Goal: Task Accomplishment & Management: Manage account settings

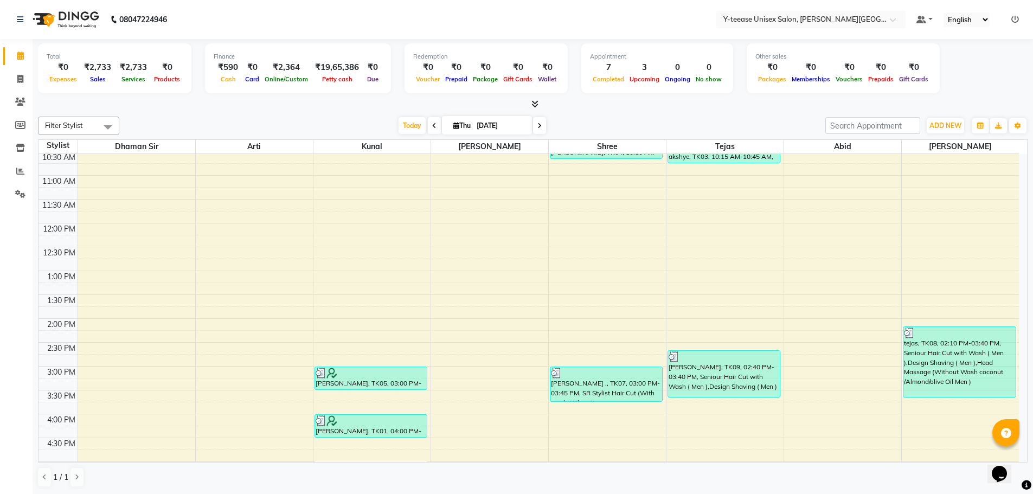
scroll to position [434, 0]
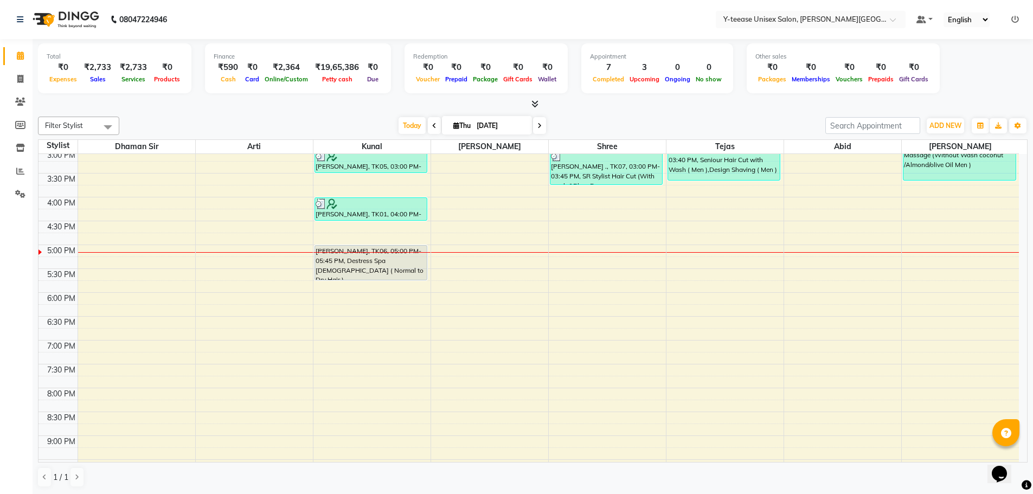
click at [374, 300] on div "6:00 AM 6:30 AM 7:00 AM 7:30 AM 8:00 AM 8:30 AM 9:00 AM 9:30 AM 10:00 AM 10:30 …" at bounding box center [529, 125] width 980 height 811
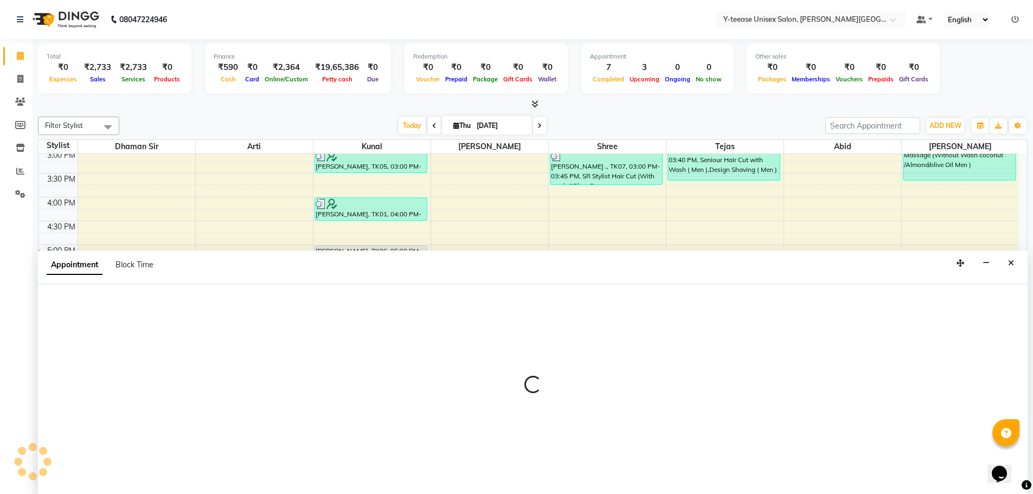
scroll to position [1, 0]
select select "65477"
select select "1080"
select select "tentative"
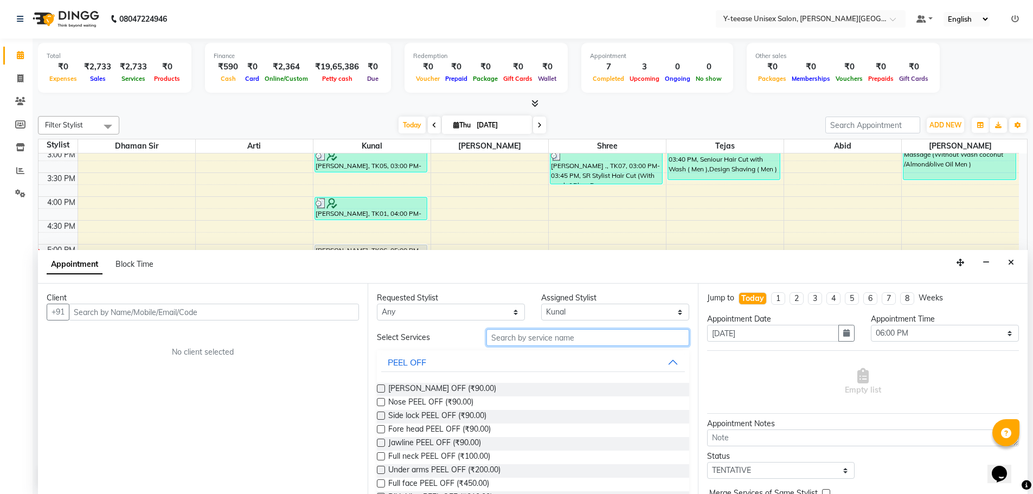
click at [539, 332] on input "text" at bounding box center [587, 337] width 203 height 17
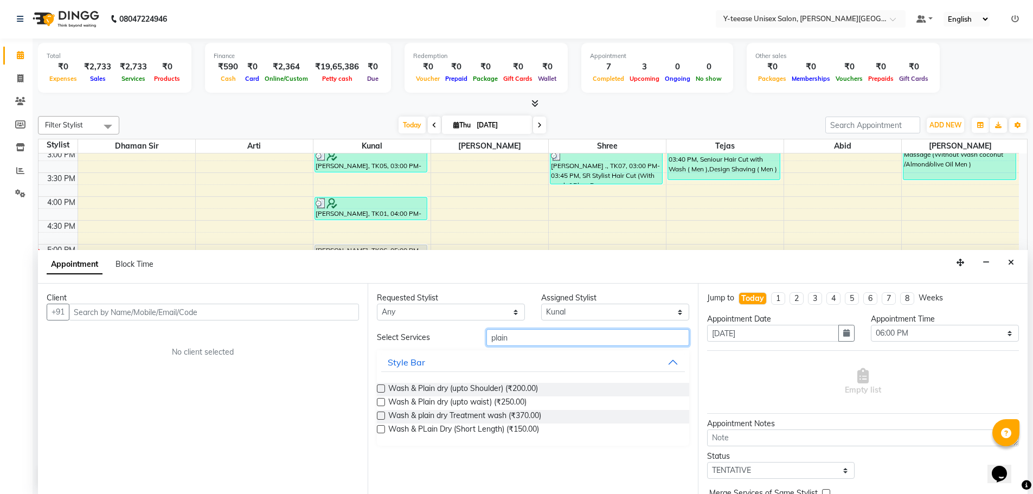
type input "plain"
click at [379, 401] on label at bounding box center [381, 402] width 8 height 8
click at [379, 401] on input "checkbox" at bounding box center [380, 403] width 7 height 7
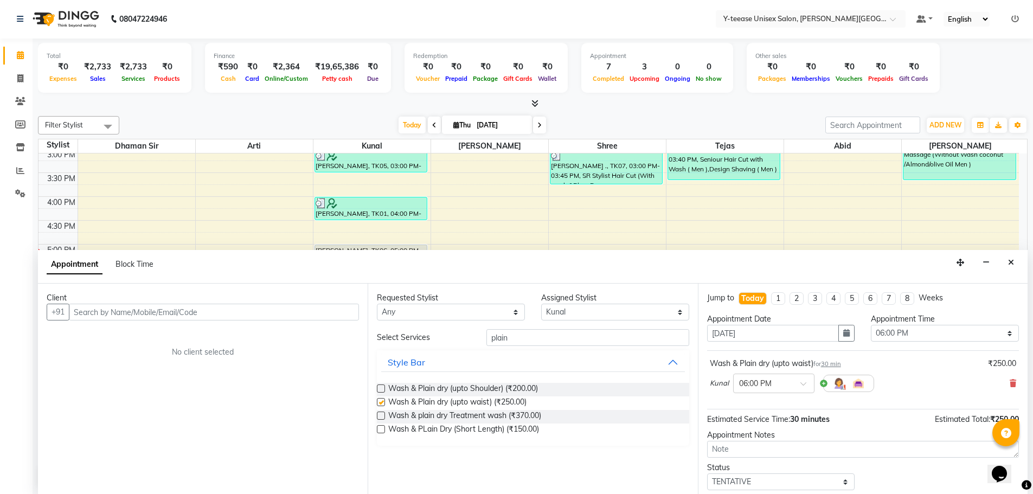
checkbox input "false"
click at [265, 314] on input "text" at bounding box center [214, 312] width 290 height 17
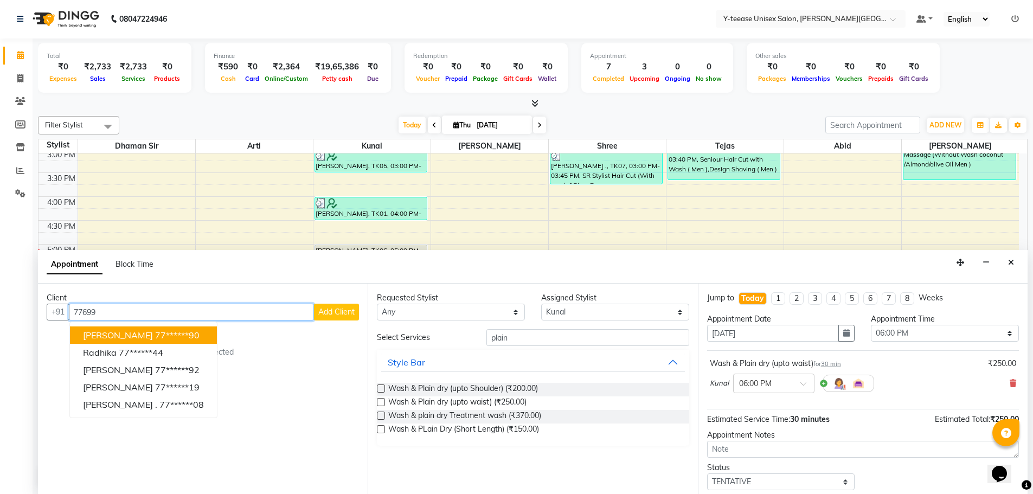
click at [155, 331] on ngb-highlight "77******90" at bounding box center [177, 335] width 44 height 11
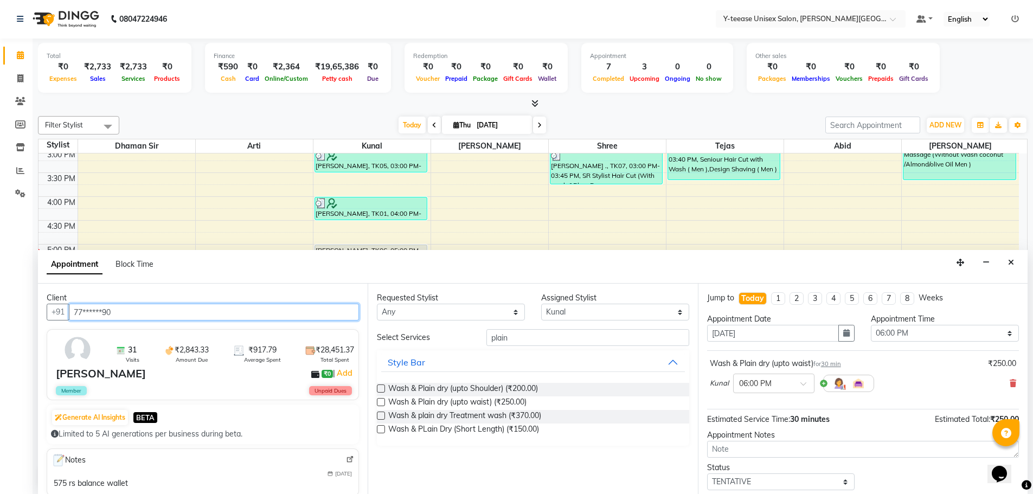
scroll to position [65, 0]
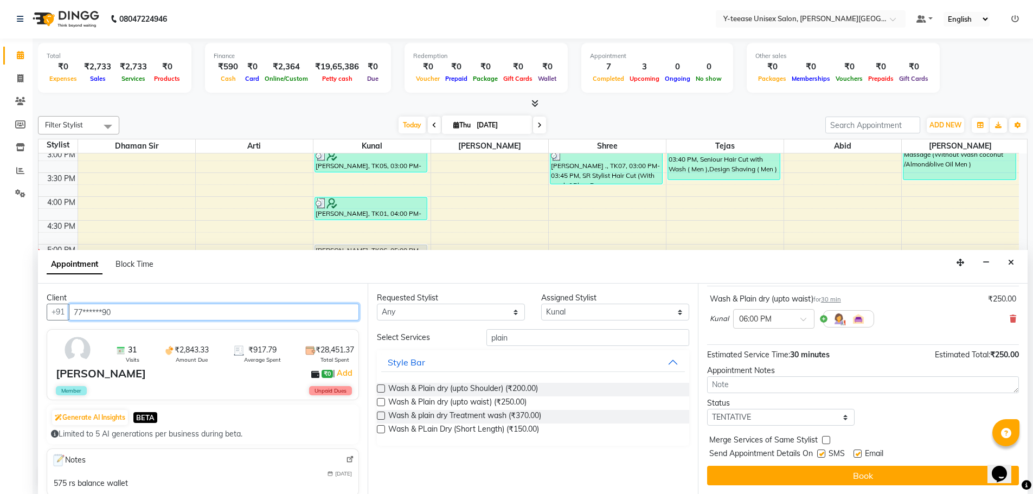
type input "77******90"
click at [743, 413] on select "Select TENTATIVE CONFIRM CHECK-IN UPCOMING" at bounding box center [781, 417] width 148 height 17
select select "confirm booking"
click at [707, 409] on select "Select TENTATIVE CONFIRM CHECK-IN UPCOMING" at bounding box center [781, 417] width 148 height 17
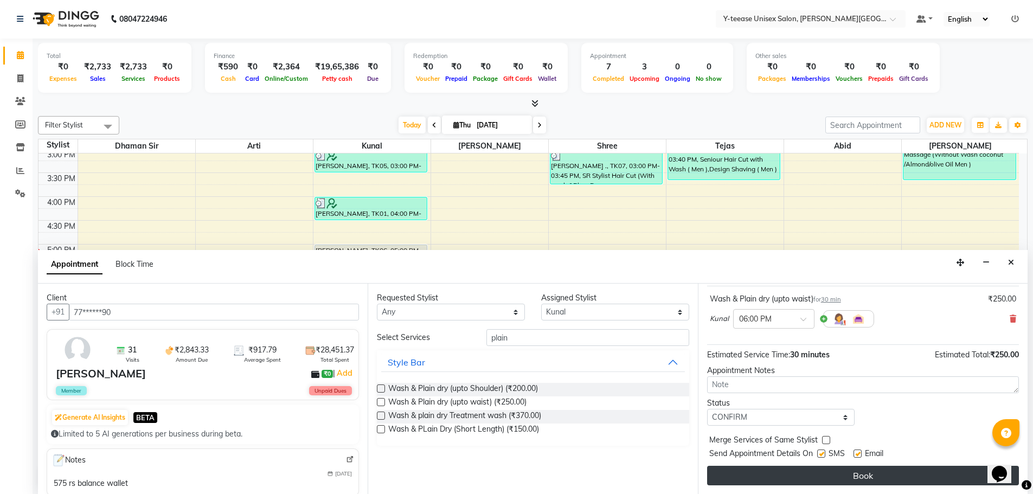
click at [811, 471] on button "Book" at bounding box center [863, 476] width 312 height 20
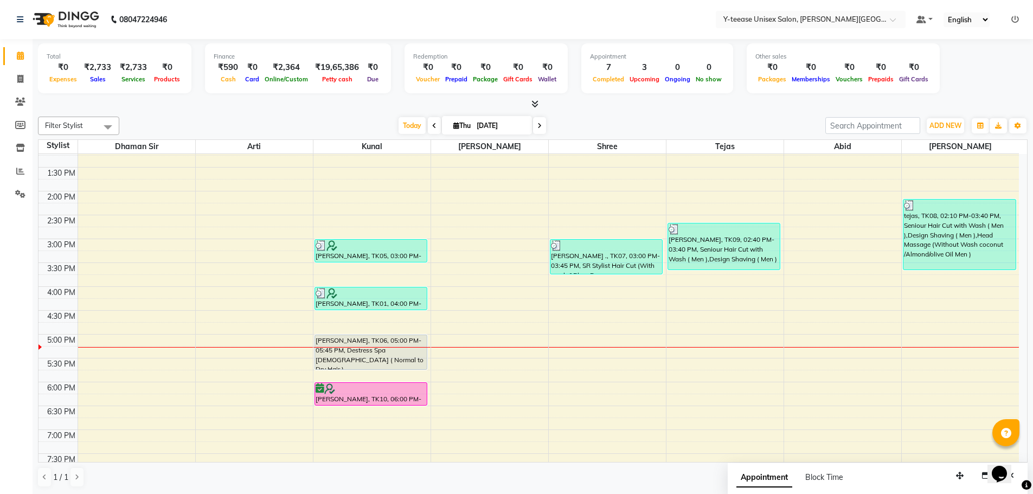
scroll to position [394, 0]
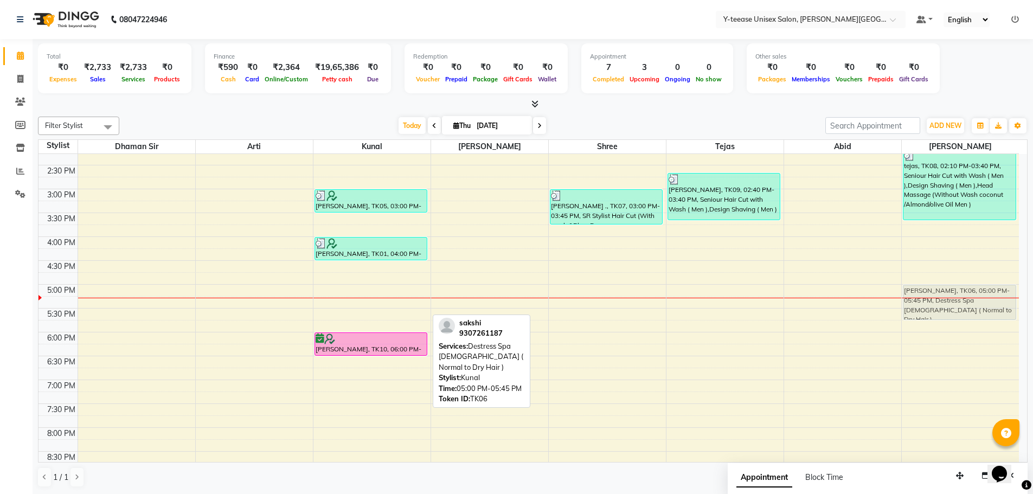
drag, startPoint x: 338, startPoint y: 302, endPoint x: 928, endPoint y: 299, distance: 590.5
click at [928, 299] on tr "sapna, TK02, 07:45 AM-08:00 AM, Beard Trim ( Men ) sapna, TK02, 07:45 AM-08:00 …" at bounding box center [529, 165] width 980 height 811
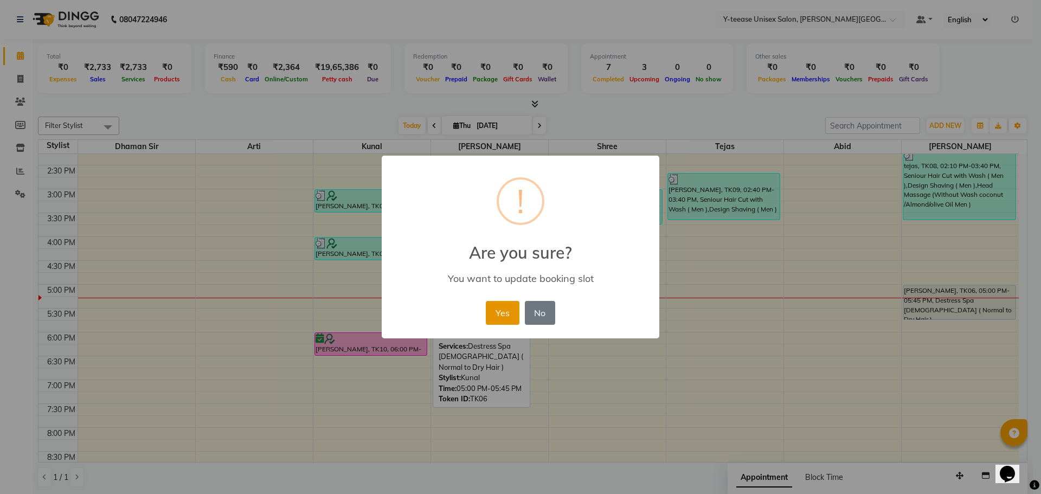
click at [496, 312] on button "Yes" at bounding box center [502, 313] width 33 height 24
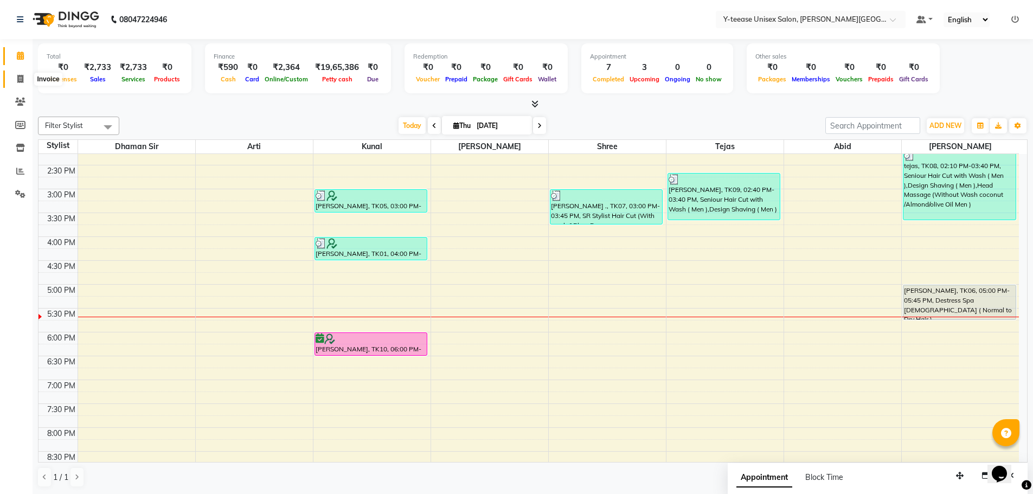
click at [25, 79] on span at bounding box center [20, 79] width 19 height 12
select select "765"
select select "service"
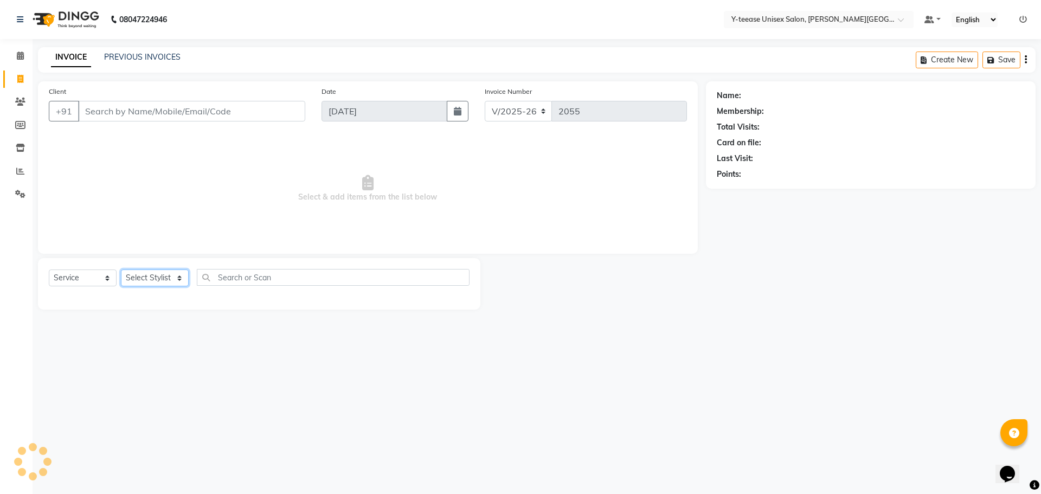
click at [158, 280] on select "Select Stylist" at bounding box center [155, 278] width 68 height 17
click at [121, 270] on select "Select Stylist [PERSON_NAME] Dhaman [PERSON_NAME] Shree [PERSON_NAME] [PERSON_N…" at bounding box center [155, 278] width 68 height 17
drag, startPoint x: 170, startPoint y: 280, endPoint x: 172, endPoint y: 288, distance: 7.9
click at [172, 288] on div "Select Service Product Membership Package Voucher Prepaid Gift Card Select Styl…" at bounding box center [259, 281] width 421 height 25
select select "12529"
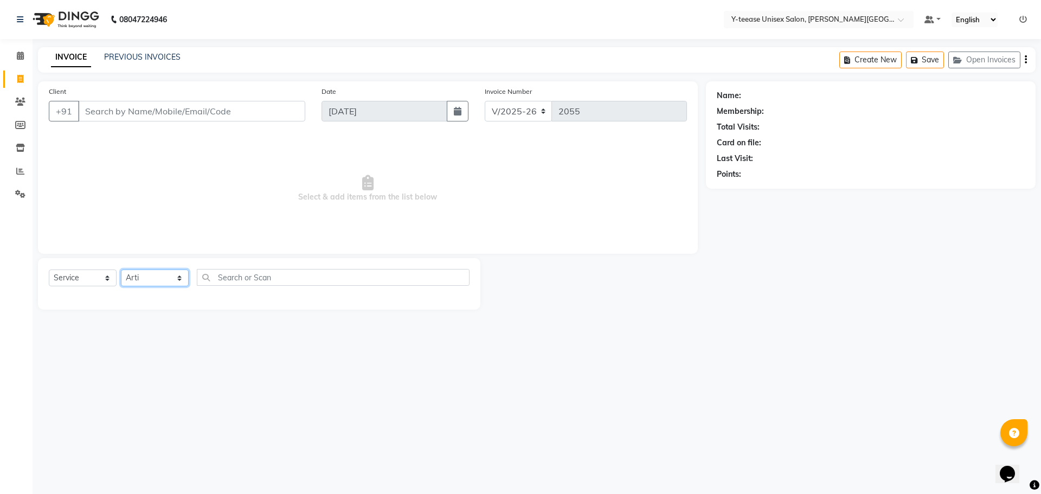
click at [121, 270] on select "Select Stylist [PERSON_NAME] Dhaman [PERSON_NAME] Shree [PERSON_NAME] [PERSON_N…" at bounding box center [155, 278] width 68 height 17
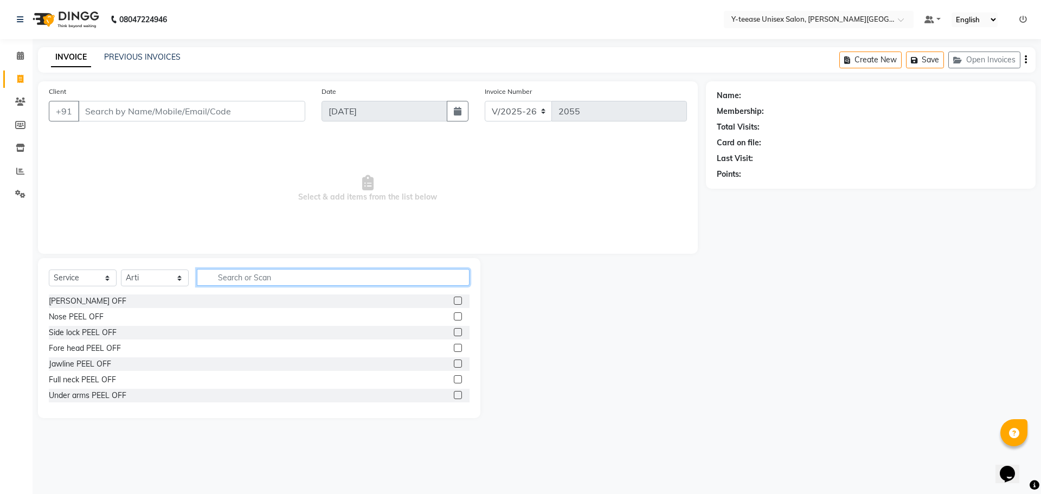
drag, startPoint x: 250, startPoint y: 279, endPoint x: 250, endPoint y: 300, distance: 21.1
click at [252, 292] on div "Select Service Product Membership Package Voucher Prepaid Gift Card Select Styl…" at bounding box center [259, 281] width 421 height 25
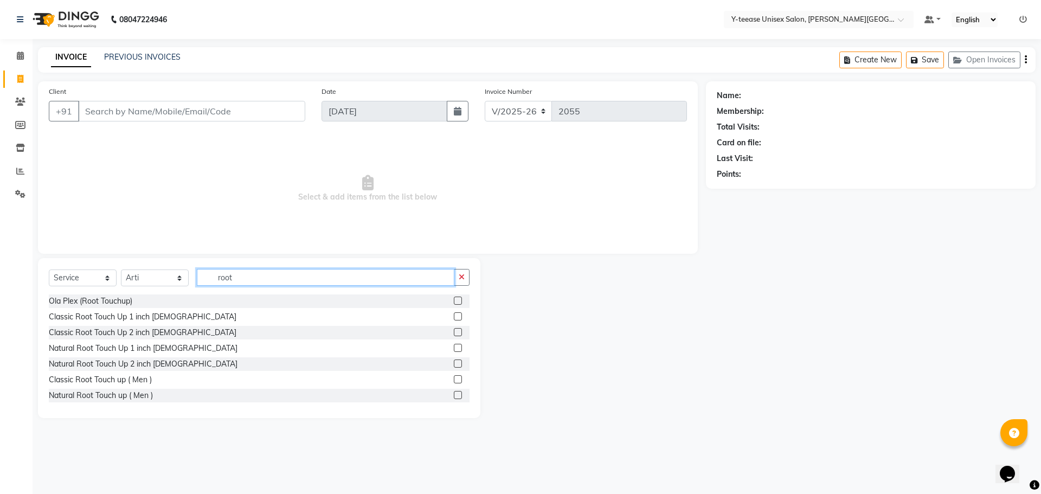
type input "root"
click at [454, 316] on label at bounding box center [458, 316] width 8 height 8
click at [454, 316] on input "checkbox" at bounding box center [457, 316] width 7 height 7
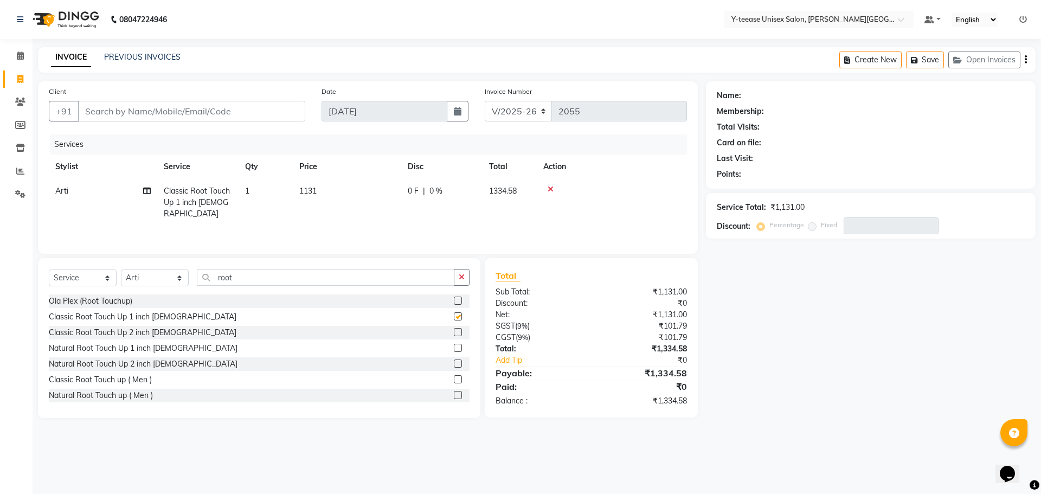
checkbox input "false"
click at [553, 185] on icon at bounding box center [551, 189] width 6 height 8
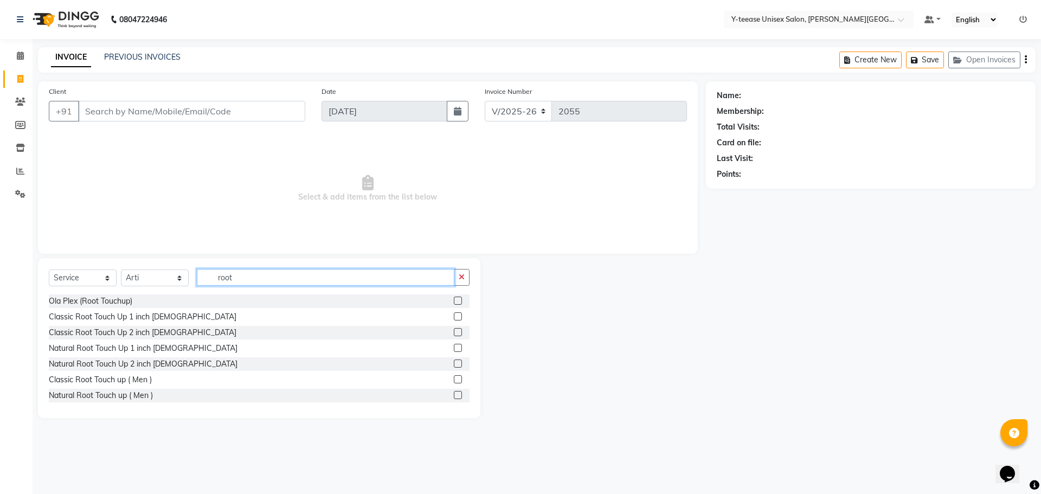
click at [387, 272] on input "root" at bounding box center [326, 277] width 258 height 17
click at [454, 344] on div at bounding box center [462, 349] width 16 height 14
click at [454, 347] on label at bounding box center [458, 348] width 8 height 8
click at [454, 347] on input "checkbox" at bounding box center [457, 348] width 7 height 7
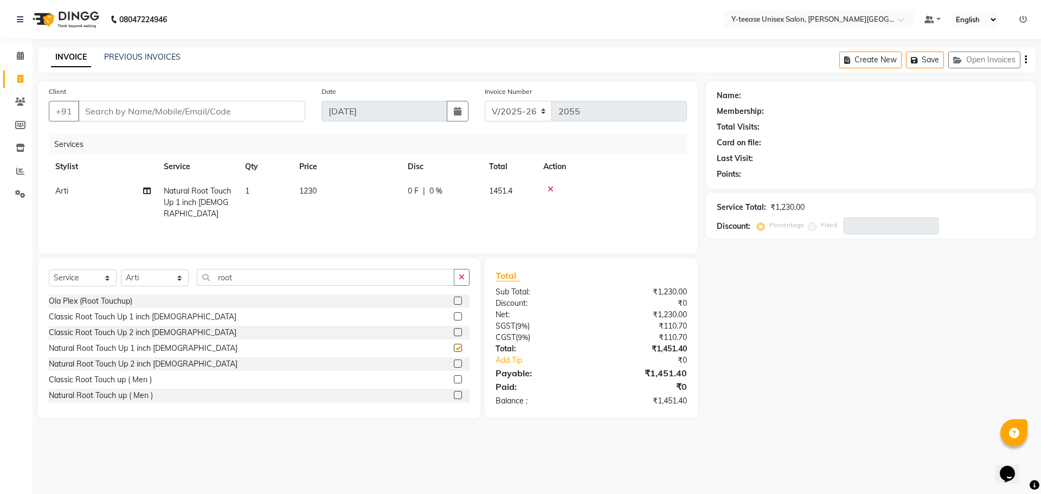
checkbox input "false"
click at [56, 189] on span "Arti" at bounding box center [61, 191] width 13 height 10
select select "12529"
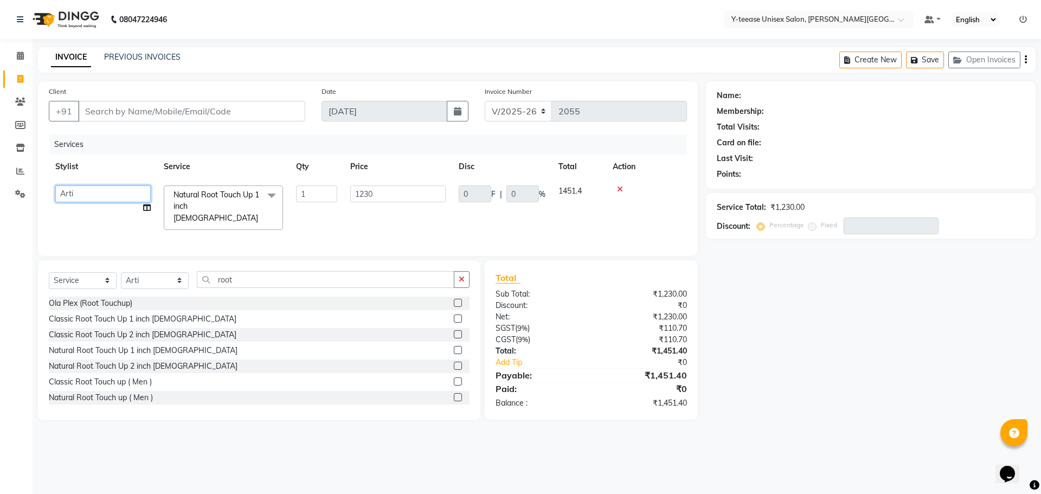
drag, startPoint x: 56, startPoint y: 189, endPoint x: 62, endPoint y: 191, distance: 5.8
click at [62, 191] on select "Abid Arti Dhaman Sir Kunal Rahul jadhav Shree Simran tejas" at bounding box center [102, 193] width 95 height 17
select select "65477"
click at [156, 277] on select "Select Stylist [PERSON_NAME] Dhaman [PERSON_NAME] Shree [PERSON_NAME] [PERSON_N…" at bounding box center [155, 280] width 68 height 17
select select "82260"
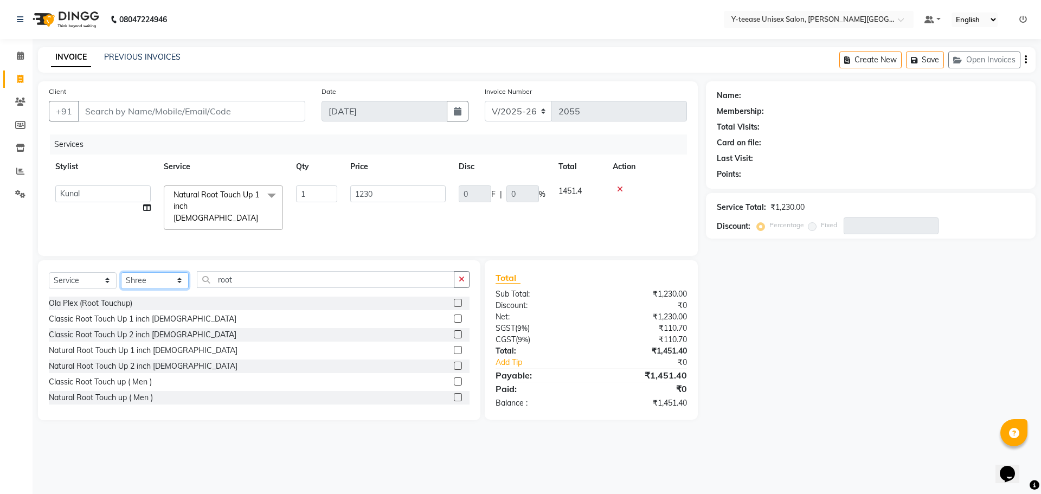
click at [121, 272] on select "Select Stylist [PERSON_NAME] Dhaman [PERSON_NAME] Shree [PERSON_NAME] [PERSON_N…" at bounding box center [155, 280] width 68 height 17
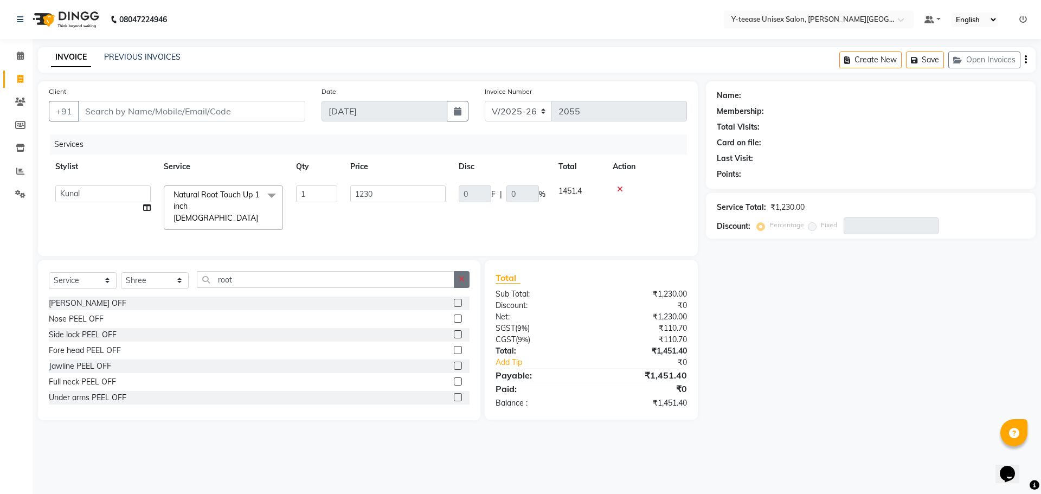
click at [470, 278] on button "button" at bounding box center [462, 279] width 16 height 17
click at [433, 280] on input "text" at bounding box center [333, 279] width 273 height 17
type input "rica"
click at [454, 299] on label at bounding box center [458, 303] width 8 height 8
click at [454, 300] on input "checkbox" at bounding box center [457, 303] width 7 height 7
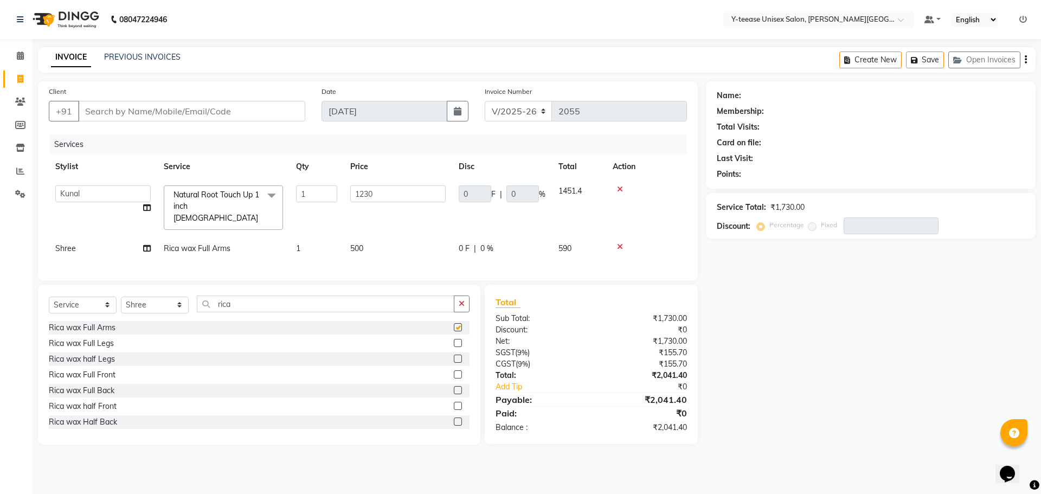
checkbox input "false"
click at [453, 296] on input "rica" at bounding box center [326, 304] width 258 height 17
click at [408, 299] on input "rica" at bounding box center [326, 304] width 258 height 17
click at [468, 301] on button "button" at bounding box center [462, 304] width 16 height 17
click at [439, 302] on input "text" at bounding box center [333, 304] width 273 height 17
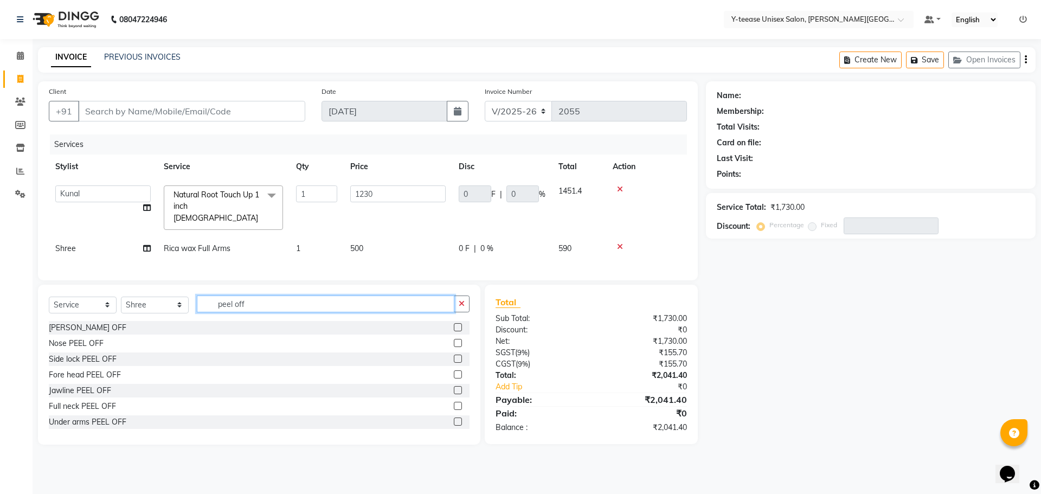
type input "peel off"
click at [454, 325] on label at bounding box center [458, 327] width 8 height 8
click at [454, 325] on input "checkbox" at bounding box center [457, 327] width 7 height 7
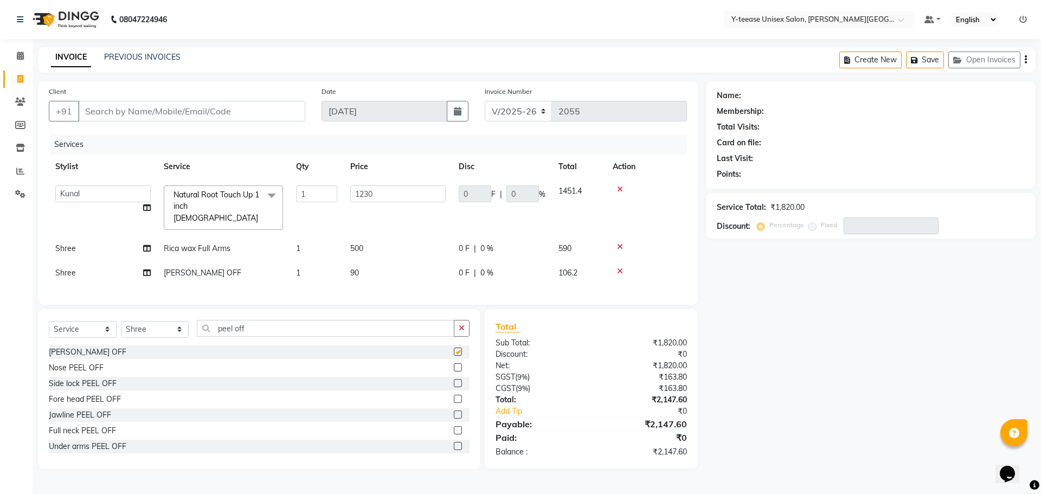
checkbox input "false"
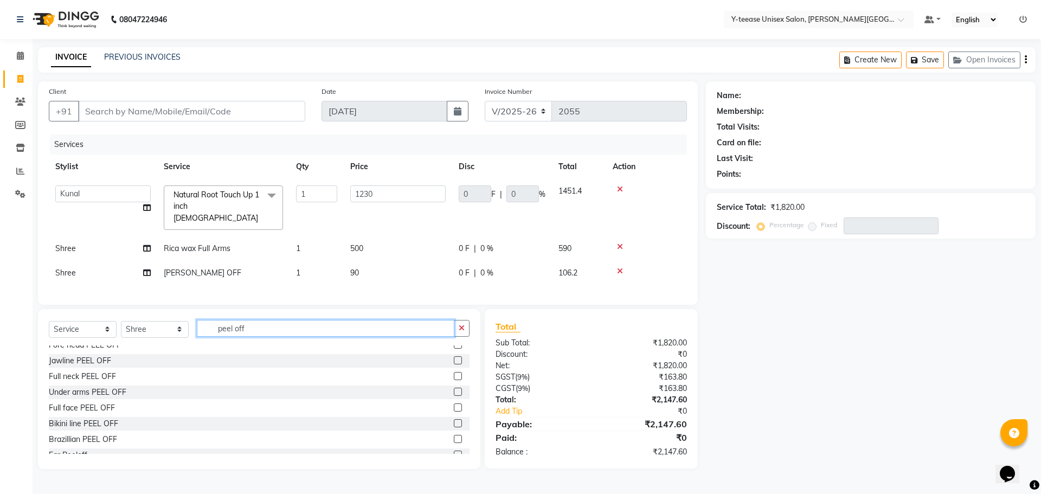
click at [343, 330] on input "peel off" at bounding box center [326, 328] width 258 height 17
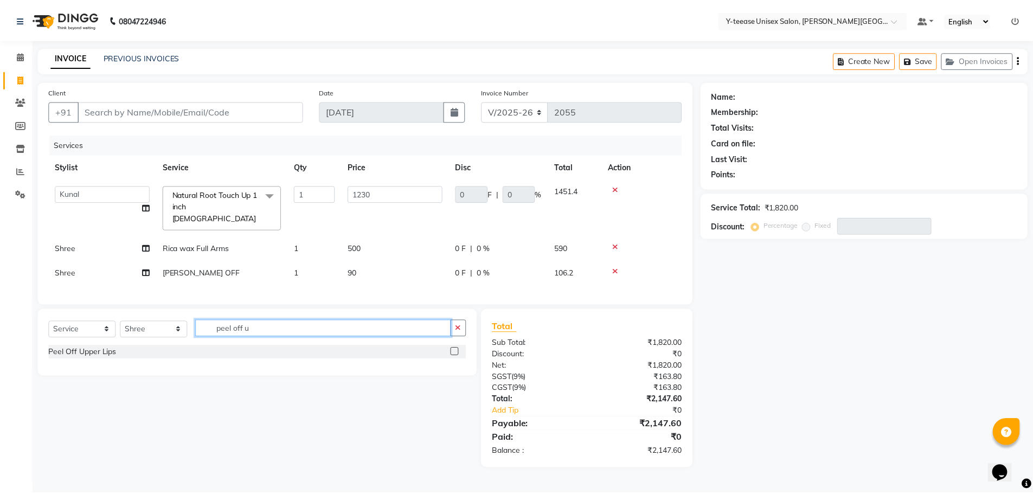
scroll to position [0, 0]
type input "peel off u"
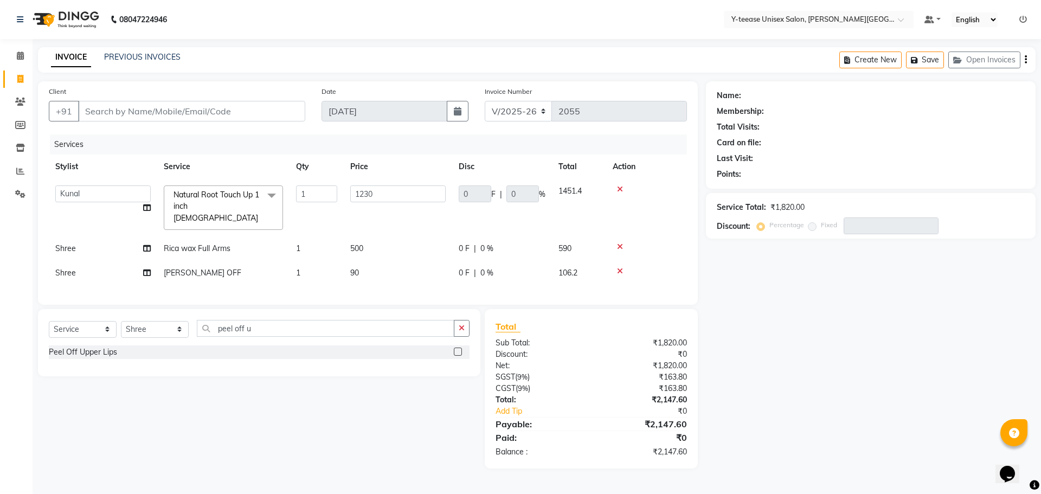
click at [456, 349] on label at bounding box center [458, 352] width 8 height 8
click at [456, 349] on input "checkbox" at bounding box center [457, 352] width 7 height 7
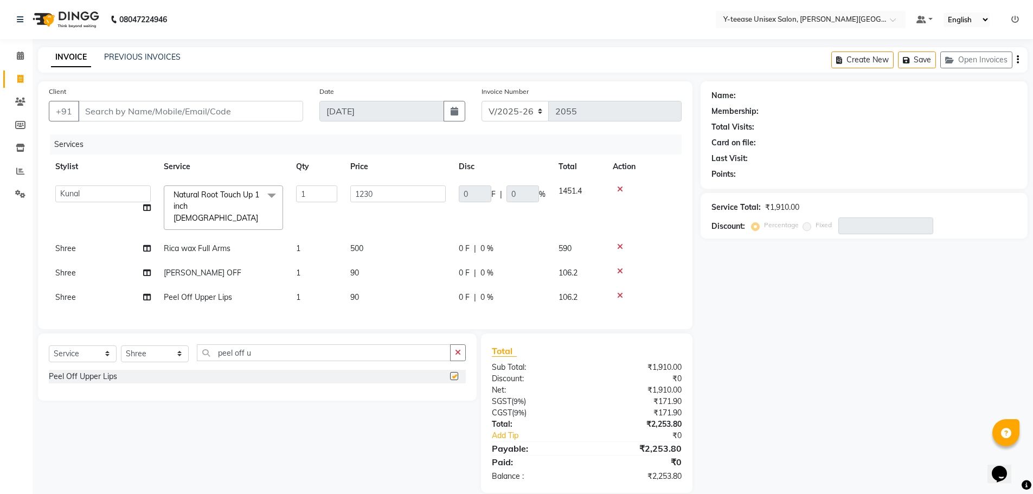
checkbox input "false"
click at [329, 348] on input "peel off u" at bounding box center [324, 352] width 254 height 17
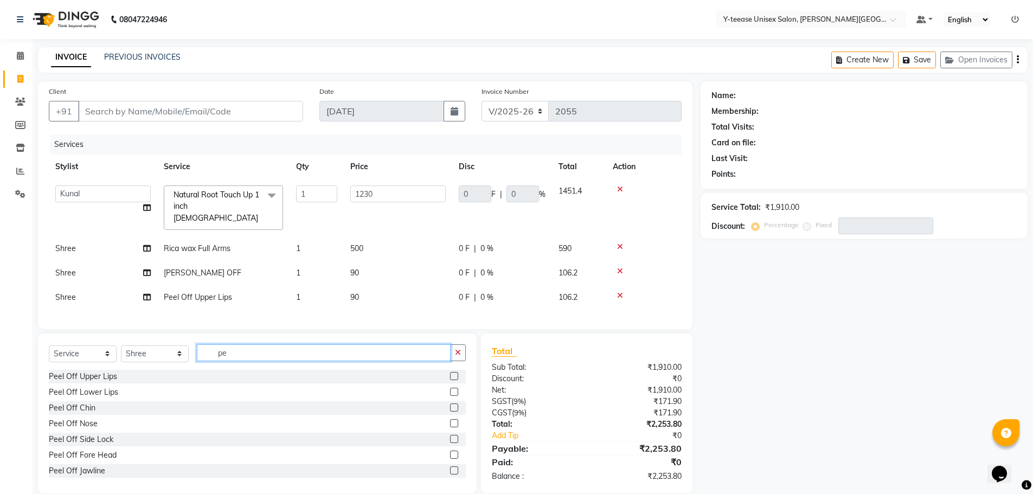
type input "p"
type input "un"
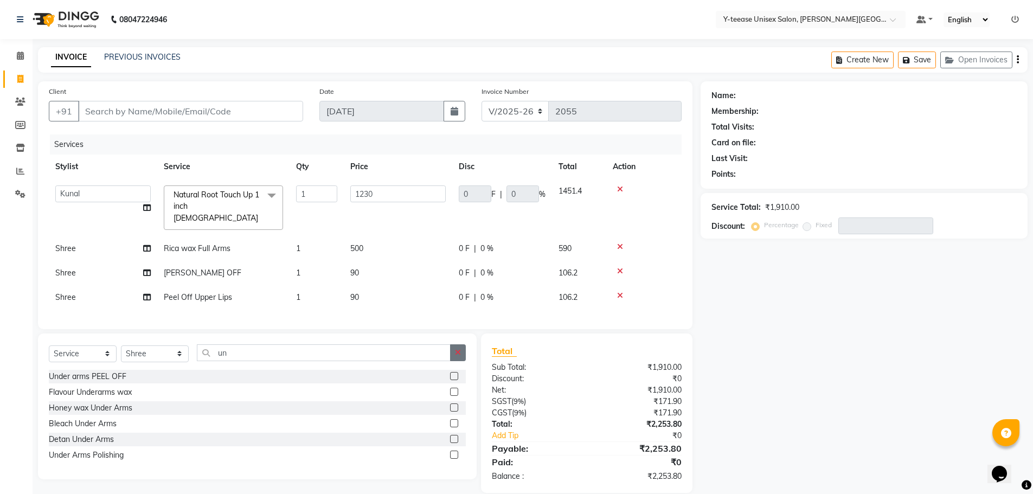
click at [454, 373] on label at bounding box center [454, 376] width 8 height 8
click at [454, 373] on input "checkbox" at bounding box center [453, 376] width 7 height 7
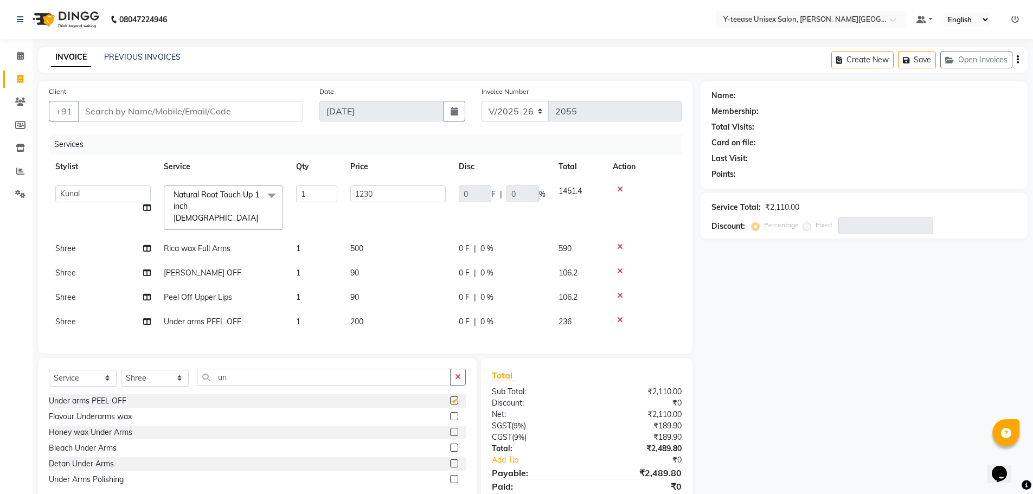
checkbox input "false"
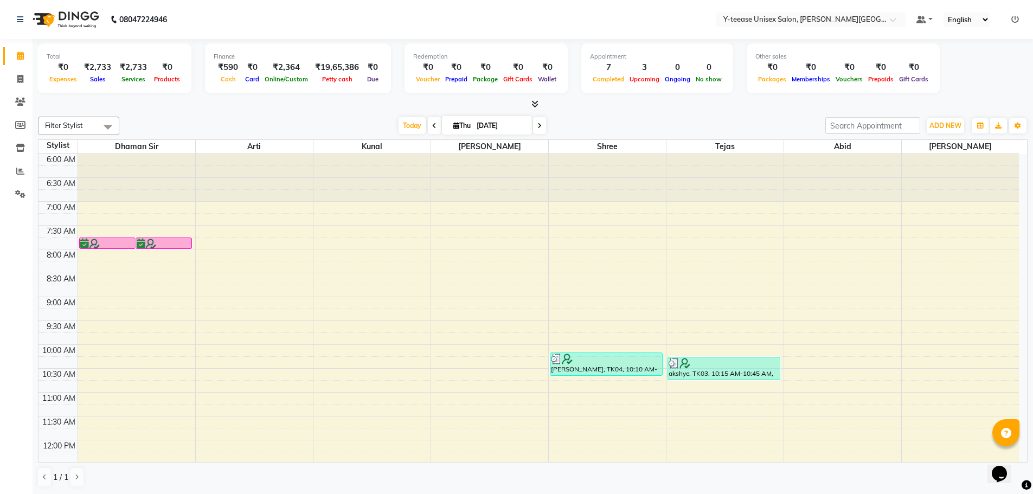
scroll to position [478, 0]
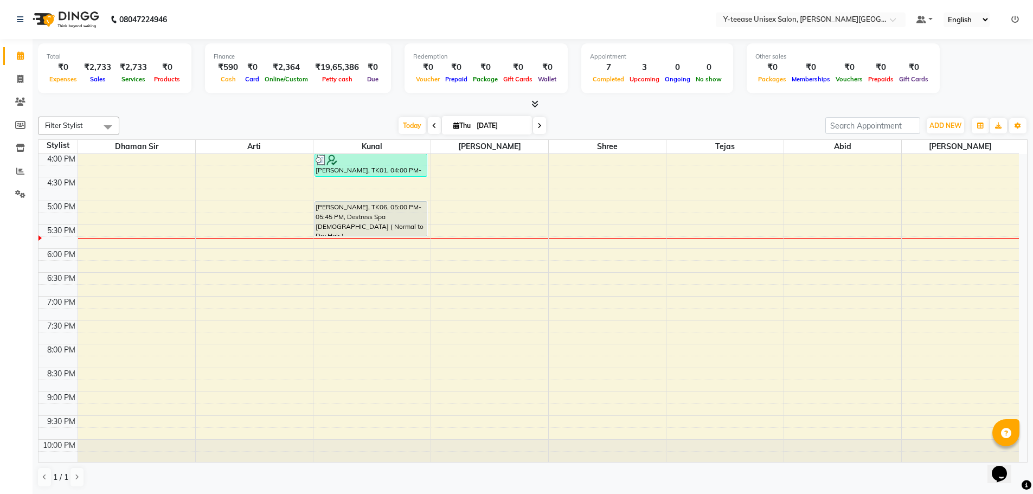
click at [333, 348] on div "6:00 AM 6:30 AM 7:00 AM 7:30 AM 8:00 AM 8:30 AM 9:00 AM 9:30 AM 10:00 AM 10:30 …" at bounding box center [529, 81] width 980 height 811
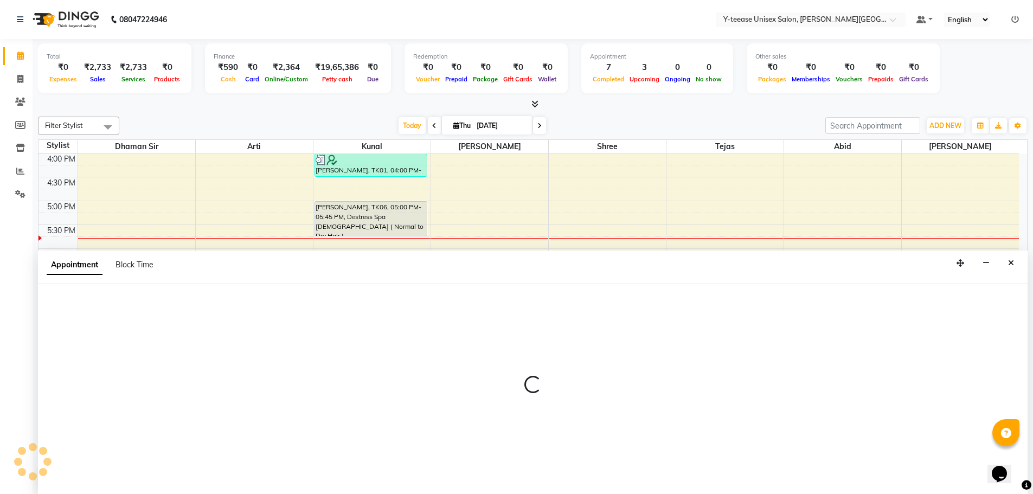
scroll to position [1, 0]
select select "65477"
select select "tentative"
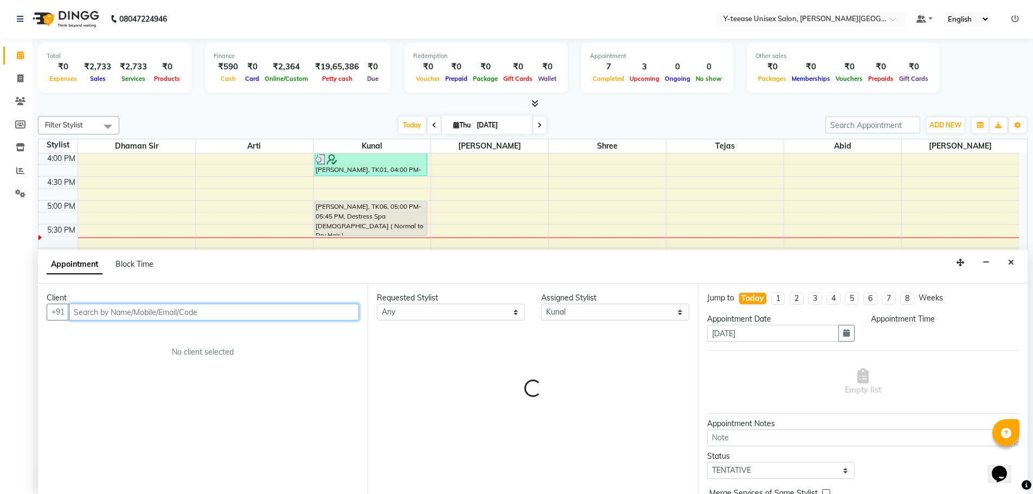
select select "1200"
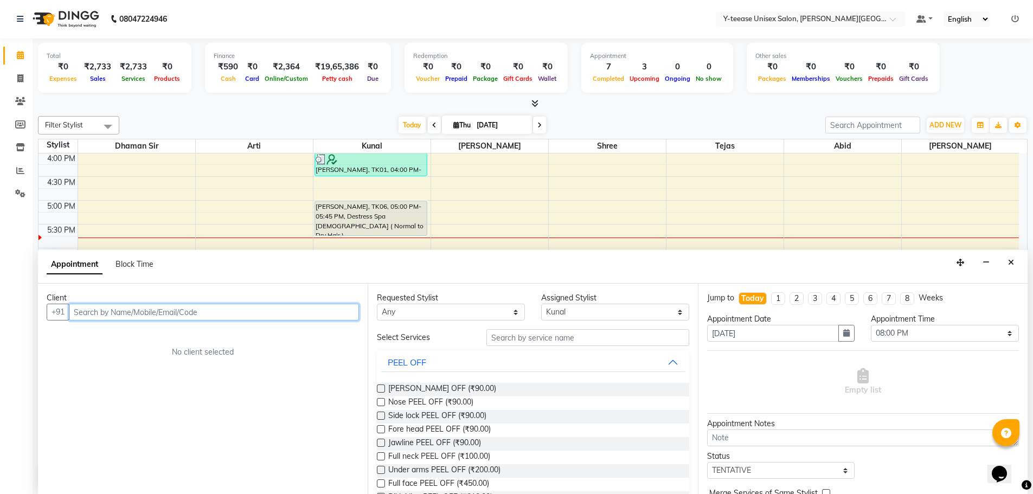
click at [193, 318] on input "text" at bounding box center [214, 312] width 290 height 17
type input "s"
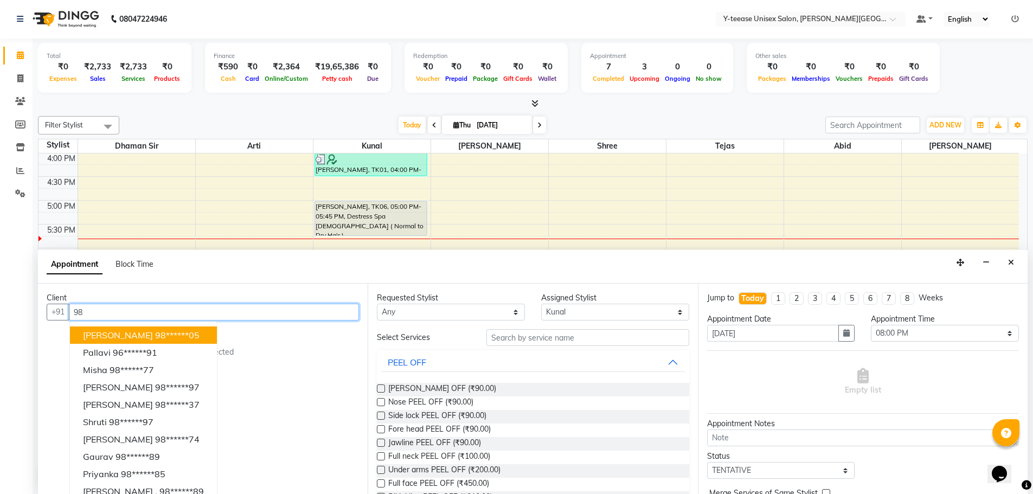
type input "9"
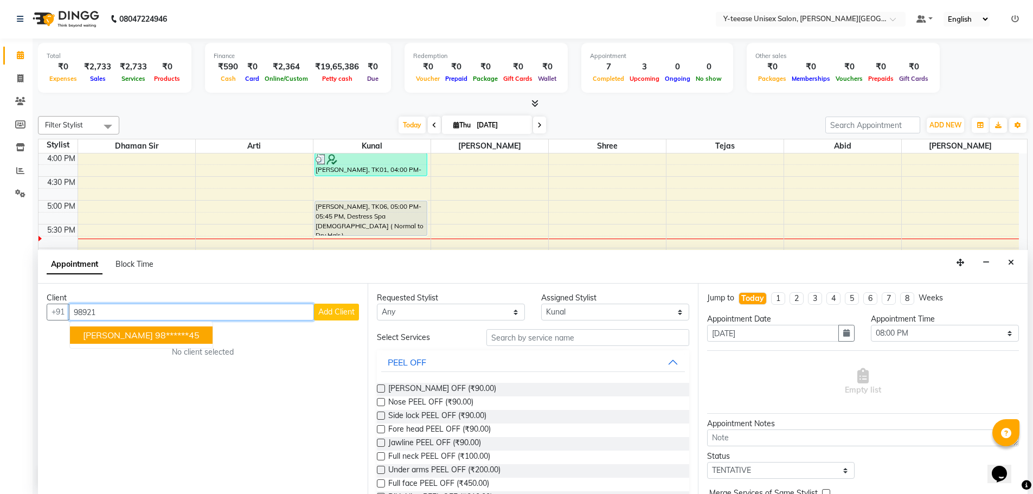
drag, startPoint x: 145, startPoint y: 329, endPoint x: 158, endPoint y: 336, distance: 14.6
click at [147, 331] on button "[PERSON_NAME] 98******45" at bounding box center [141, 334] width 143 height 17
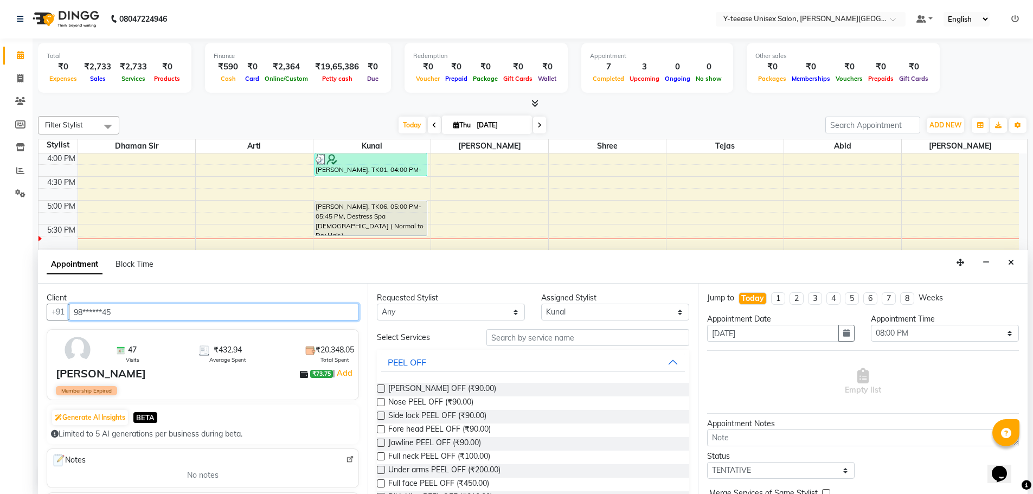
type input "98******45"
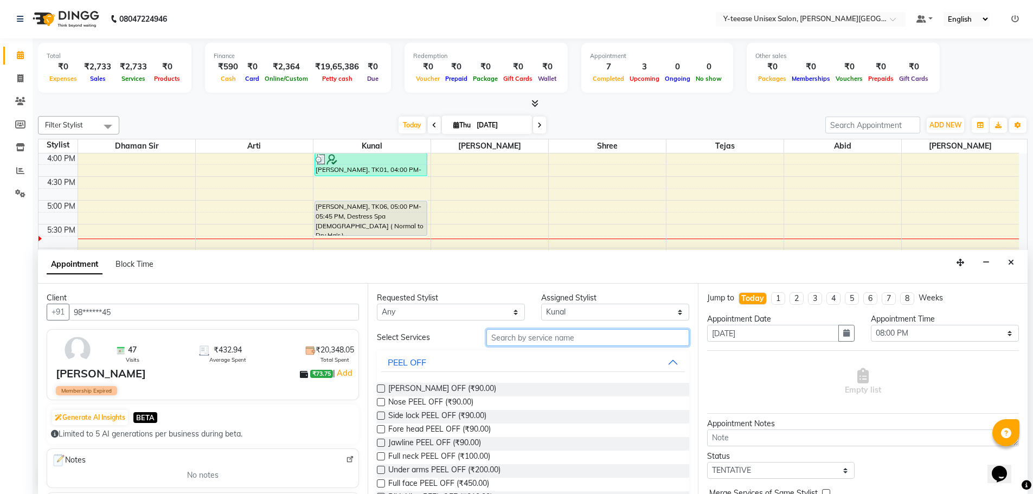
click at [496, 339] on input "text" at bounding box center [587, 337] width 203 height 17
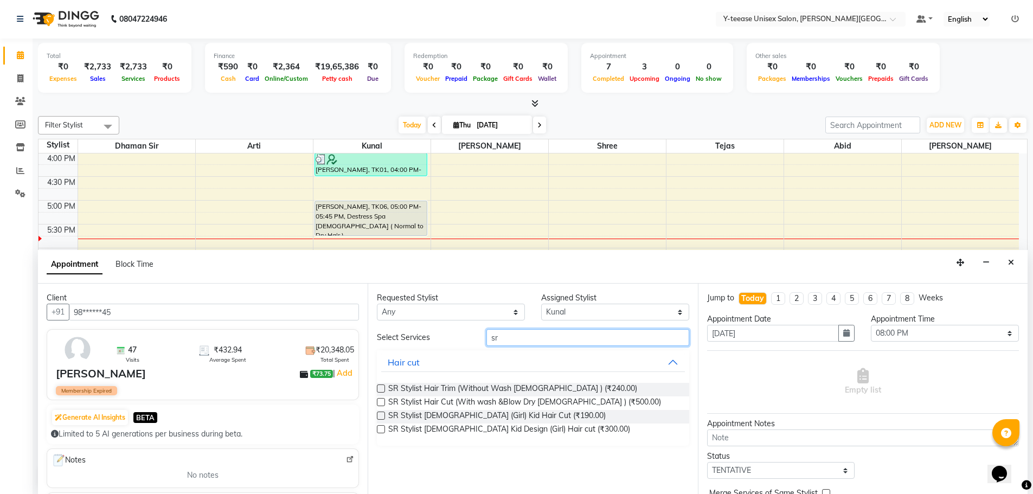
type input "sr"
drag, startPoint x: 379, startPoint y: 399, endPoint x: 452, endPoint y: 415, distance: 75.1
click at [379, 401] on label at bounding box center [381, 402] width 8 height 8
click at [379, 401] on input "checkbox" at bounding box center [380, 403] width 7 height 7
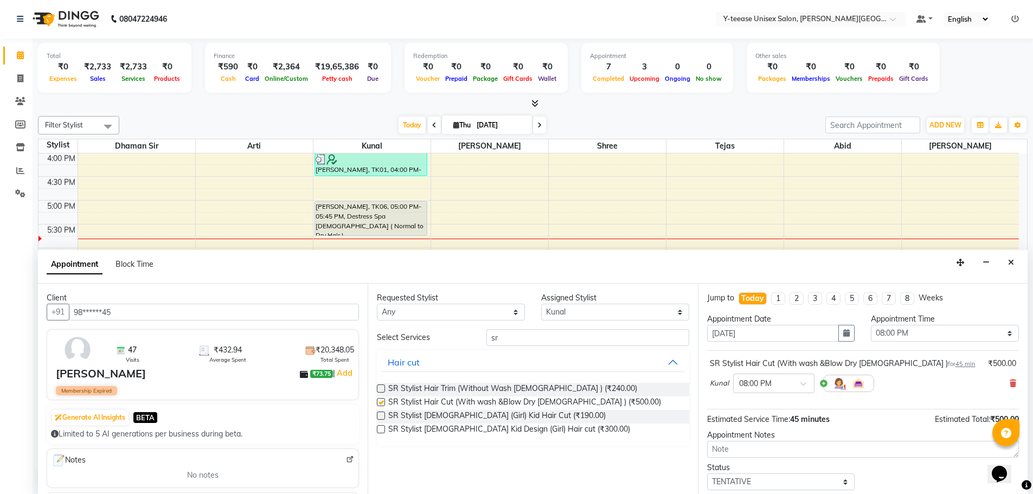
checkbox input "false"
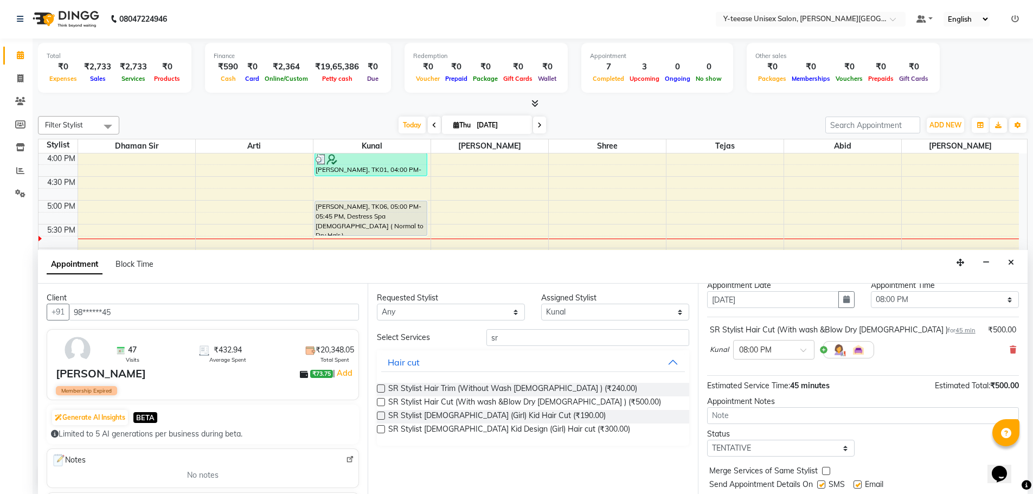
scroll to position [65, 0]
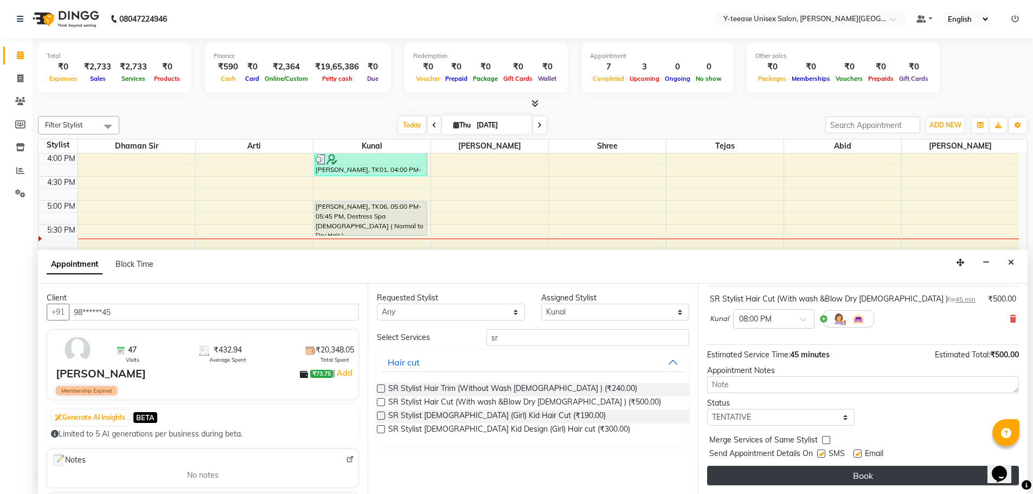
drag, startPoint x: 805, startPoint y: 491, endPoint x: 799, endPoint y: 476, distance: 16.6
click at [804, 487] on div "Jump to [DATE] 1 2 3 4 5 6 7 8 Weeks Appointment Date [DATE] Appointment Time S…" at bounding box center [863, 389] width 330 height 210
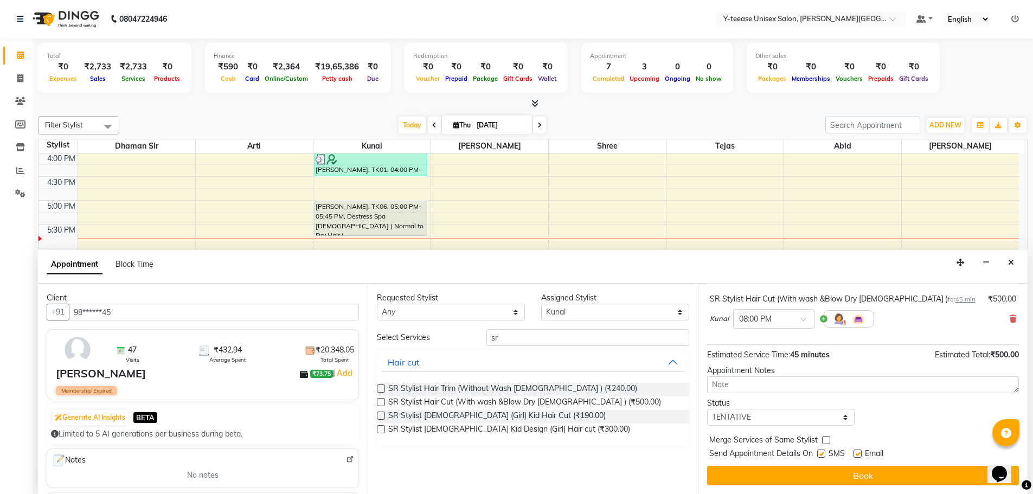
drag, startPoint x: 798, startPoint y: 473, endPoint x: 787, endPoint y: 474, distance: 11.4
click at [798, 474] on button "Book" at bounding box center [863, 476] width 312 height 20
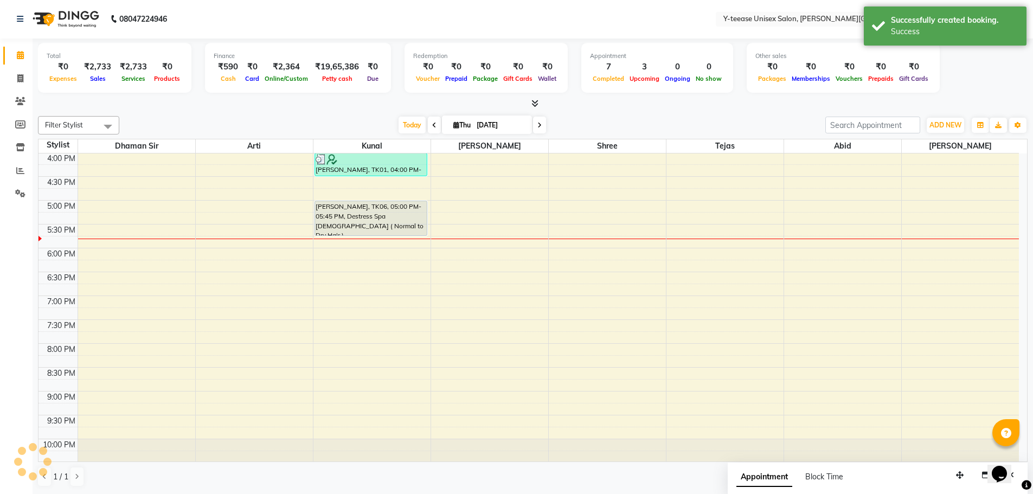
scroll to position [0, 0]
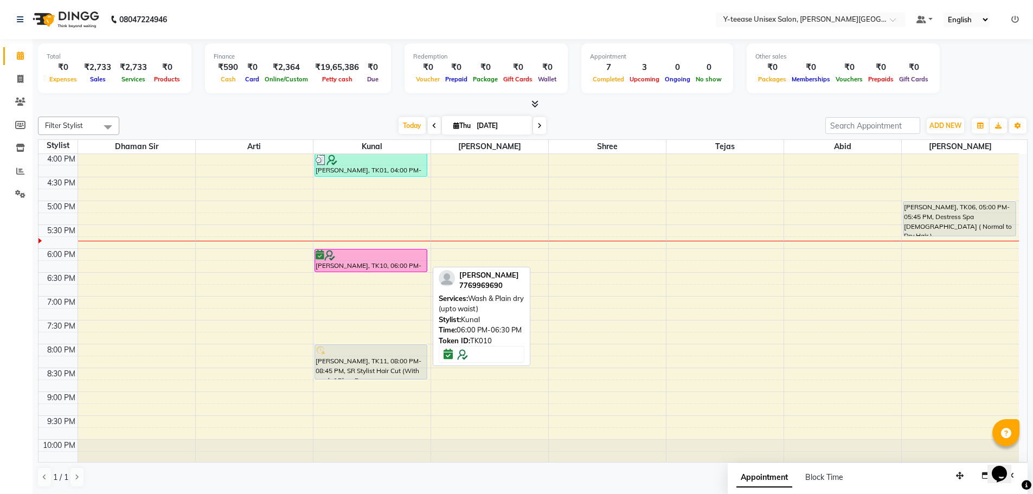
click at [402, 259] on div at bounding box center [371, 255] width 111 height 11
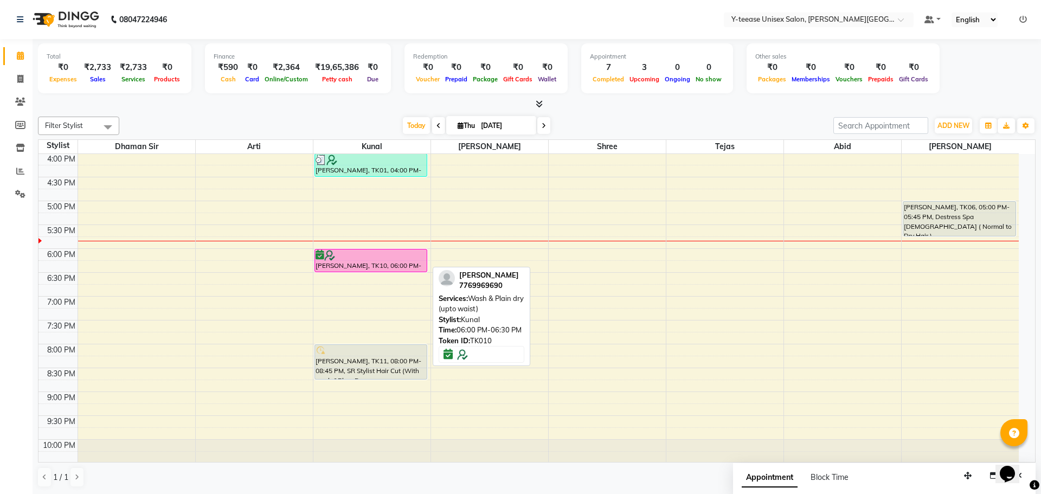
select select "6"
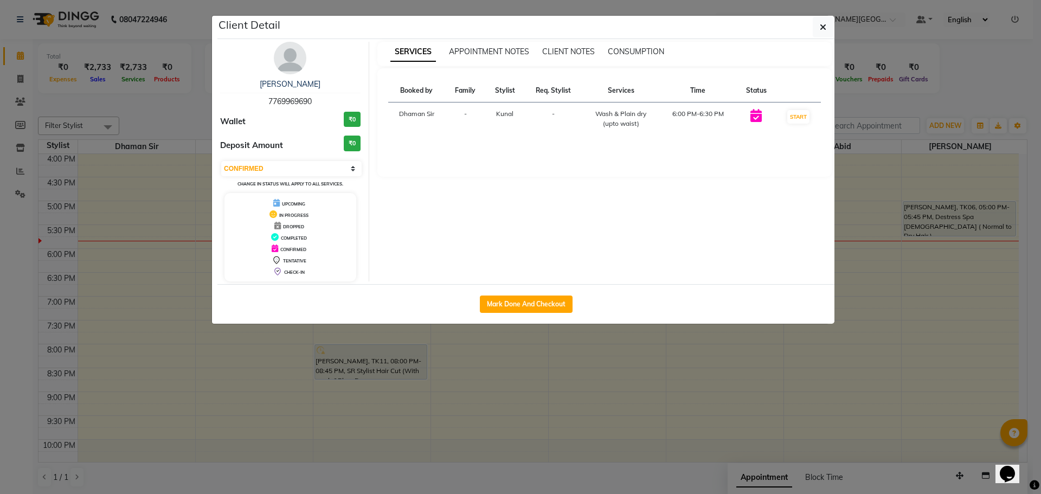
click at [350, 340] on ngb-modal-window "Client Detail [PERSON_NAME] 7769969690 Wallet ₹0 Deposit Amount ₹0 Select IN SE…" at bounding box center [520, 247] width 1041 height 494
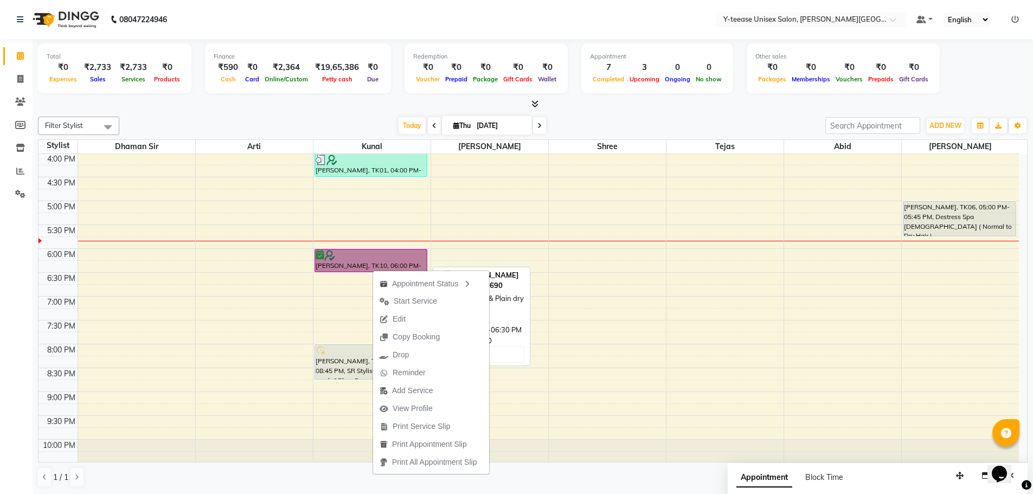
click at [340, 272] on div at bounding box center [371, 272] width 112 height 4
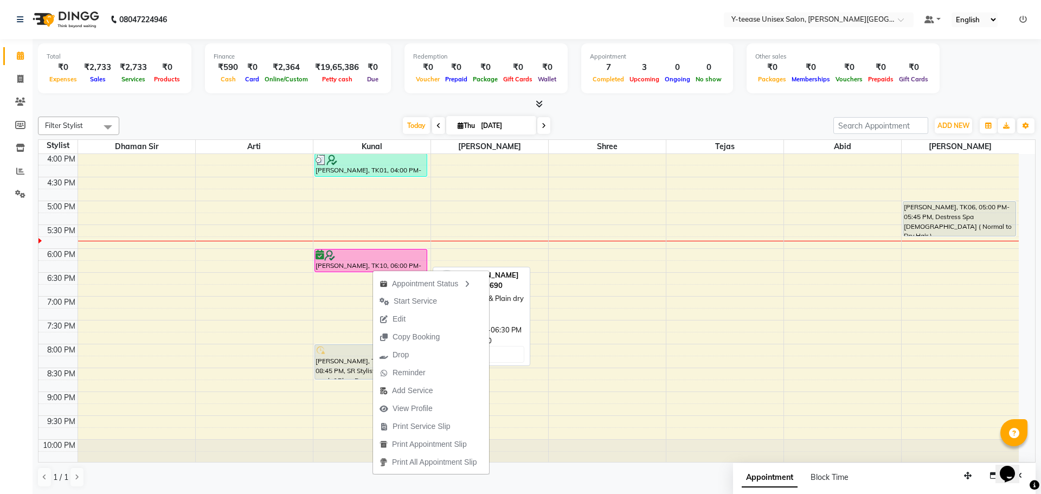
select select "6"
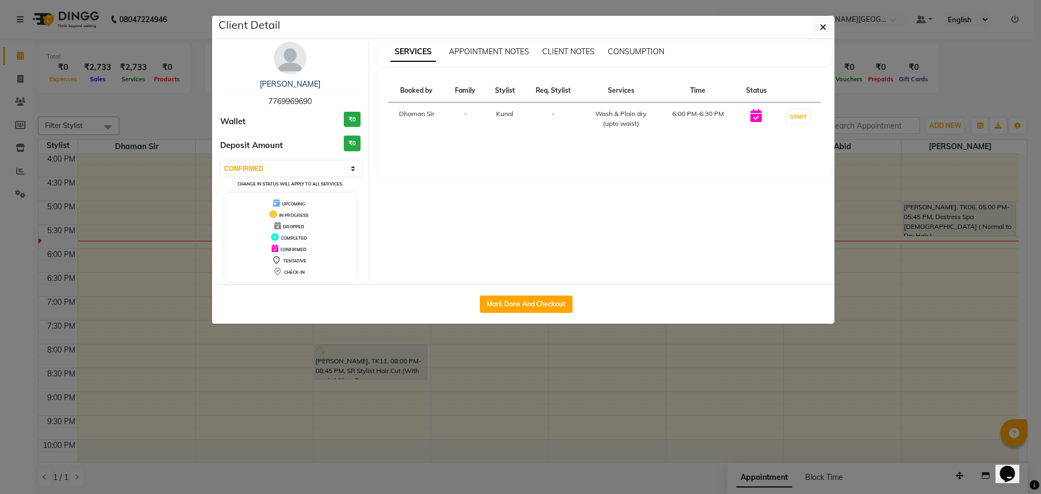
click at [351, 363] on ngb-modal-window "Client Detail [PERSON_NAME] 7769969690 Wallet ₹0 Deposit Amount ₹0 Select IN SE…" at bounding box center [520, 247] width 1041 height 494
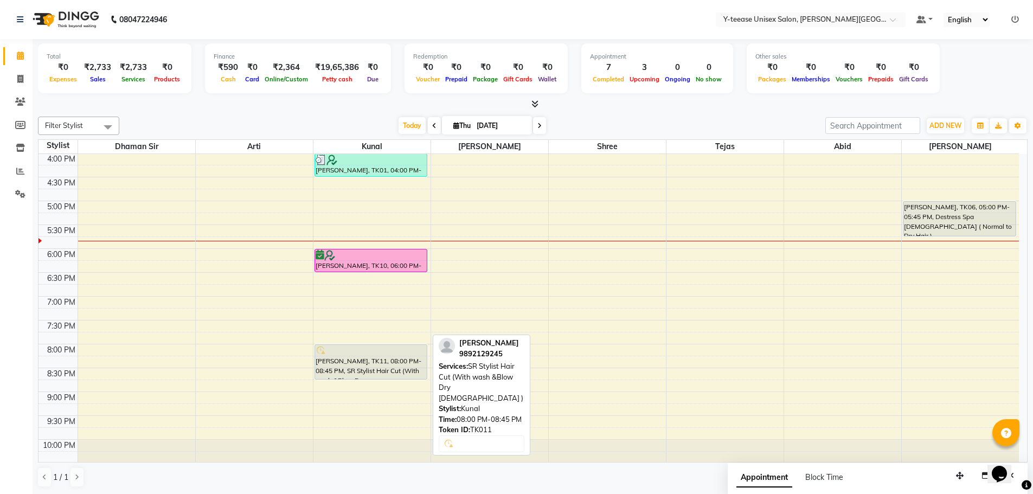
click at [352, 362] on div "[PERSON_NAME], TK11, 08:00 PM-08:45 PM, SR Stylist Hair Cut (With wash &Blow Dr…" at bounding box center [371, 362] width 112 height 34
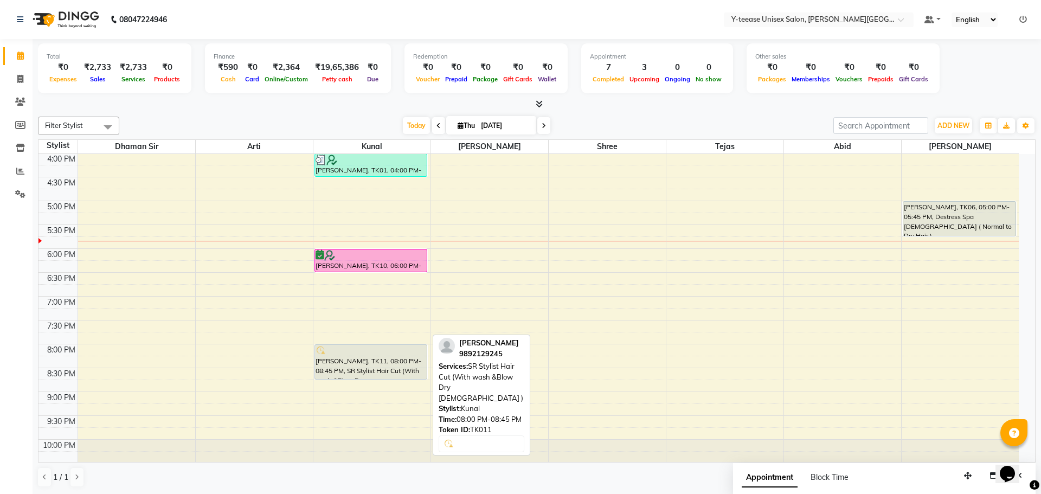
select select "7"
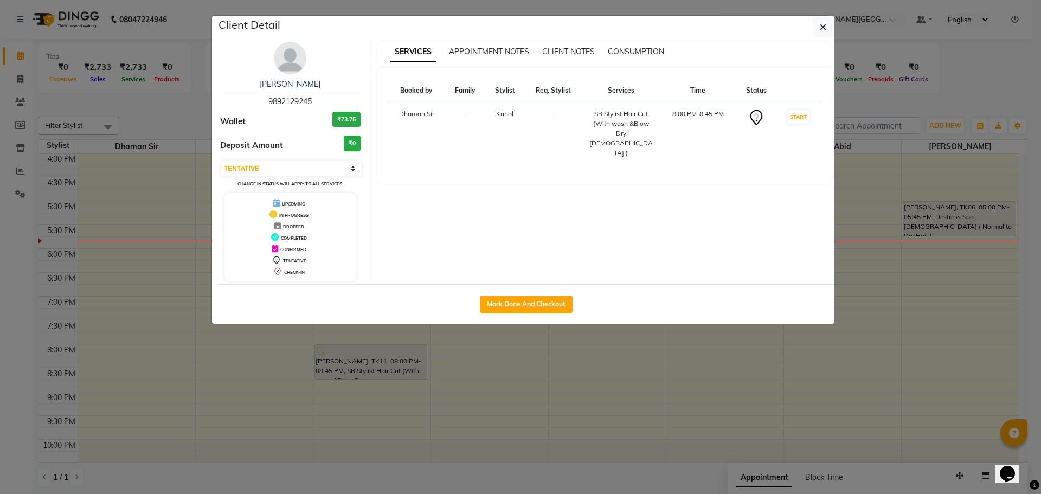
click at [352, 362] on ngb-modal-window "Client Detail [PERSON_NAME] 9892129245 Wallet ₹73.75 Deposit Amount ₹0 Select I…" at bounding box center [520, 247] width 1041 height 494
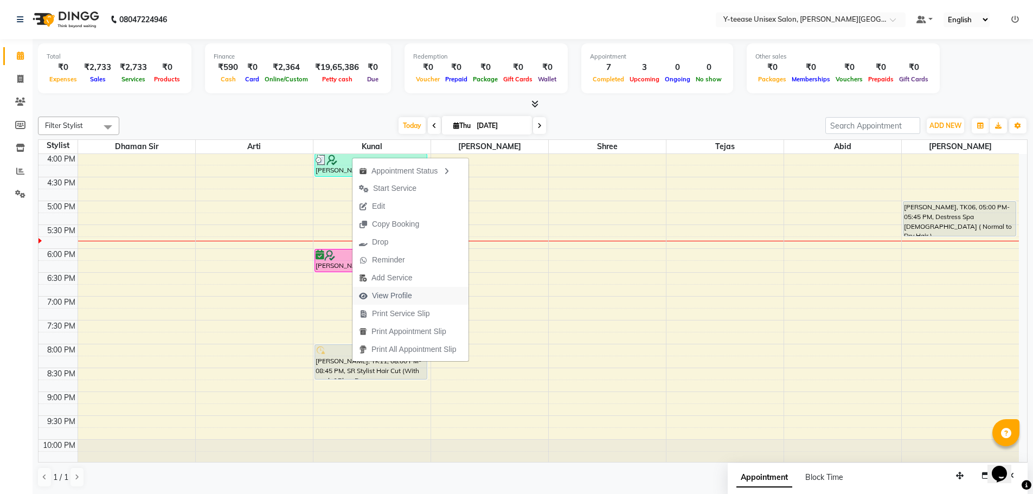
click at [381, 297] on span "View Profile" at bounding box center [392, 295] width 40 height 11
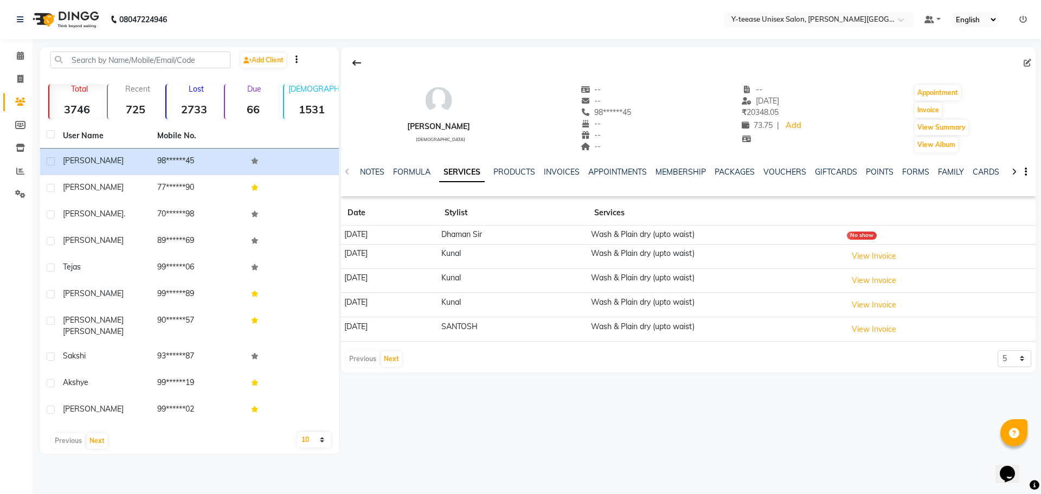
drag, startPoint x: 499, startPoint y: 326, endPoint x: 759, endPoint y: 315, distance: 260.5
click at [759, 315] on tbody "[DATE] Dhaman Sir Wash & Plain dry (upto waist) No show [DATE] Kunal Wash & Pla…" at bounding box center [688, 284] width 695 height 116
click at [389, 361] on button "Next" at bounding box center [391, 358] width 21 height 15
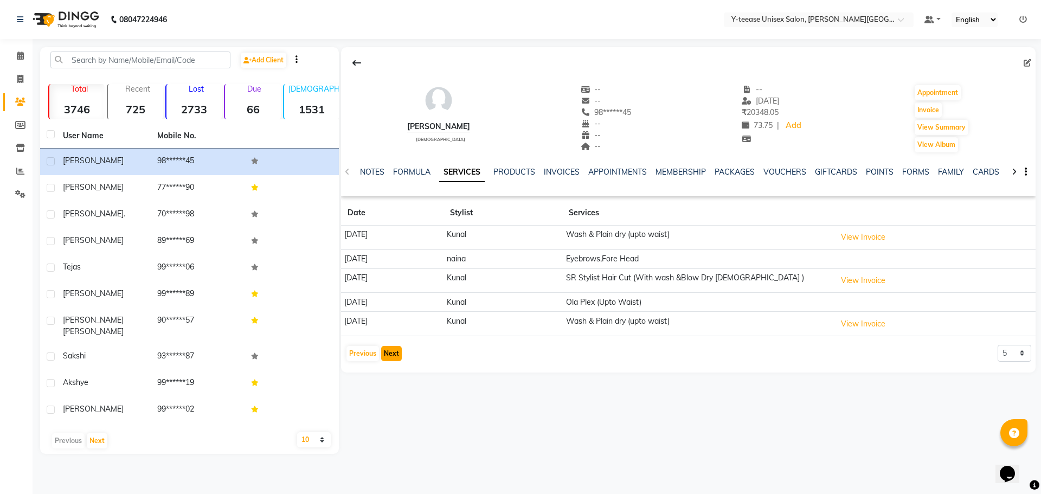
click at [389, 361] on button "Next" at bounding box center [391, 353] width 21 height 15
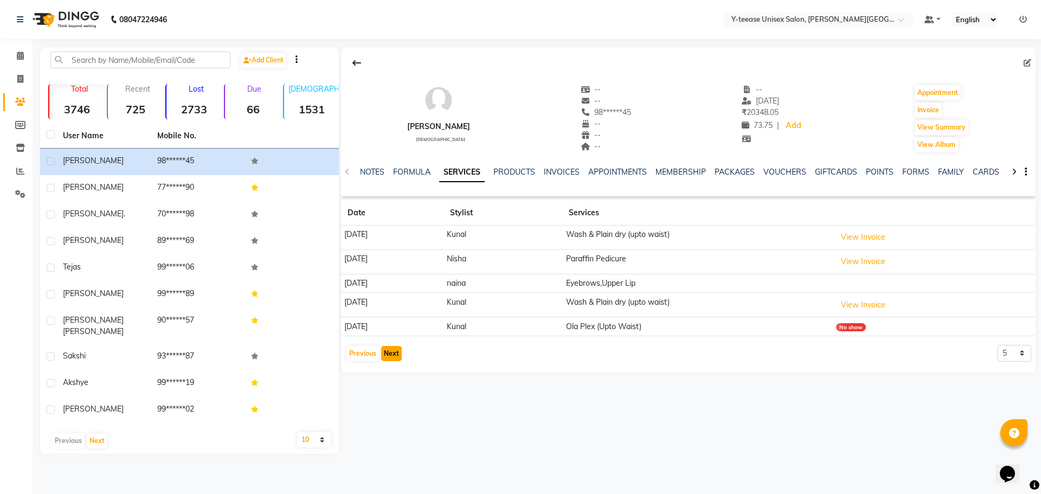
click at [389, 361] on button "Next" at bounding box center [391, 353] width 21 height 15
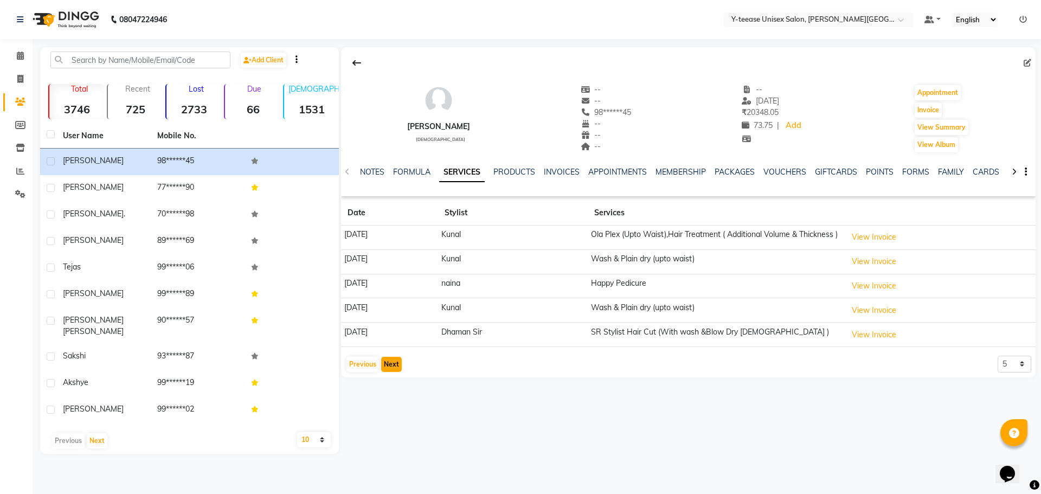
click at [384, 372] on button "Next" at bounding box center [391, 364] width 21 height 15
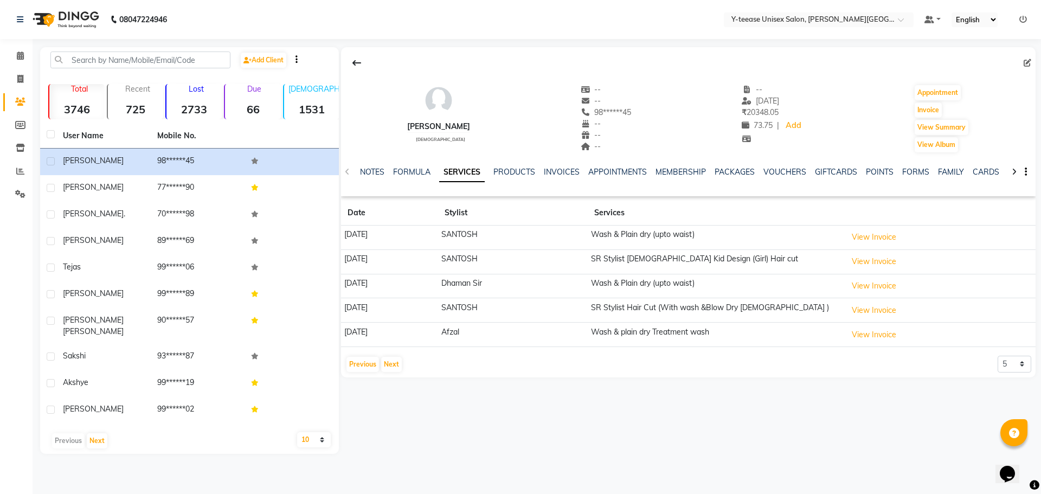
drag, startPoint x: 478, startPoint y: 315, endPoint x: 553, endPoint y: 313, distance: 74.8
click at [553, 313] on tr "[DATE] [PERSON_NAME] Stylist Hair Cut (With wash &Blow Dry [DEMOGRAPHIC_DATA] )…" at bounding box center [688, 310] width 695 height 24
drag, startPoint x: 486, startPoint y: 229, endPoint x: 560, endPoint y: 242, distance: 74.9
click at [560, 242] on td "SANTOSH" at bounding box center [513, 238] width 150 height 24
click at [393, 361] on button "Next" at bounding box center [391, 364] width 21 height 15
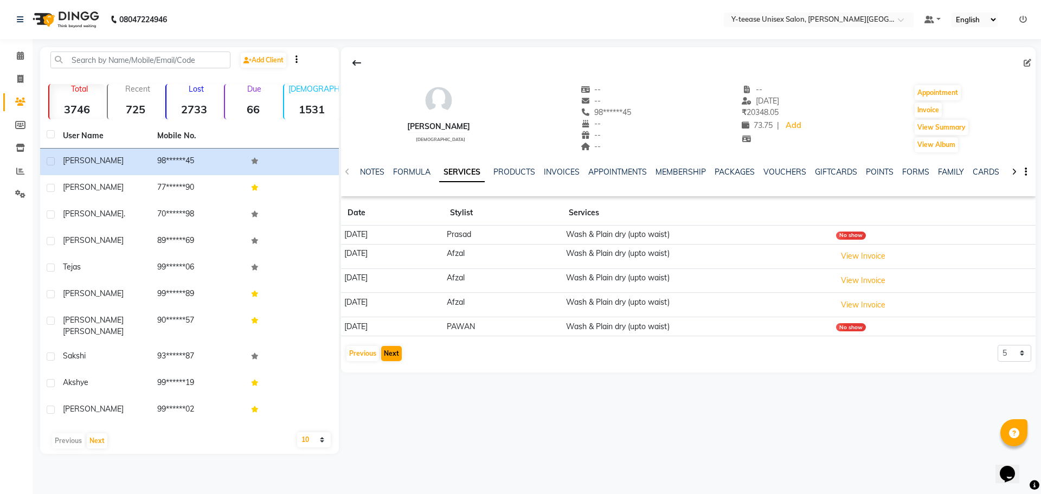
click at [393, 361] on div "Previous Next" at bounding box center [373, 353] width 57 height 17
drag, startPoint x: 494, startPoint y: 303, endPoint x: 903, endPoint y: 295, distance: 408.9
click at [903, 295] on tr "[DATE] Afzal Wash & Plain dry (upto waist) View Invoice" at bounding box center [688, 305] width 695 height 24
drag, startPoint x: 503, startPoint y: 280, endPoint x: 515, endPoint y: 281, distance: 11.4
click at [510, 280] on td "Afzal" at bounding box center [503, 280] width 119 height 24
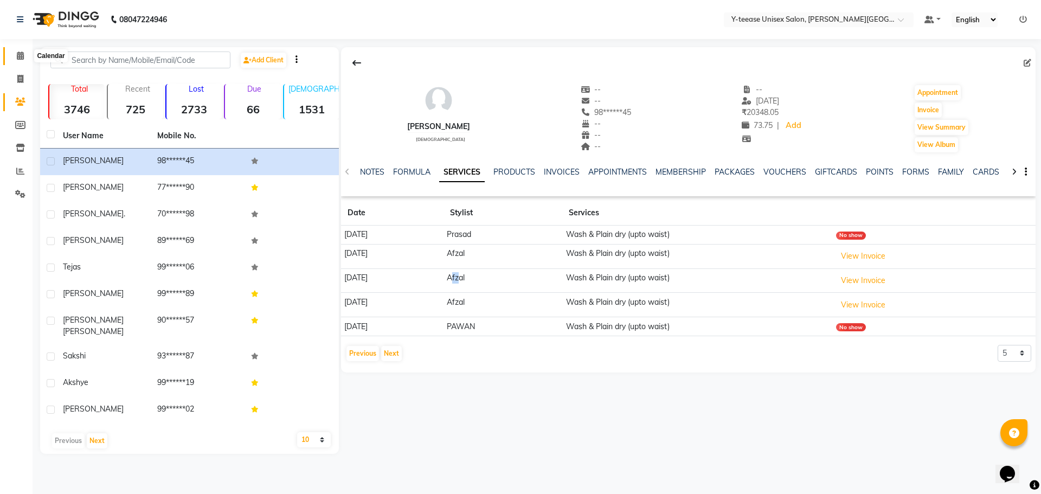
click at [13, 54] on span at bounding box center [20, 56] width 19 height 12
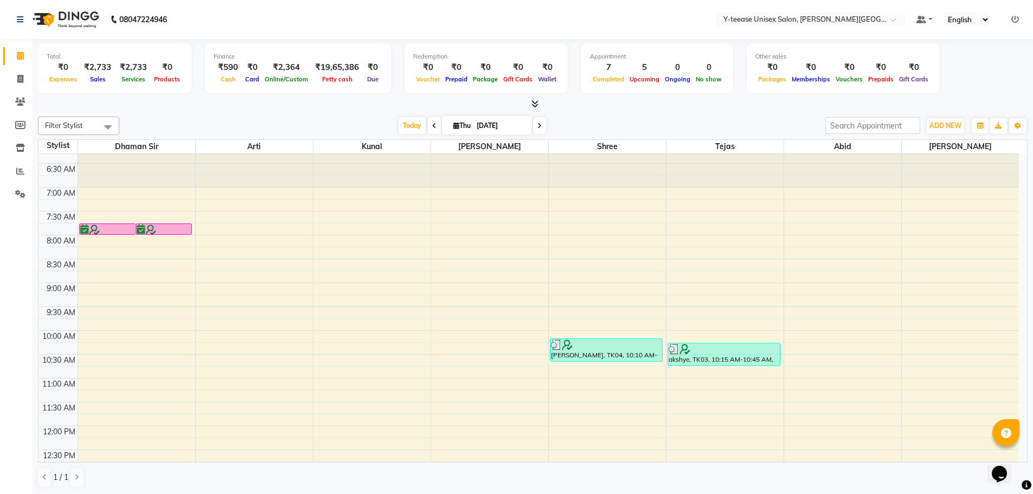
scroll to position [380, 0]
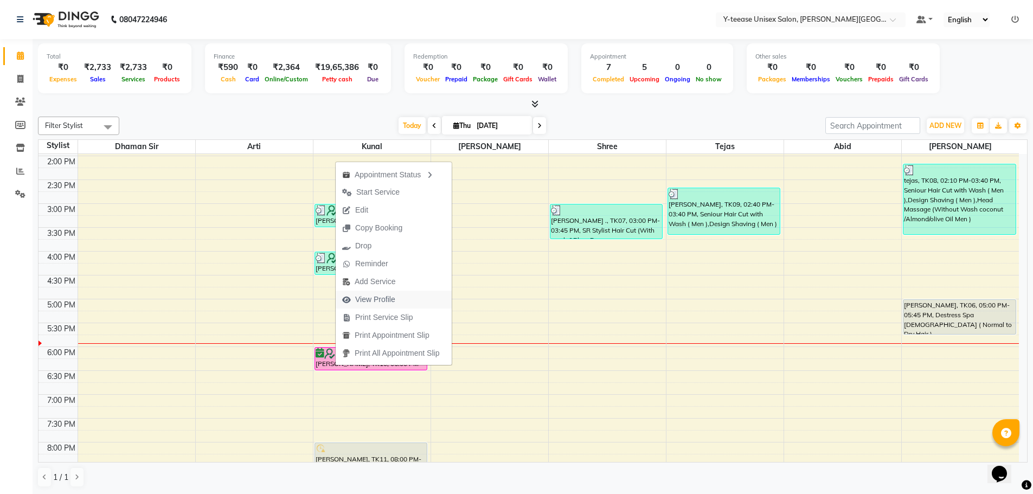
click at [379, 297] on span "View Profile" at bounding box center [375, 299] width 40 height 11
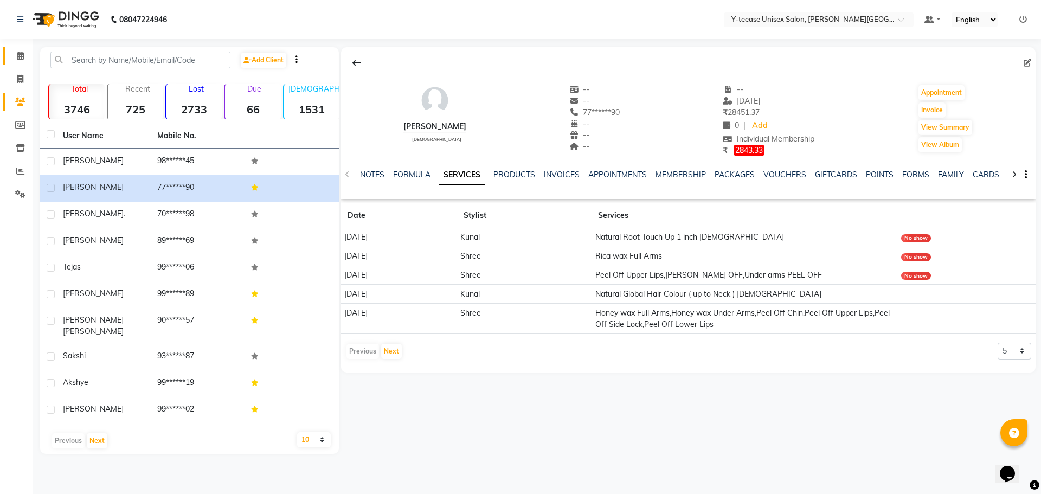
click at [24, 63] on link "Calendar" at bounding box center [16, 56] width 26 height 18
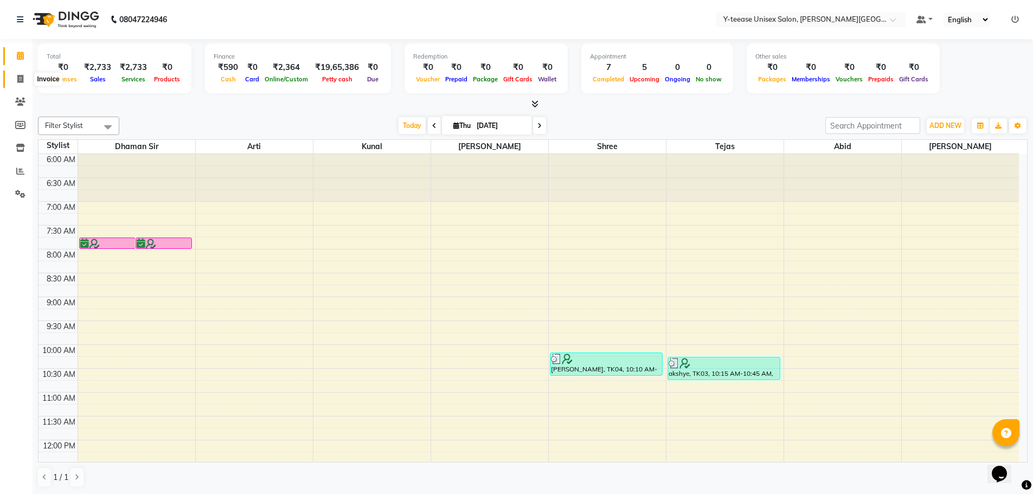
click at [24, 80] on span at bounding box center [20, 79] width 19 height 12
select select "765"
select select "service"
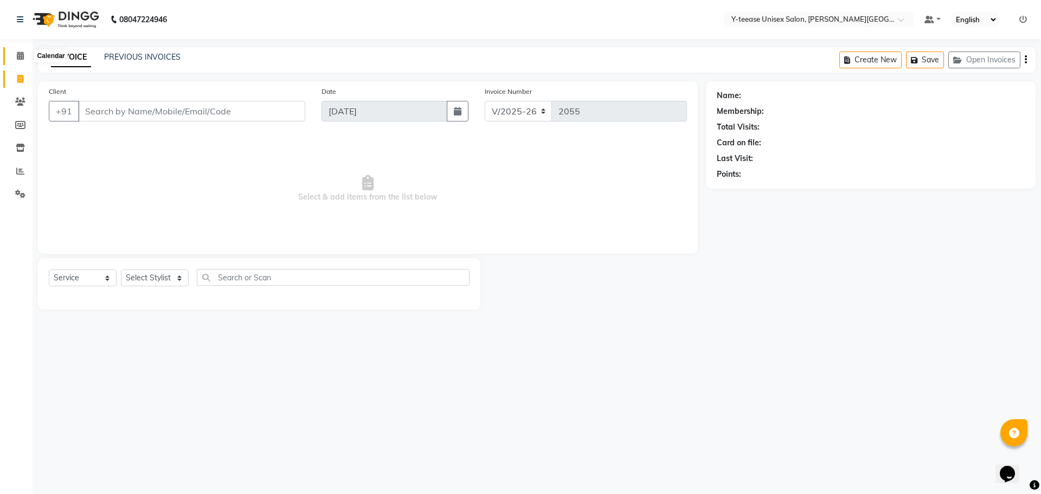
click at [21, 59] on icon at bounding box center [20, 56] width 7 height 8
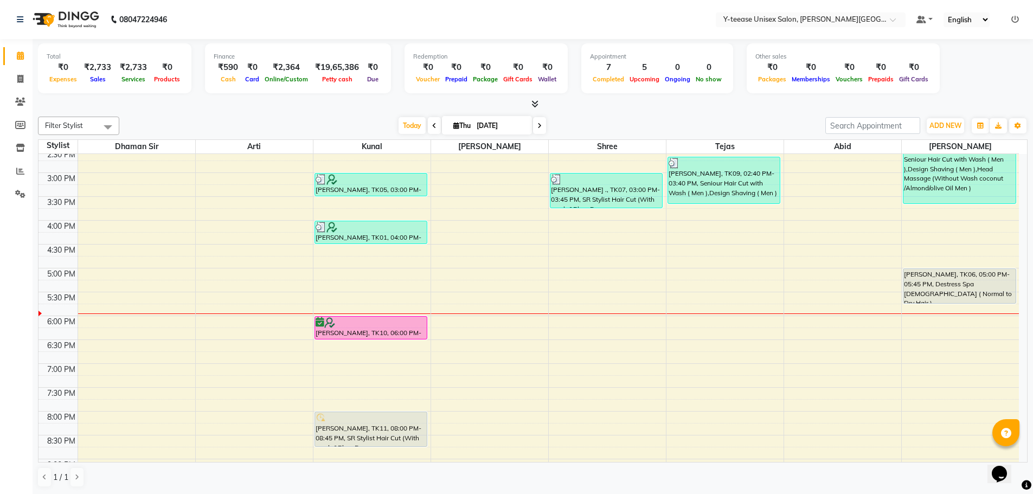
scroll to position [434, 0]
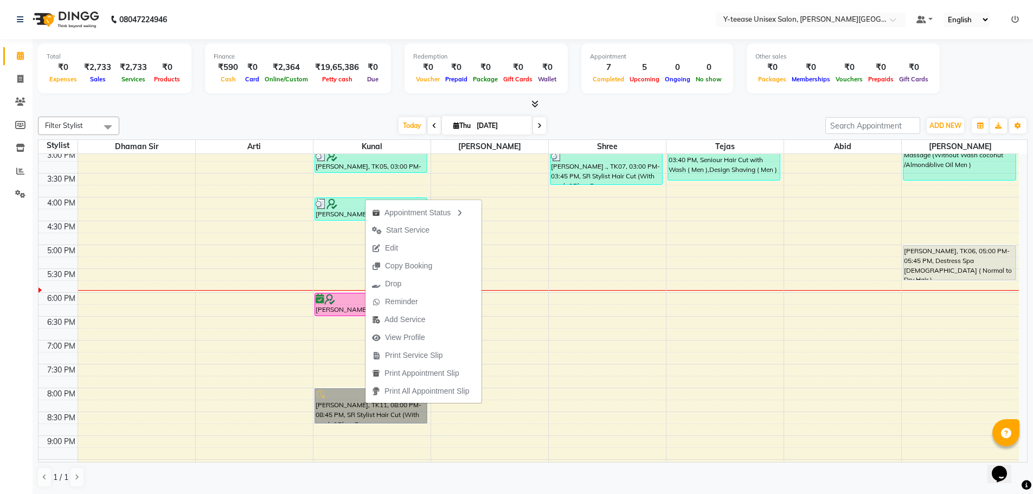
click at [342, 329] on div "6:00 AM 6:30 AM 7:00 AM 7:30 AM 8:00 AM 8:30 AM 9:00 AM 9:30 AM 10:00 AM 10:30 …" at bounding box center [529, 125] width 980 height 811
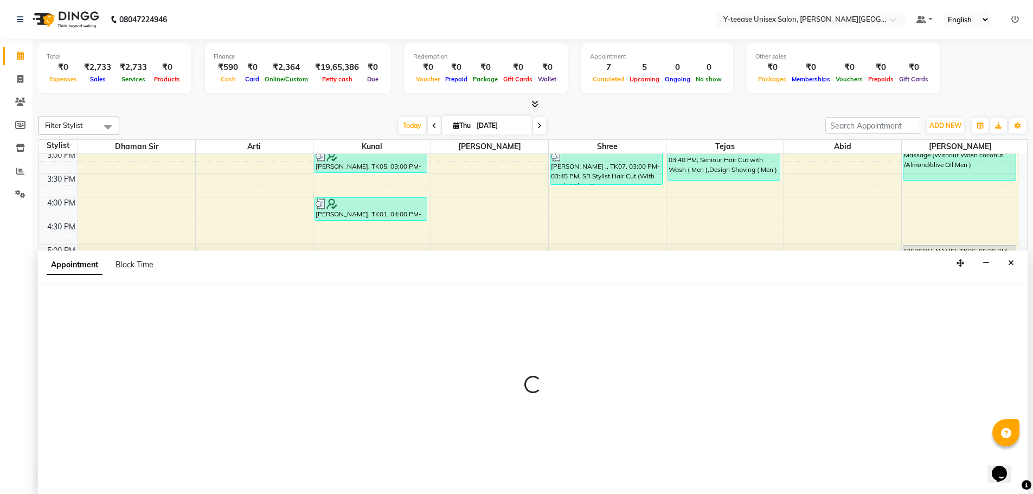
scroll to position [1, 0]
select select "65477"
select select "1125"
select select "tentative"
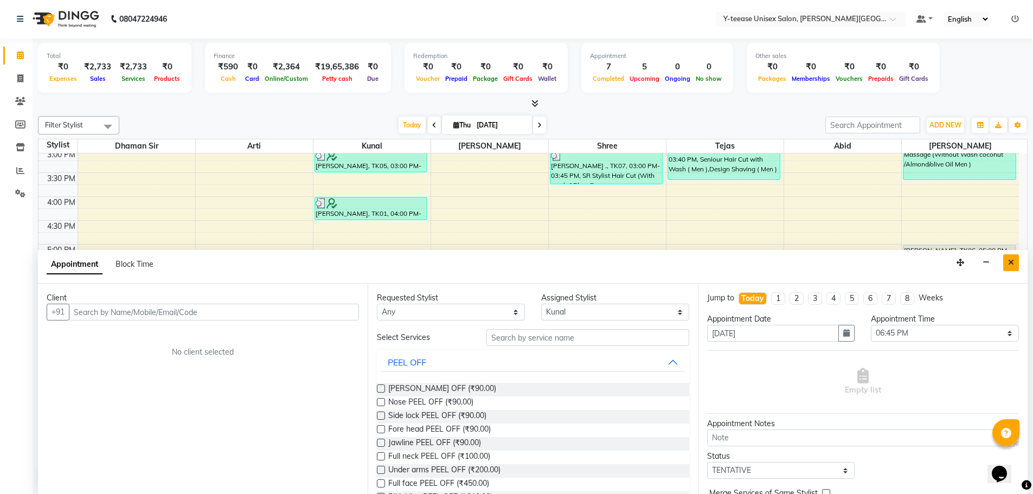
click at [1012, 264] on icon "Close" at bounding box center [1011, 263] width 6 height 8
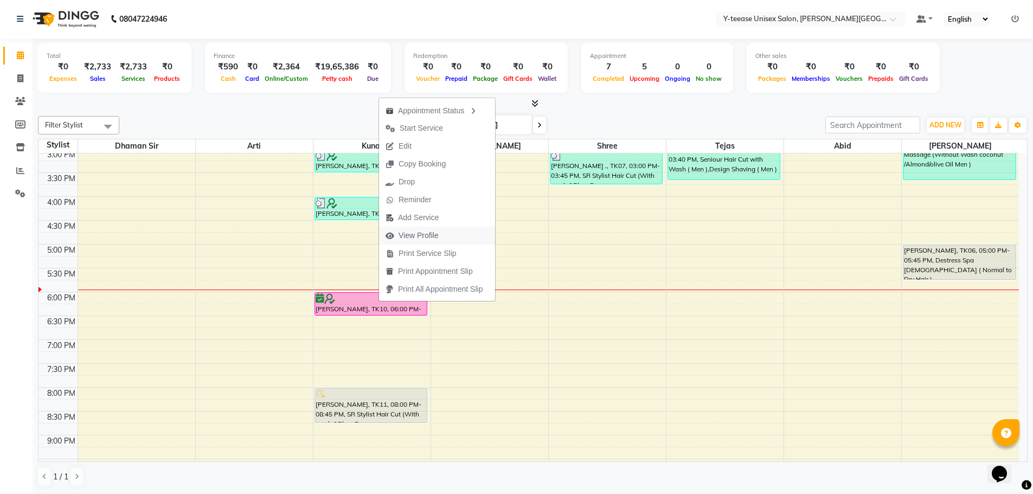
click at [455, 240] on button "View Profile" at bounding box center [437, 236] width 116 height 18
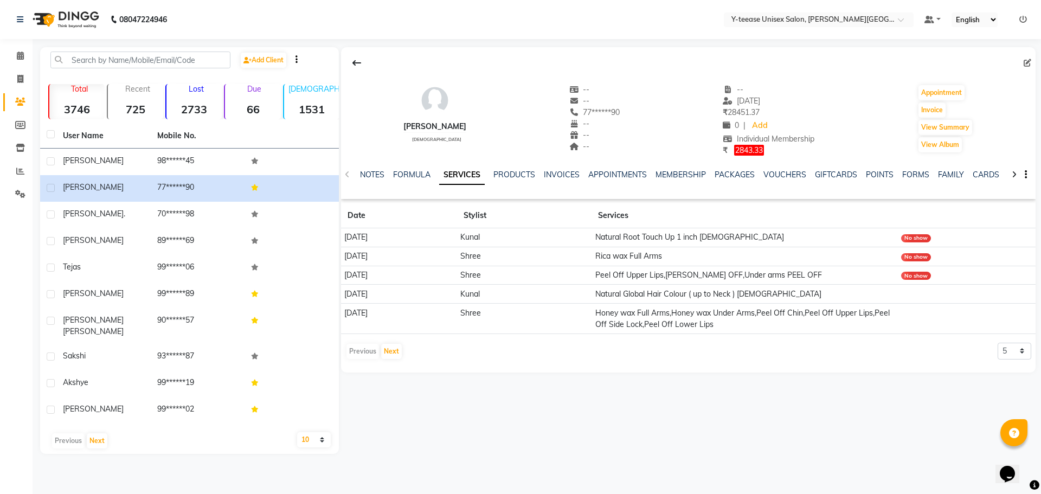
click at [929, 232] on td "No show" at bounding box center [966, 237] width 138 height 19
click at [529, 235] on td "Kunal" at bounding box center [524, 237] width 134 height 19
click at [712, 242] on td "Natural Root Touch Up 1 inch [DEMOGRAPHIC_DATA]" at bounding box center [745, 237] width 306 height 19
click at [712, 239] on td "Natural Root Touch Up 1 inch [DEMOGRAPHIC_DATA]" at bounding box center [745, 237] width 306 height 19
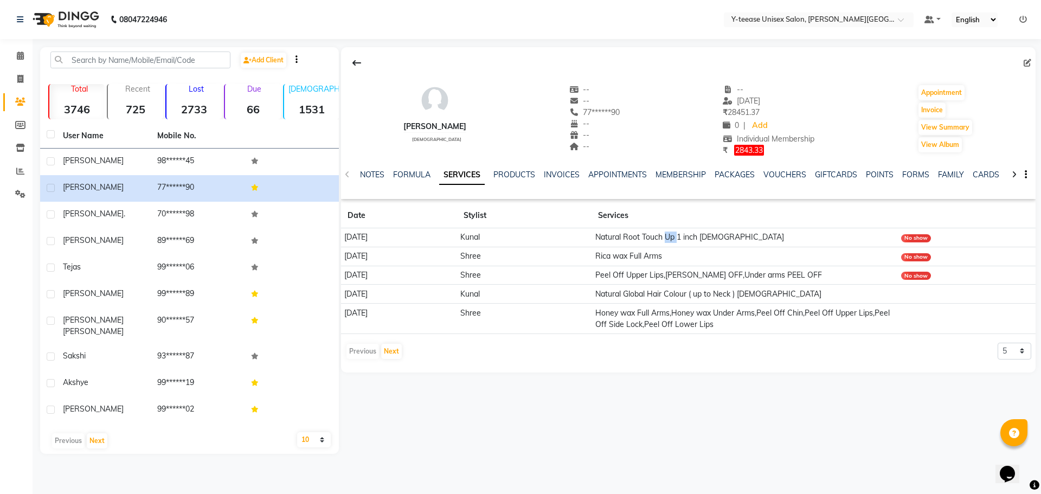
click at [712, 239] on td "Natural Root Touch Up 1 inch [DEMOGRAPHIC_DATA]" at bounding box center [745, 237] width 306 height 19
click at [712, 237] on td "Natural Root Touch Up 1 inch [DEMOGRAPHIC_DATA]" at bounding box center [745, 237] width 306 height 19
click at [533, 239] on td "Kunal" at bounding box center [524, 237] width 134 height 19
click at [18, 76] on icon at bounding box center [20, 79] width 6 height 8
select select "service"
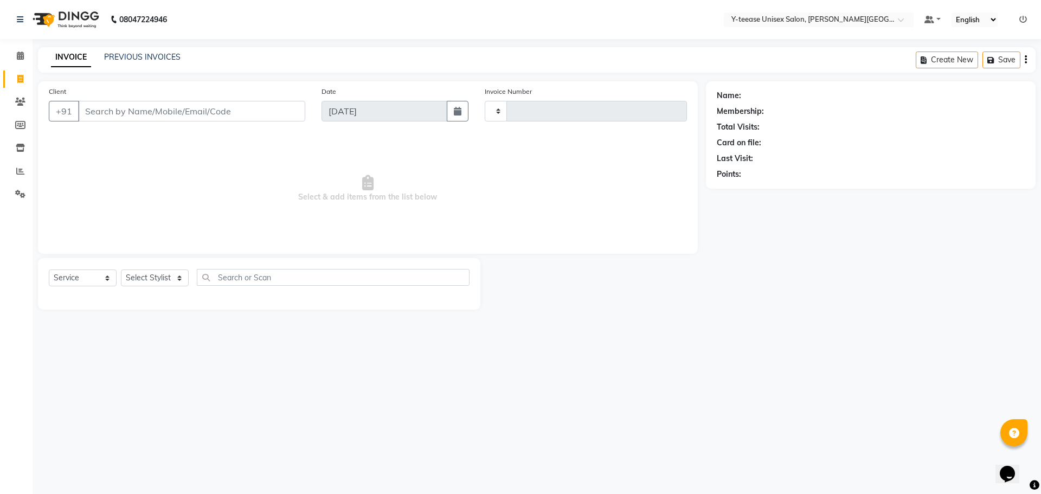
type input "2055"
select select "765"
click at [167, 282] on select "Select Stylist" at bounding box center [155, 278] width 68 height 17
select select "12529"
click at [121, 270] on select "Select Stylist [PERSON_NAME] Dhaman [PERSON_NAME] Shree [PERSON_NAME] [PERSON_N…" at bounding box center [155, 278] width 68 height 17
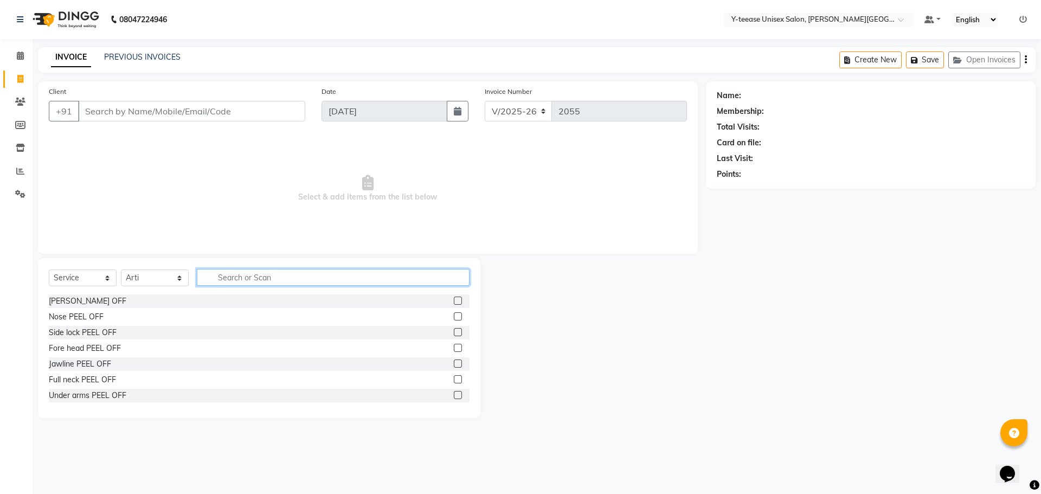
click at [257, 279] on input "text" at bounding box center [333, 277] width 273 height 17
type input "u"
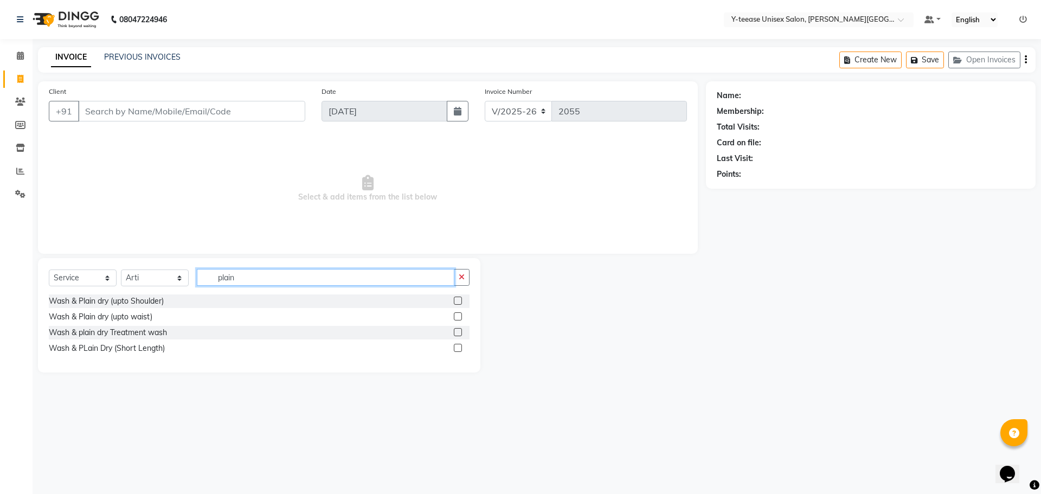
type input "plain"
click at [458, 331] on label at bounding box center [458, 332] width 8 height 8
click at [458, 331] on input "checkbox" at bounding box center [457, 332] width 7 height 7
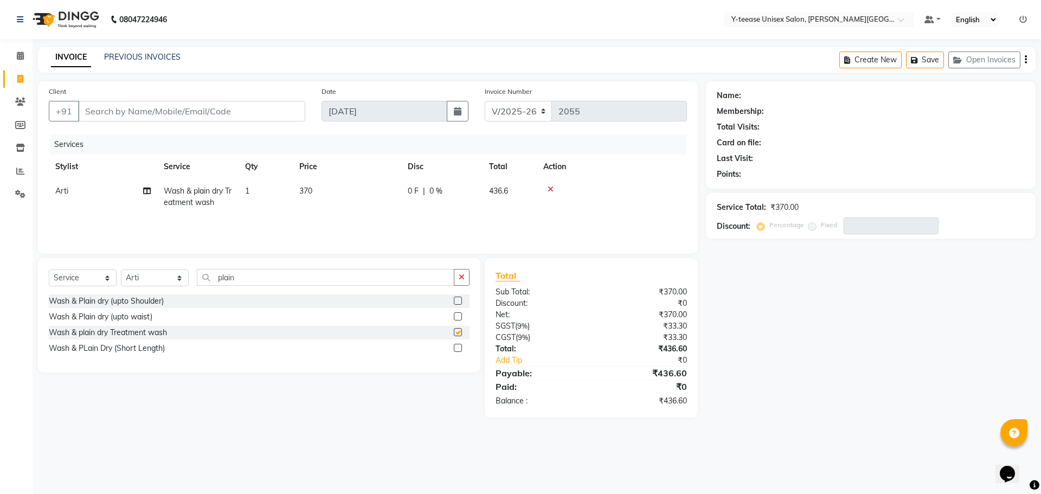
checkbox input "false"
click at [550, 188] on icon at bounding box center [551, 189] width 6 height 8
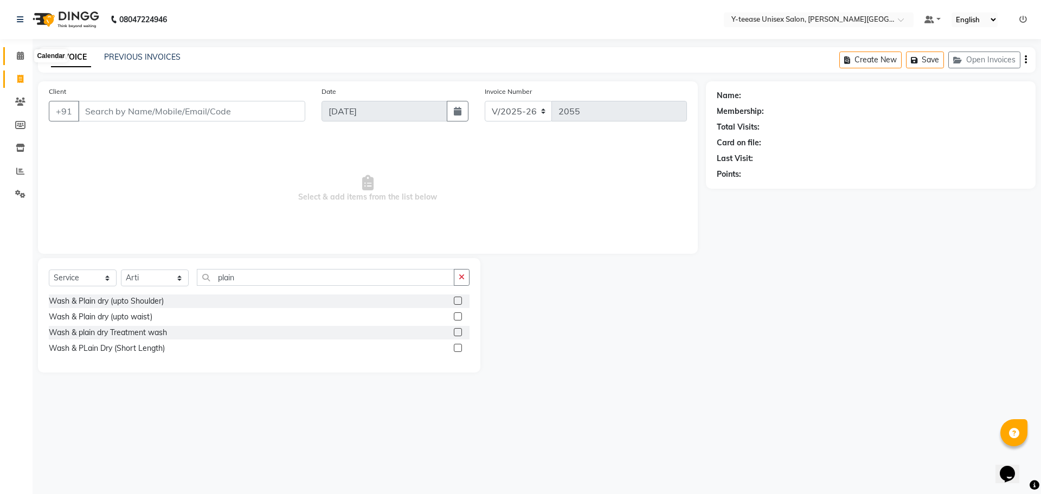
click at [18, 59] on icon at bounding box center [20, 56] width 7 height 8
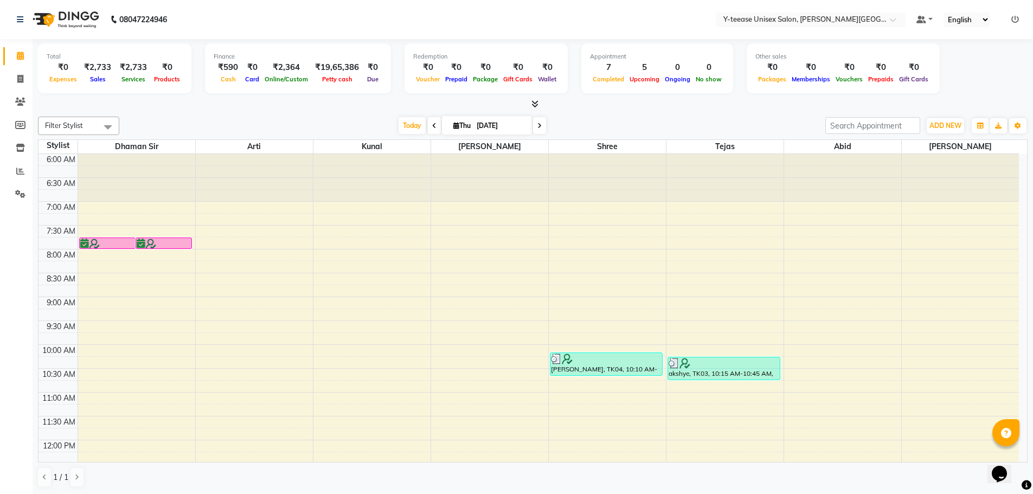
click at [456, 126] on icon at bounding box center [456, 125] width 6 height 7
select select "9"
select select "2025"
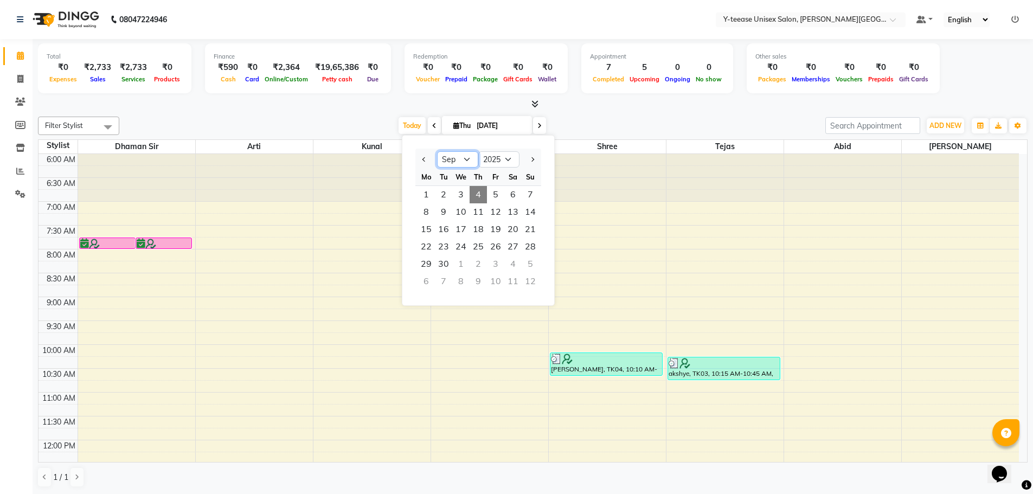
click at [464, 155] on select "Jan Feb Mar Apr May Jun [DATE] Aug Sep Oct Nov Dec" at bounding box center [457, 159] width 41 height 16
select select "8"
click at [437, 151] on select "Jan Feb Mar Apr May Jun [DATE] Aug Sep Oct Nov Dec" at bounding box center [457, 159] width 41 height 16
click at [480, 265] on span "28" at bounding box center [478, 263] width 17 height 17
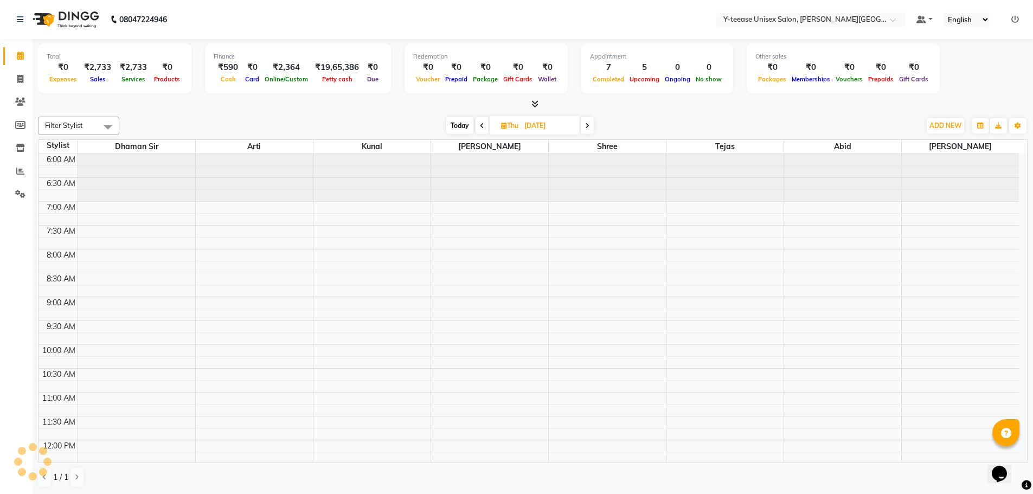
scroll to position [503, 0]
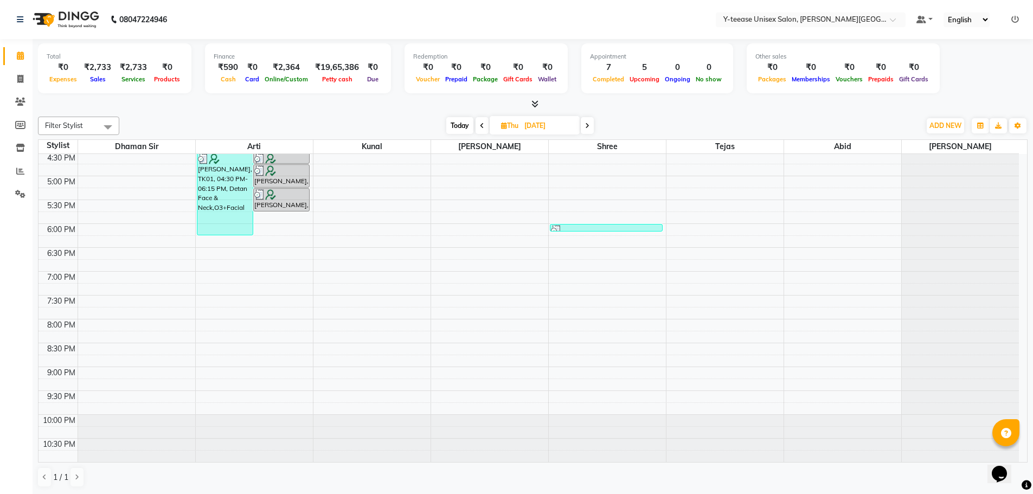
click at [452, 117] on span "Today" at bounding box center [459, 125] width 27 height 17
type input "[DATE]"
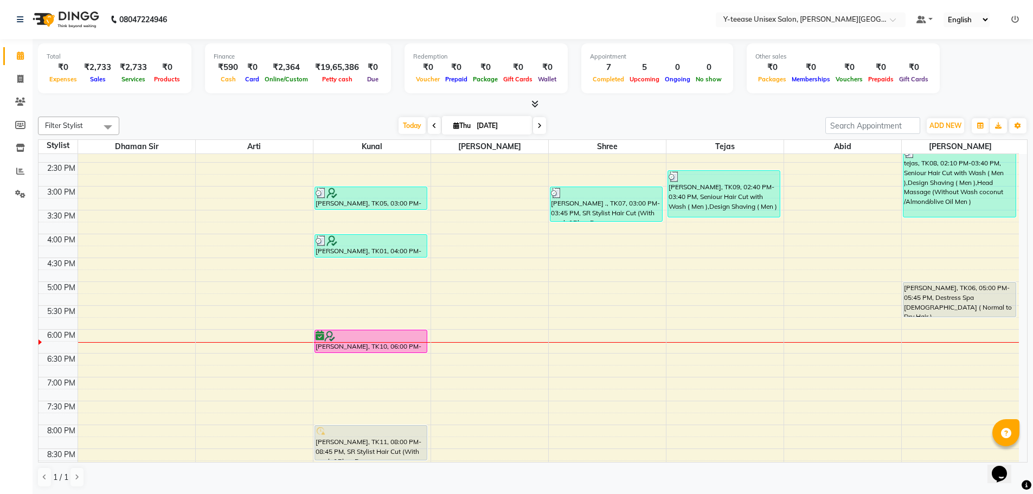
scroll to position [394, 0]
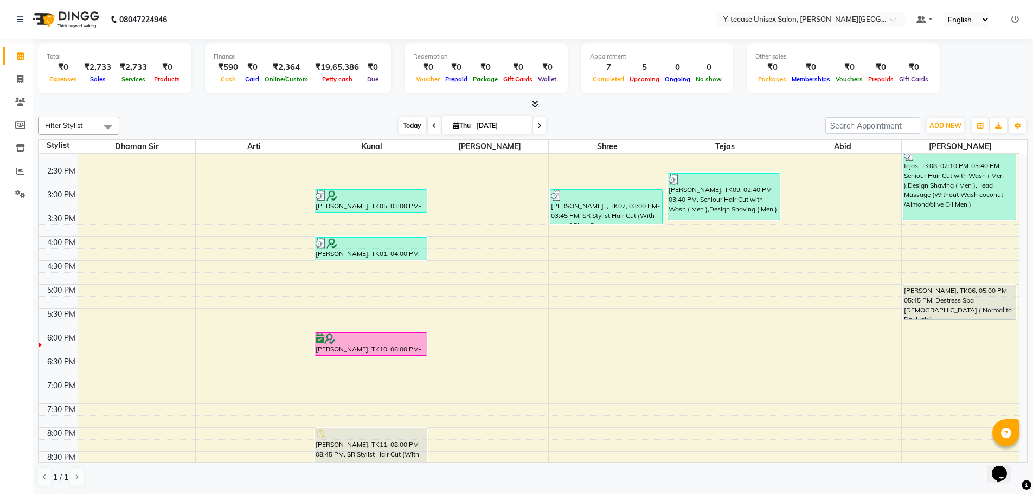
click at [408, 129] on span "Today" at bounding box center [412, 125] width 27 height 17
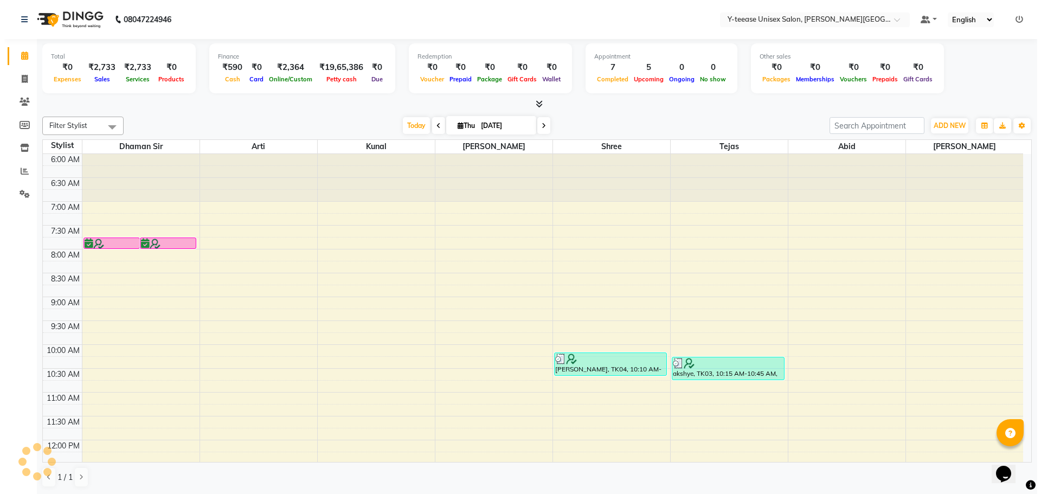
scroll to position [503, 0]
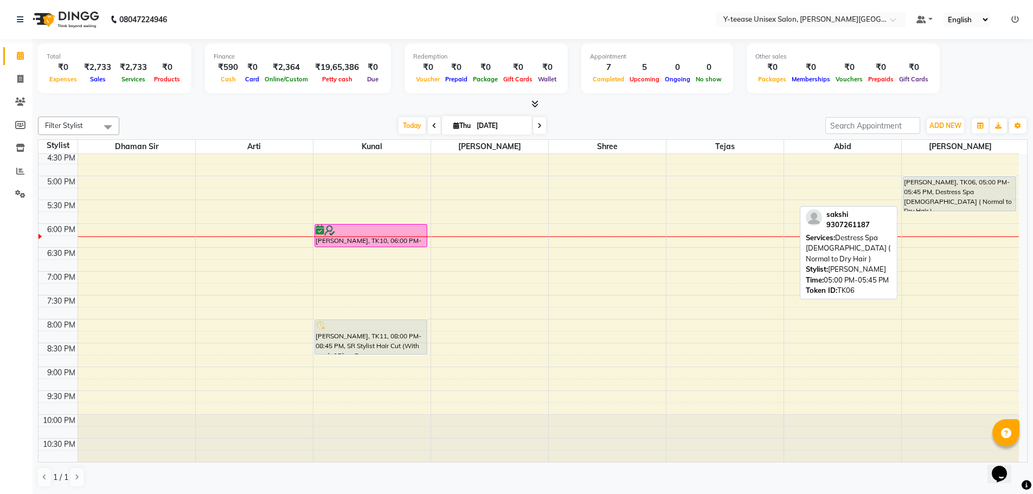
click at [916, 189] on div "[PERSON_NAME], TK06, 05:00 PM-05:45 PM, Destress Spa [DEMOGRAPHIC_DATA] ( Norma…" at bounding box center [959, 194] width 112 height 34
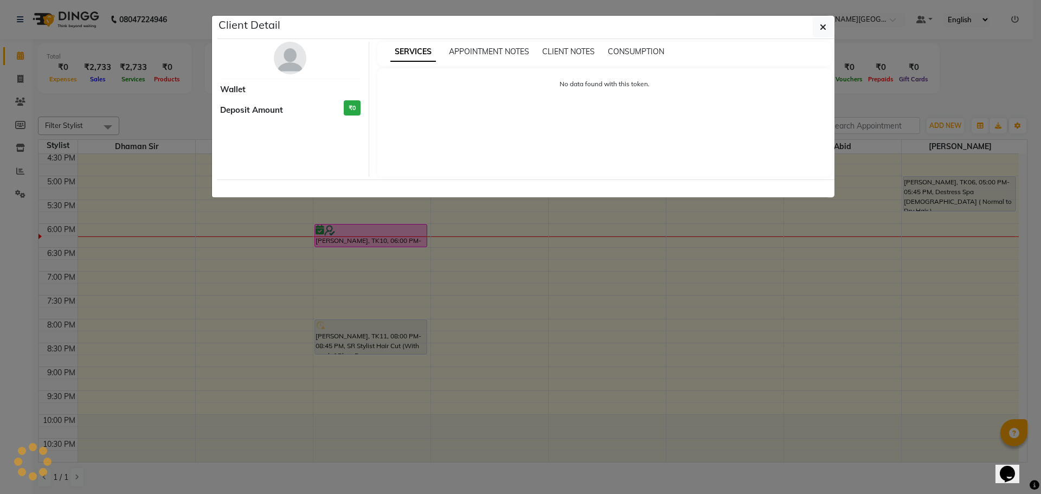
select select "7"
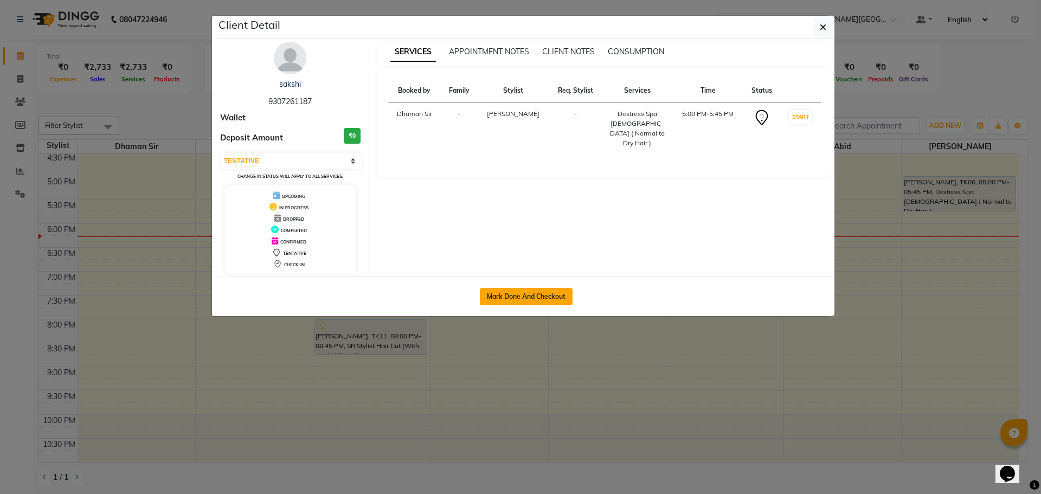
click at [515, 290] on button "Mark Done And Checkout" at bounding box center [526, 296] width 93 height 17
select select "service"
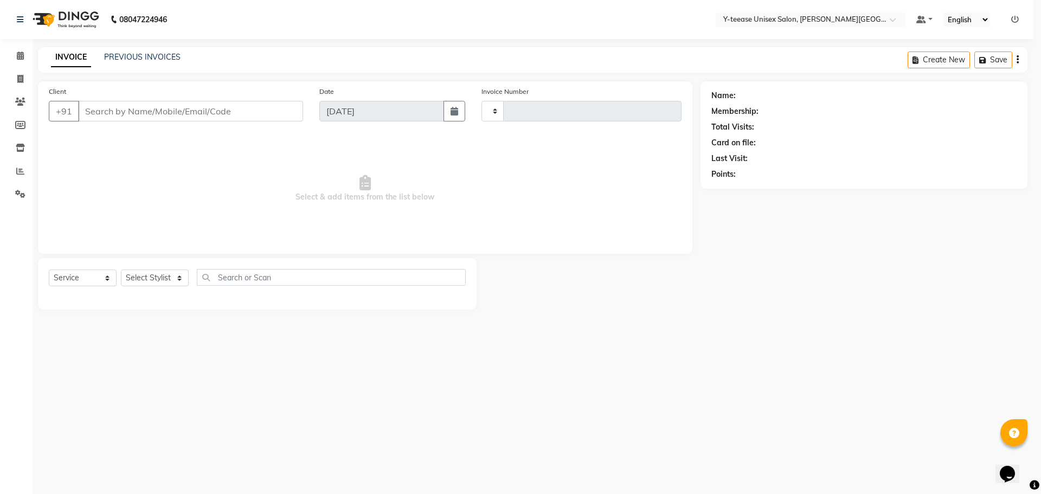
type input "2055"
select select "765"
type input "93******87"
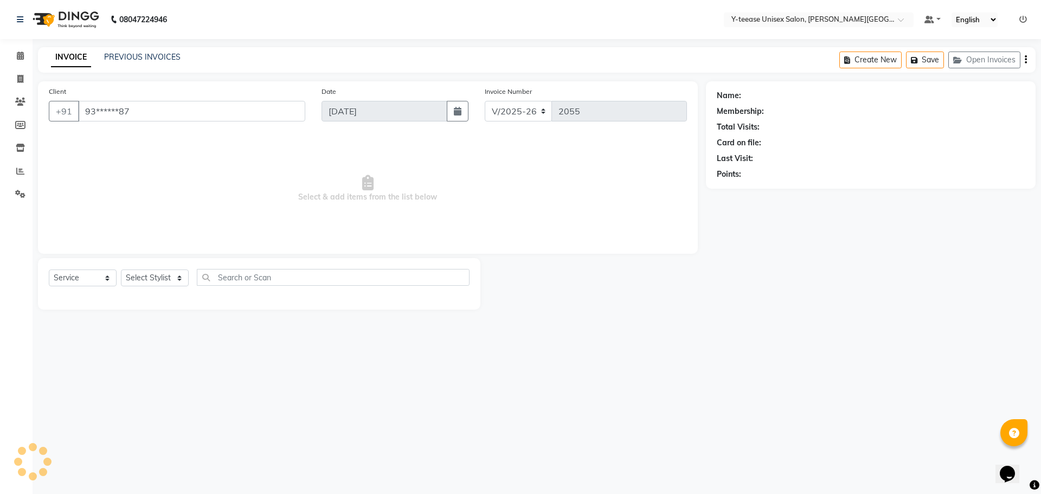
select select "90773"
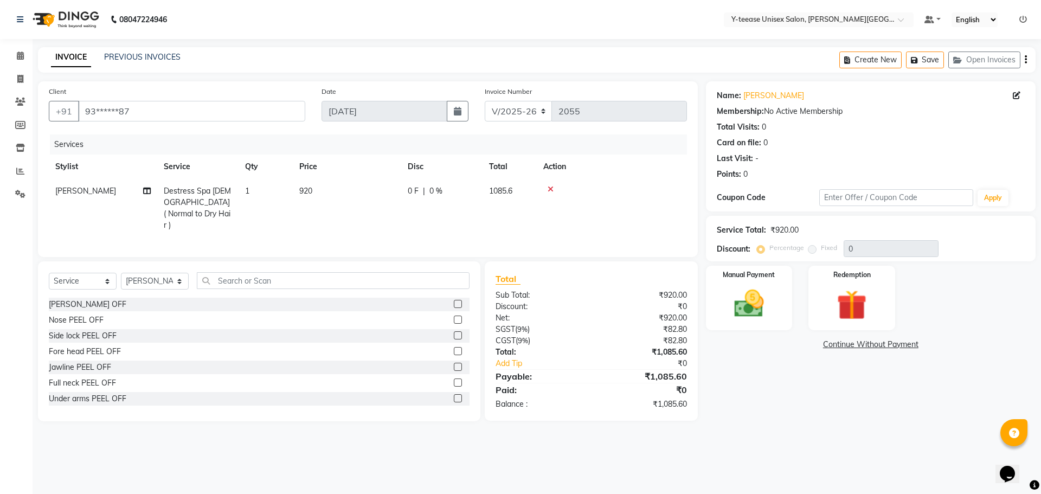
click at [200, 197] on span "Destress Spa [DEMOGRAPHIC_DATA] ( Normal to Dry Hair )" at bounding box center [197, 208] width 67 height 44
select select "90773"
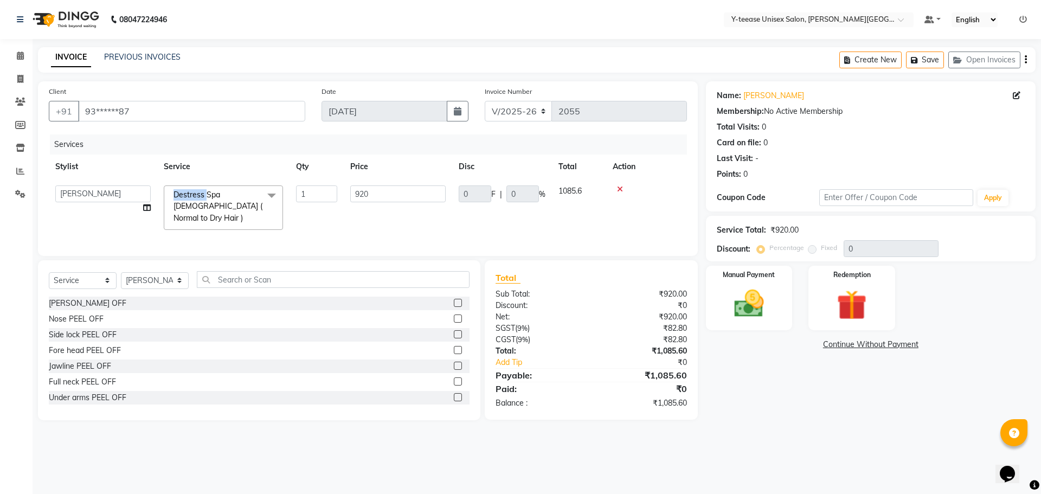
click at [200, 197] on span "Destress Spa [DEMOGRAPHIC_DATA] ( Normal to Dry Hair )" at bounding box center [218, 206] width 89 height 33
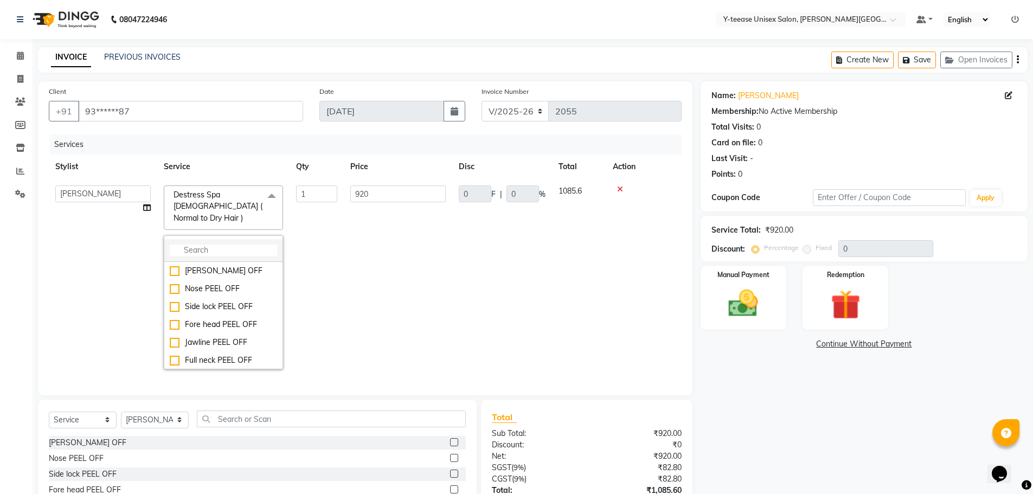
click at [205, 245] on input "multiselect-search" at bounding box center [223, 250] width 107 height 11
type input "spa"
click at [223, 324] on div "Protein Spa [DEMOGRAPHIC_DATA]" at bounding box center [223, 335] width 107 height 23
checkbox input "false"
checkbox input "true"
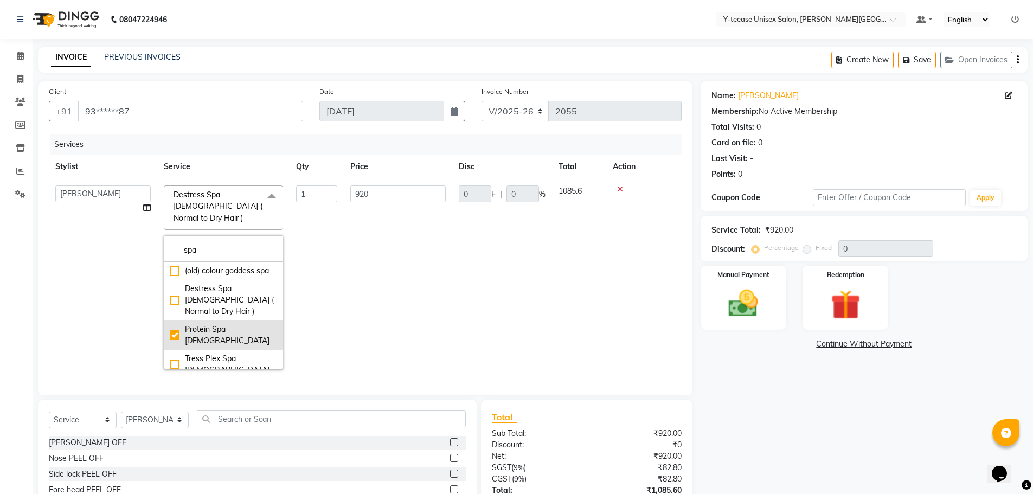
type input "1770"
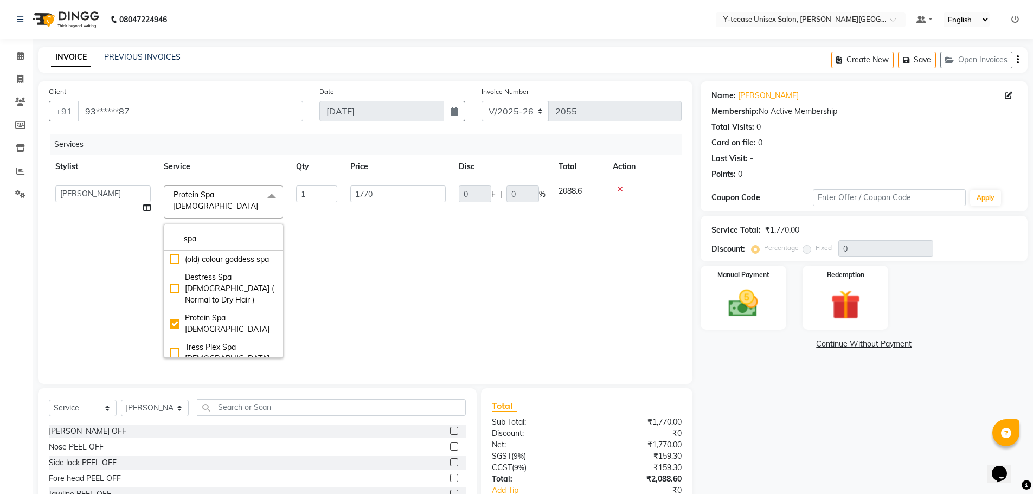
click at [460, 279] on td "0 F | 0 %" at bounding box center [502, 271] width 100 height 185
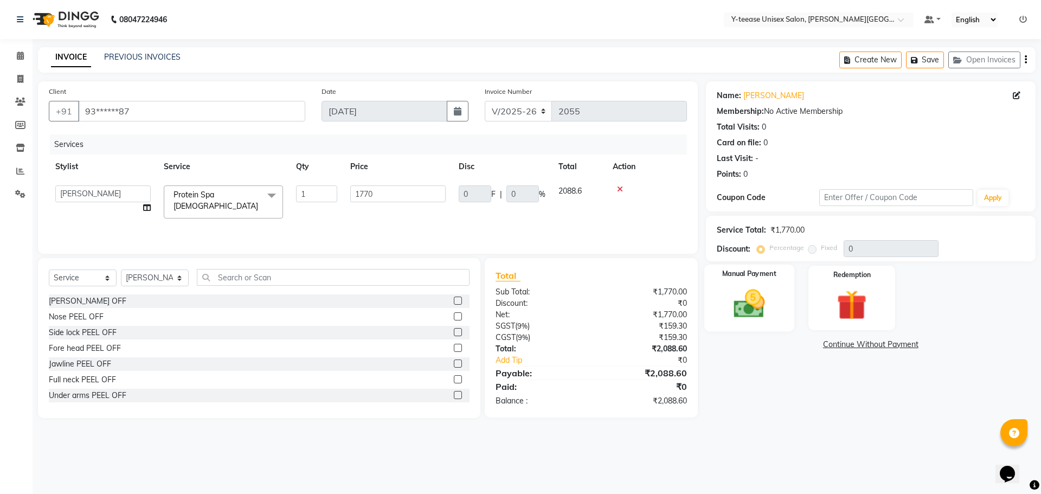
click at [761, 311] on img at bounding box center [749, 304] width 50 height 36
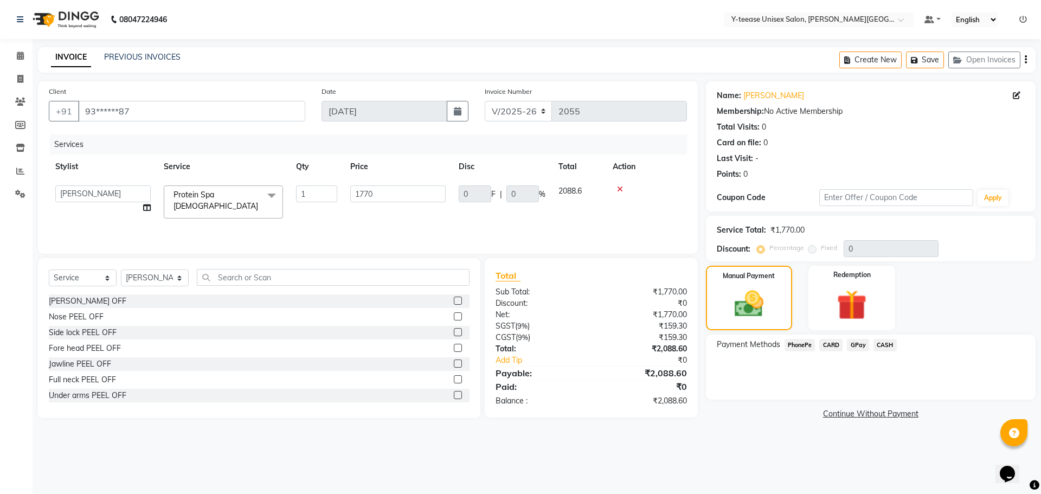
click at [856, 344] on span "GPay" at bounding box center [858, 345] width 22 height 12
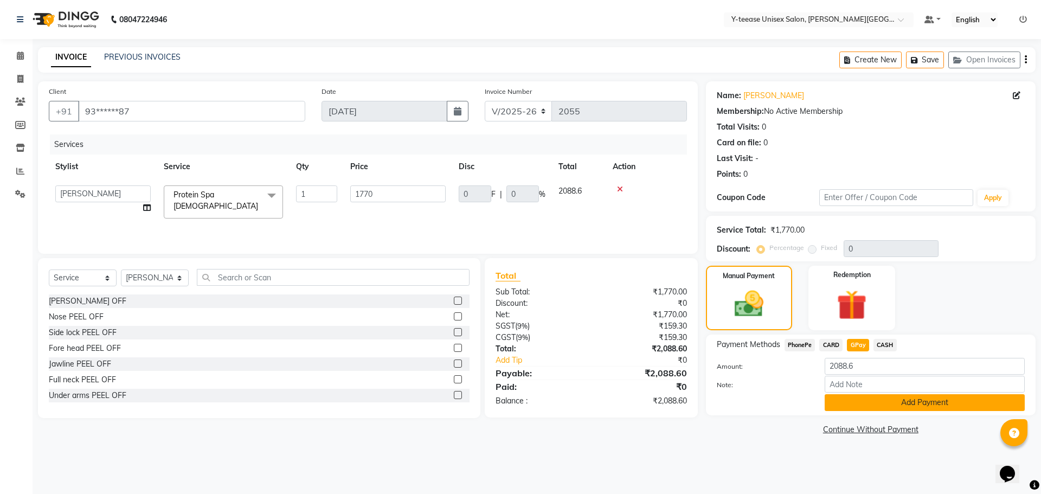
click at [855, 395] on button "Add Payment" at bounding box center [925, 402] width 200 height 17
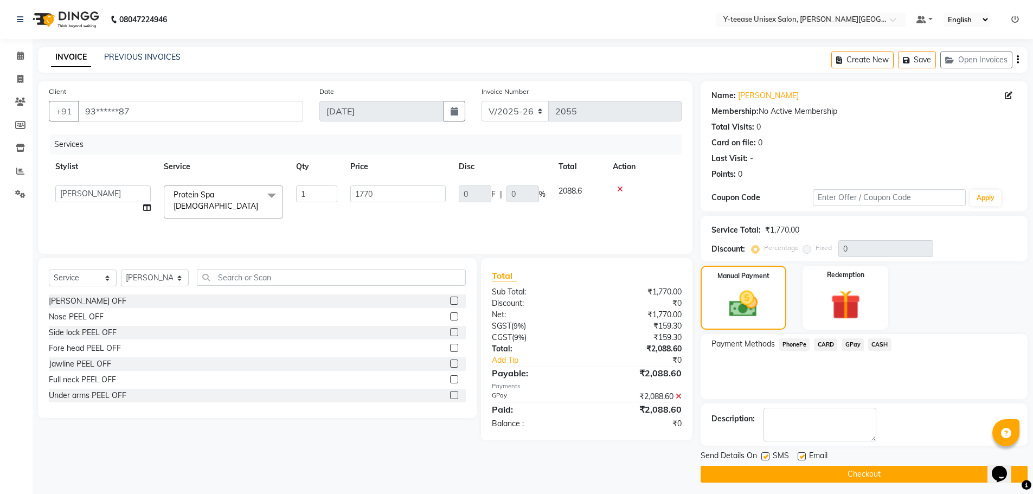
click at [843, 473] on button "Checkout" at bounding box center [864, 474] width 327 height 17
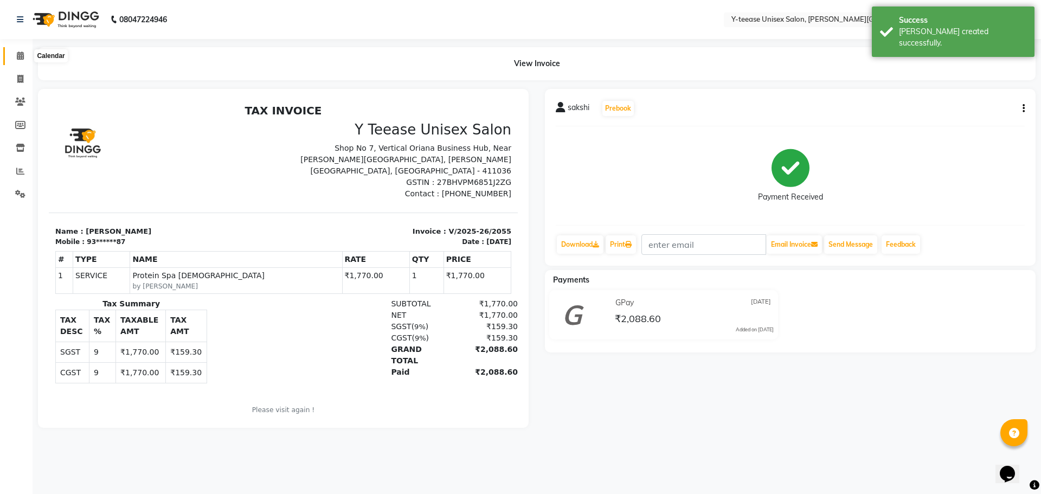
click at [17, 53] on icon at bounding box center [20, 56] width 7 height 8
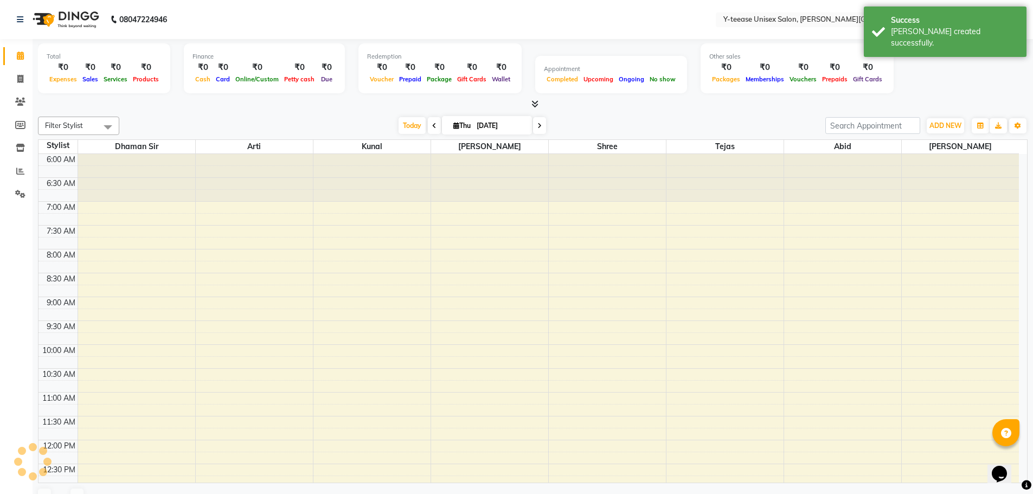
scroll to position [482, 0]
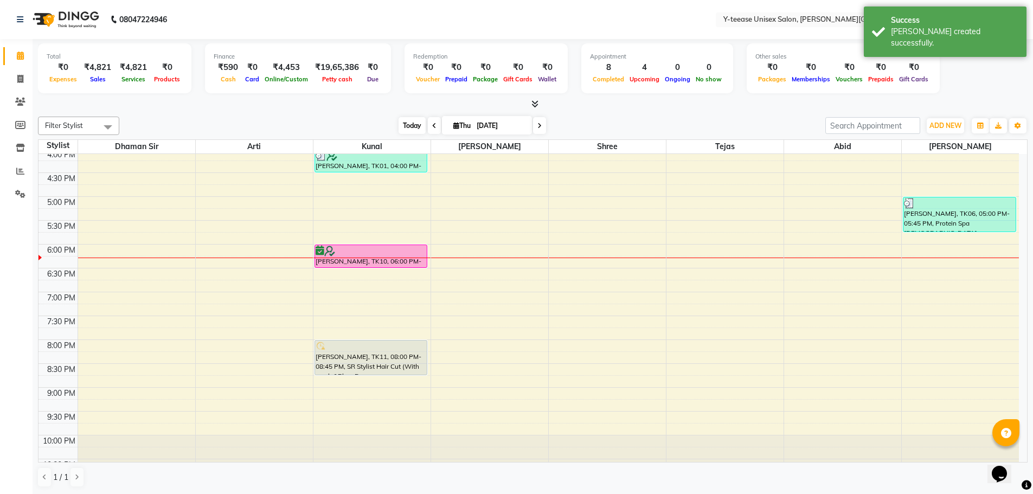
click at [407, 129] on span "Today" at bounding box center [412, 125] width 27 height 17
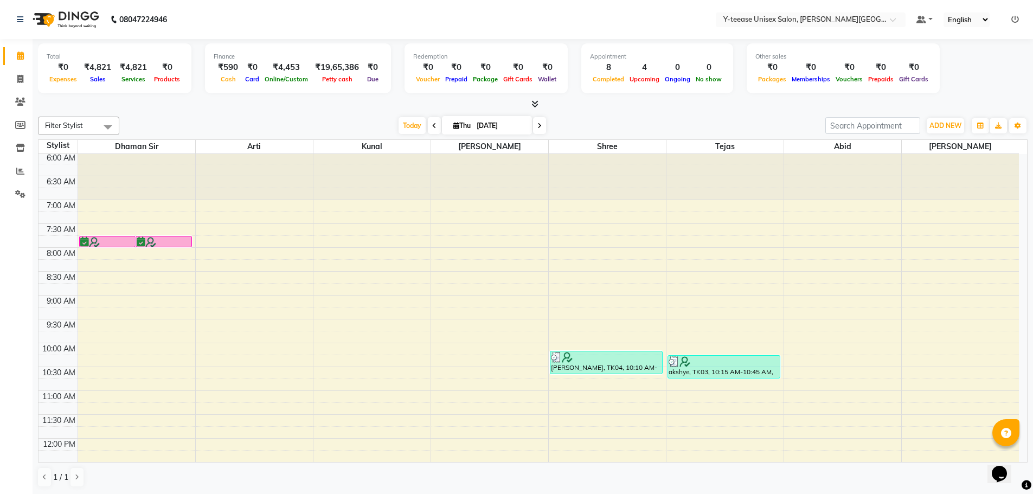
scroll to position [0, 0]
click at [412, 129] on span "Today" at bounding box center [412, 125] width 27 height 17
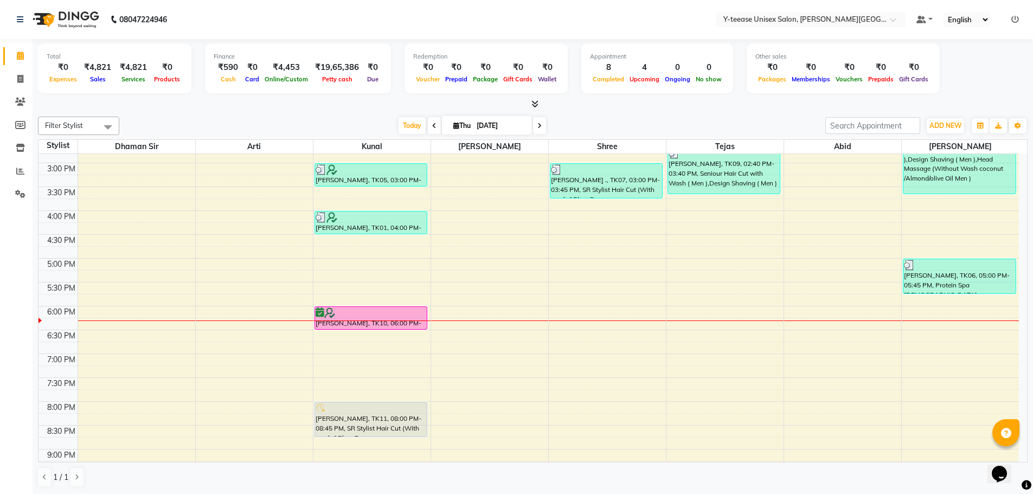
scroll to position [448, 0]
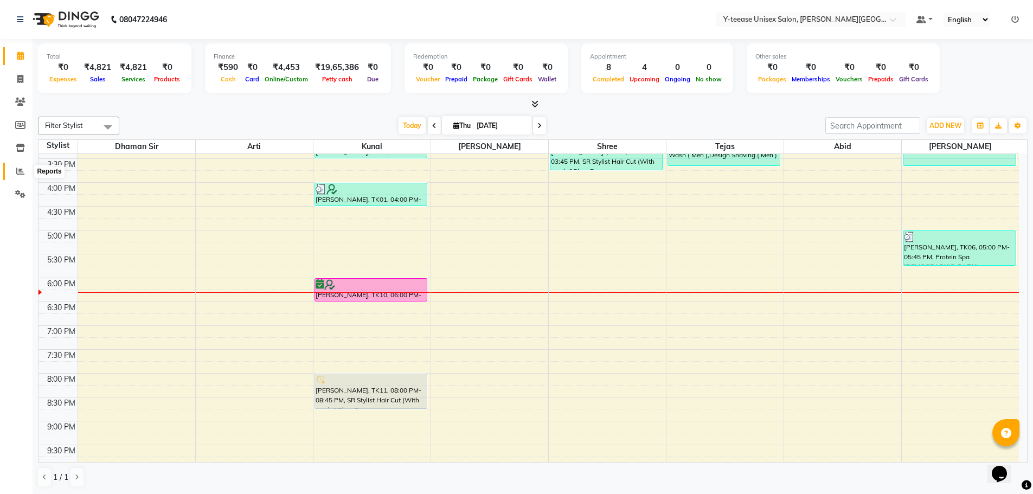
click at [15, 169] on span at bounding box center [20, 171] width 19 height 12
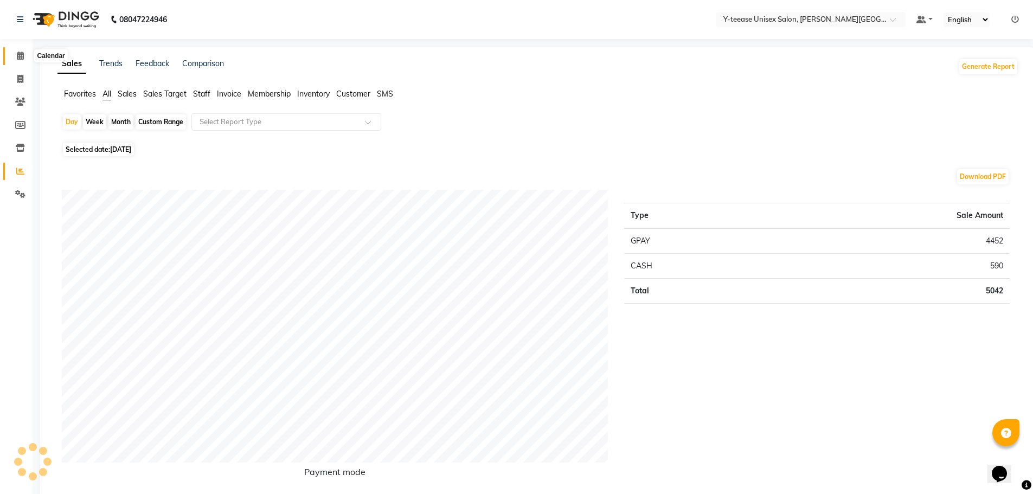
click at [15, 55] on span at bounding box center [20, 56] width 19 height 12
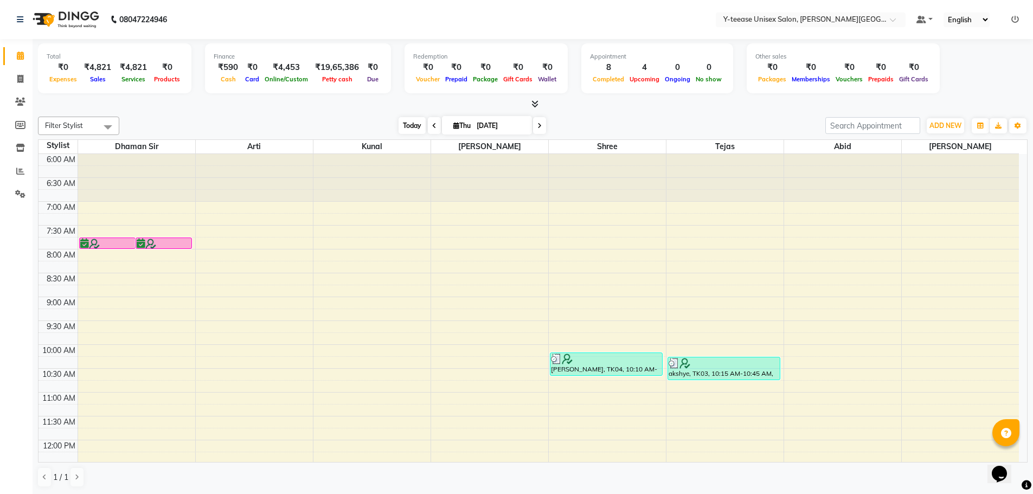
click at [409, 125] on span "Today" at bounding box center [412, 125] width 27 height 17
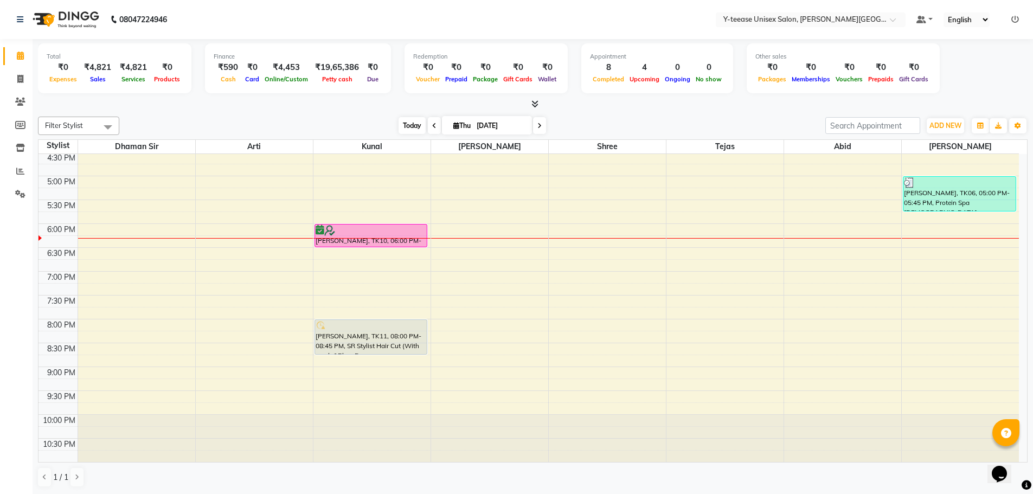
click at [404, 129] on span "Today" at bounding box center [412, 125] width 27 height 17
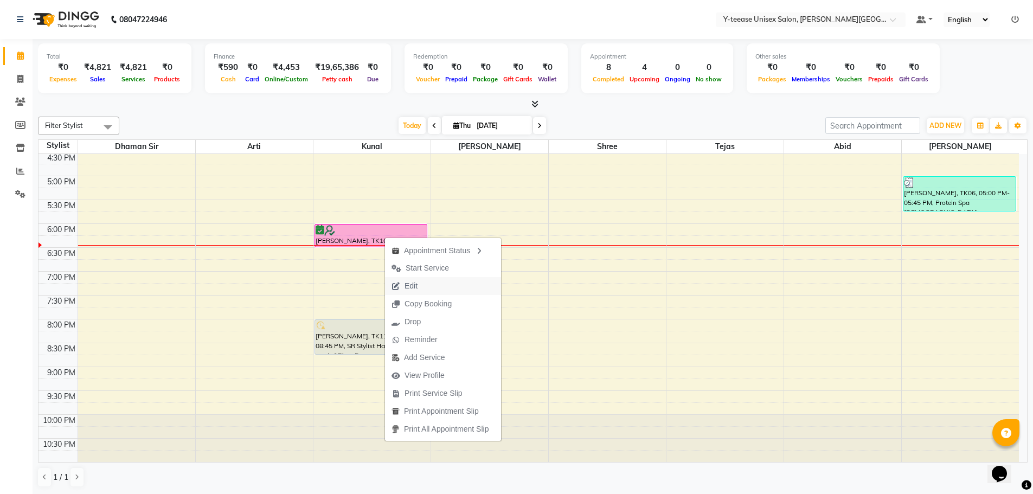
click at [431, 284] on button "Edit" at bounding box center [443, 286] width 116 height 18
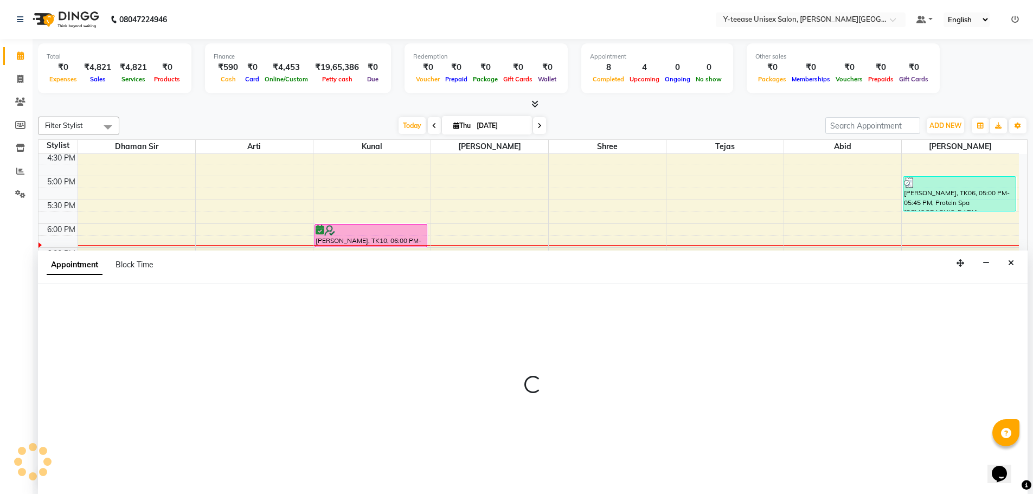
scroll to position [1, 0]
select select "tentative"
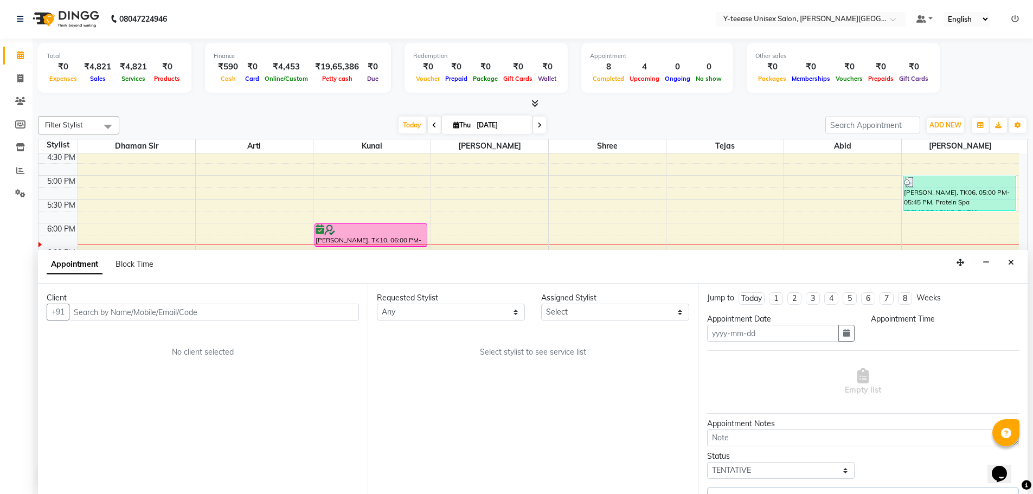
type input "[DATE]"
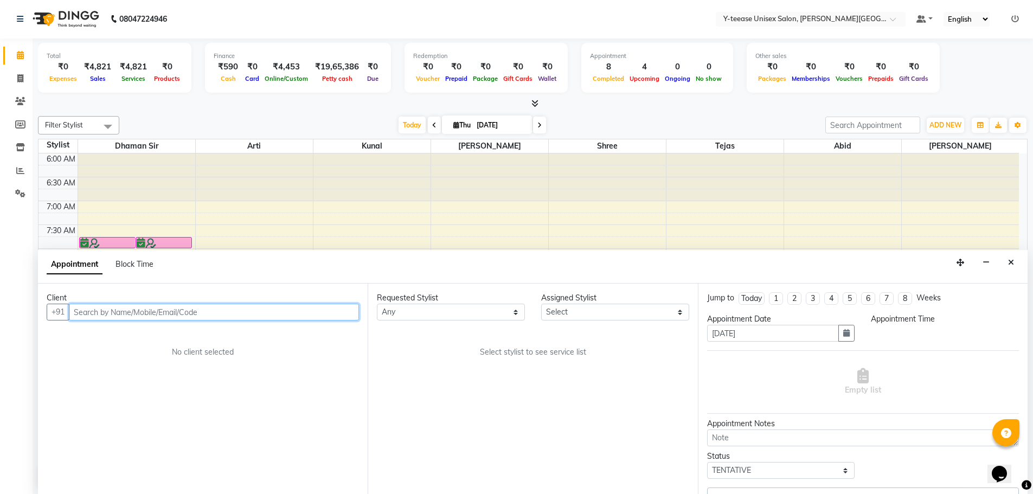
select select "confirm booking"
select select "1080"
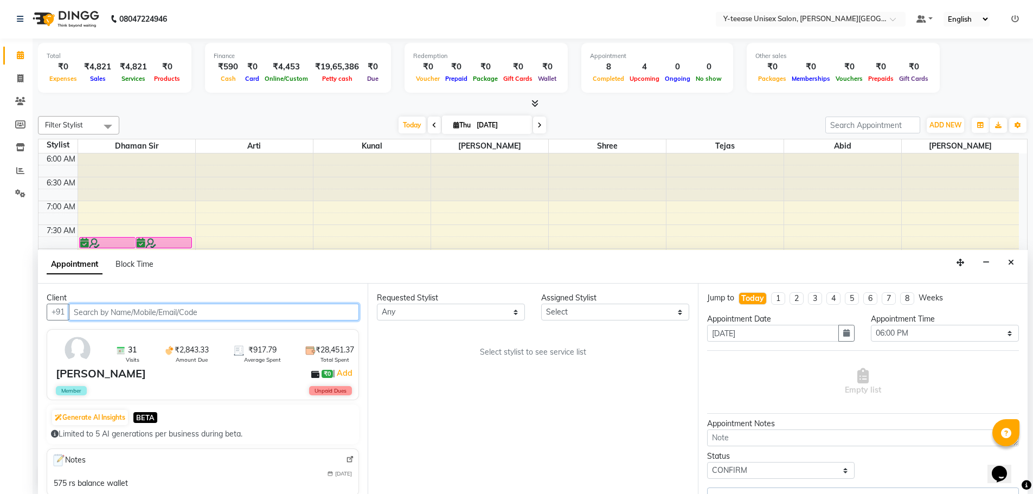
select select "65477"
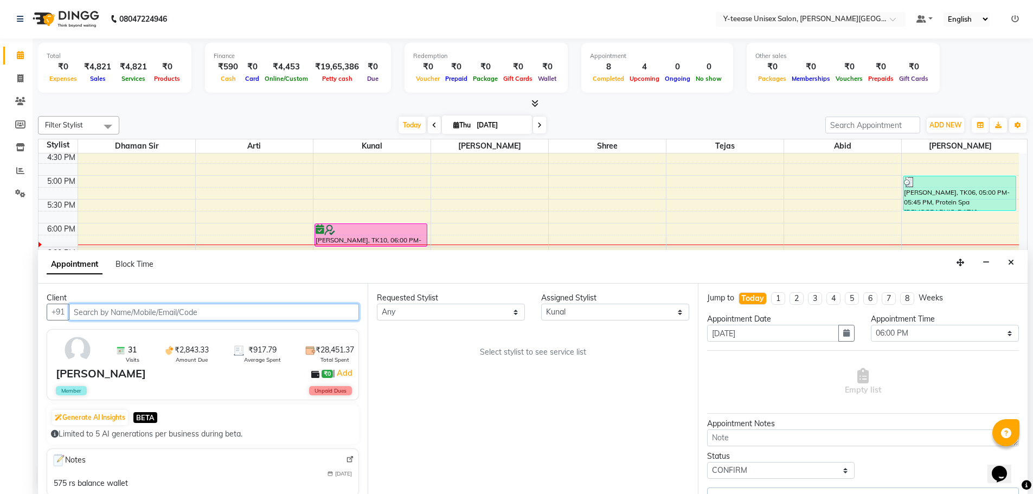
select select "1182"
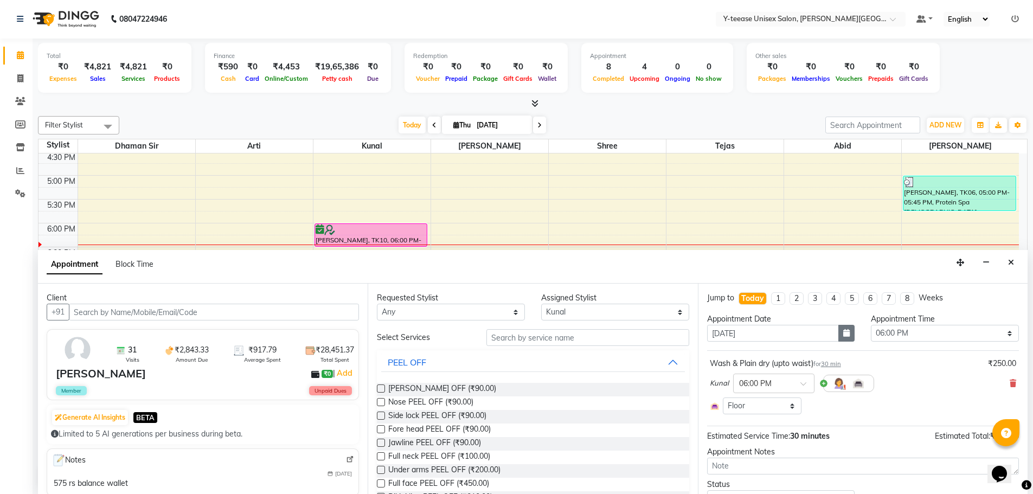
click at [844, 326] on button "button" at bounding box center [846, 333] width 16 height 17
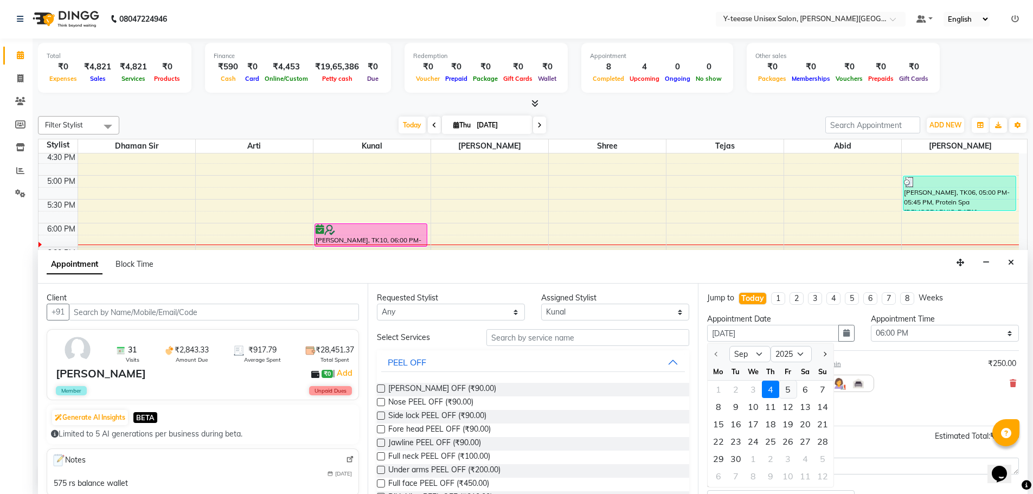
click at [789, 389] on div "5" at bounding box center [787, 389] width 17 height 17
type input "[DATE]"
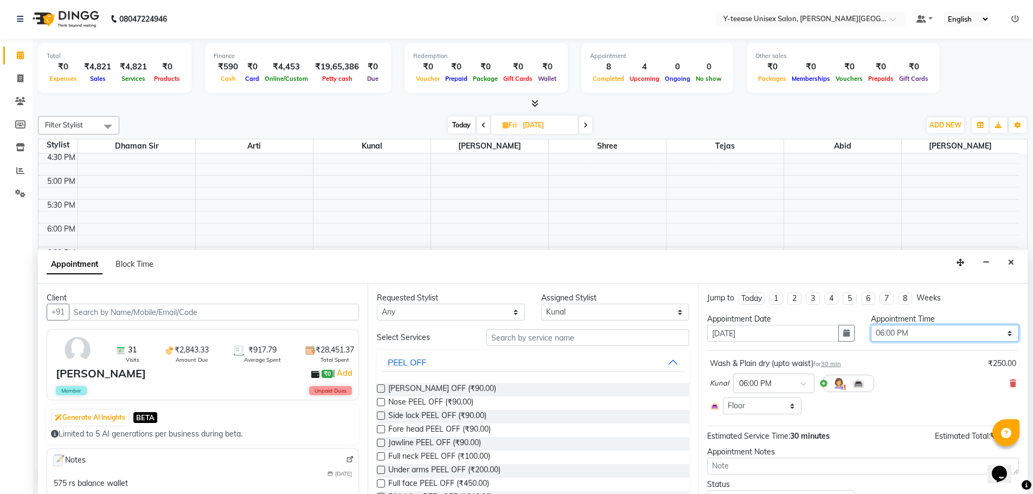
click at [993, 331] on select "Select 07:00 AM 07:15 AM 07:30 AM 07:45 AM 08:00 AM 08:15 AM 08:30 AM 08:45 AM …" at bounding box center [945, 333] width 148 height 17
select select "660"
click at [871, 325] on select "Select 07:00 AM 07:15 AM 07:30 AM 07:45 AM 08:00 AM 08:15 AM 08:30 AM 08:45 AM …" at bounding box center [945, 333] width 148 height 17
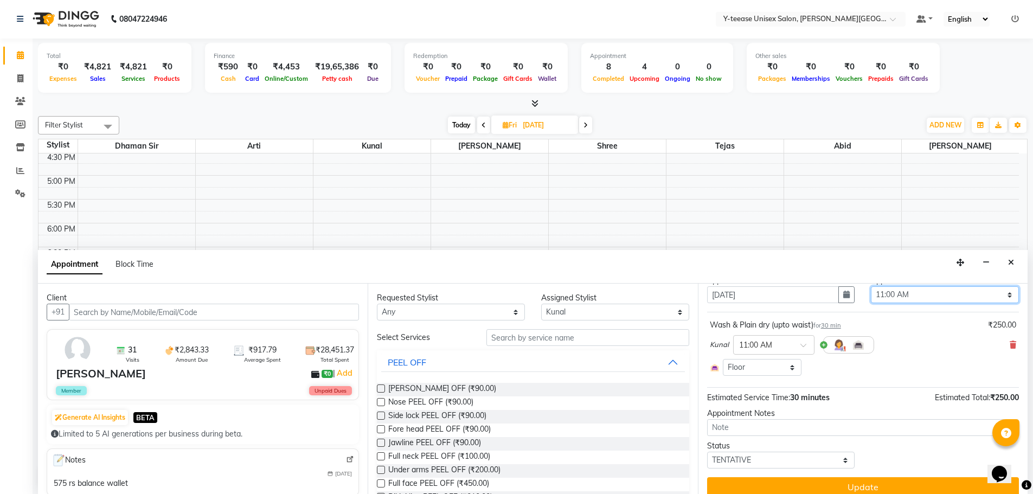
scroll to position [50, 0]
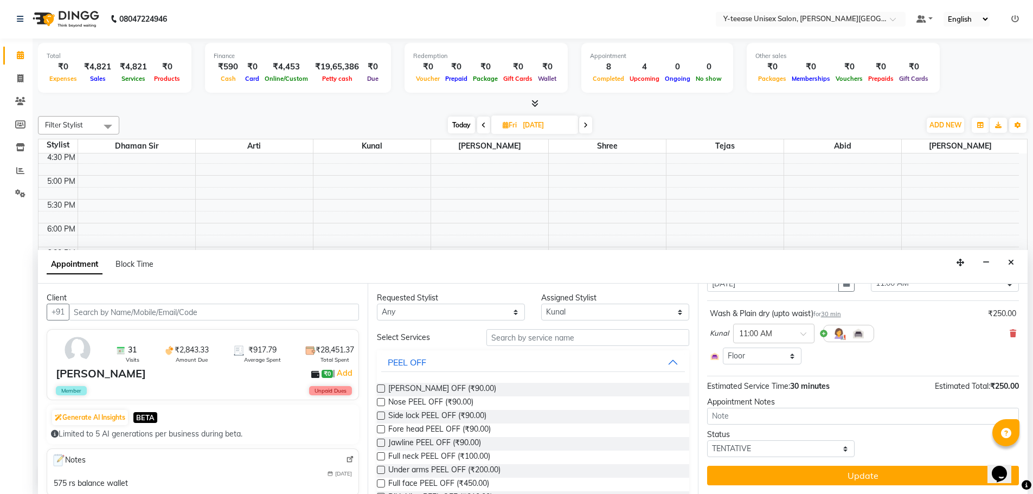
drag, startPoint x: 812, startPoint y: 473, endPoint x: 795, endPoint y: 472, distance: 16.8
click at [812, 473] on button "Update" at bounding box center [863, 476] width 312 height 20
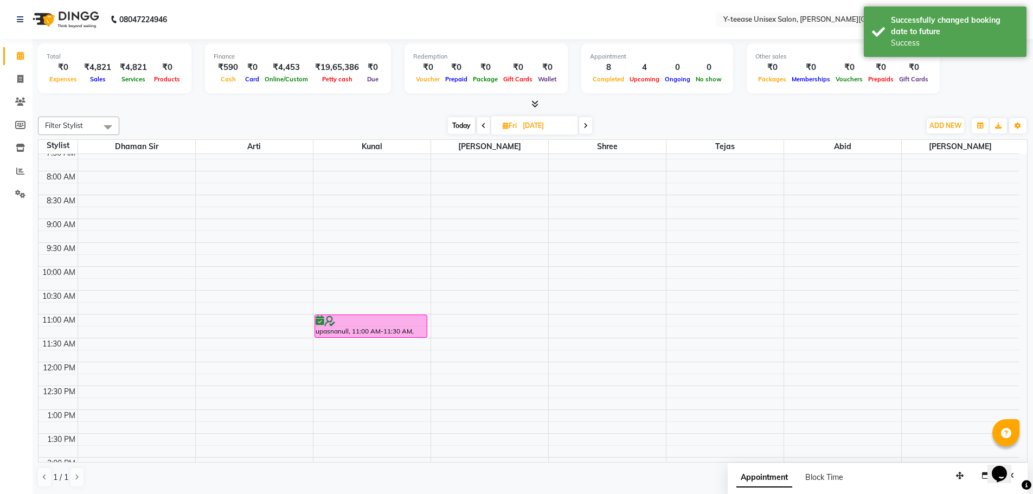
scroll to position [69, 0]
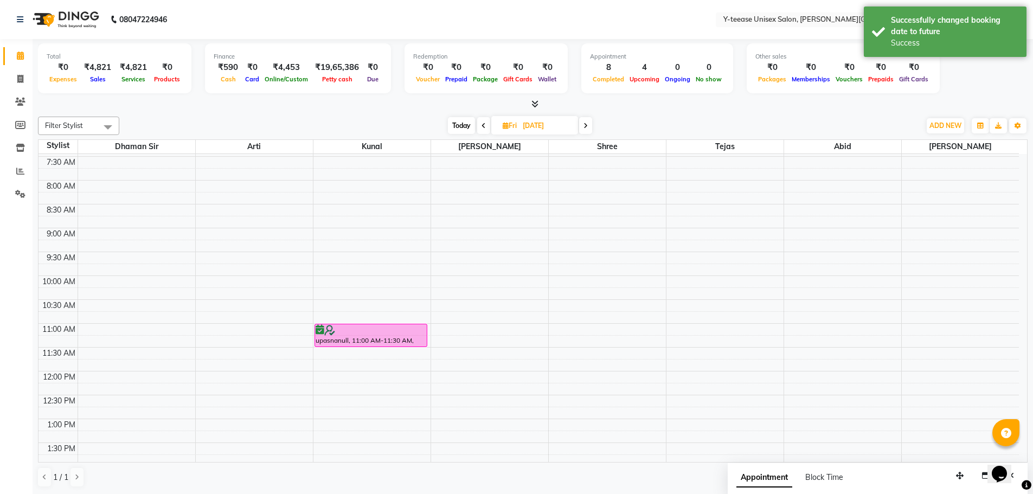
click at [459, 125] on span "Today" at bounding box center [461, 125] width 27 height 17
type input "[DATE]"
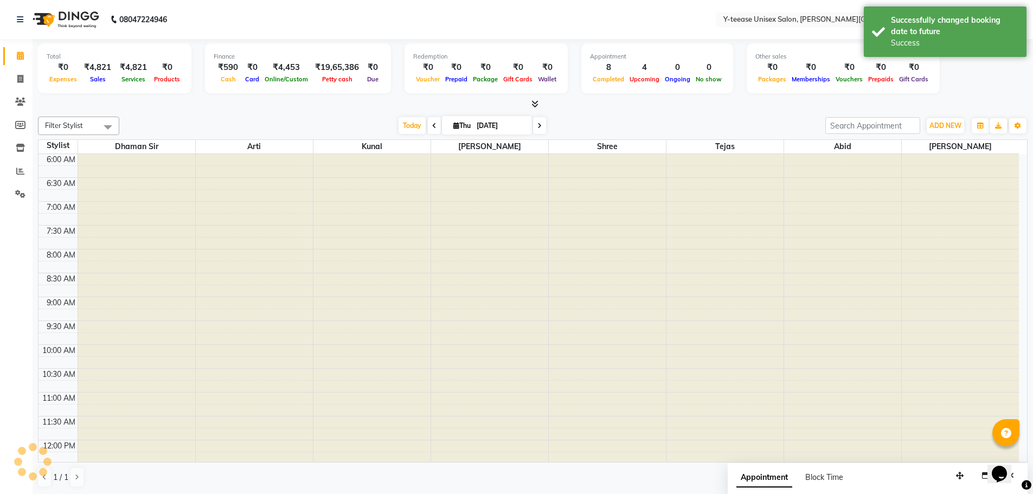
scroll to position [503, 0]
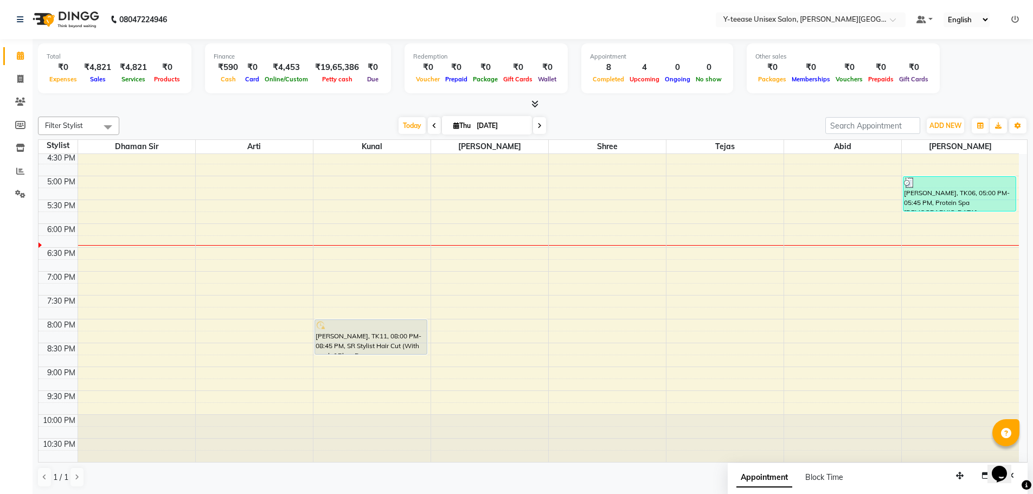
click at [451, 124] on span "Thu" at bounding box center [462, 125] width 23 height 8
select select "9"
select select "2025"
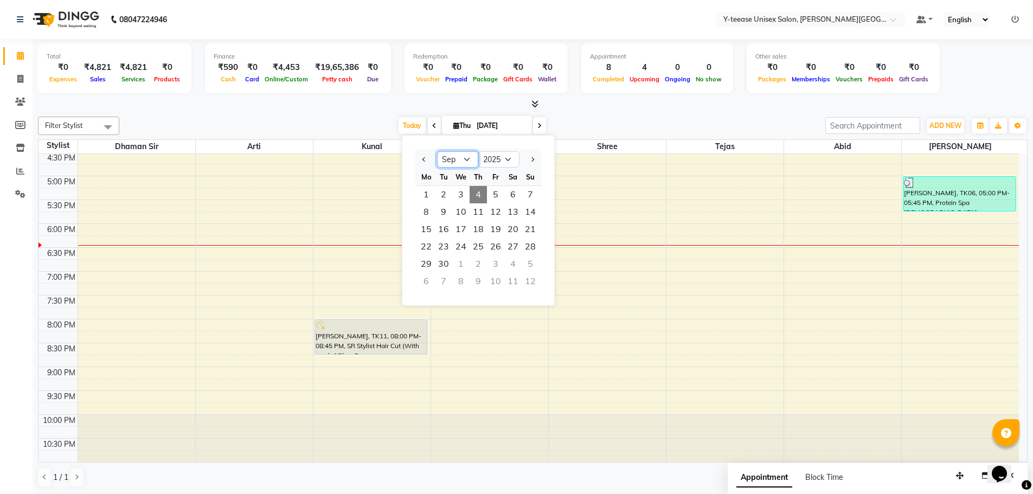
click at [464, 164] on select "Jan Feb Mar Apr May Jun [DATE] Aug Sep Oct Nov Dec" at bounding box center [457, 159] width 41 height 16
select select "8"
click at [437, 151] on select "Jan Feb Mar Apr May Jun [DATE] Aug Sep Oct Nov Dec" at bounding box center [457, 159] width 41 height 16
click at [410, 127] on span "Today" at bounding box center [412, 125] width 27 height 17
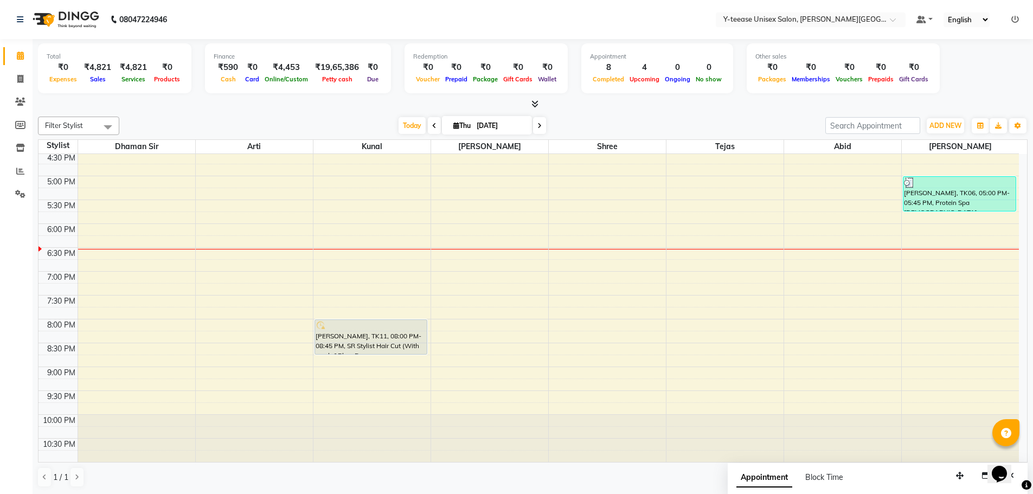
click at [535, 124] on span at bounding box center [539, 125] width 13 height 17
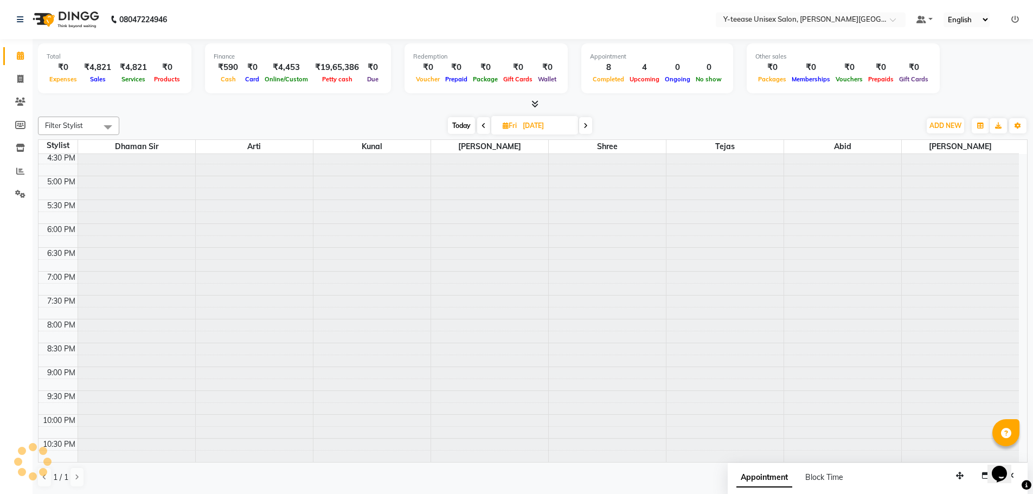
type input "[DATE]"
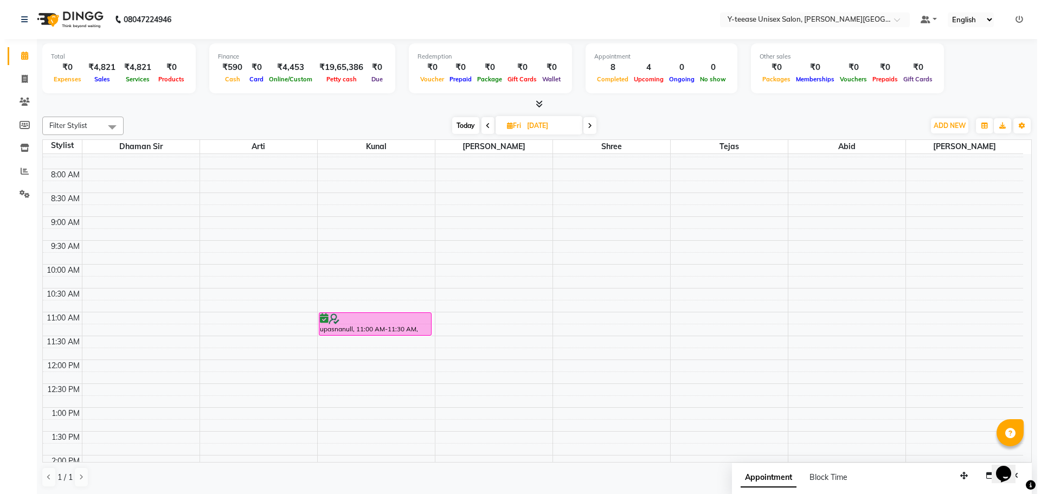
scroll to position [0, 0]
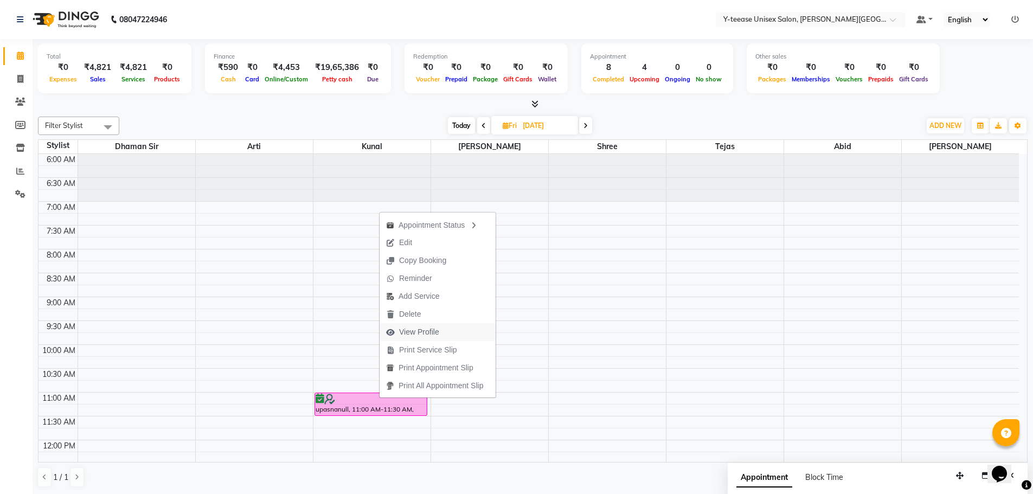
click at [427, 332] on span "View Profile" at bounding box center [419, 331] width 40 height 11
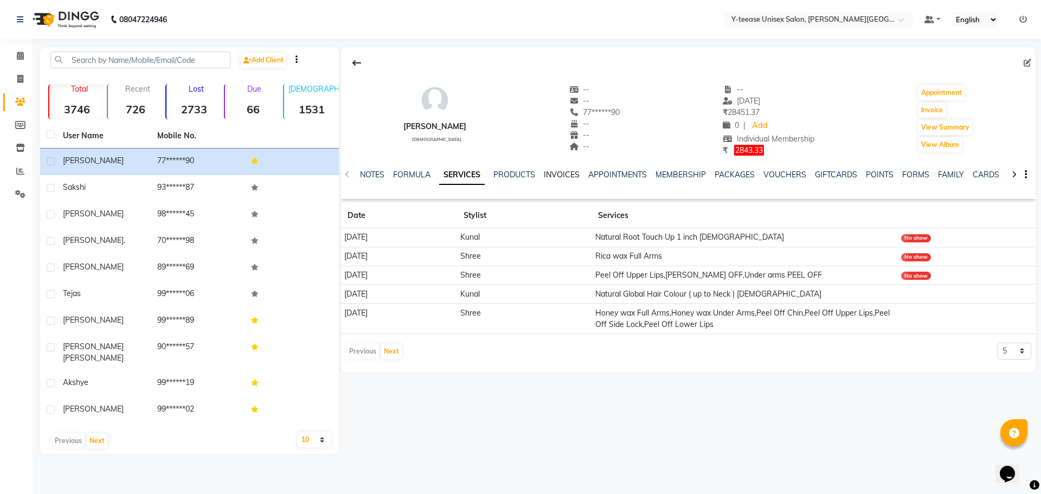
click at [558, 176] on link "INVOICES" at bounding box center [562, 175] width 36 height 10
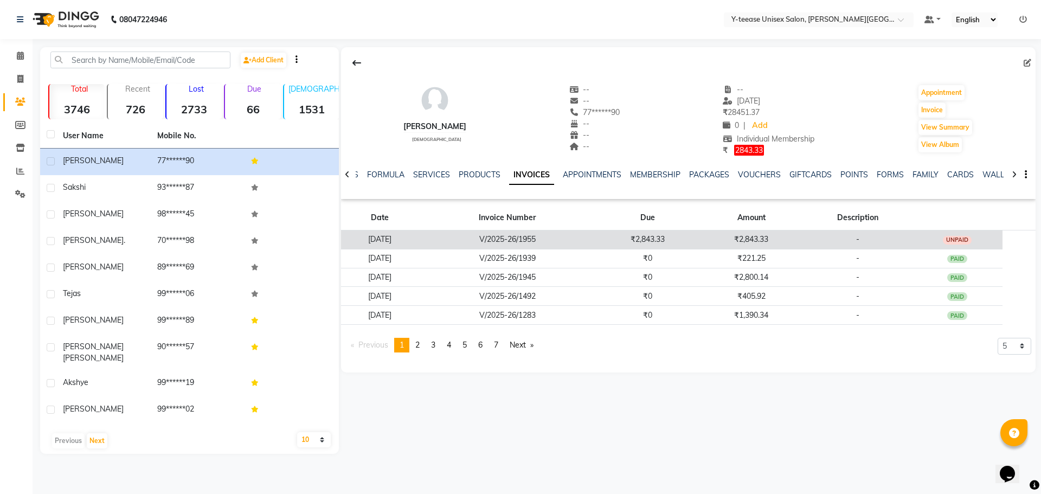
click at [967, 241] on div "UNPAID" at bounding box center [957, 240] width 29 height 9
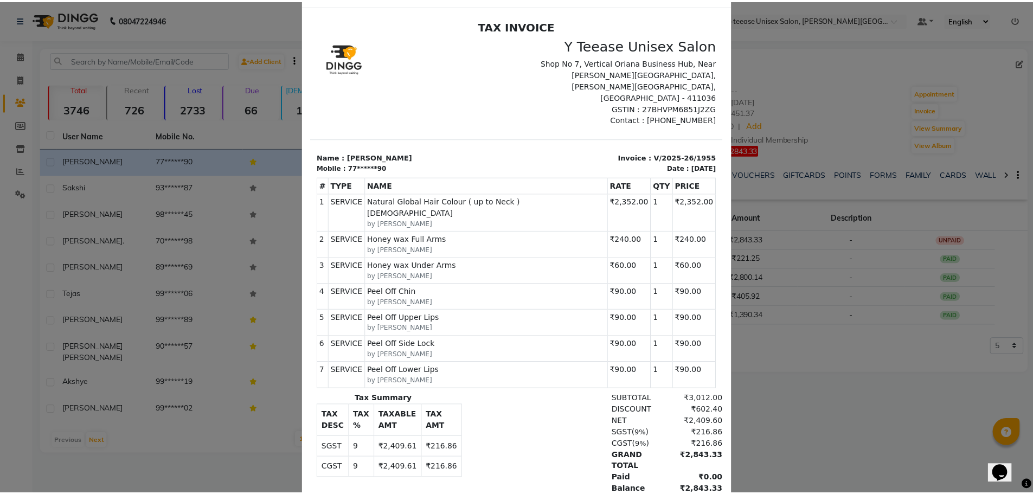
scroll to position [86, 0]
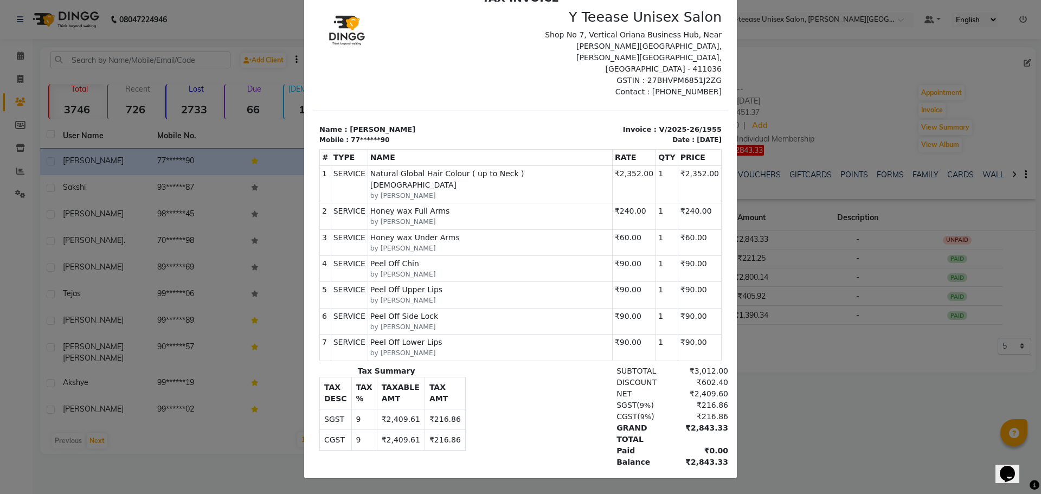
click at [812, 383] on ngb-modal-window "INVOICE View Invoice Close" at bounding box center [520, 247] width 1041 height 494
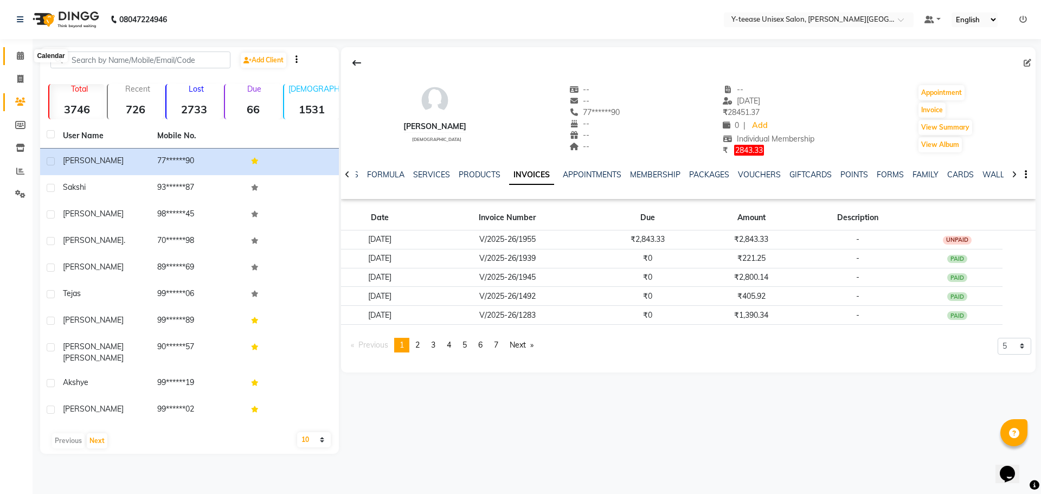
click at [25, 61] on span at bounding box center [20, 56] width 19 height 12
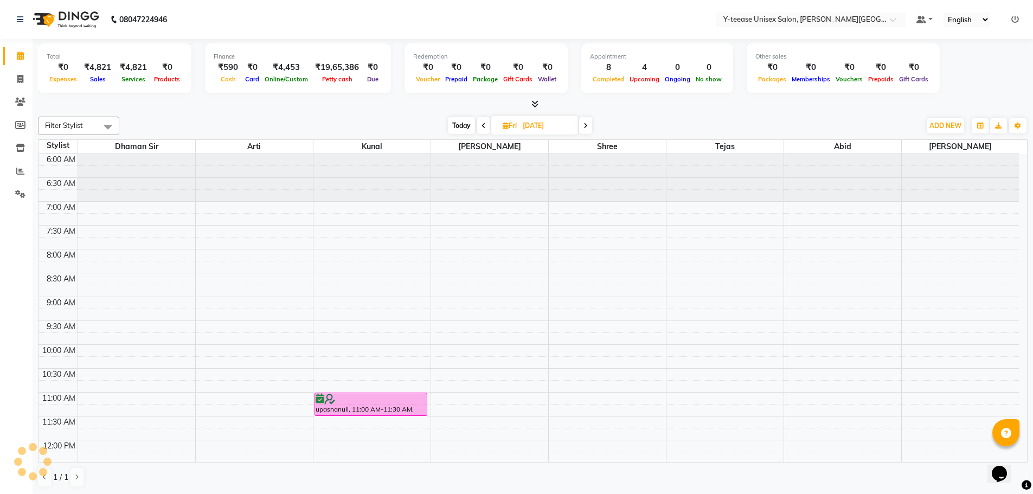
click at [465, 125] on span "Today" at bounding box center [461, 125] width 27 height 17
type input "[DATE]"
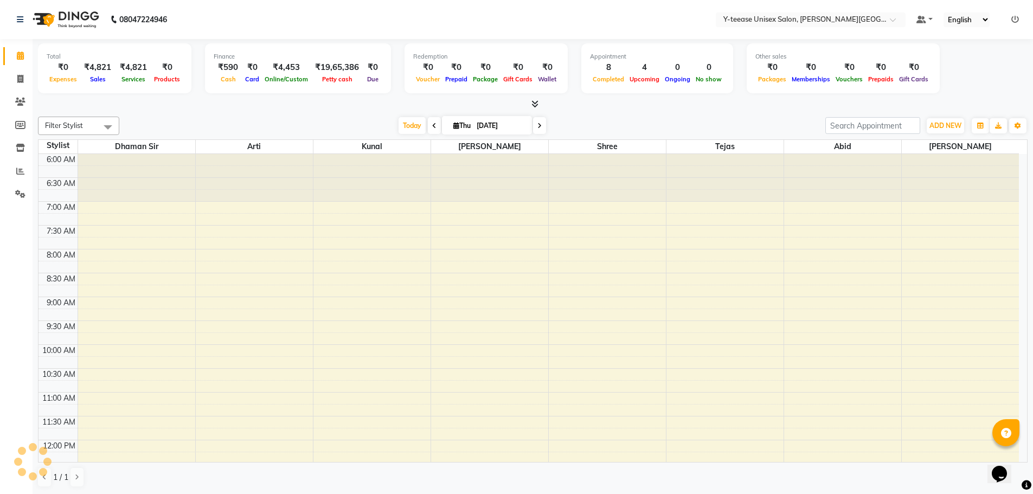
scroll to position [503, 0]
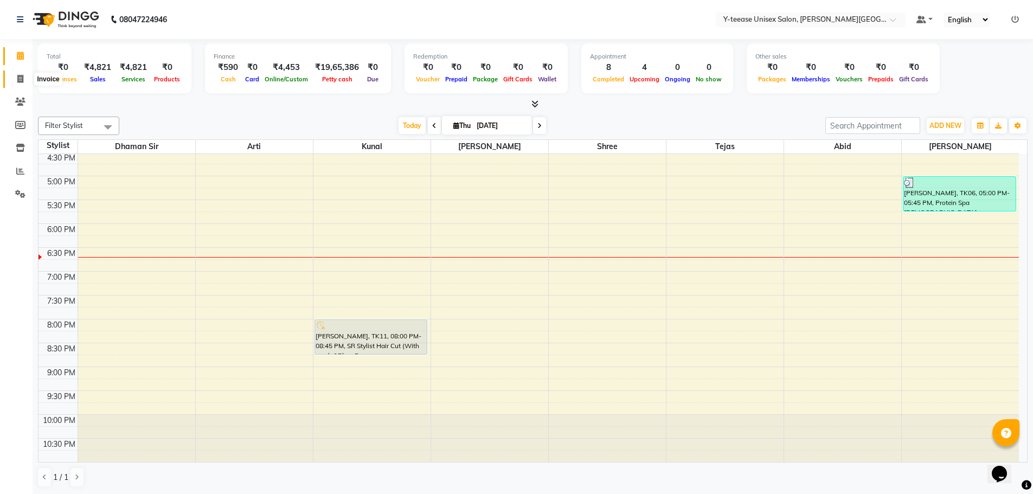
click at [23, 75] on icon at bounding box center [20, 79] width 6 height 8
select select "service"
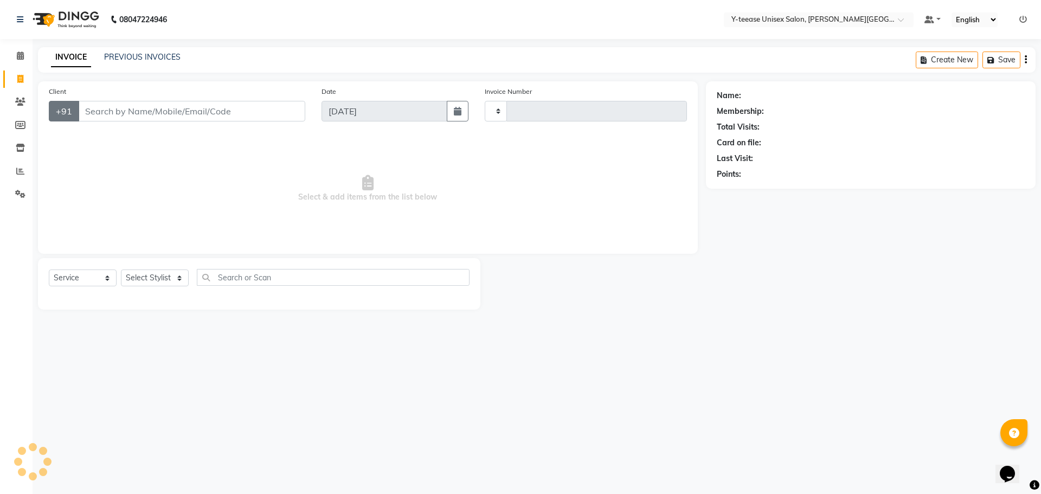
type input "2057"
select select "765"
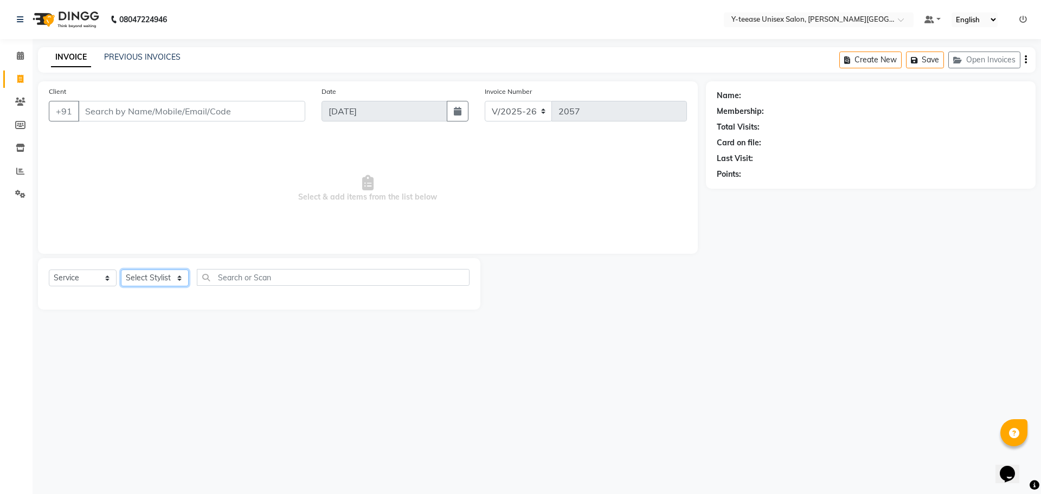
drag, startPoint x: 139, startPoint y: 275, endPoint x: 146, endPoint y: 286, distance: 12.8
click at [144, 283] on select "Select Stylist [PERSON_NAME] Dhaman [PERSON_NAME] Shree [PERSON_NAME] [PERSON_N…" at bounding box center [155, 278] width 68 height 17
select select "84117"
click at [121, 270] on select "Select Stylist [PERSON_NAME] Dhaman [PERSON_NAME] Shree [PERSON_NAME] [PERSON_N…" at bounding box center [155, 278] width 68 height 17
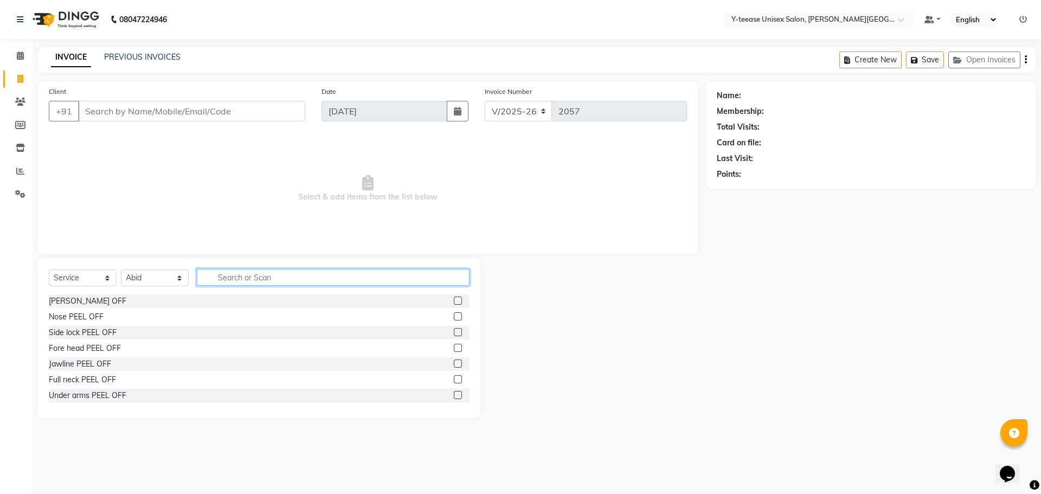
click at [236, 274] on input "text" at bounding box center [333, 277] width 273 height 17
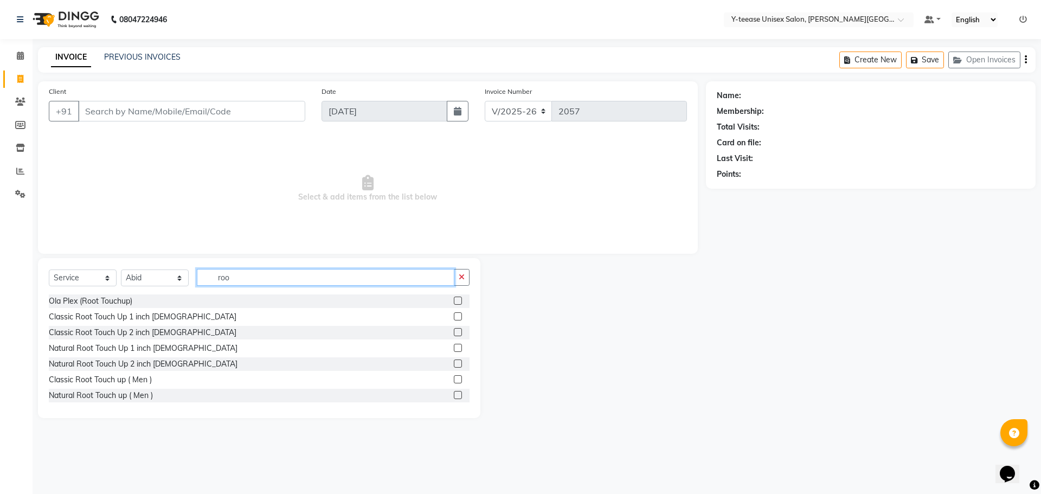
type input "roo"
click at [454, 318] on label at bounding box center [458, 316] width 8 height 8
click at [454, 318] on input "checkbox" at bounding box center [457, 316] width 7 height 7
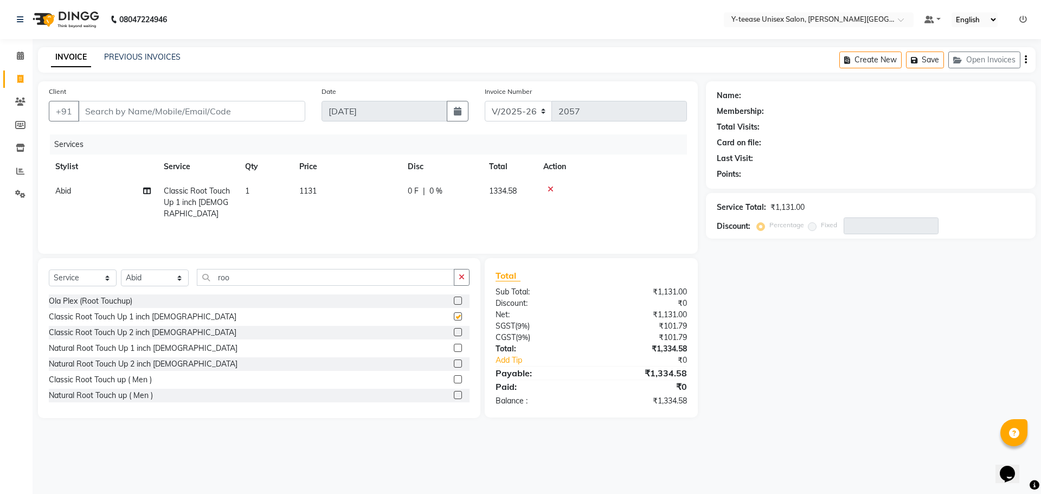
checkbox input "false"
click at [554, 188] on div at bounding box center [611, 189] width 137 height 8
click at [553, 188] on icon at bounding box center [551, 189] width 6 height 8
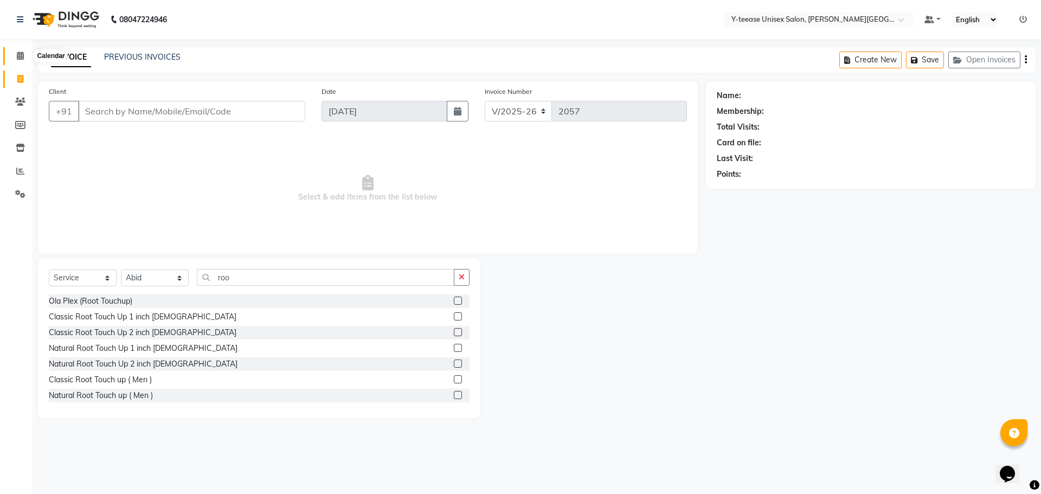
click at [24, 55] on span at bounding box center [20, 56] width 19 height 12
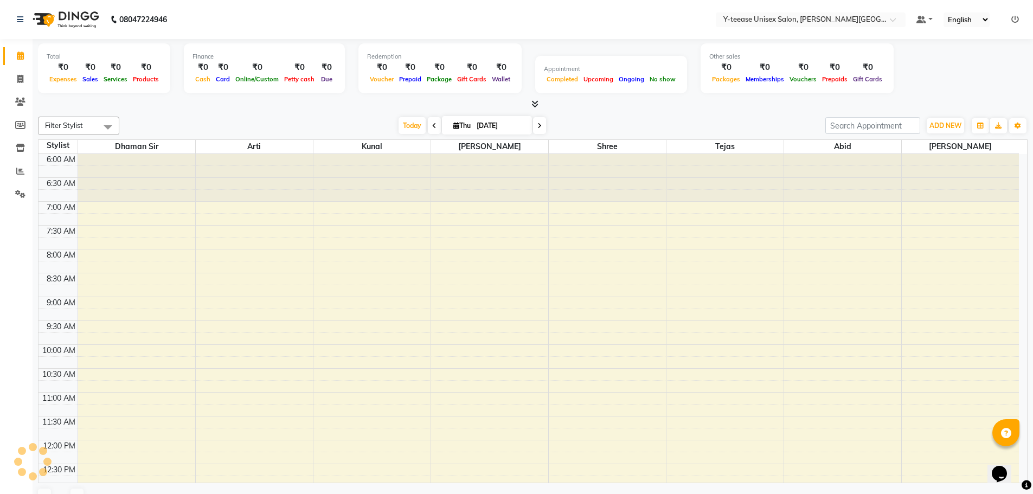
scroll to position [482, 0]
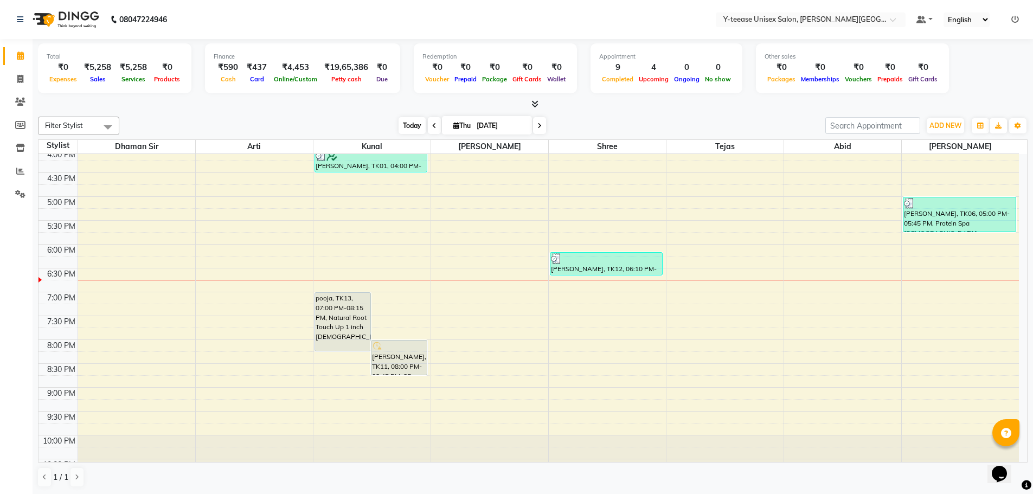
click at [402, 126] on span "Today" at bounding box center [412, 125] width 27 height 17
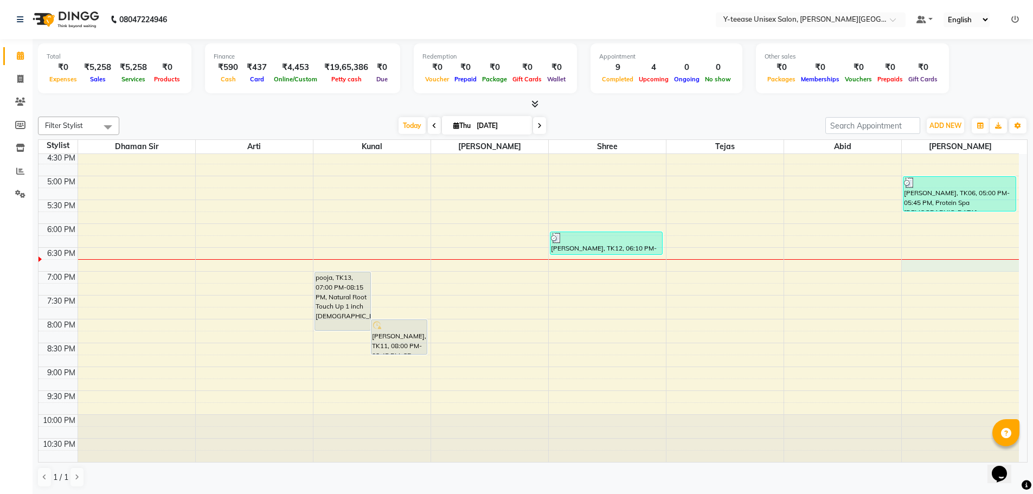
click at [938, 268] on div "6:00 AM 6:30 AM 7:00 AM 7:30 AM 8:00 AM 8:30 AM 9:00 AM 9:30 AM 10:00 AM 10:30 …" at bounding box center [529, 56] width 980 height 811
select select "90773"
select select "tentative"
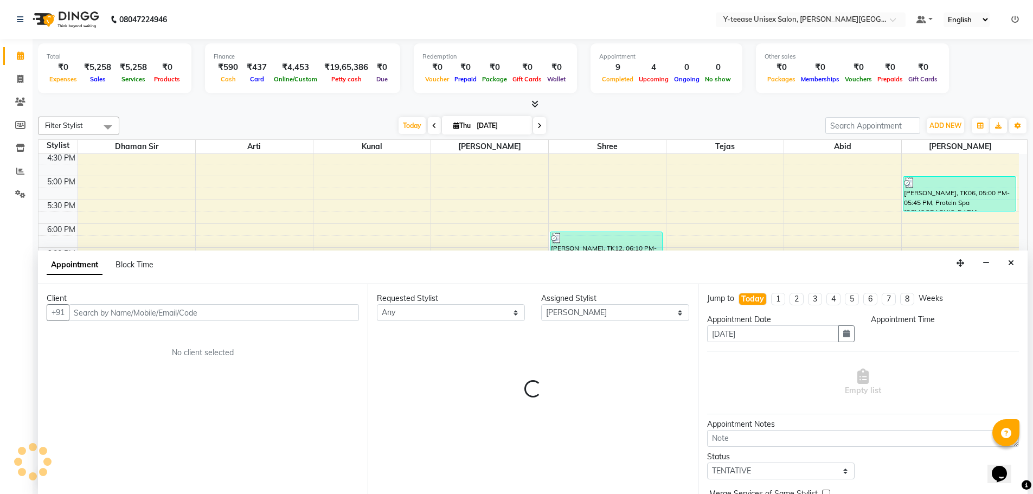
scroll to position [1, 0]
select select "1125"
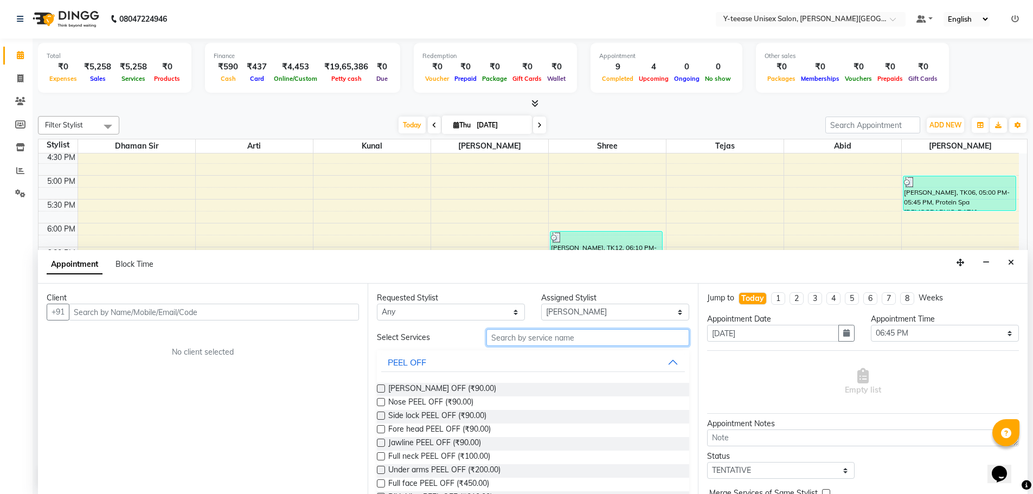
click at [569, 340] on input "text" at bounding box center [587, 337] width 203 height 17
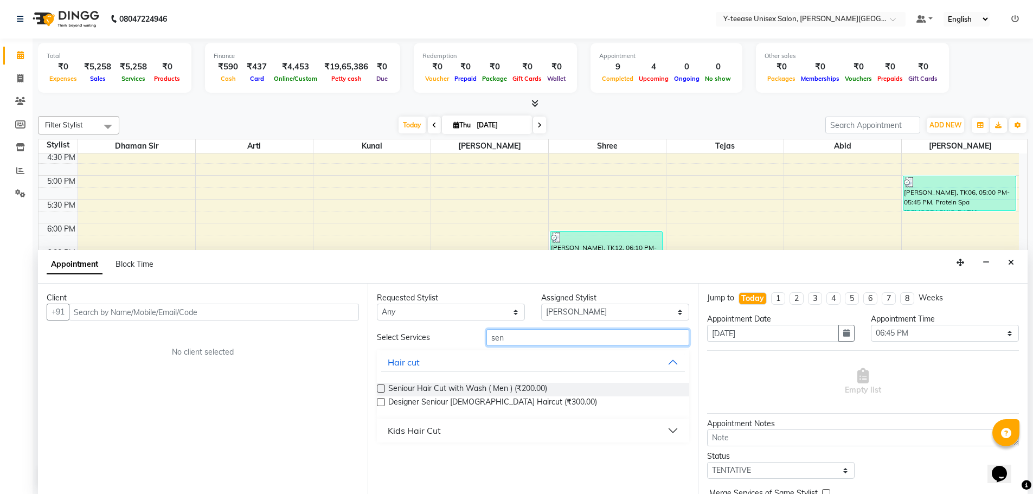
type input "sen"
click at [382, 390] on label at bounding box center [381, 388] width 8 height 8
click at [382, 390] on input "checkbox" at bounding box center [380, 389] width 7 height 7
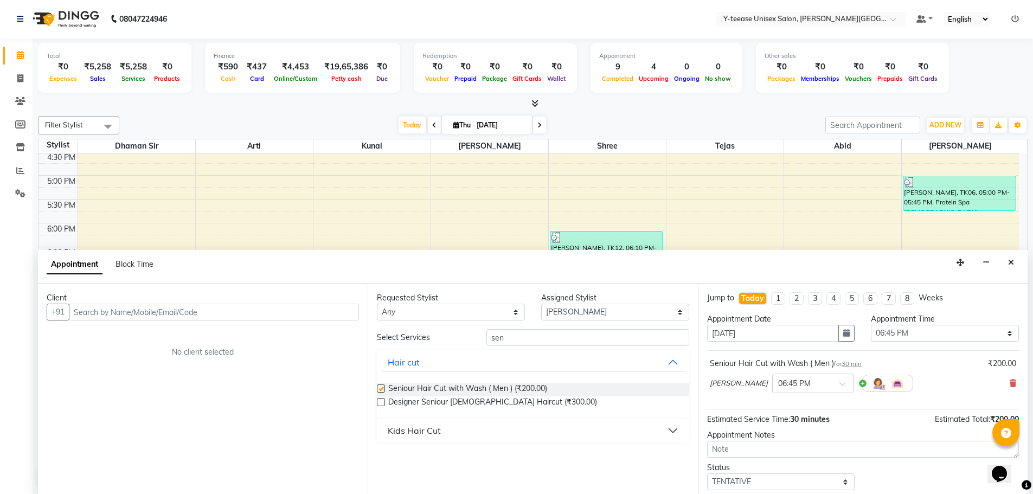
checkbox input "false"
drag, startPoint x: 512, startPoint y: 337, endPoint x: 459, endPoint y: 342, distance: 54.0
click at [459, 342] on div "Select Services sen" at bounding box center [533, 337] width 328 height 17
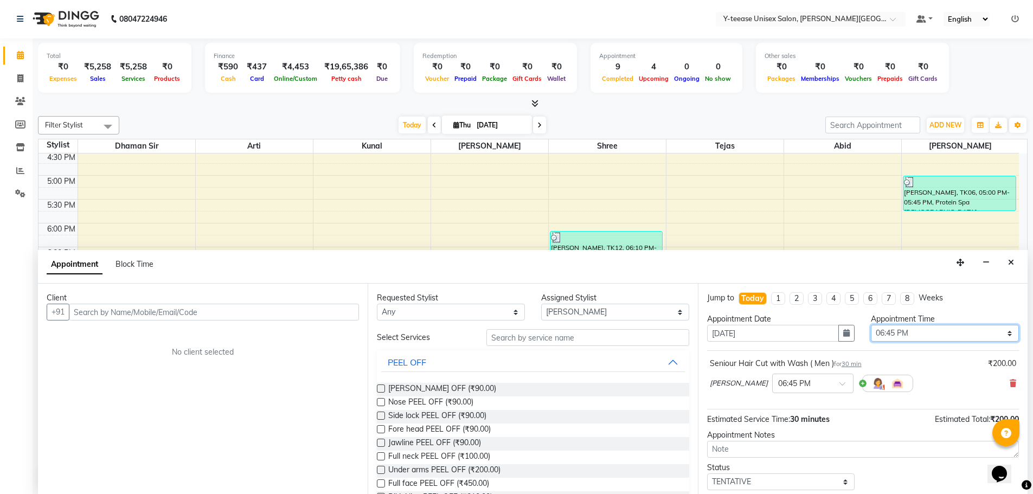
click at [905, 331] on select "Select 07:00 AM 07:15 AM 07:30 AM 07:45 AM 08:00 AM 08:15 AM 08:30 AM 08:45 AM …" at bounding box center [945, 333] width 148 height 17
select select "1200"
click at [871, 325] on select "Select 07:00 AM 07:15 AM 07:30 AM 07:45 AM 08:00 AM 08:15 AM 08:30 AM 08:45 AM …" at bounding box center [945, 333] width 148 height 17
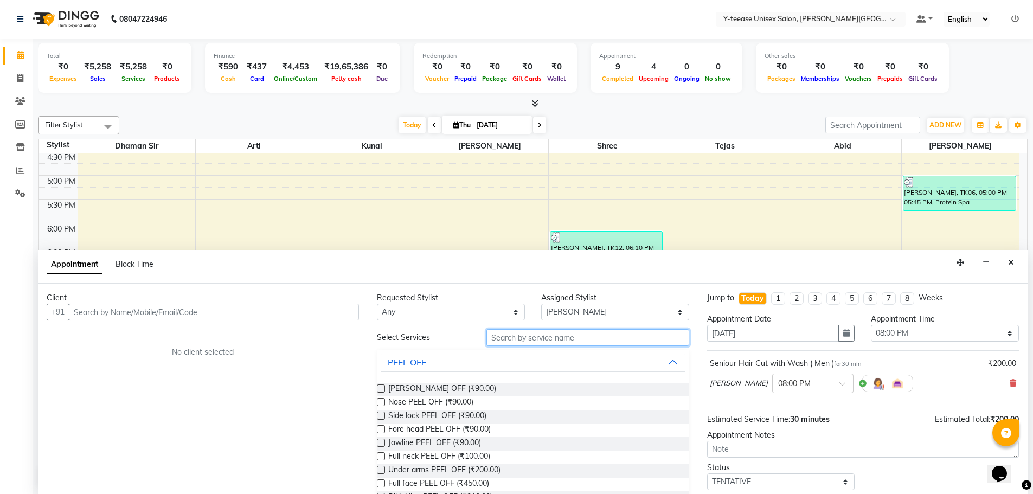
click at [565, 341] on input "text" at bounding box center [587, 337] width 203 height 17
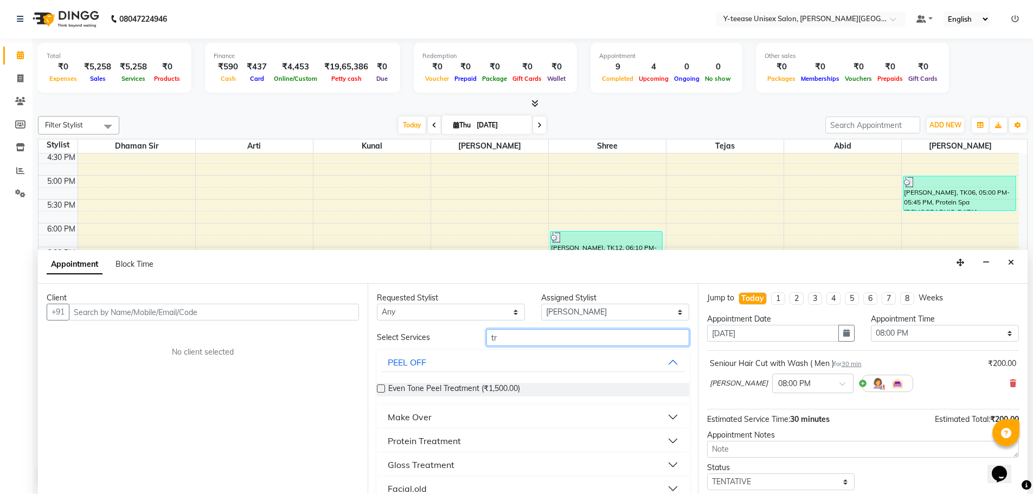
type input "t"
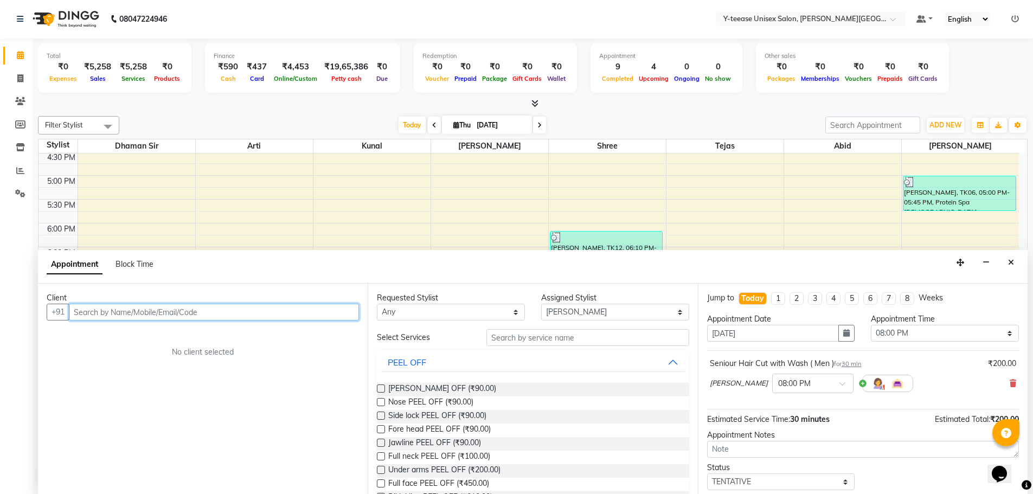
click at [292, 306] on input "text" at bounding box center [214, 312] width 290 height 17
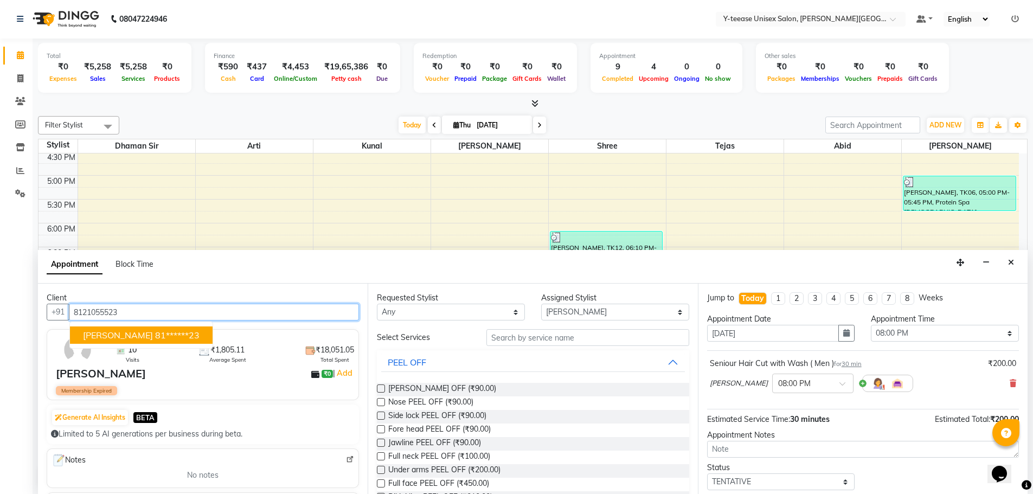
click at [124, 329] on button "[PERSON_NAME] 81******23" at bounding box center [141, 334] width 143 height 17
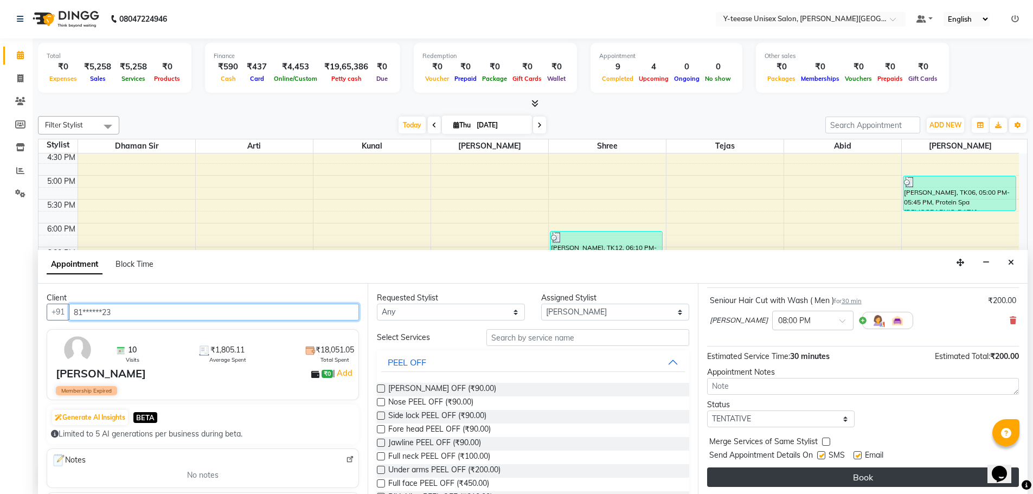
scroll to position [65, 0]
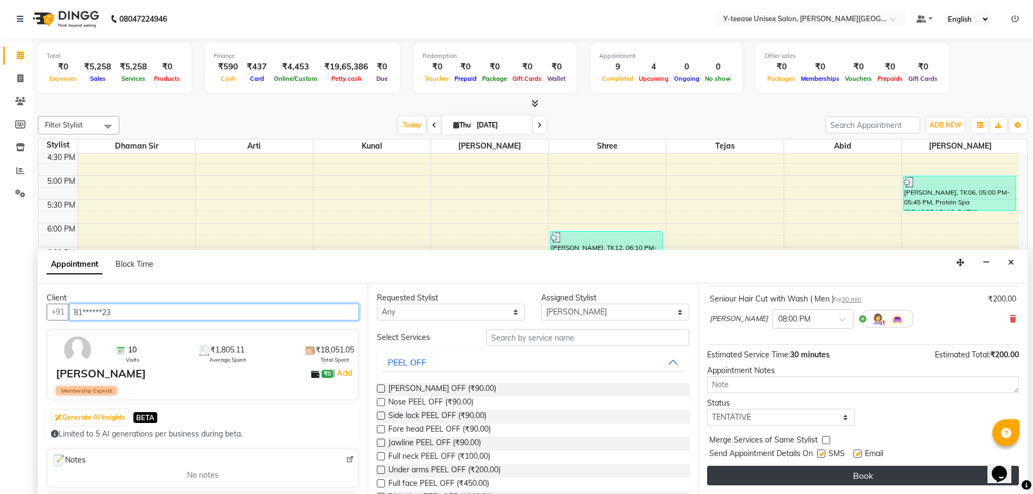
type input "81******23"
click at [836, 477] on button "Book" at bounding box center [863, 476] width 312 height 20
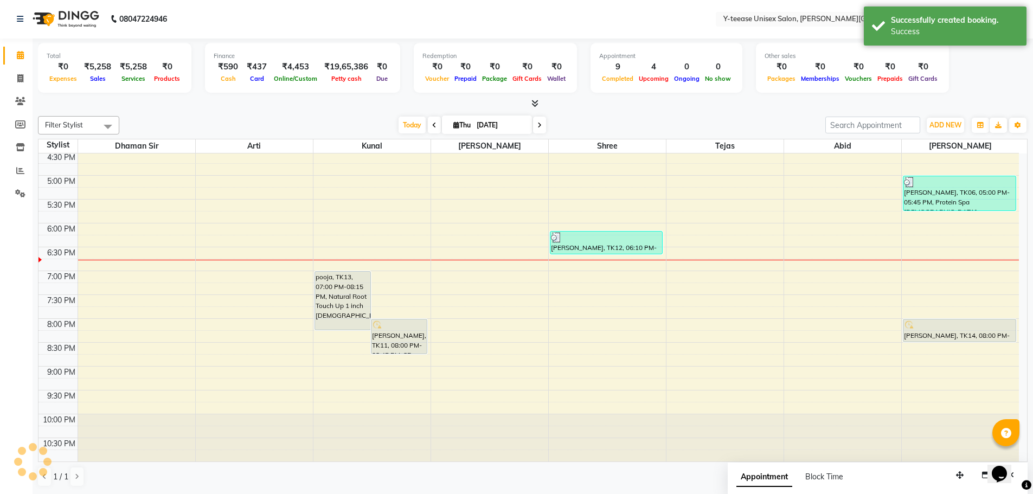
scroll to position [0, 0]
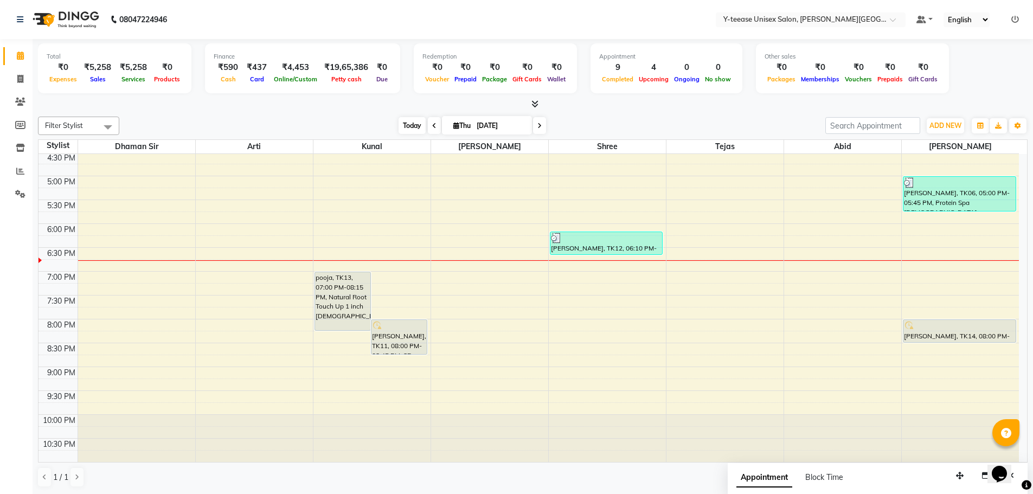
click at [401, 125] on span "Today" at bounding box center [412, 125] width 27 height 17
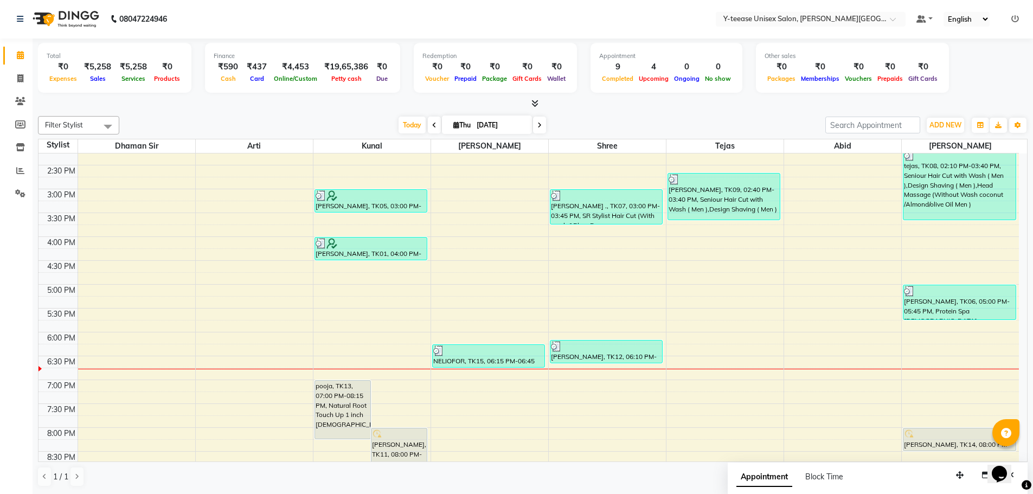
scroll to position [394, 0]
click at [536, 131] on span at bounding box center [539, 125] width 13 height 17
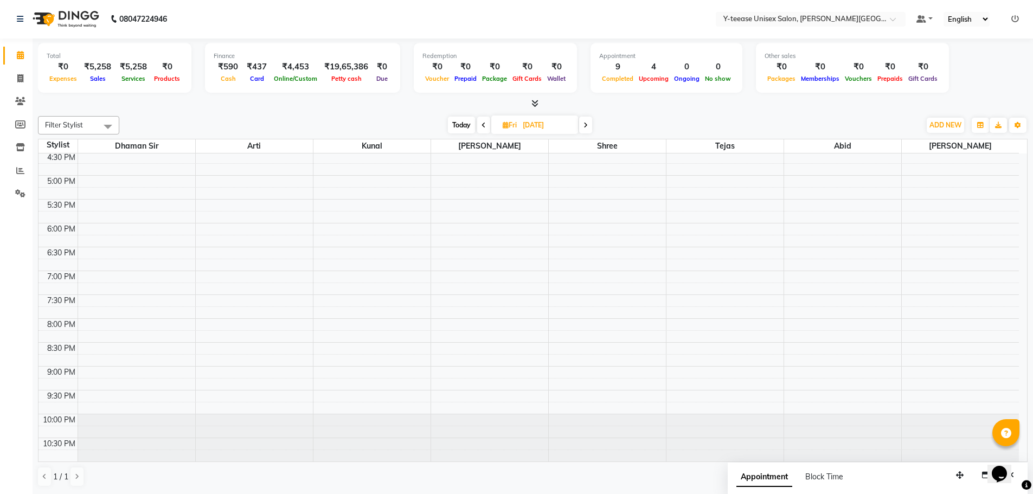
scroll to position [0, 0]
click at [465, 123] on span "Today" at bounding box center [461, 125] width 27 height 17
type input "[DATE]"
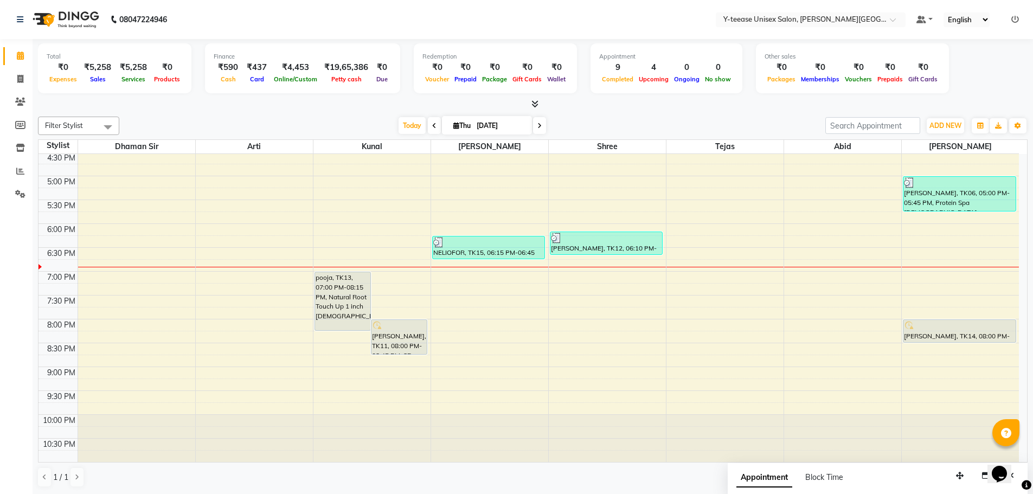
click at [941, 278] on div "6:00 AM 6:30 AM 7:00 AM 7:30 AM 8:00 AM 8:30 AM 9:00 AM 9:30 AM 10:00 AM 10:30 …" at bounding box center [529, 56] width 980 height 811
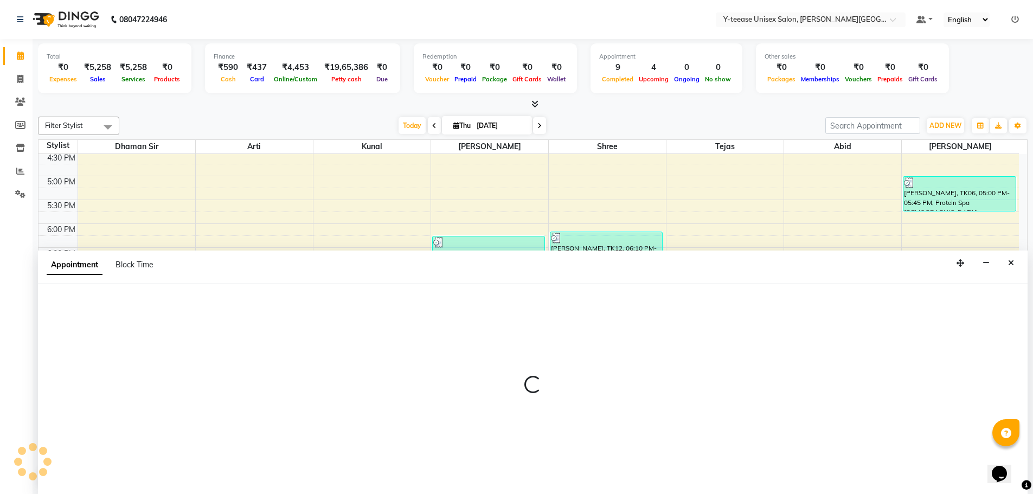
scroll to position [1, 0]
select select "90773"
select select "1140"
select select "tentative"
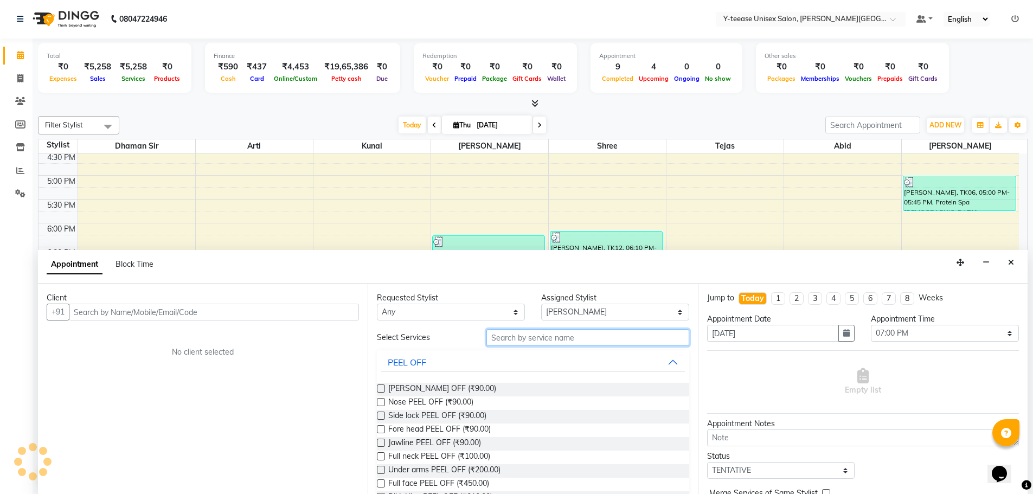
click at [588, 343] on input "text" at bounding box center [587, 337] width 203 height 17
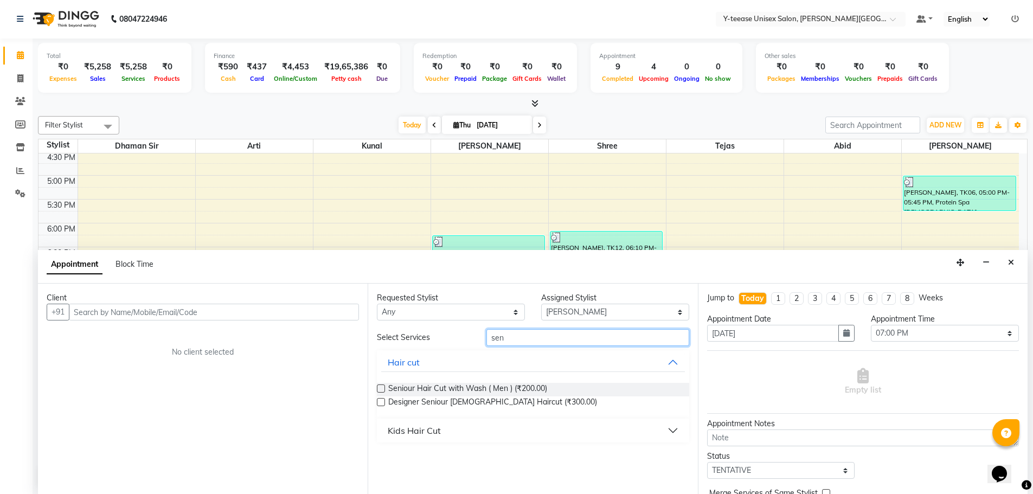
type input "sen"
click at [379, 389] on label at bounding box center [381, 388] width 8 height 8
click at [379, 389] on input "checkbox" at bounding box center [380, 389] width 7 height 7
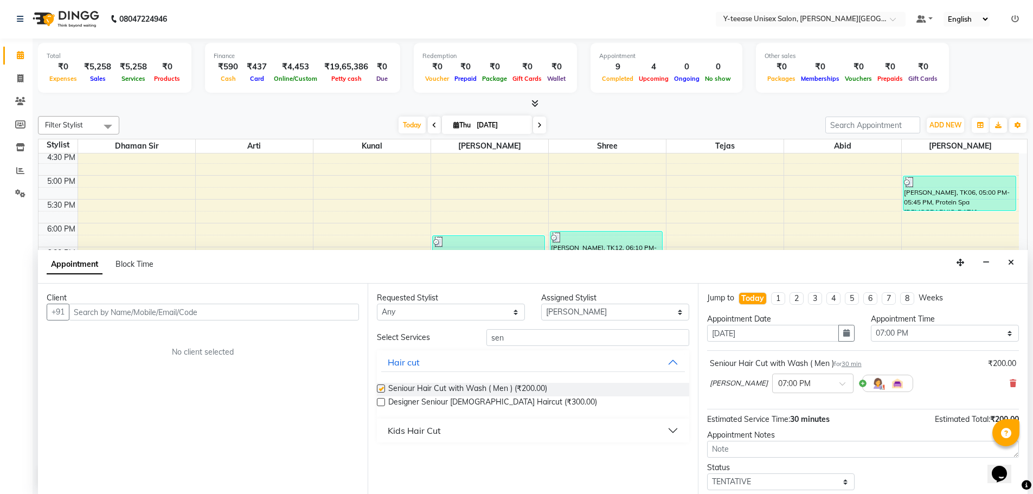
checkbox input "false"
click at [248, 311] on input "text" at bounding box center [214, 312] width 290 height 17
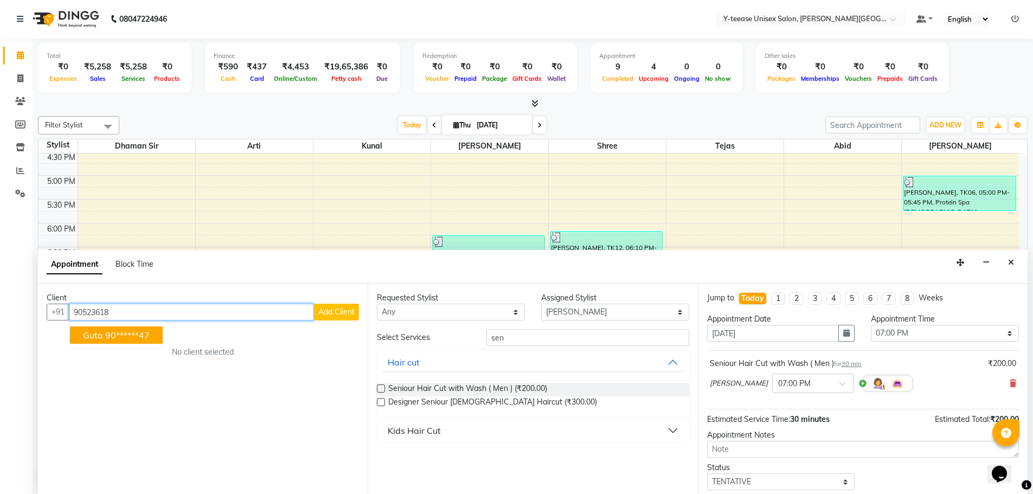
click at [123, 332] on ngb-highlight "90******47" at bounding box center [127, 335] width 44 height 11
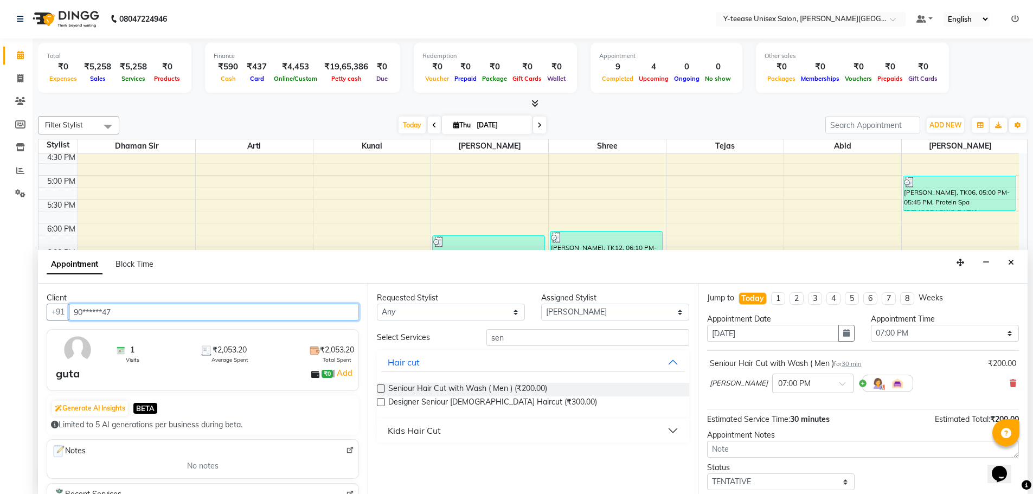
type input "90******47"
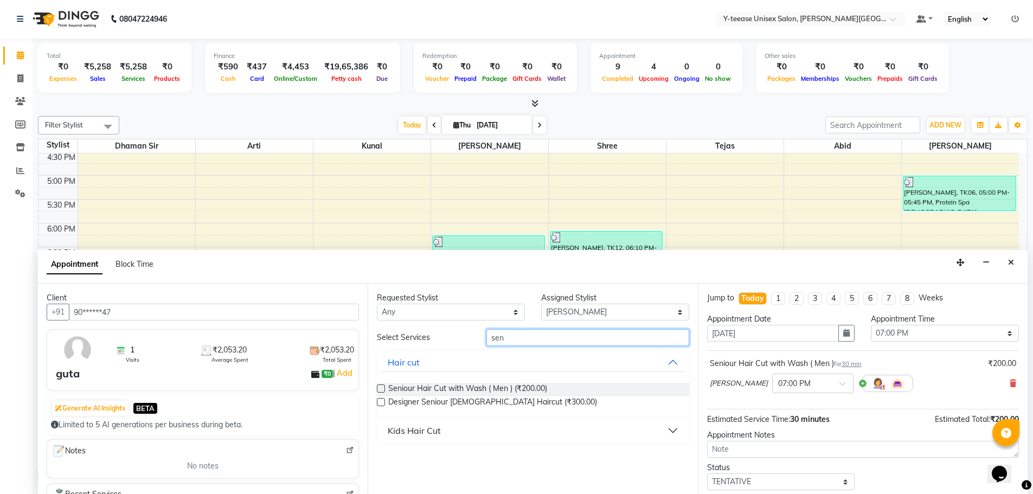
drag, startPoint x: 518, startPoint y: 337, endPoint x: 482, endPoint y: 337, distance: 36.3
click at [482, 337] on div "sen" at bounding box center [587, 337] width 219 height 17
type input "trim"
click at [400, 430] on div "Shaving" at bounding box center [404, 430] width 33 height 13
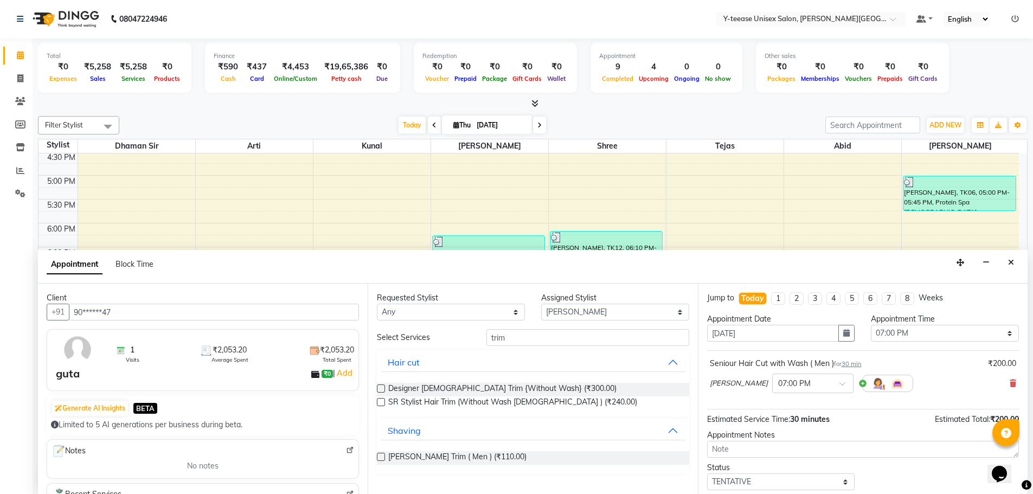
click at [382, 456] on label at bounding box center [381, 457] width 8 height 8
click at [382, 456] on input "checkbox" at bounding box center [380, 457] width 7 height 7
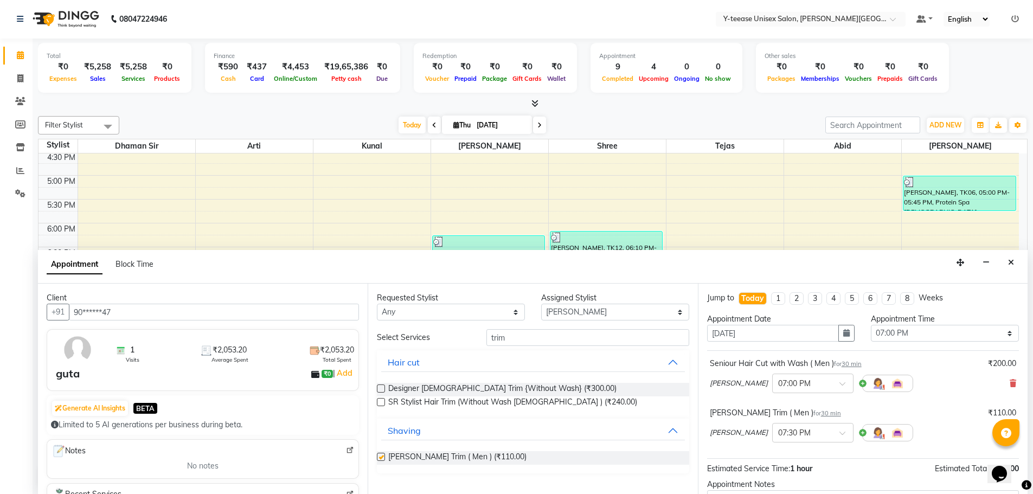
checkbox input "false"
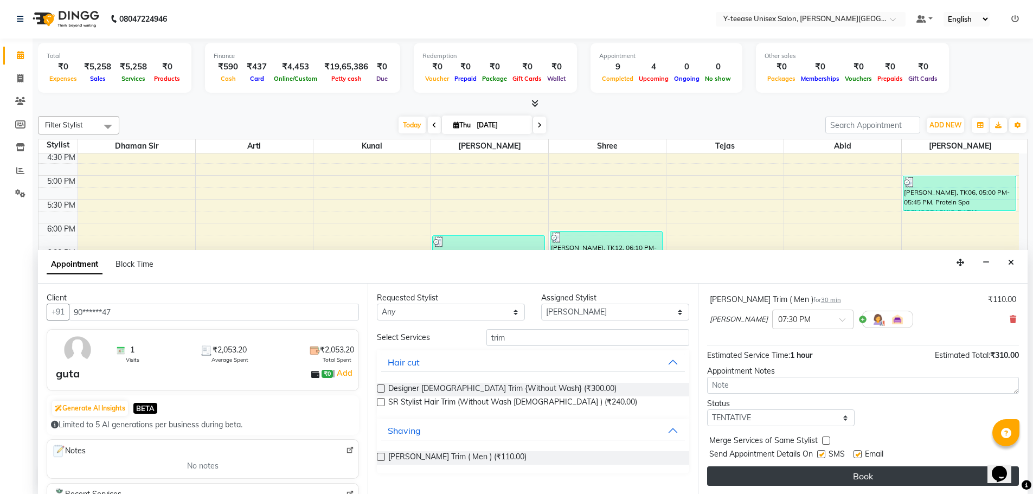
scroll to position [114, 0]
click at [837, 476] on button "Book" at bounding box center [863, 476] width 312 height 20
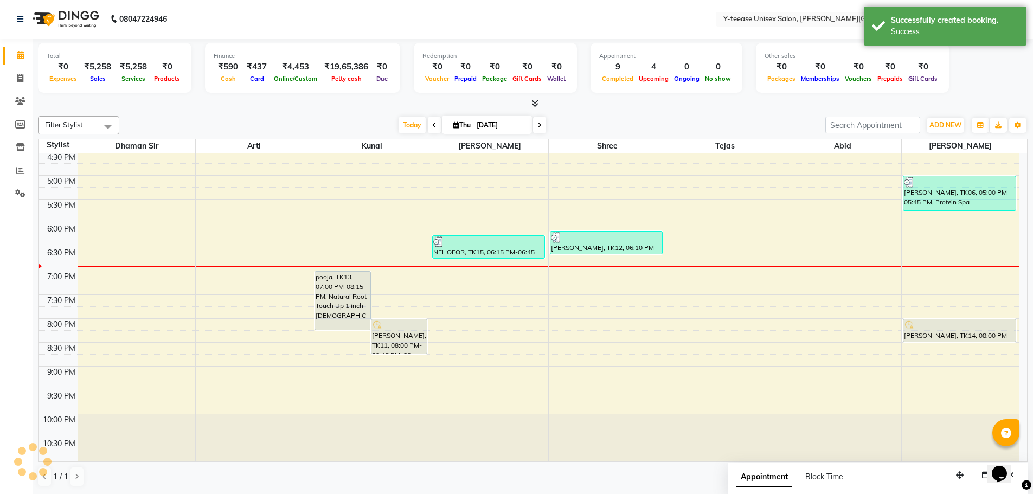
scroll to position [0, 0]
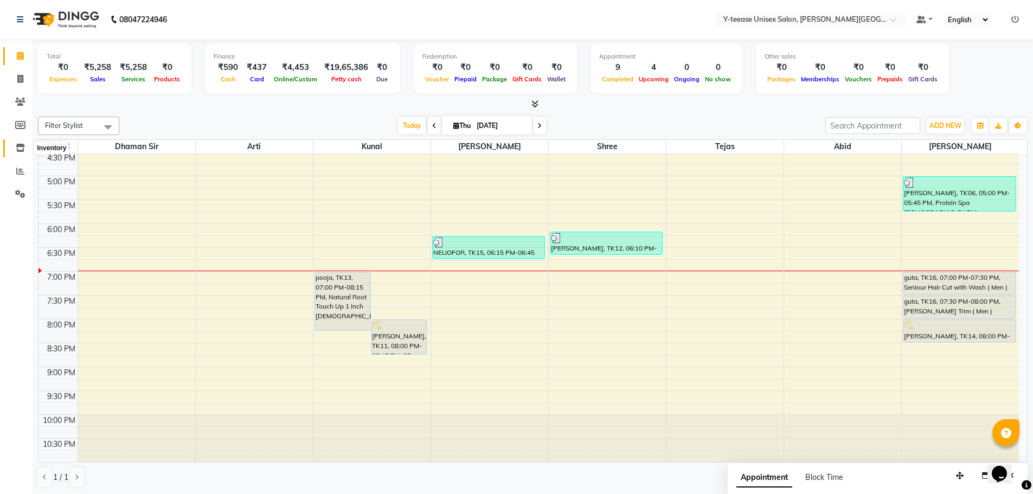
click at [23, 146] on icon at bounding box center [20, 148] width 9 height 8
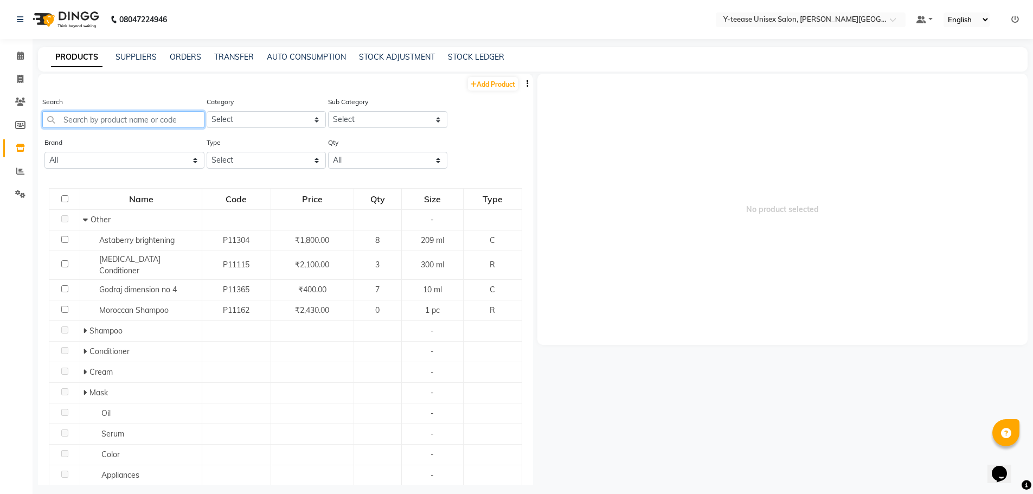
click at [138, 121] on input "text" at bounding box center [123, 119] width 162 height 17
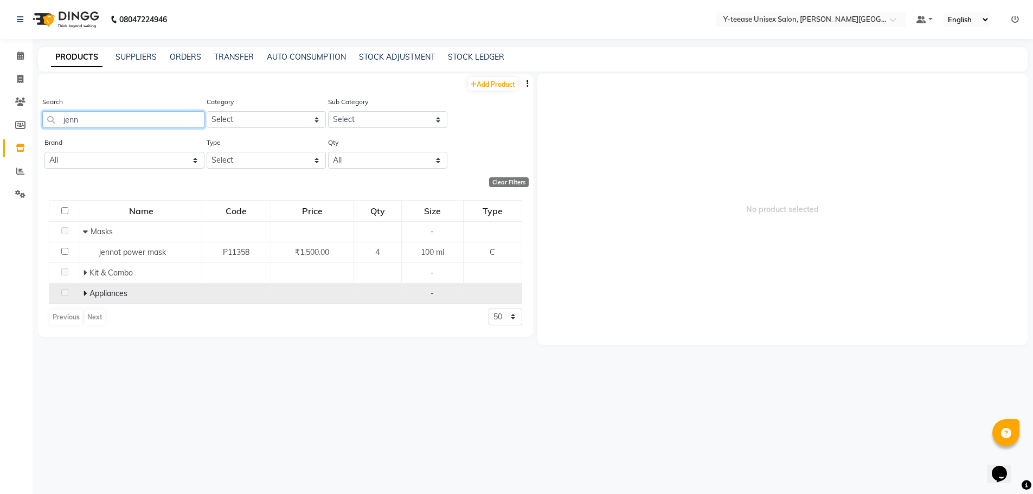
type input "jenn"
click at [84, 297] on icon at bounding box center [85, 294] width 4 height 8
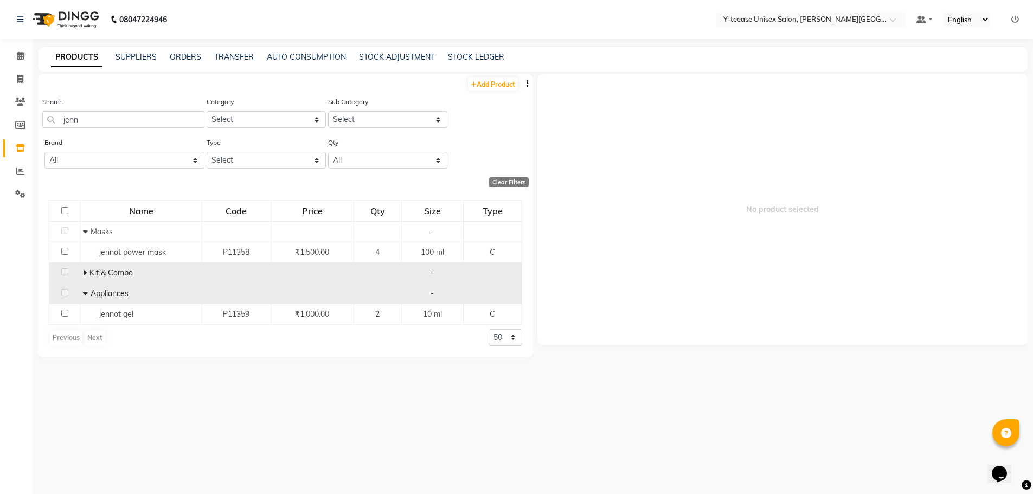
click at [84, 273] on icon at bounding box center [85, 273] width 4 height 8
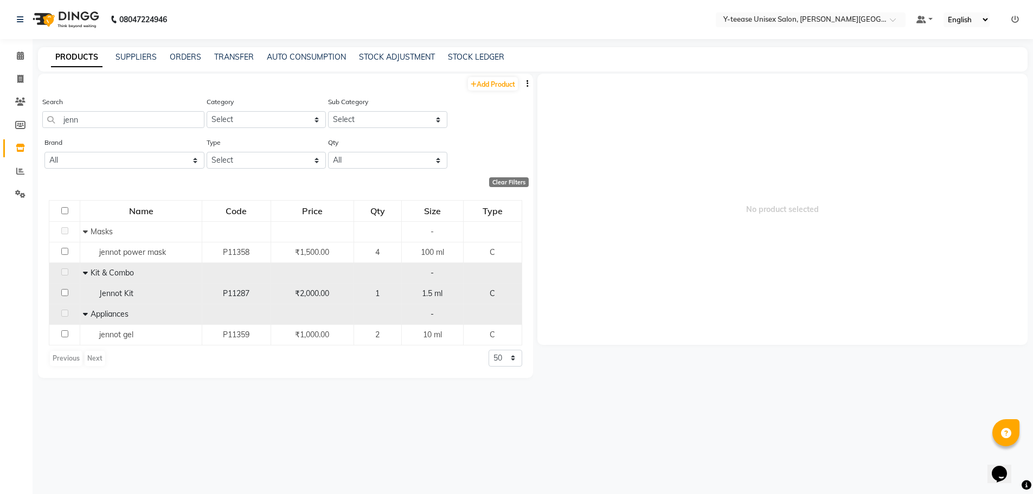
click at [315, 294] on span "₹2,000.00" at bounding box center [312, 293] width 34 height 10
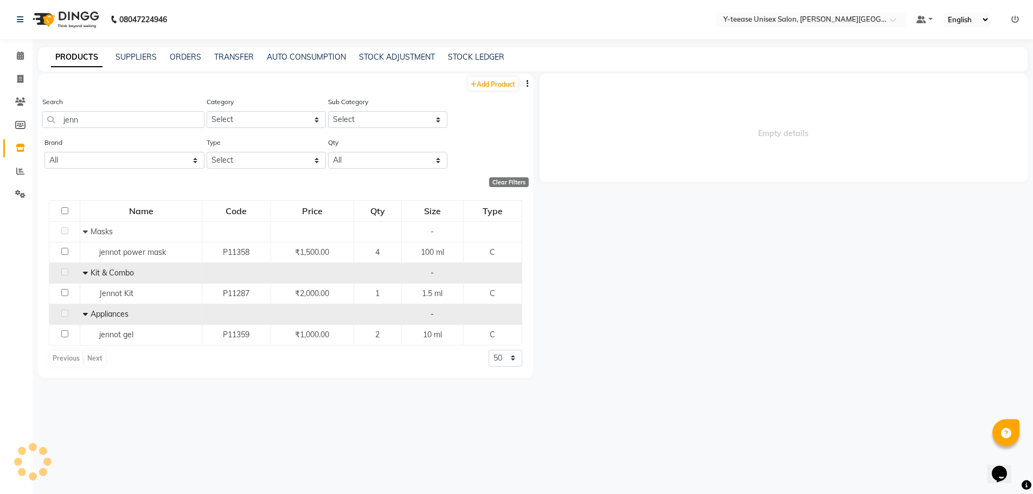
select select
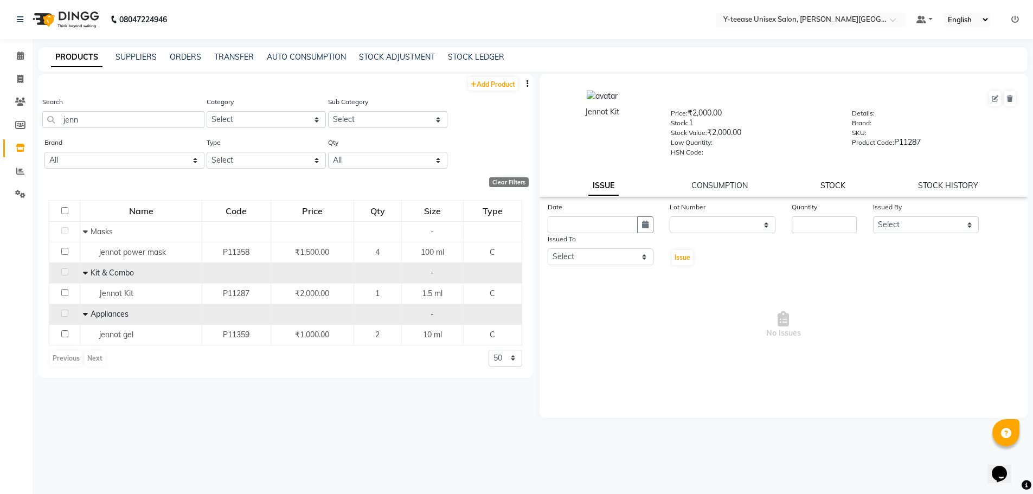
click at [845, 188] on link "STOCK" at bounding box center [832, 186] width 25 height 10
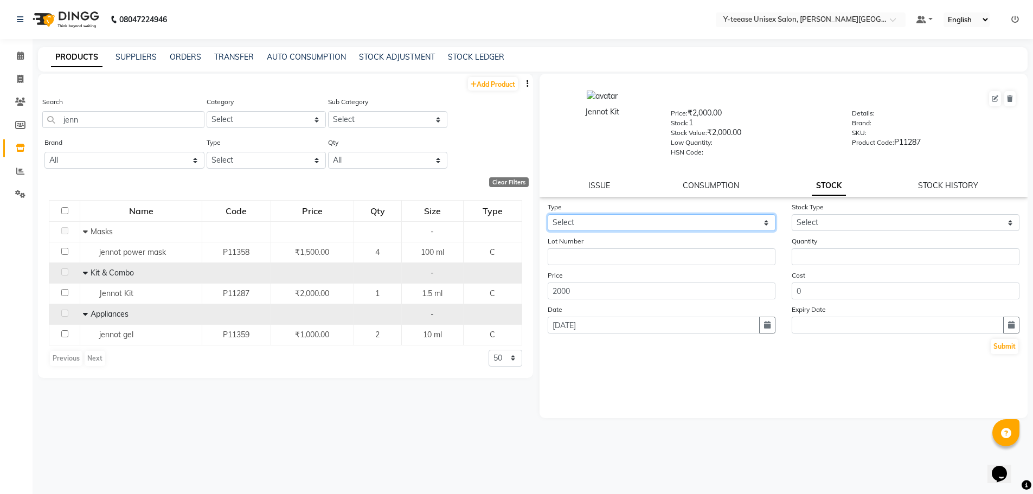
click at [570, 217] on select "Select In Out" at bounding box center [662, 222] width 228 height 17
click at [778, 156] on div "HSN Code:" at bounding box center [753, 153] width 165 height 15
click at [612, 223] on select "Select In Out" at bounding box center [662, 222] width 228 height 17
select select "in"
click at [548, 214] on select "Select In Out" at bounding box center [662, 222] width 228 height 17
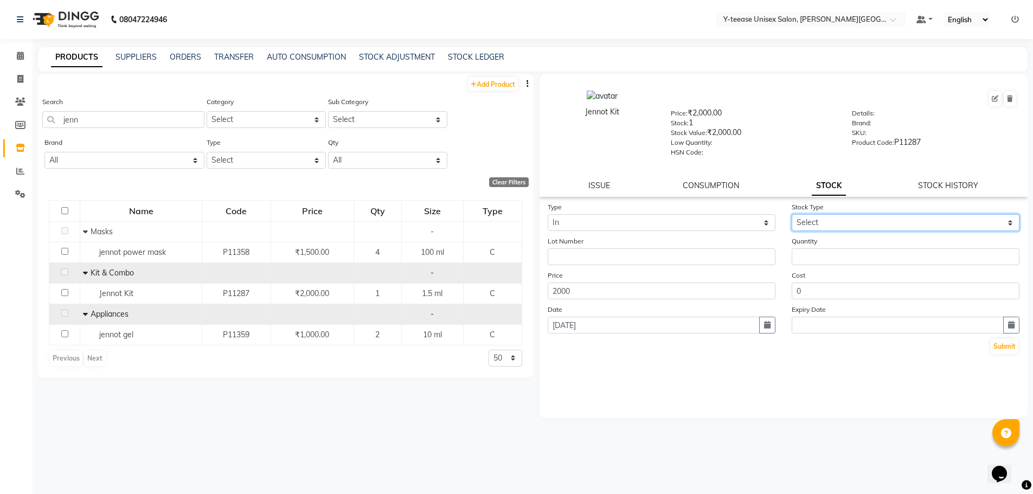
click at [830, 224] on select "Select New Stock Adjustment Return Other" at bounding box center [906, 222] width 228 height 17
select select "adjustment"
click at [792, 214] on select "Select New Stock Adjustment Return Other" at bounding box center [906, 222] width 228 height 17
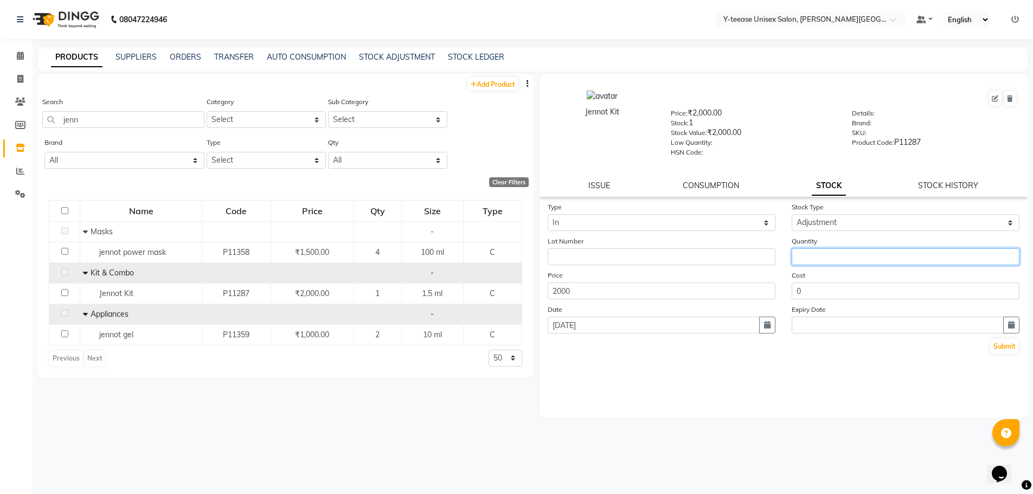
click at [825, 258] on input "number" at bounding box center [906, 256] width 228 height 17
type input "5"
click at [1003, 347] on button "Submit" at bounding box center [1005, 346] width 28 height 15
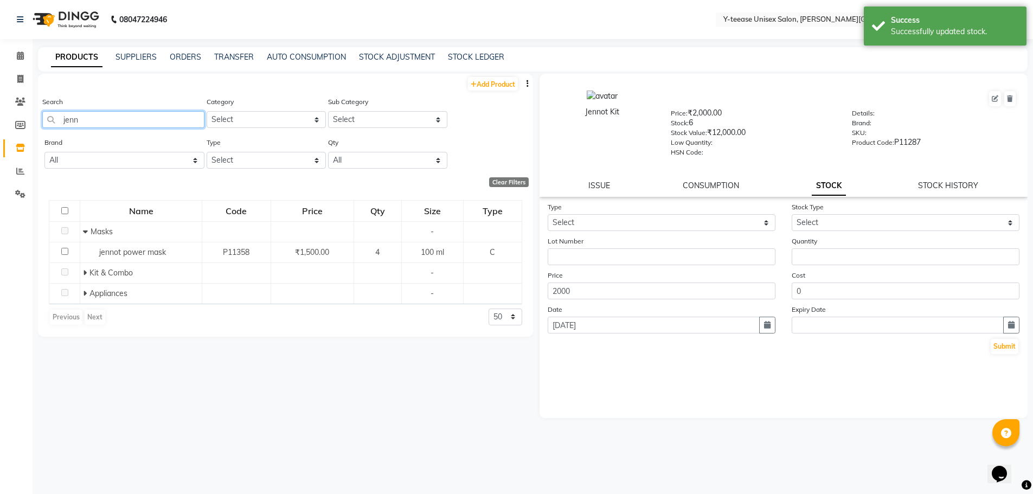
drag, startPoint x: 92, startPoint y: 119, endPoint x: 63, endPoint y: 122, distance: 28.3
click at [63, 122] on input "jenn" at bounding box center [123, 119] width 162 height 17
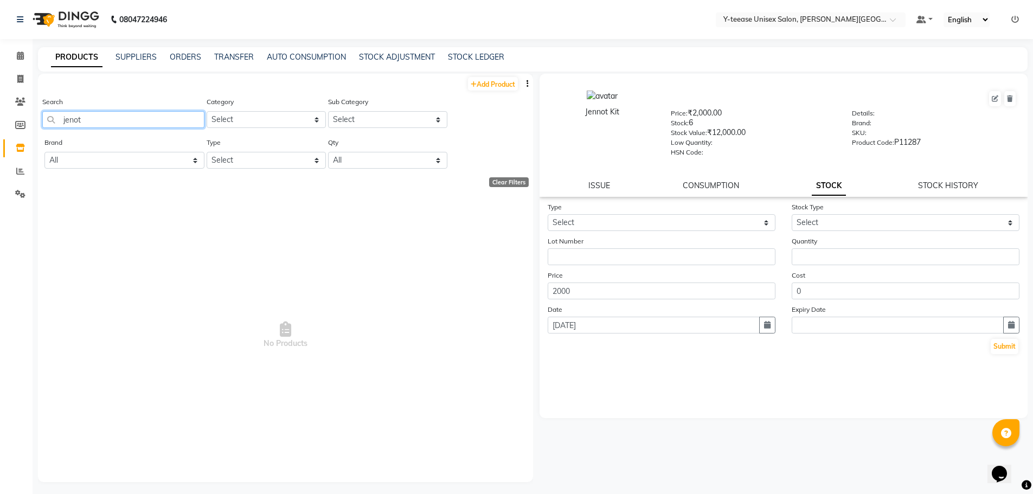
click at [76, 123] on input "jenot" at bounding box center [123, 119] width 162 height 17
click at [107, 119] on input "jennot" at bounding box center [123, 119] width 162 height 17
drag, startPoint x: 61, startPoint y: 124, endPoint x: 140, endPoint y: 126, distance: 79.2
click at [140, 126] on input "jennot micellar water" at bounding box center [123, 119] width 162 height 17
type input "jennot micellar water"
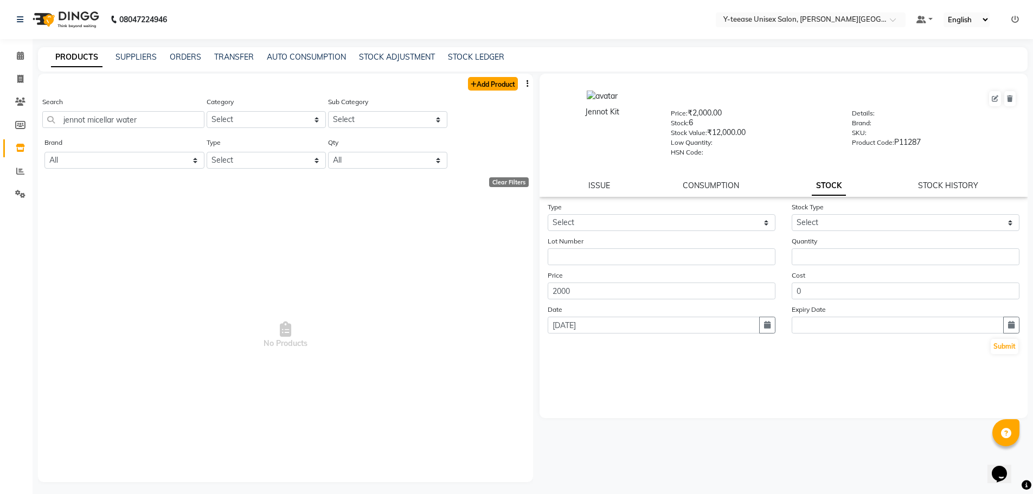
click at [492, 89] on link "Add Product" at bounding box center [493, 84] width 50 height 14
select select "true"
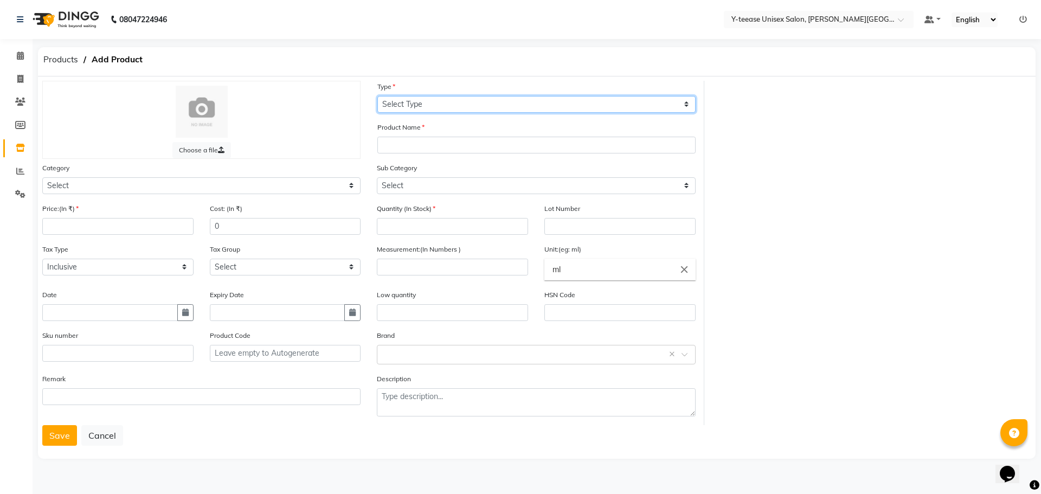
click at [393, 105] on select "Select Type Both Retail Consumable" at bounding box center [536, 104] width 318 height 17
select select "C"
click at [377, 96] on select "Select Type Both Retail Consumable" at bounding box center [536, 104] width 318 height 17
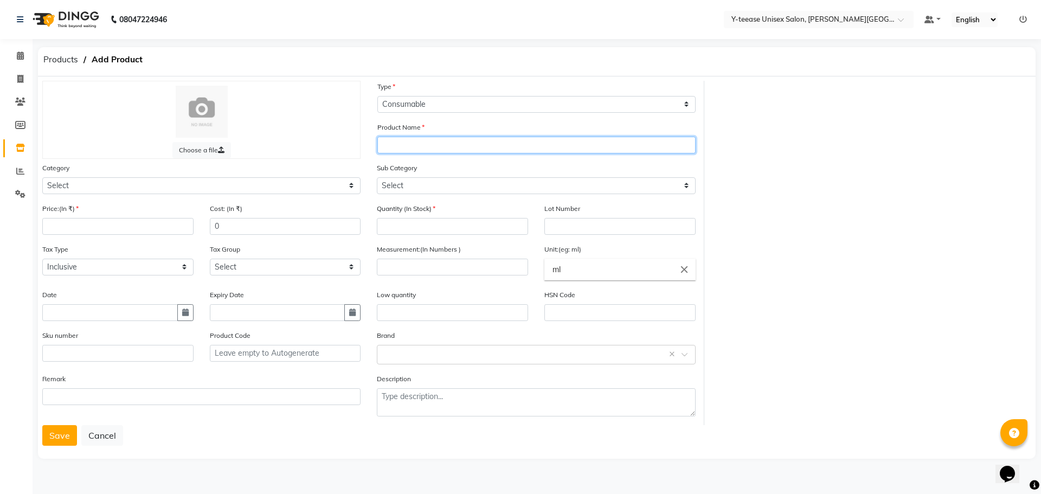
click at [406, 145] on input "text" at bounding box center [536, 145] width 318 height 17
paste input "jennot micellar water"
type input "jennot micellar water"
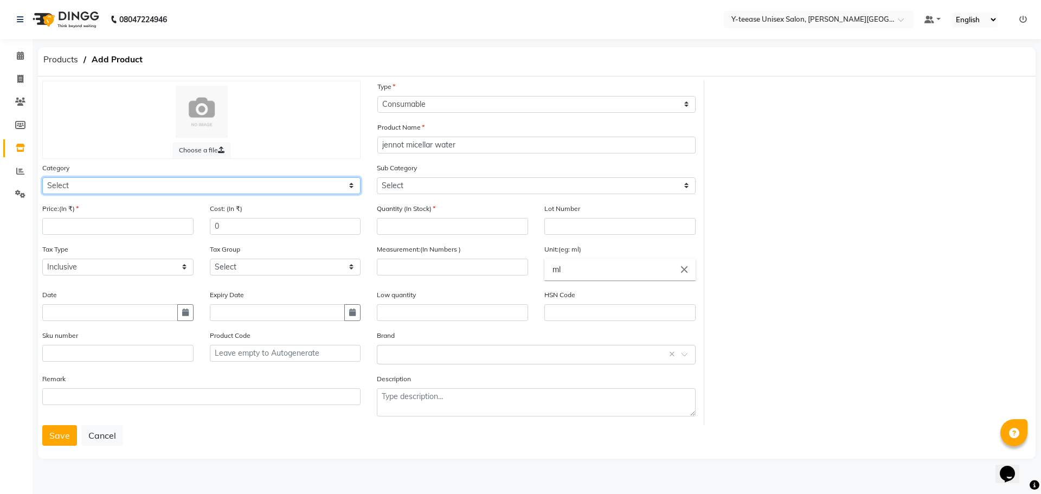
drag, startPoint x: 287, startPoint y: 186, endPoint x: 286, endPoint y: 192, distance: 6.1
click at [287, 186] on select "Select Hair Skin Makeup Personal Care Appliances [PERSON_NAME] Waxing Disposabl…" at bounding box center [201, 185] width 318 height 17
select select "2801150"
click at [42, 177] on select "Select Hair Skin Makeup Personal Care Appliances [PERSON_NAME] Waxing Disposabl…" at bounding box center [201, 185] width 318 height 17
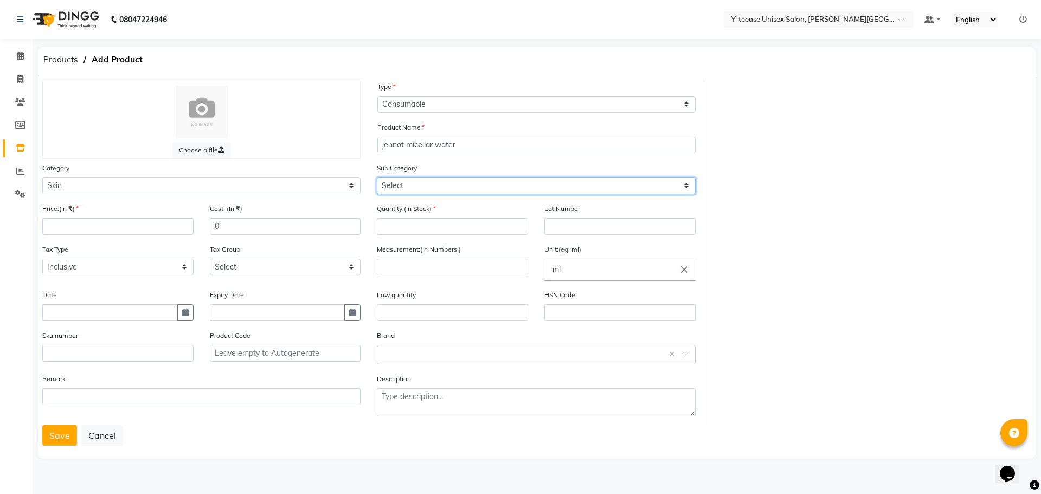
click at [410, 183] on select "Select Cleanser Facial Moisturiser Serum Toner Sun Care Masks Lip Care Eye Care…" at bounding box center [536, 185] width 318 height 17
select select "2801164"
click at [377, 177] on select "Select Cleanser Facial Moisturiser Serum Toner Sun Care Masks Lip Care Eye Care…" at bounding box center [536, 185] width 318 height 17
click at [122, 236] on div "Price:(In ₹)" at bounding box center [118, 223] width 168 height 41
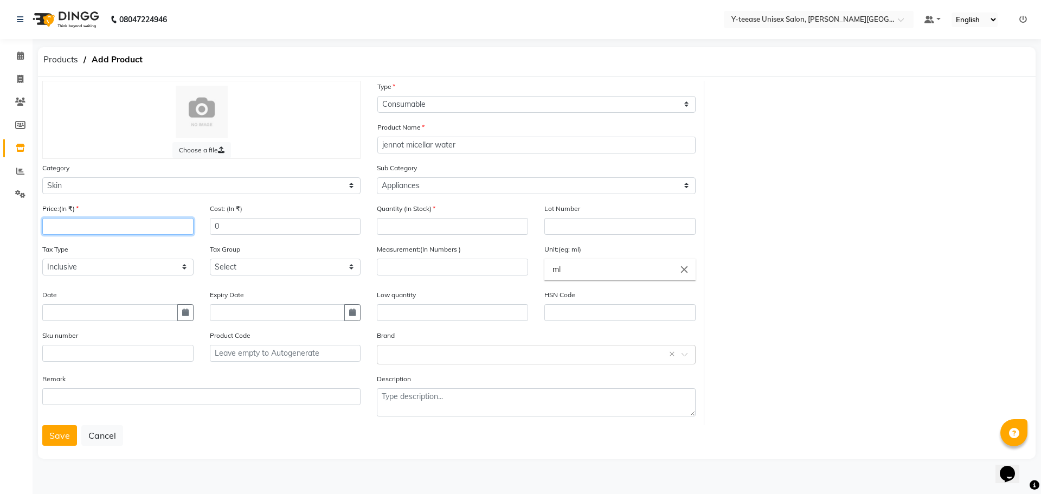
click at [132, 227] on input "number" at bounding box center [117, 226] width 151 height 17
type input "400"
click at [410, 225] on input "number" at bounding box center [452, 226] width 151 height 17
type input "1"
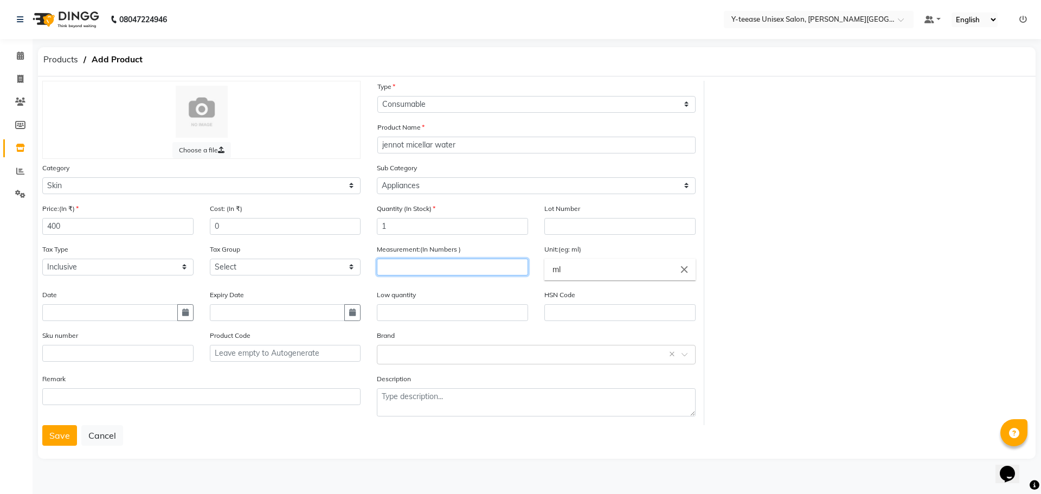
click at [397, 267] on input "number" at bounding box center [452, 267] width 151 height 17
type input "50"
click at [52, 433] on button "Save" at bounding box center [59, 435] width 35 height 21
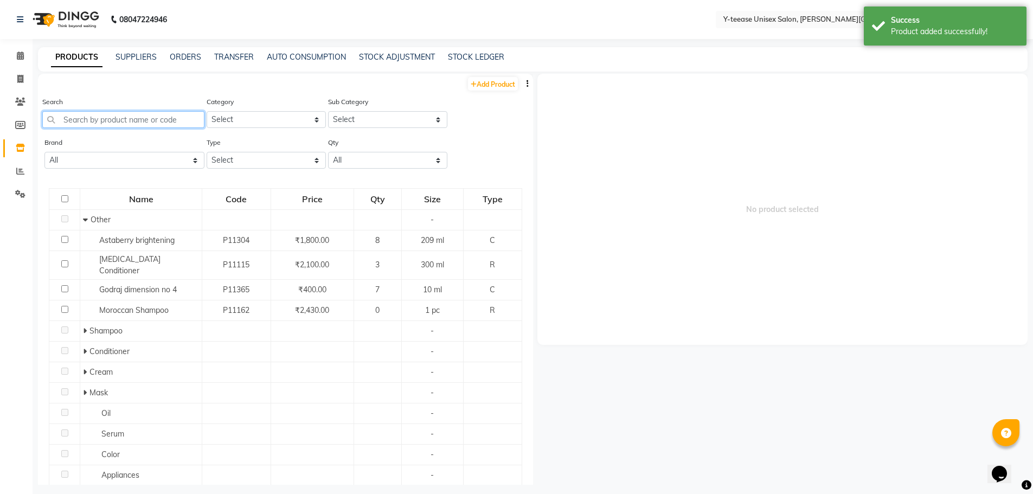
click at [88, 123] on input "text" at bounding box center [123, 119] width 162 height 17
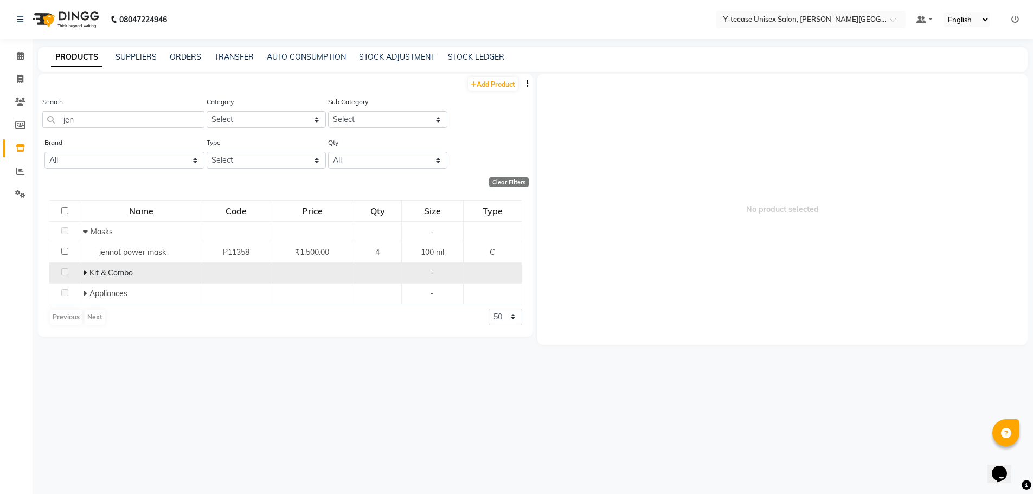
click at [86, 274] on icon at bounding box center [85, 273] width 4 height 8
drag, startPoint x: 76, startPoint y: 124, endPoint x: 69, endPoint y: 126, distance: 7.4
click at [69, 126] on input "jen" at bounding box center [123, 119] width 162 height 17
type input "j"
type input "raaga"
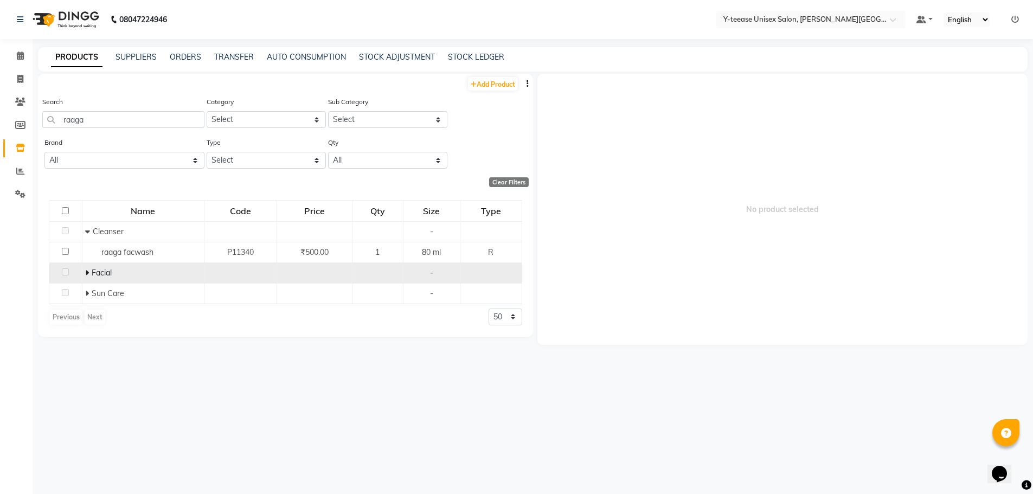
click at [88, 273] on span at bounding box center [88, 273] width 7 height 10
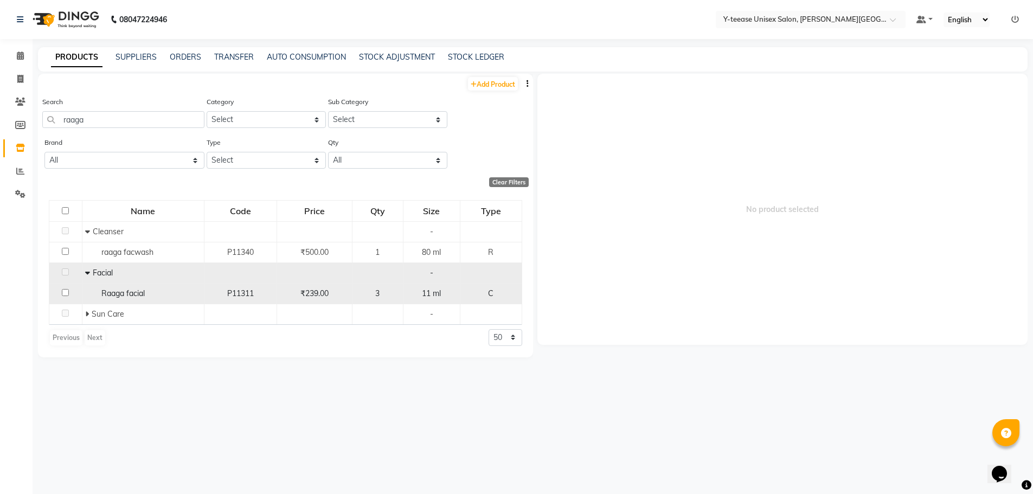
click at [174, 297] on div "Raaga facial" at bounding box center [143, 293] width 116 height 11
select select
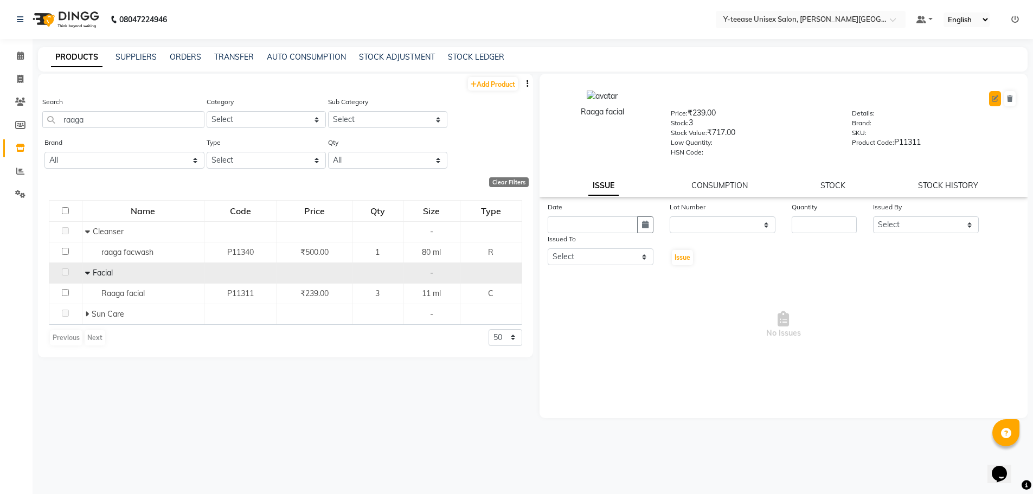
click at [994, 100] on icon at bounding box center [995, 98] width 7 height 7
select select "C"
select select "2801150"
select select "2801152"
select select "true"
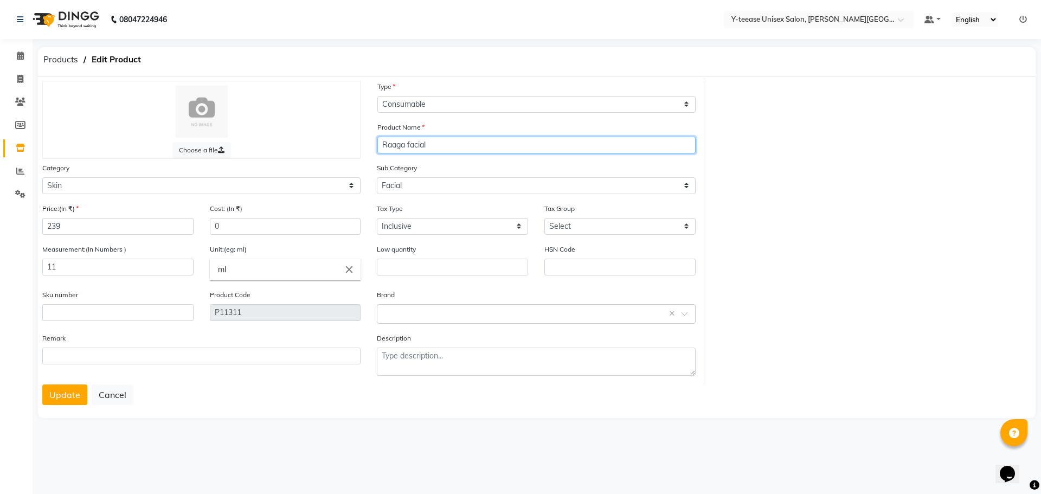
click at [473, 140] on input "Raaga facial" at bounding box center [536, 145] width 318 height 17
type input "Raaga facial kit"
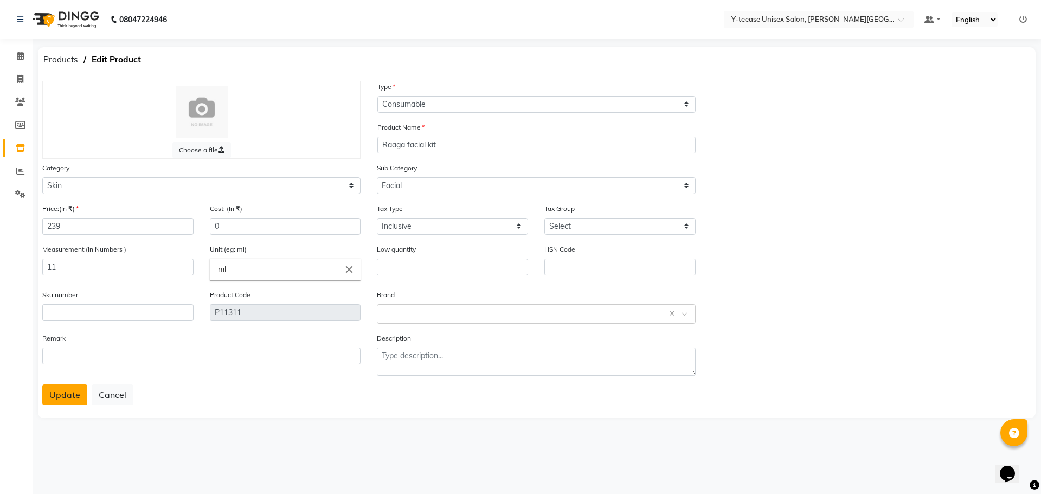
click at [62, 396] on button "Update" at bounding box center [64, 394] width 45 height 21
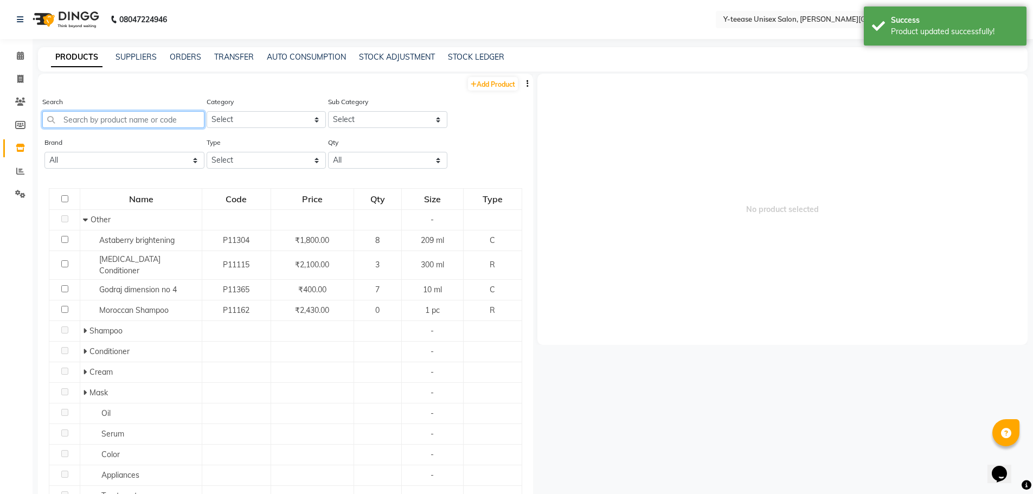
click at [161, 121] on input "text" at bounding box center [123, 119] width 162 height 17
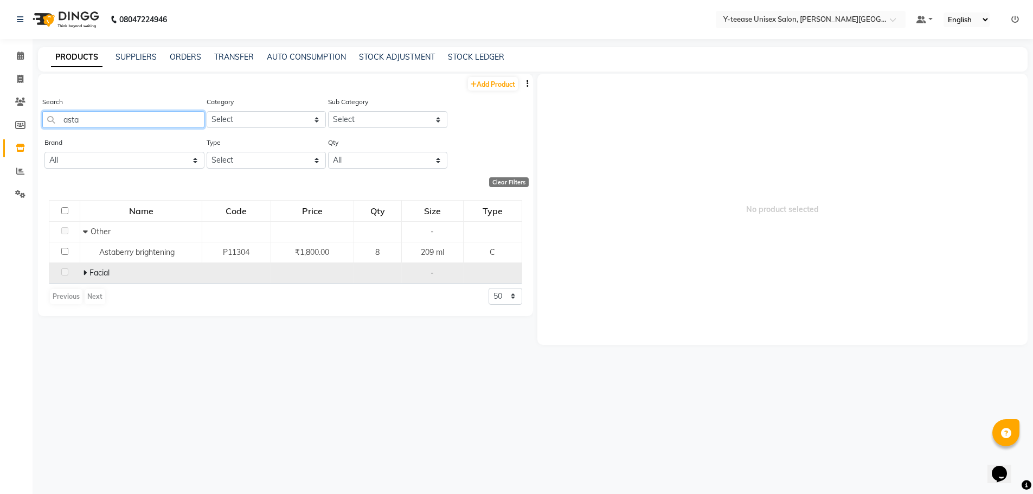
type input "asta"
click at [86, 272] on icon at bounding box center [85, 273] width 4 height 8
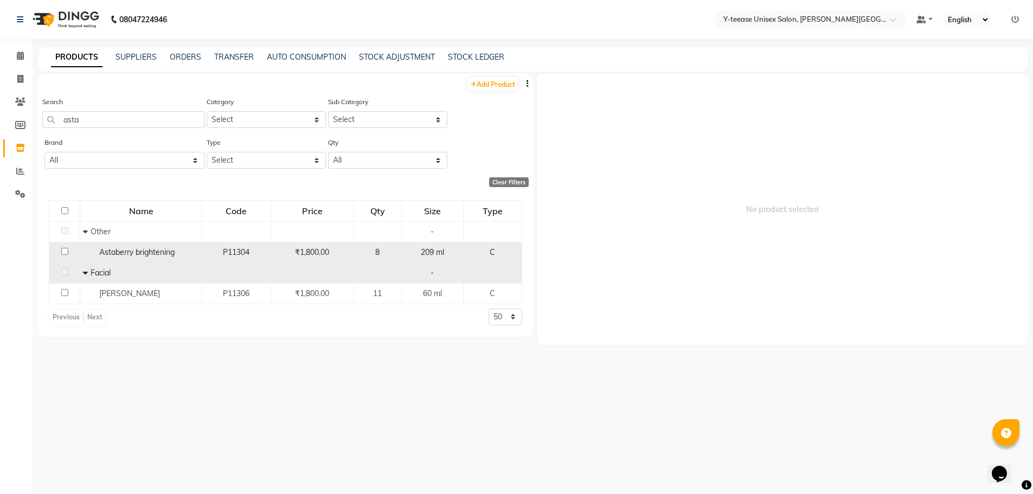
click at [146, 253] on span "Astaberry brightening" at bounding box center [136, 252] width 75 height 10
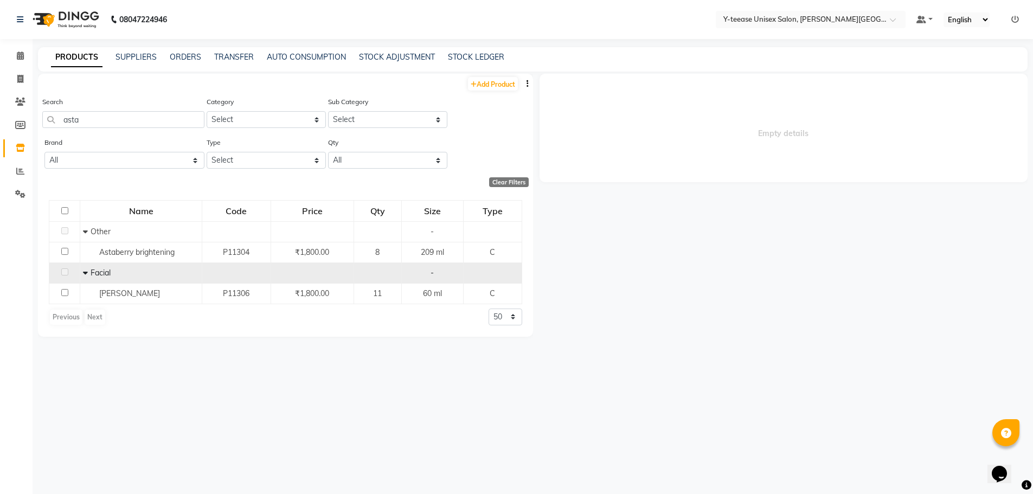
select select
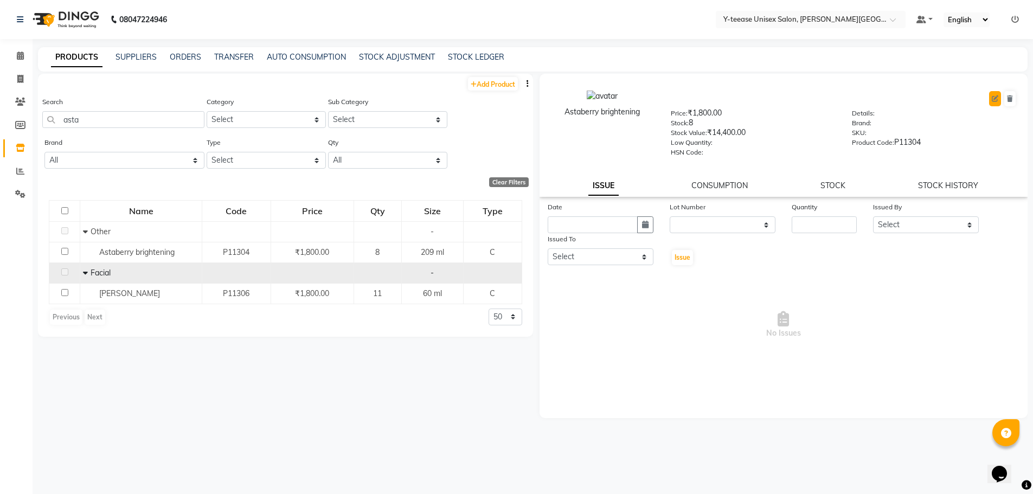
click at [993, 97] on icon at bounding box center [995, 98] width 7 height 7
select select "C"
select select "2801000"
select select "true"
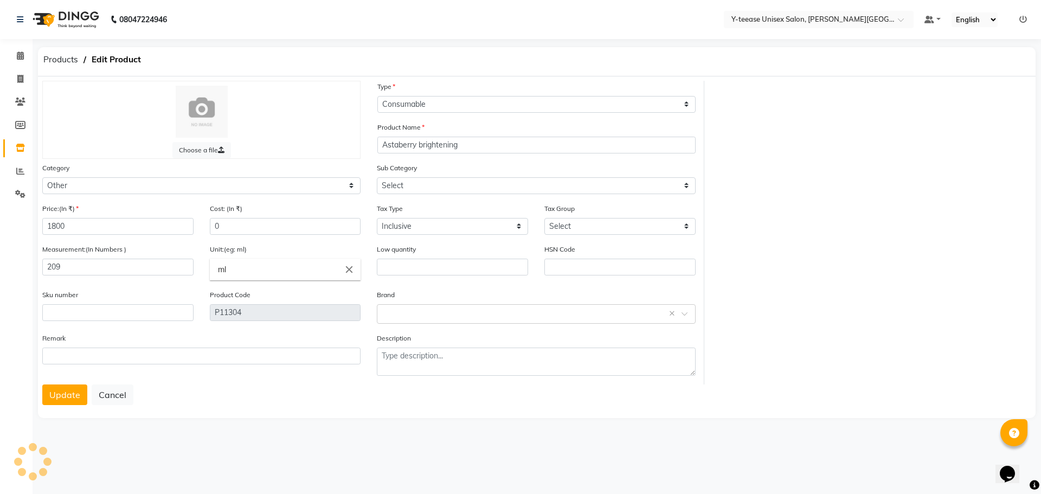
select select "2801002"
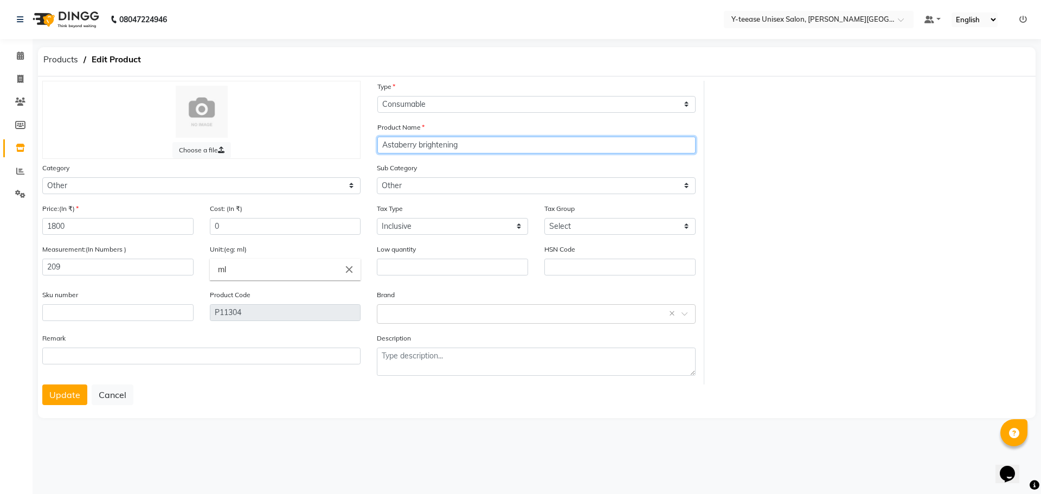
drag, startPoint x: 420, startPoint y: 143, endPoint x: 461, endPoint y: 152, distance: 42.1
click at [461, 152] on input "Astaberry brightening" at bounding box center [536, 145] width 318 height 17
type input "Astaberry facial kit"
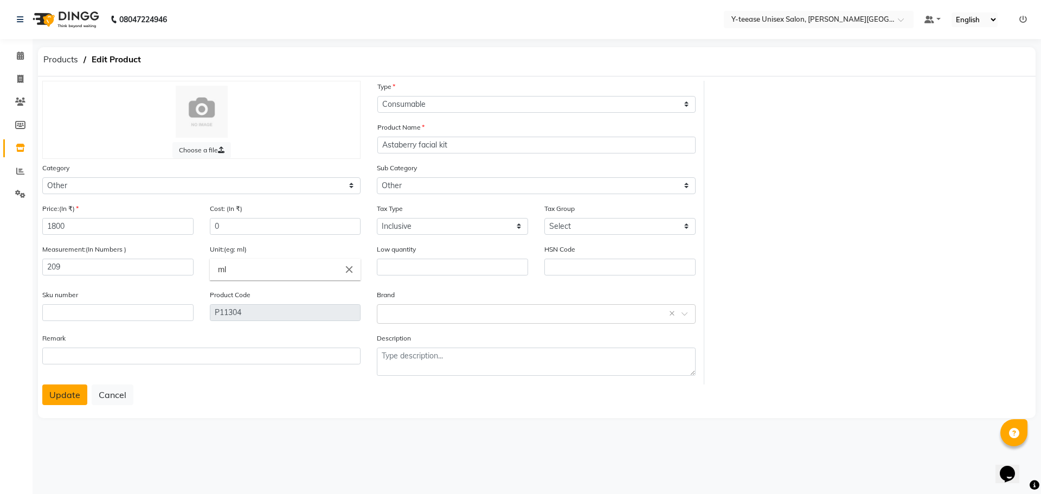
click at [64, 394] on button "Update" at bounding box center [64, 394] width 45 height 21
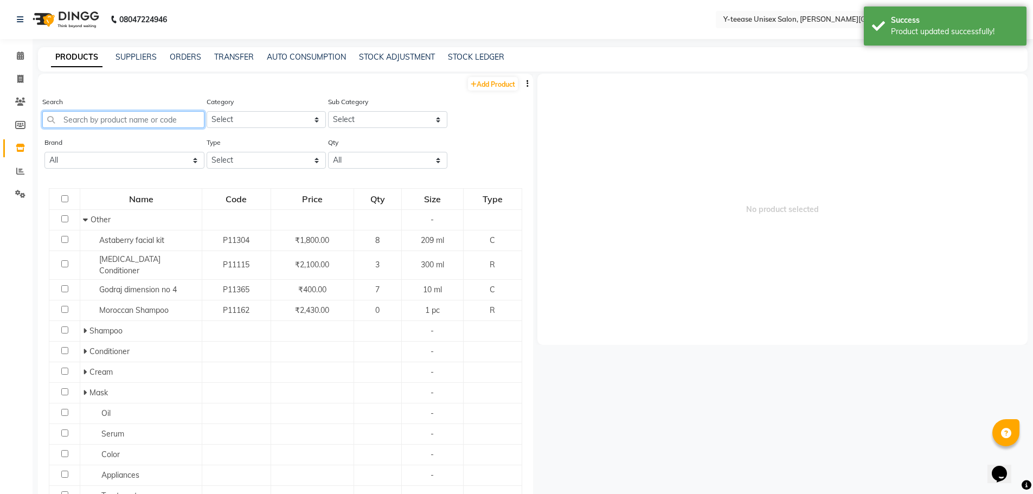
click at [131, 121] on input "text" at bounding box center [123, 119] width 162 height 17
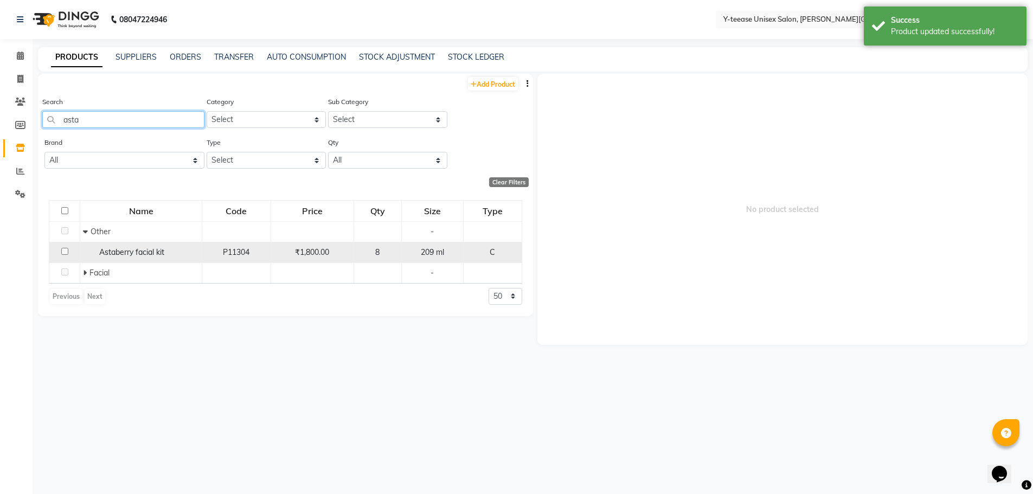
type input "asta"
click at [135, 251] on span "Astaberry facial kit" at bounding box center [131, 252] width 65 height 10
select select
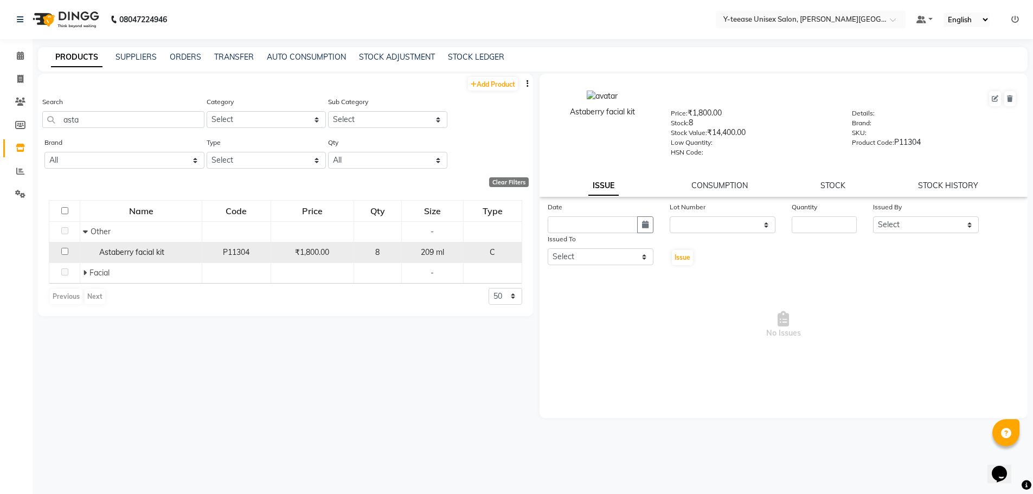
click at [380, 255] on span "8" at bounding box center [377, 252] width 4 height 10
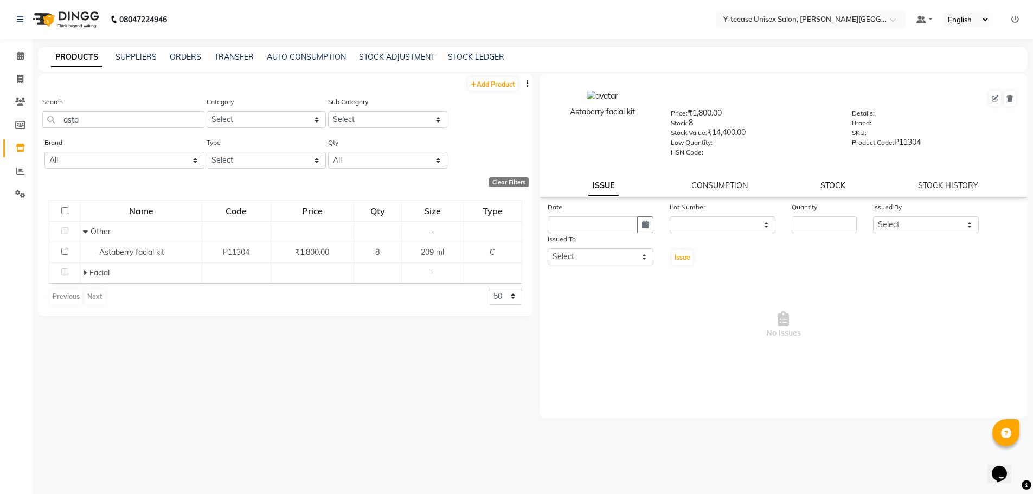
click at [833, 182] on link "STOCK" at bounding box center [832, 186] width 25 height 10
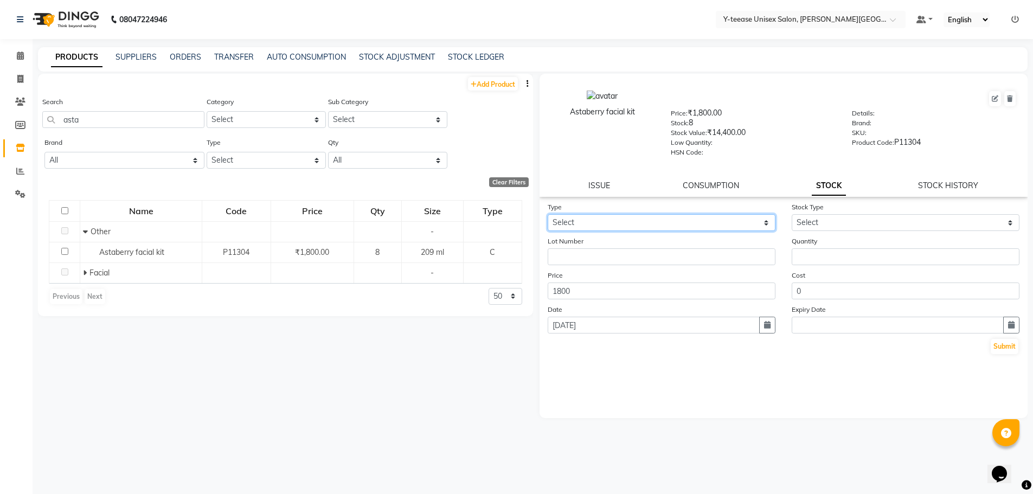
click at [628, 225] on select "Select In Out" at bounding box center [662, 222] width 228 height 17
select select "out"
click at [548, 214] on select "Select In Out" at bounding box center [662, 222] width 228 height 17
select select
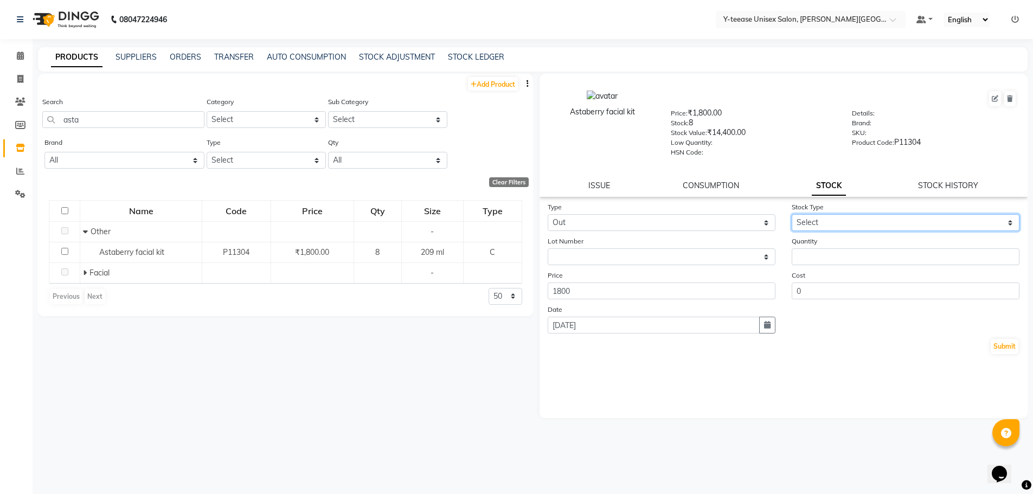
click at [896, 224] on select "Select Internal Use Damaged Expired Adjustment Return Other" at bounding box center [906, 222] width 228 height 17
select select "adjustment"
click at [792, 214] on select "Select Internal Use Damaged Expired Adjustment Return Other" at bounding box center [906, 222] width 228 height 17
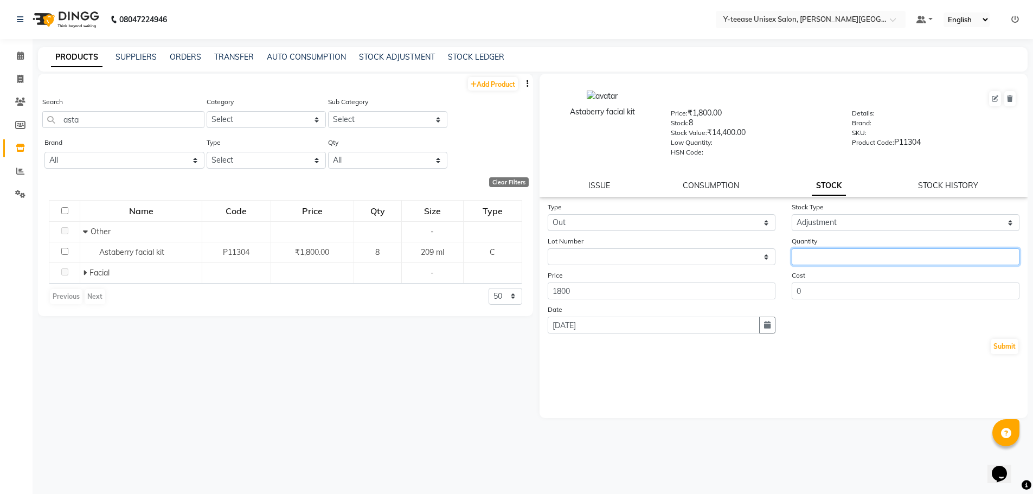
click at [846, 253] on input "number" at bounding box center [906, 256] width 228 height 17
type input "1"
click at [1008, 341] on button "Submit" at bounding box center [1005, 346] width 28 height 15
select select
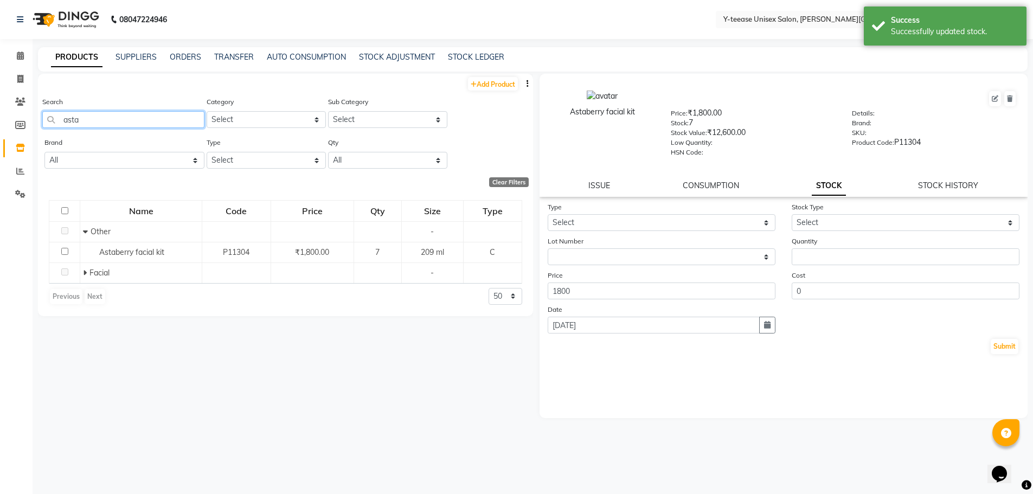
drag, startPoint x: 81, startPoint y: 117, endPoint x: 75, endPoint y: 116, distance: 6.5
click at [75, 116] on input "asta" at bounding box center [123, 119] width 162 height 17
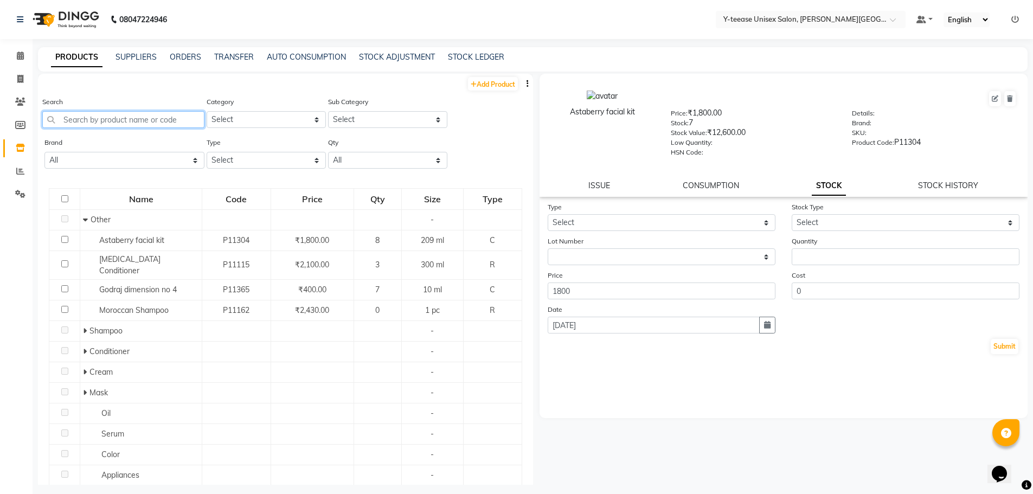
click at [137, 119] on input "text" at bounding box center [123, 119] width 162 height 17
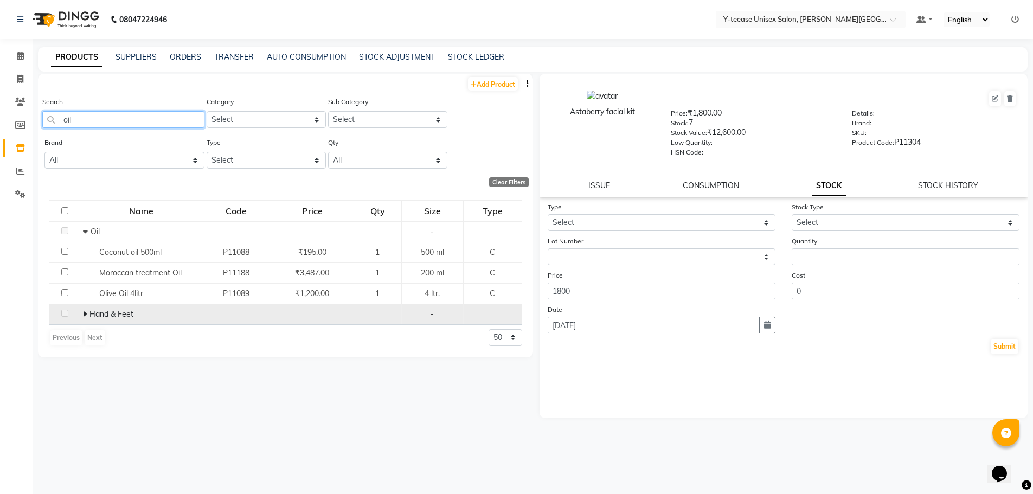
type input "oil"
click at [87, 315] on span at bounding box center [86, 314] width 7 height 10
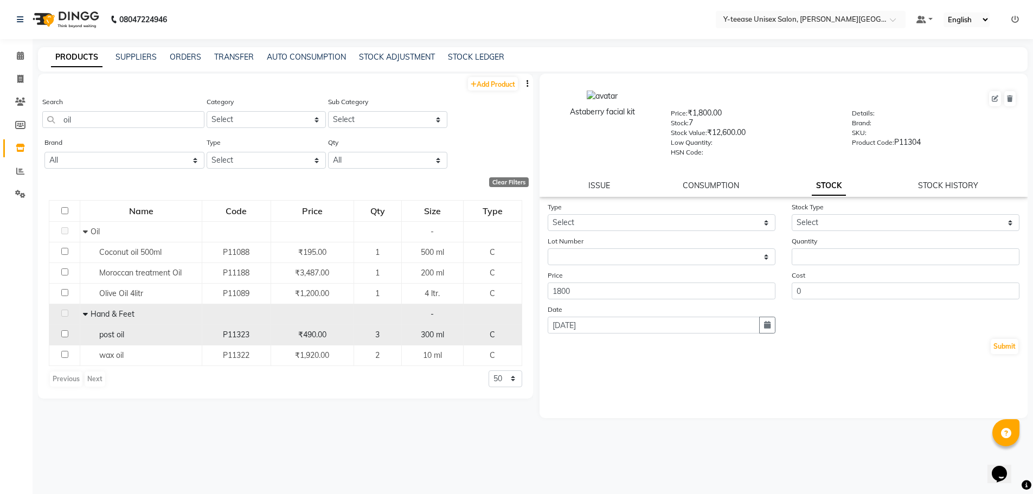
click at [137, 337] on div "post oil" at bounding box center [141, 334] width 116 height 11
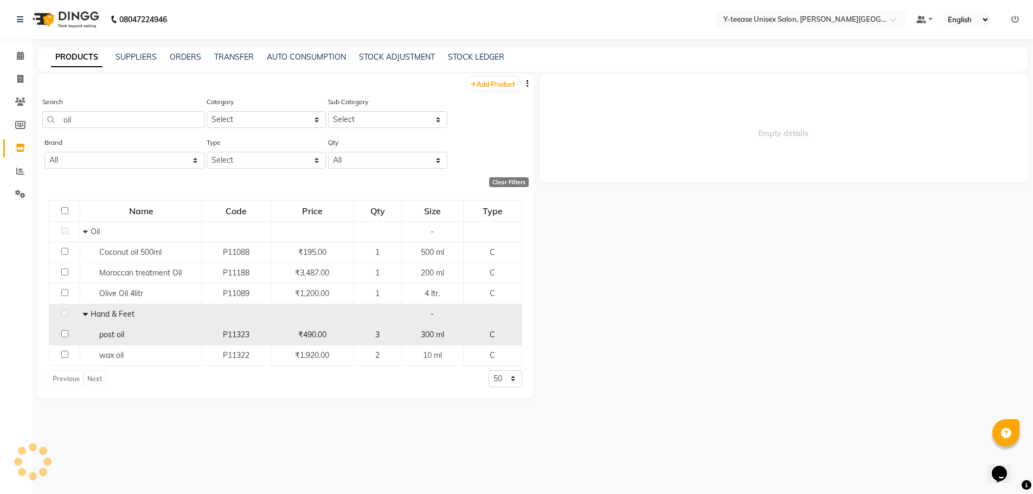
select select
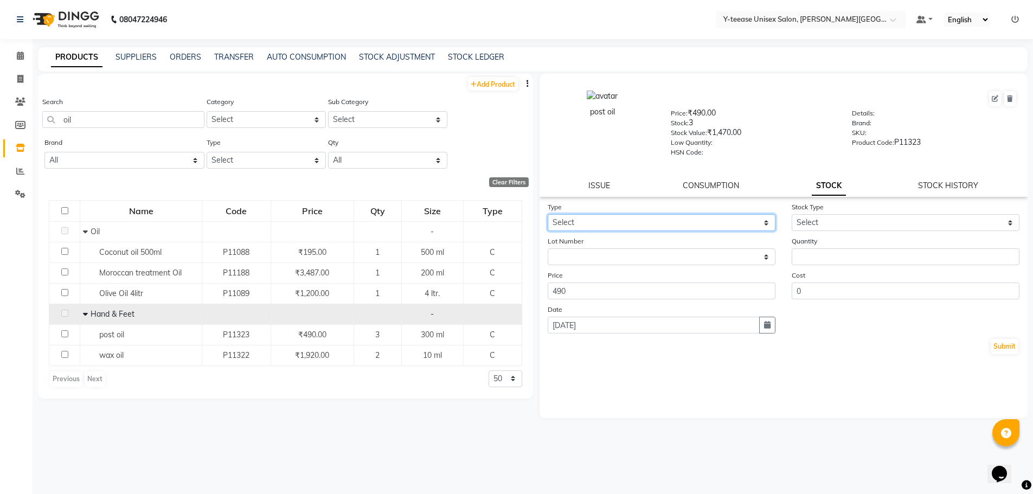
click at [636, 226] on select "Select In Out" at bounding box center [662, 222] width 228 height 17
select select "out"
click at [548, 214] on select "Select In Out" at bounding box center [662, 222] width 228 height 17
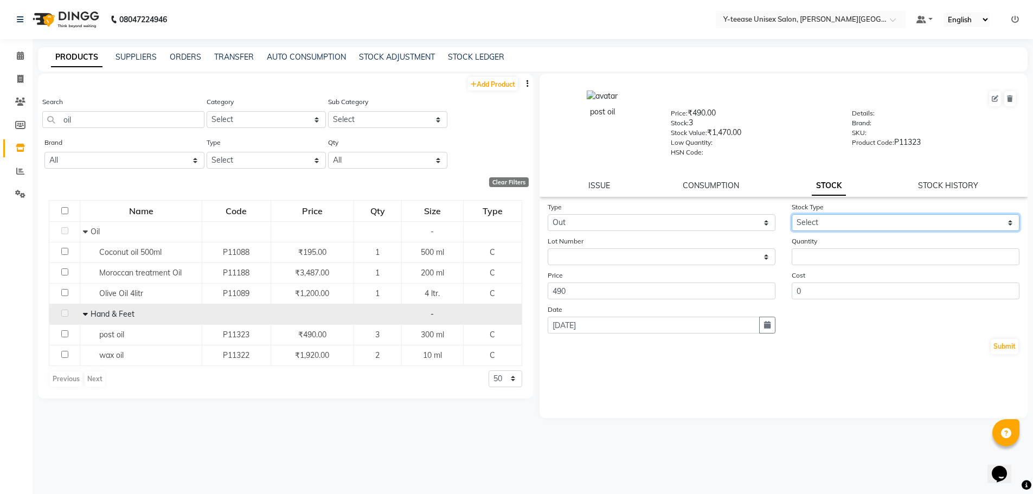
click at [834, 227] on select "Select Internal Use Damaged Expired Adjustment Return Other" at bounding box center [906, 222] width 228 height 17
select select "adjustment"
click at [792, 214] on select "Select Internal Use Damaged Expired Adjustment Return Other" at bounding box center [906, 222] width 228 height 17
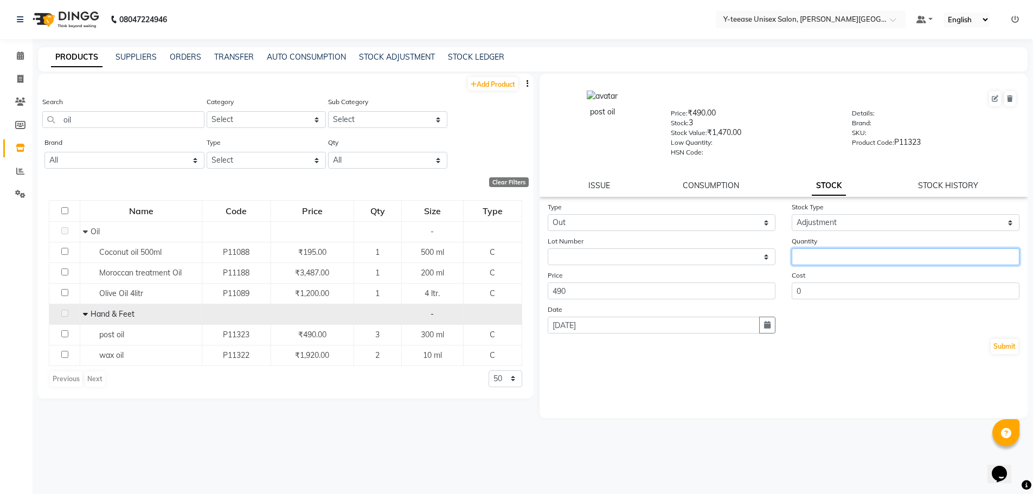
click at [835, 258] on input "number" at bounding box center [906, 256] width 228 height 17
type input "2"
click at [1008, 344] on button "Submit" at bounding box center [1005, 346] width 28 height 15
select select
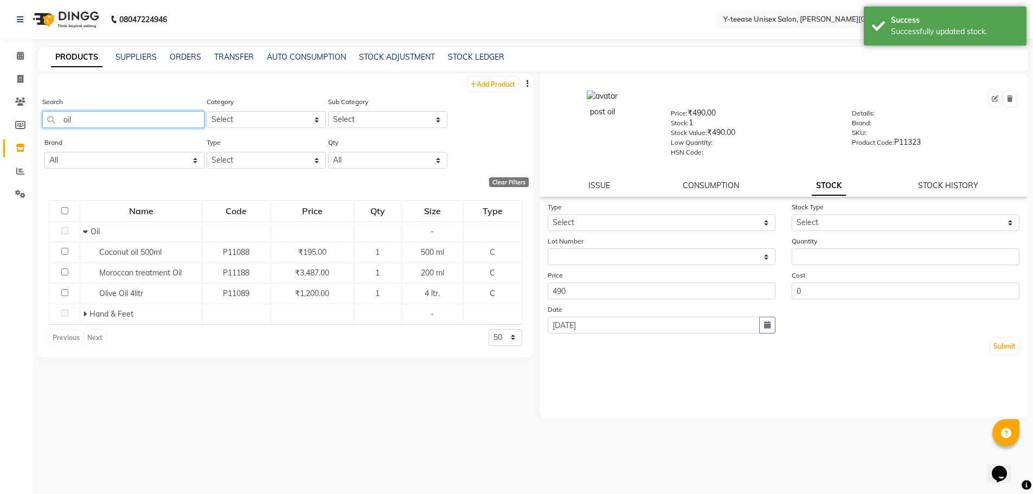
drag, startPoint x: 94, startPoint y: 123, endPoint x: 57, endPoint y: 123, distance: 36.9
click at [57, 123] on input "oil" at bounding box center [123, 119] width 162 height 17
type input "alover"
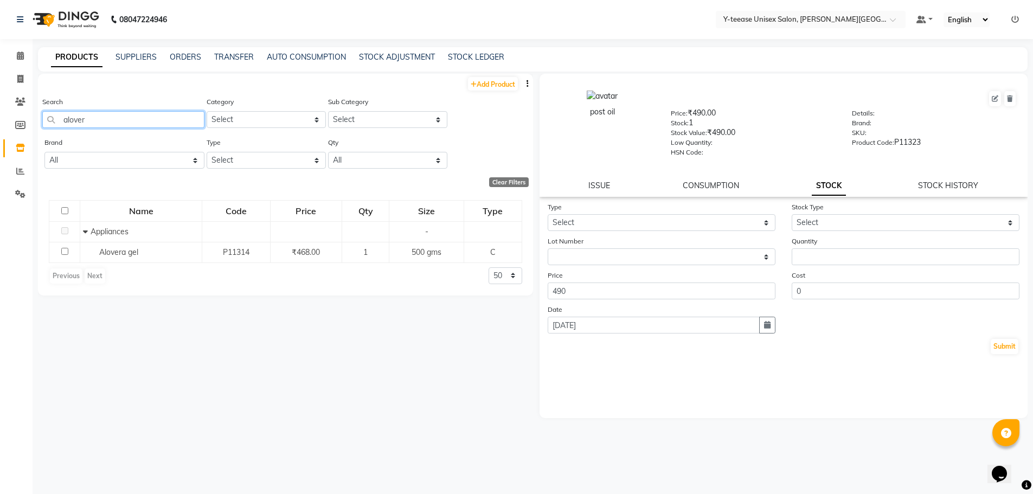
drag, startPoint x: 89, startPoint y: 123, endPoint x: 31, endPoint y: 123, distance: 58.6
click at [31, 123] on app-home "08047224946 Select Location × Y-teease Unisex Salon, [PERSON_NAME] Nagar Defaul…" at bounding box center [516, 250] width 1033 height 501
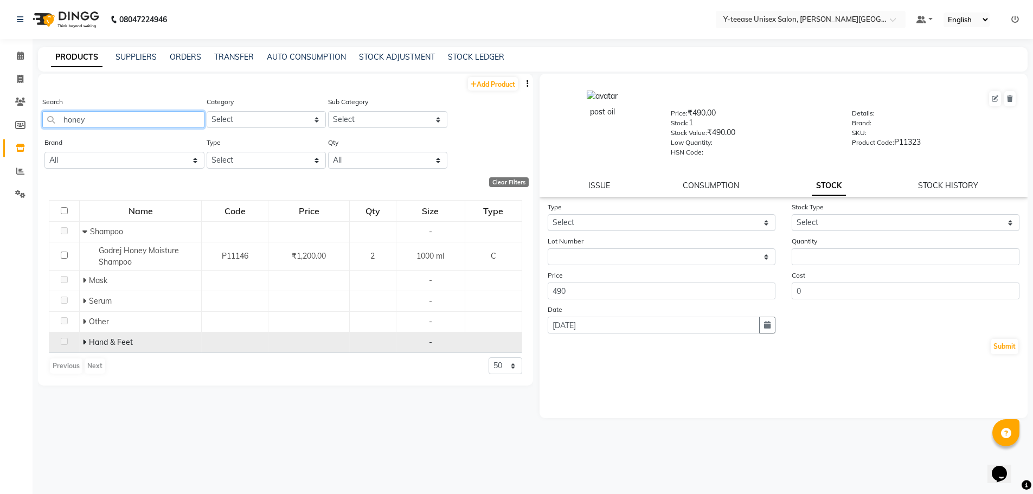
type input "honey"
click at [87, 339] on span at bounding box center [85, 342] width 7 height 10
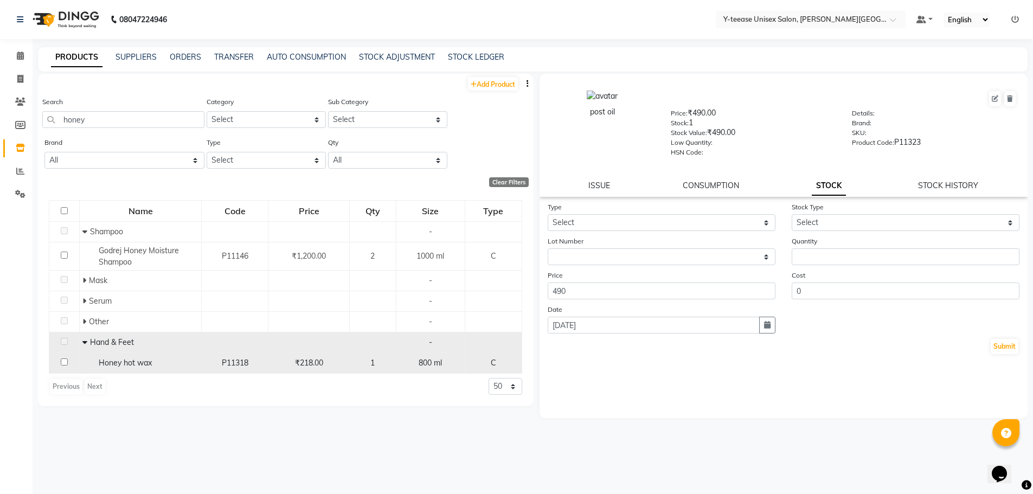
click at [143, 364] on span "Honey hot wax" at bounding box center [125, 363] width 53 height 10
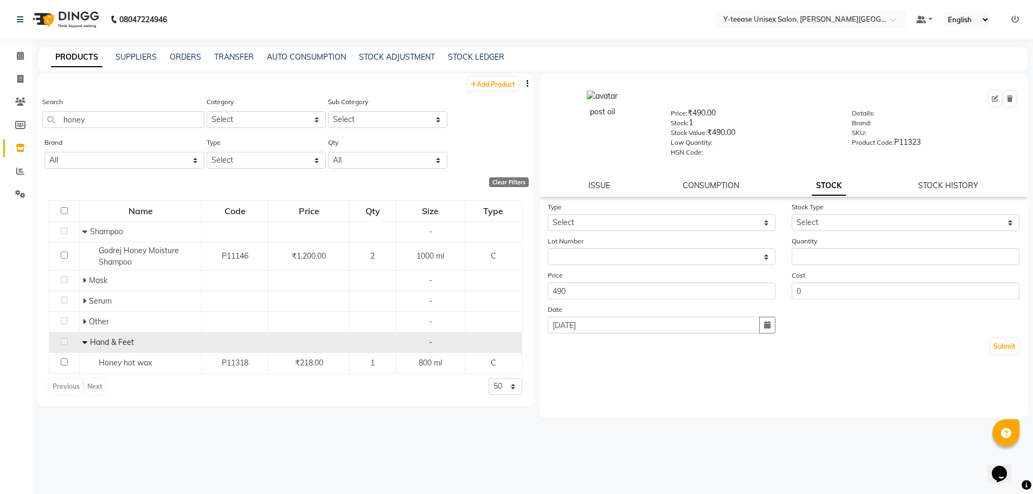
select select
drag, startPoint x: 94, startPoint y: 117, endPoint x: 62, endPoint y: 123, distance: 32.5
click at [62, 123] on input "honey" at bounding box center [123, 119] width 162 height 17
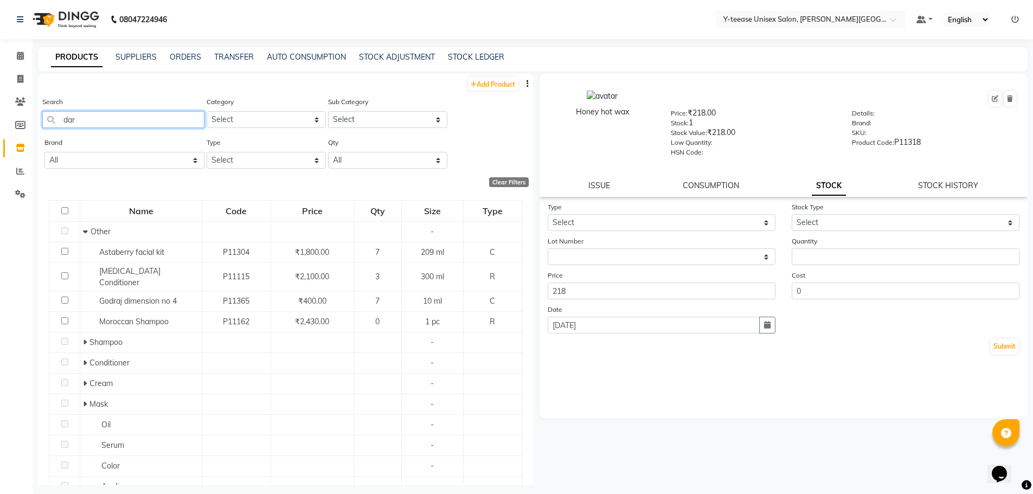
type input "dark"
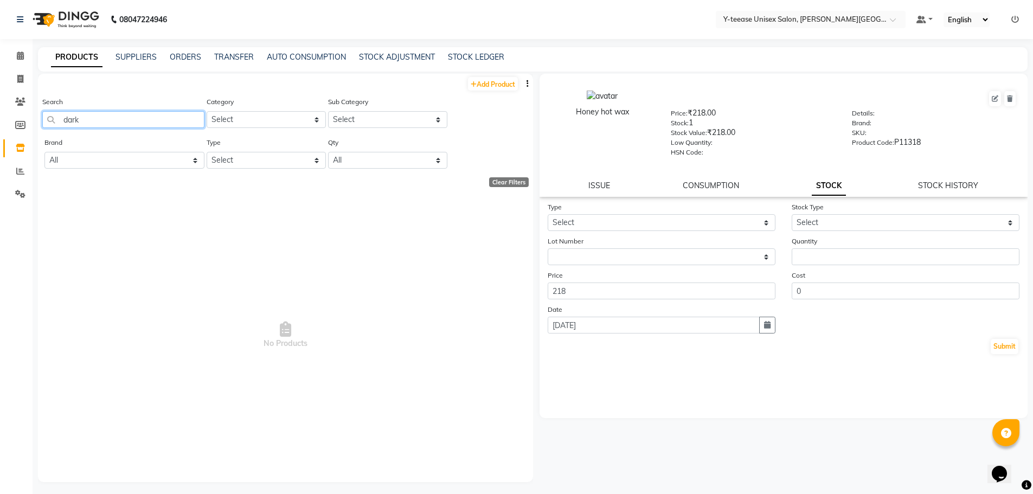
click at [47, 126] on input "dark" at bounding box center [123, 119] width 162 height 17
click at [474, 82] on icon at bounding box center [474, 84] width 6 height 7
select select "true"
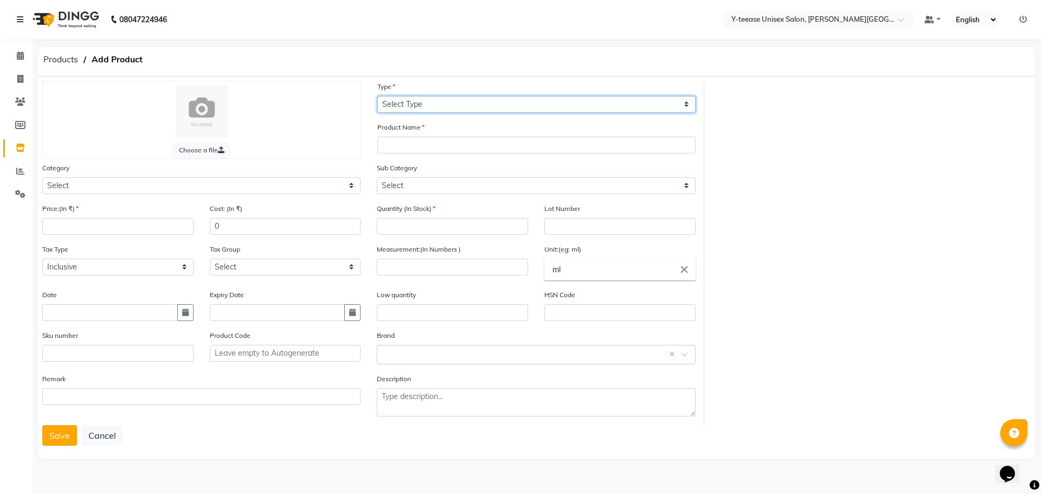
click at [467, 99] on select "Select Type Both Retail Consumable" at bounding box center [536, 104] width 318 height 17
select select "C"
click at [377, 96] on select "Select Type Both Retail Consumable" at bounding box center [536, 104] width 318 height 17
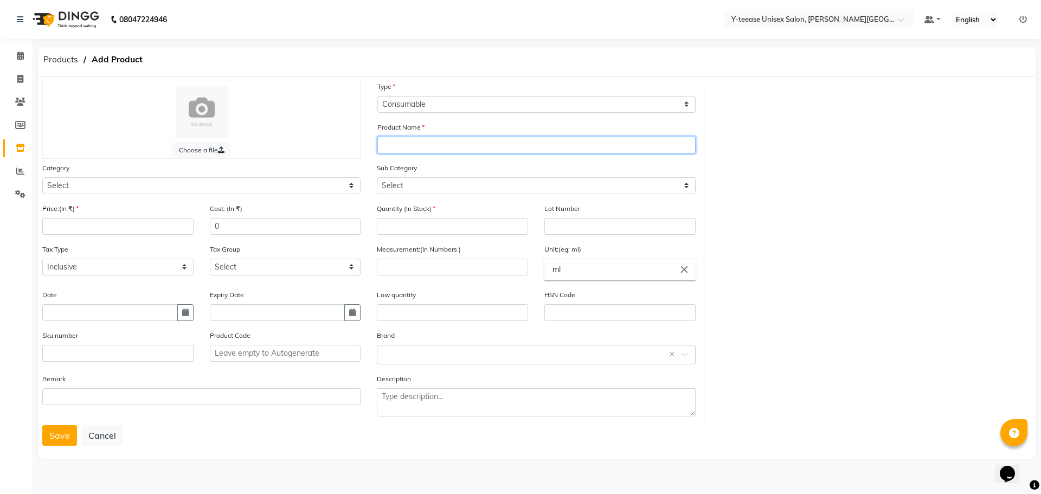
click at [441, 145] on input "text" at bounding box center [536, 145] width 318 height 17
type input "Dark choco wax"
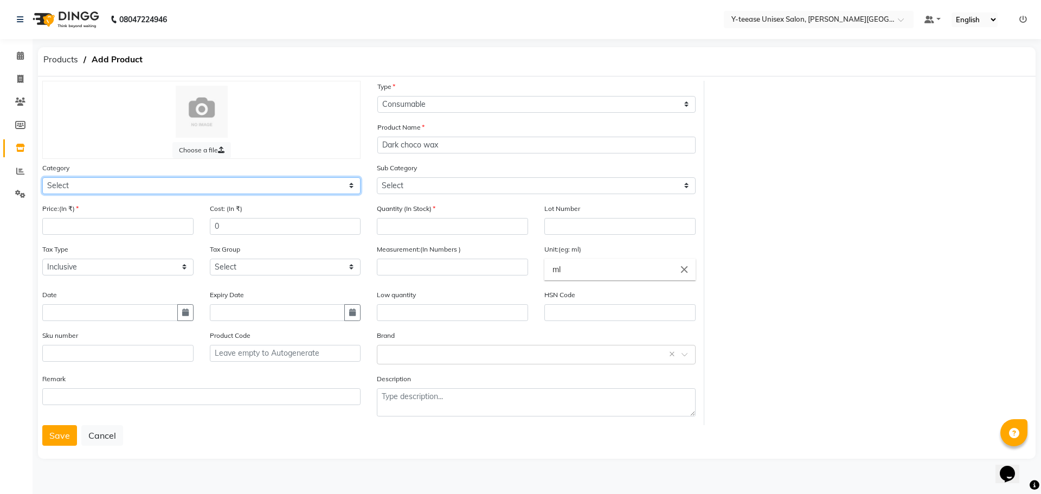
click at [177, 184] on select "Select Hair Skin Makeup Personal Care Appliances [PERSON_NAME] Waxing Disposabl…" at bounding box center [201, 185] width 318 height 17
select select "2801150"
click at [42, 177] on select "Select Hair Skin Makeup Personal Care Appliances [PERSON_NAME] Waxing Disposabl…" at bounding box center [201, 185] width 318 height 17
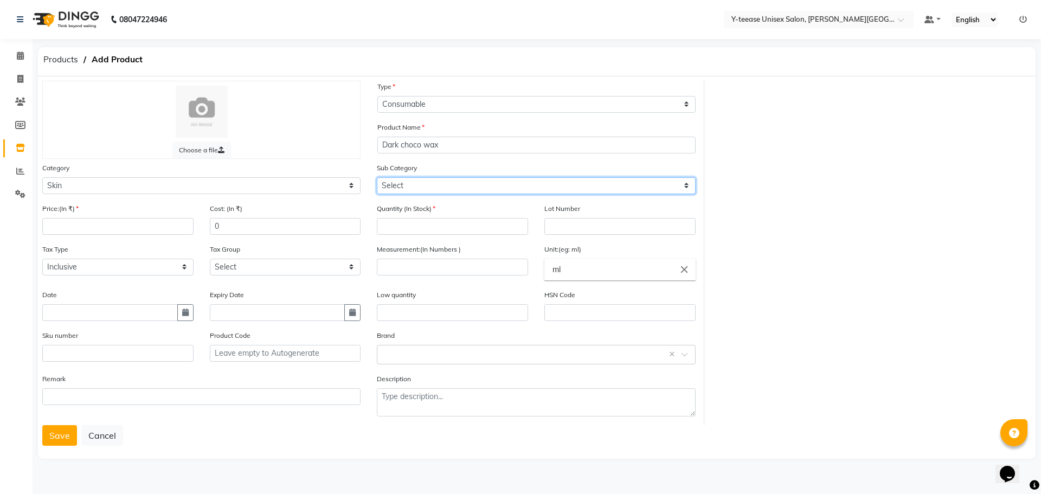
click at [406, 185] on select "Select Cleanser Facial Moisturiser Serum Toner Sun Care Masks Lip Care Eye Care…" at bounding box center [536, 185] width 318 height 17
select select "2801161"
click at [377, 177] on select "Select Cleanser Facial Moisturiser Serum Toner Sun Care Masks Lip Care Eye Care…" at bounding box center [536, 185] width 318 height 17
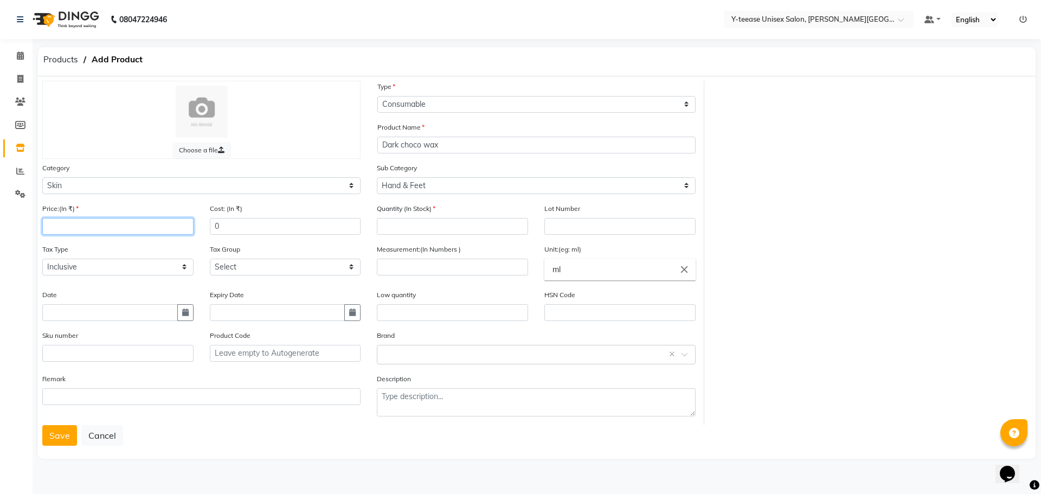
click at [139, 228] on input "number" at bounding box center [117, 226] width 151 height 17
type input "1350"
click at [420, 222] on input "number" at bounding box center [452, 226] width 151 height 17
type input "1"
click at [402, 268] on input "number" at bounding box center [452, 267] width 151 height 17
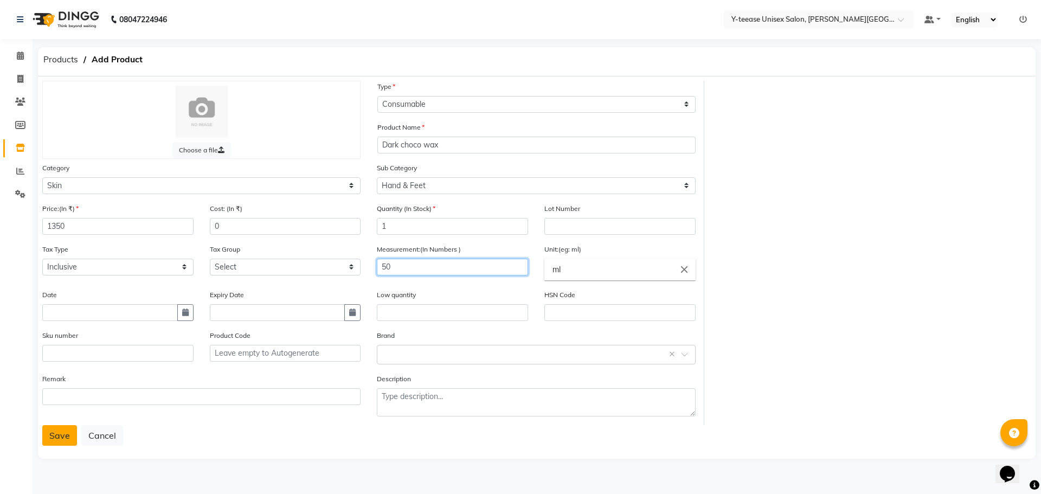
type input "50"
drag, startPoint x: 61, startPoint y: 434, endPoint x: 61, endPoint y: 418, distance: 16.3
click at [61, 434] on button "Save" at bounding box center [59, 435] width 35 height 21
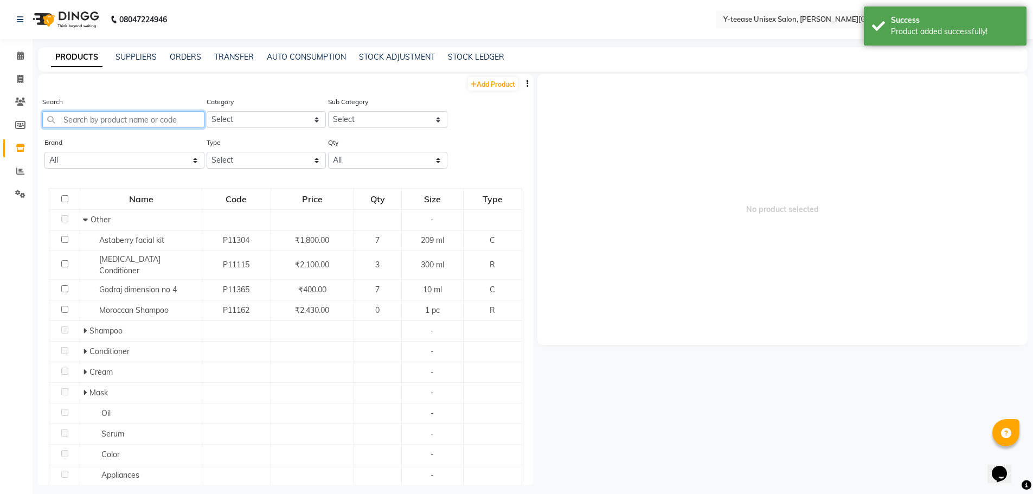
click at [156, 118] on input "text" at bounding box center [123, 119] width 162 height 17
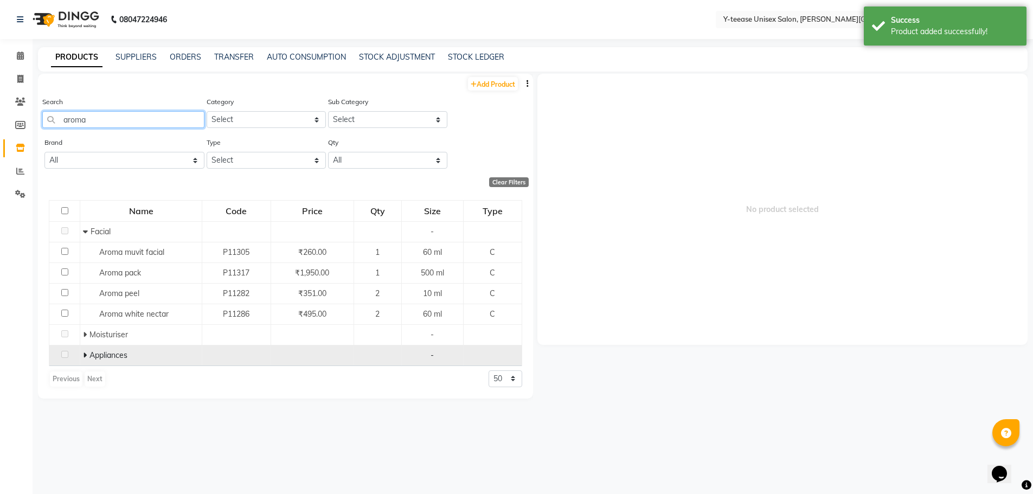
type input "aroma"
click at [84, 355] on icon at bounding box center [85, 355] width 4 height 8
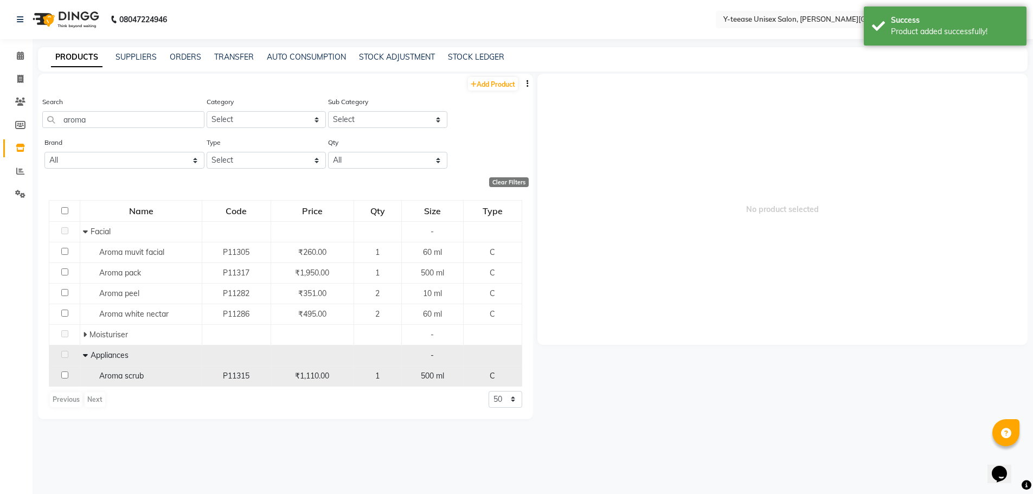
click at [155, 379] on div "Aroma scrub" at bounding box center [141, 375] width 116 height 11
select select
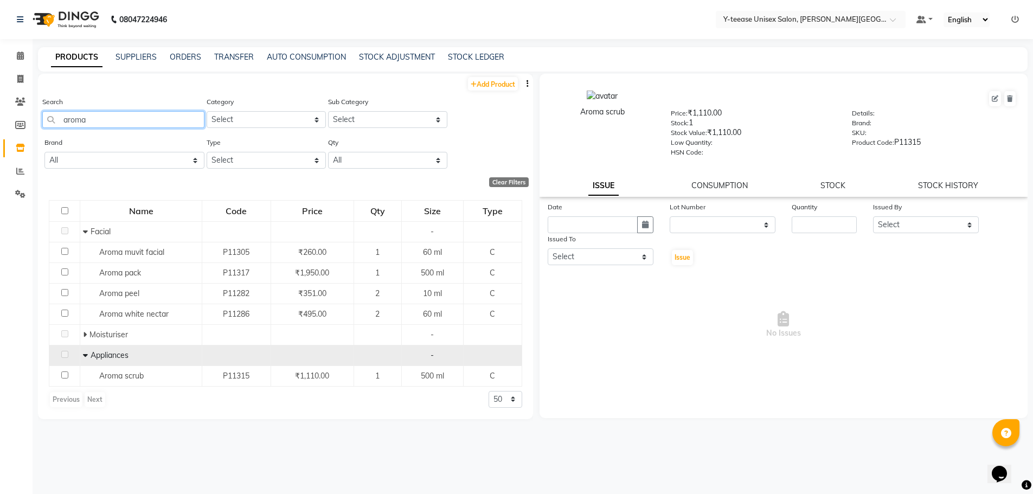
drag, startPoint x: 97, startPoint y: 116, endPoint x: 57, endPoint y: 123, distance: 40.2
click at [57, 123] on input "aroma" at bounding box center [123, 119] width 162 height 17
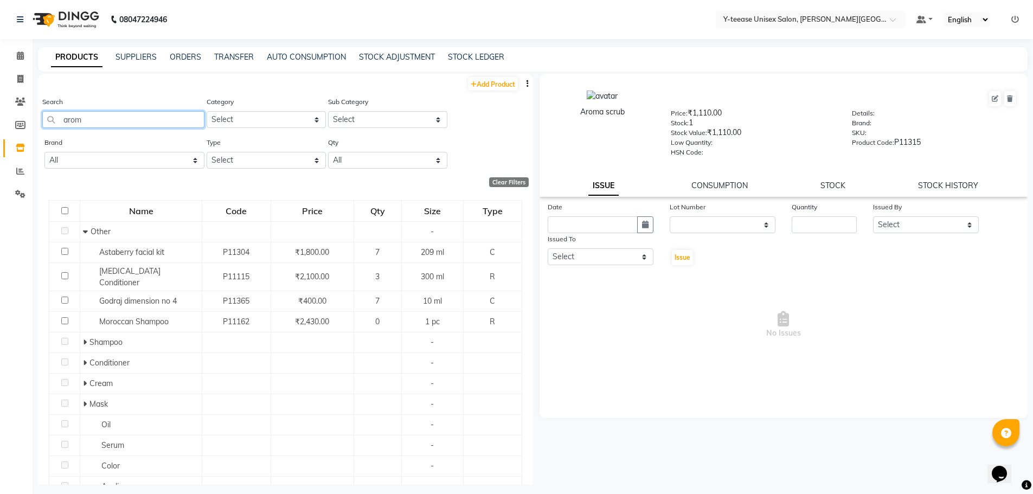
type input "aroma"
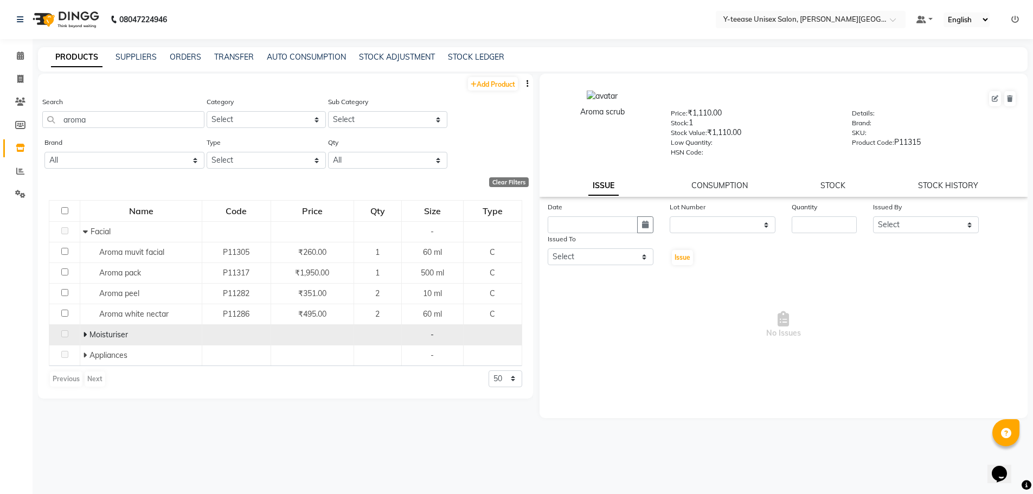
click at [86, 335] on icon at bounding box center [85, 335] width 4 height 8
drag, startPoint x: 105, startPoint y: 116, endPoint x: 16, endPoint y: 123, distance: 89.2
click at [16, 123] on app-home "08047224946 Select Location × Y-teease Unisex Salon, [PERSON_NAME] Nagar Defaul…" at bounding box center [516, 250] width 1033 height 501
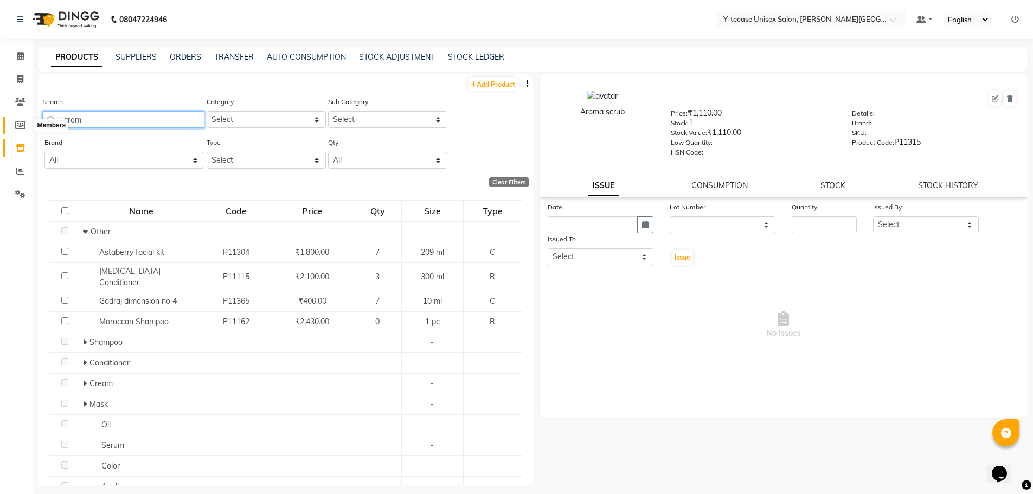
type input "aroma"
drag, startPoint x: 88, startPoint y: 119, endPoint x: 52, endPoint y: 121, distance: 36.4
click at [52, 121] on input "aroma" at bounding box center [123, 119] width 162 height 17
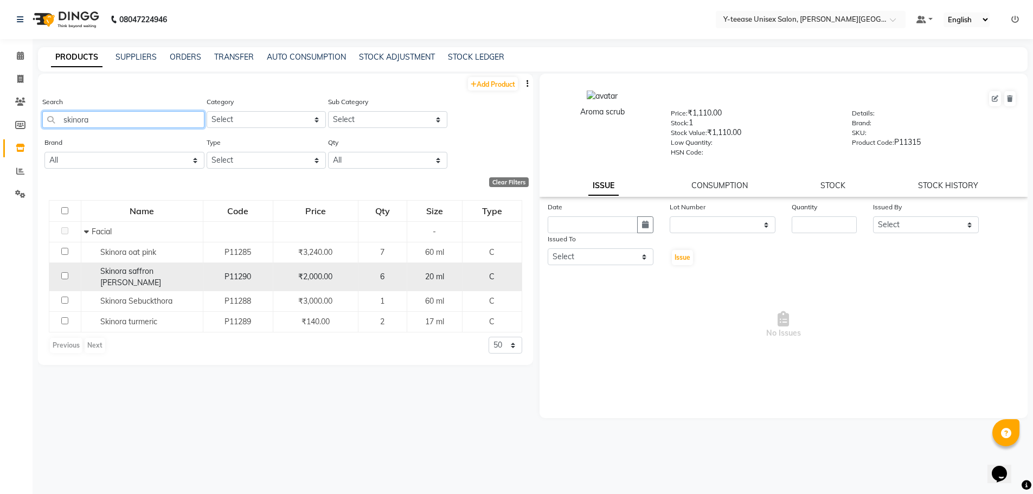
type input "skinora"
click at [183, 272] on div "Skinora saffron [PERSON_NAME]" at bounding box center [142, 277] width 116 height 23
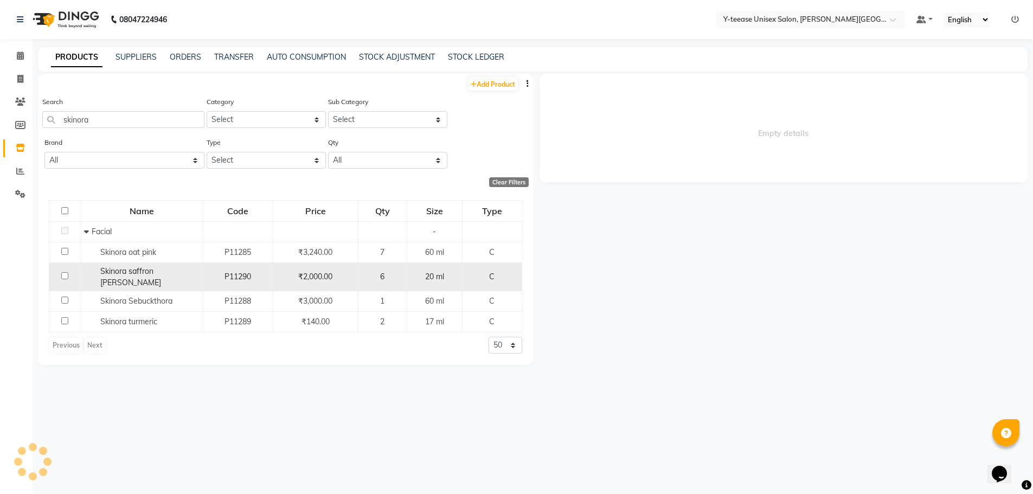
select select
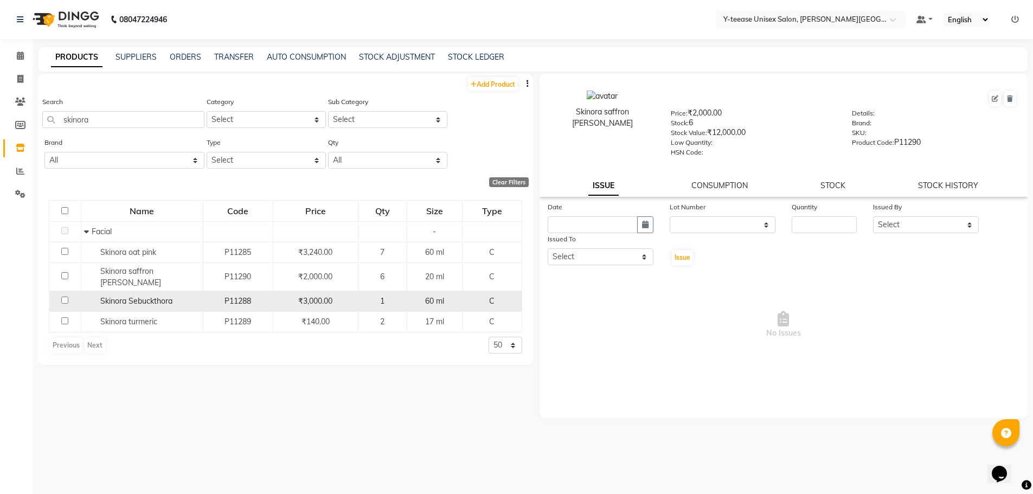
scroll to position [7, 0]
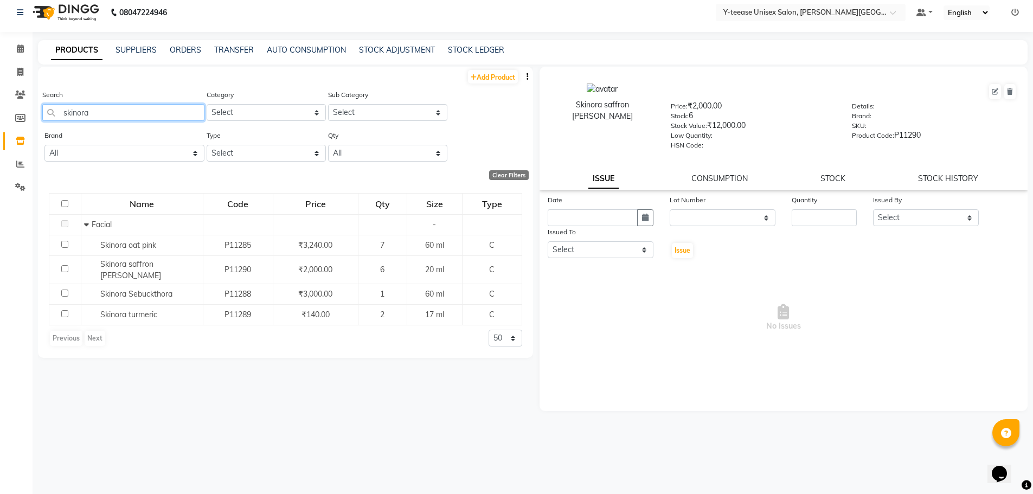
click at [129, 112] on input "skinora" at bounding box center [123, 112] width 162 height 17
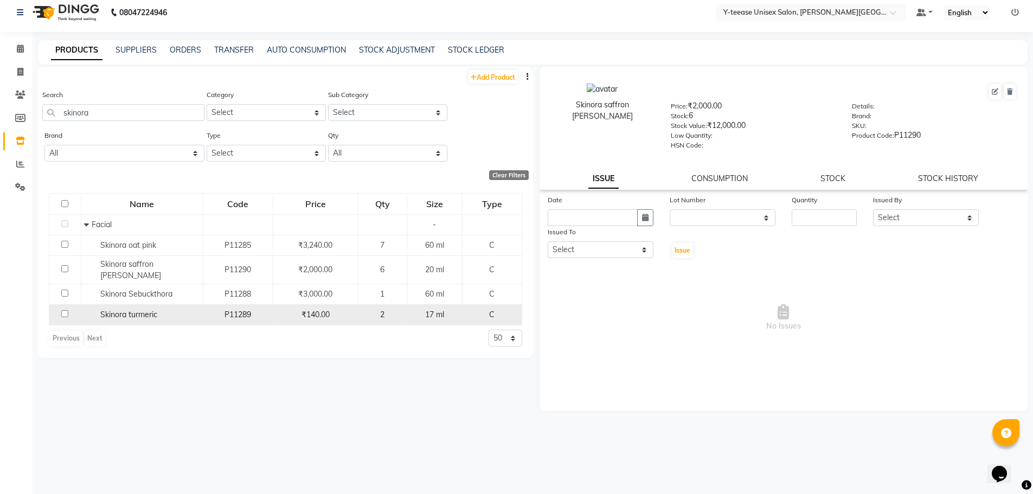
click at [160, 309] on div "Skinora turmeric" at bounding box center [142, 314] width 116 height 11
select select
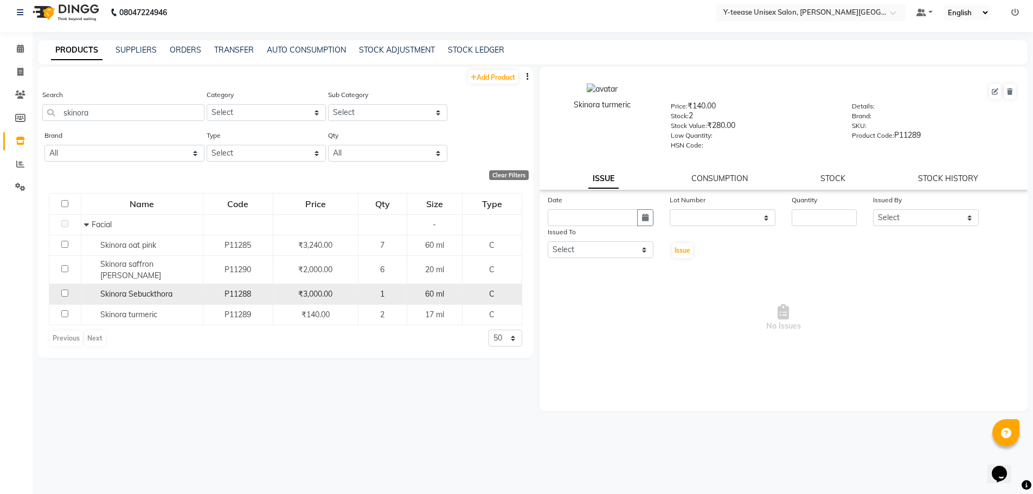
click at [166, 292] on td "Skinora Sebuckthora" at bounding box center [142, 294] width 122 height 21
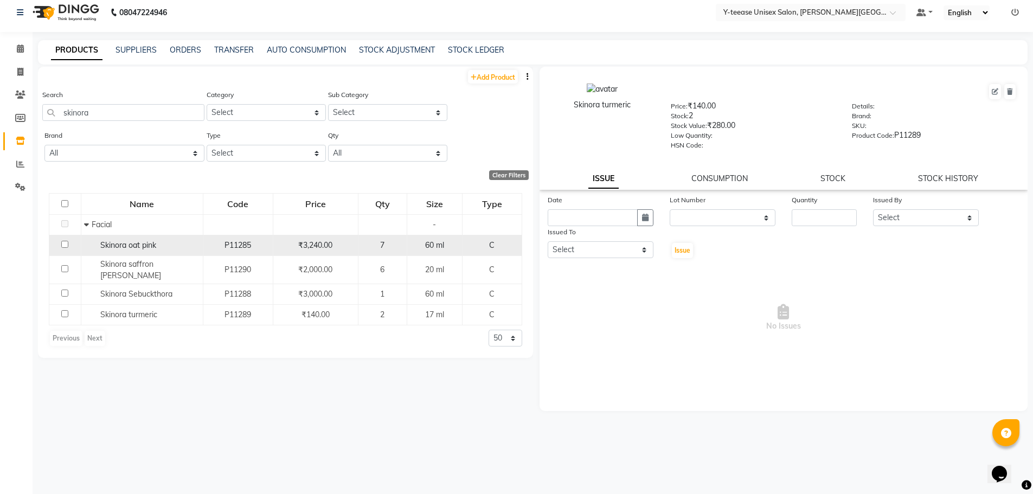
click at [181, 238] on td "Skinora oat pink" at bounding box center [142, 245] width 122 height 21
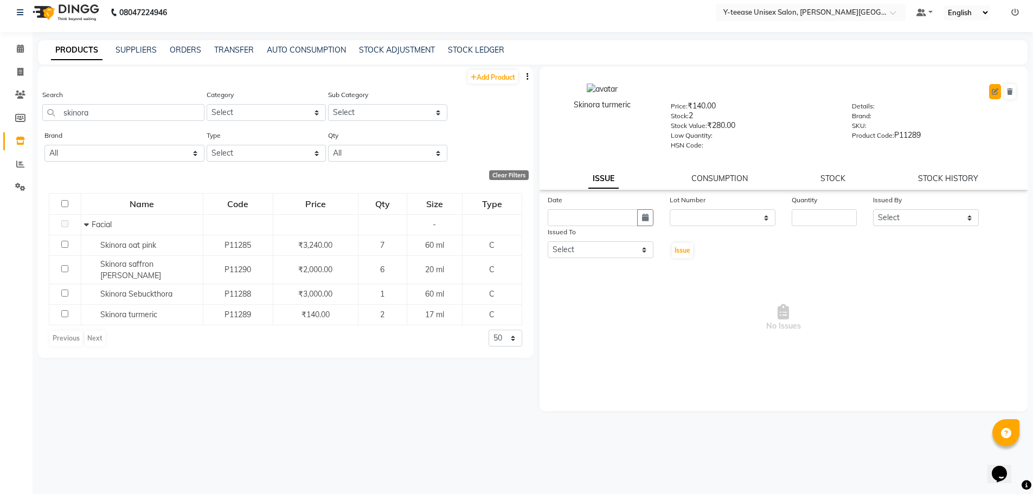
click at [995, 92] on icon at bounding box center [995, 91] width 7 height 7
select select "C"
select select "2801150"
select select "true"
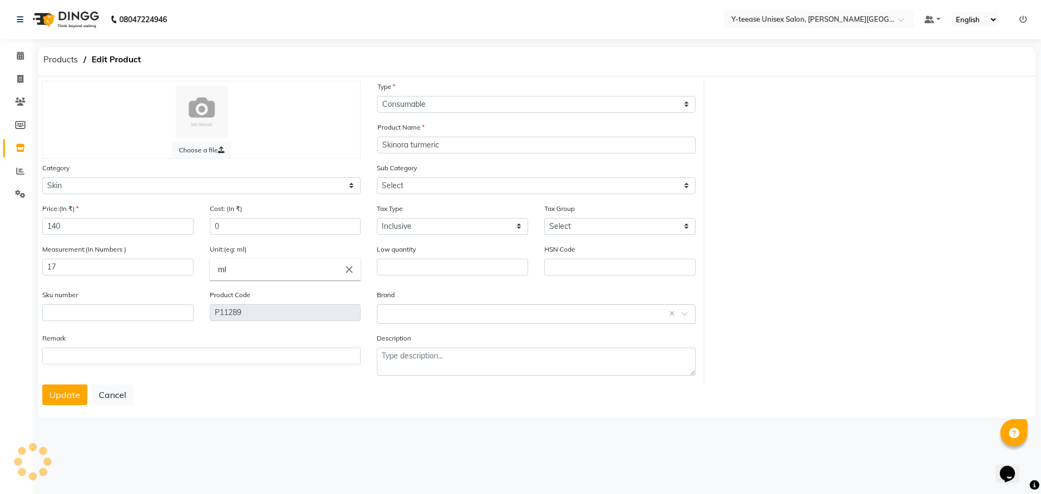
select select "2801152"
click at [28, 55] on span at bounding box center [20, 56] width 19 height 12
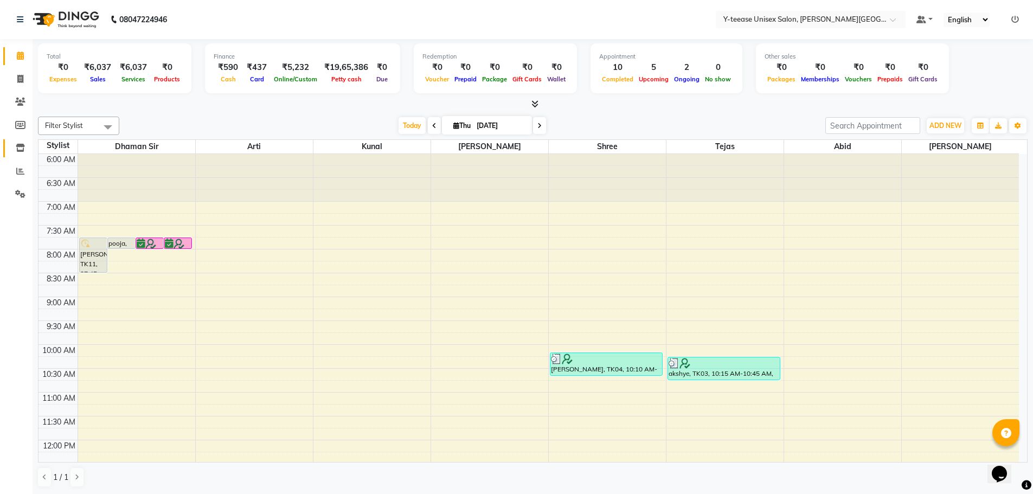
click at [20, 142] on link "Inventory" at bounding box center [16, 148] width 26 height 18
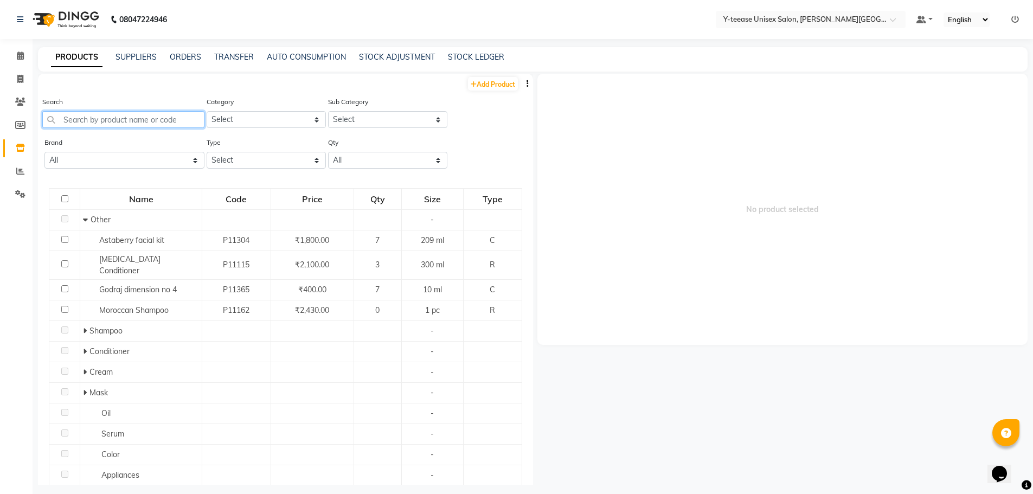
click at [145, 116] on input "text" at bounding box center [123, 119] width 162 height 17
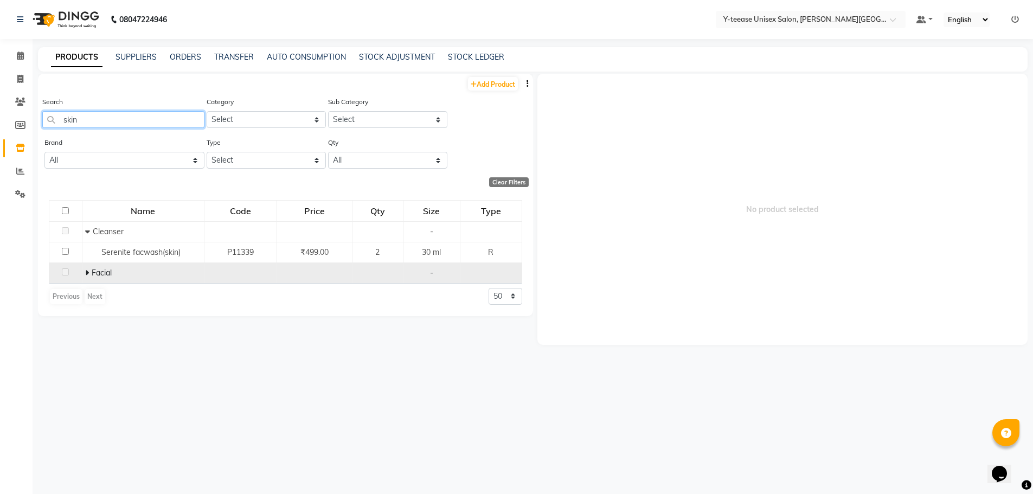
type input "skin"
click at [88, 270] on span at bounding box center [88, 273] width 7 height 10
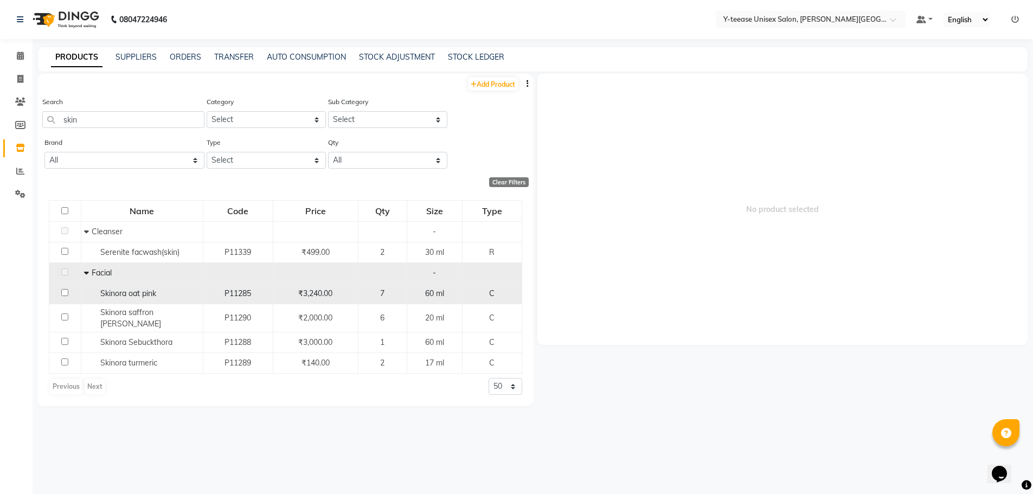
click at [177, 301] on td "Skinora oat pink" at bounding box center [142, 293] width 122 height 21
click at [124, 291] on span "Skinora oat pink" at bounding box center [128, 293] width 56 height 10
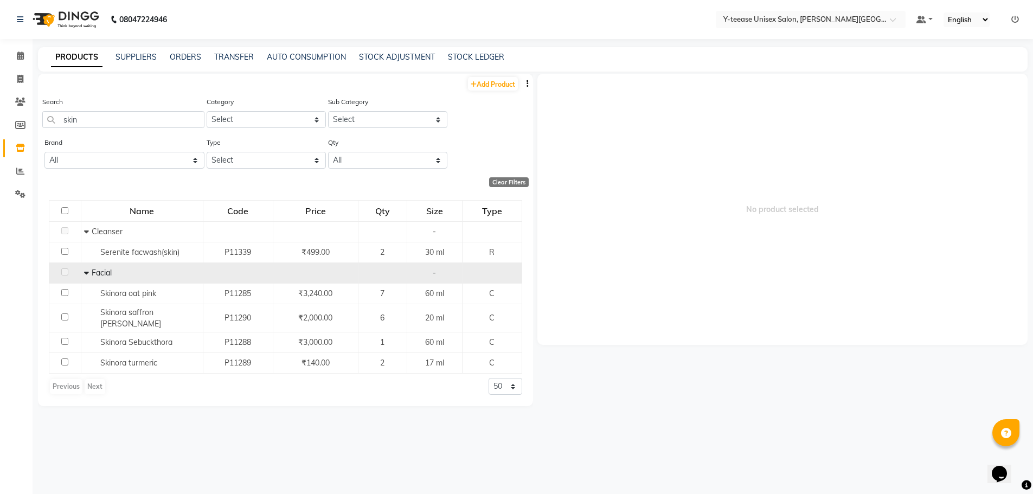
select select
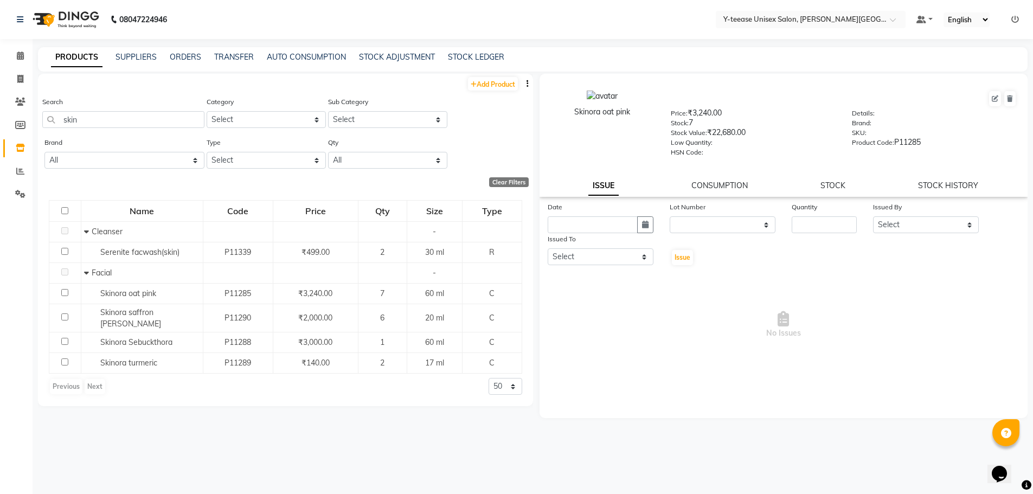
click at [986, 98] on div at bounding box center [844, 98] width 346 height 17
click at [992, 97] on icon at bounding box center [995, 98] width 7 height 7
select select "true"
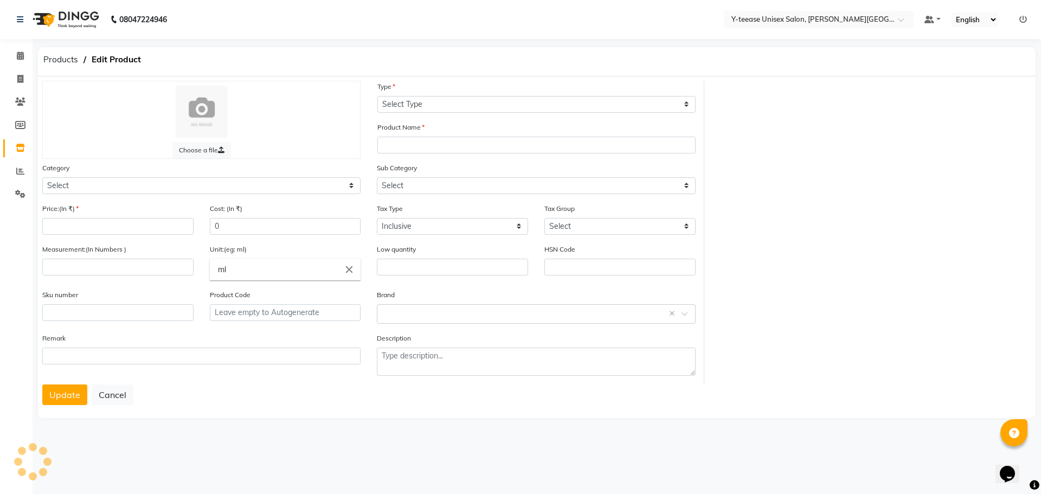
select select "C"
type input "Skinora oat pink"
select select
type input "3240"
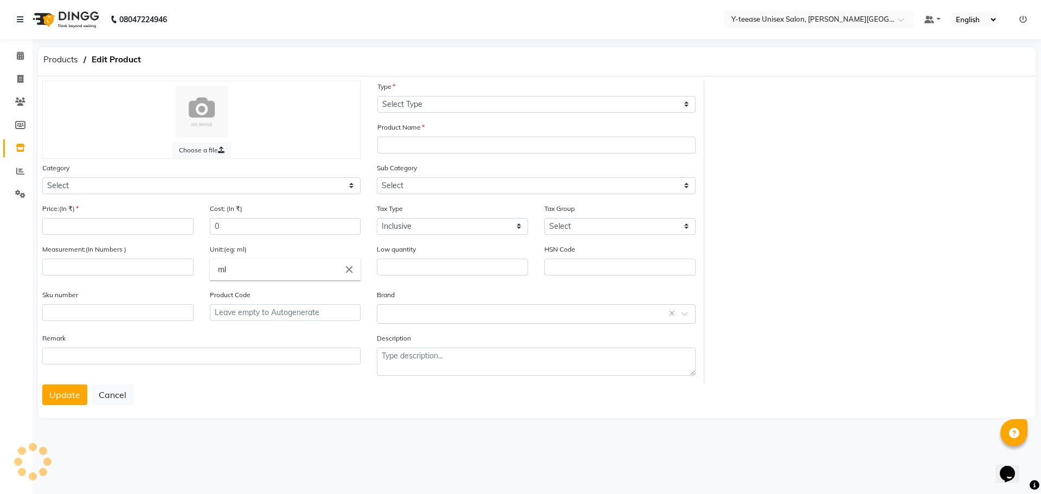
type input "60"
type input "P11285"
select select "2801150"
select select "2801152"
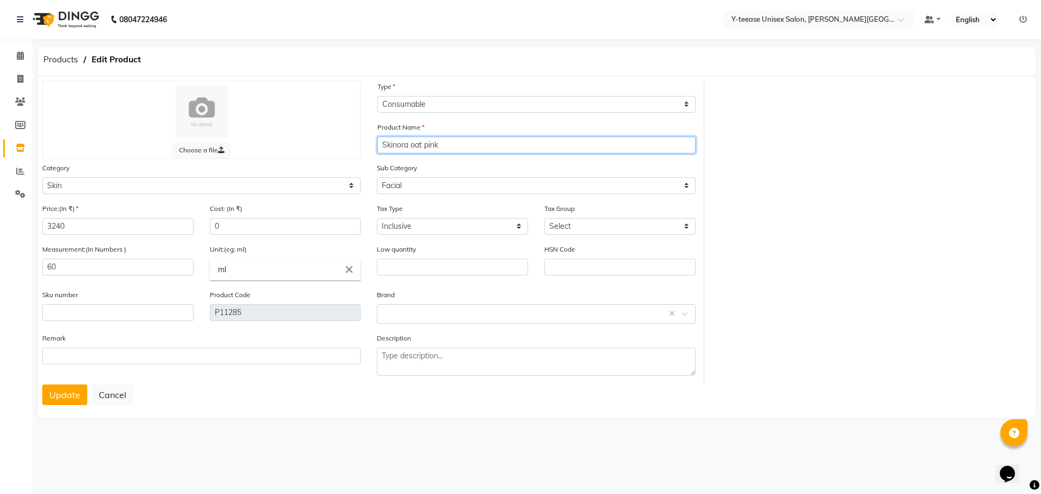
click at [421, 144] on input "Skinora oat pink" at bounding box center [536, 145] width 318 height 17
type input "Skinora pink"
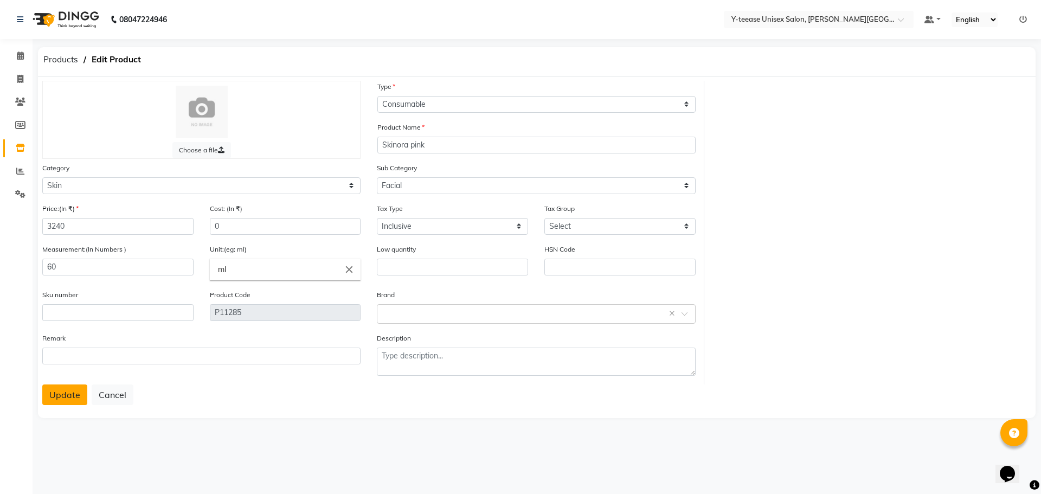
click at [70, 395] on button "Update" at bounding box center [64, 394] width 45 height 21
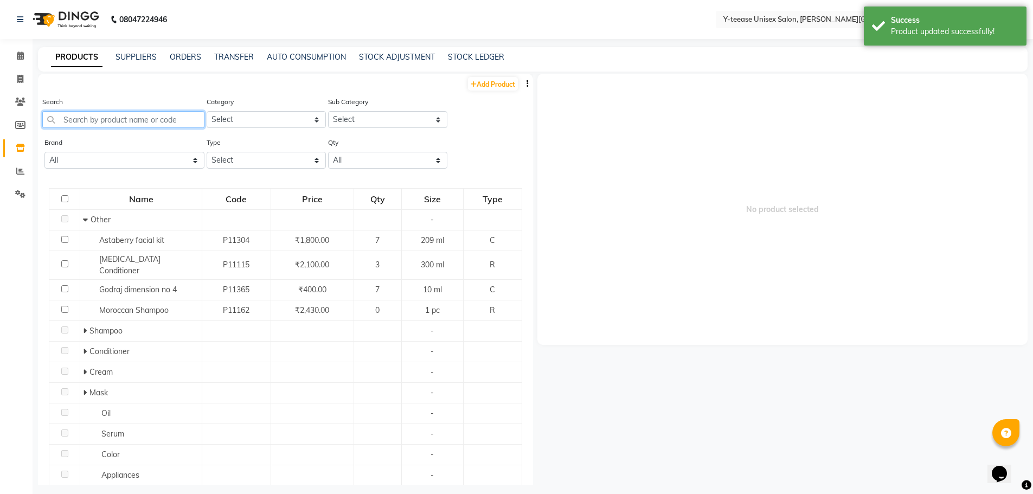
click at [122, 117] on input "text" at bounding box center [123, 119] width 162 height 17
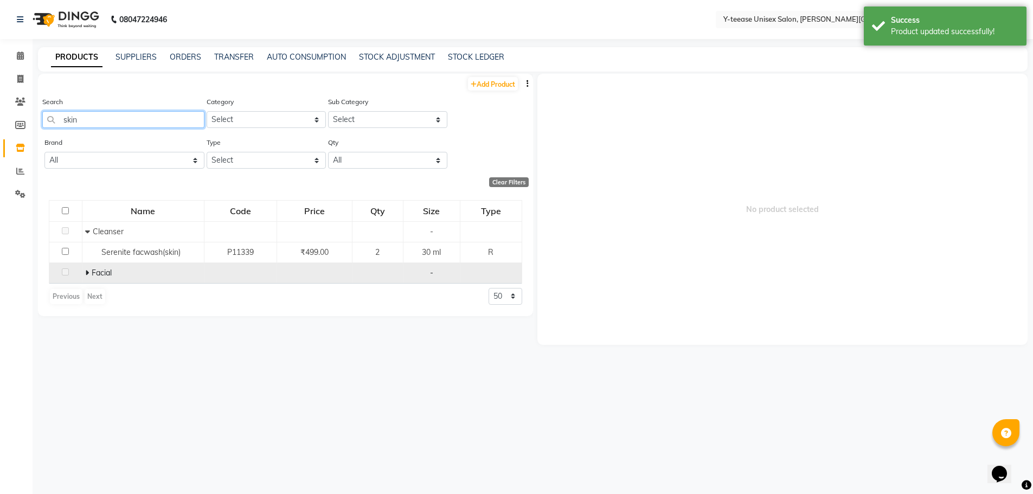
type input "skin"
click at [85, 278] on div "Facial" at bounding box center [143, 272] width 116 height 11
click at [88, 272] on span at bounding box center [88, 273] width 7 height 10
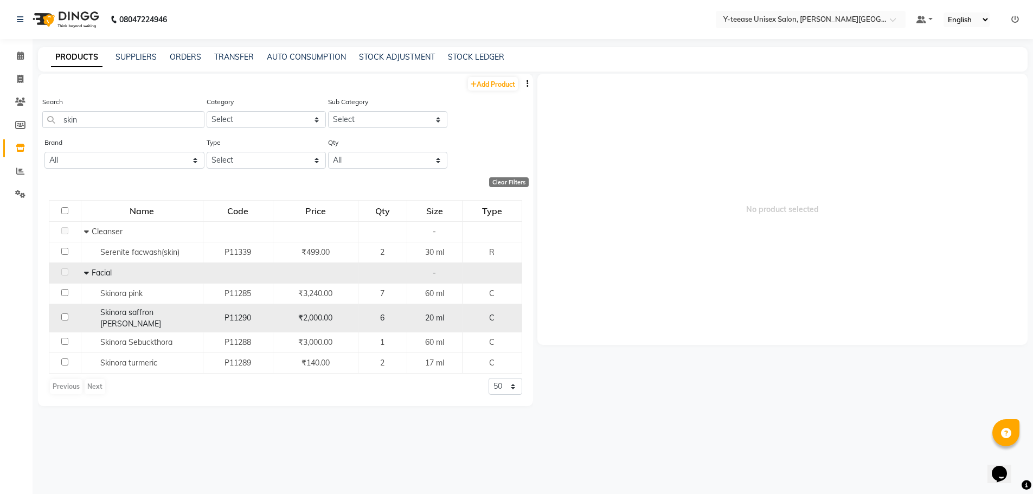
click at [140, 312] on span "Skinora saffron [PERSON_NAME]" at bounding box center [130, 317] width 61 height 21
select select
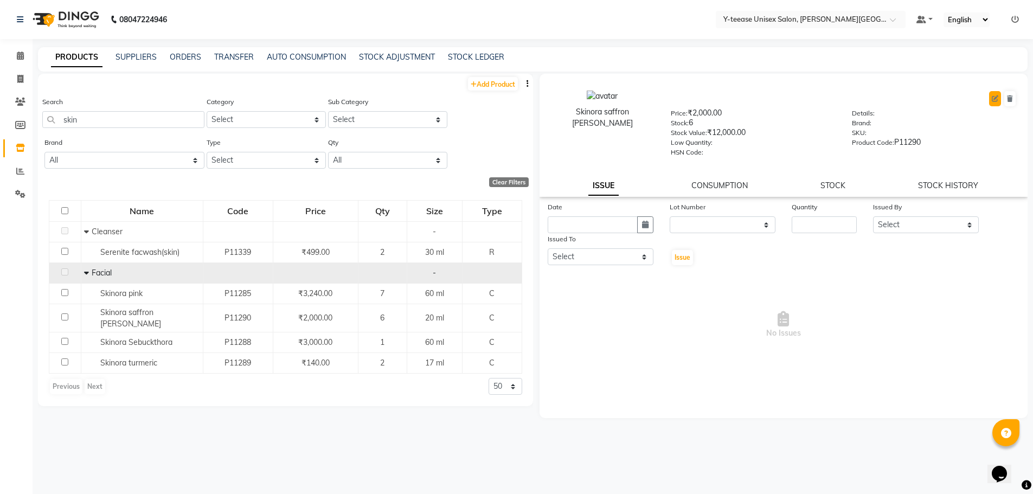
click at [999, 98] on button at bounding box center [995, 98] width 12 height 15
select select "C"
select select "true"
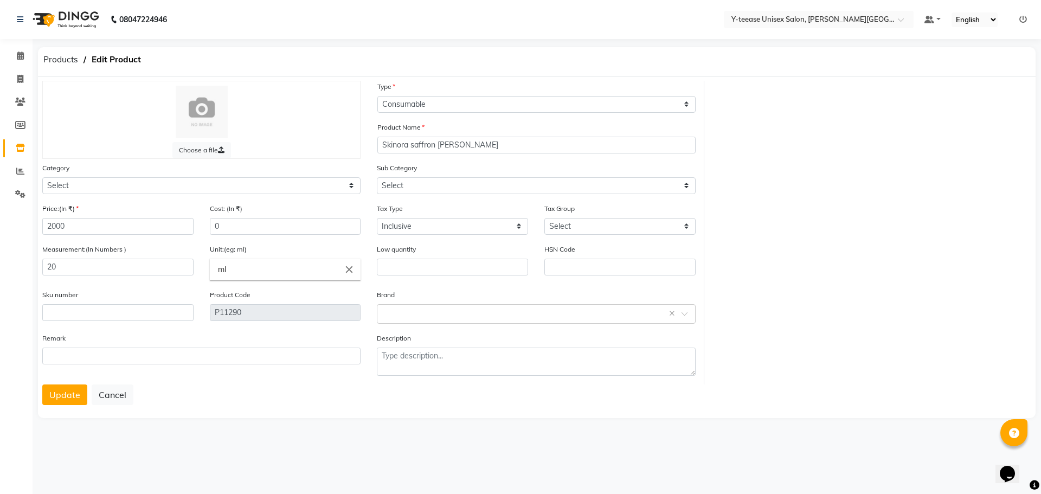
select select "2801150"
select select "2801152"
drag, startPoint x: 410, startPoint y: 147, endPoint x: 433, endPoint y: 143, distance: 23.3
click at [433, 143] on input "Skinora saffron [PERSON_NAME]" at bounding box center [536, 145] width 318 height 17
click at [474, 146] on input "Skinora n [PERSON_NAME]" at bounding box center [536, 145] width 318 height 17
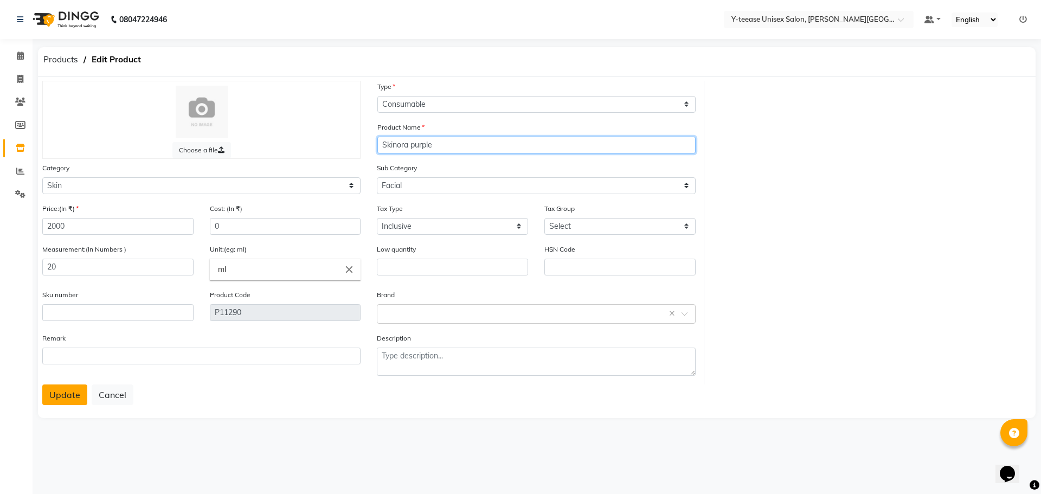
type input "Skinora purple"
click at [49, 390] on button "Update" at bounding box center [64, 394] width 45 height 21
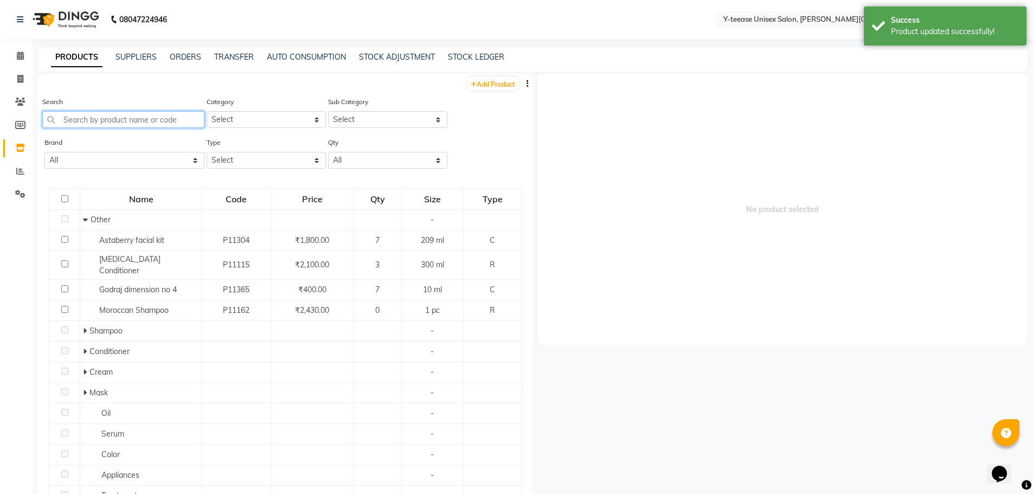
click at [113, 124] on input "text" at bounding box center [123, 119] width 162 height 17
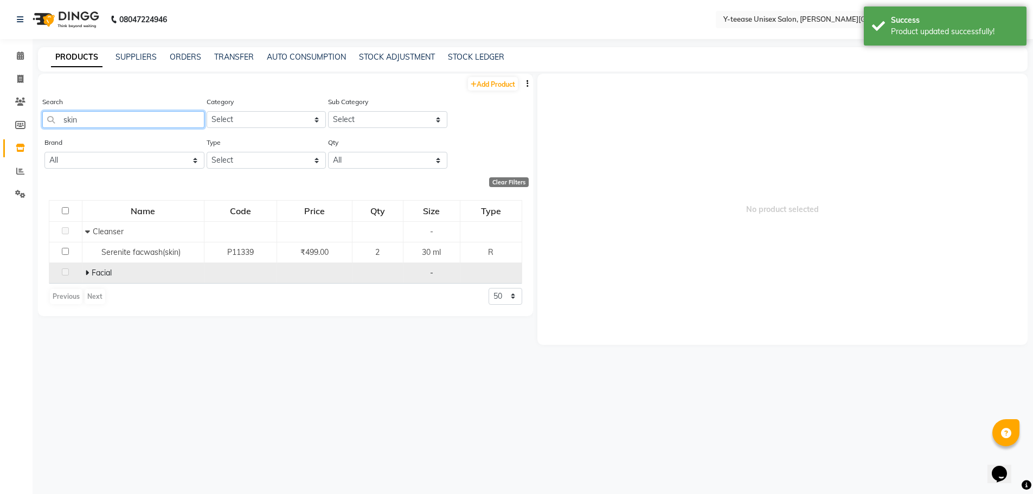
type input "skin"
click at [87, 272] on icon at bounding box center [87, 273] width 4 height 8
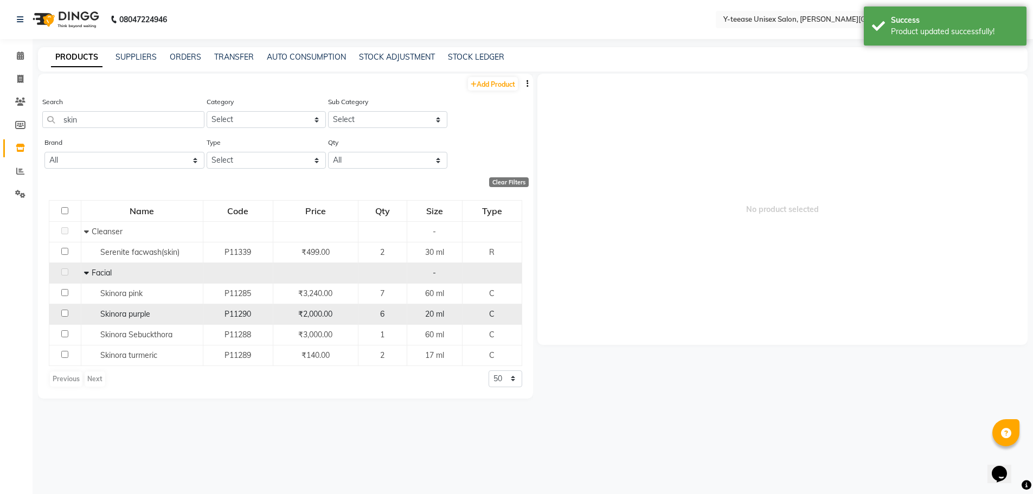
click at [149, 314] on span "Skinora purple" at bounding box center [125, 314] width 50 height 10
select select
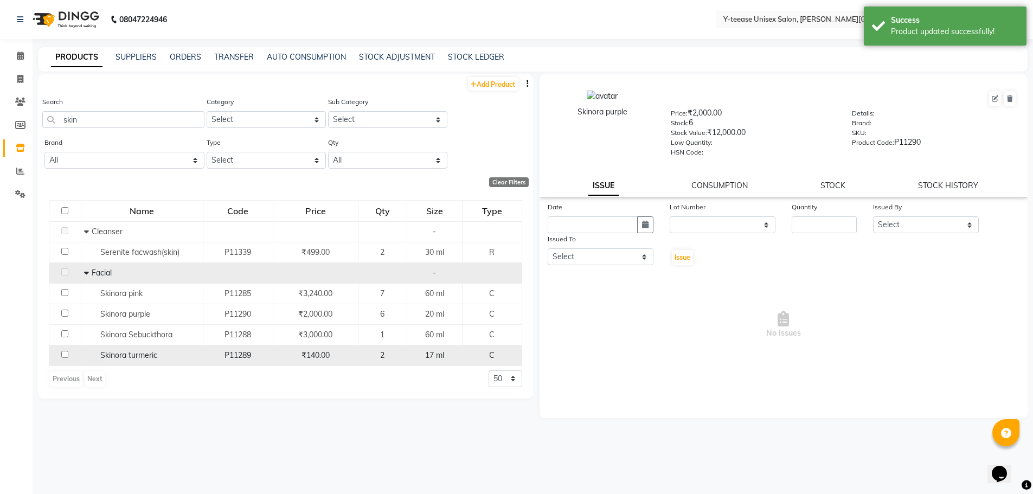
click at [145, 360] on span "Skinora turmeric" at bounding box center [128, 355] width 57 height 10
select select
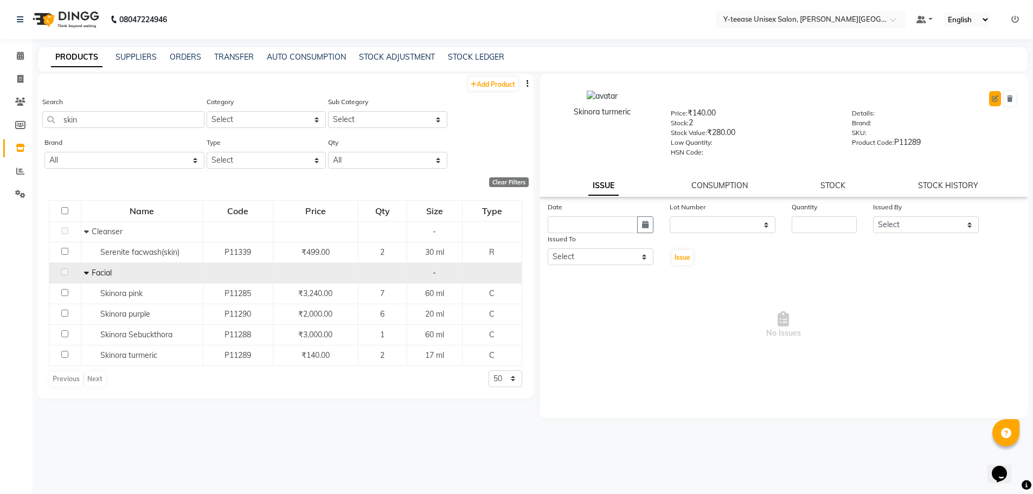
click at [995, 98] on icon at bounding box center [995, 98] width 7 height 7
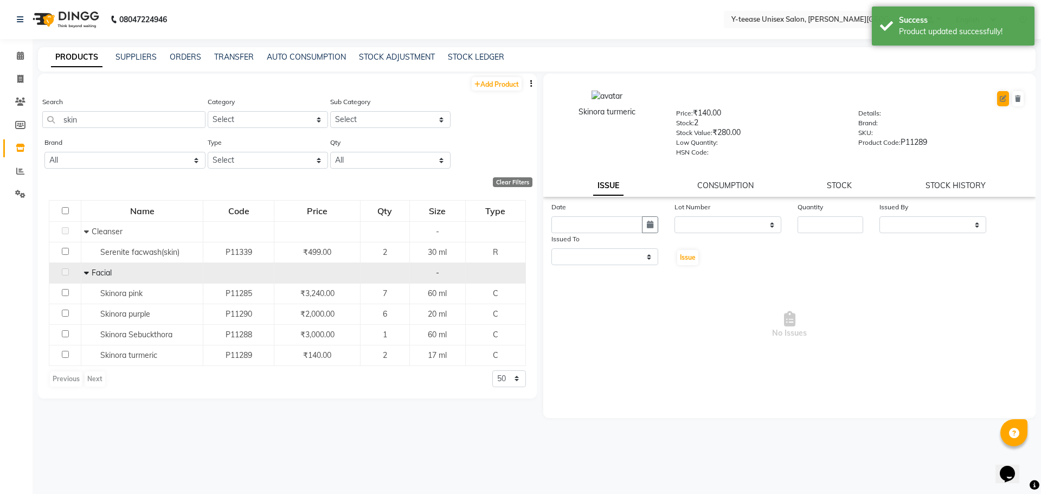
select select "C"
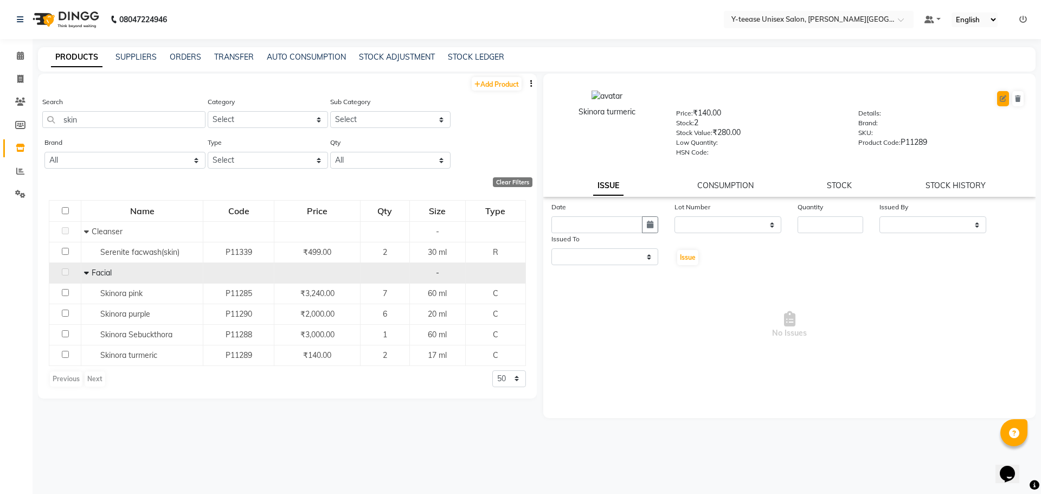
select select "2801150"
select select "2801152"
select select "true"
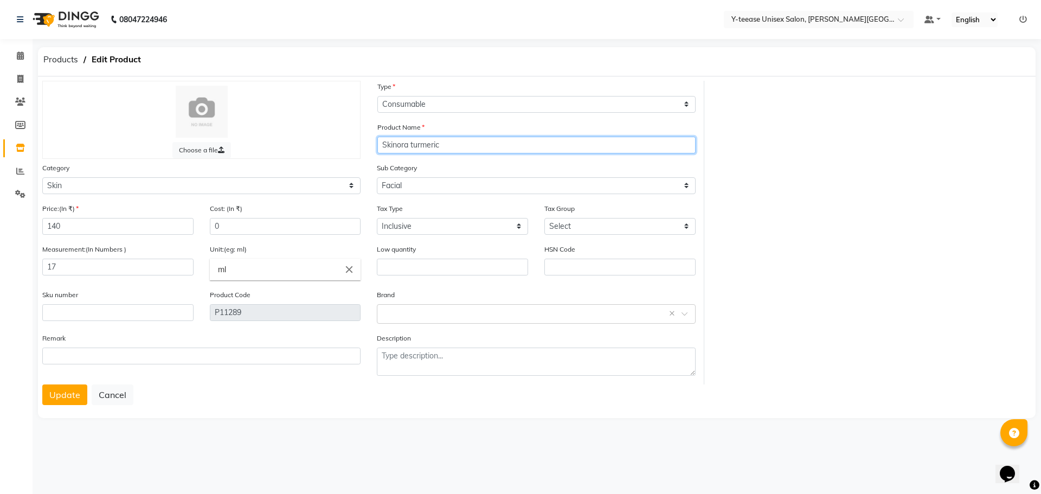
click at [451, 144] on input "Skinora turmeric" at bounding box center [536, 145] width 318 height 17
click at [422, 149] on input "Skinora organe" at bounding box center [536, 145] width 318 height 17
drag, startPoint x: 413, startPoint y: 147, endPoint x: 460, endPoint y: 140, distance: 47.2
click at [457, 143] on input "Skinora organe" at bounding box center [536, 145] width 318 height 17
type input "Skinora orange"
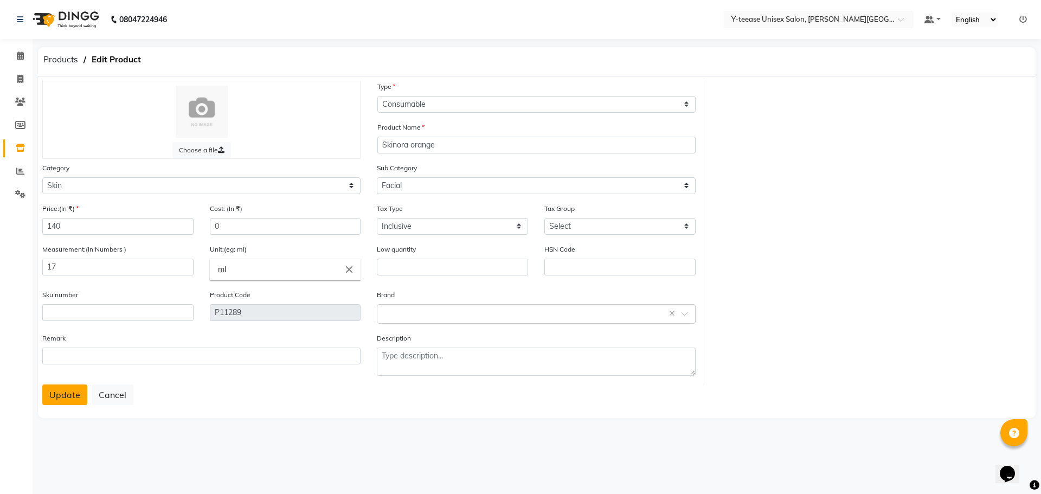
click at [69, 390] on button "Update" at bounding box center [64, 394] width 45 height 21
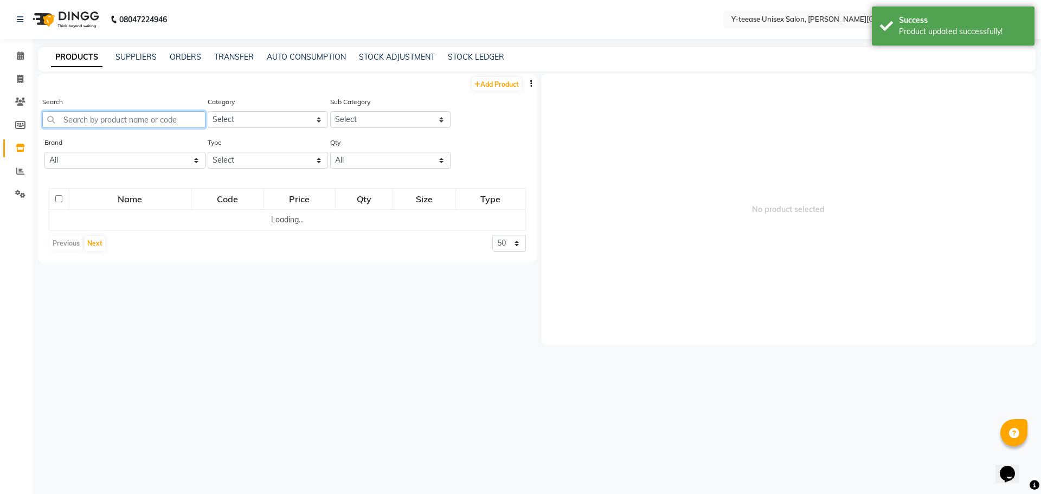
click at [112, 114] on input "text" at bounding box center [123, 119] width 163 height 17
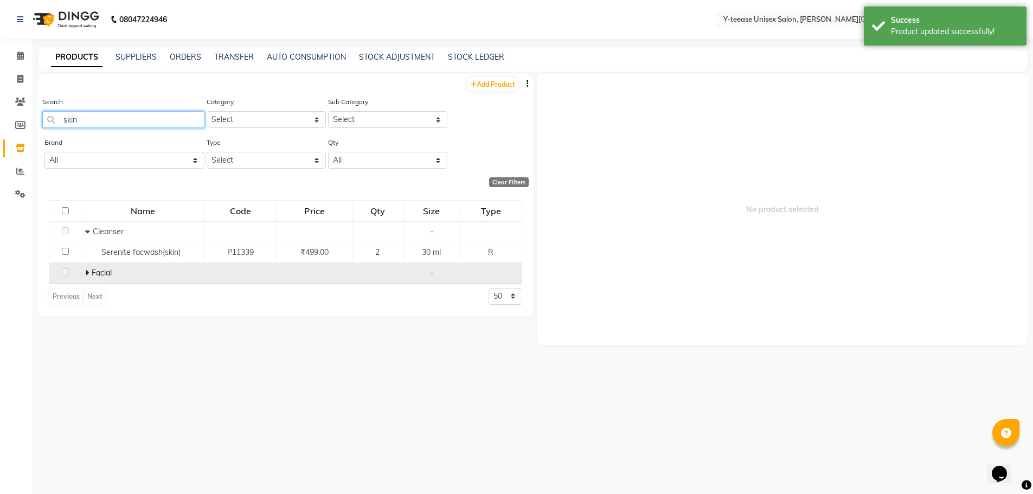
type input "skin"
click at [88, 275] on icon at bounding box center [87, 273] width 4 height 8
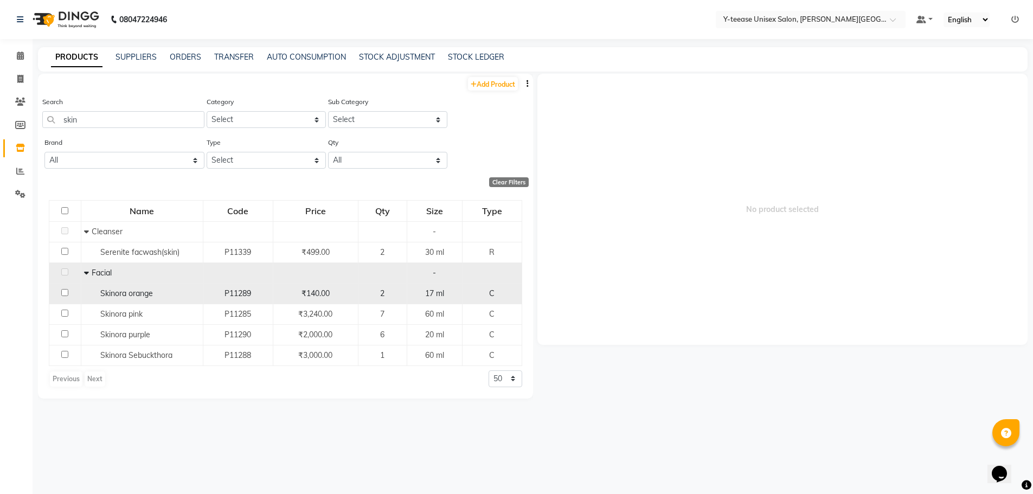
click at [325, 294] on span "₹140.00" at bounding box center [316, 293] width 28 height 10
select select
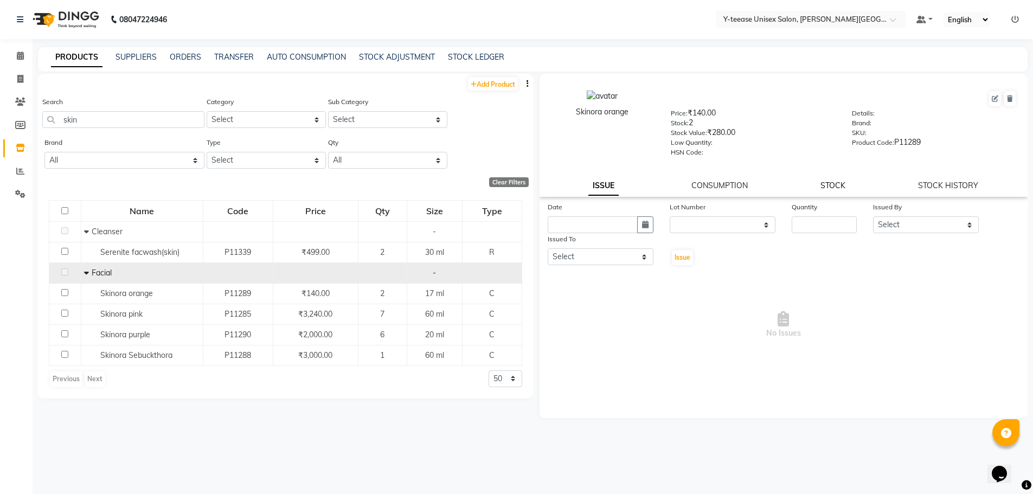
click at [833, 185] on link "STOCK" at bounding box center [832, 186] width 25 height 10
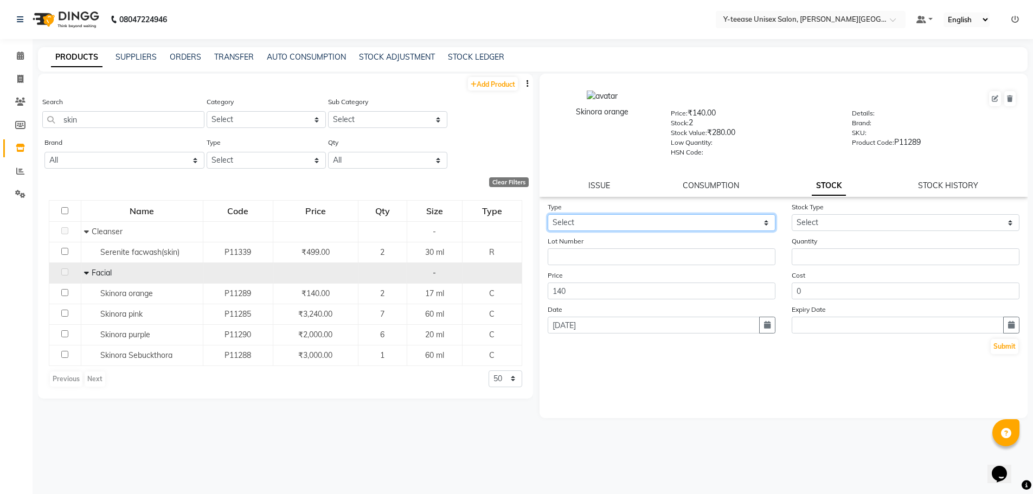
click at [613, 223] on select "Select In Out" at bounding box center [662, 222] width 228 height 17
select select "out"
click at [548, 214] on select "Select In Out" at bounding box center [662, 222] width 228 height 17
select select
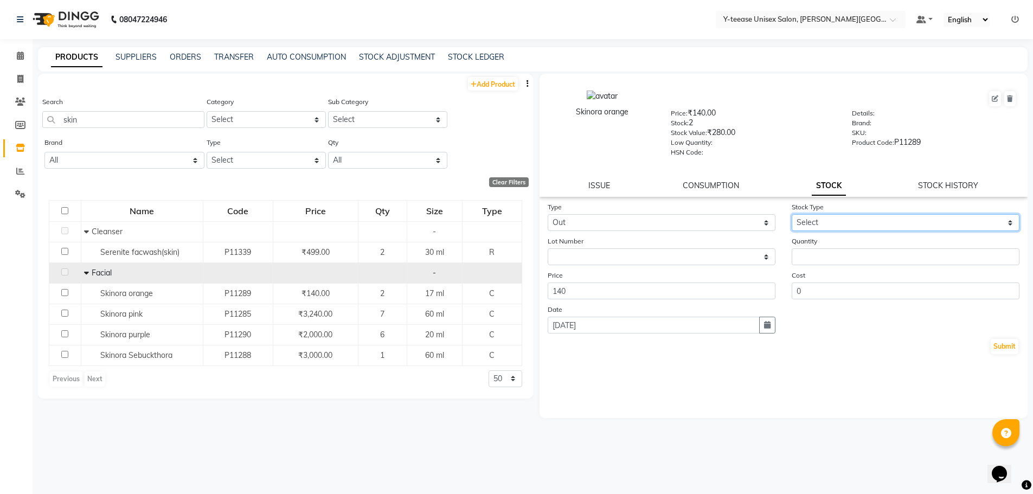
click at [851, 220] on select "Select Internal Use Damaged Expired Adjustment Return Other" at bounding box center [906, 222] width 228 height 17
select select "adjustment"
click at [792, 214] on select "Select Internal Use Damaged Expired Adjustment Return Other" at bounding box center [906, 222] width 228 height 17
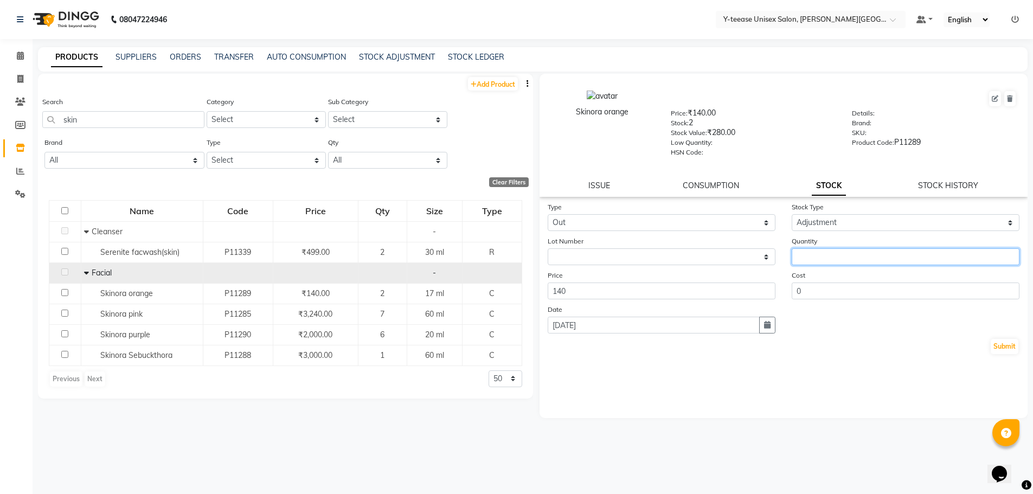
click at [838, 259] on input "number" at bounding box center [906, 256] width 228 height 17
type input "1"
click at [992, 345] on button "Submit" at bounding box center [1005, 346] width 28 height 15
select select
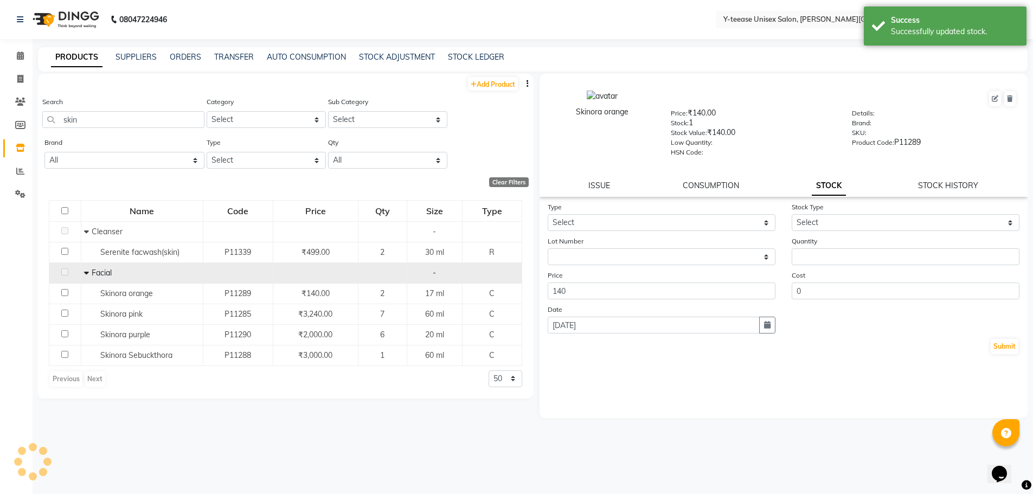
click at [491, 75] on div "Add Product" at bounding box center [285, 83] width 495 height 18
click at [491, 80] on link "Add Product" at bounding box center [493, 84] width 50 height 14
select select "true"
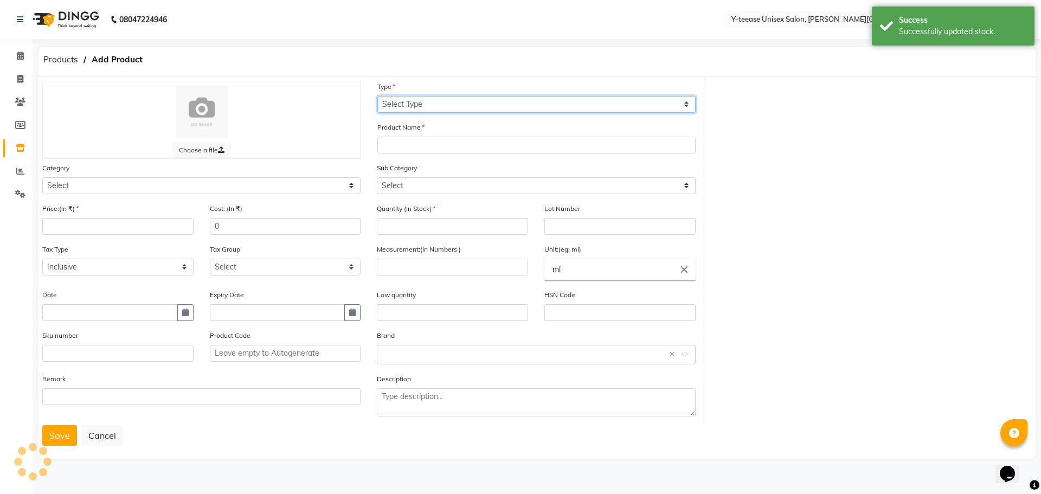
click at [454, 105] on select "Select Type Both Retail Consumable" at bounding box center [536, 104] width 318 height 17
select select "C"
click at [377, 96] on select "Select Type Both Retail Consumable" at bounding box center [536, 104] width 318 height 17
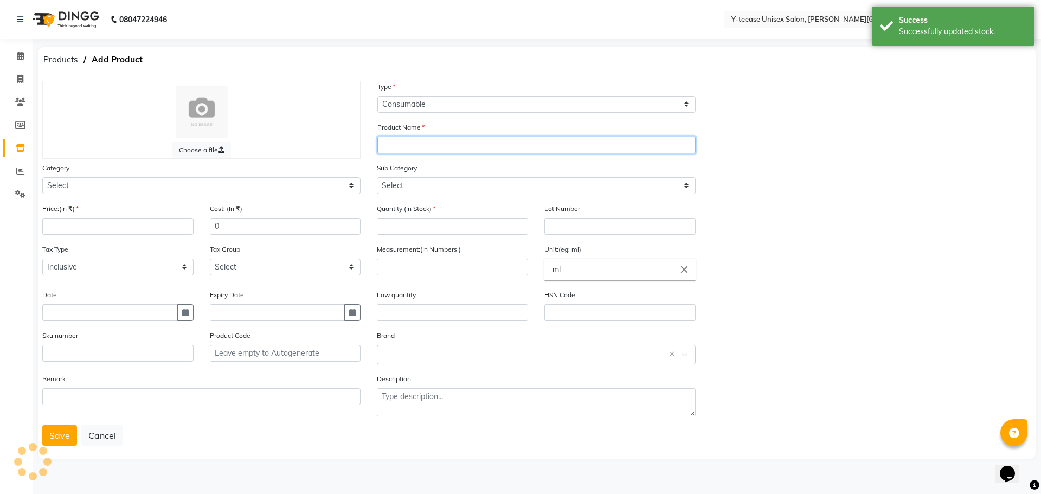
click at [437, 147] on input "text" at bounding box center [536, 145] width 318 height 17
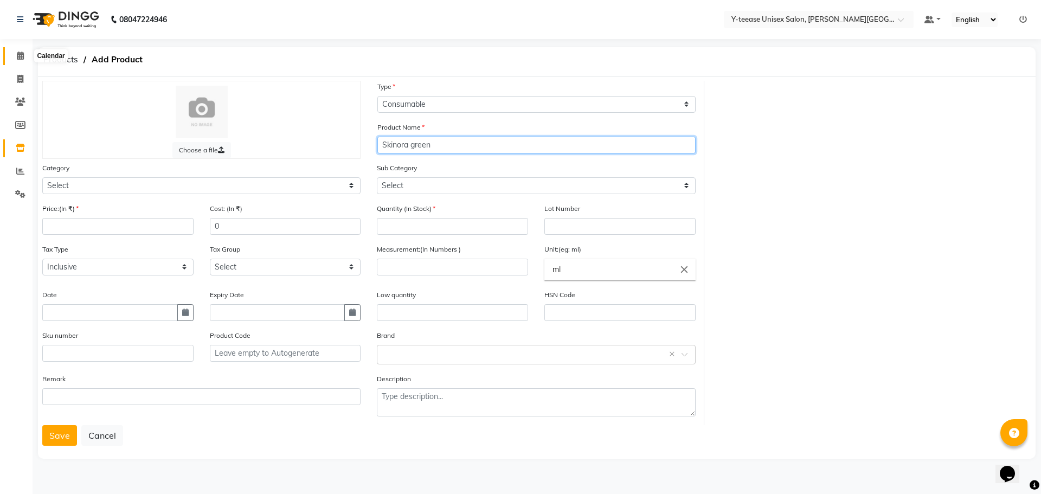
type input "Skinora green"
click at [23, 57] on icon at bounding box center [20, 56] width 7 height 8
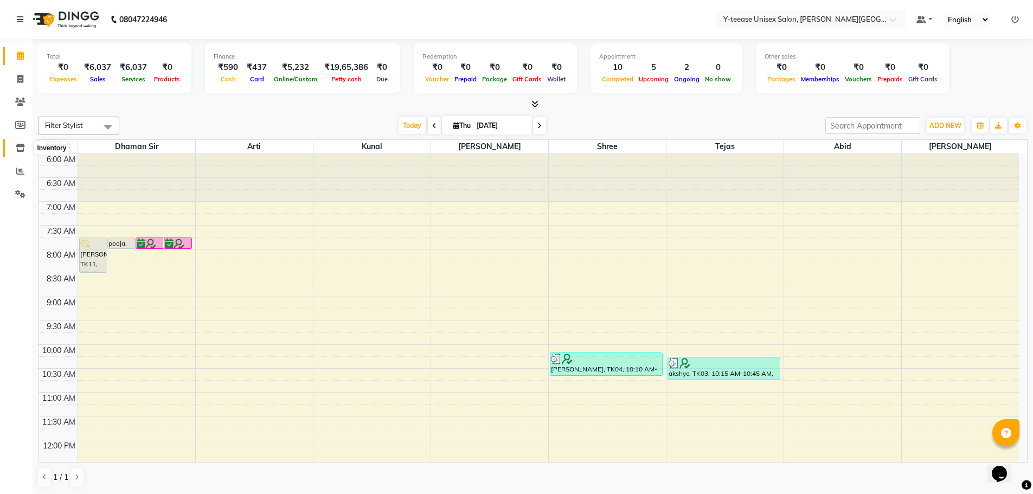
click at [23, 150] on icon at bounding box center [20, 148] width 9 height 8
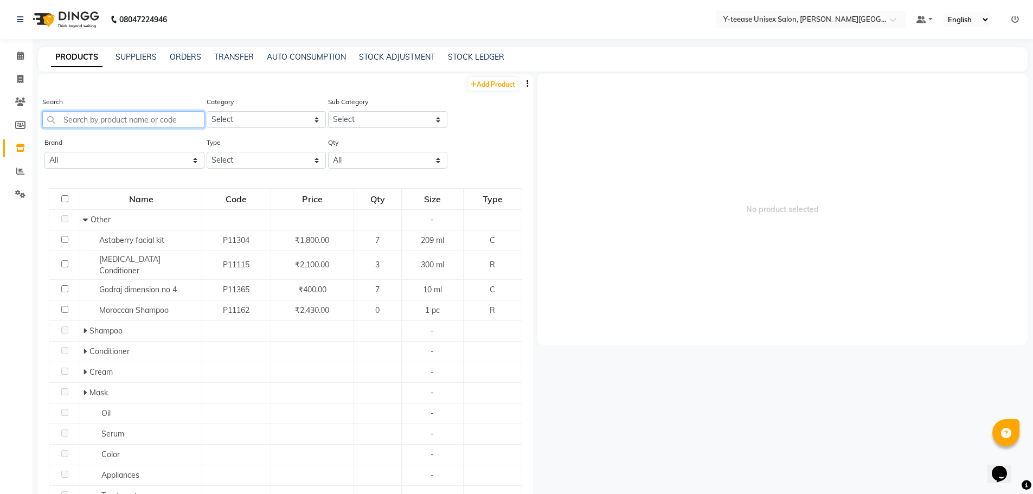
click at [166, 127] on input "text" at bounding box center [123, 119] width 162 height 17
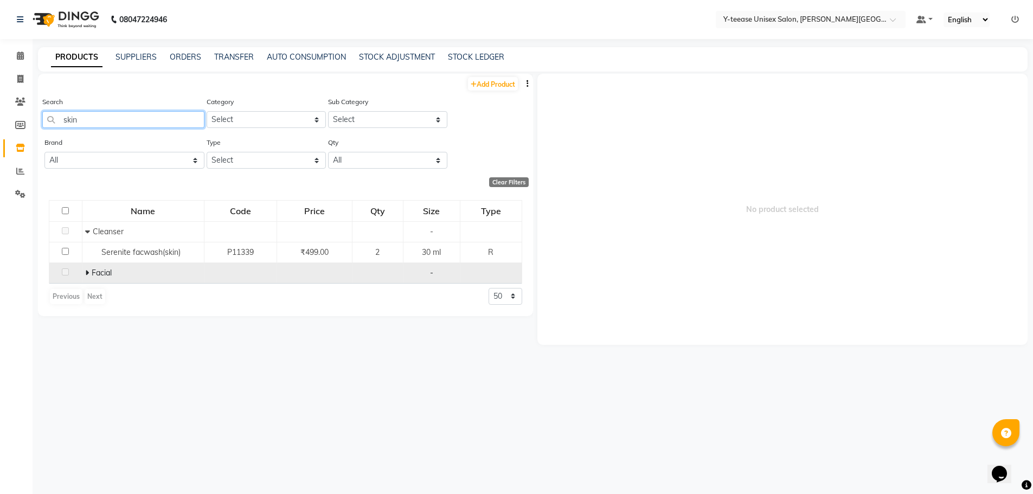
type input "skin"
click at [89, 277] on span at bounding box center [88, 273] width 7 height 10
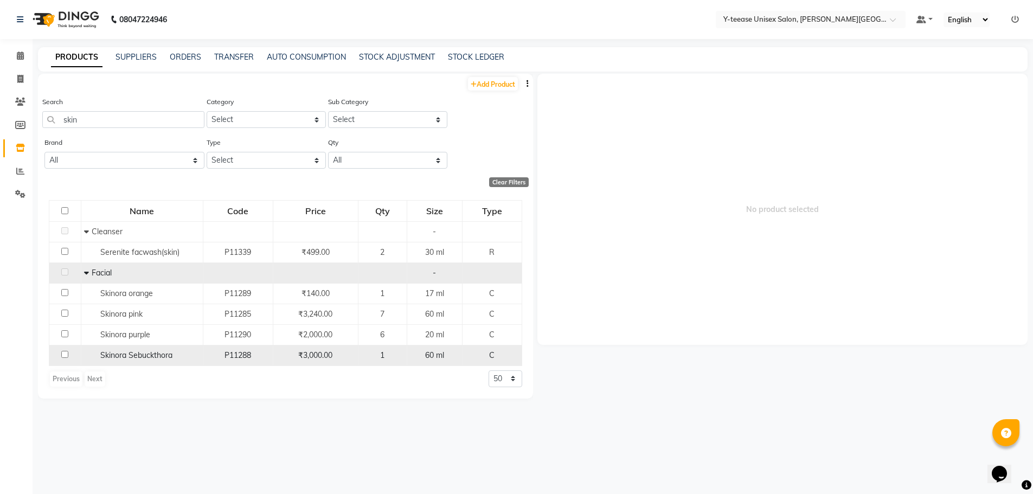
click at [160, 357] on span "Skinora Sebuckthora" at bounding box center [136, 355] width 72 height 10
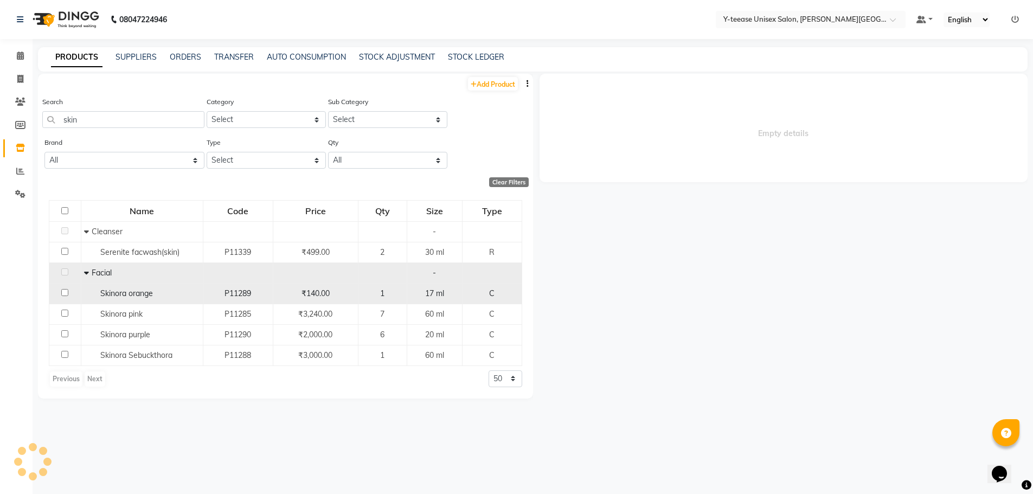
select select
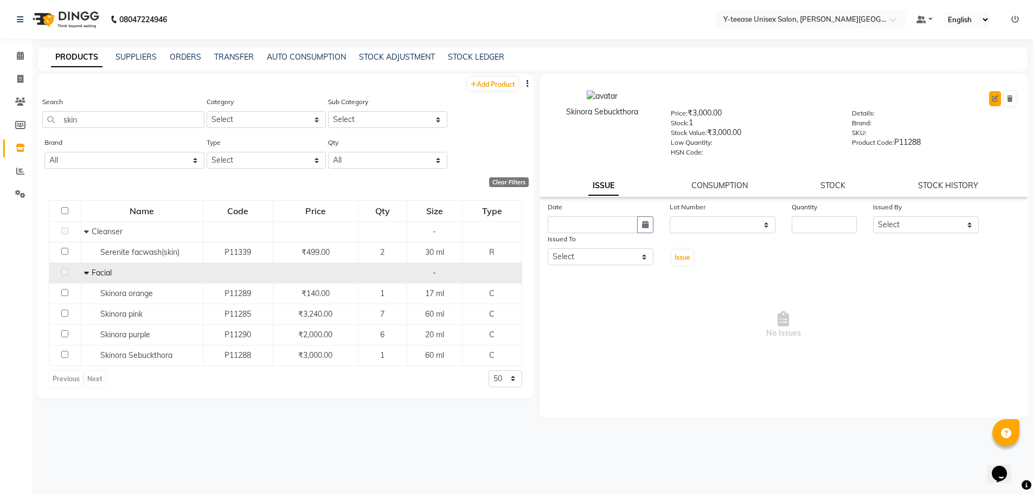
click at [996, 95] on icon at bounding box center [995, 98] width 7 height 7
select select "true"
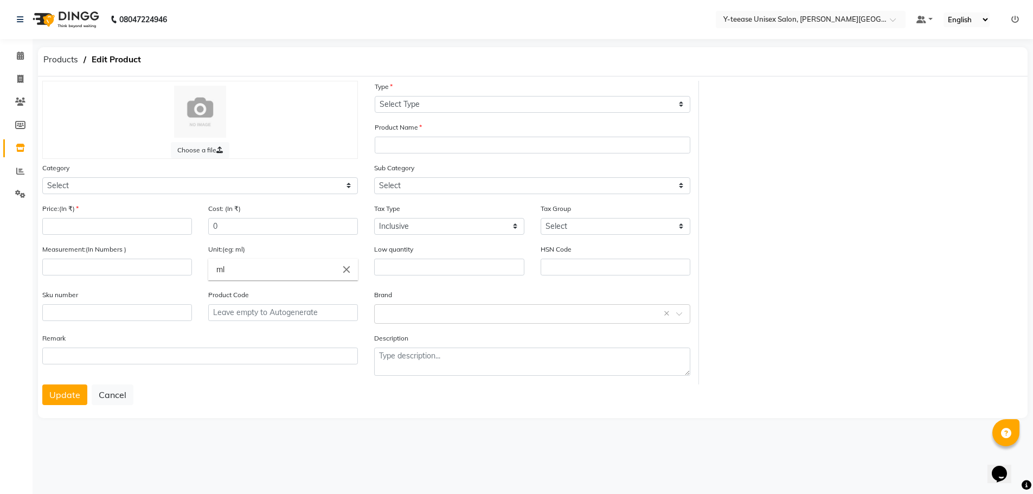
select select "C"
type input "Skinora Sebuckthora"
select select
type input "3000"
type input "60"
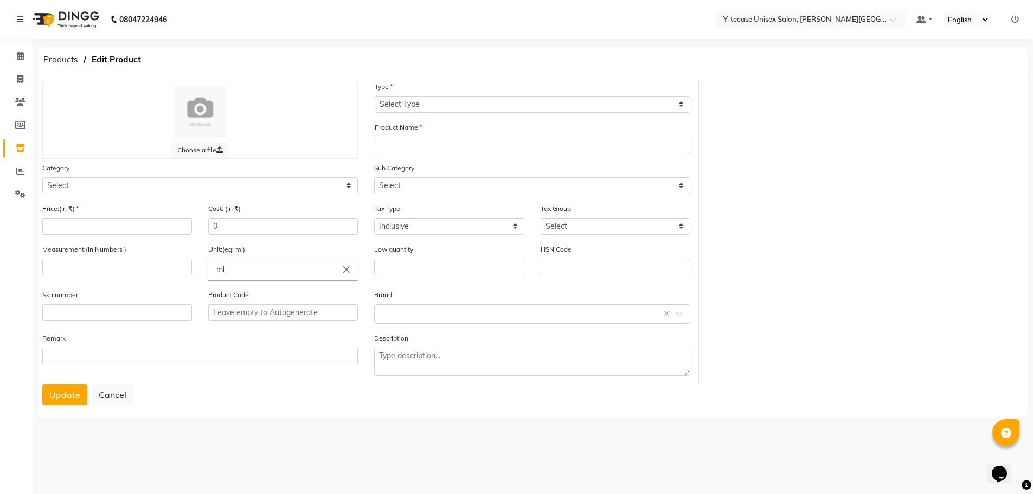
type input "P11288"
select select "2801150"
select select "2801152"
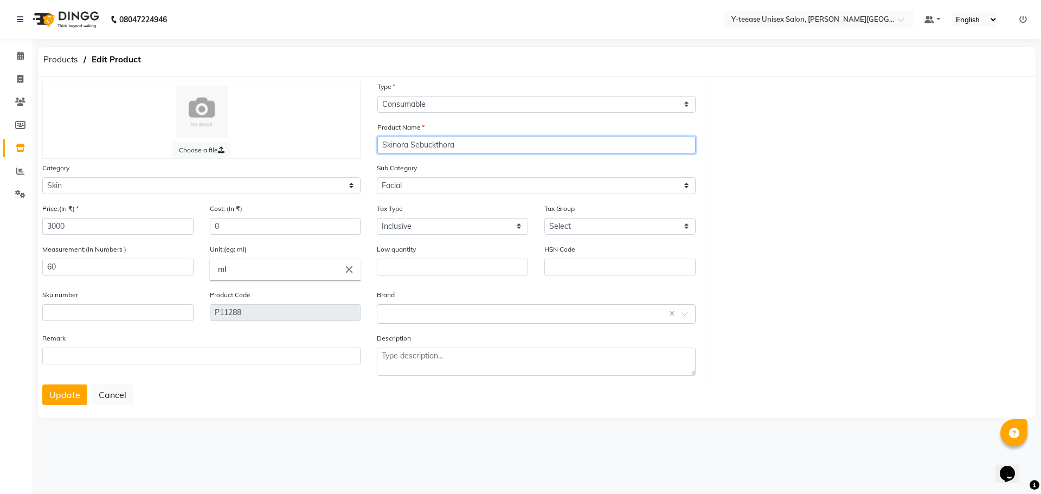
click at [471, 144] on input "Skinora Sebuckthora" at bounding box center [536, 145] width 318 height 17
type input "Skinora Sebuckthora green"
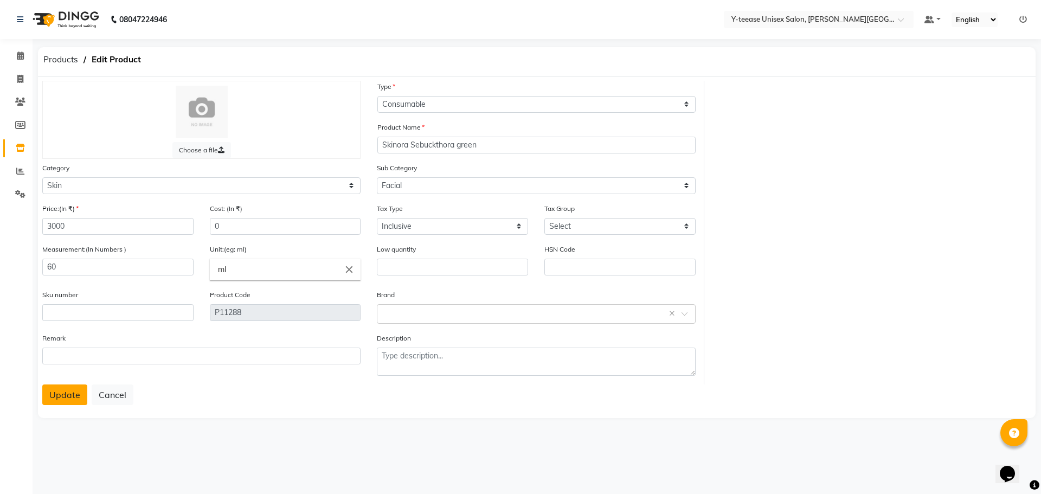
click at [75, 397] on button "Update" at bounding box center [64, 394] width 45 height 21
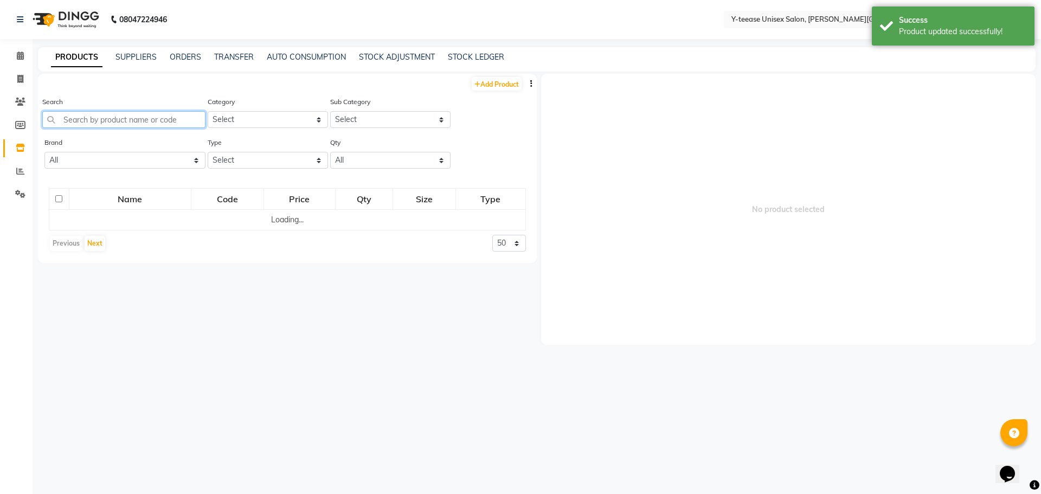
click at [158, 113] on input "text" at bounding box center [123, 119] width 163 height 17
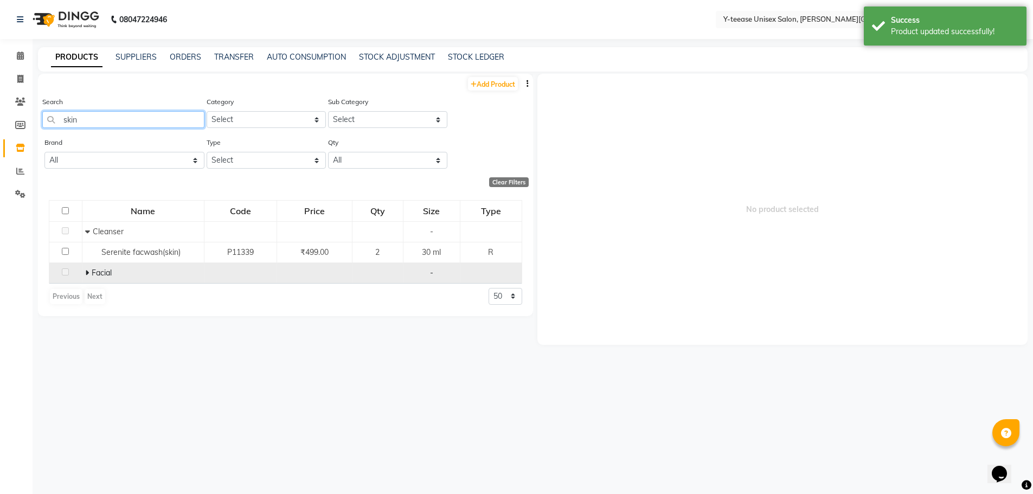
type input "skin"
click at [86, 272] on icon at bounding box center [87, 273] width 4 height 8
drag, startPoint x: 94, startPoint y: 125, endPoint x: 61, endPoint y: 130, distance: 33.4
click at [61, 130] on div "Search skin" at bounding box center [123, 116] width 162 height 41
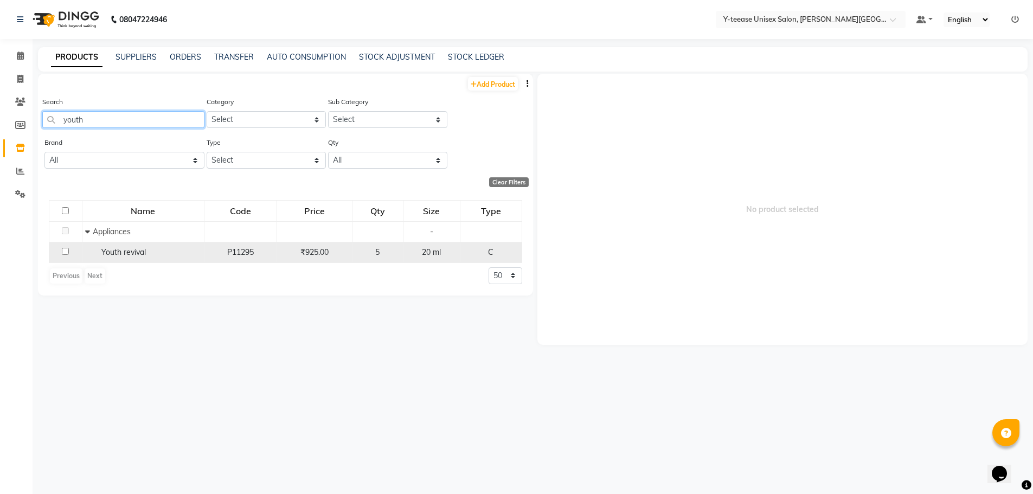
type input "youth"
click at [147, 251] on div "Youth revival" at bounding box center [143, 252] width 116 height 11
select select
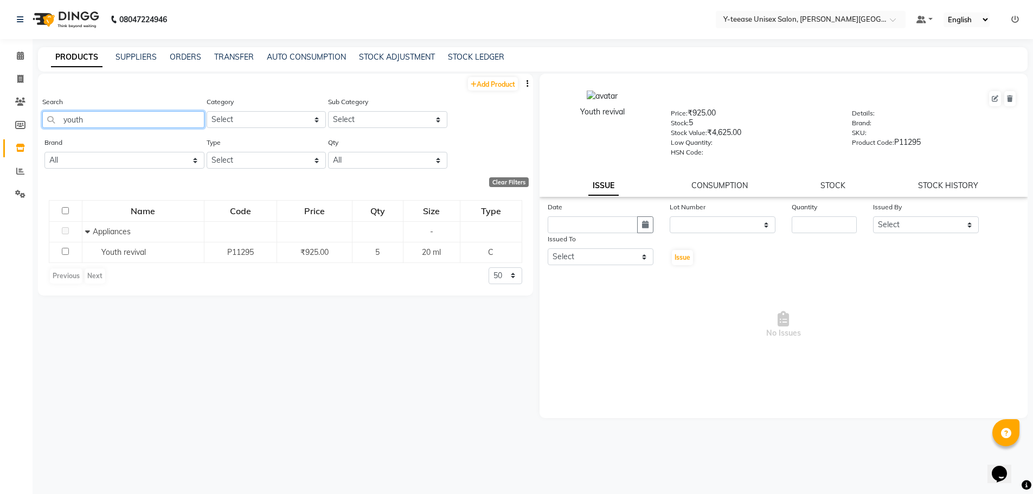
drag, startPoint x: 59, startPoint y: 123, endPoint x: 0, endPoint y: 124, distance: 59.1
click at [0, 124] on app-home "08047224946 Select Location × Y-teease Unisex Salon, [PERSON_NAME] Nagar Defaul…" at bounding box center [516, 250] width 1033 height 501
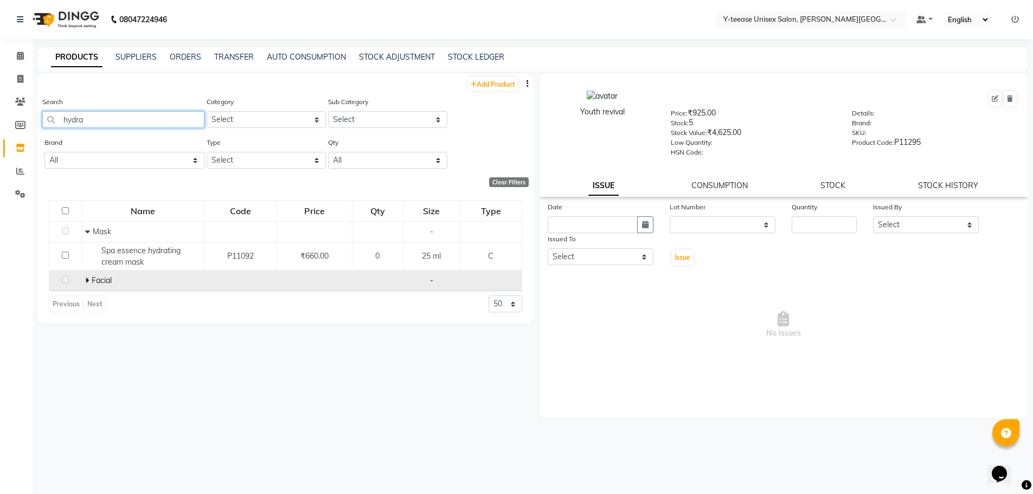
type input "hydra"
click at [85, 278] on icon at bounding box center [87, 281] width 4 height 8
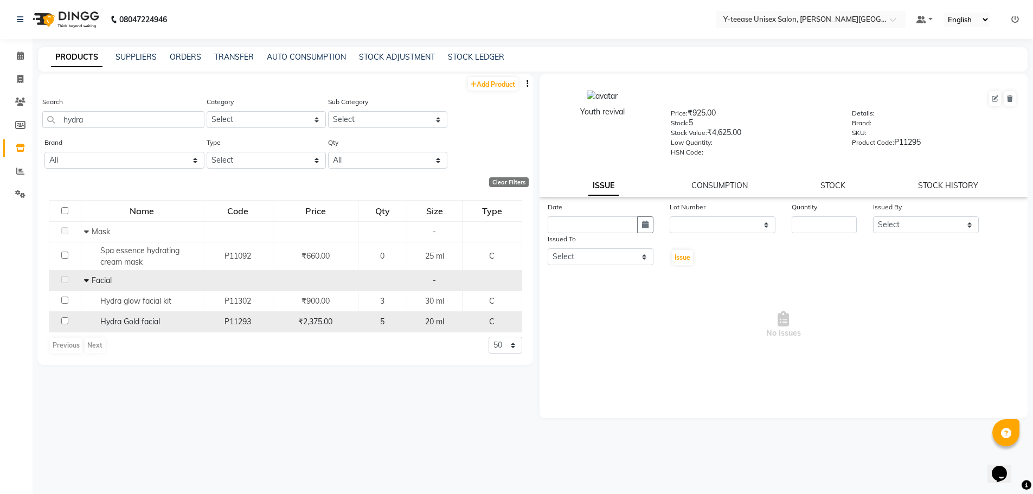
click at [146, 321] on span "Hydra Gold facial" at bounding box center [130, 322] width 60 height 10
select select
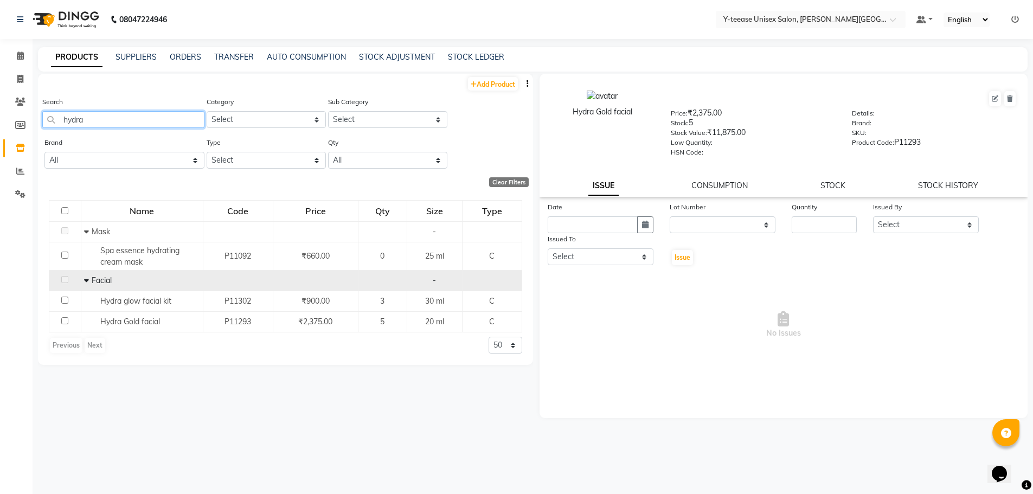
drag, startPoint x: 106, startPoint y: 118, endPoint x: 62, endPoint y: 119, distance: 44.5
click at [62, 119] on input "hydra" at bounding box center [123, 119] width 162 height 17
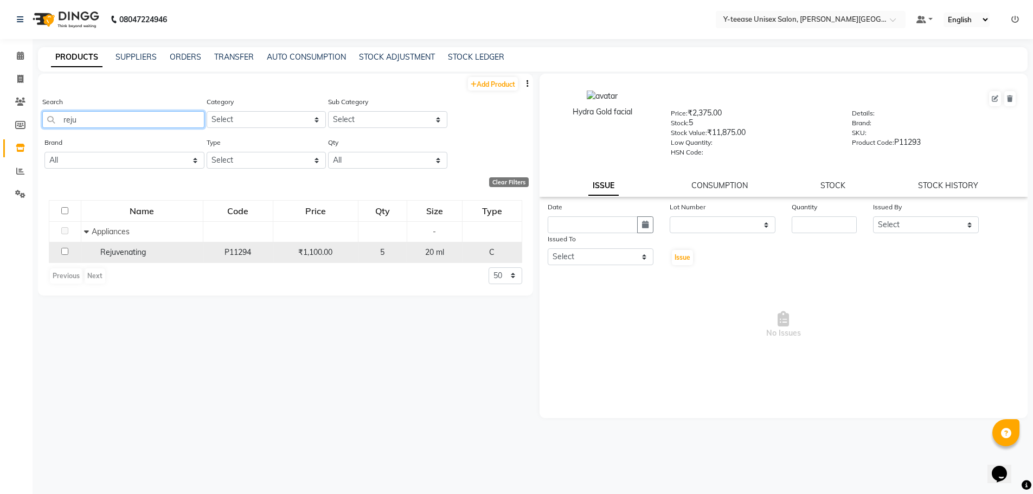
type input "reju"
click at [143, 252] on span "Rejuvenating" at bounding box center [123, 252] width 46 height 10
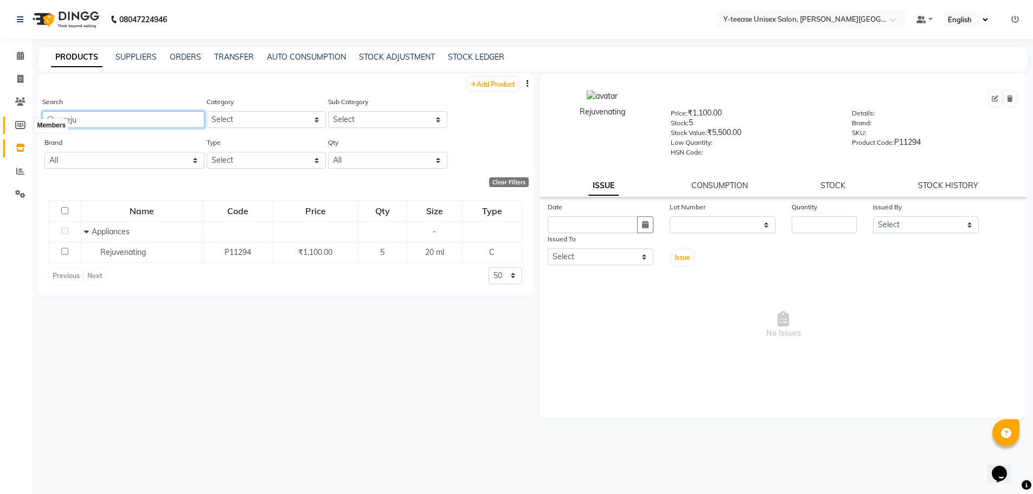
drag, startPoint x: 93, startPoint y: 116, endPoint x: 15, endPoint y: 130, distance: 79.3
click at [15, 130] on app-home "08047224946 Select Location × Y-teease Unisex Salon, [PERSON_NAME] Nagar Defaul…" at bounding box center [516, 250] width 1033 height 501
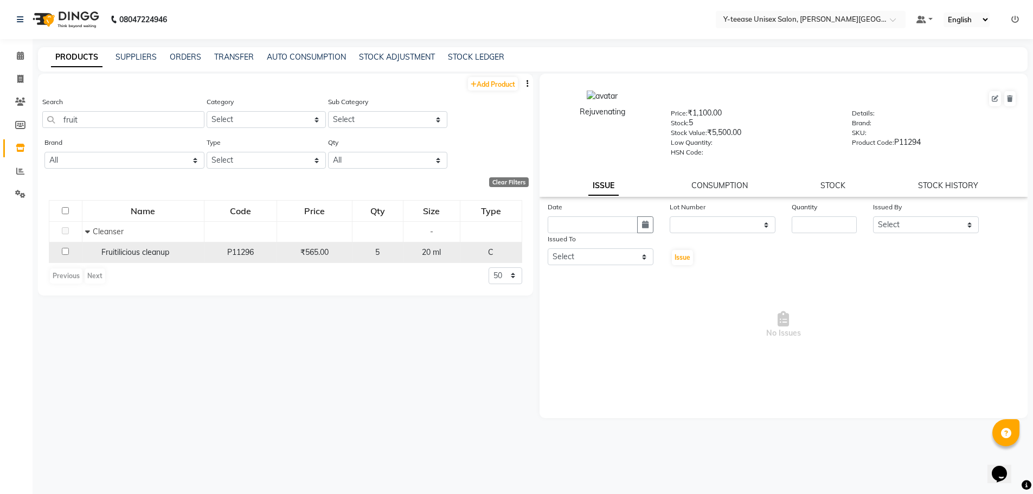
click at [162, 252] on span "Fruitilicious cleanup" at bounding box center [135, 252] width 68 height 10
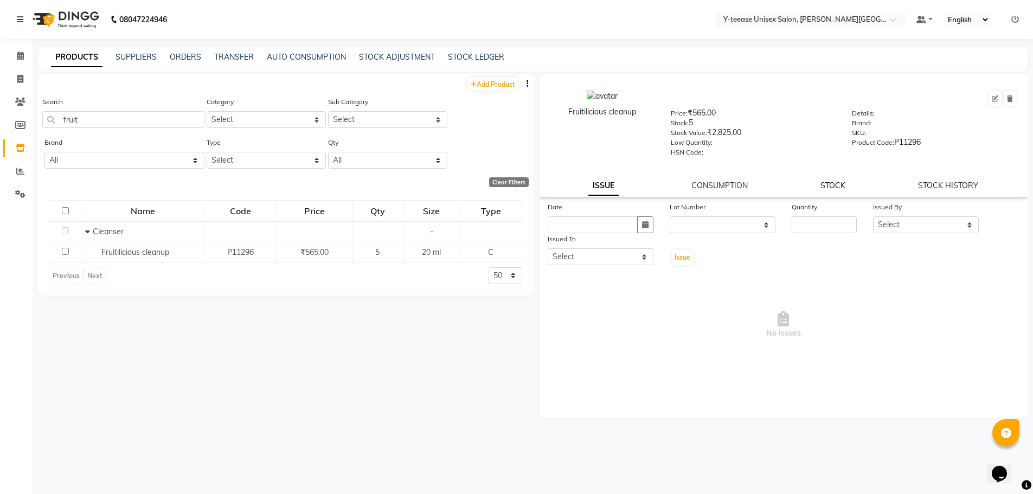
click at [828, 187] on link "STOCK" at bounding box center [832, 186] width 25 height 10
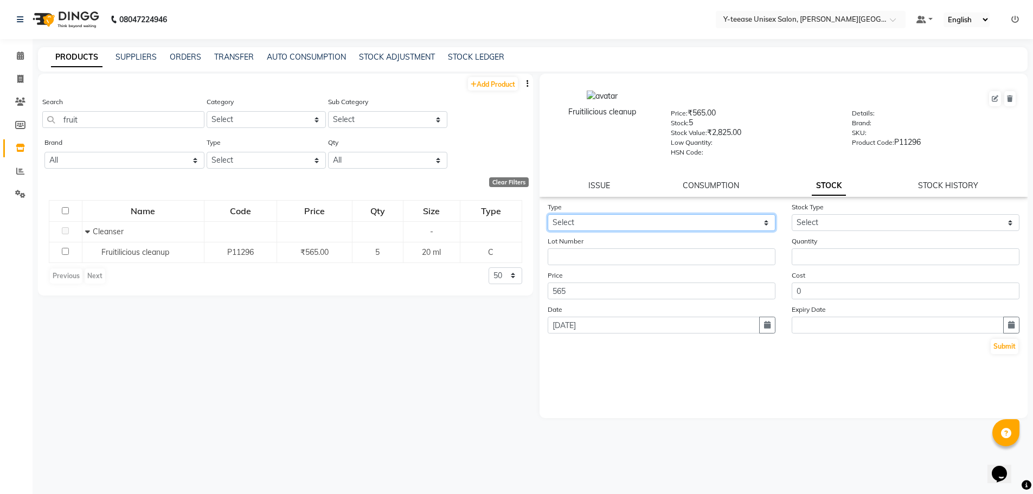
click at [596, 222] on select "Select In Out" at bounding box center [662, 222] width 228 height 17
click at [548, 214] on select "Select In Out" at bounding box center [662, 222] width 228 height 17
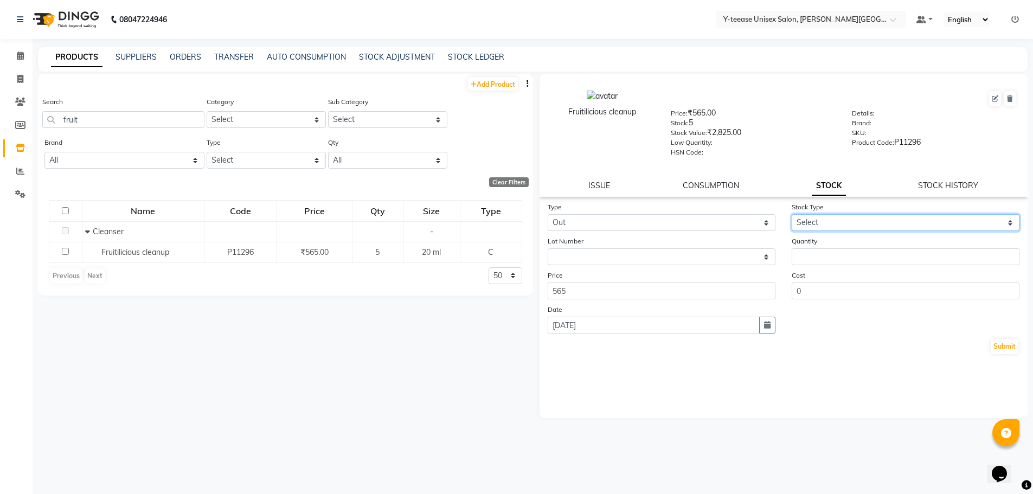
click at [825, 220] on select "Select Internal Use Damaged Expired Adjustment Return Other" at bounding box center [906, 222] width 228 height 17
click at [792, 214] on select "Select Internal Use Damaged Expired Adjustment Return Other" at bounding box center [906, 222] width 228 height 17
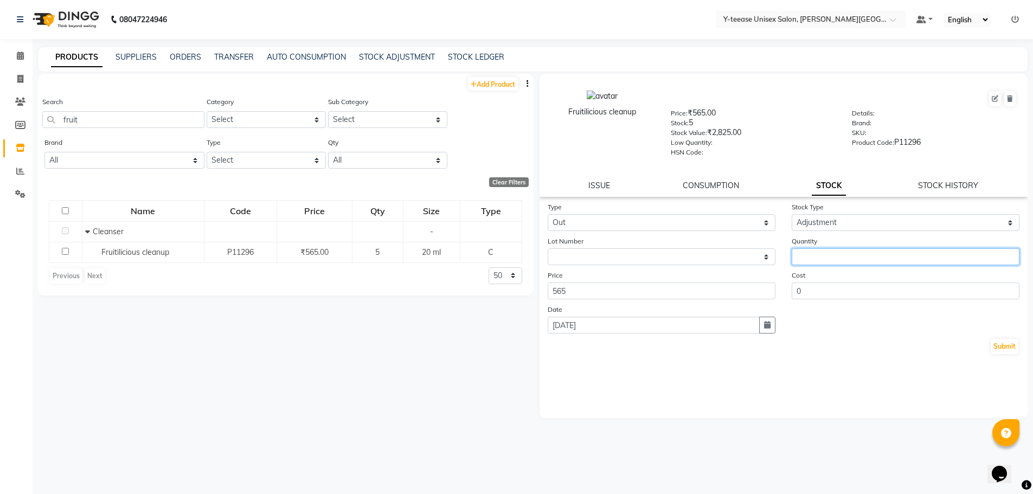
click at [809, 252] on input "number" at bounding box center [906, 256] width 228 height 17
click at [1014, 347] on button "Submit" at bounding box center [1005, 346] width 28 height 15
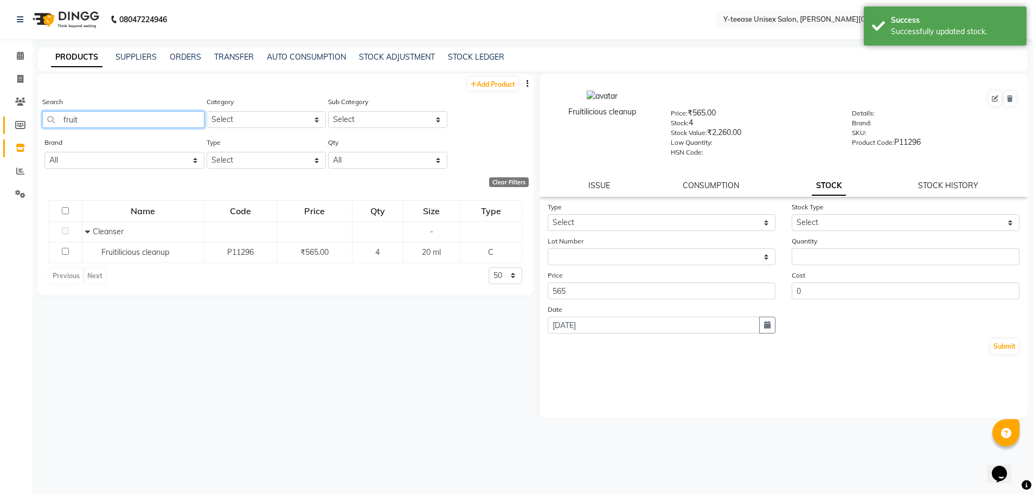
drag, startPoint x: 96, startPoint y: 120, endPoint x: 12, endPoint y: 129, distance: 84.5
click at [12, 129] on app-home "08047224946 Select Location × Y-teease Unisex Salon, [PERSON_NAME] Nagar Defaul…" at bounding box center [516, 250] width 1033 height 501
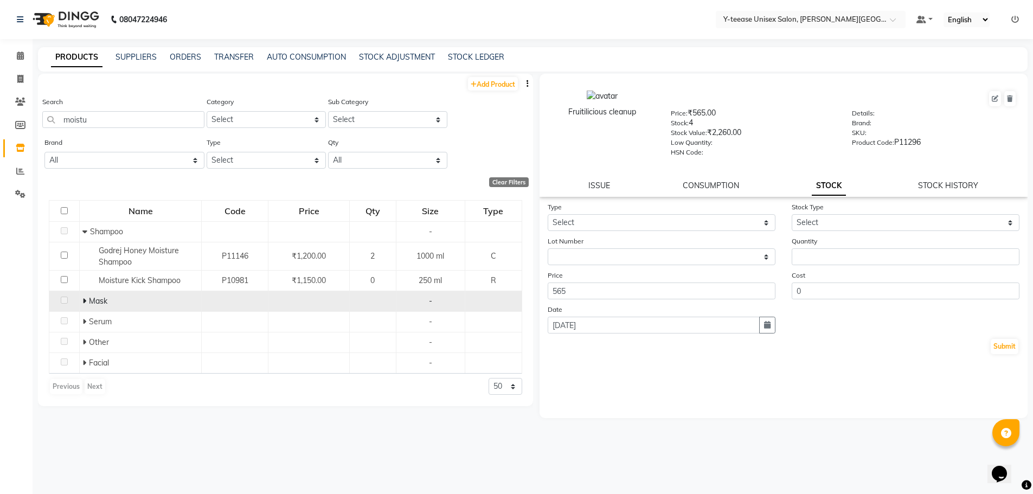
drag, startPoint x: 84, startPoint y: 298, endPoint x: 86, endPoint y: 310, distance: 12.1
click at [84, 298] on icon at bounding box center [84, 301] width 4 height 8
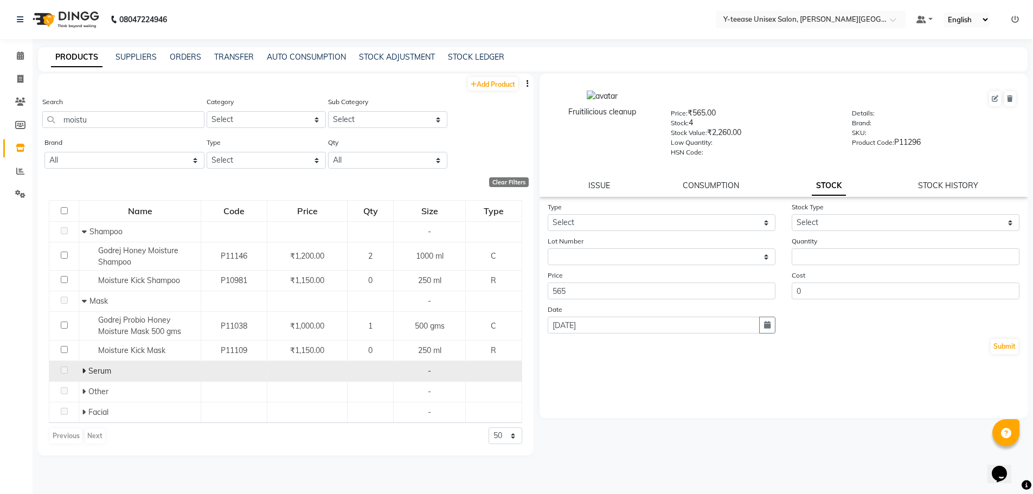
click at [84, 373] on icon at bounding box center [84, 371] width 4 height 8
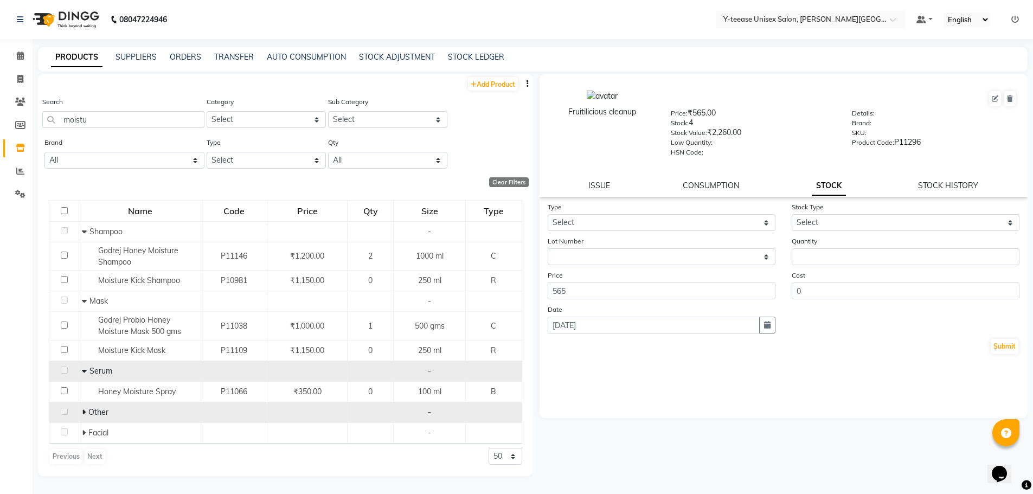
scroll to position [7, 0]
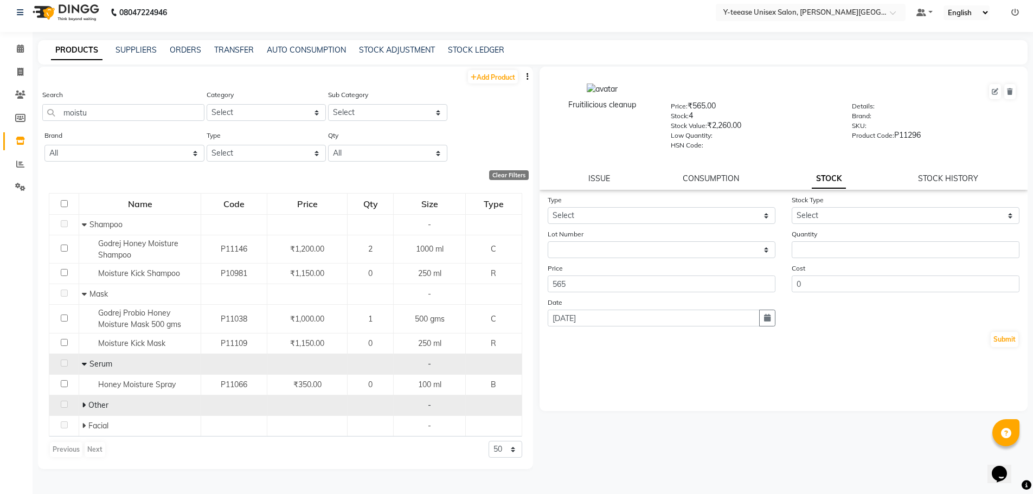
drag, startPoint x: 81, startPoint y: 405, endPoint x: 90, endPoint y: 414, distance: 12.7
click at [82, 405] on icon at bounding box center [84, 405] width 4 height 8
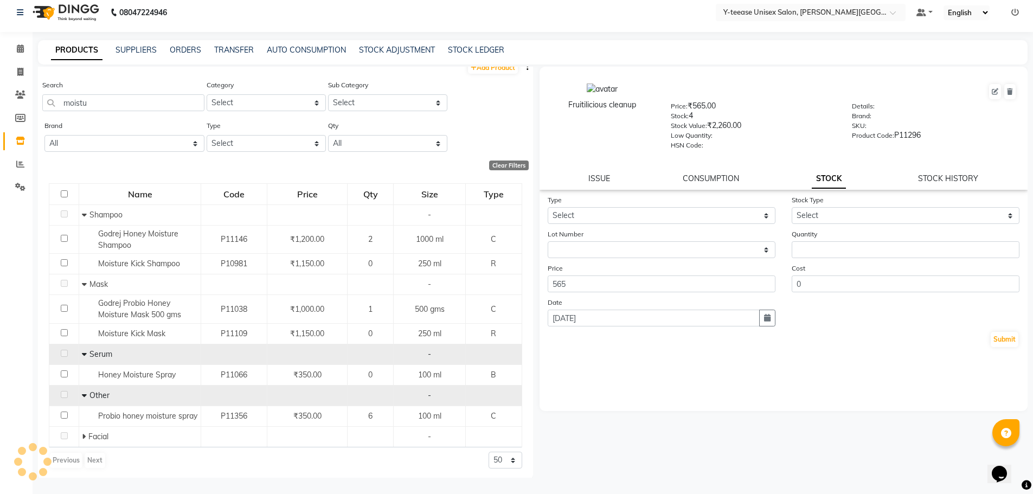
scroll to position [12, 0]
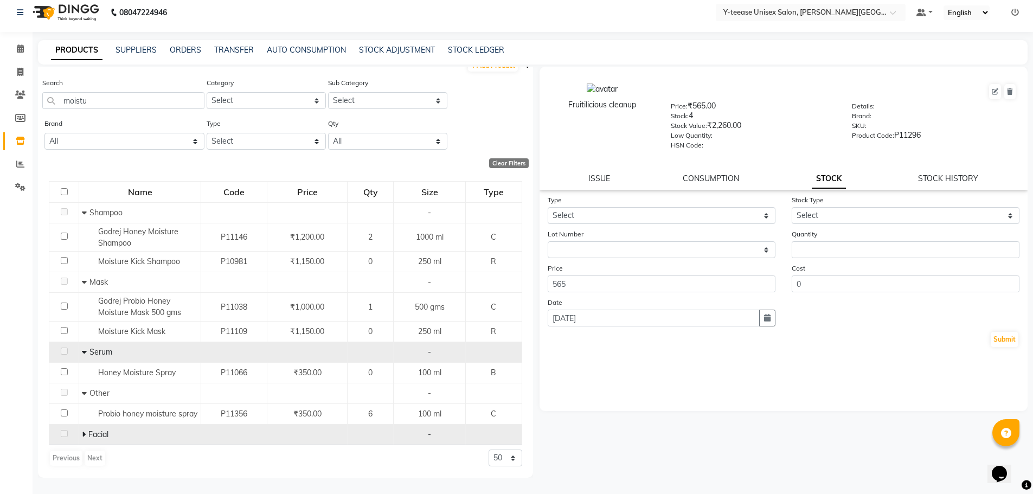
click at [83, 436] on icon at bounding box center [84, 435] width 4 height 8
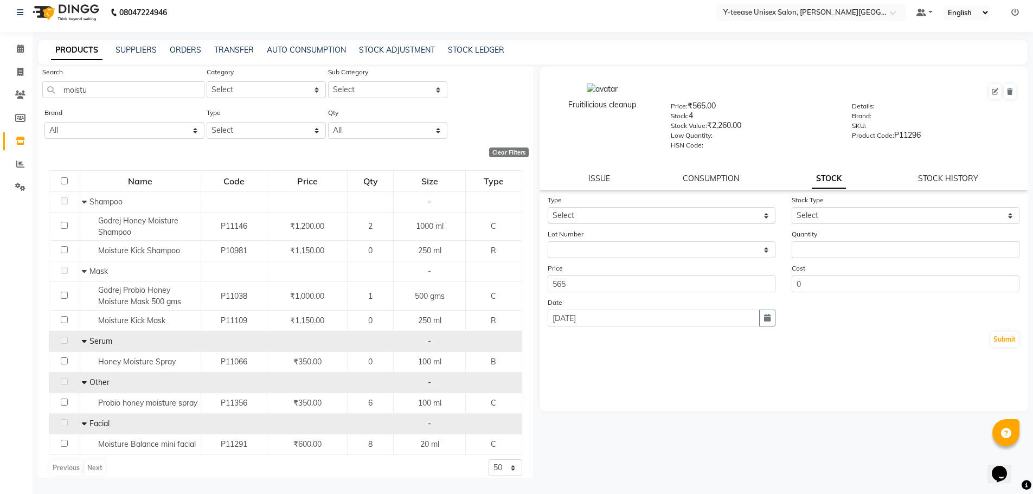
scroll to position [33, 0]
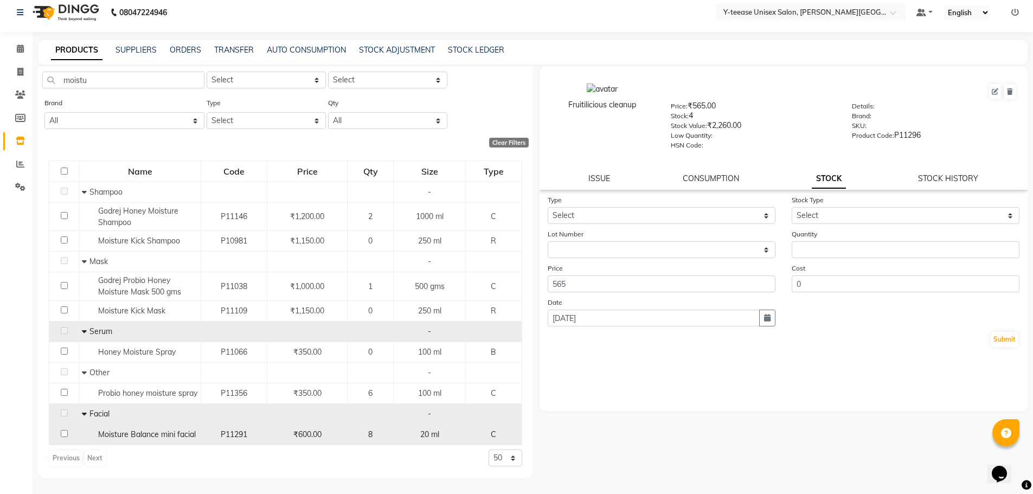
click at [169, 434] on span "Moisture Balance mini facial" at bounding box center [147, 434] width 98 height 10
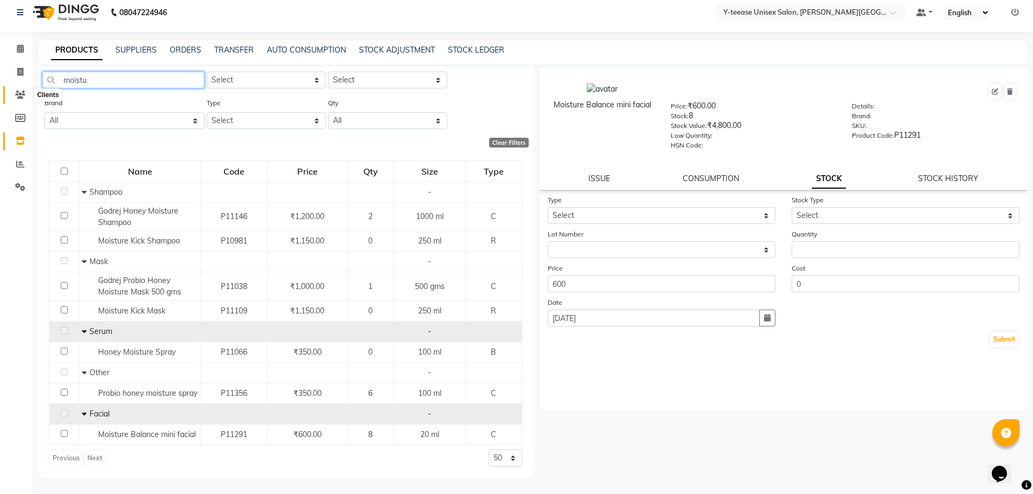
drag, startPoint x: 74, startPoint y: 83, endPoint x: 29, endPoint y: 94, distance: 45.8
click at [29, 94] on app-home "08047224946 Select Location × Y-teease Unisex Salon, [PERSON_NAME] Nagar Defaul…" at bounding box center [516, 243] width 1033 height 501
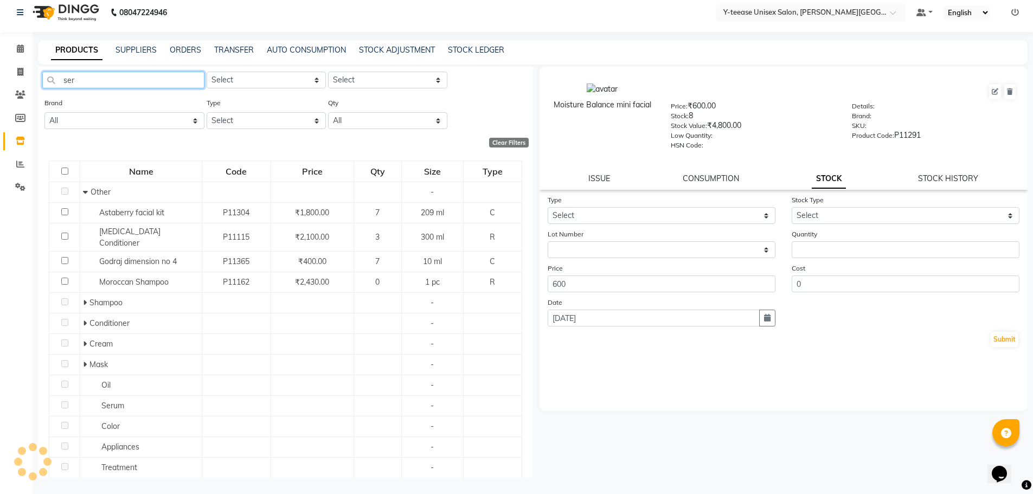
scroll to position [0, 0]
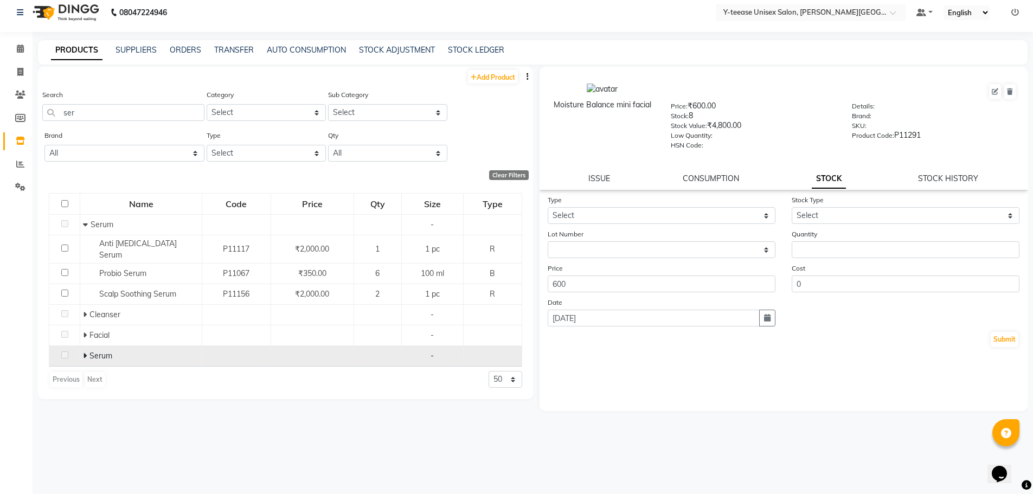
click at [86, 352] on icon at bounding box center [85, 356] width 4 height 8
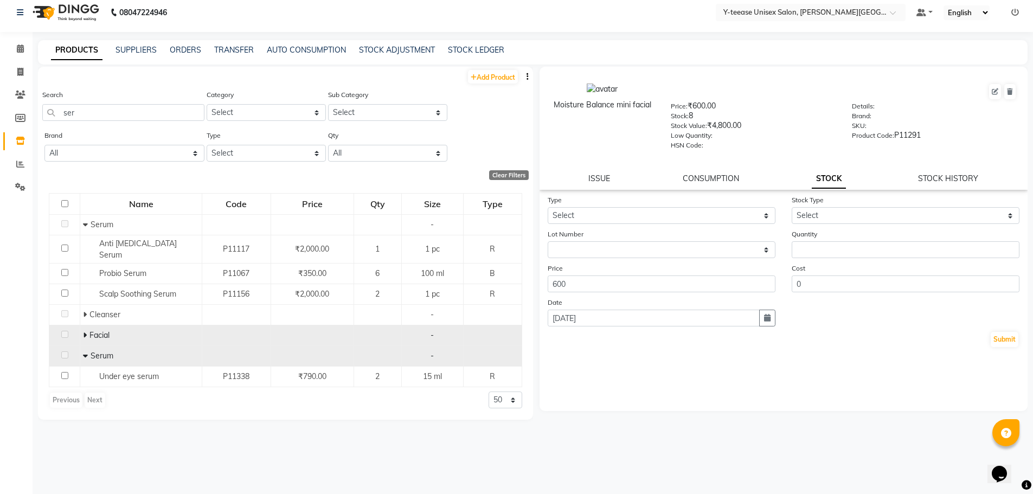
click at [85, 331] on icon at bounding box center [85, 335] width 4 height 8
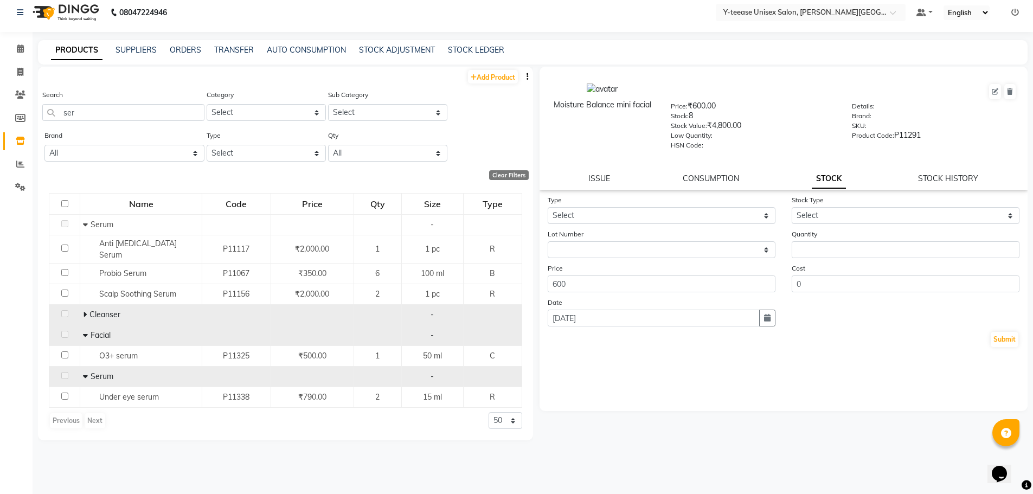
click at [85, 311] on icon at bounding box center [85, 315] width 4 height 8
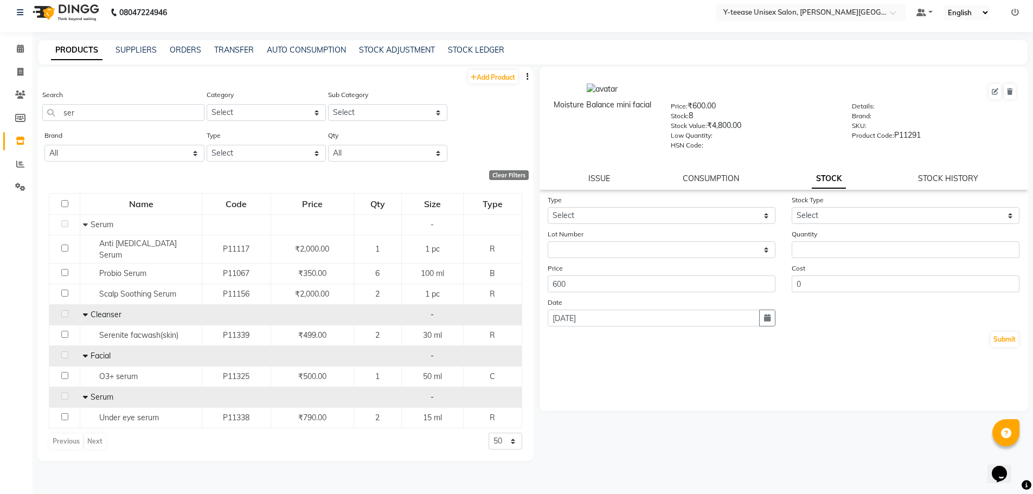
click at [117, 102] on div "Search ser" at bounding box center [123, 105] width 162 height 32
click at [115, 106] on input "ser" at bounding box center [123, 112] width 162 height 17
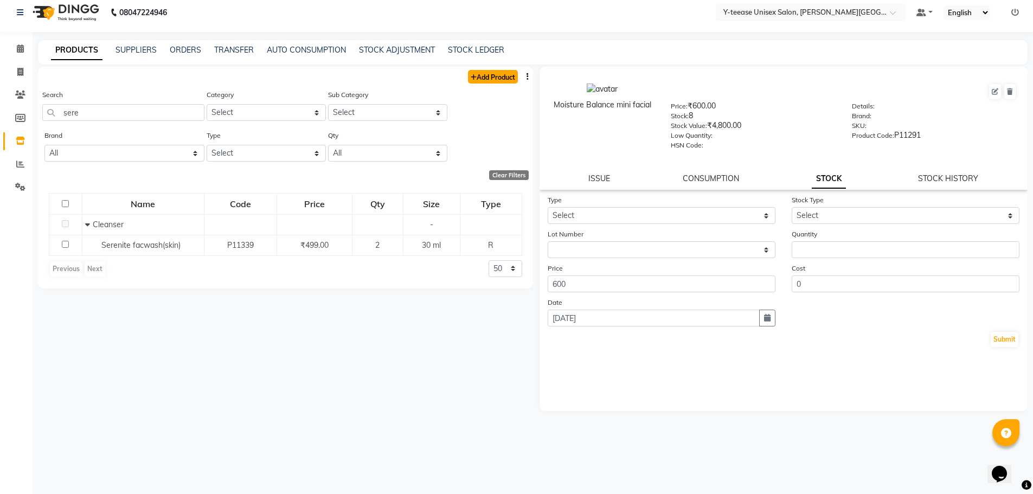
click at [494, 78] on link "Add Product" at bounding box center [493, 77] width 50 height 14
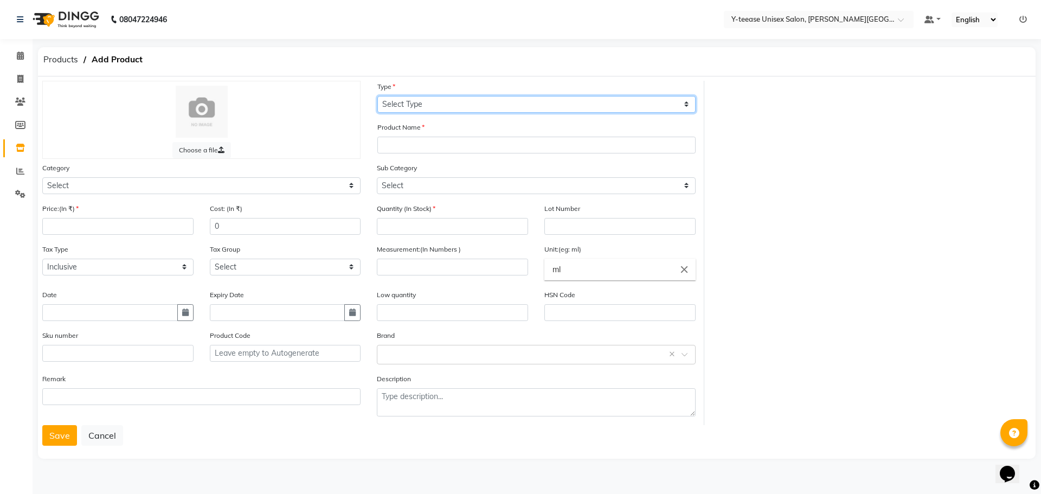
click at [432, 105] on select "Select Type Both Retail Consumable" at bounding box center [536, 104] width 318 height 17
click at [377, 96] on select "Select Type Both Retail Consumable" at bounding box center [536, 104] width 318 height 17
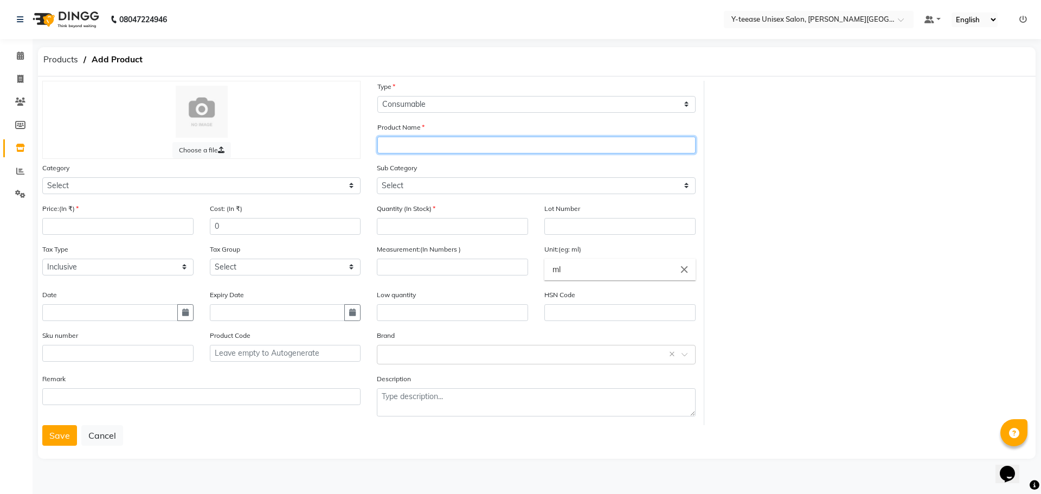
click at [420, 149] on input "text" at bounding box center [536, 145] width 318 height 17
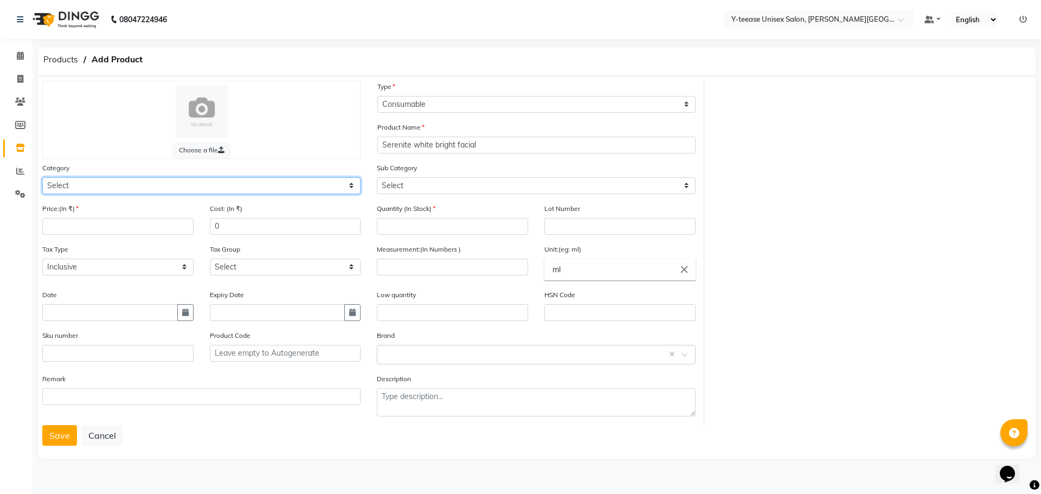
click at [191, 183] on select "Select Hair Skin Makeup Personal Care Appliances [PERSON_NAME] Waxing Disposabl…" at bounding box center [201, 185] width 318 height 17
click at [42, 177] on select "Select Hair Skin Makeup Personal Care Appliances [PERSON_NAME] Waxing Disposabl…" at bounding box center [201, 185] width 318 height 17
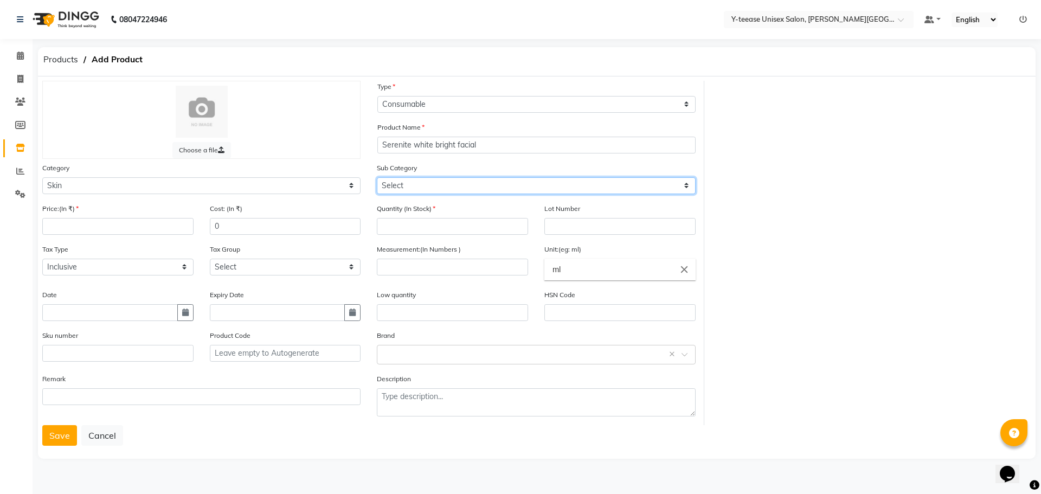
click at [400, 181] on select "Select Cleanser Facial Moisturiser Serum Toner Sun Care Masks Lip Care Eye Care…" at bounding box center [536, 185] width 318 height 17
click at [377, 177] on select "Select Cleanser Facial Moisturiser Serum Toner Sun Care Masks Lip Care Eye Care…" at bounding box center [536, 185] width 318 height 17
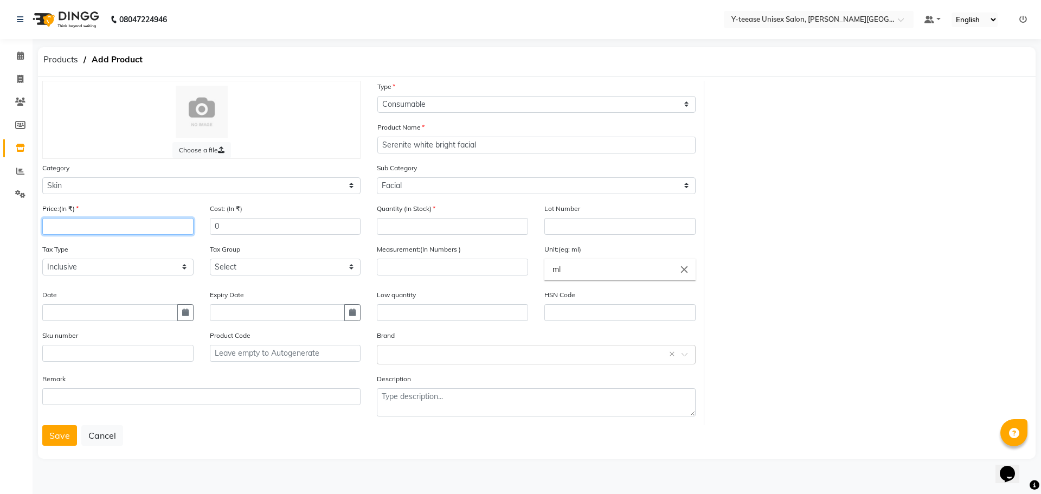
click at [155, 230] on input "number" at bounding box center [117, 226] width 151 height 17
click at [399, 231] on input "number" at bounding box center [452, 226] width 151 height 17
click at [439, 269] on input "number" at bounding box center [452, 267] width 151 height 17
click at [53, 427] on button "Save" at bounding box center [59, 435] width 35 height 21
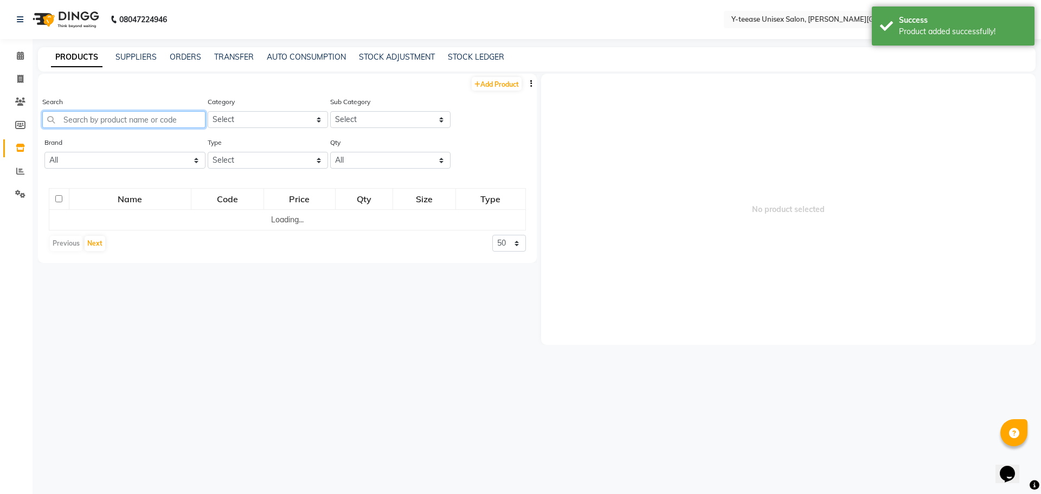
click at [178, 122] on input "text" at bounding box center [123, 119] width 163 height 17
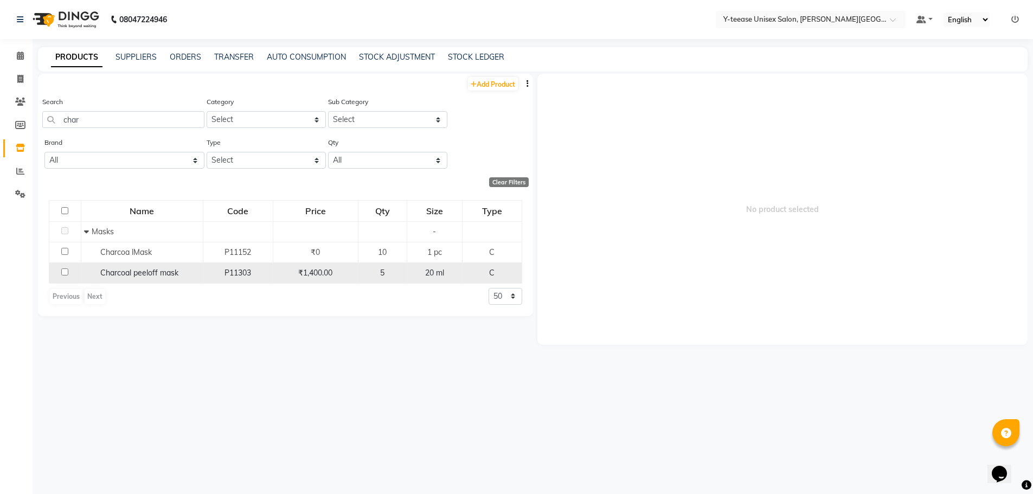
click at [178, 272] on div "Charcoal peeloff mask" at bounding box center [142, 272] width 116 height 11
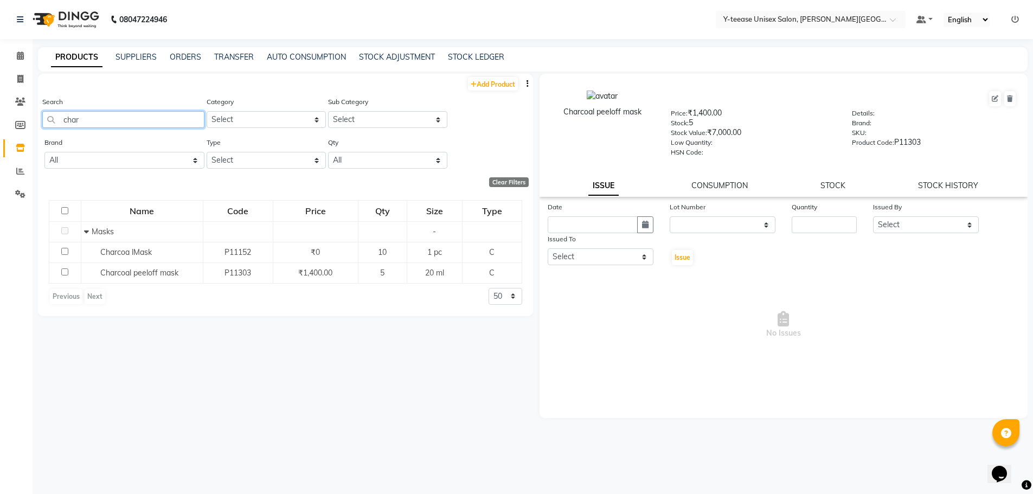
drag, startPoint x: 81, startPoint y: 118, endPoint x: 0, endPoint y: 127, distance: 81.8
click at [0, 127] on app-home "08047224946 Select Location × Y-teease Unisex Salon, [PERSON_NAME] Nagar Defaul…" at bounding box center [516, 250] width 1033 height 501
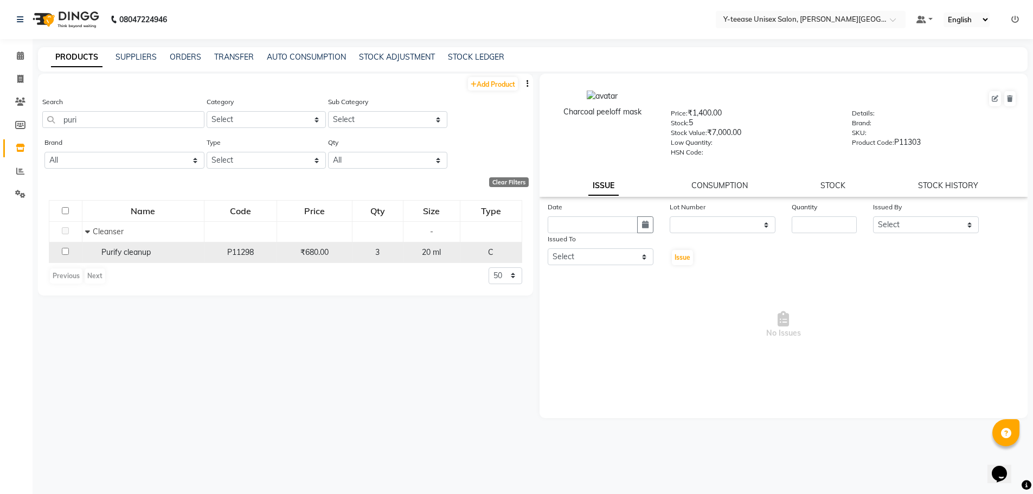
click at [164, 253] on div "Purify cleanup" at bounding box center [143, 252] width 116 height 11
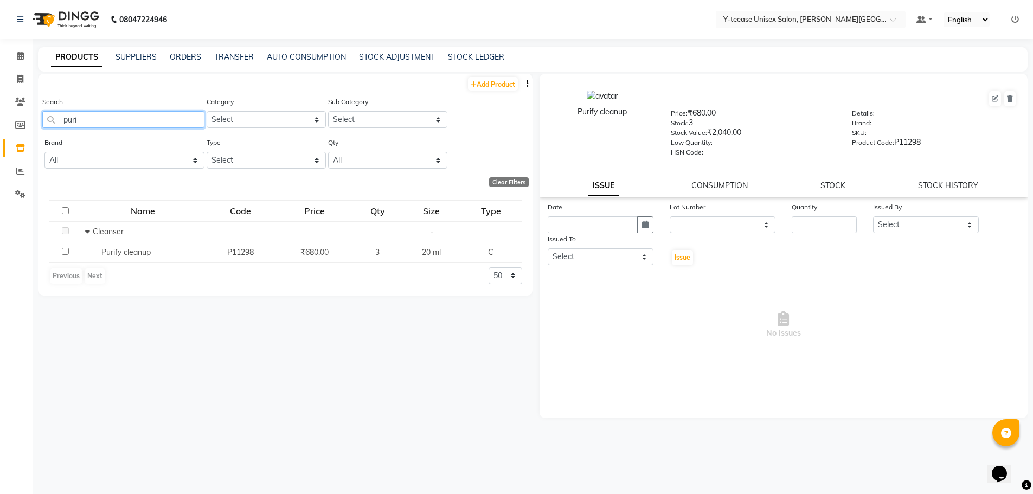
drag, startPoint x: 108, startPoint y: 122, endPoint x: 42, endPoint y: 126, distance: 66.3
click at [42, 126] on input "puri" at bounding box center [123, 119] width 162 height 17
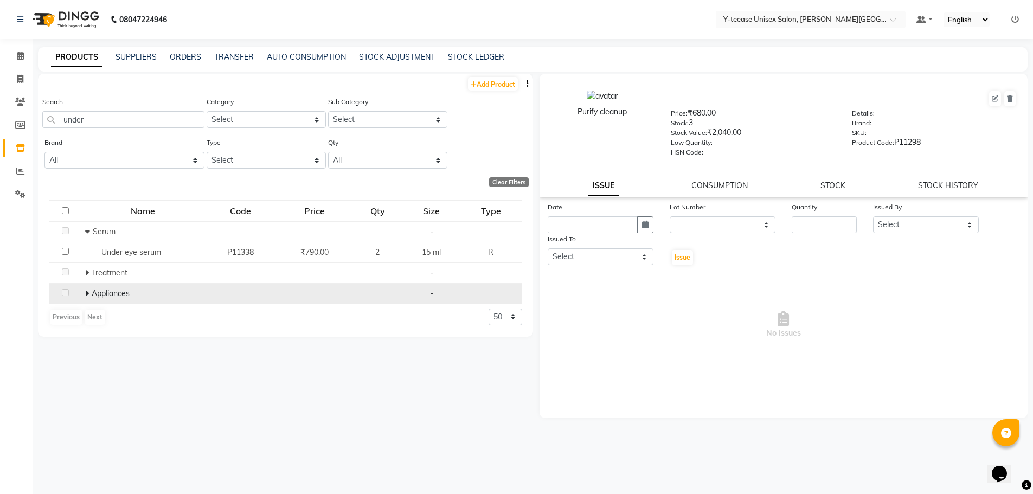
click at [88, 295] on span at bounding box center [88, 293] width 7 height 10
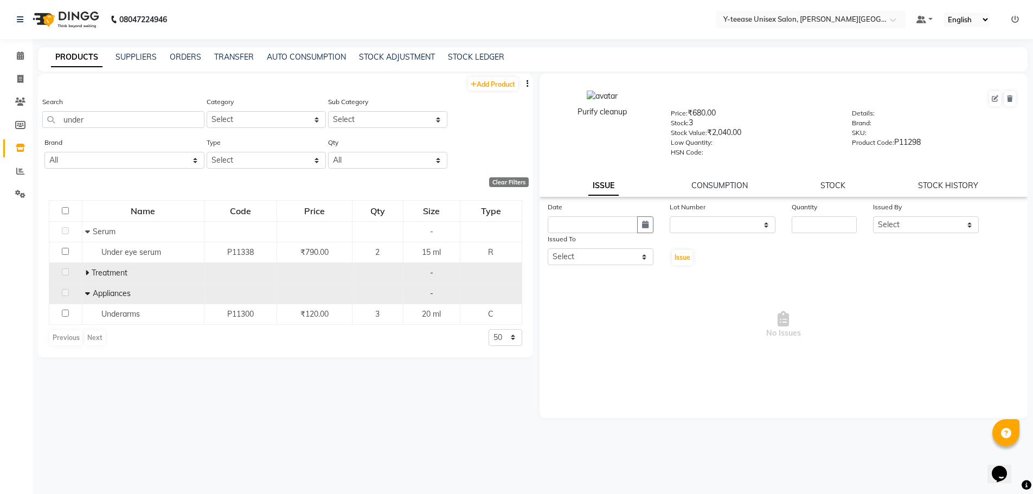
click at [89, 273] on span at bounding box center [88, 273] width 7 height 10
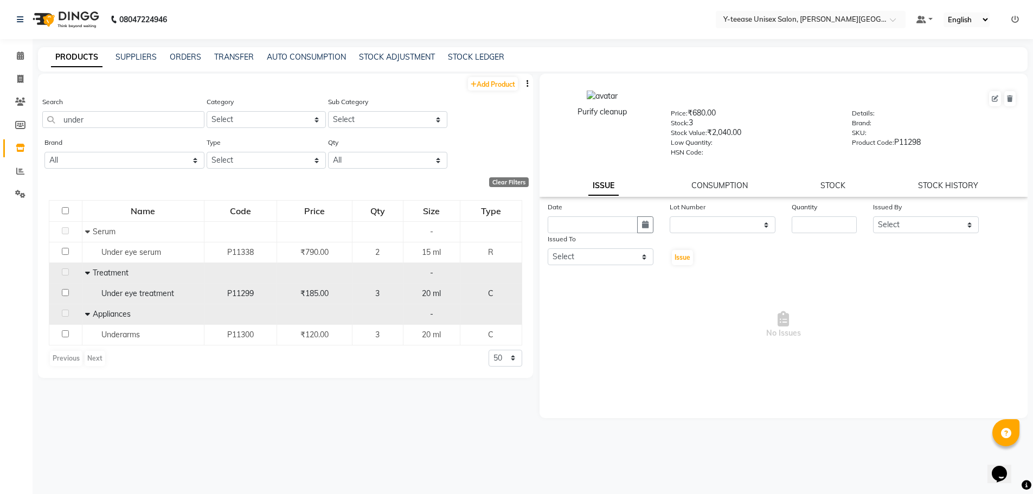
click at [164, 295] on span "Under eye treatment" at bounding box center [137, 293] width 73 height 10
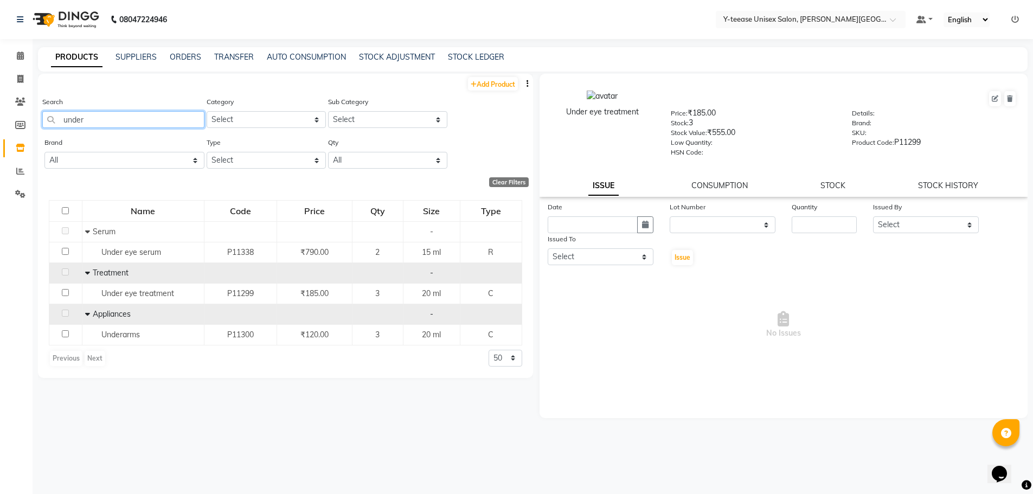
drag, startPoint x: 80, startPoint y: 117, endPoint x: 40, endPoint y: 116, distance: 40.1
click at [40, 116] on div "Search under Category Select Hair Skin Makeup Personal Care Appliances [PERSON_…" at bounding box center [285, 116] width 495 height 41
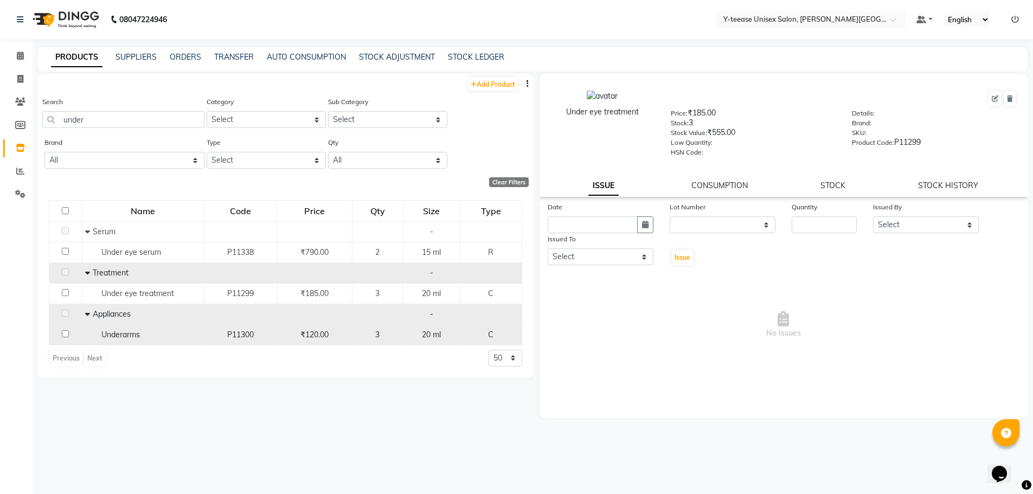
click at [157, 338] on div "Underarms" at bounding box center [143, 334] width 116 height 11
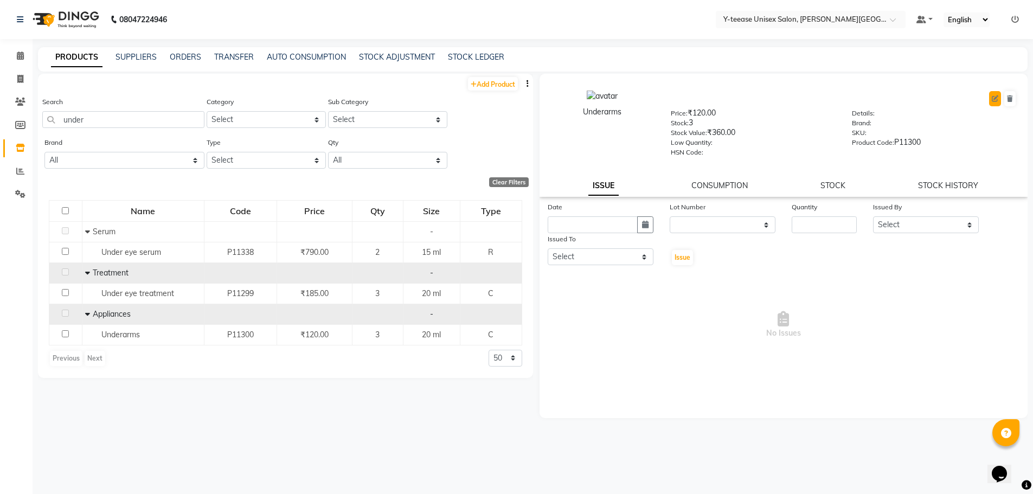
click at [993, 103] on button at bounding box center [995, 98] width 12 height 15
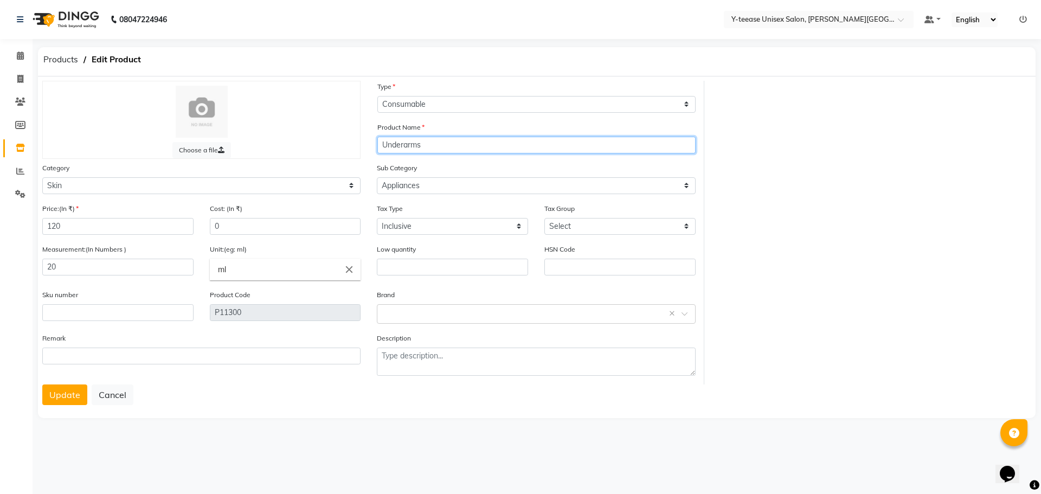
click at [429, 149] on input "Underarms" at bounding box center [536, 145] width 318 height 17
click at [450, 145] on input "Underarms light tratement" at bounding box center [536, 145] width 318 height 17
click at [460, 142] on input "Underarms light treattement" at bounding box center [536, 145] width 318 height 17
drag, startPoint x: 454, startPoint y: 147, endPoint x: 441, endPoint y: 147, distance: 13.6
click at [441, 147] on input "Underarms light treatement" at bounding box center [536, 145] width 318 height 17
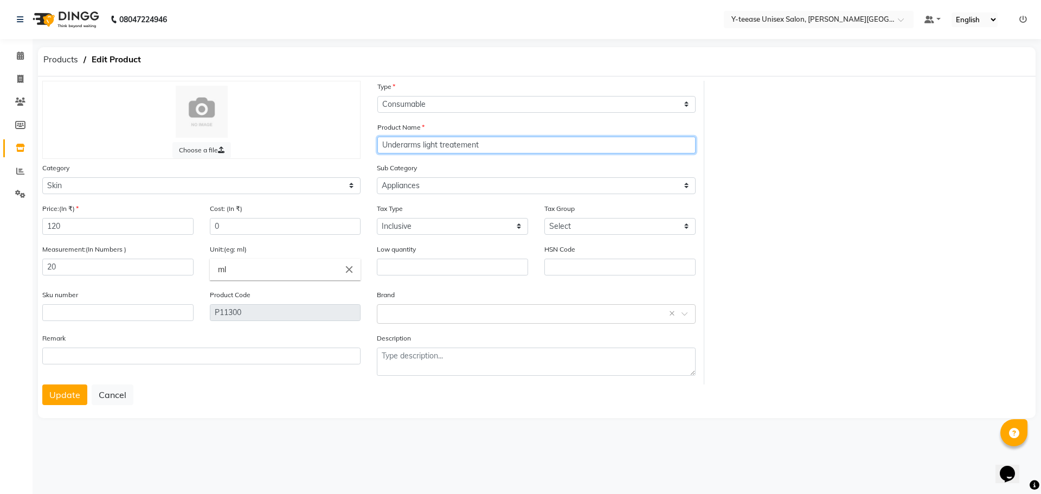
click at [457, 144] on input "Underarms light treatement" at bounding box center [536, 145] width 318 height 17
click at [463, 145] on input "Underarms light treatement" at bounding box center [536, 145] width 318 height 17
click at [63, 400] on button "Update" at bounding box center [64, 394] width 45 height 21
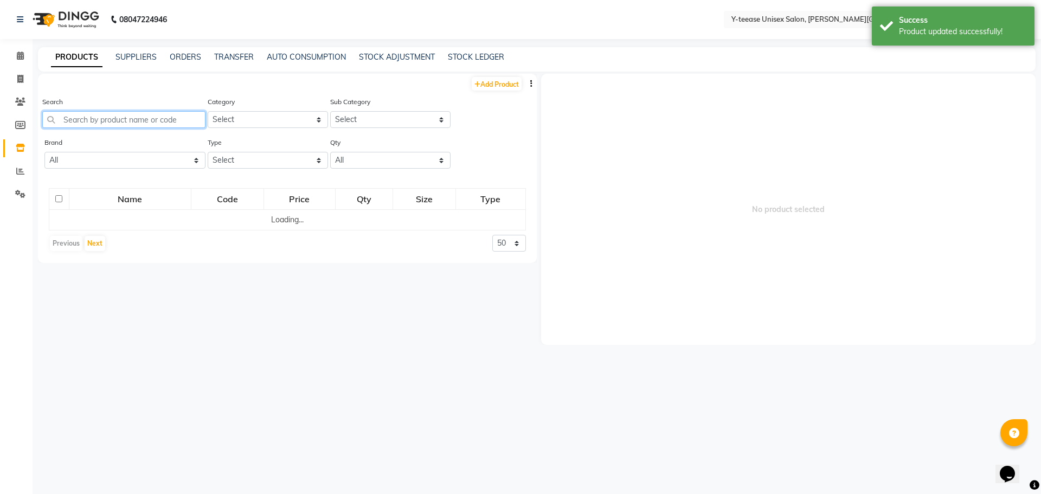
click at [102, 115] on input "text" at bounding box center [123, 119] width 163 height 17
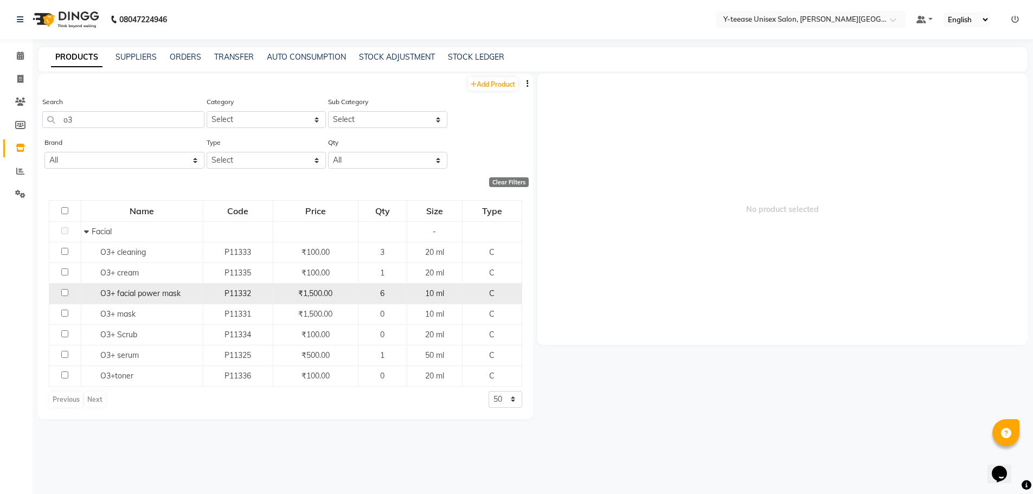
click at [160, 298] on div "O3+ facial power mask" at bounding box center [142, 293] width 116 height 11
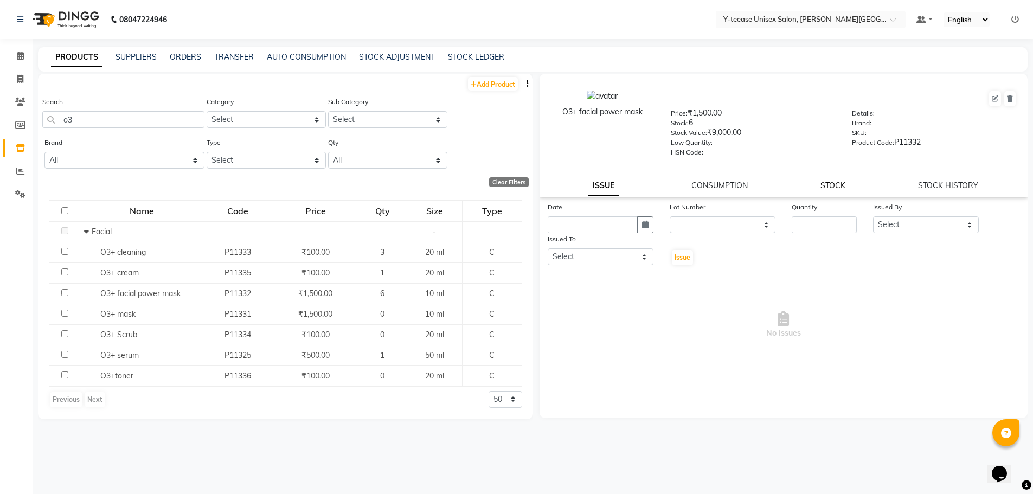
click at [827, 182] on link "STOCK" at bounding box center [832, 186] width 25 height 10
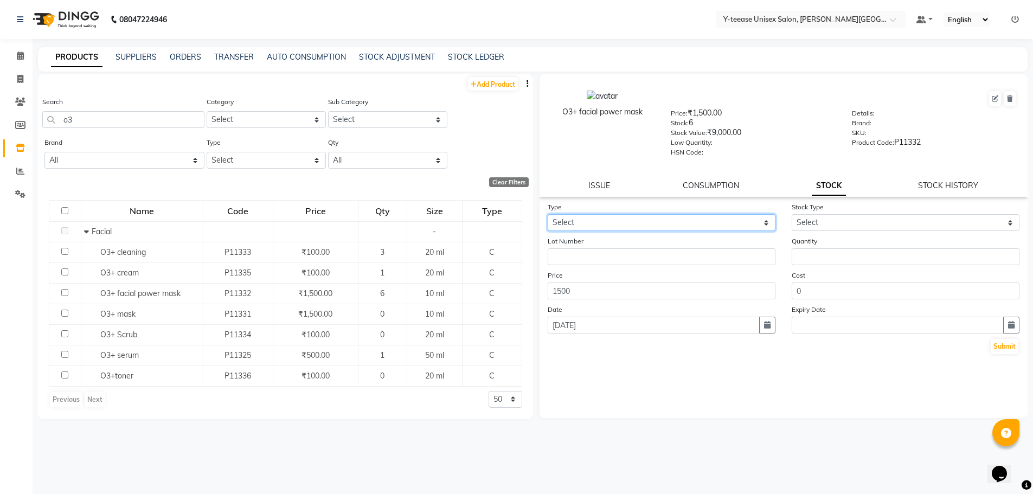
click at [587, 219] on select "Select In Out" at bounding box center [662, 222] width 228 height 17
click at [548, 214] on select "Select In Out" at bounding box center [662, 222] width 228 height 17
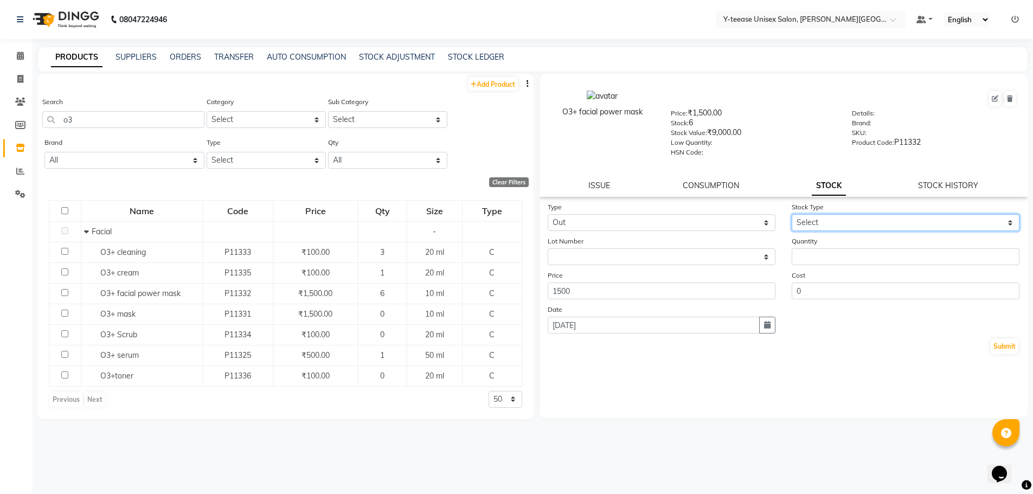
drag, startPoint x: 824, startPoint y: 221, endPoint x: 824, endPoint y: 230, distance: 9.2
click at [824, 221] on select "Select Internal Use Damaged Expired Adjustment Return Other" at bounding box center [906, 222] width 228 height 17
click at [792, 214] on select "Select Internal Use Damaged Expired Adjustment Return Other" at bounding box center [906, 222] width 228 height 17
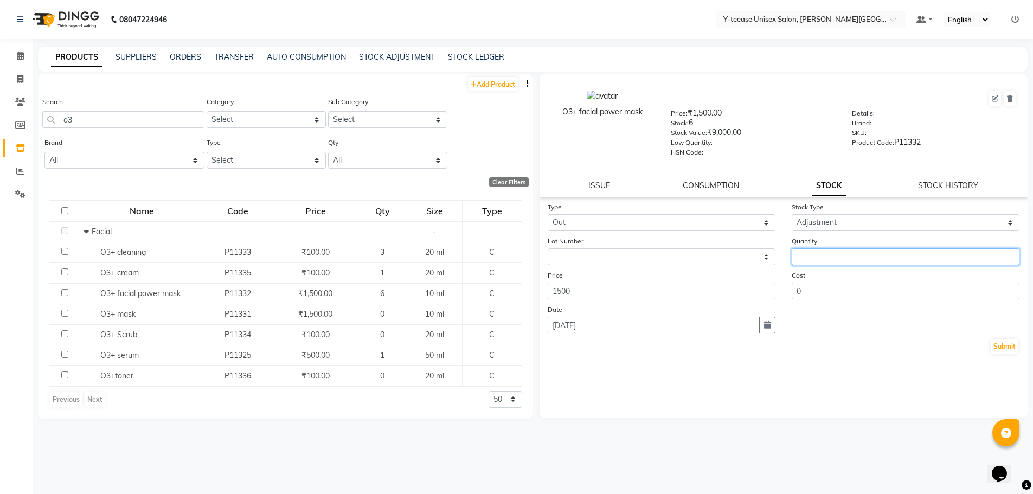
click at [837, 255] on input "number" at bounding box center [906, 256] width 228 height 17
click at [1004, 342] on button "Submit" at bounding box center [1005, 346] width 28 height 15
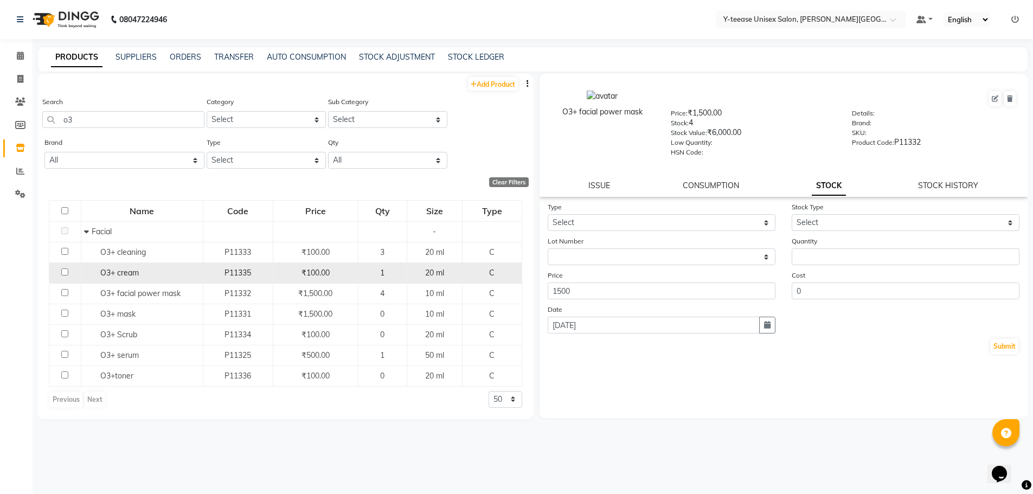
scroll to position [7, 0]
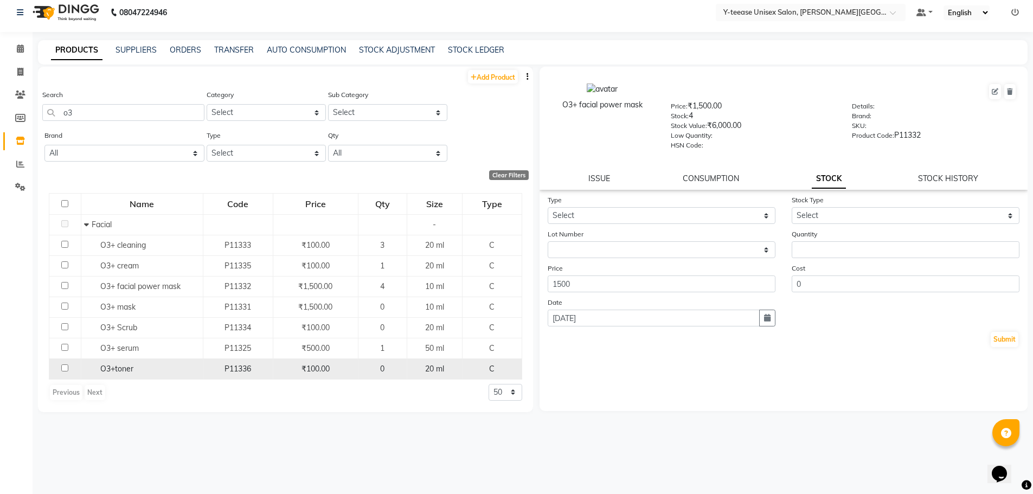
click at [118, 369] on span "O3+toner" at bounding box center [116, 369] width 33 height 10
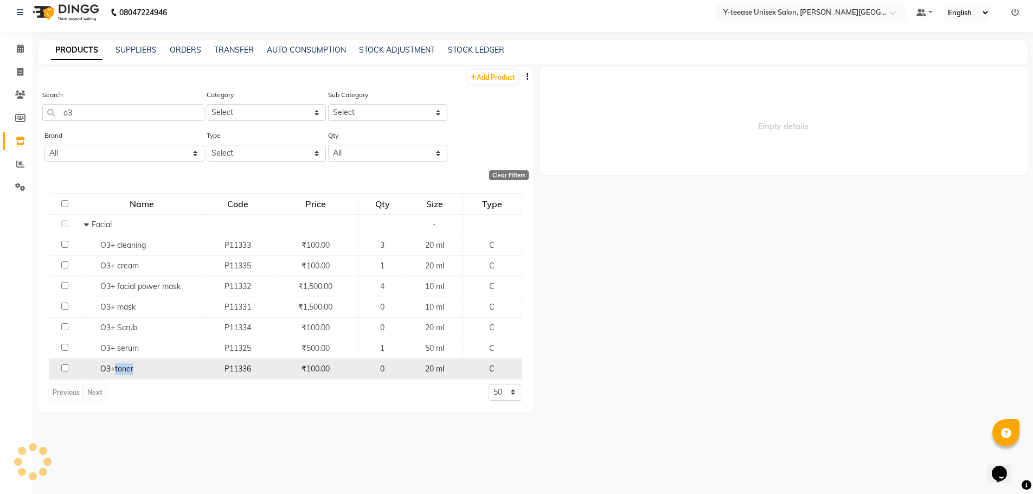
click at [118, 369] on span "O3+toner" at bounding box center [116, 369] width 33 height 10
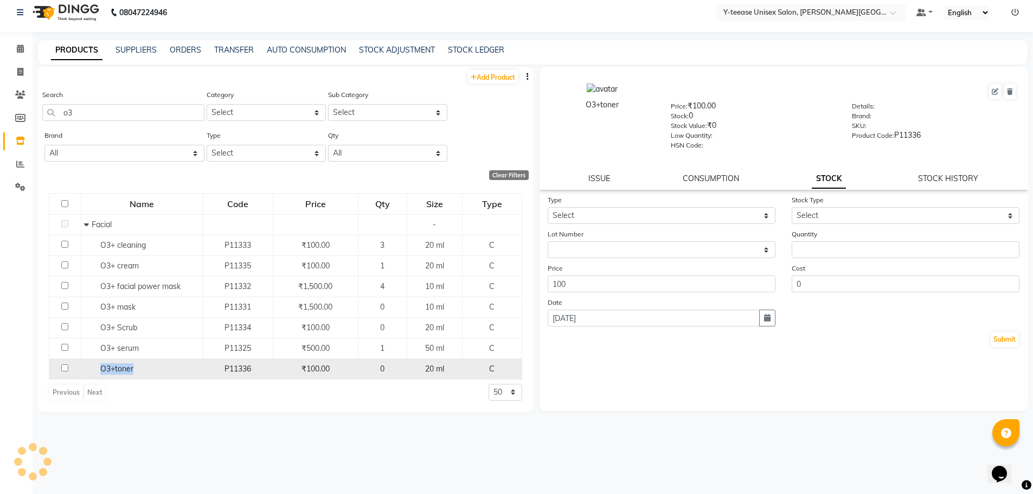
click at [118, 369] on span "O3+toner" at bounding box center [116, 369] width 33 height 10
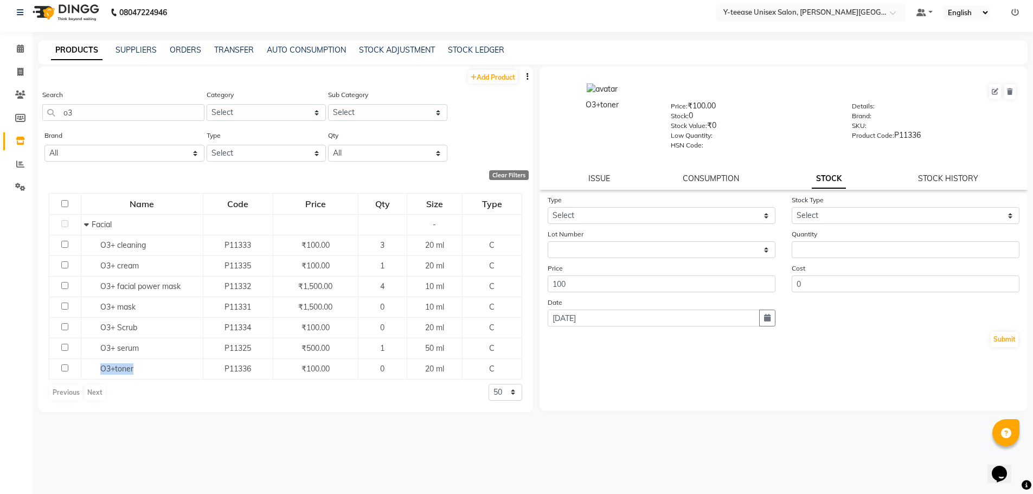
copy span "O3+toner"
click at [503, 77] on link "Add Product" at bounding box center [493, 77] width 50 height 14
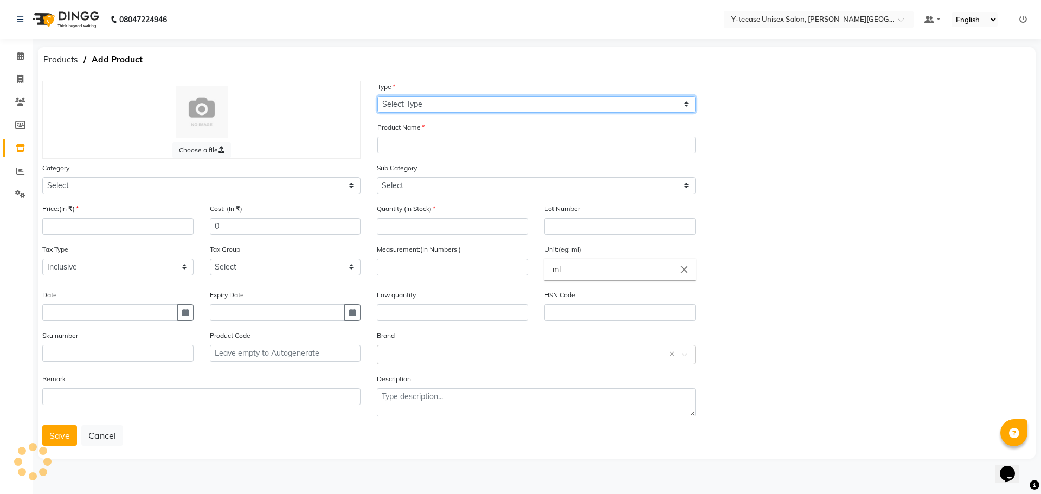
drag, startPoint x: 392, startPoint y: 104, endPoint x: 394, endPoint y: 112, distance: 8.3
click at [392, 104] on select "Select Type Both Retail Consumable" at bounding box center [536, 104] width 318 height 17
click at [377, 96] on select "Select Type Both Retail Consumable" at bounding box center [536, 104] width 318 height 17
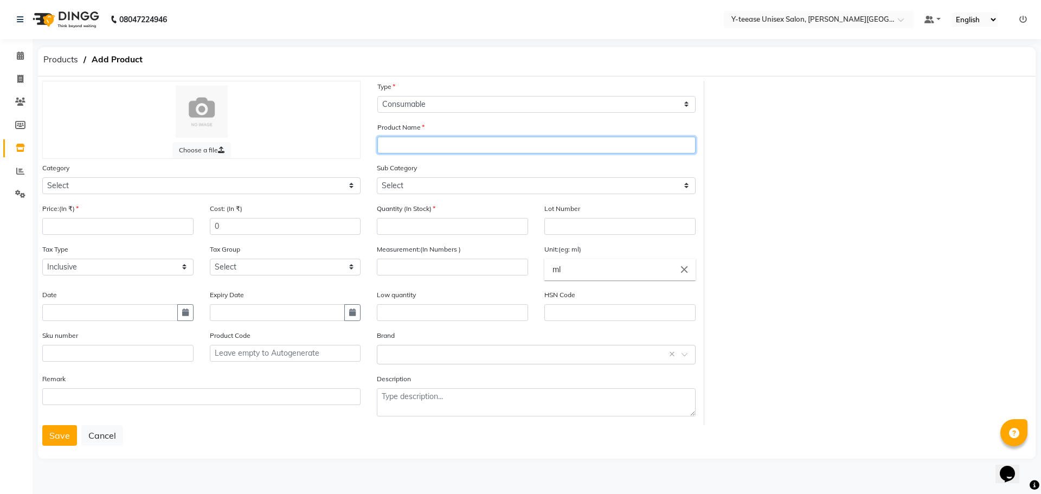
click at [401, 149] on input "text" at bounding box center [536, 145] width 318 height 17
paste input "O3+toner"
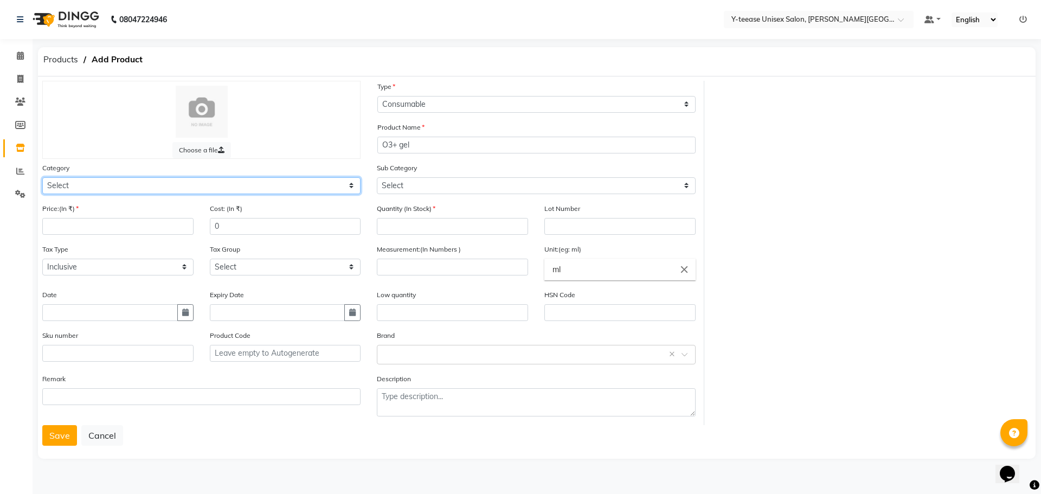
click at [231, 185] on select "Select Hair Skin Makeup Personal Care Appliances [PERSON_NAME] Waxing Disposabl…" at bounding box center [201, 185] width 318 height 17
click at [42, 177] on select "Select Hair Skin Makeup Personal Care Appliances [PERSON_NAME] Waxing Disposabl…" at bounding box center [201, 185] width 318 height 17
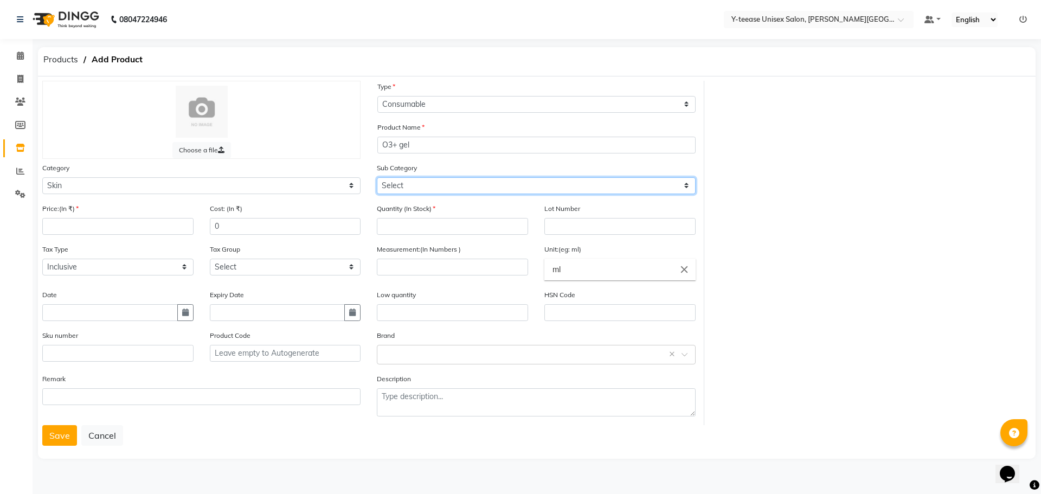
click at [393, 190] on select "Select Cleanser Facial Moisturiser Serum Toner Sun Care Masks Lip Care Eye Care…" at bounding box center [536, 185] width 318 height 17
click at [377, 177] on select "Select Cleanser Facial Moisturiser Serum Toner Sun Care Masks Lip Care Eye Care…" at bounding box center [536, 185] width 318 height 17
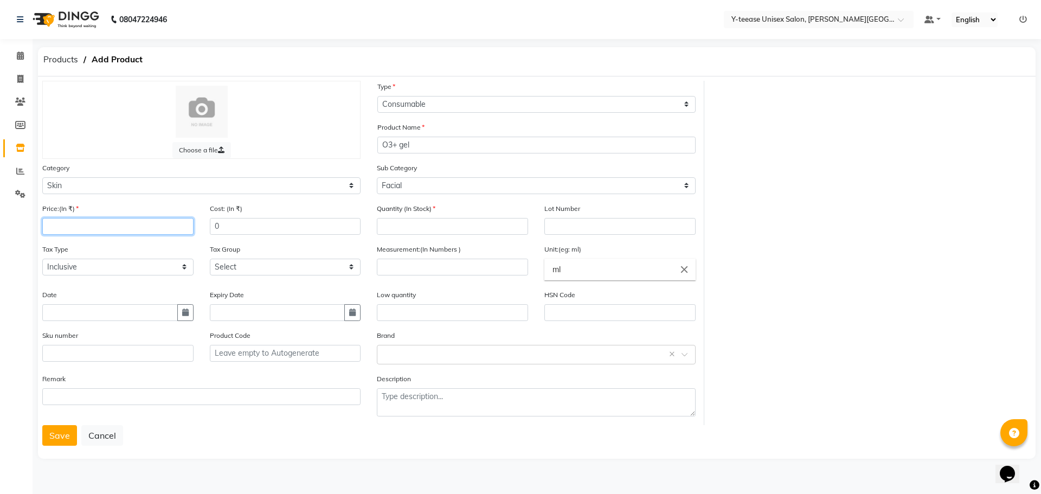
click at [133, 228] on input "number" at bounding box center [117, 226] width 151 height 17
click at [405, 261] on input "number" at bounding box center [452, 267] width 151 height 17
click at [414, 235] on div "Quantity (In Stock)" at bounding box center [453, 223] width 168 height 41
click at [418, 228] on input "number" at bounding box center [452, 226] width 151 height 17
click at [50, 433] on button "Save" at bounding box center [59, 435] width 35 height 21
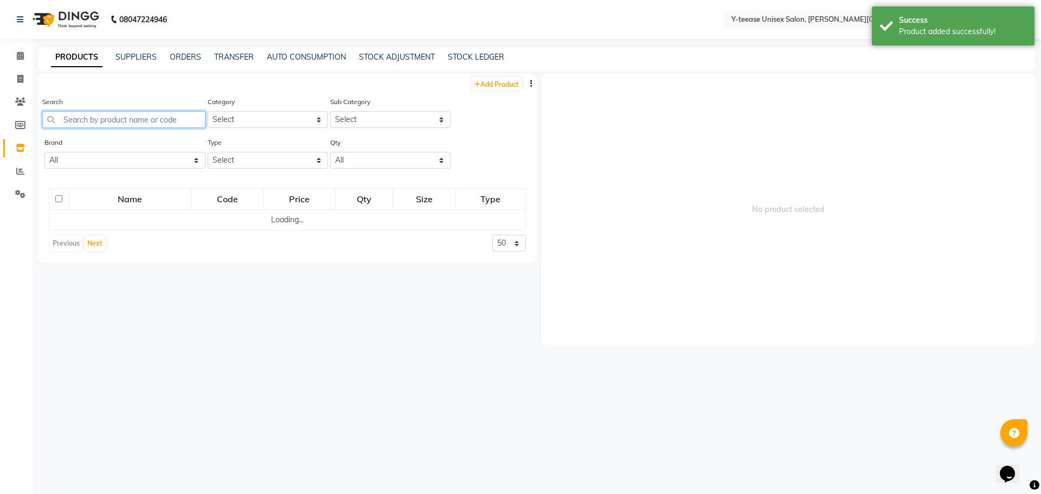
click at [150, 124] on input "text" at bounding box center [123, 119] width 163 height 17
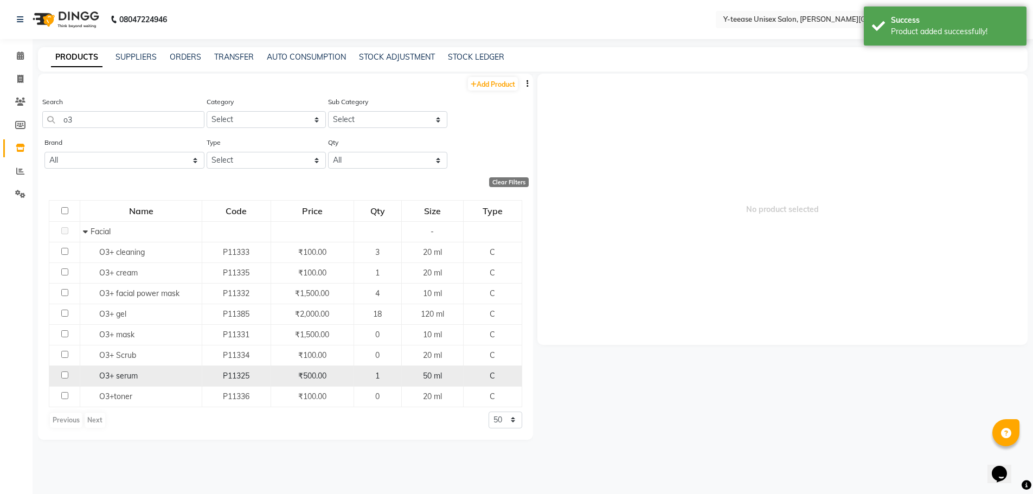
click at [162, 376] on div "O3+ serum" at bounding box center [141, 375] width 116 height 11
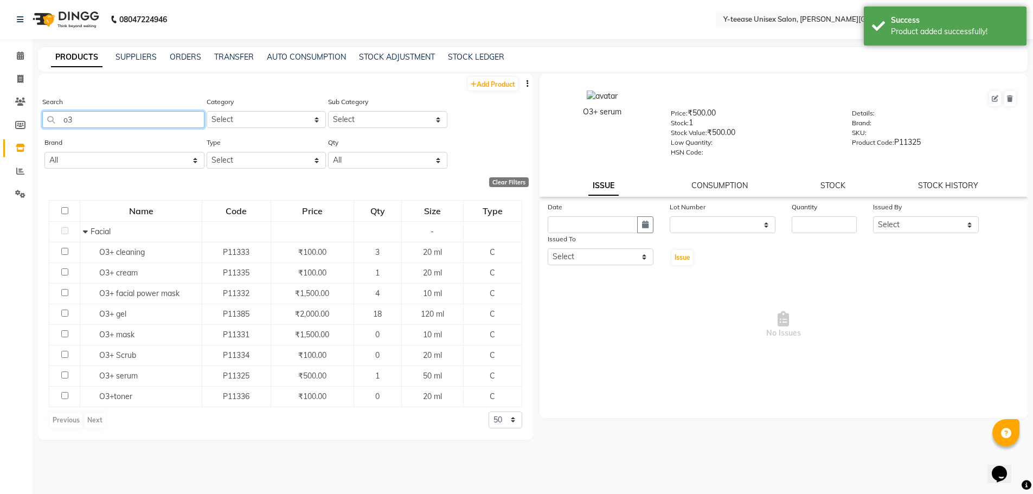
drag, startPoint x: 107, startPoint y: 115, endPoint x: 37, endPoint y: 117, distance: 70.0
click at [37, 117] on main "PRODUCTS SUPPLIERS ORDERS TRANSFER AUTO CONSUMPTION STOCK ADJUSTMENT STOCK LEDG…" at bounding box center [533, 274] width 1000 height 454
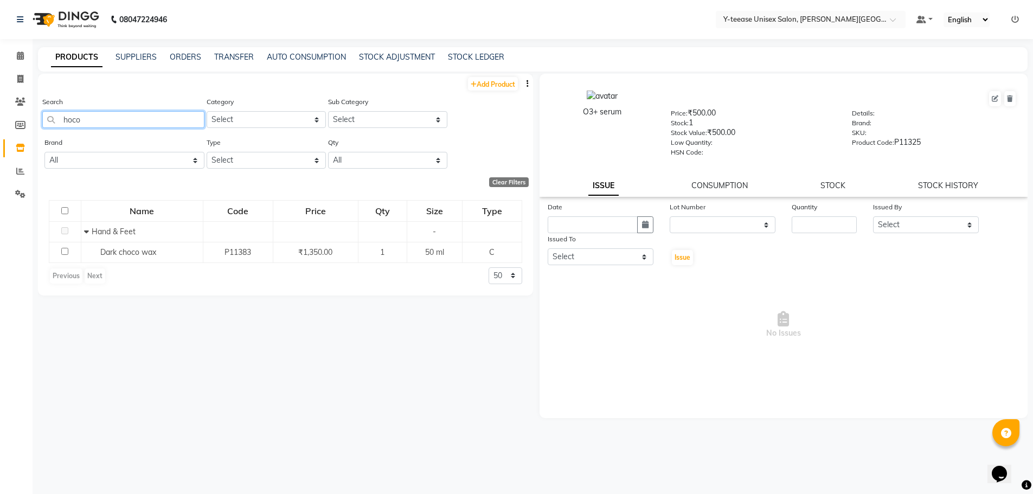
click at [63, 118] on input "hoco" at bounding box center [123, 119] width 162 height 17
drag, startPoint x: 121, startPoint y: 114, endPoint x: 22, endPoint y: 104, distance: 99.2
click at [23, 105] on app-home "08047224946 Select Location × Y-teease Unisex Salon, [PERSON_NAME] Nagar Defaul…" at bounding box center [516, 250] width 1033 height 501
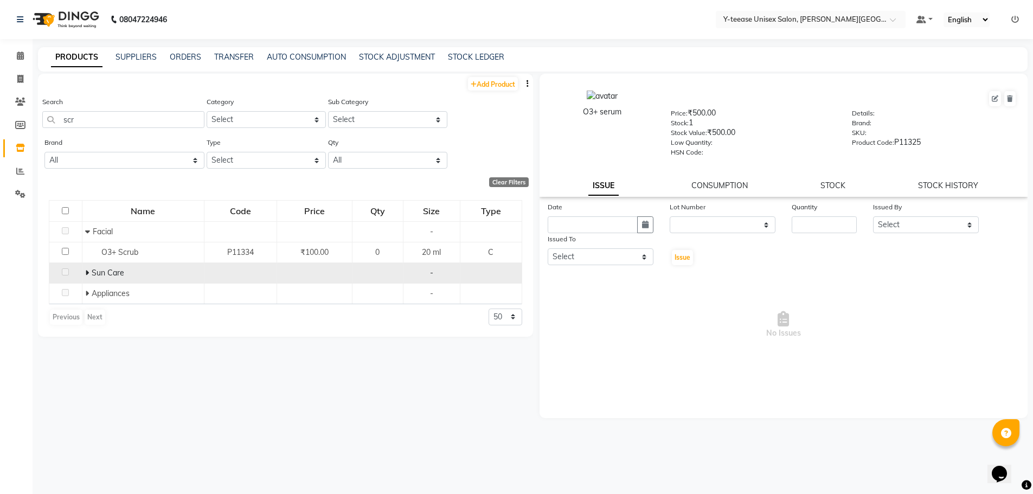
click at [87, 272] on icon at bounding box center [87, 273] width 4 height 8
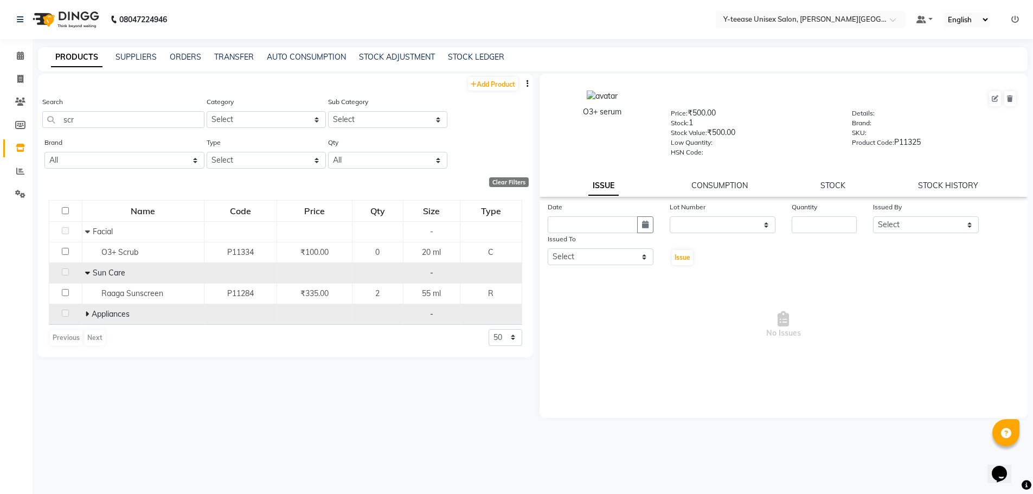
click at [87, 313] on icon at bounding box center [87, 314] width 4 height 8
drag, startPoint x: 79, startPoint y: 120, endPoint x: 67, endPoint y: 121, distance: 12.0
click at [67, 121] on input "scr" at bounding box center [123, 119] width 162 height 17
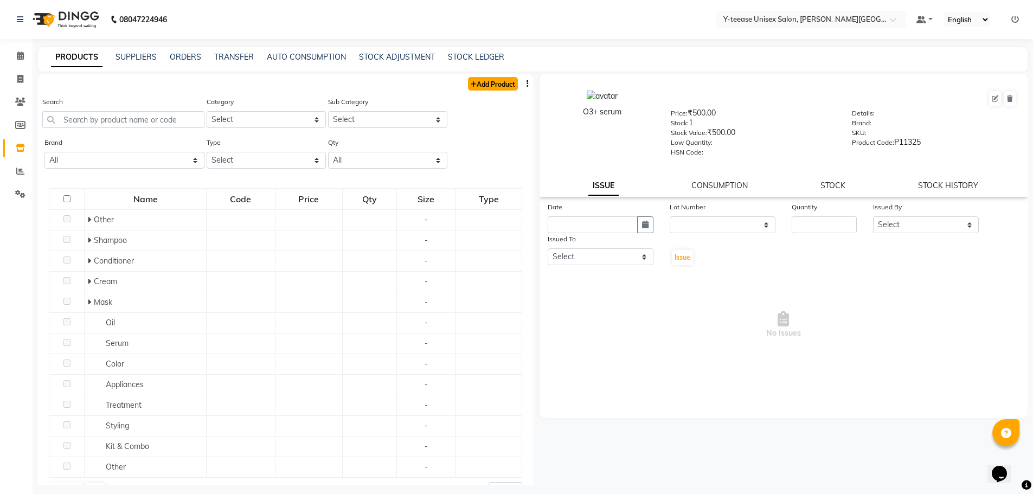
click at [493, 82] on link "Add Product" at bounding box center [493, 84] width 50 height 14
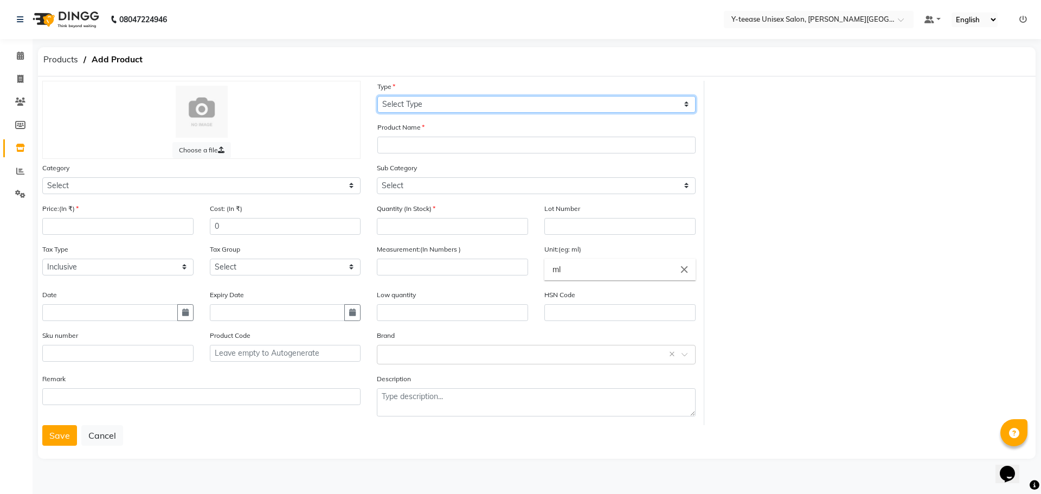
click at [405, 104] on select "Select Type Both Retail Consumable" at bounding box center [536, 104] width 318 height 17
click at [377, 96] on select "Select Type Both Retail Consumable" at bounding box center [536, 104] width 318 height 17
click at [413, 154] on div "Product Name" at bounding box center [536, 141] width 335 height 41
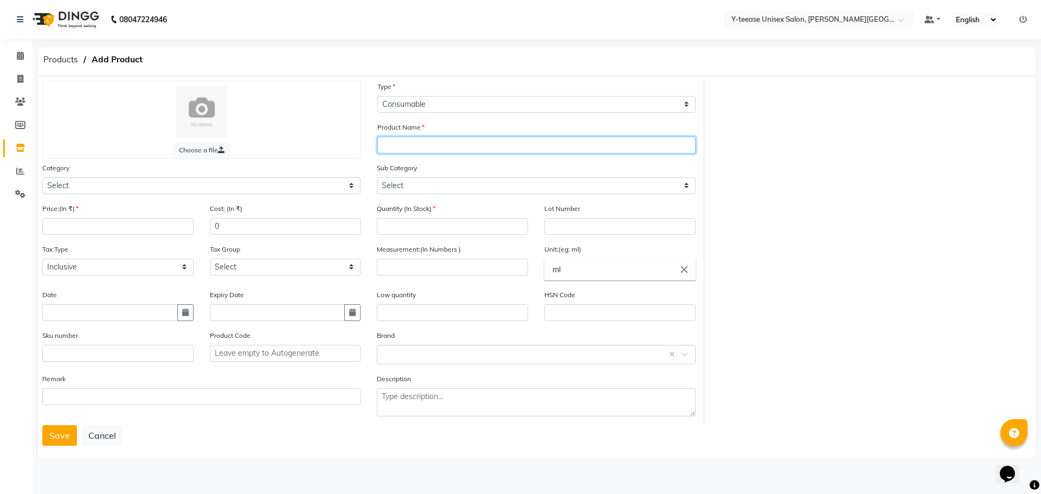
click at [414, 149] on input "text" at bounding box center [536, 145] width 318 height 17
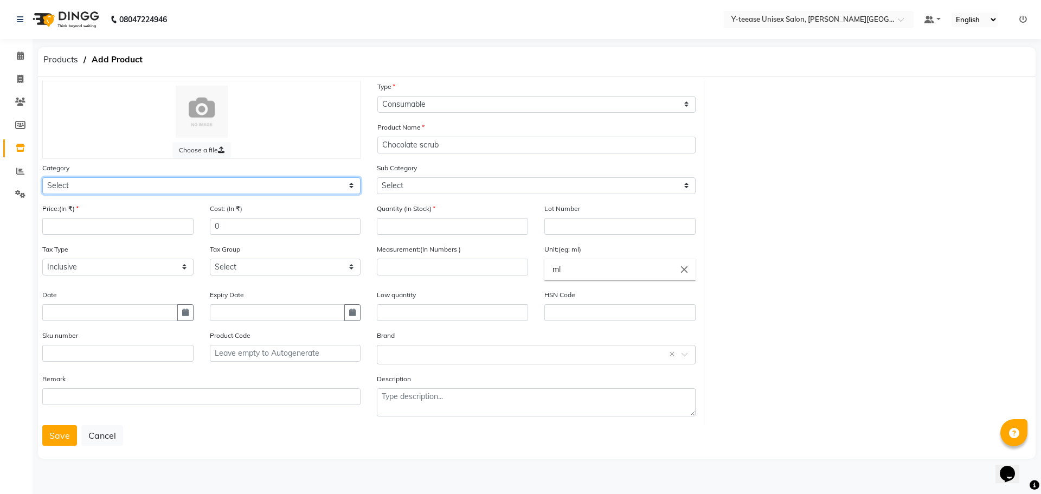
drag, startPoint x: 265, startPoint y: 183, endPoint x: 258, endPoint y: 191, distance: 10.8
click at [265, 183] on select "Select Hair Skin Makeup Personal Care Appliances [PERSON_NAME] Waxing Disposabl…" at bounding box center [201, 185] width 318 height 17
click at [42, 177] on select "Select Hair Skin Makeup Personal Care Appliances [PERSON_NAME] Waxing Disposabl…" at bounding box center [201, 185] width 318 height 17
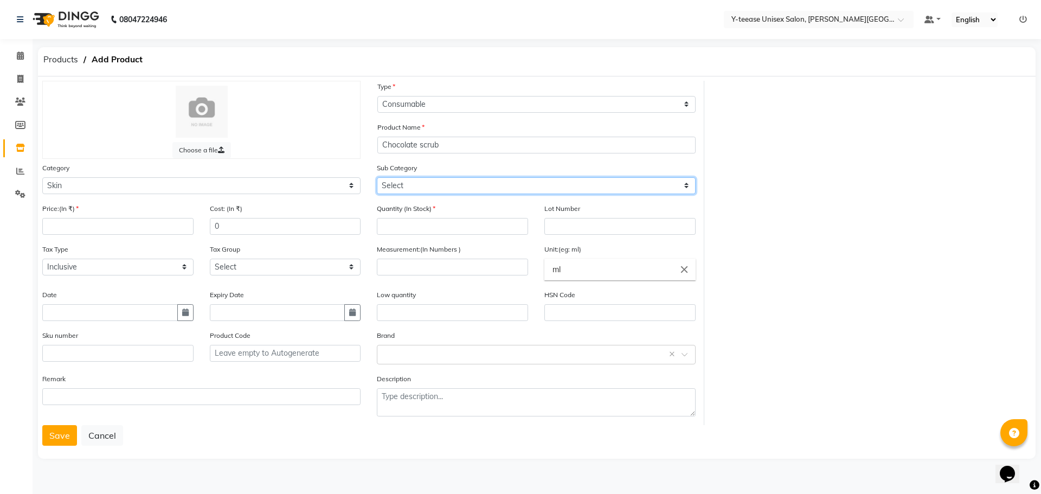
click at [421, 192] on select "Select Cleanser Facial Moisturiser Serum Toner Sun Care Masks Lip Care Eye Care…" at bounding box center [536, 185] width 318 height 17
click at [377, 177] on select "Select Cleanser Facial Moisturiser Serum Toner Sun Care Masks Lip Care Eye Care…" at bounding box center [536, 185] width 318 height 17
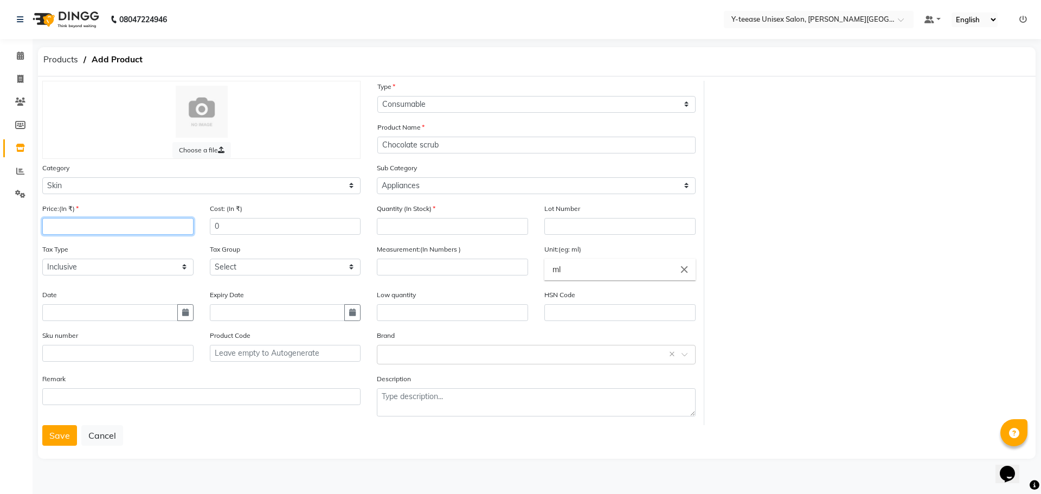
click at [100, 221] on input "number" at bounding box center [117, 226] width 151 height 17
click at [399, 260] on input "number" at bounding box center [452, 267] width 151 height 17
click at [628, 272] on input "ml" at bounding box center [619, 270] width 151 height 22
click at [642, 299] on link "ml" at bounding box center [619, 294] width 151 height 28
click at [604, 268] on input "ml" at bounding box center [619, 270] width 151 height 22
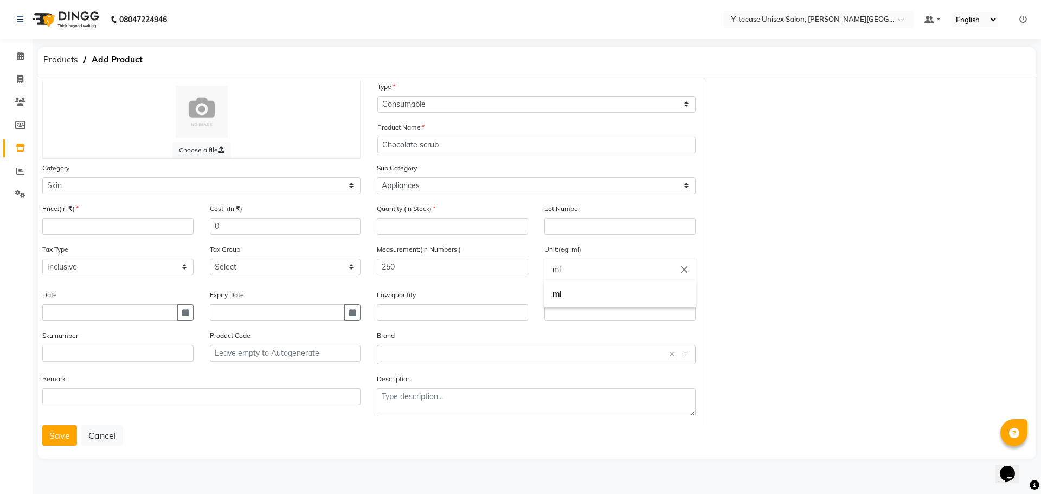
click at [683, 268] on icon "close" at bounding box center [684, 270] width 12 height 12
click at [606, 271] on input "text" at bounding box center [619, 270] width 151 height 22
click at [570, 320] on link "g ms" at bounding box center [619, 321] width 151 height 28
click at [403, 226] on input "number" at bounding box center [452, 226] width 151 height 17
click at [102, 220] on input "number" at bounding box center [117, 226] width 151 height 17
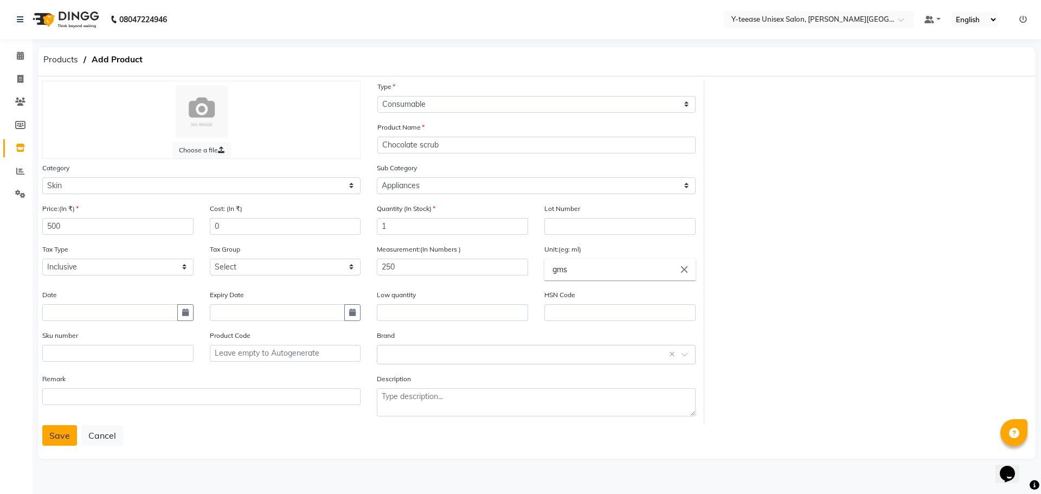
click at [66, 442] on button "Save" at bounding box center [59, 435] width 35 height 21
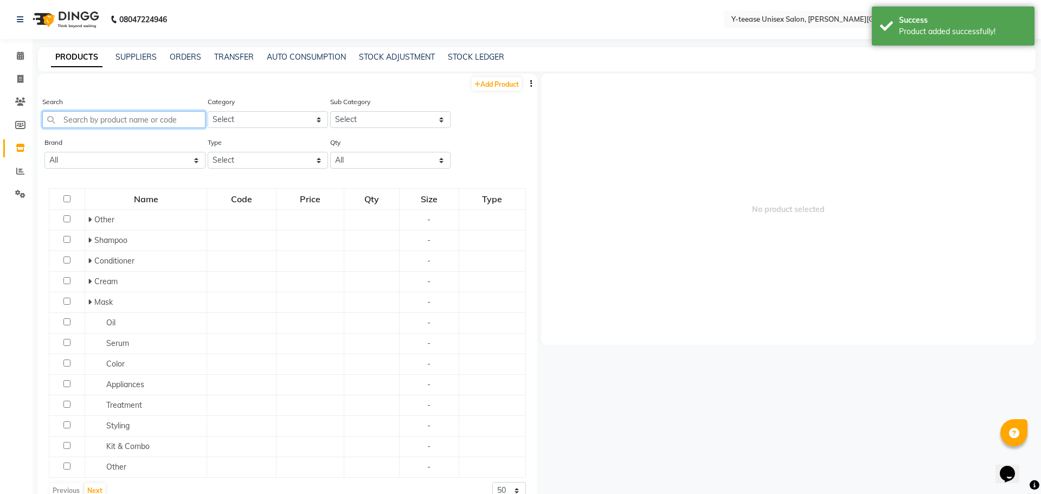
click at [168, 114] on input "text" at bounding box center [123, 119] width 163 height 17
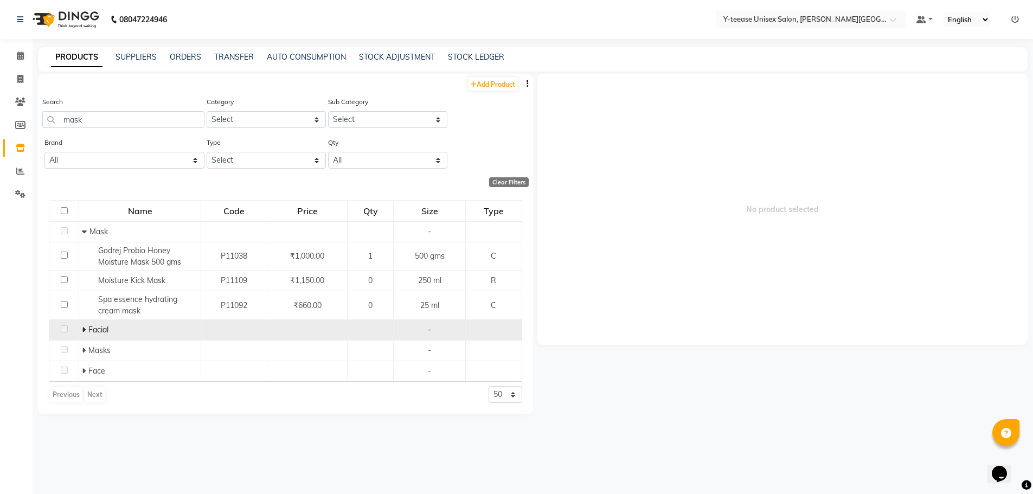
click at [84, 330] on icon at bounding box center [84, 330] width 4 height 8
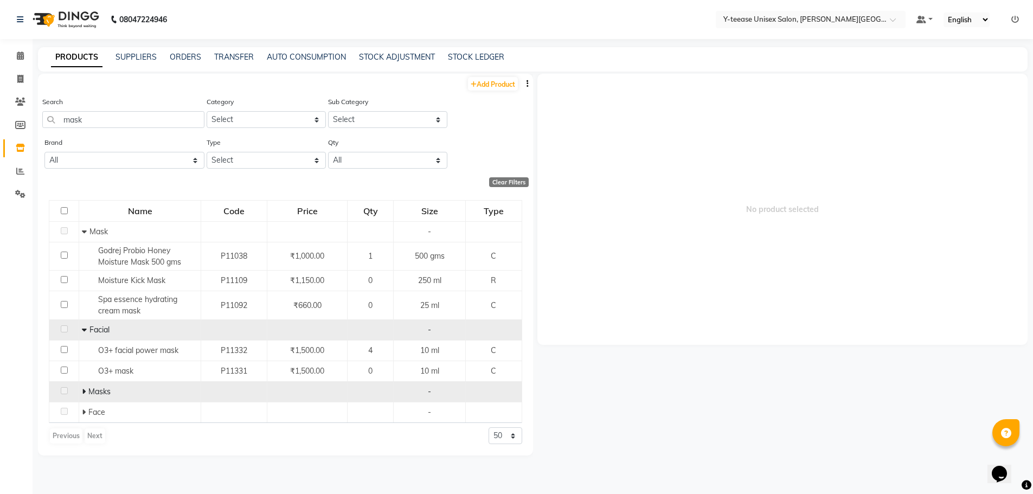
click at [84, 393] on icon at bounding box center [84, 392] width 4 height 8
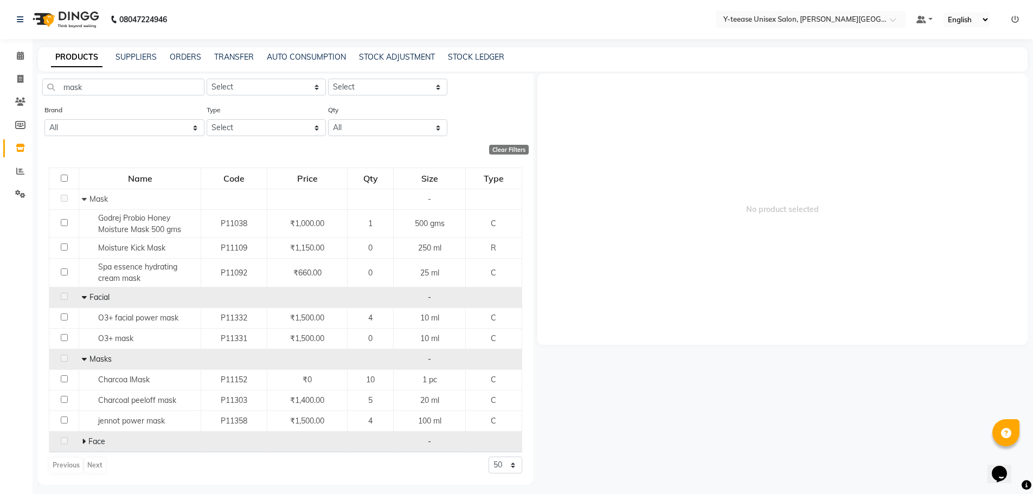
scroll to position [7, 0]
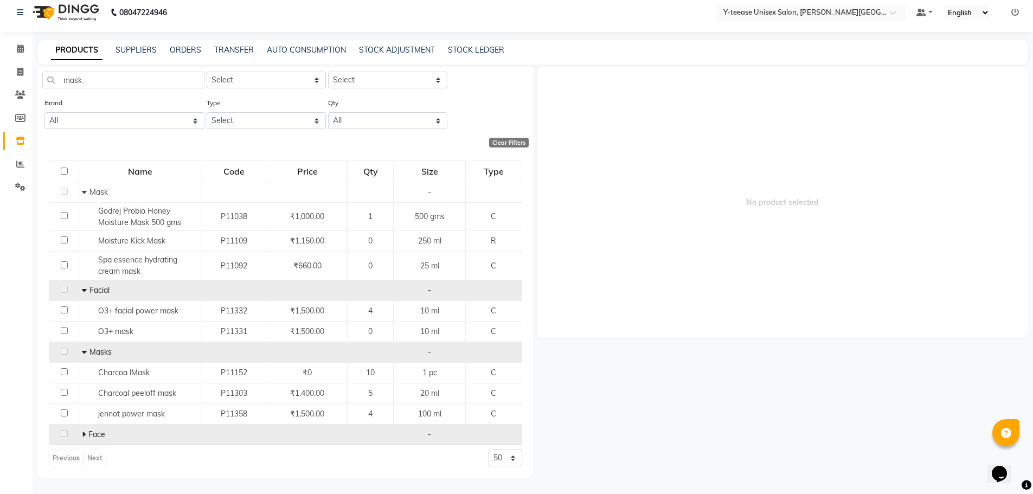
click at [82, 432] on icon at bounding box center [84, 435] width 4 height 8
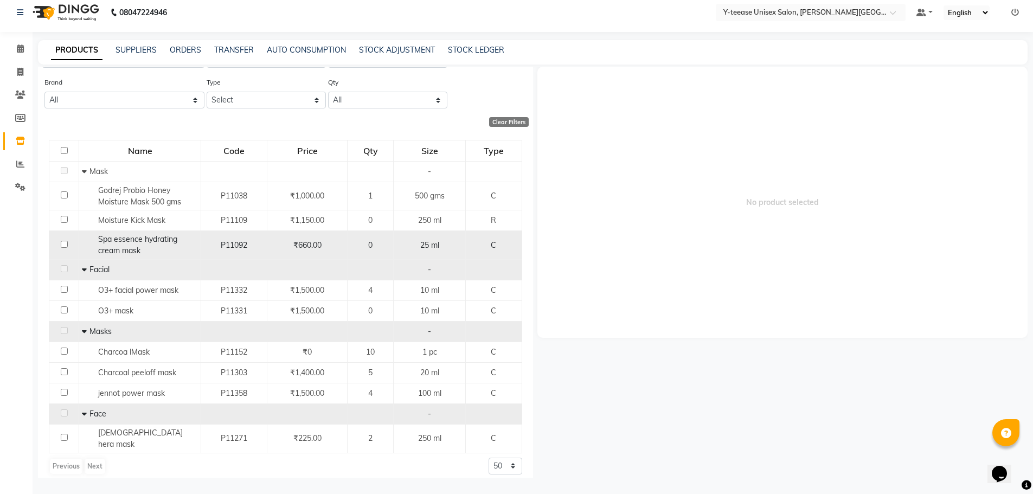
scroll to position [0, 0]
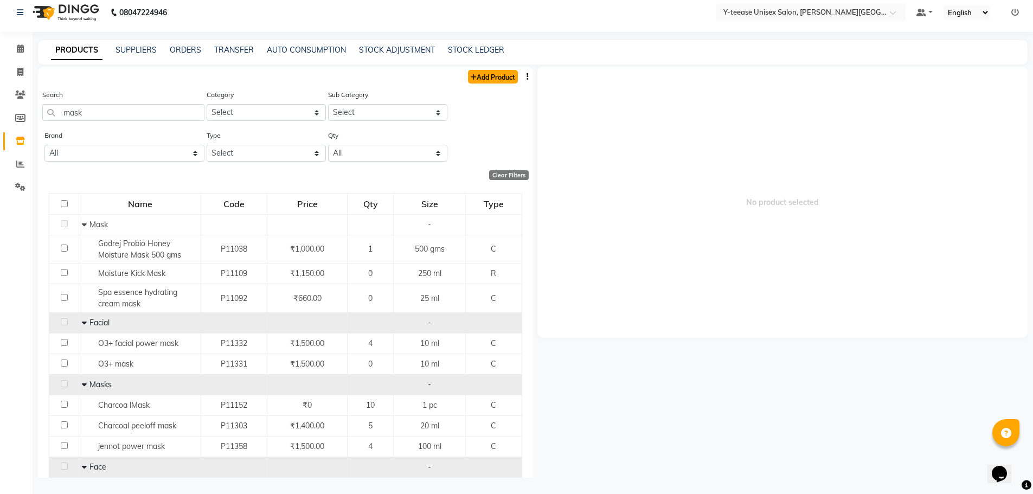
click at [501, 71] on link "Add Product" at bounding box center [493, 77] width 50 height 14
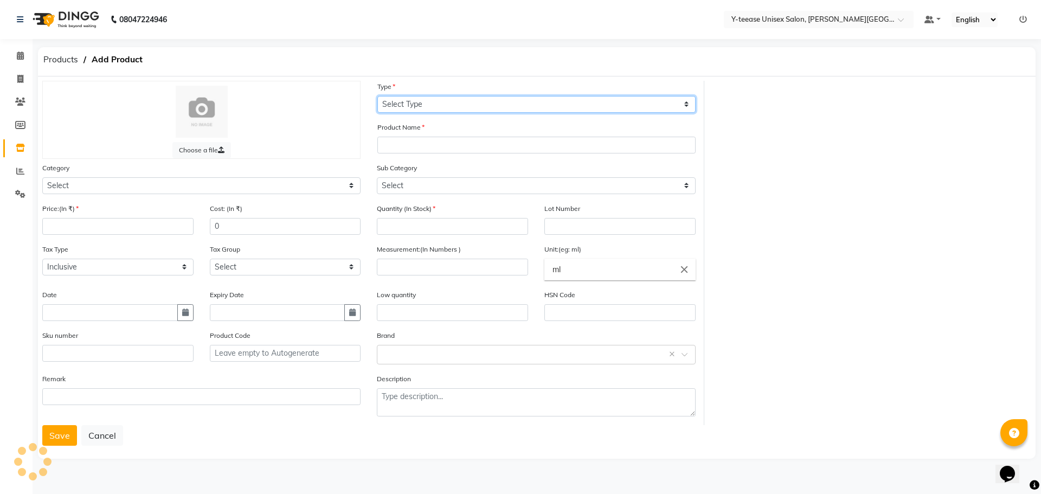
click at [460, 99] on select "Select Type Both Retail Consumable" at bounding box center [536, 104] width 318 height 17
click at [377, 96] on select "Select Type Both Retail Consumable" at bounding box center [536, 104] width 318 height 17
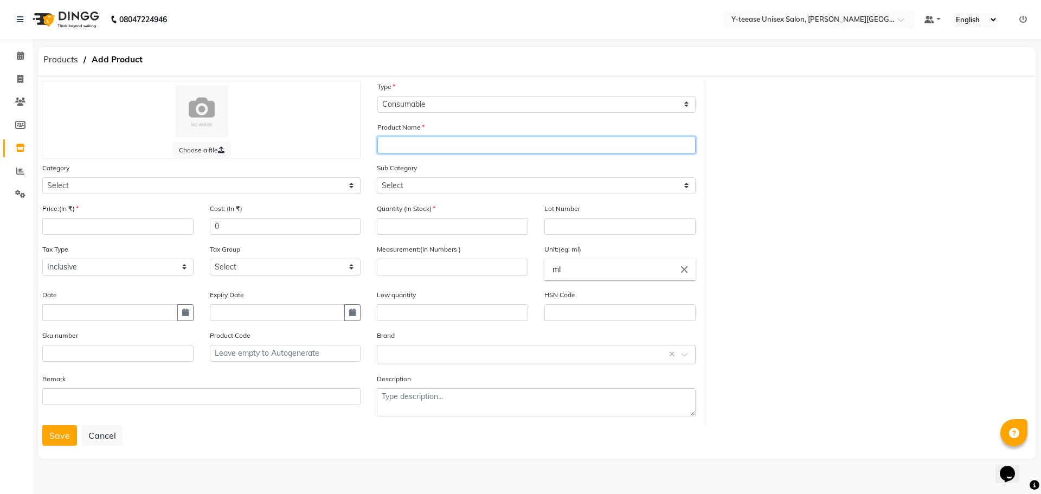
click at [444, 152] on input "text" at bounding box center [536, 145] width 318 height 17
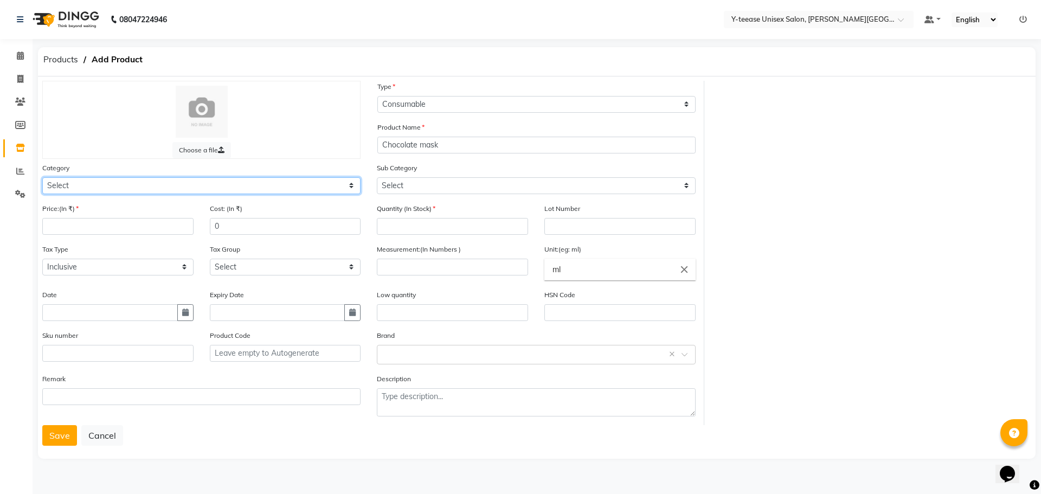
drag, startPoint x: 312, startPoint y: 185, endPoint x: 308, endPoint y: 191, distance: 7.8
click at [312, 185] on select "Select Hair Skin Makeup Personal Care Appliances [PERSON_NAME] Waxing Disposabl…" at bounding box center [201, 185] width 318 height 17
click at [42, 177] on select "Select Hair Skin Makeup Personal Care Appliances [PERSON_NAME] Waxing Disposabl…" at bounding box center [201, 185] width 318 height 17
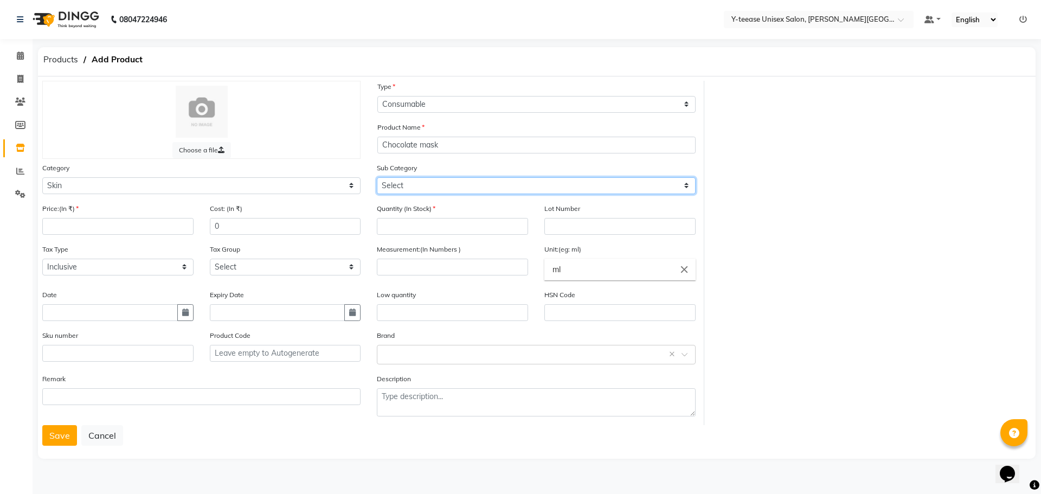
drag, startPoint x: 416, startPoint y: 185, endPoint x: 416, endPoint y: 193, distance: 8.2
click at [416, 187] on select "Select Cleanser Facial Moisturiser Serum Toner Sun Care Masks Lip Care Eye Care…" at bounding box center [536, 185] width 318 height 17
click at [377, 177] on select "Select Cleanser Facial Moisturiser Serum Toner Sun Care Masks Lip Care Eye Care…" at bounding box center [536, 185] width 318 height 17
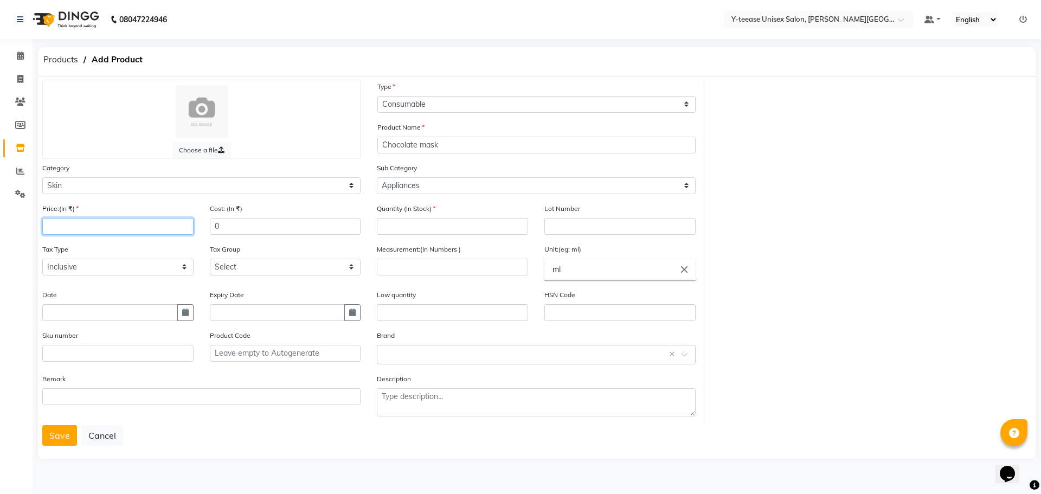
click at [108, 225] on input "number" at bounding box center [117, 226] width 151 height 17
click at [410, 227] on input "number" at bounding box center [452, 226] width 151 height 17
click at [431, 273] on input "number" at bounding box center [452, 267] width 151 height 17
drag, startPoint x: 57, startPoint y: 429, endPoint x: 49, endPoint y: 384, distance: 46.3
click at [58, 428] on button "Save" at bounding box center [59, 435] width 35 height 21
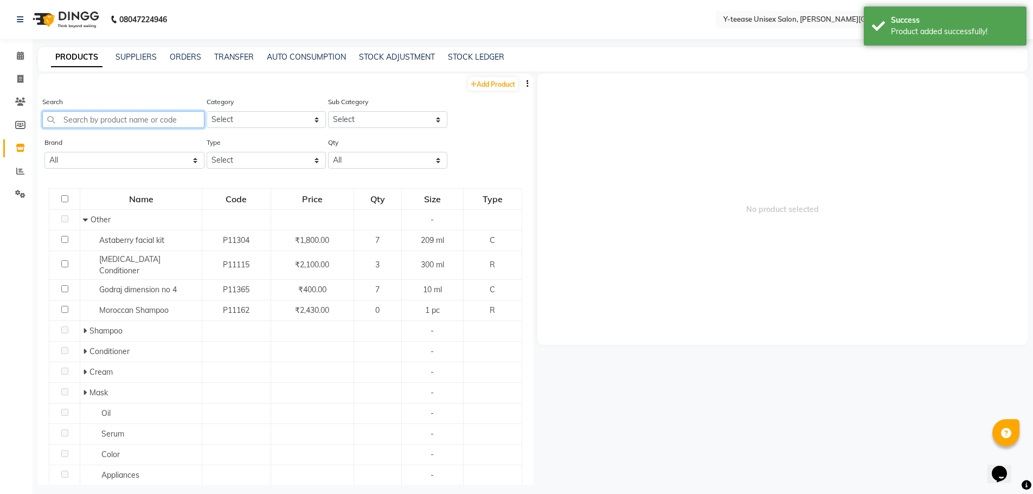
click at [91, 118] on input "text" at bounding box center [123, 119] width 162 height 17
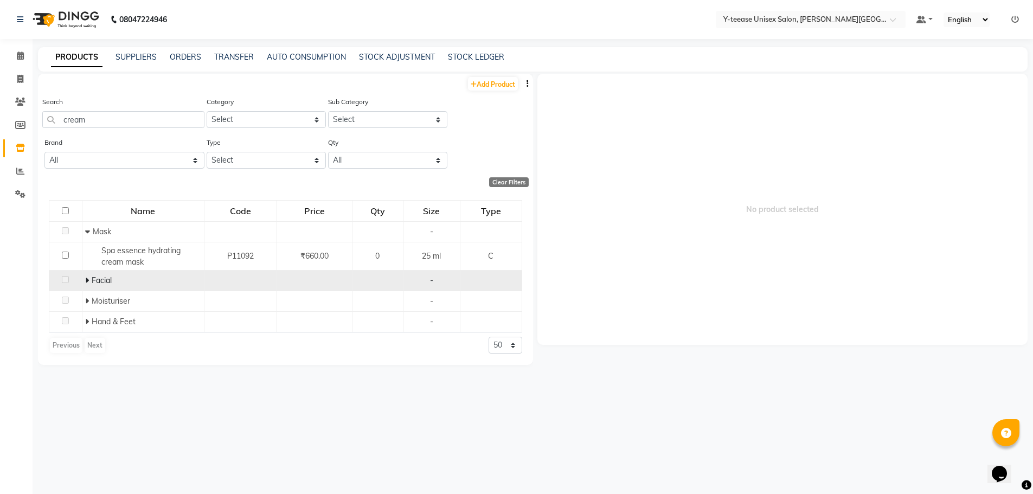
click at [88, 282] on icon at bounding box center [87, 281] width 4 height 8
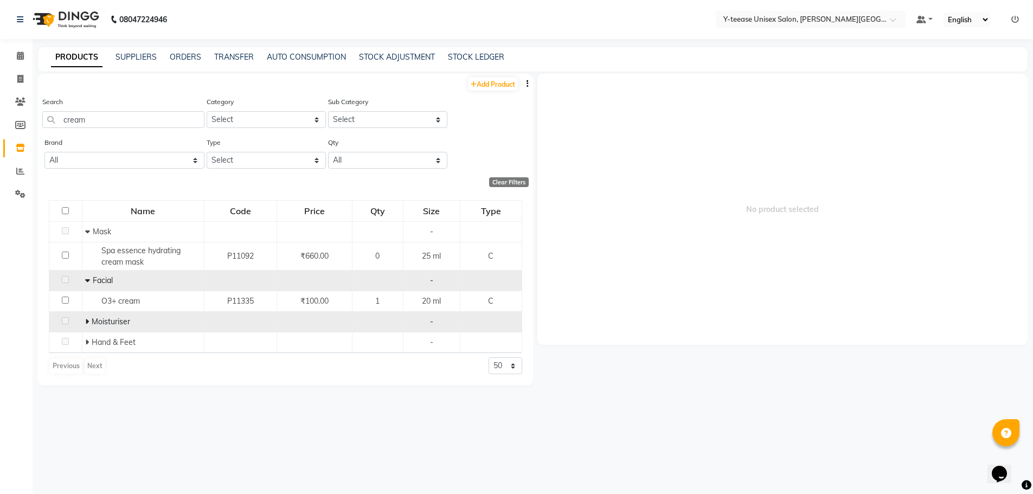
click at [88, 321] on span at bounding box center [88, 322] width 7 height 10
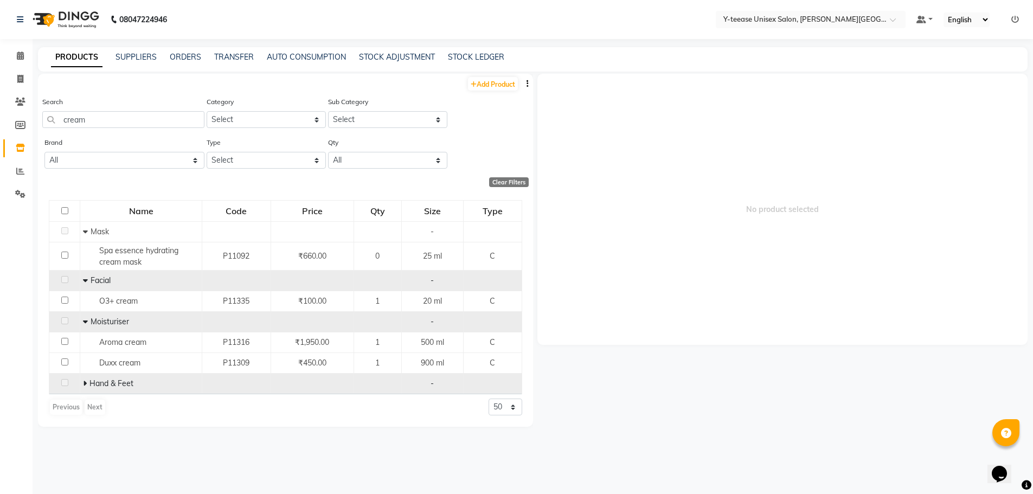
click at [88, 384] on span at bounding box center [86, 384] width 7 height 10
click at [489, 91] on div "Add Product" at bounding box center [285, 83] width 495 height 18
click at [492, 84] on link "Add Product" at bounding box center [493, 84] width 50 height 14
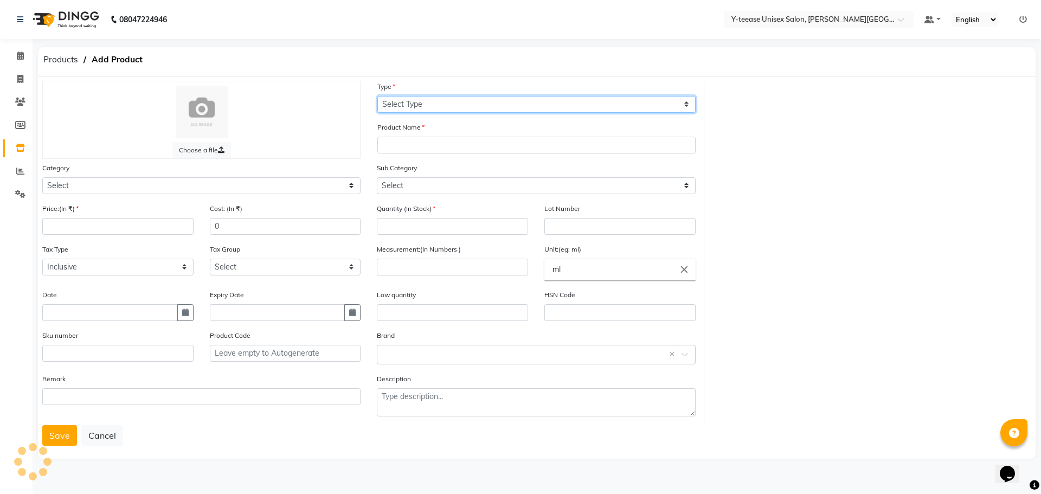
click at [472, 108] on select "Select Type Both Retail Consumable" at bounding box center [536, 104] width 318 height 17
click at [377, 96] on select "Select Type Both Retail Consumable" at bounding box center [536, 104] width 318 height 17
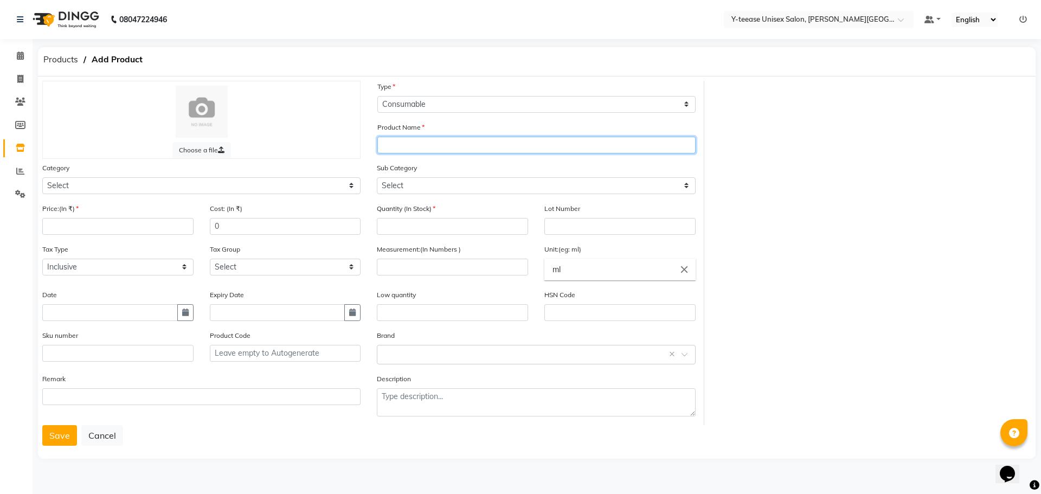
click at [455, 144] on input "text" at bounding box center [536, 145] width 318 height 17
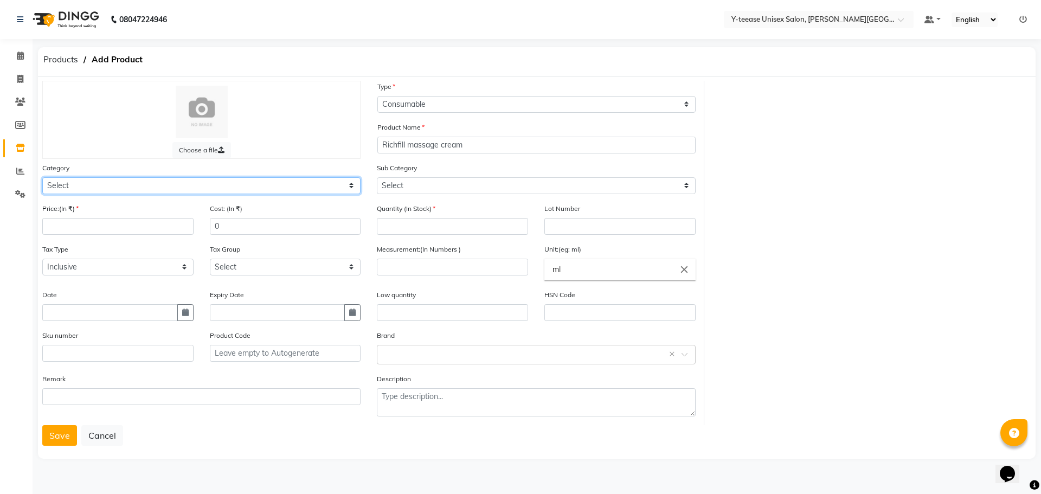
click at [294, 191] on select "Select Hair Skin Makeup Personal Care Appliances [PERSON_NAME] Waxing Disposabl…" at bounding box center [201, 185] width 318 height 17
click at [42, 177] on select "Select Hair Skin Makeup Personal Care Appliances [PERSON_NAME] Waxing Disposabl…" at bounding box center [201, 185] width 318 height 17
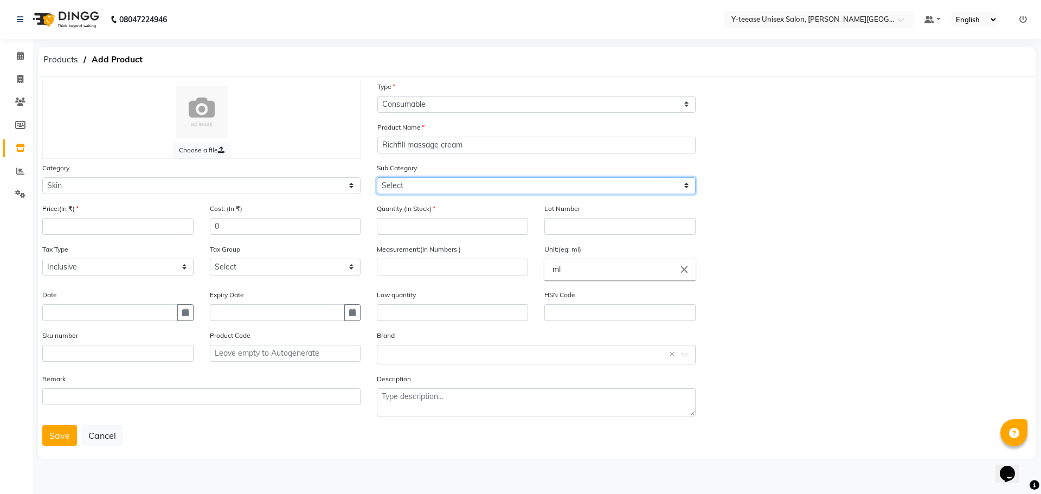
click at [406, 185] on select "Select Cleanser Facial Moisturiser Serum Toner Sun Care Masks Lip Care Eye Care…" at bounding box center [536, 185] width 318 height 17
click at [377, 177] on select "Select Cleanser Facial Moisturiser Serum Toner Sun Care Masks Lip Care Eye Care…" at bounding box center [536, 185] width 318 height 17
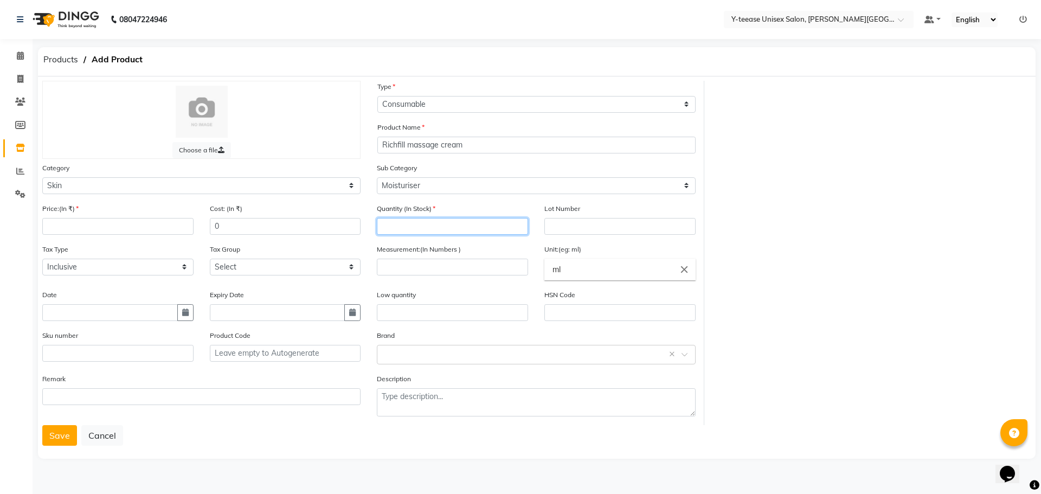
click at [407, 228] on input "number" at bounding box center [452, 226] width 151 height 17
click at [407, 260] on input "number" at bounding box center [452, 267] width 151 height 17
click at [155, 228] on input "number" at bounding box center [117, 226] width 151 height 17
click at [406, 267] on input "number" at bounding box center [452, 267] width 151 height 17
click at [59, 442] on button "Save" at bounding box center [59, 435] width 35 height 21
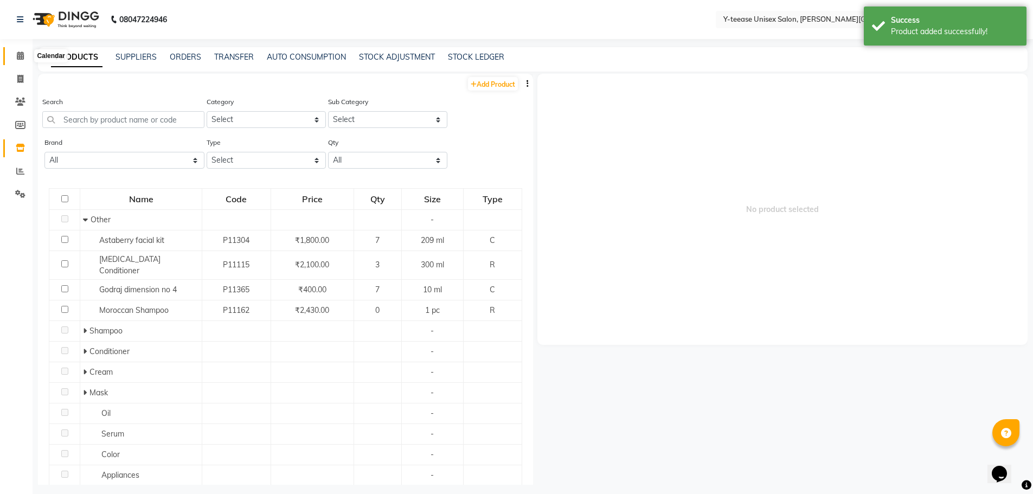
click at [17, 57] on icon at bounding box center [20, 56] width 7 height 8
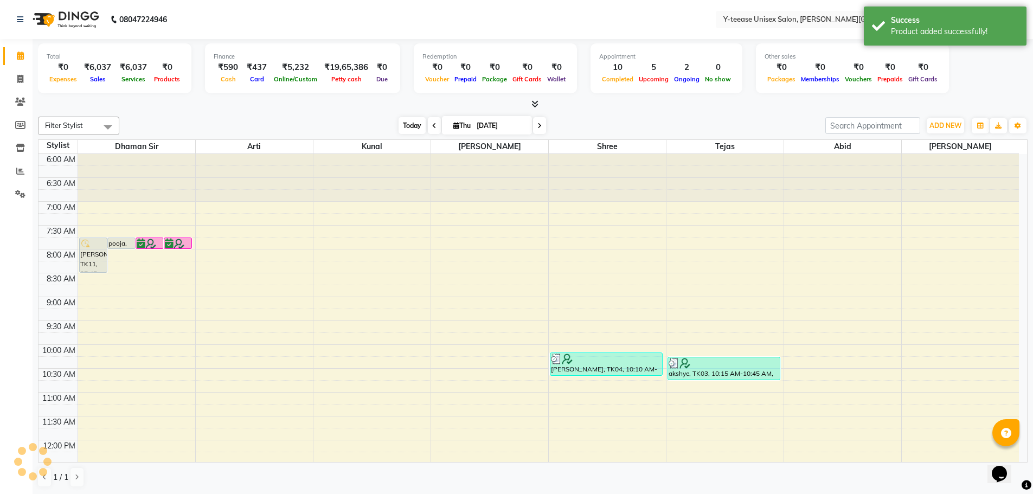
click at [412, 127] on span "Today" at bounding box center [412, 125] width 27 height 17
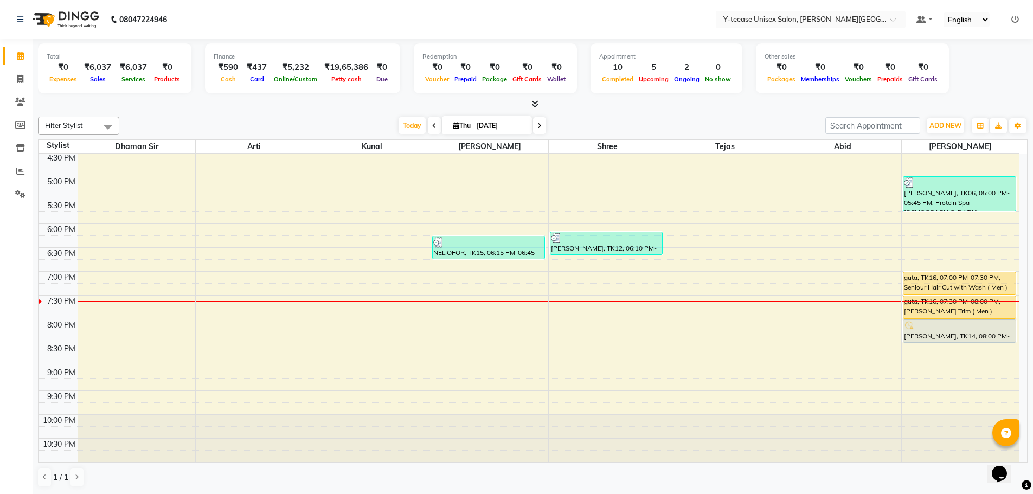
scroll to position [1, 0]
click at [411, 125] on span "Today" at bounding box center [412, 125] width 27 height 17
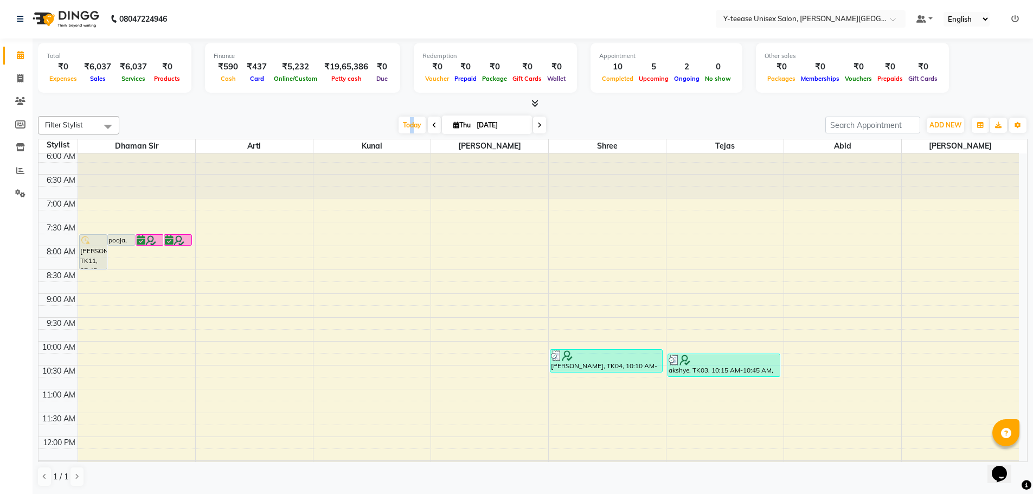
scroll to position [0, 0]
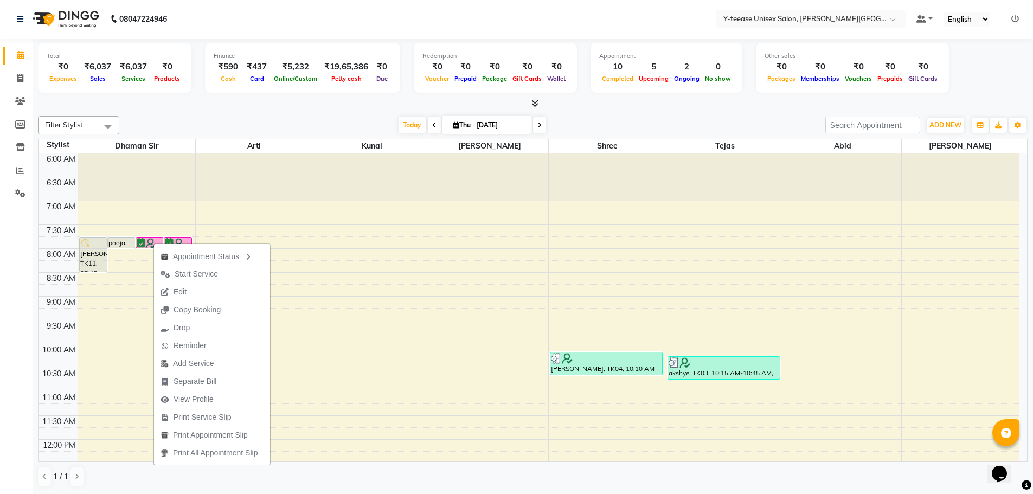
click at [539, 125] on icon at bounding box center [539, 125] width 4 height 7
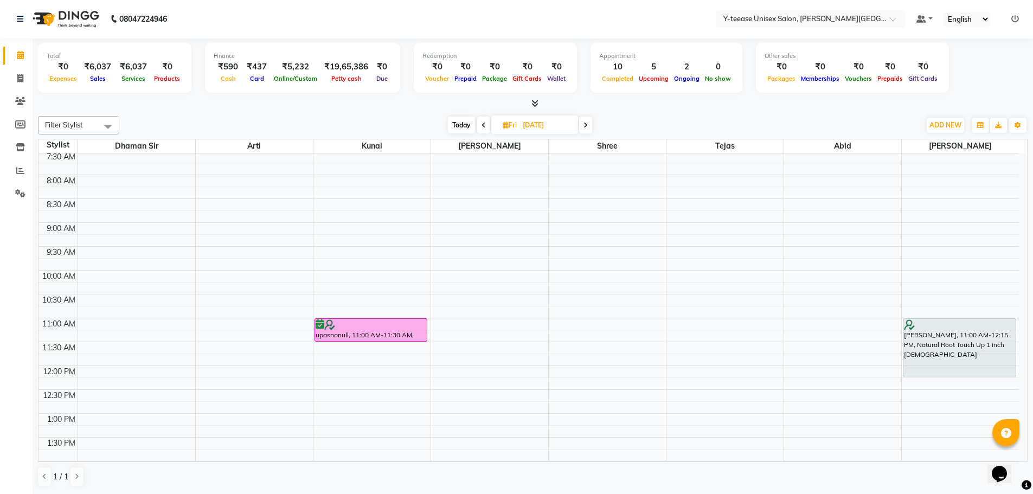
scroll to position [69, 0]
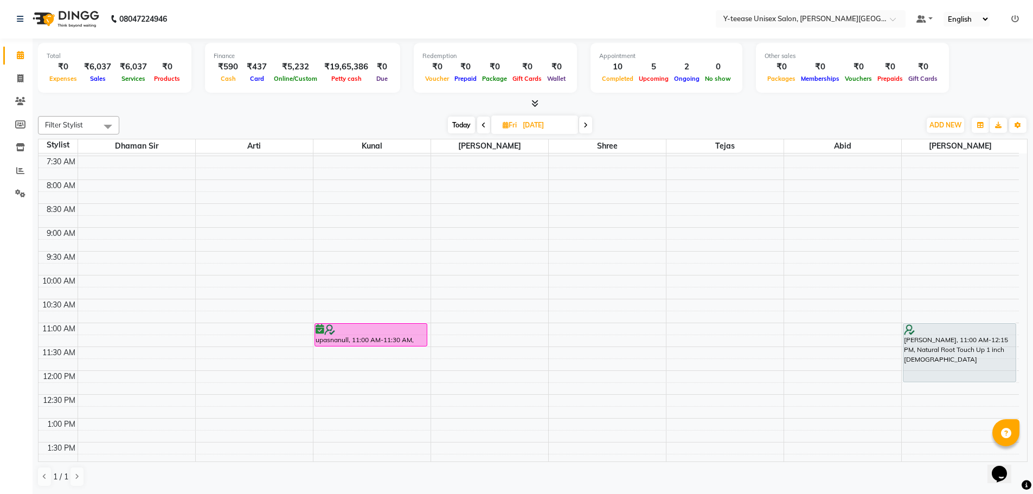
click at [462, 128] on span "Today" at bounding box center [461, 125] width 27 height 17
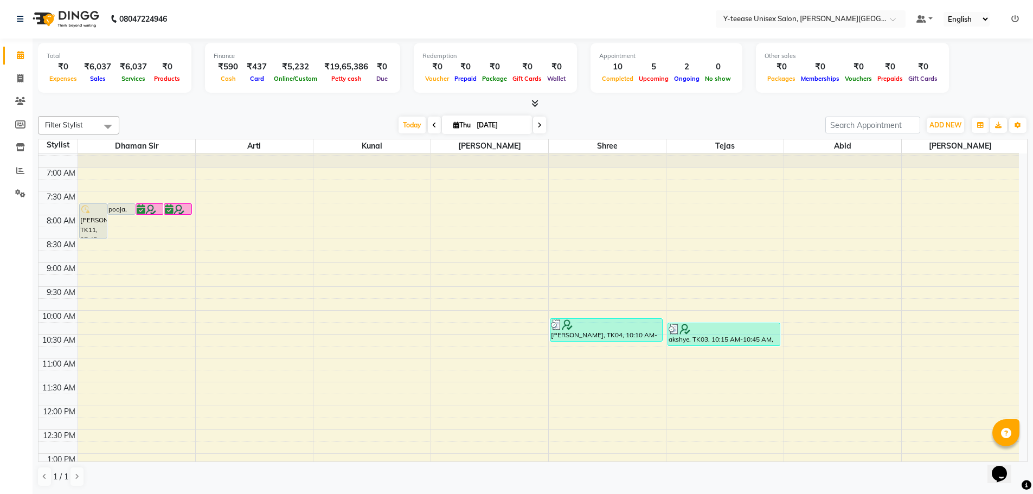
scroll to position [15, 0]
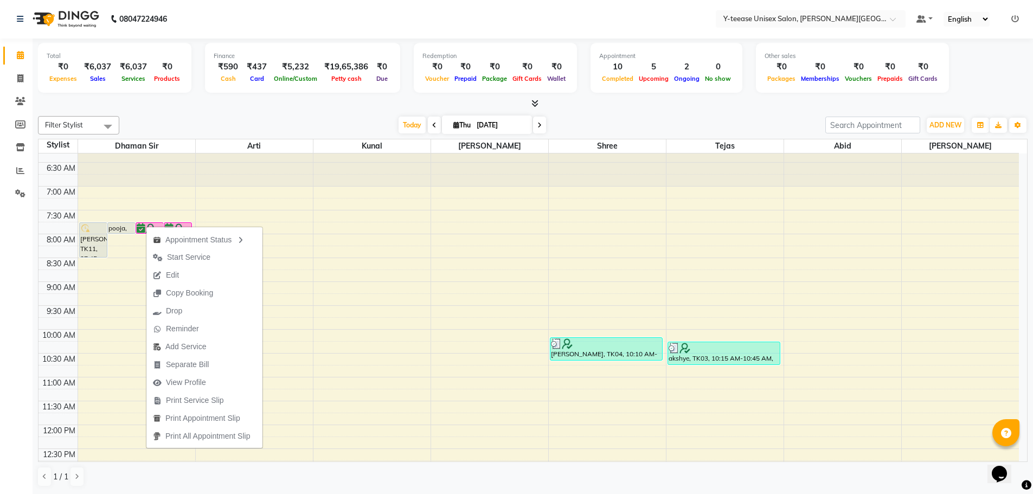
click at [255, 118] on div "[DATE] [DATE]" at bounding box center [472, 125] width 695 height 16
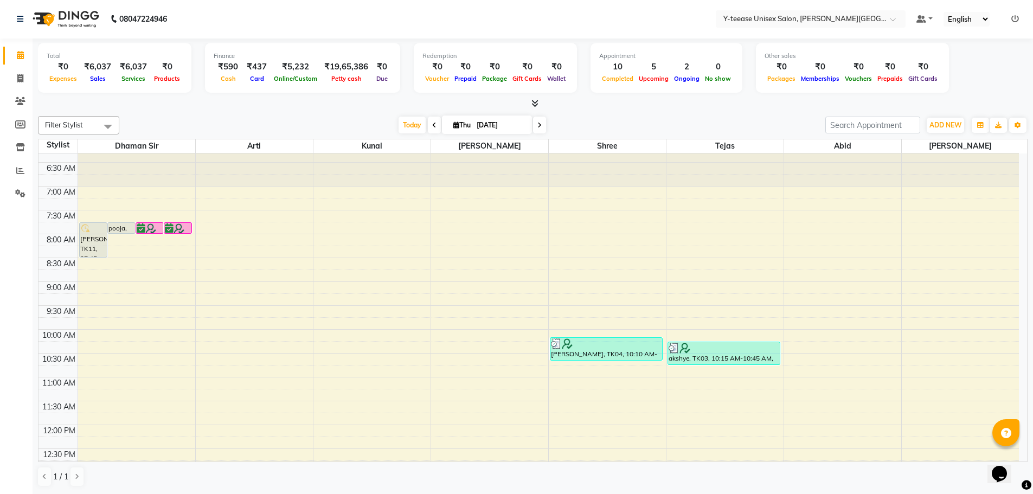
click at [453, 124] on icon at bounding box center [456, 124] width 6 height 7
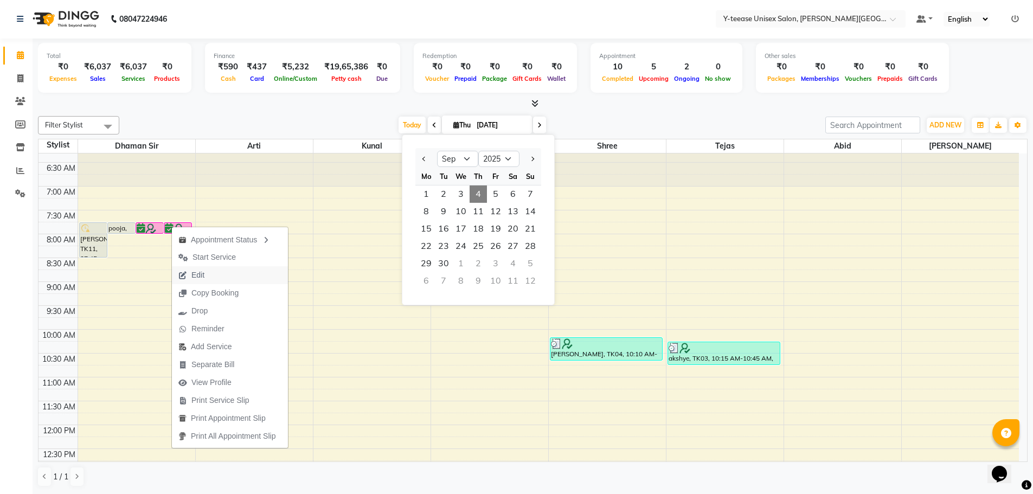
click at [219, 278] on button "Edit" at bounding box center [230, 275] width 116 height 18
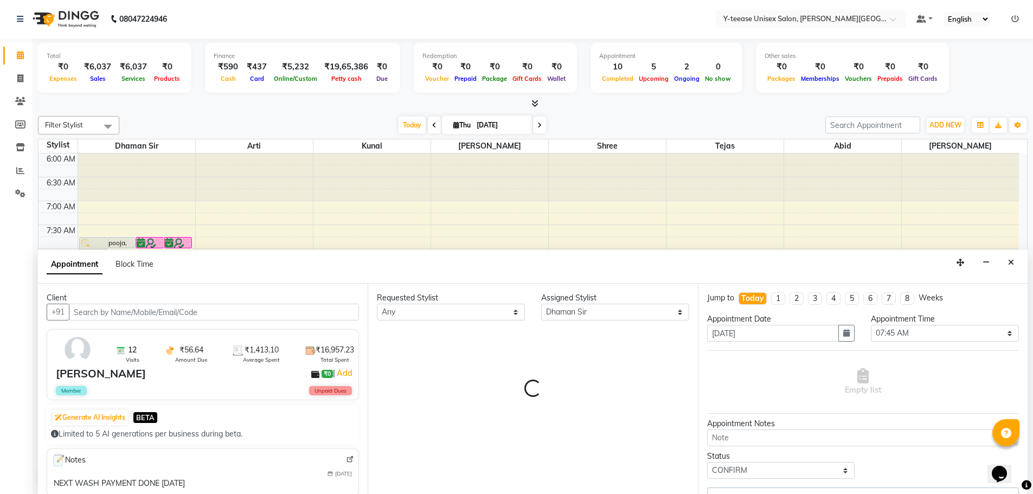
scroll to position [503, 0]
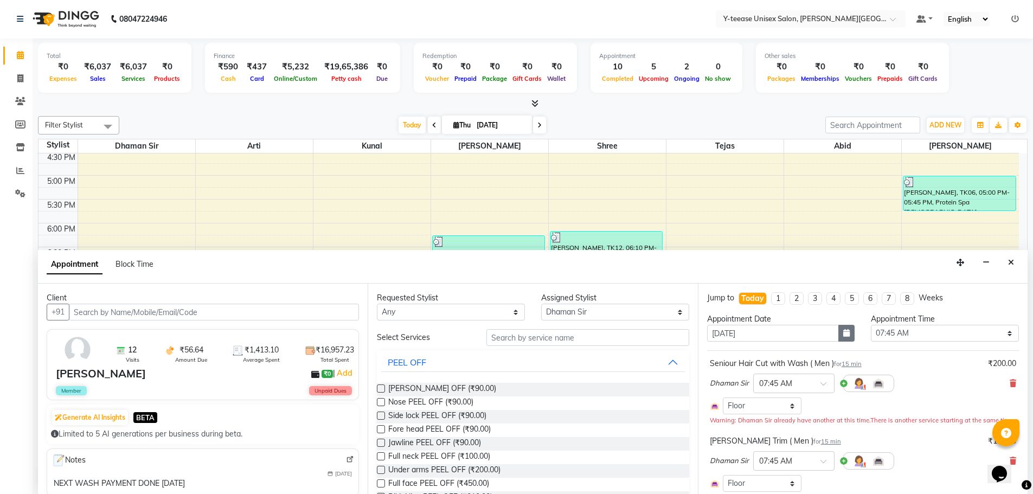
click at [843, 332] on icon "button" at bounding box center [846, 333] width 7 height 8
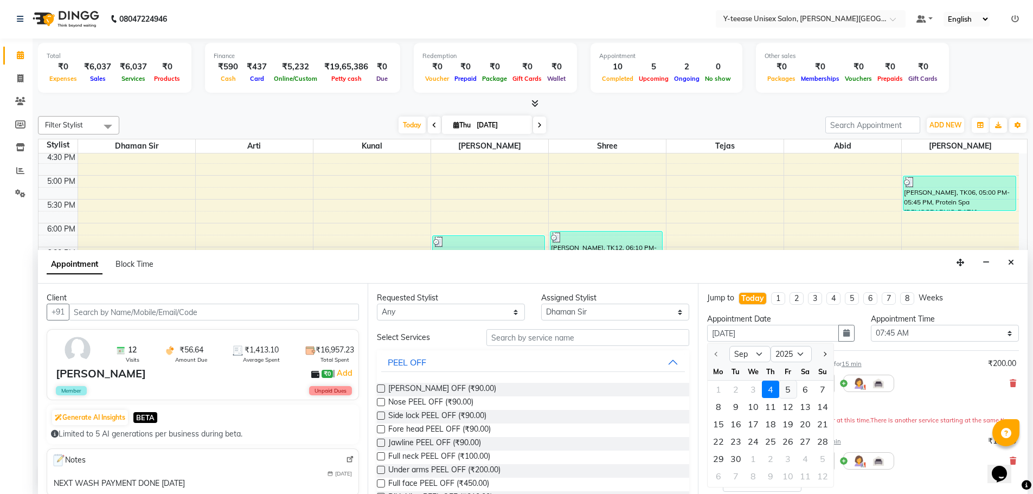
click at [787, 386] on div "5" at bounding box center [787, 389] width 17 height 17
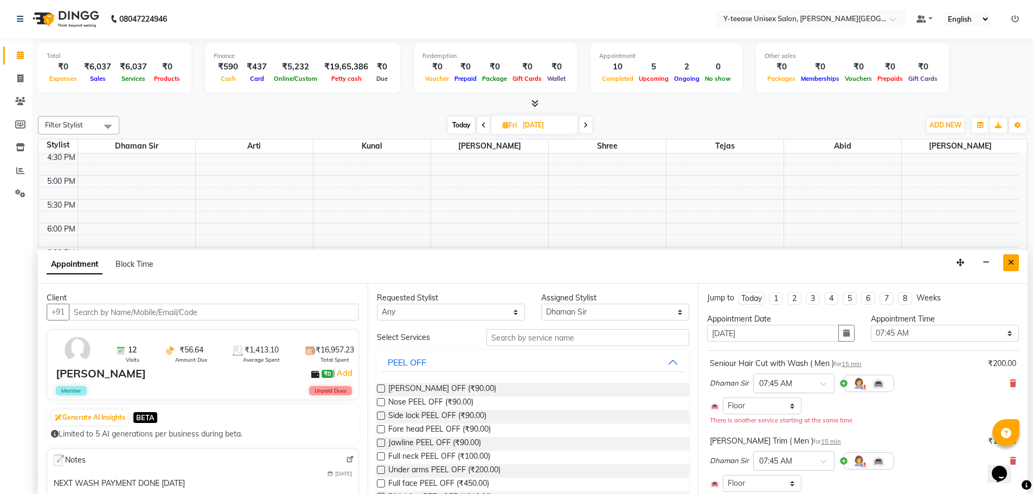
click at [1012, 265] on icon "Close" at bounding box center [1011, 263] width 6 height 8
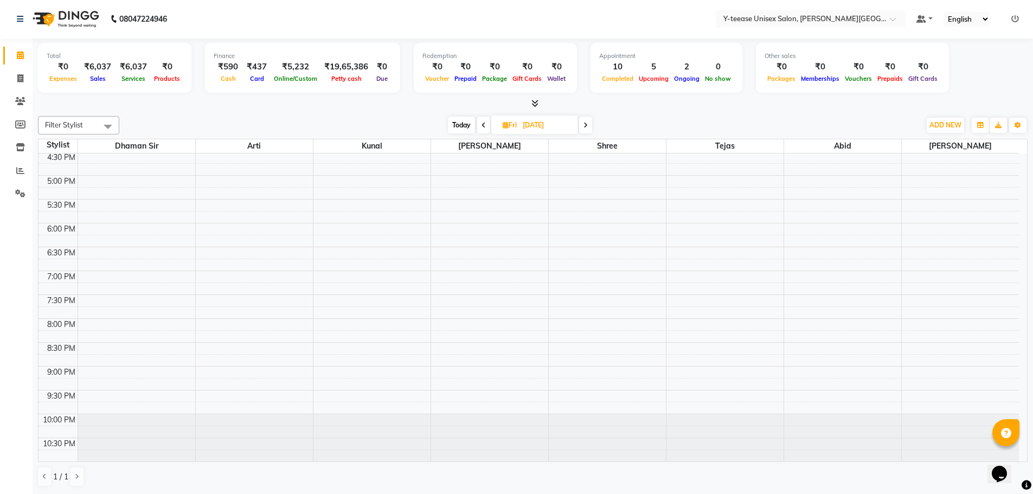
click at [457, 124] on span "Today" at bounding box center [461, 125] width 27 height 17
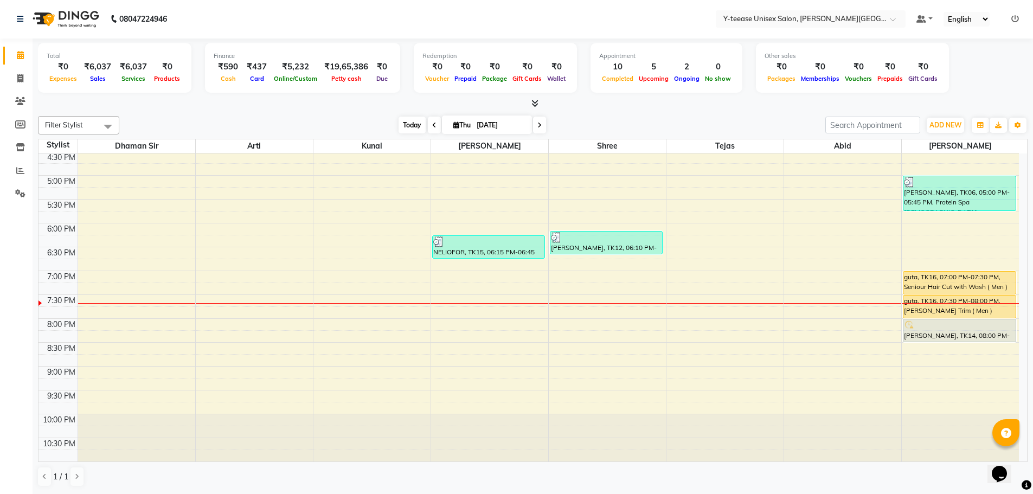
click at [409, 129] on span "Today" at bounding box center [412, 125] width 27 height 17
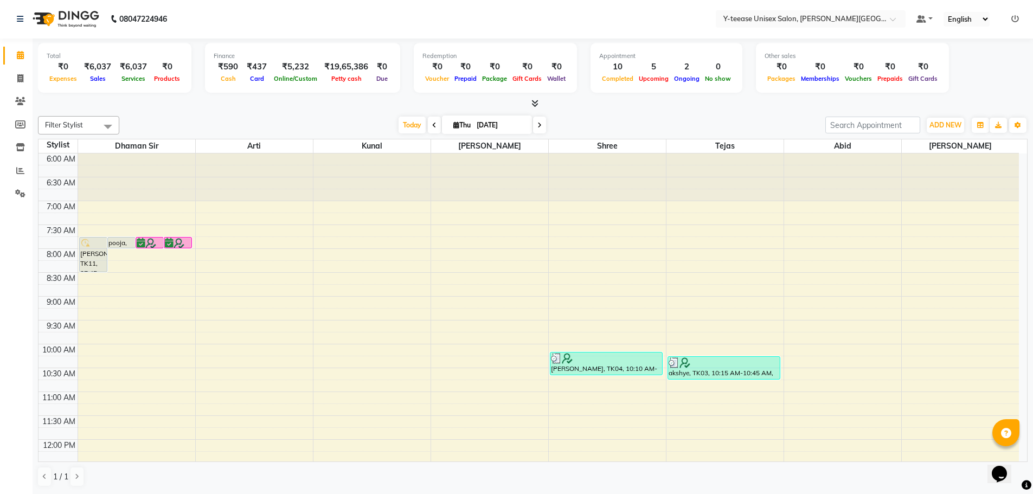
scroll to position [0, 0]
click at [402, 118] on span "Today" at bounding box center [412, 125] width 27 height 17
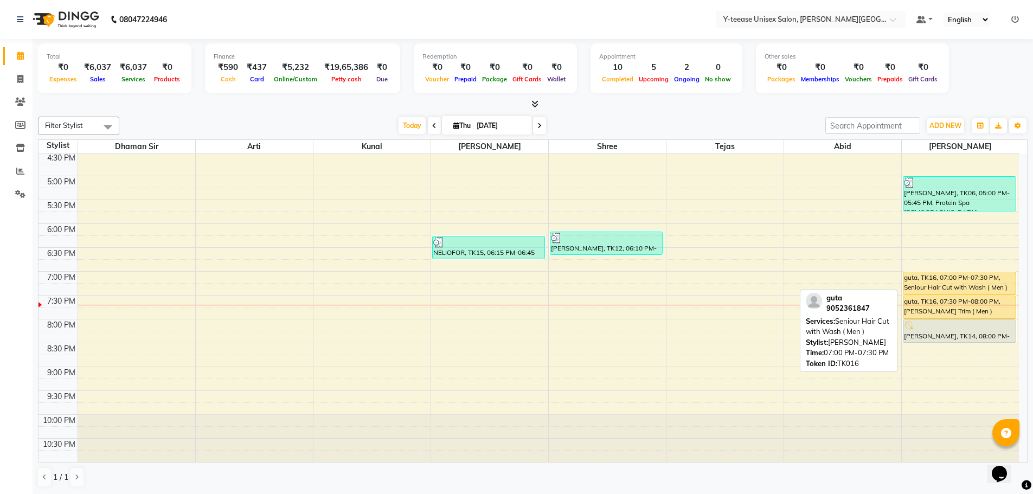
click at [920, 281] on div "guta, TK16, 07:00 PM-07:30 PM, Seniour Hair Cut with Wash ( Men )" at bounding box center [959, 283] width 112 height 22
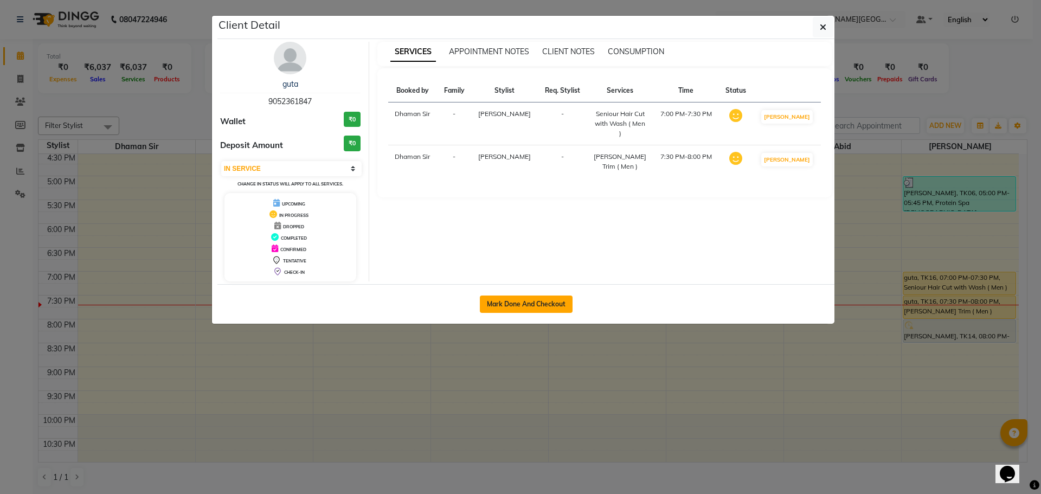
click at [553, 301] on button "Mark Done And Checkout" at bounding box center [526, 304] width 93 height 17
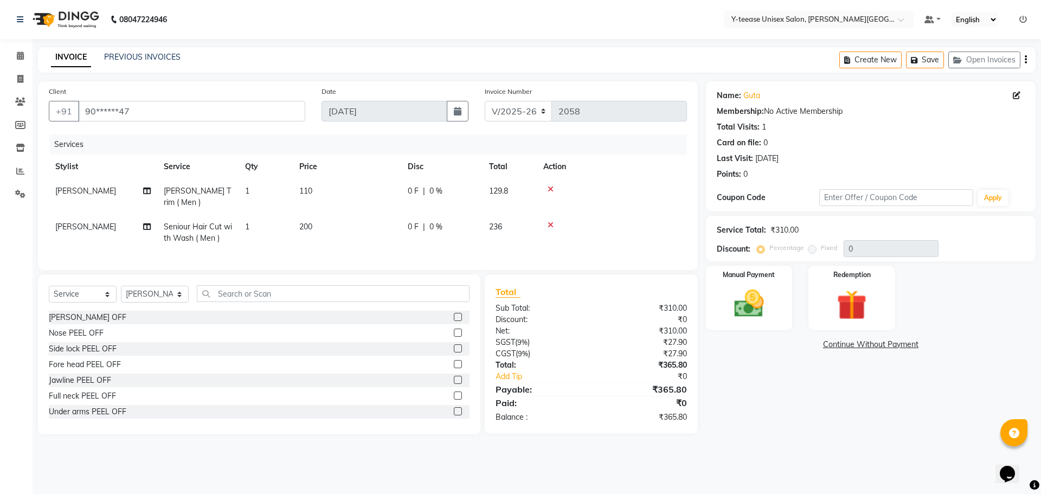
click at [197, 190] on span "[PERSON_NAME] Trim ( Men )" at bounding box center [197, 196] width 67 height 21
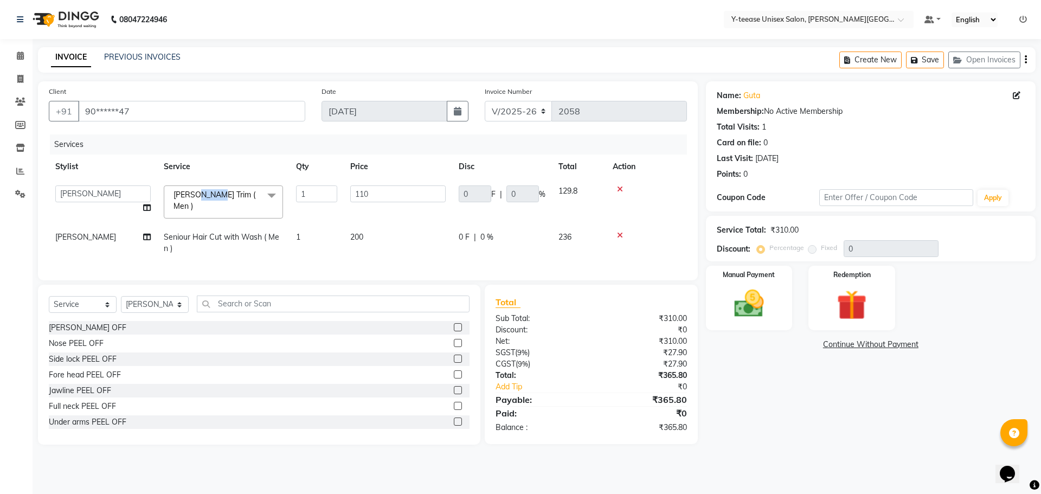
click at [197, 190] on span "[PERSON_NAME] Trim ( Men )" at bounding box center [215, 200] width 82 height 21
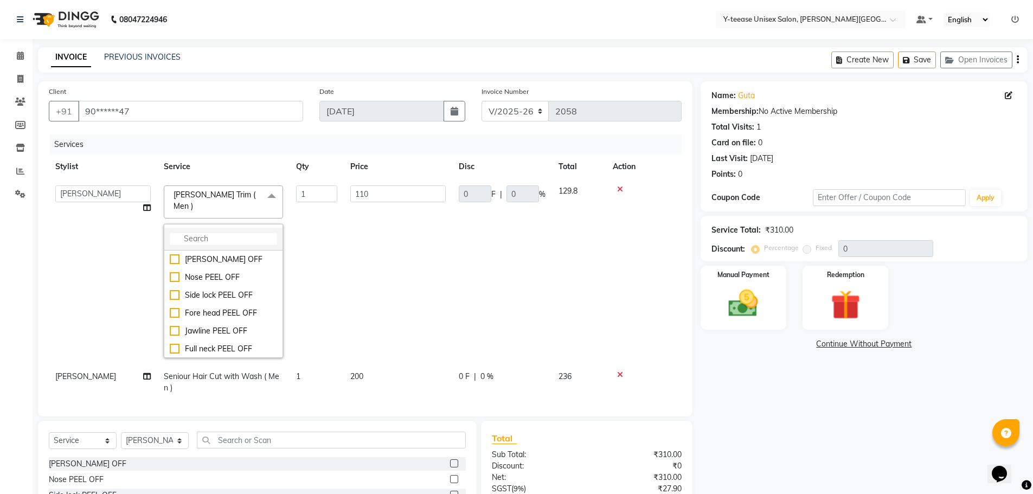
click at [185, 233] on input "multiselect-search" at bounding box center [223, 238] width 107 height 11
click at [246, 359] on div "Design Shaving ( Men )" at bounding box center [223, 364] width 107 height 11
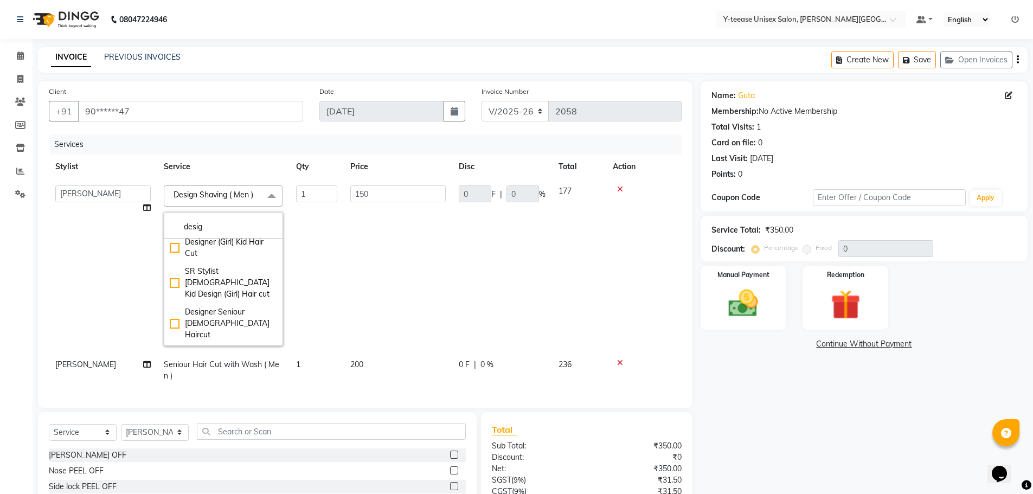
click at [400, 272] on td "150" at bounding box center [398, 266] width 108 height 174
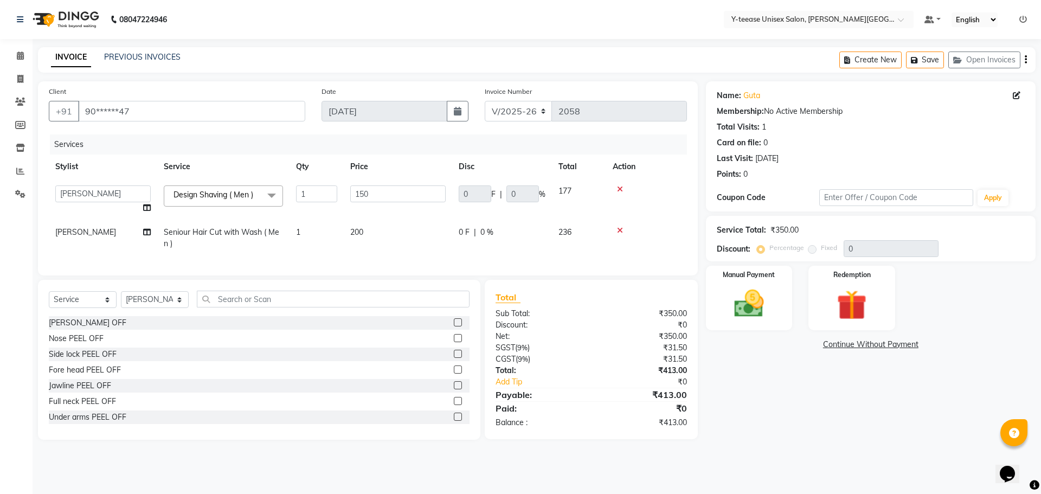
click at [809, 440] on div "Name: Guta Membership: No Active Membership Total Visits: 1 Card on file: 0 Las…" at bounding box center [875, 260] width 338 height 358
click at [488, 232] on span "0 %" at bounding box center [486, 232] width 13 height 11
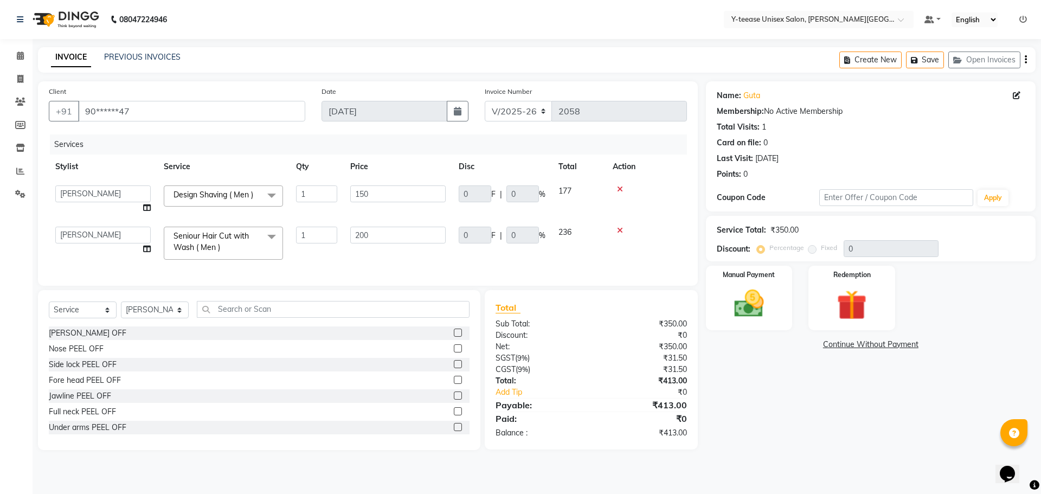
drag, startPoint x: 820, startPoint y: 249, endPoint x: 770, endPoint y: 251, distance: 49.9
click at [821, 250] on label "Fixed" at bounding box center [829, 248] width 16 height 10
click at [772, 248] on label "Percentage" at bounding box center [786, 248] width 35 height 10
click at [842, 249] on div "Percentage Fixed" at bounding box center [801, 248] width 85 height 14
click at [671, 387] on div "₹413.00" at bounding box center [643, 380] width 104 height 11
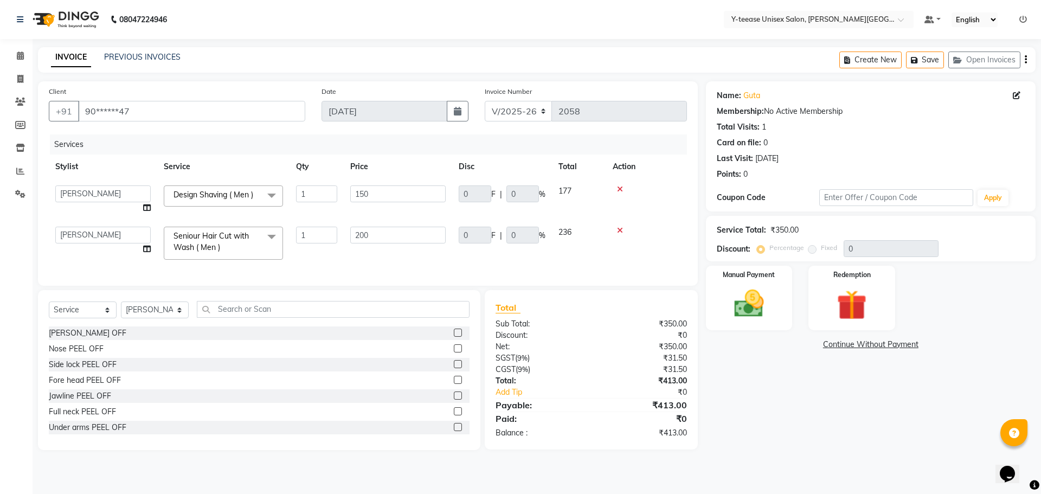
drag, startPoint x: 669, startPoint y: 380, endPoint x: 670, endPoint y: 344, distance: 35.8
click at [669, 375] on div "₹31.50" at bounding box center [643, 369] width 104 height 11
click at [671, 341] on div "₹0" at bounding box center [643, 335] width 104 height 11
drag, startPoint x: 364, startPoint y: 193, endPoint x: 381, endPoint y: 187, distance: 18.0
click at [364, 193] on input "150" at bounding box center [397, 193] width 95 height 17
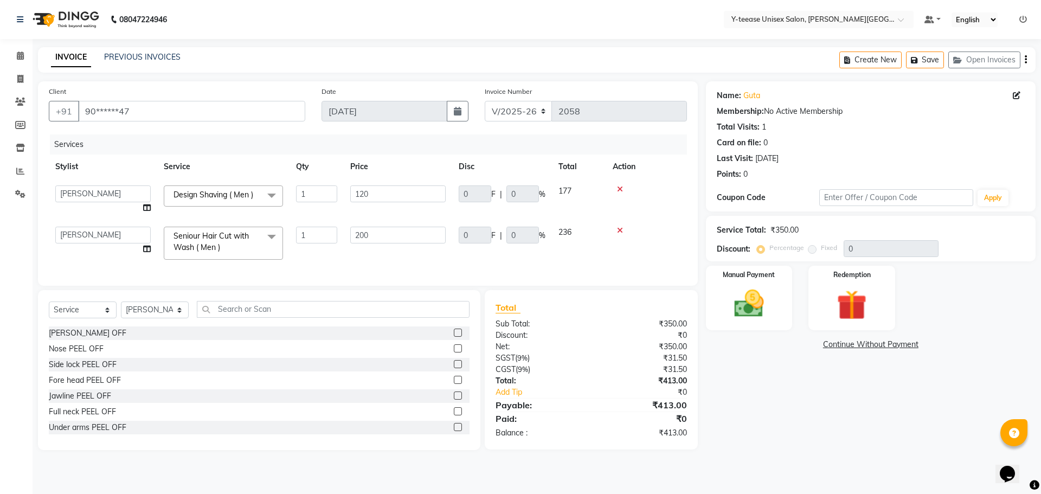
click at [393, 264] on div "Services Stylist Service Qty Price Disc Total Action [PERSON_NAME] Dhaman Sir […" at bounding box center [368, 204] width 638 height 140
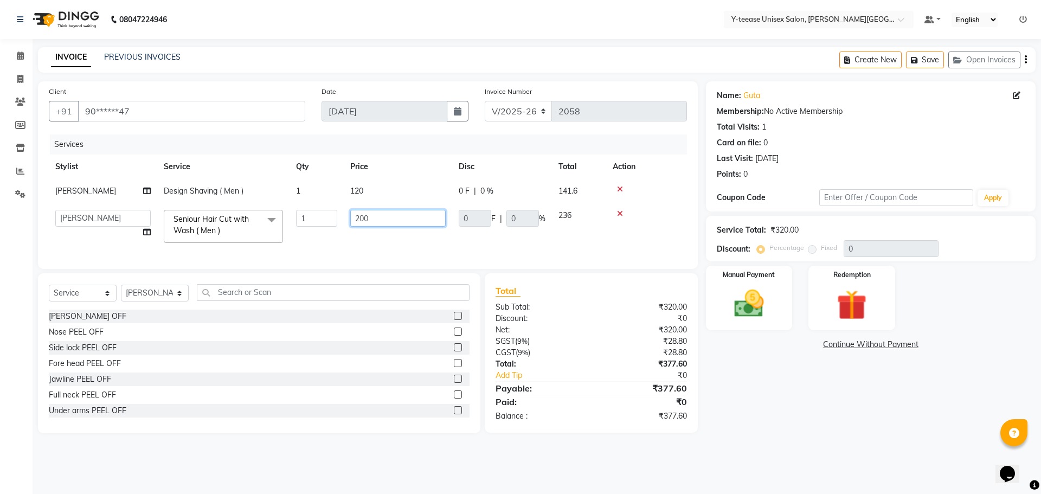
click at [363, 218] on input "200" at bounding box center [397, 218] width 95 height 17
click at [375, 219] on input "200" at bounding box center [397, 218] width 95 height 17
click at [791, 408] on div "Name: Guta Membership: No Active Membership Total Visits: 1 Card on file: 0 Las…" at bounding box center [875, 257] width 338 height 352
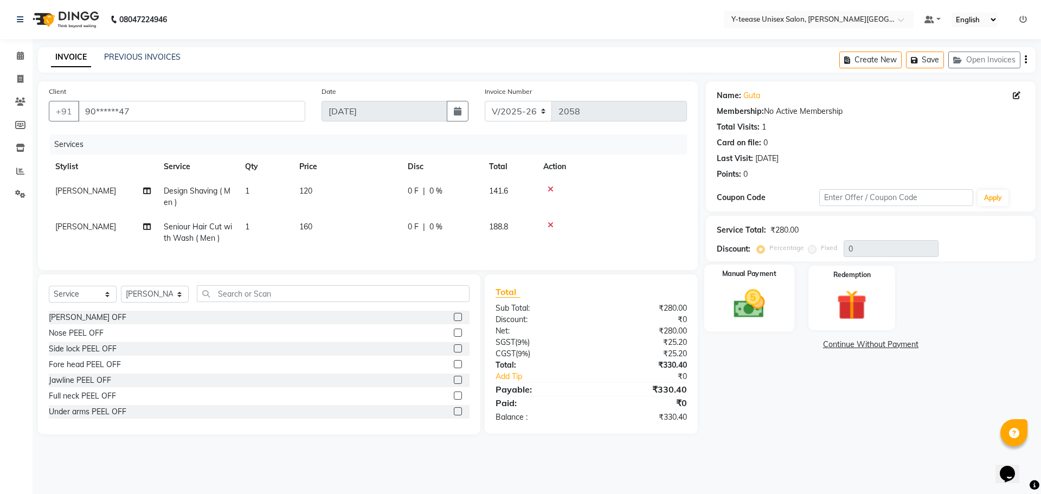
click at [743, 309] on img at bounding box center [749, 304] width 50 height 36
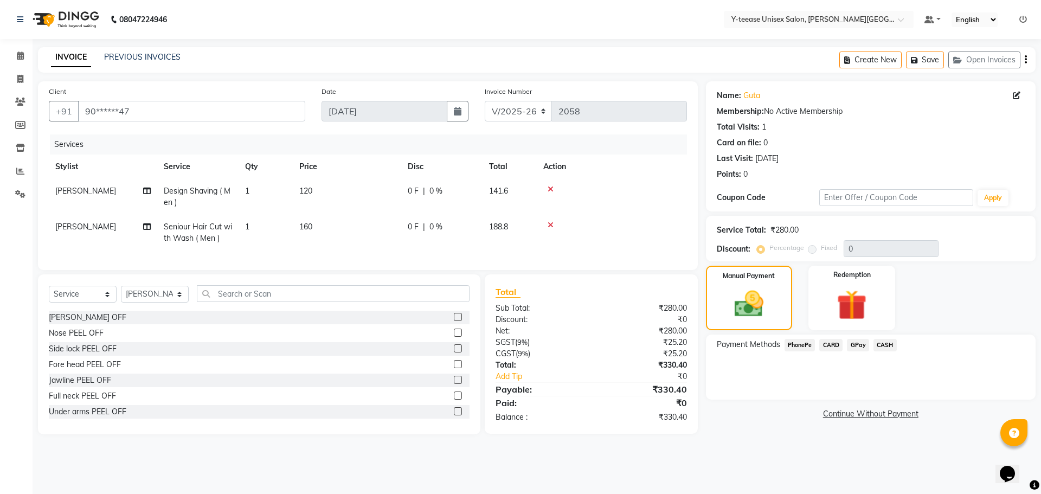
drag, startPoint x: 847, startPoint y: 339, endPoint x: 855, endPoint y: 346, distance: 10.4
click at [853, 345] on div "GPay" at bounding box center [856, 346] width 27 height 15
click at [855, 346] on span "GPay" at bounding box center [858, 345] width 22 height 12
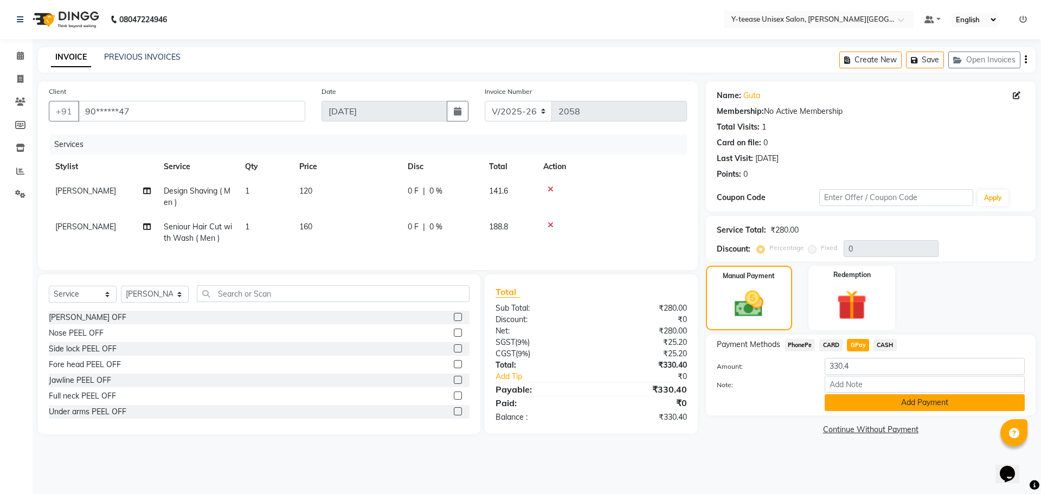
click at [889, 403] on button "Add Payment" at bounding box center [925, 402] width 200 height 17
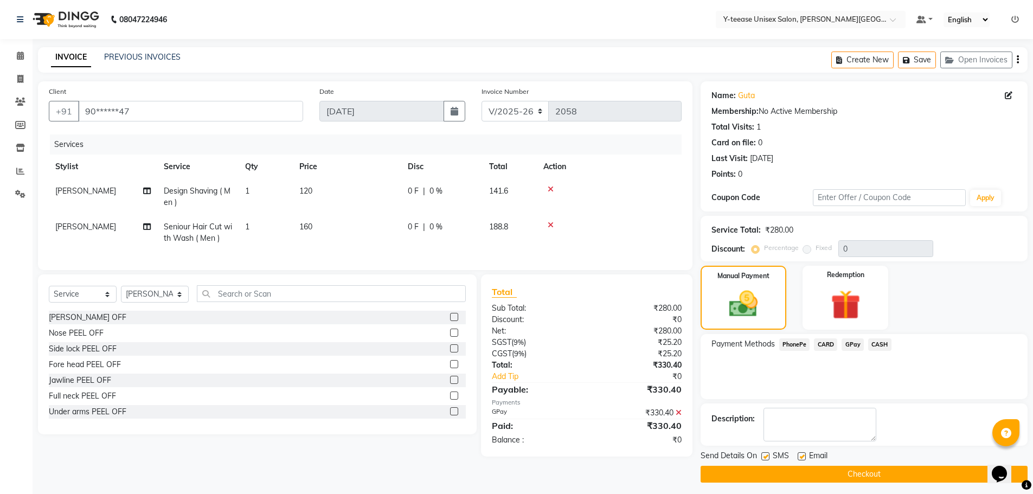
click at [870, 476] on button "Checkout" at bounding box center [864, 474] width 327 height 17
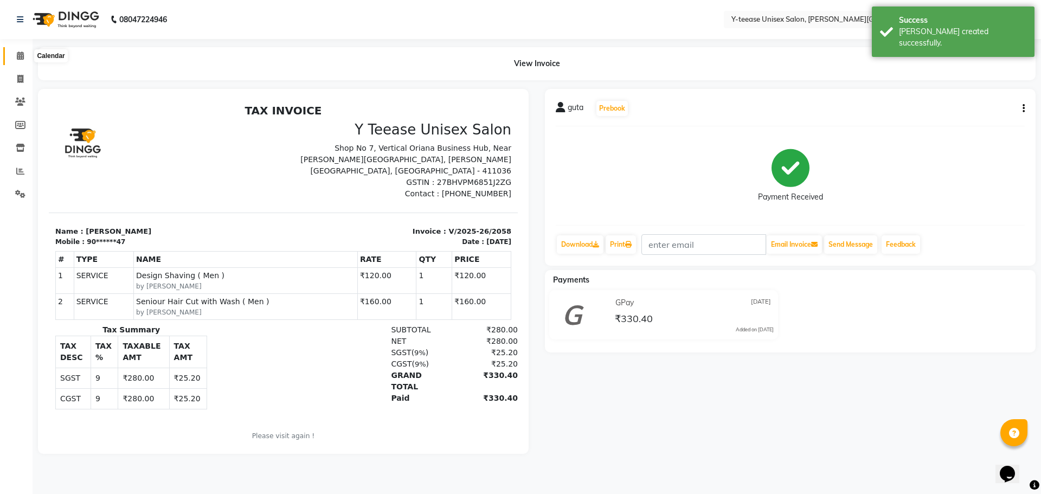
click at [24, 59] on span at bounding box center [20, 56] width 19 height 12
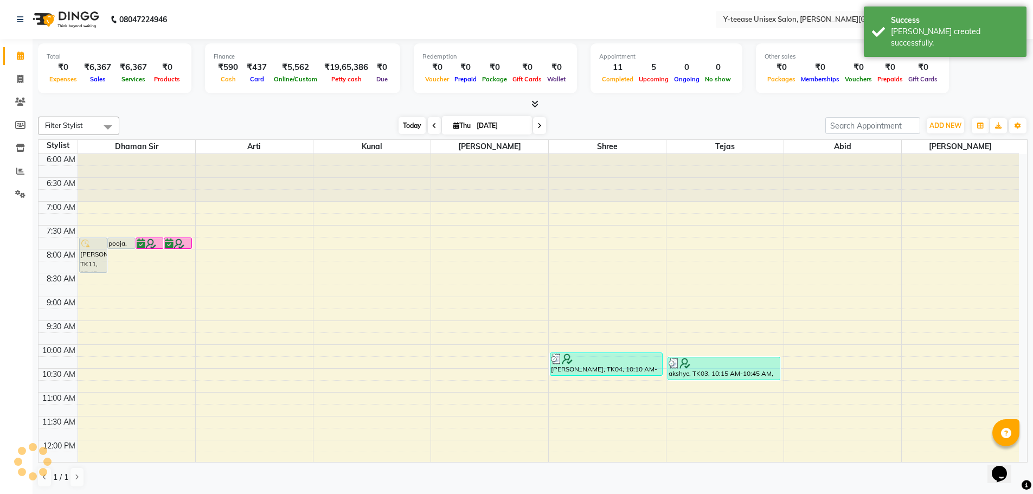
click at [405, 127] on span "Today" at bounding box center [412, 125] width 27 height 17
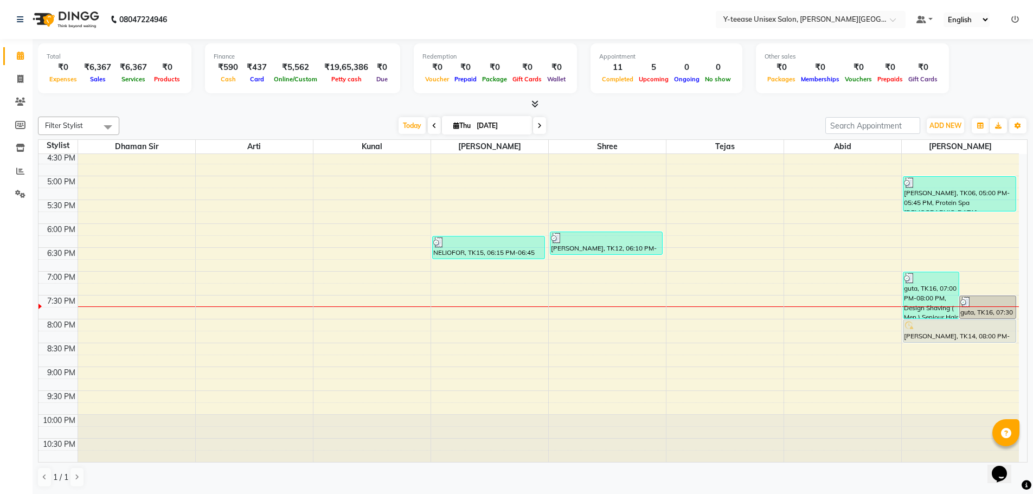
click at [534, 122] on span at bounding box center [539, 125] width 13 height 17
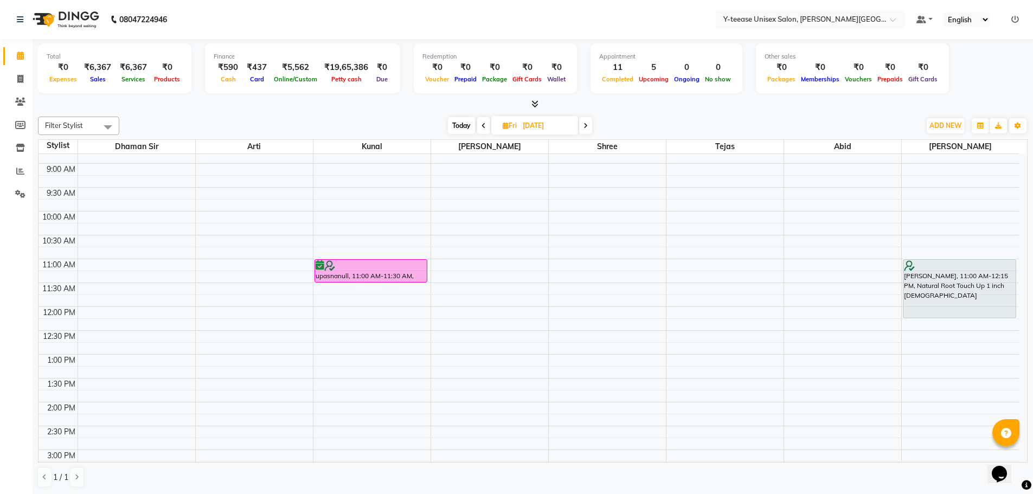
scroll to position [163, 0]
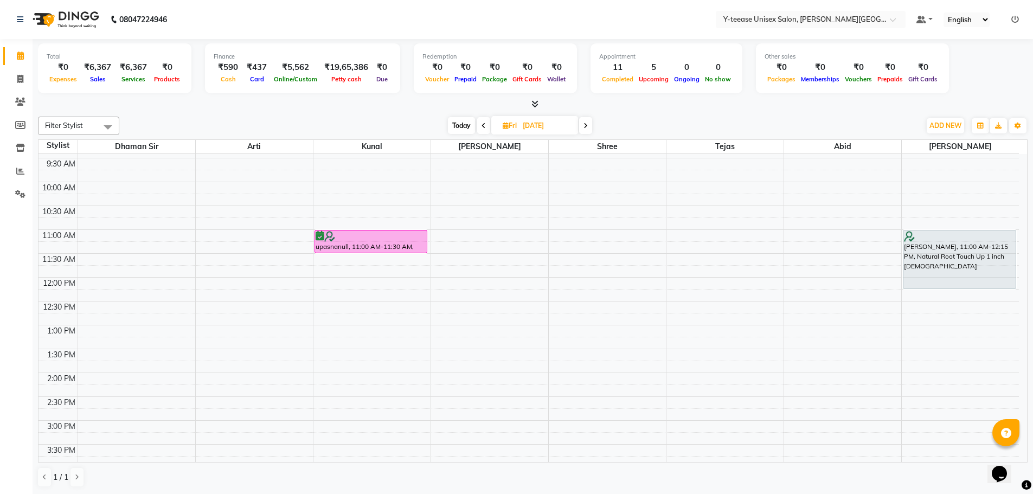
click at [458, 120] on span "Today" at bounding box center [461, 125] width 27 height 17
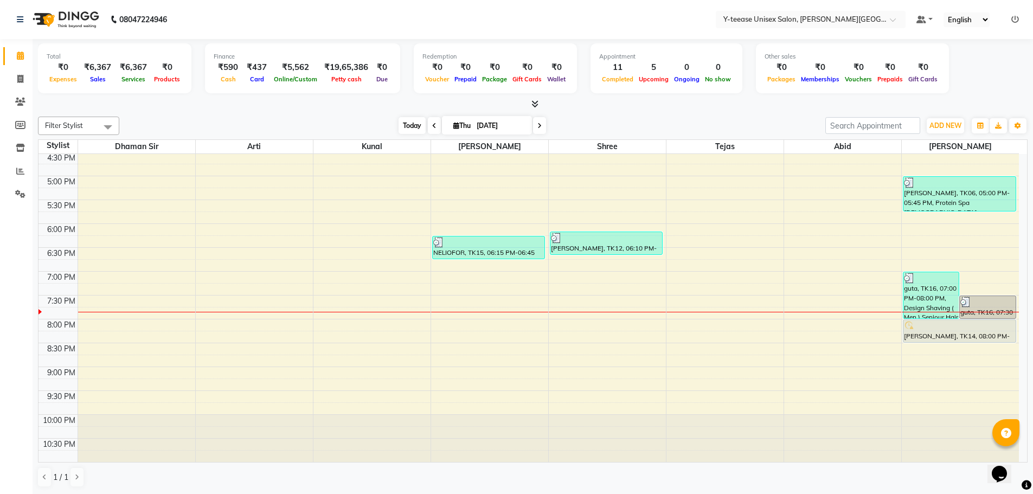
click at [413, 126] on span "Today" at bounding box center [412, 125] width 27 height 17
click at [402, 129] on span "Today" at bounding box center [412, 125] width 27 height 17
click at [403, 124] on span "Today" at bounding box center [412, 125] width 27 height 17
click at [413, 128] on span "Today" at bounding box center [412, 125] width 27 height 17
click at [418, 130] on span "Today" at bounding box center [412, 125] width 27 height 17
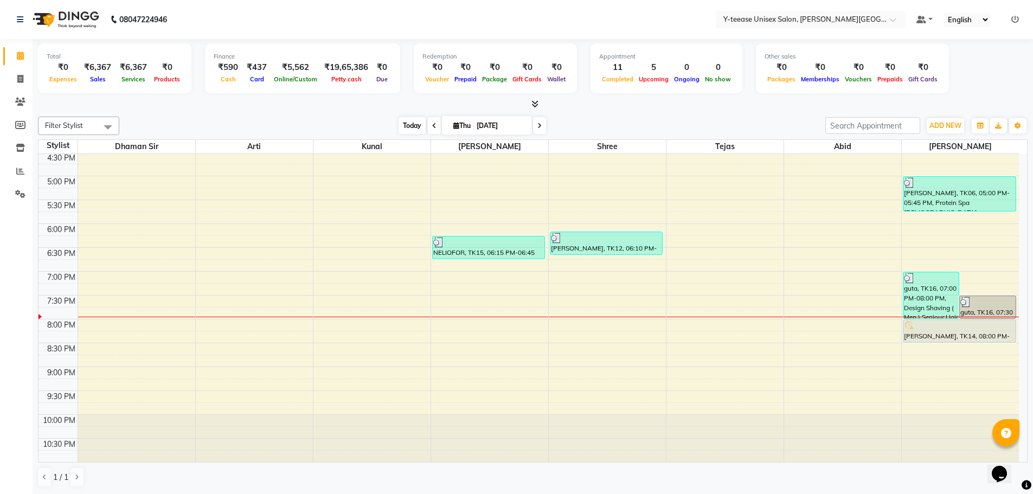
click at [412, 121] on span "Today" at bounding box center [412, 125] width 27 height 17
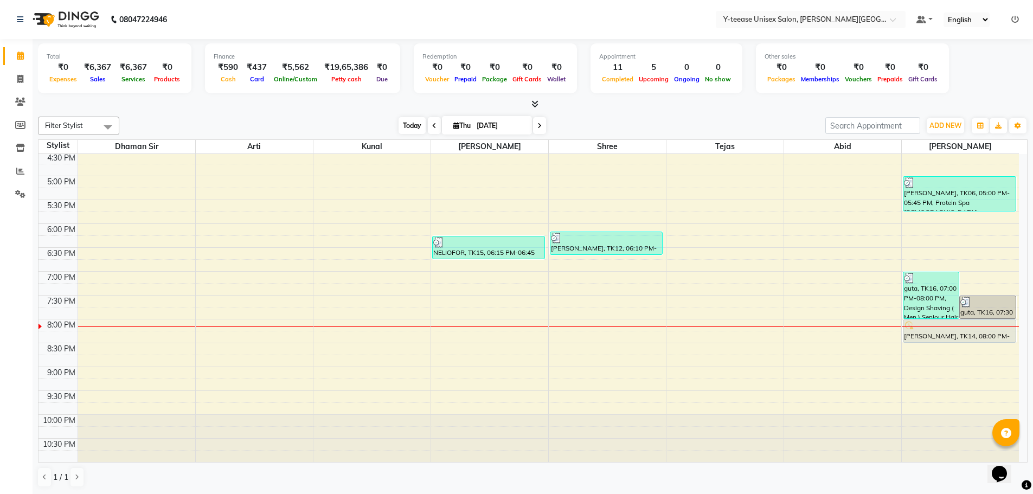
click at [413, 126] on span "Today" at bounding box center [412, 125] width 27 height 17
click at [418, 130] on span "Today" at bounding box center [412, 125] width 27 height 17
click at [419, 128] on span "Today" at bounding box center [412, 125] width 27 height 17
click at [242, 292] on div "6:00 AM 6:30 AM 7:00 AM 7:30 AM 8:00 AM 8:30 AM 9:00 AM 9:30 AM 10:00 AM 10:30 …" at bounding box center [529, 56] width 980 height 811
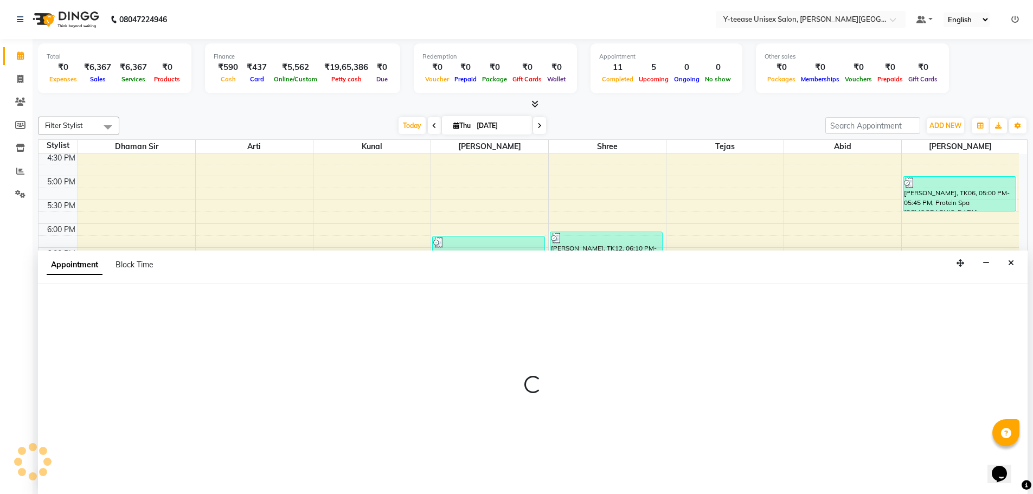
scroll to position [1, 0]
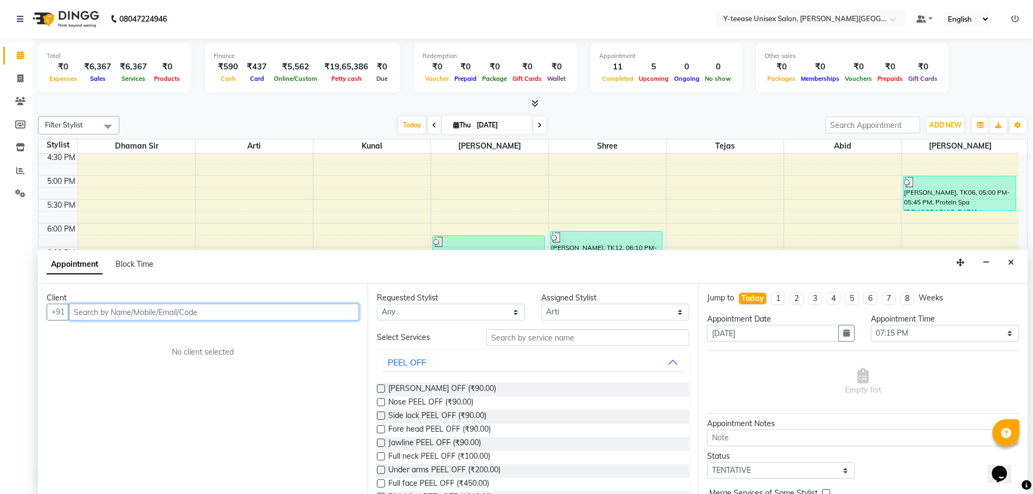
click at [150, 313] on input "text" at bounding box center [214, 312] width 290 height 17
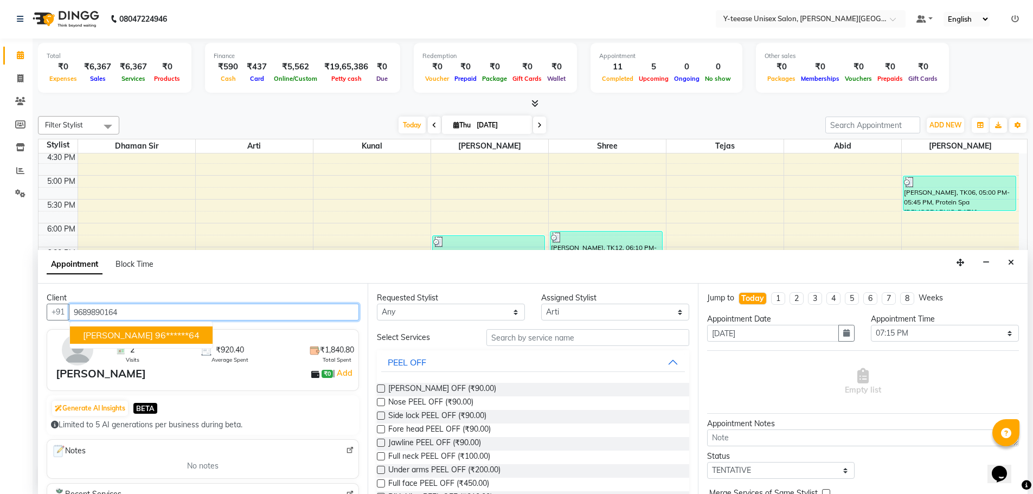
click at [175, 331] on ngb-highlight "96******64" at bounding box center [177, 335] width 44 height 11
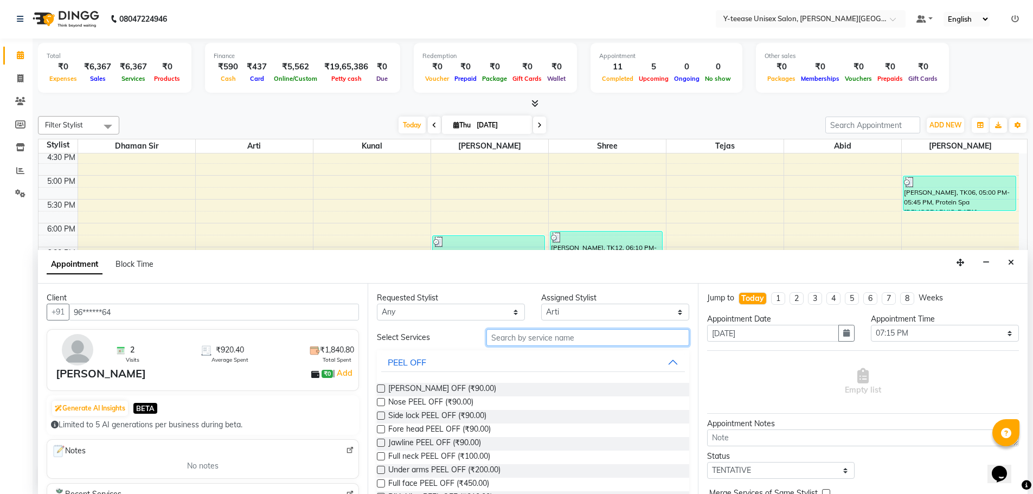
click at [574, 339] on input "text" at bounding box center [587, 337] width 203 height 17
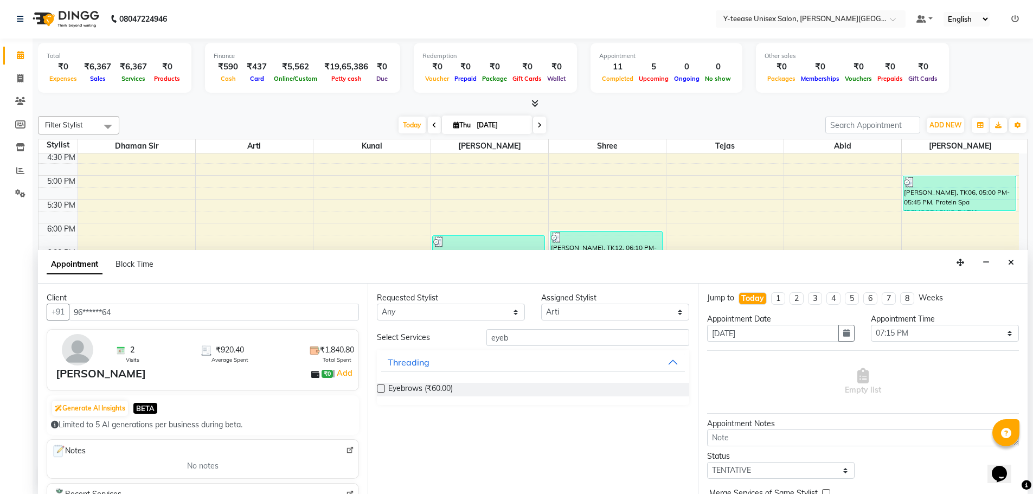
click at [377, 389] on label at bounding box center [381, 388] width 8 height 8
click at [377, 389] on input "checkbox" at bounding box center [380, 389] width 7 height 7
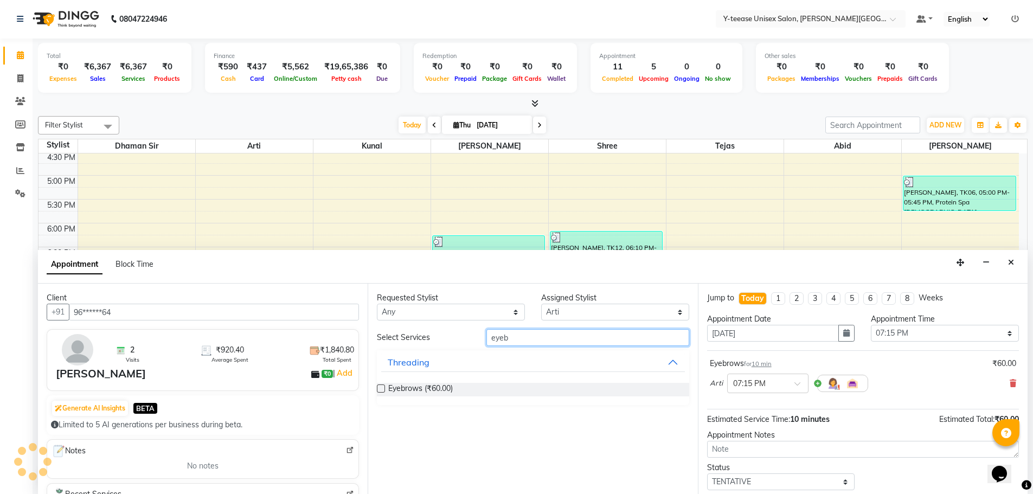
click at [457, 348] on div "Select Services eyeb Threading Eyebrows (₹60.00)" at bounding box center [533, 367] width 312 height 76
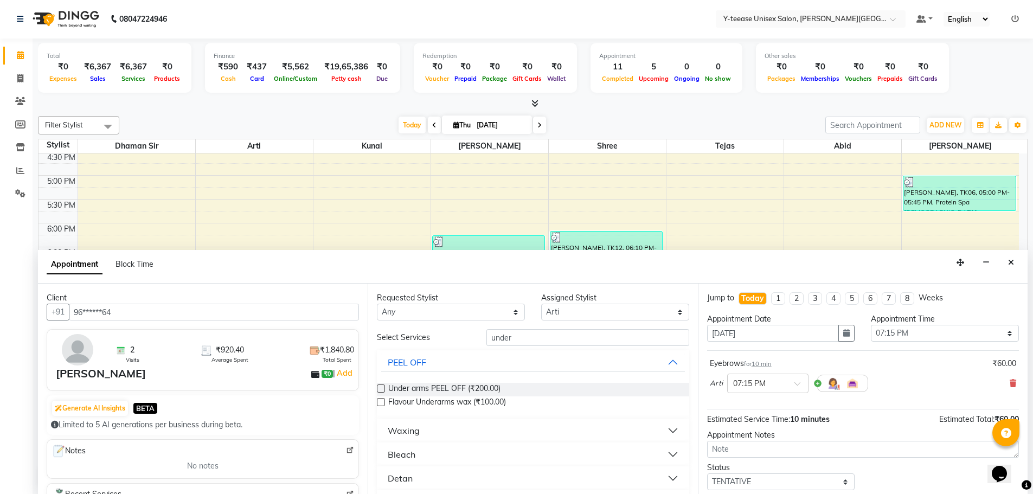
click at [380, 389] on label at bounding box center [381, 388] width 8 height 8
click at [380, 389] on input "checkbox" at bounding box center [380, 389] width 7 height 7
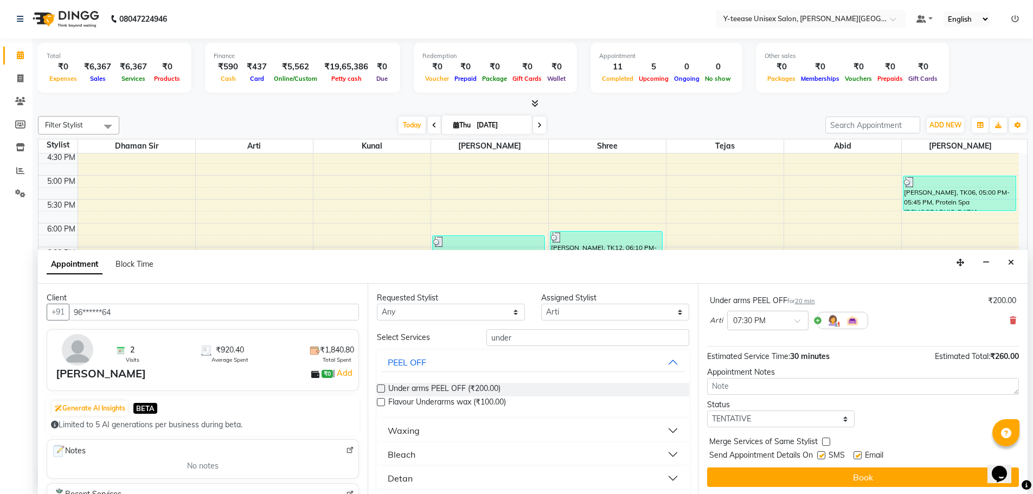
scroll to position [114, 0]
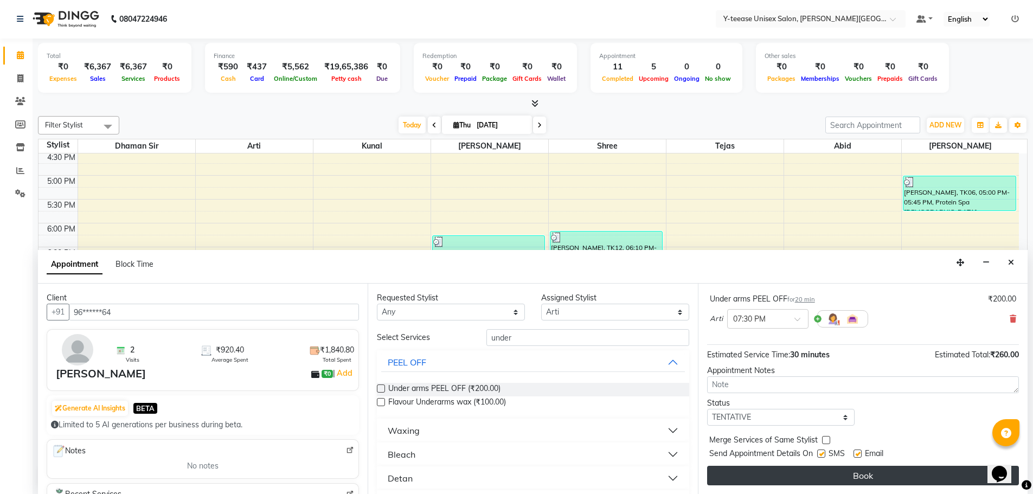
click at [796, 476] on button "Book" at bounding box center [863, 476] width 312 height 20
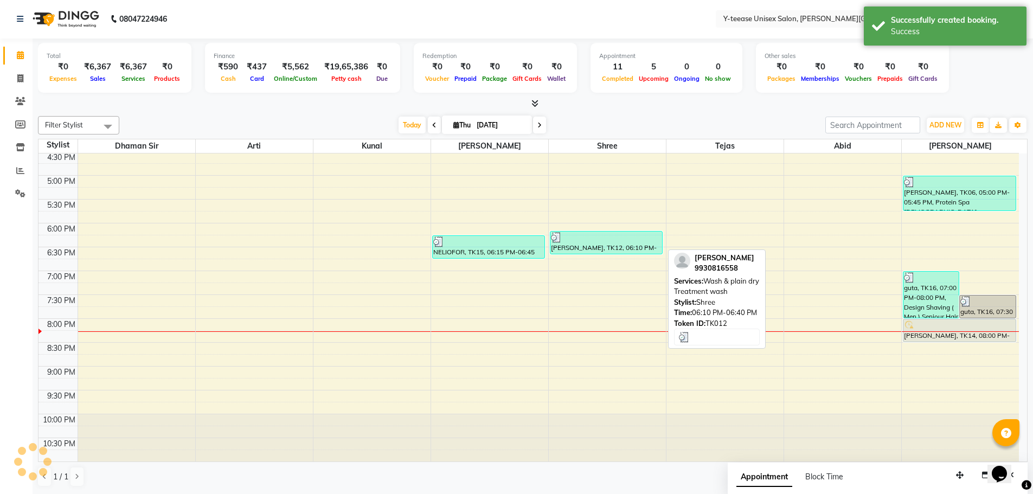
scroll to position [0, 0]
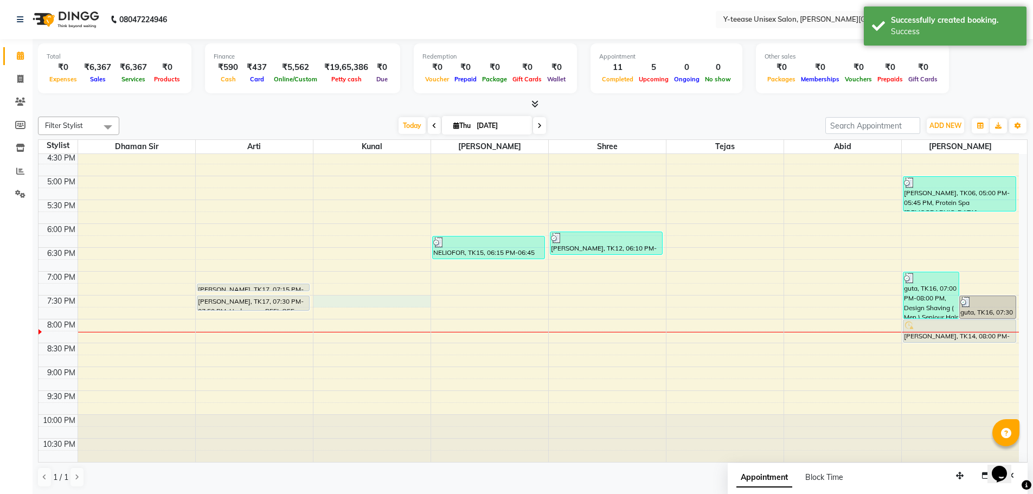
click at [360, 299] on div "6:00 AM 6:30 AM 7:00 AM 7:30 AM 8:00 AM 8:30 AM 9:00 AM 9:30 AM 10:00 AM 10:30 …" at bounding box center [529, 56] width 980 height 811
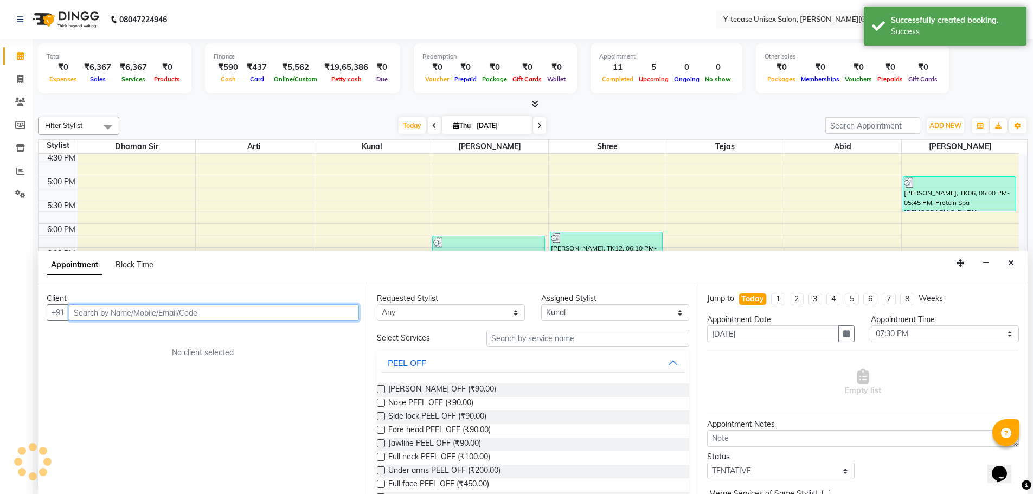
scroll to position [1, 0]
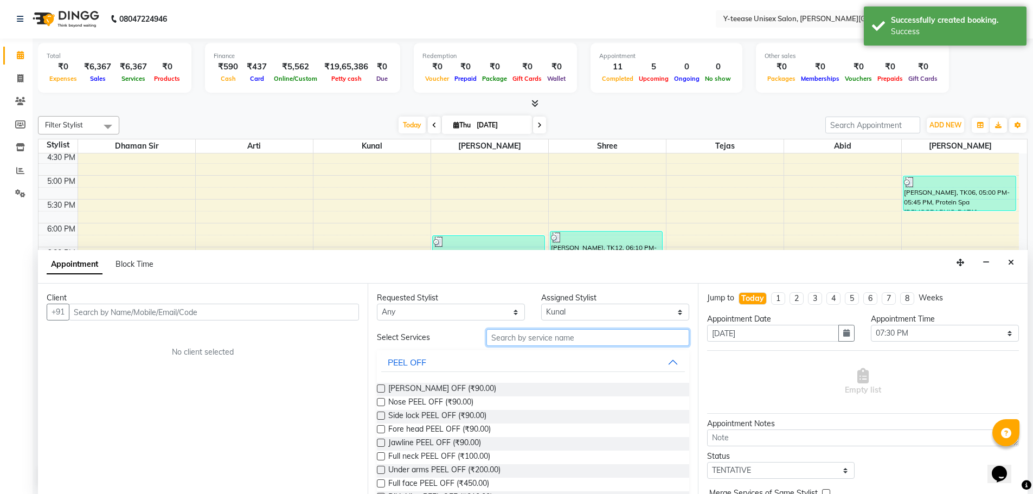
click at [518, 341] on input "text" at bounding box center [587, 337] width 203 height 17
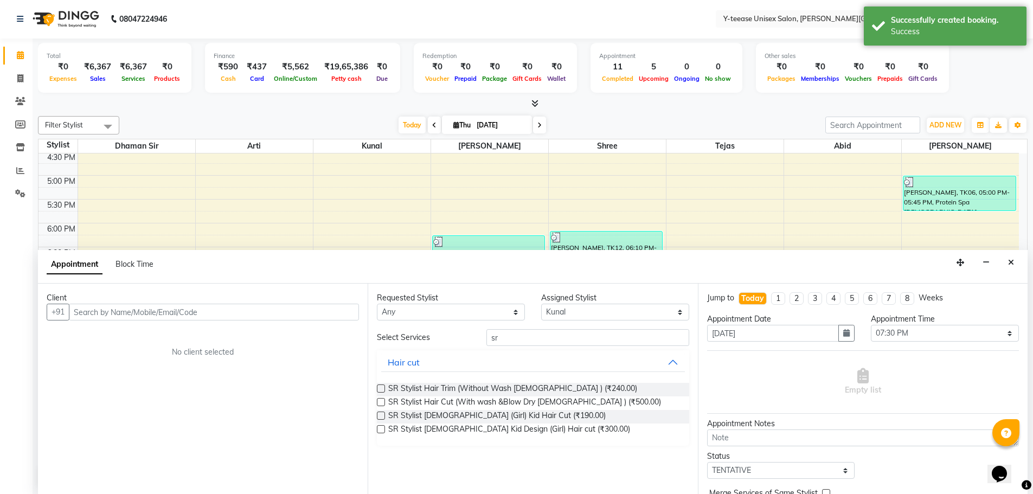
click at [381, 402] on label at bounding box center [381, 402] width 8 height 8
click at [381, 402] on input "checkbox" at bounding box center [380, 403] width 7 height 7
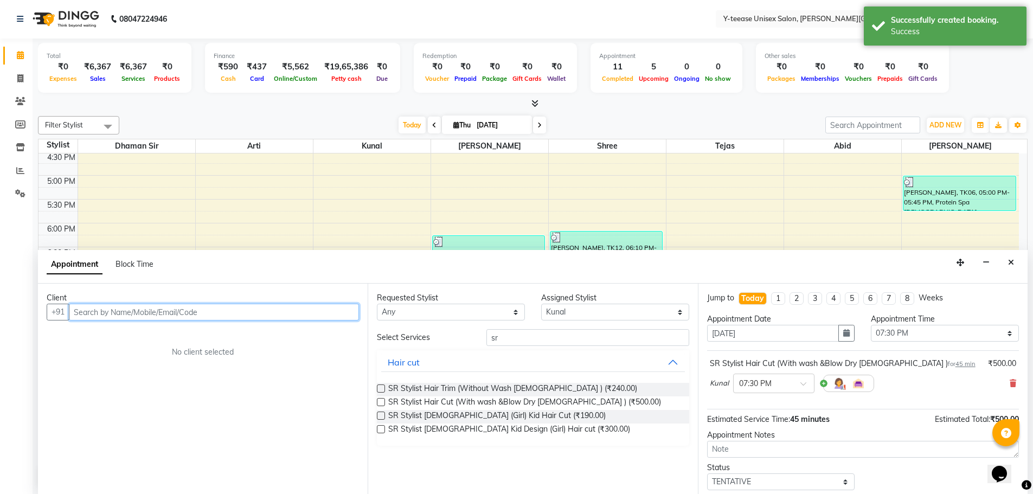
click at [335, 309] on input "text" at bounding box center [214, 312] width 290 height 17
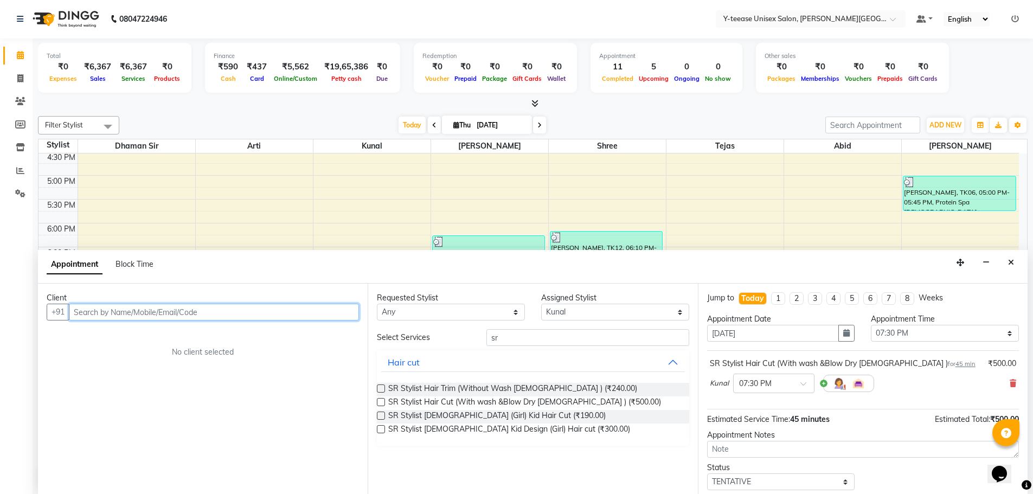
click at [96, 313] on input "text" at bounding box center [214, 312] width 290 height 17
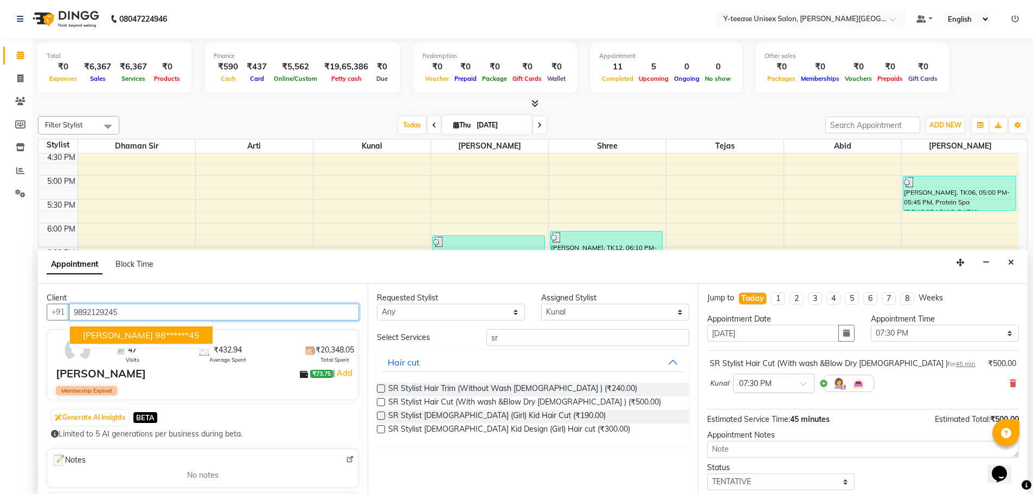
click at [155, 332] on ngb-highlight "98******45" at bounding box center [177, 335] width 44 height 11
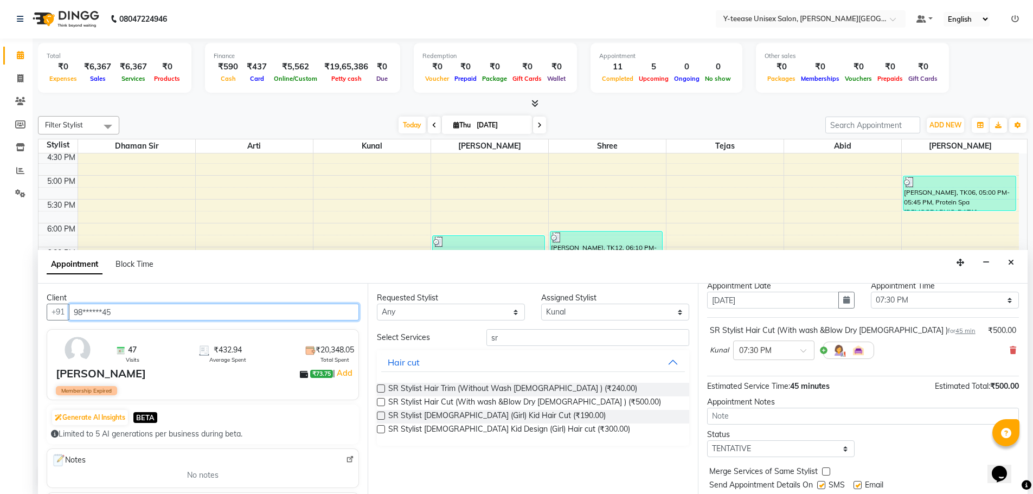
scroll to position [65, 0]
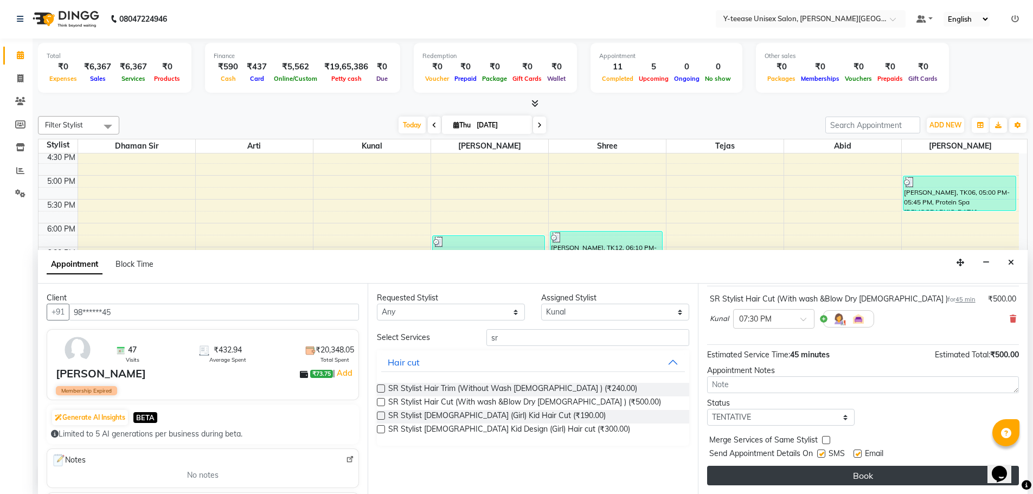
click at [824, 473] on button "Book" at bounding box center [863, 476] width 312 height 20
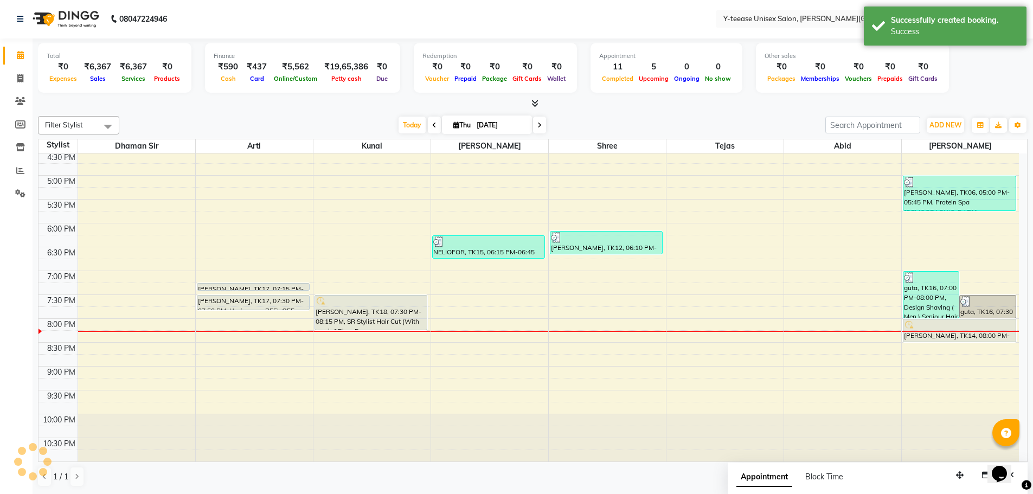
scroll to position [0, 0]
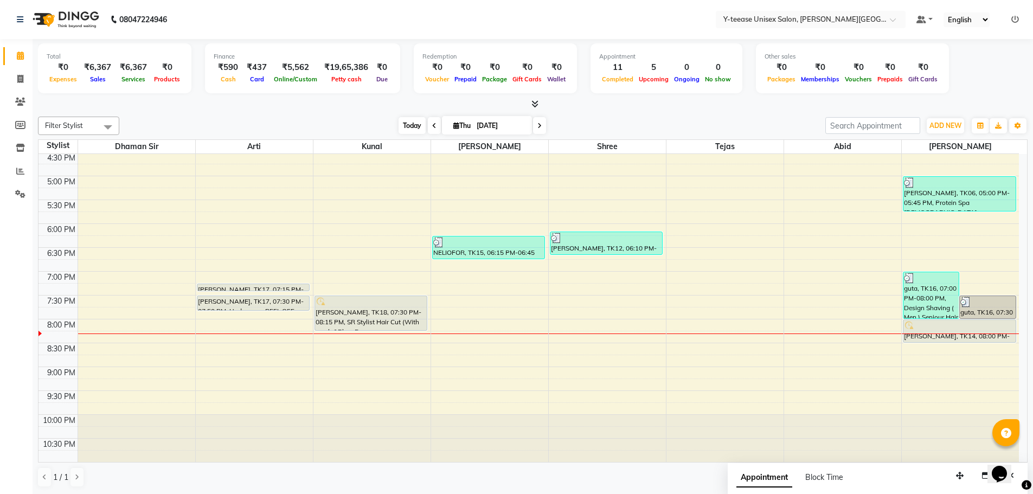
click at [405, 130] on span "Today" at bounding box center [412, 125] width 27 height 17
click at [410, 125] on span "Today" at bounding box center [412, 125] width 27 height 17
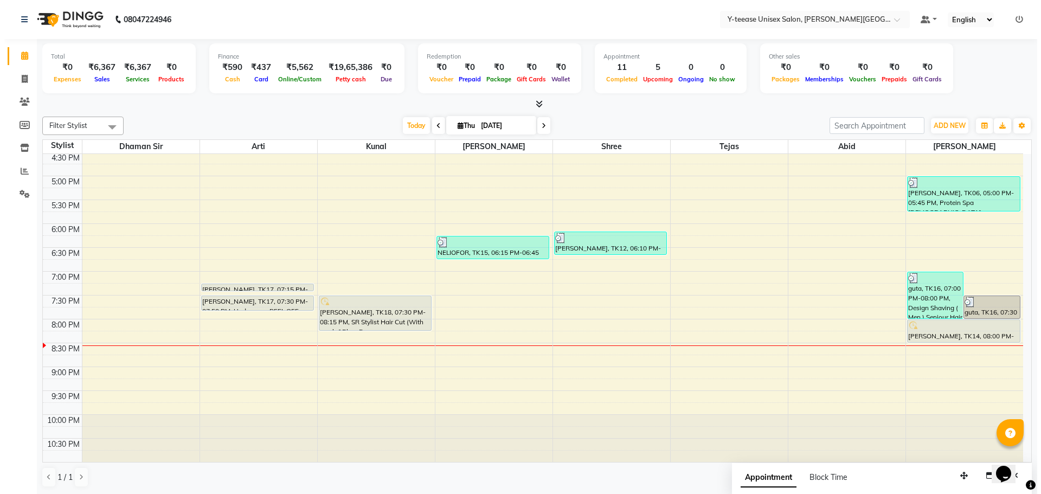
scroll to position [1, 0]
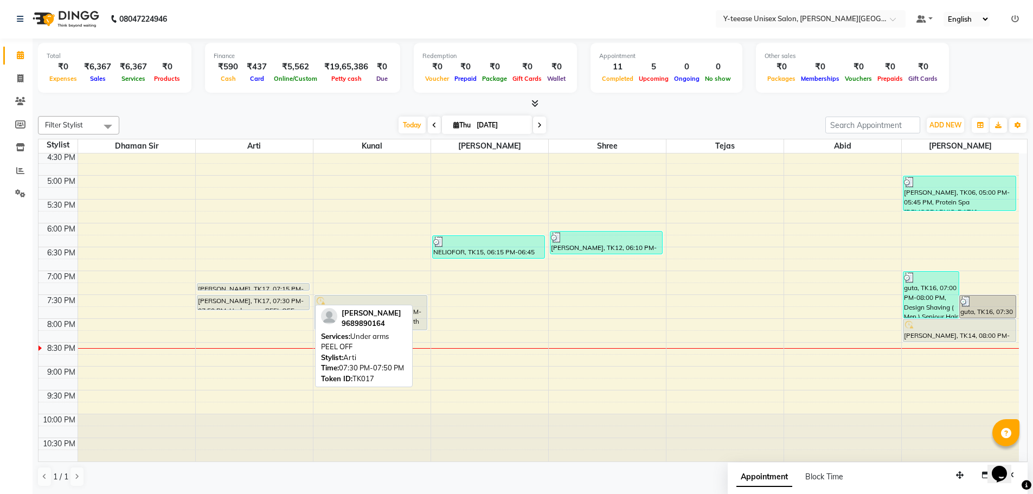
click at [269, 302] on div "[PERSON_NAME], TK17, 07:30 PM-07:50 PM, Under arms PEEL OFF" at bounding box center [253, 303] width 112 height 14
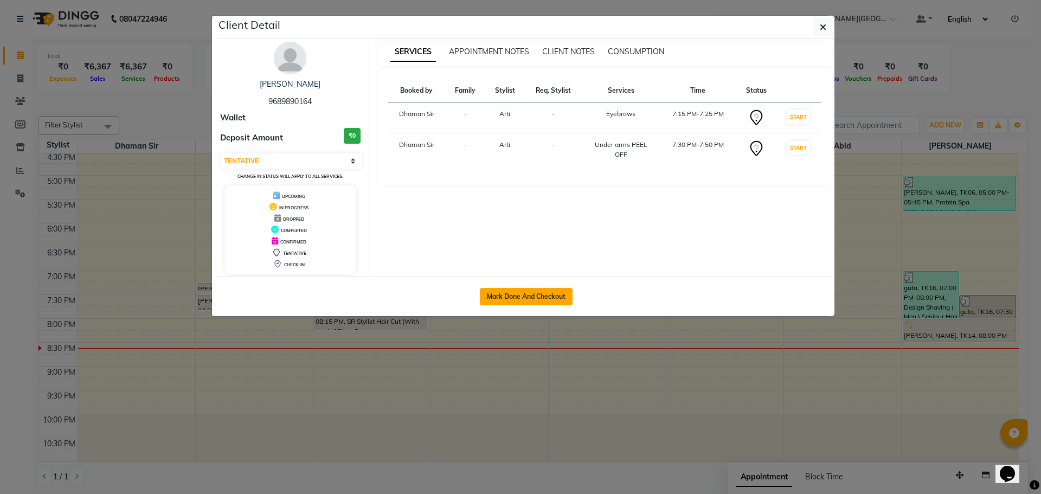
click at [508, 293] on button "Mark Done And Checkout" at bounding box center [526, 296] width 93 height 17
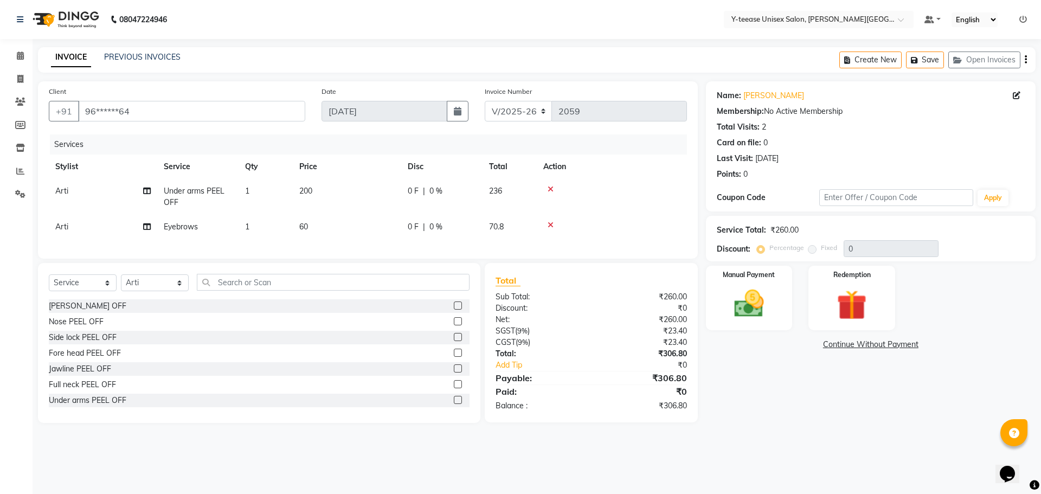
click at [225, 278] on div "Select Service Product Membership Package Voucher Prepaid Gift Card Select Styl…" at bounding box center [259, 343] width 442 height 160
click at [227, 291] on input "text" at bounding box center [333, 282] width 273 height 17
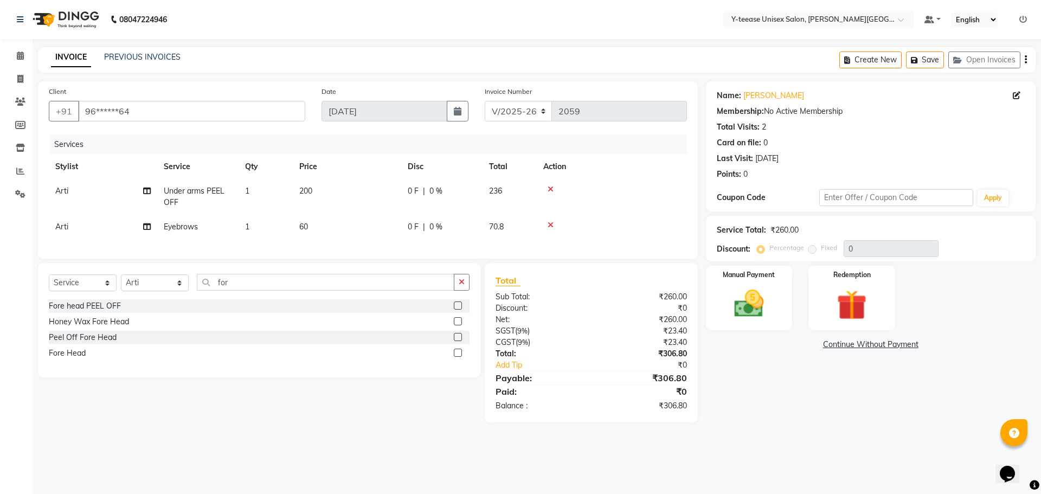
click at [459, 357] on label at bounding box center [458, 353] width 8 height 8
click at [459, 357] on input "checkbox" at bounding box center [457, 353] width 7 height 7
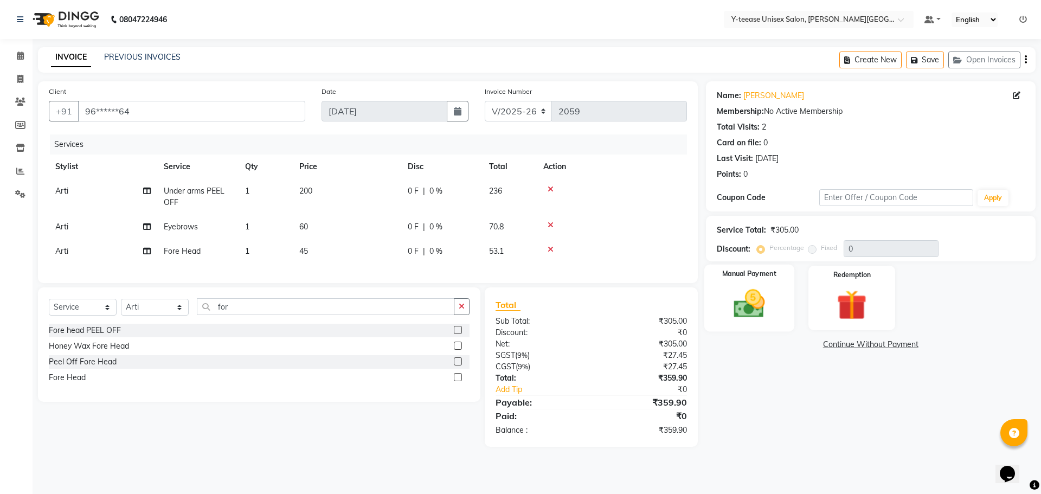
drag, startPoint x: 762, startPoint y: 279, endPoint x: 774, endPoint y: 288, distance: 15.1
click at [762, 279] on label "Manual Payment" at bounding box center [749, 274] width 54 height 10
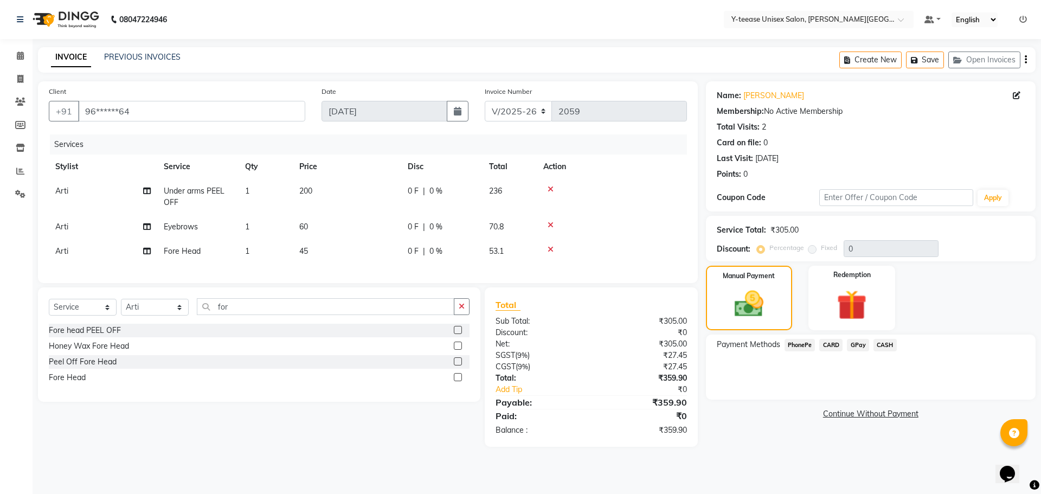
click at [863, 347] on span "GPay" at bounding box center [858, 345] width 22 height 12
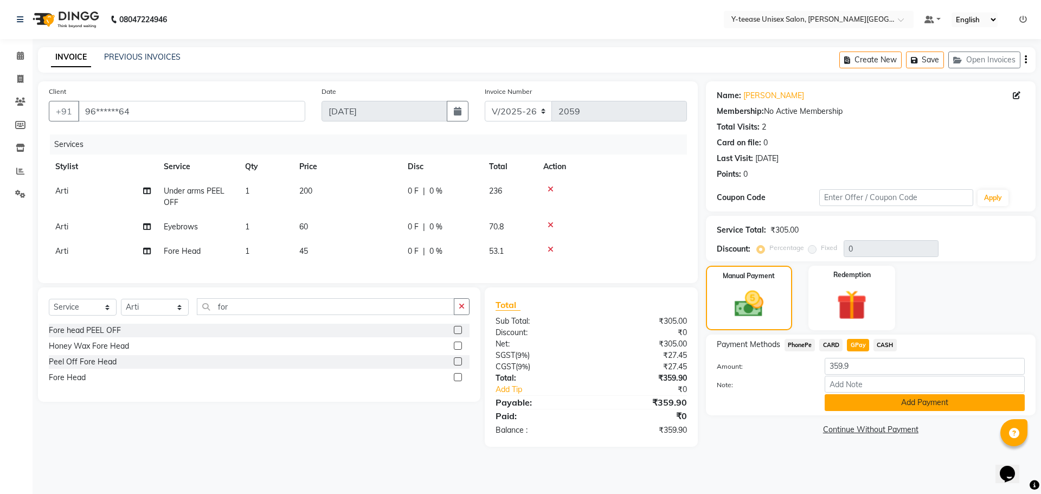
click at [868, 403] on button "Add Payment" at bounding box center [925, 402] width 200 height 17
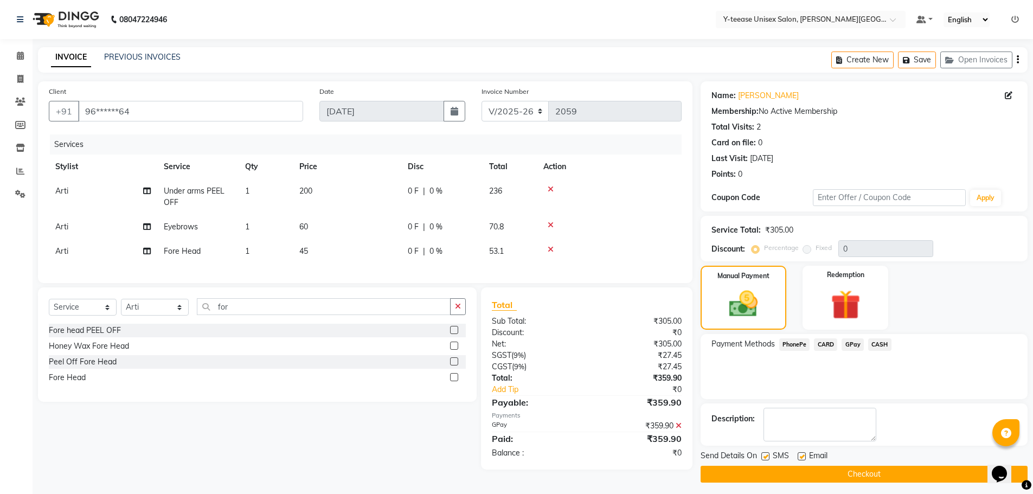
click at [857, 473] on button "Checkout" at bounding box center [864, 474] width 327 height 17
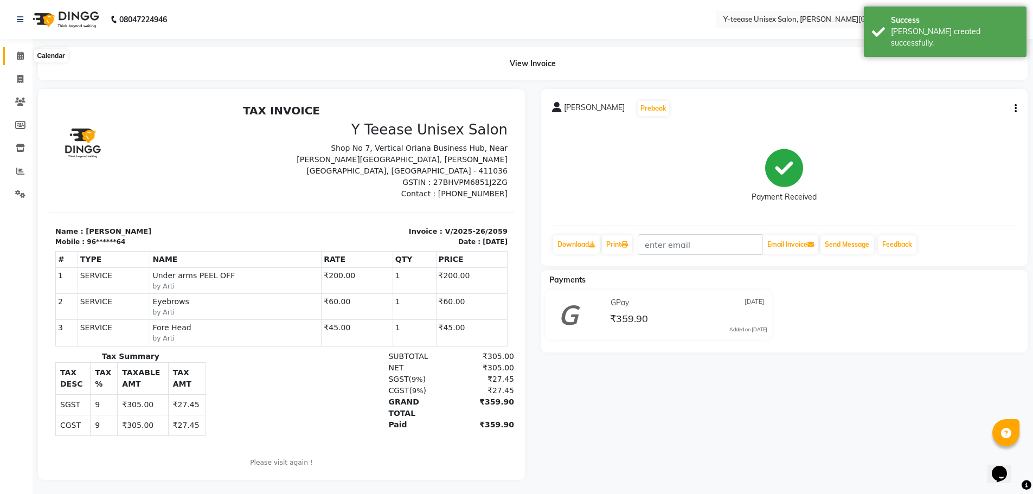
click at [21, 53] on icon at bounding box center [20, 56] width 7 height 8
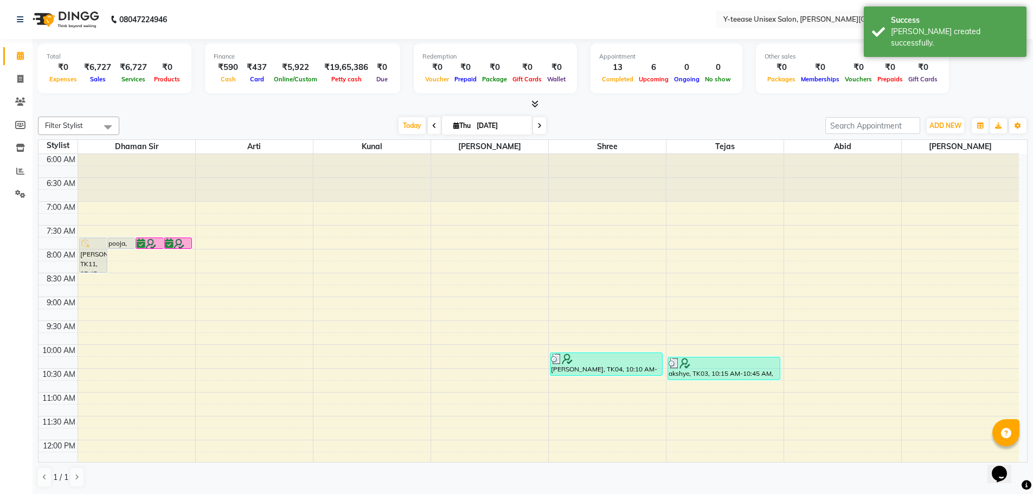
click at [406, 113] on div "Filter Stylist Select All [PERSON_NAME] Dhaman [PERSON_NAME] Shree [PERSON_NAME…" at bounding box center [533, 302] width 990 height 380
click at [407, 123] on span "Today" at bounding box center [412, 125] width 27 height 17
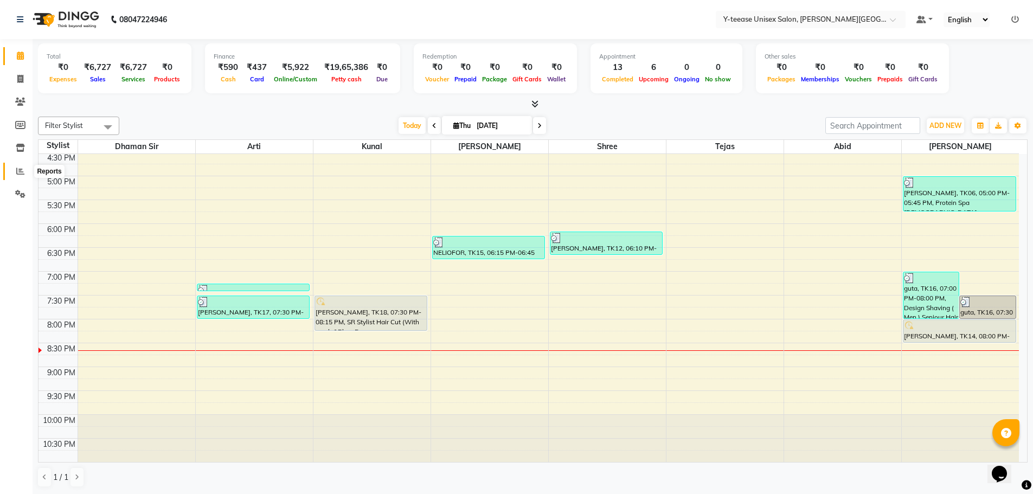
click at [23, 173] on icon at bounding box center [20, 171] width 8 height 8
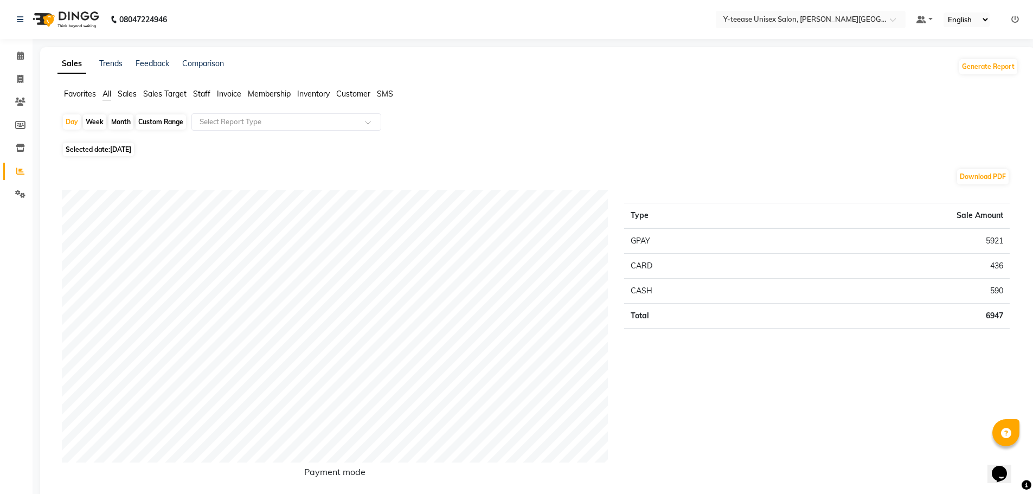
click at [129, 152] on span "[DATE]" at bounding box center [120, 149] width 21 height 8
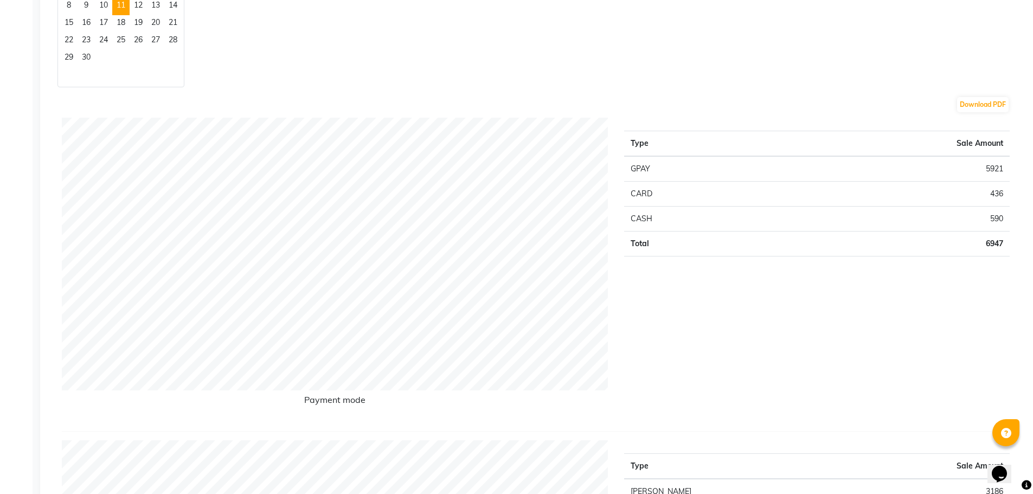
scroll to position [108, 0]
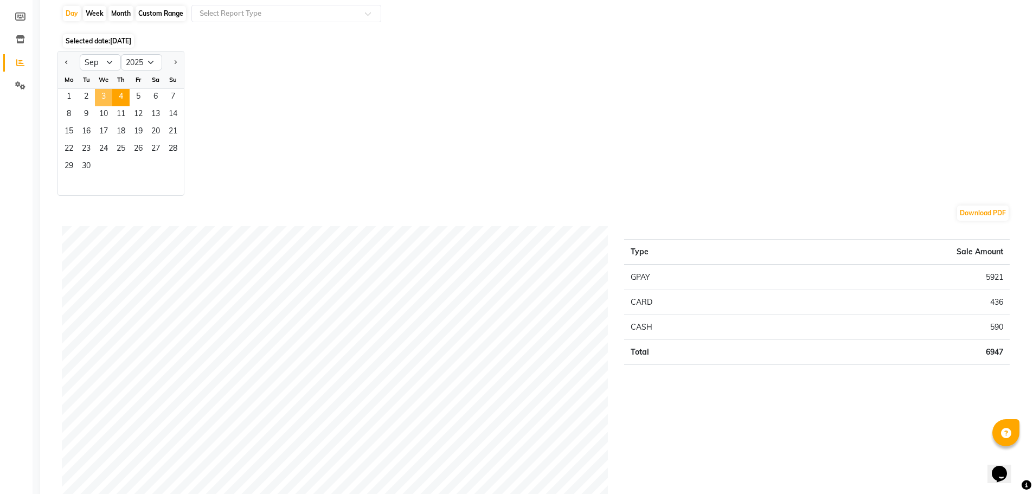
click at [107, 94] on span "3" at bounding box center [103, 97] width 17 height 17
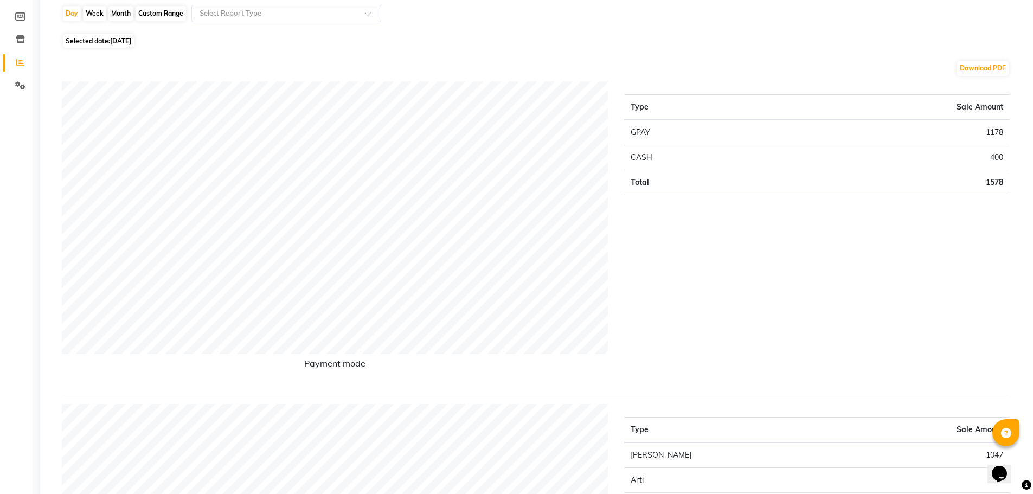
scroll to position [0, 0]
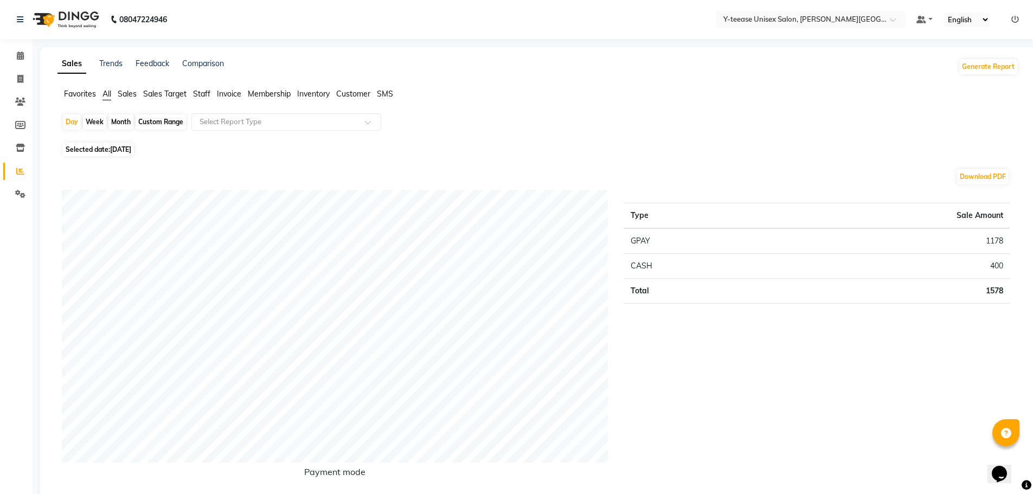
click at [117, 149] on span "[DATE]" at bounding box center [120, 149] width 21 height 8
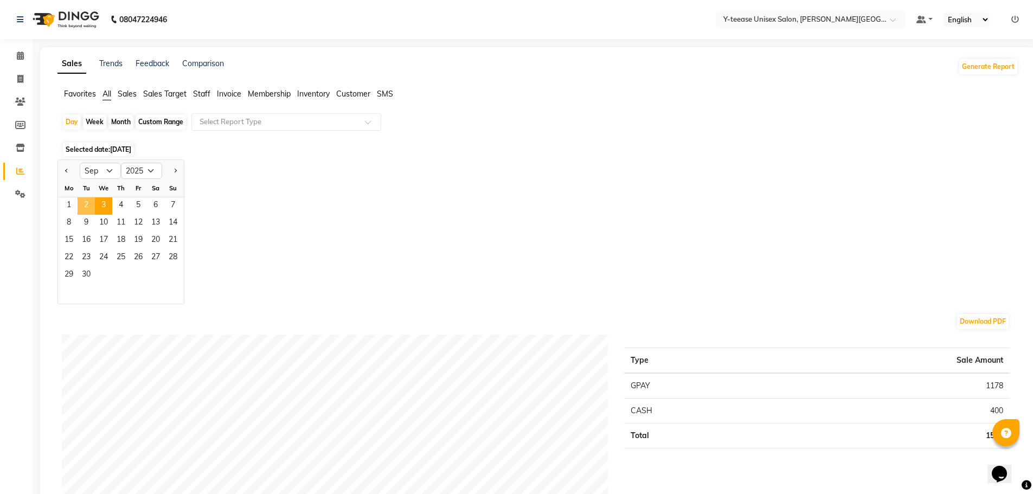
click at [86, 208] on span "2" at bounding box center [86, 205] width 17 height 17
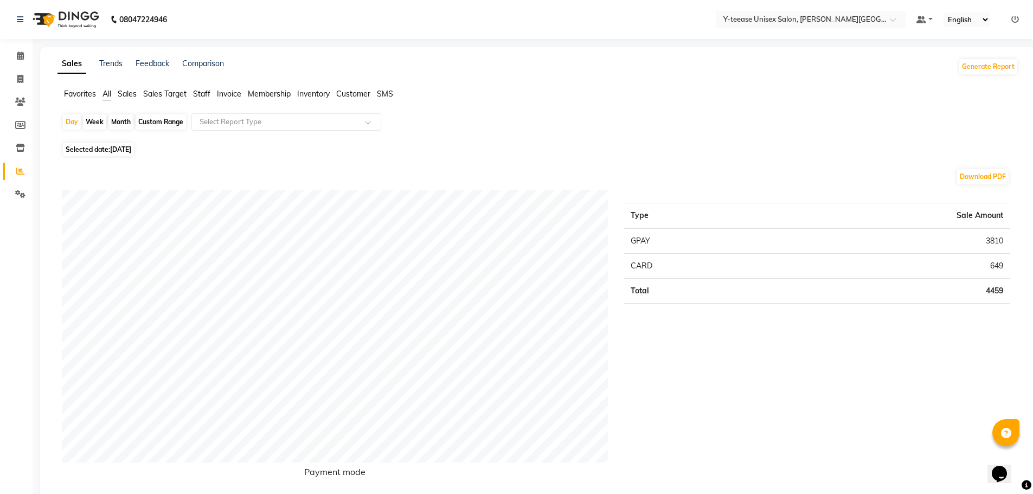
click at [131, 152] on span "[DATE]" at bounding box center [120, 149] width 21 height 8
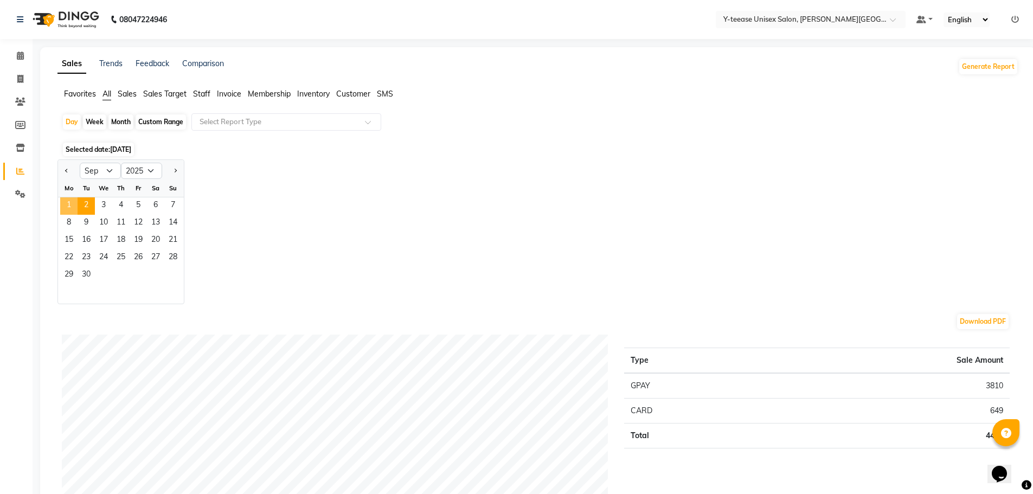
click at [68, 206] on span "1" at bounding box center [68, 205] width 17 height 17
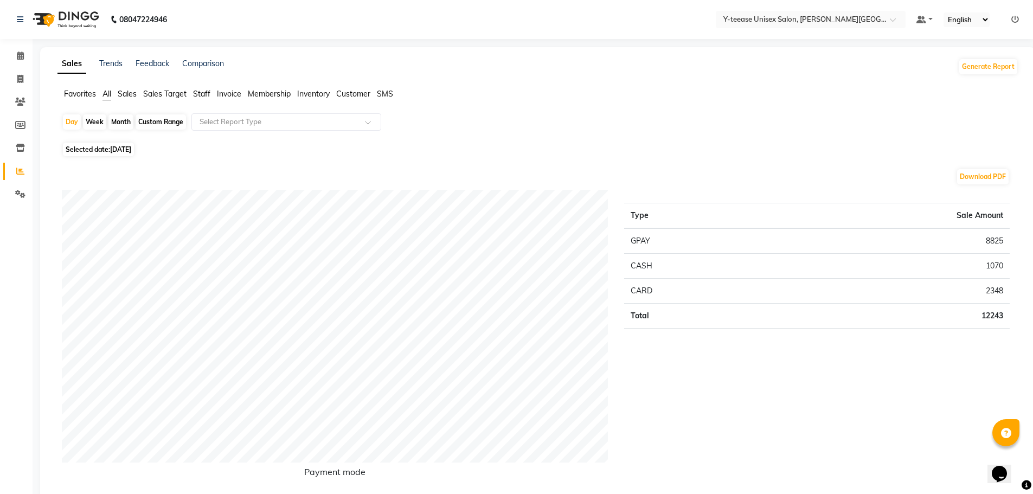
click at [128, 151] on span "[DATE]" at bounding box center [120, 149] width 21 height 8
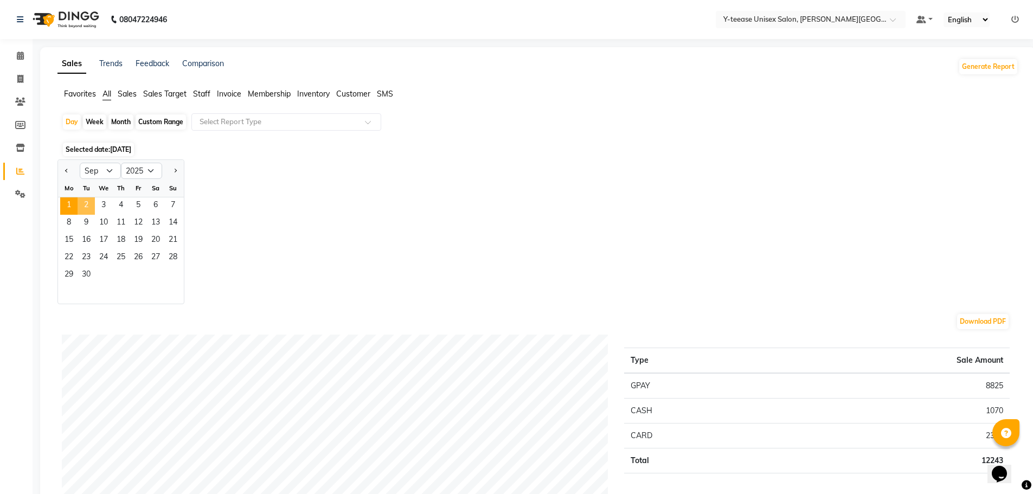
click at [87, 209] on span "2" at bounding box center [86, 205] width 17 height 17
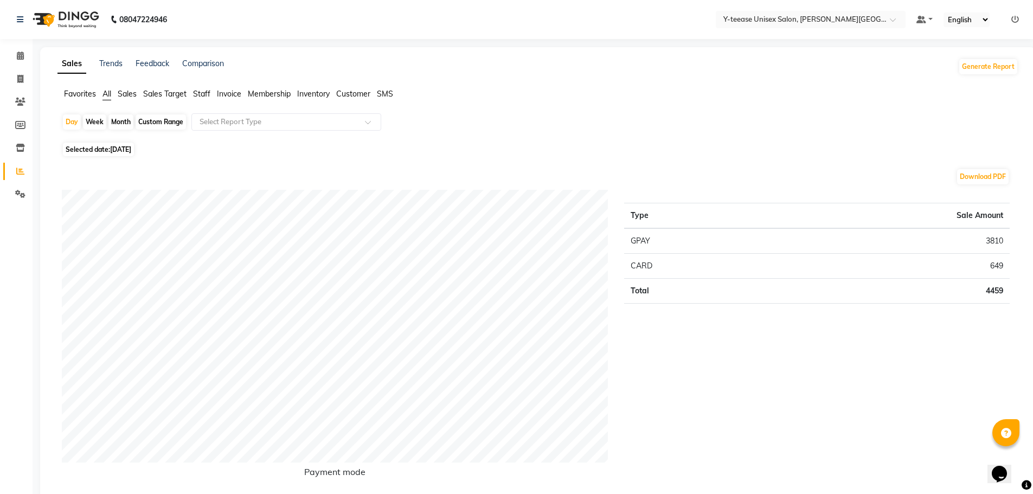
click at [131, 147] on span "[DATE]" at bounding box center [120, 149] width 21 height 8
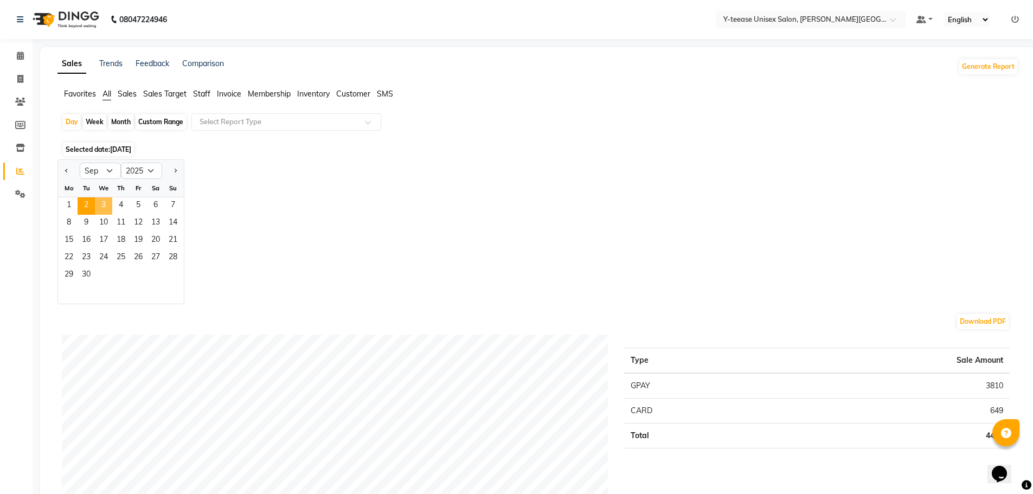
click at [104, 207] on span "3" at bounding box center [103, 205] width 17 height 17
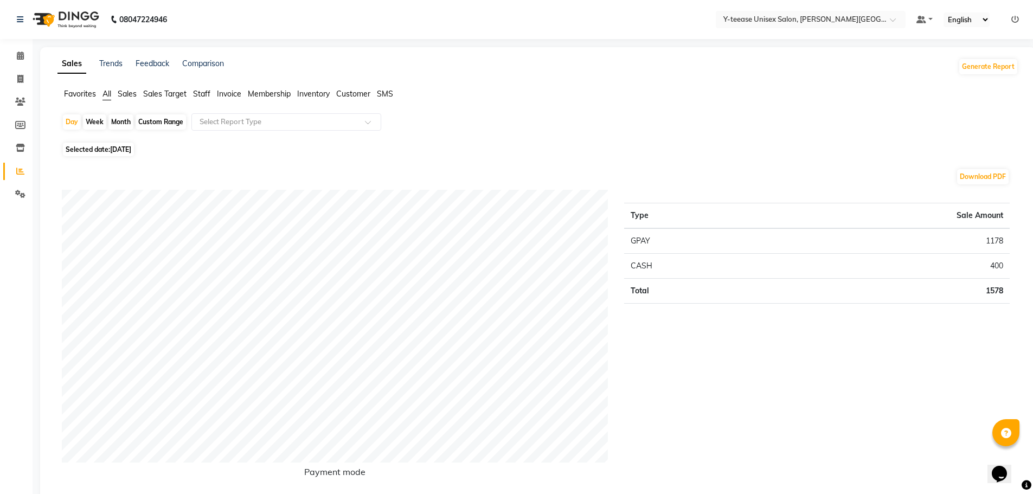
click at [124, 122] on div "Month" at bounding box center [120, 121] width 25 height 15
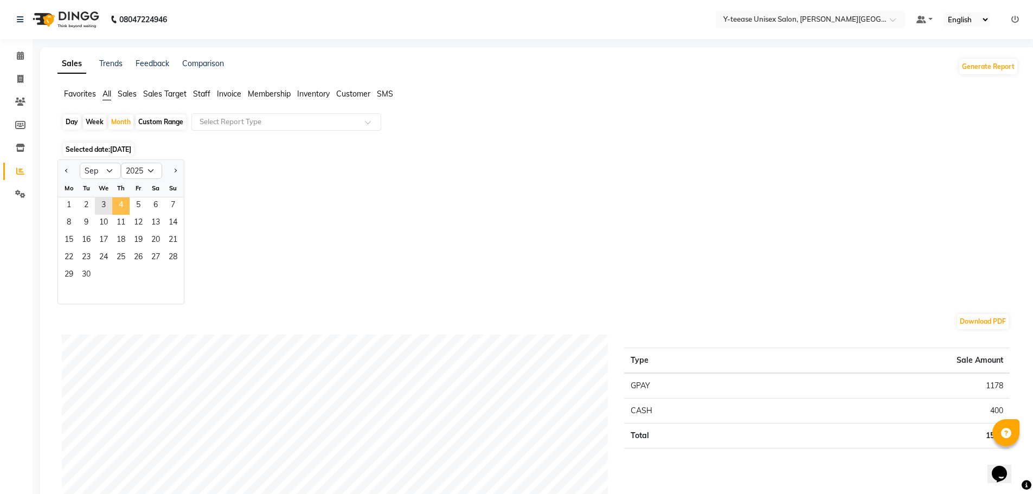
click at [120, 207] on span "4" at bounding box center [120, 205] width 17 height 17
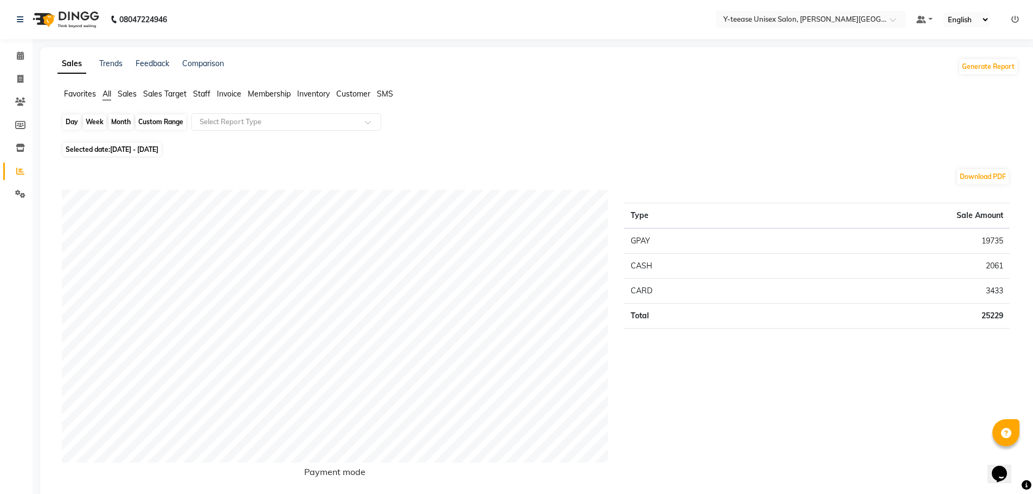
click at [128, 124] on div "Month" at bounding box center [120, 121] width 25 height 15
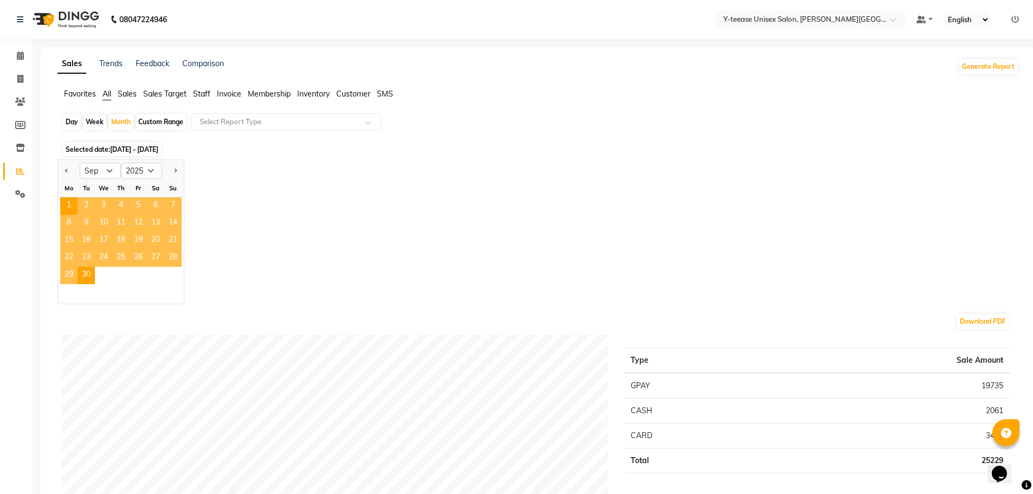
click at [87, 206] on span "2" at bounding box center [86, 205] width 17 height 17
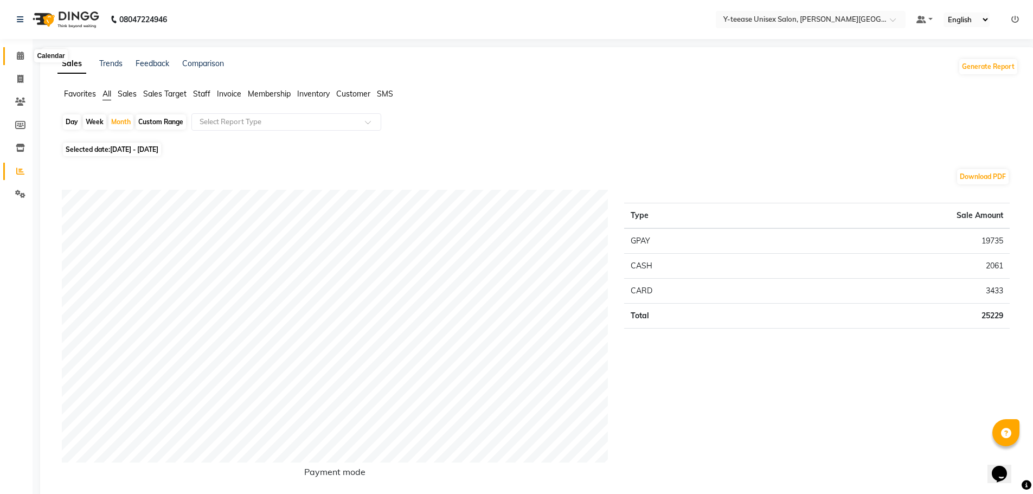
click at [24, 55] on icon at bounding box center [20, 56] width 7 height 8
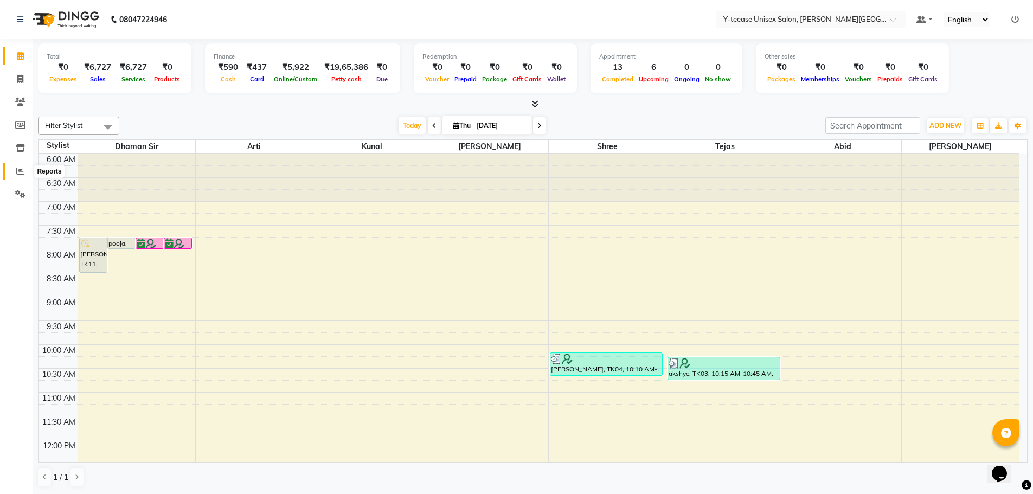
click at [18, 168] on icon at bounding box center [20, 171] width 8 height 8
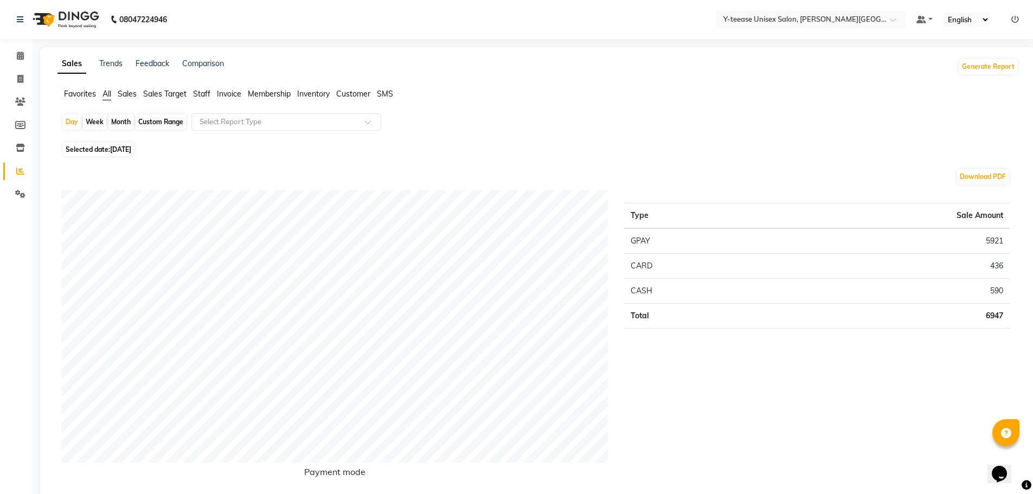
click at [123, 147] on span "[DATE]" at bounding box center [120, 149] width 21 height 8
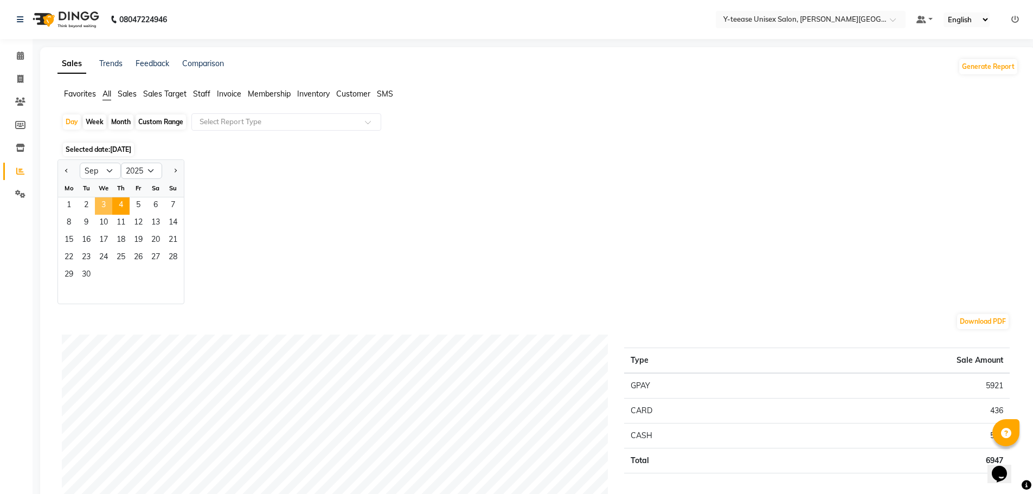
click at [107, 206] on span "3" at bounding box center [103, 205] width 17 height 17
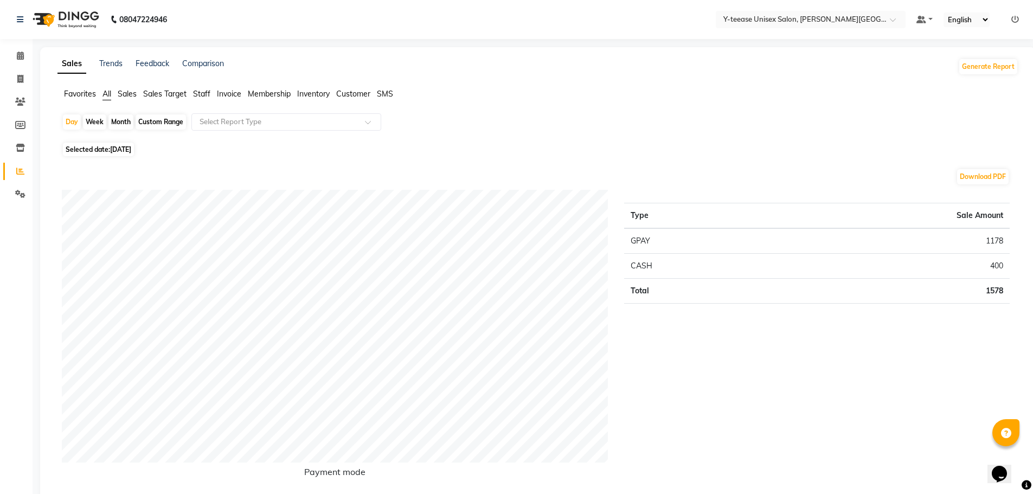
click at [115, 147] on span "[DATE]" at bounding box center [120, 149] width 21 height 8
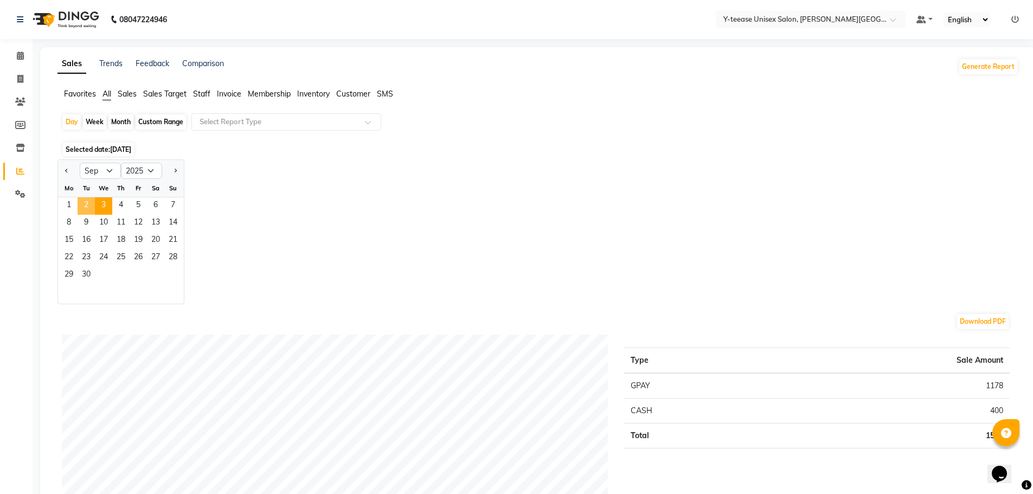
click at [86, 202] on span "2" at bounding box center [86, 205] width 17 height 17
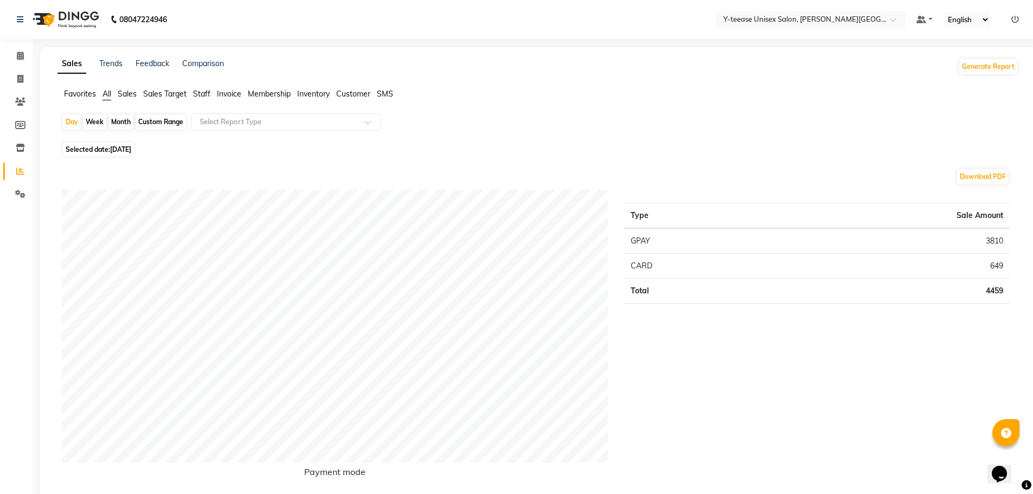
click at [122, 148] on span "[DATE]" at bounding box center [120, 149] width 21 height 8
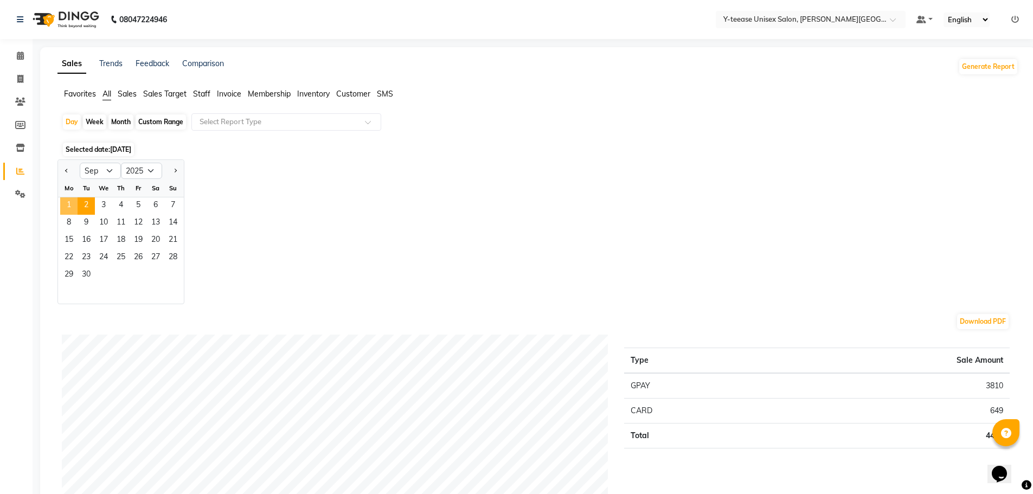
click at [74, 203] on span "1" at bounding box center [68, 205] width 17 height 17
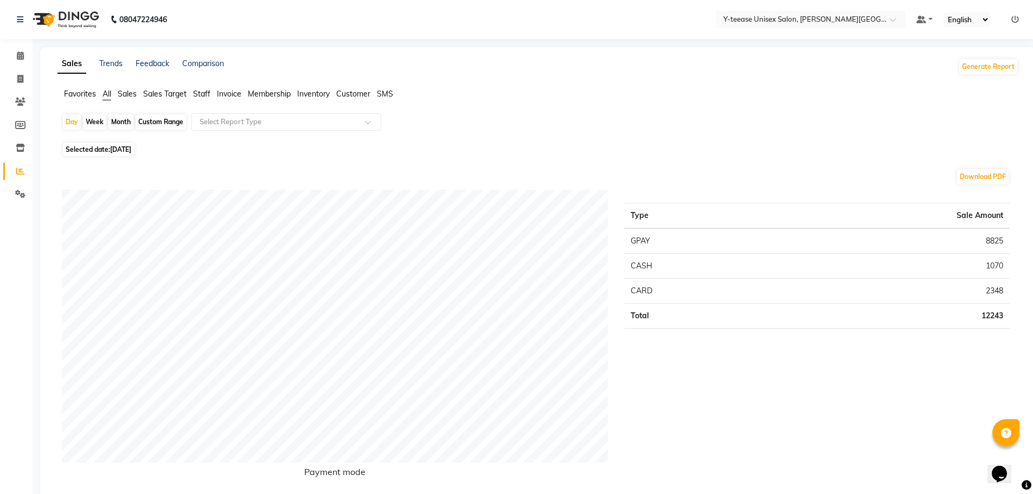
click at [118, 144] on span "Selected date: [DATE]" at bounding box center [98, 150] width 71 height 14
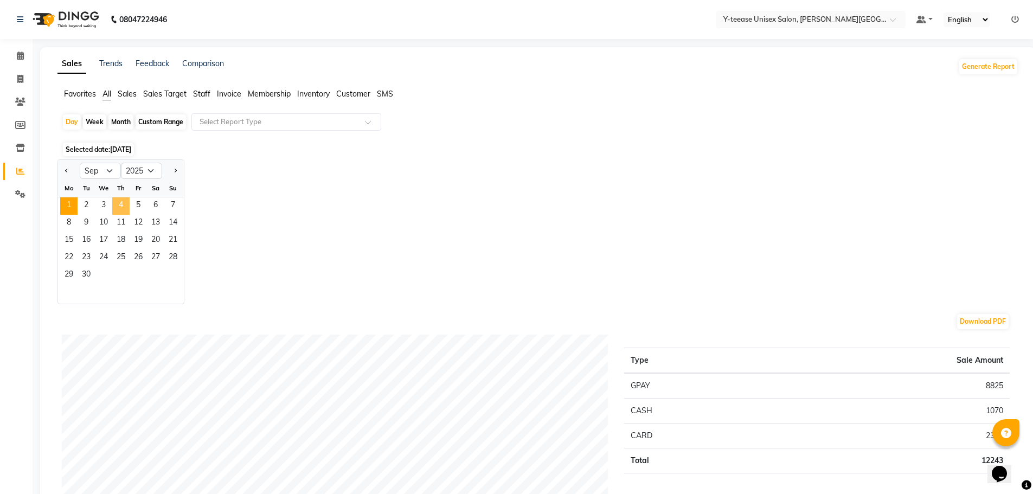
click at [128, 209] on span "4" at bounding box center [120, 205] width 17 height 17
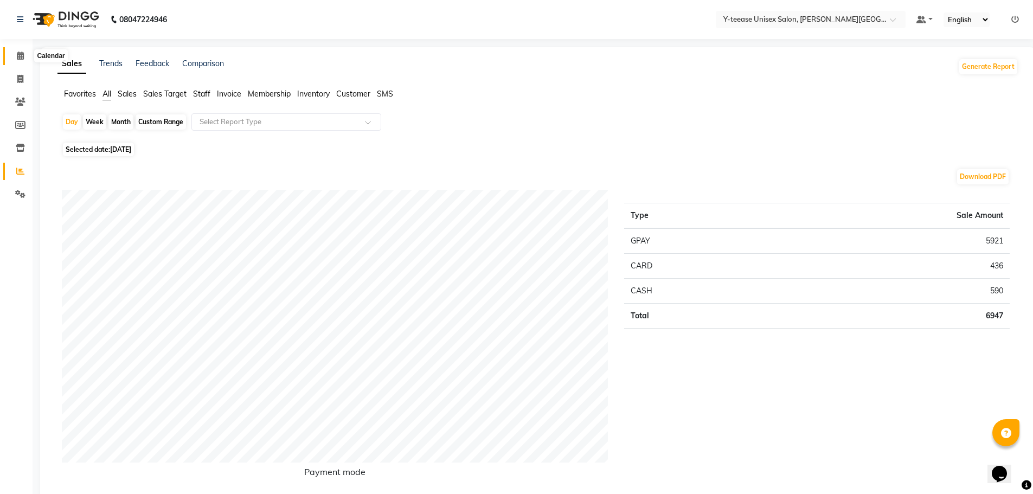
click at [18, 59] on icon at bounding box center [20, 56] width 7 height 8
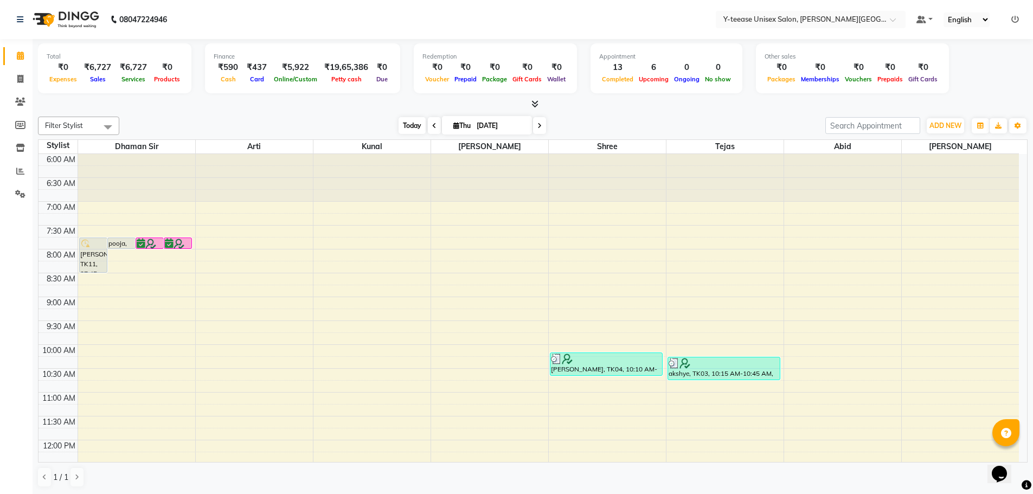
click at [404, 127] on span "Today" at bounding box center [412, 125] width 27 height 17
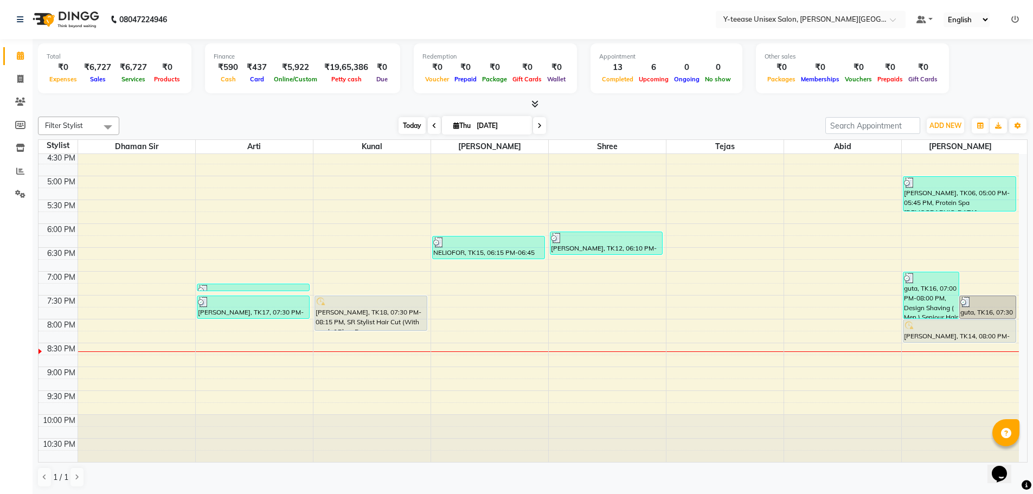
click at [421, 129] on span "Today" at bounding box center [412, 125] width 27 height 17
click at [413, 124] on span "Today" at bounding box center [412, 125] width 27 height 17
click at [409, 118] on span "Today" at bounding box center [412, 125] width 27 height 17
click at [407, 124] on span "Today" at bounding box center [412, 125] width 27 height 17
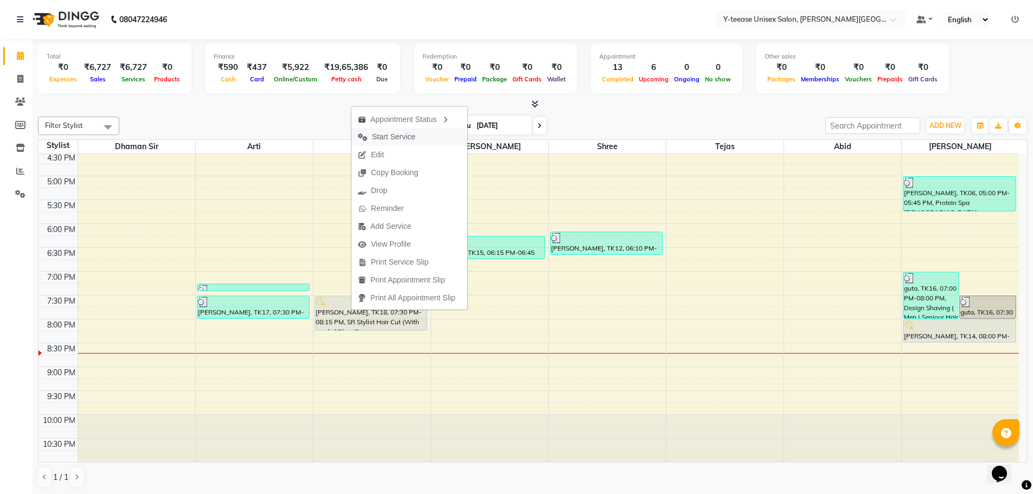
click at [409, 131] on span "Start Service" at bounding box center [386, 137] width 70 height 18
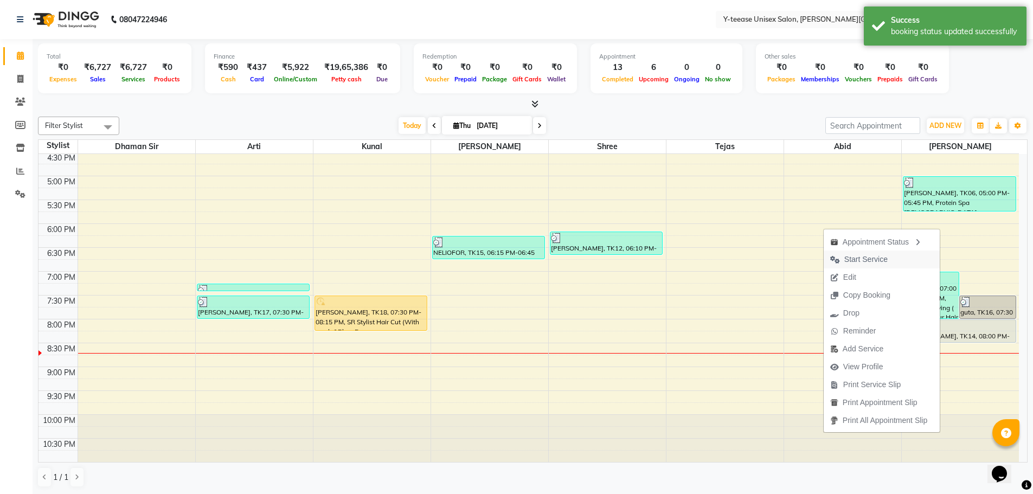
click at [859, 256] on span "Start Service" at bounding box center [865, 259] width 43 height 11
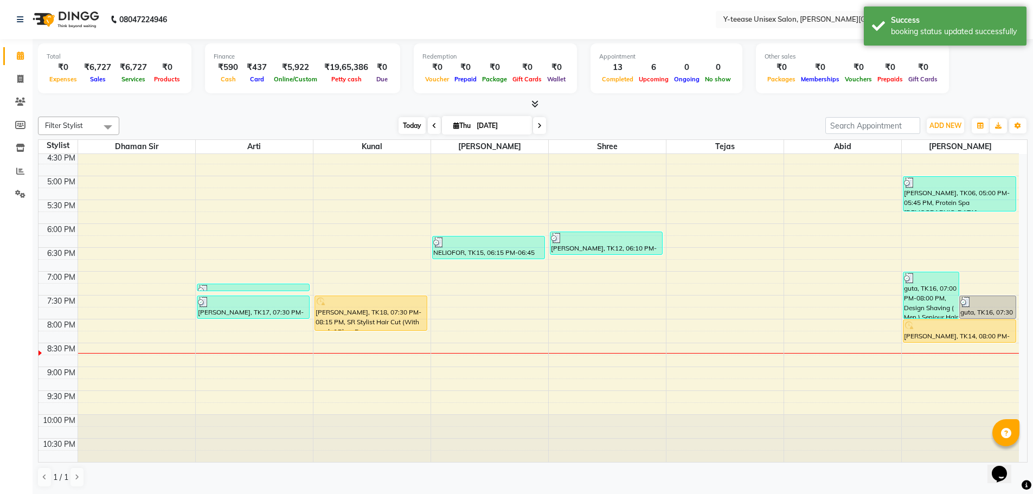
click at [416, 128] on span "Today" at bounding box center [412, 125] width 27 height 17
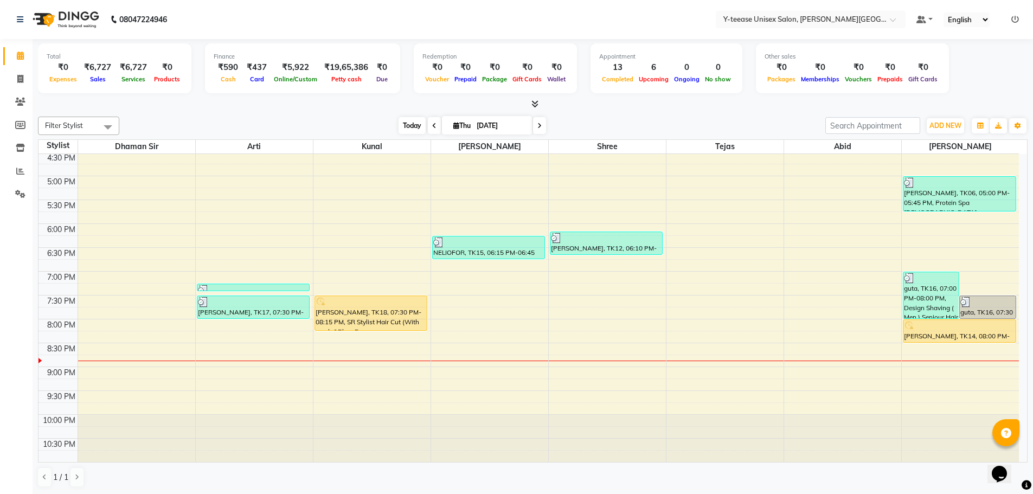
click at [419, 128] on span "Today" at bounding box center [412, 125] width 27 height 17
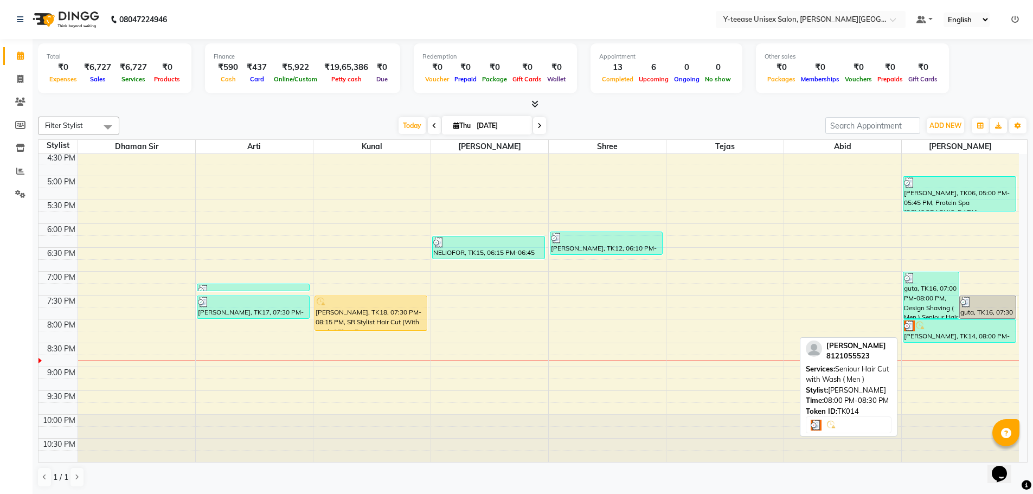
click at [932, 331] on div "[PERSON_NAME], TK14, 08:00 PM-08:30 PM, Seniour Hair Cut with Wash ( Men )" at bounding box center [959, 331] width 112 height 22
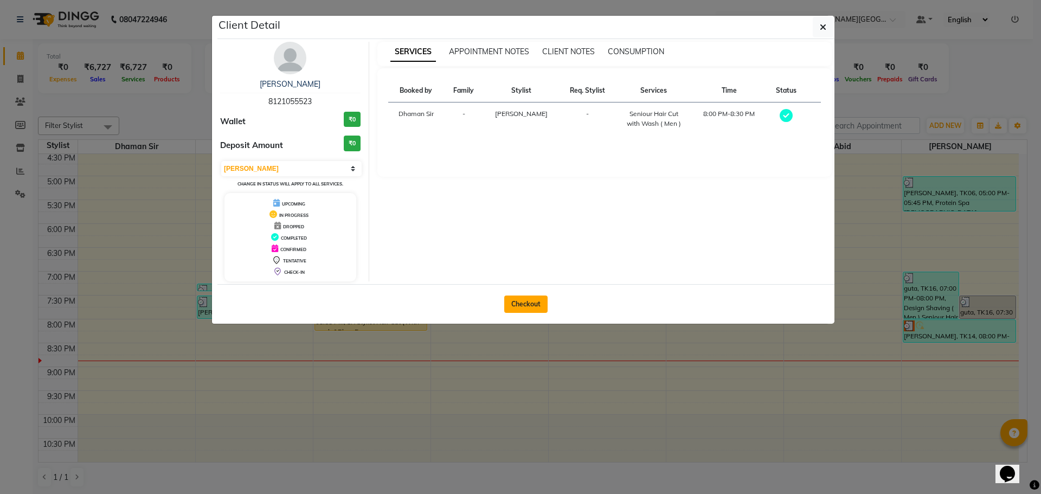
click at [531, 303] on button "Checkout" at bounding box center [525, 304] width 43 height 17
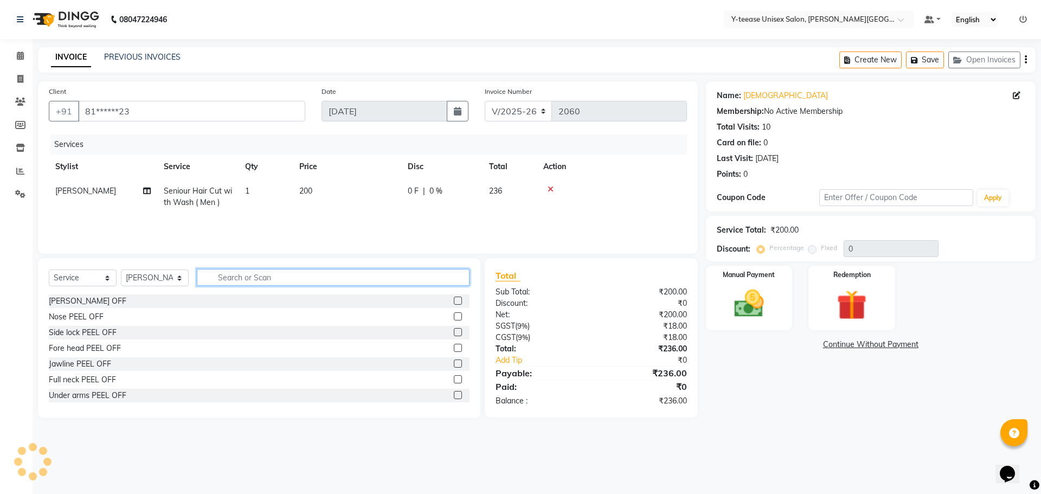
click at [241, 283] on input "text" at bounding box center [333, 277] width 273 height 17
click at [244, 274] on input "text" at bounding box center [333, 277] width 273 height 17
click at [755, 311] on img at bounding box center [749, 304] width 50 height 36
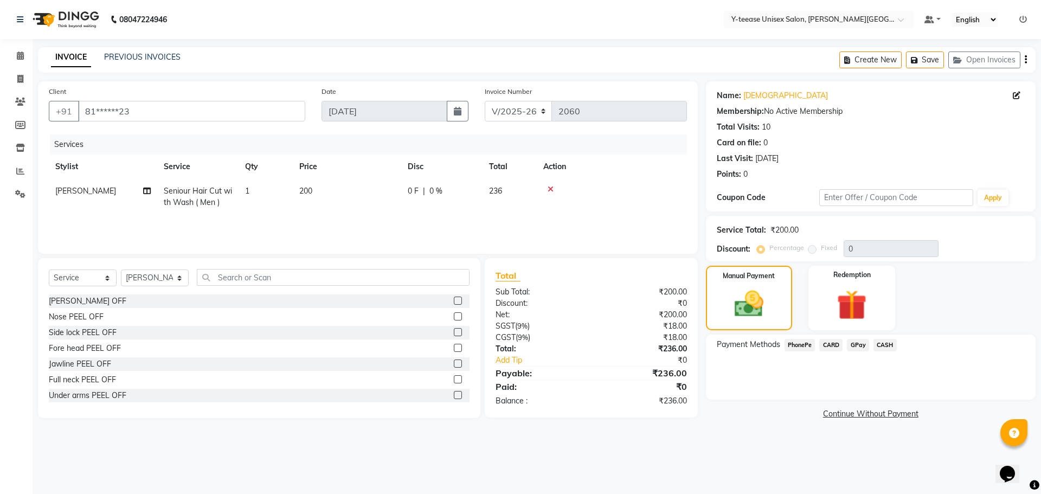
click at [865, 342] on span "GPay" at bounding box center [858, 345] width 22 height 12
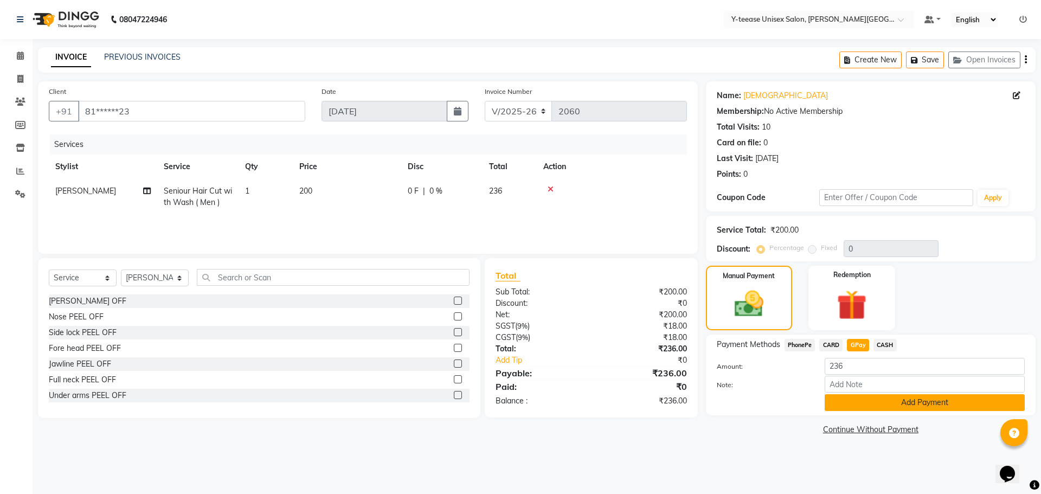
click at [864, 403] on button "Add Payment" at bounding box center [925, 402] width 200 height 17
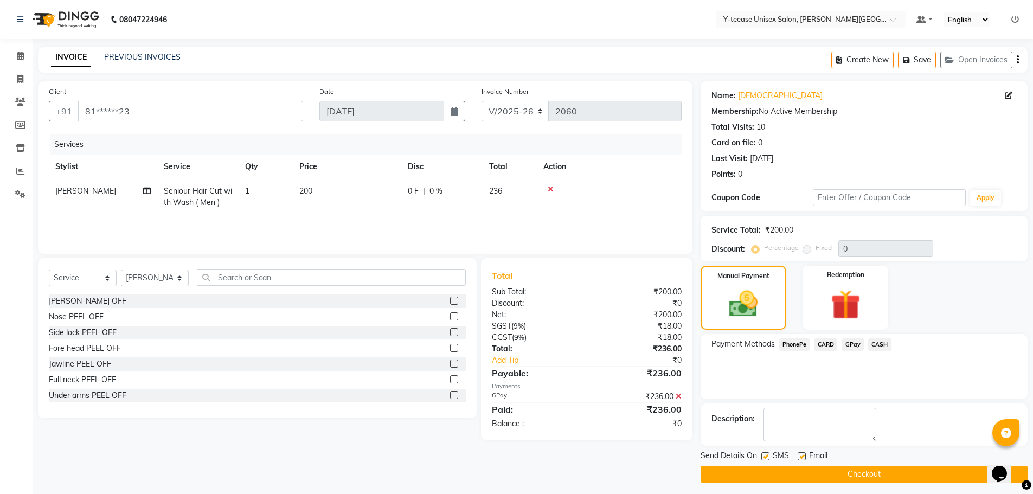
click at [870, 471] on button "Checkout" at bounding box center [864, 474] width 327 height 17
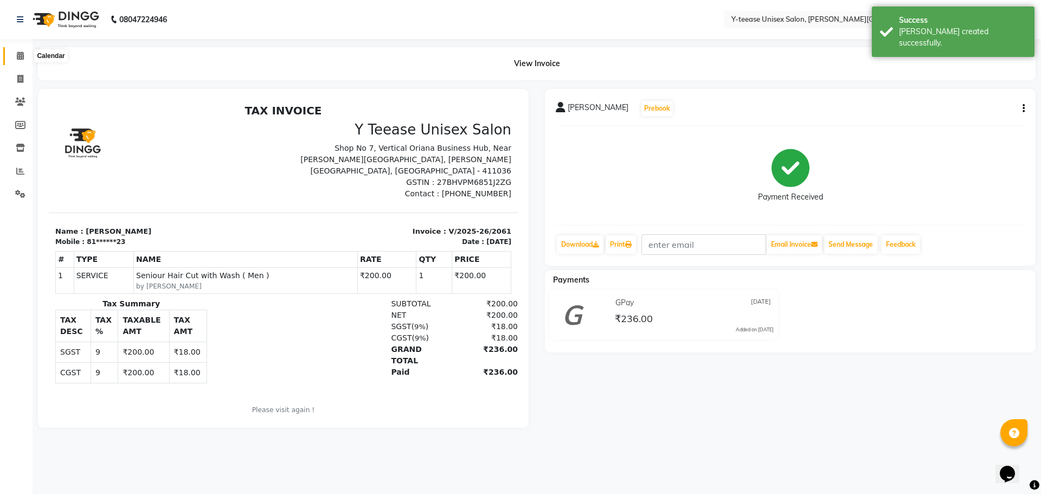
click at [25, 55] on span at bounding box center [20, 56] width 19 height 12
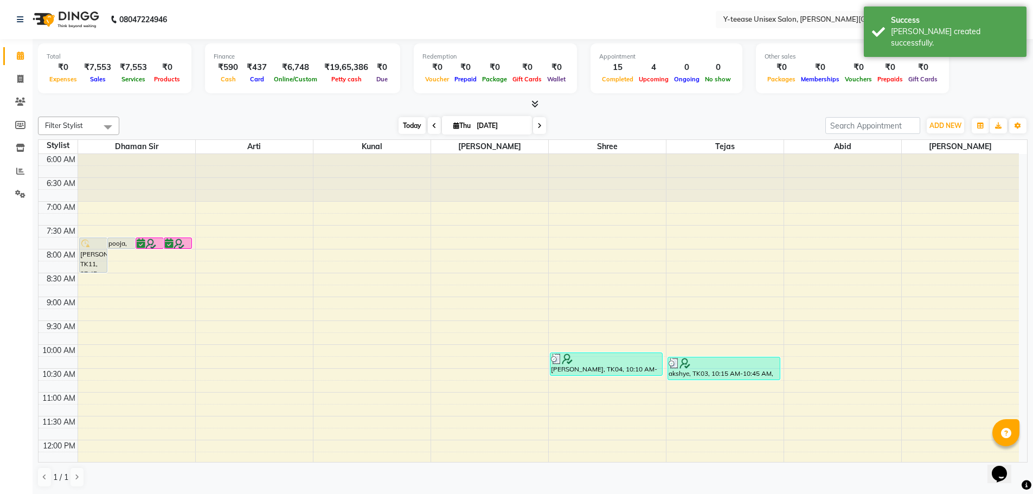
click at [407, 126] on span "Today" at bounding box center [412, 125] width 27 height 17
